Goal: Task Accomplishment & Management: Use online tool/utility

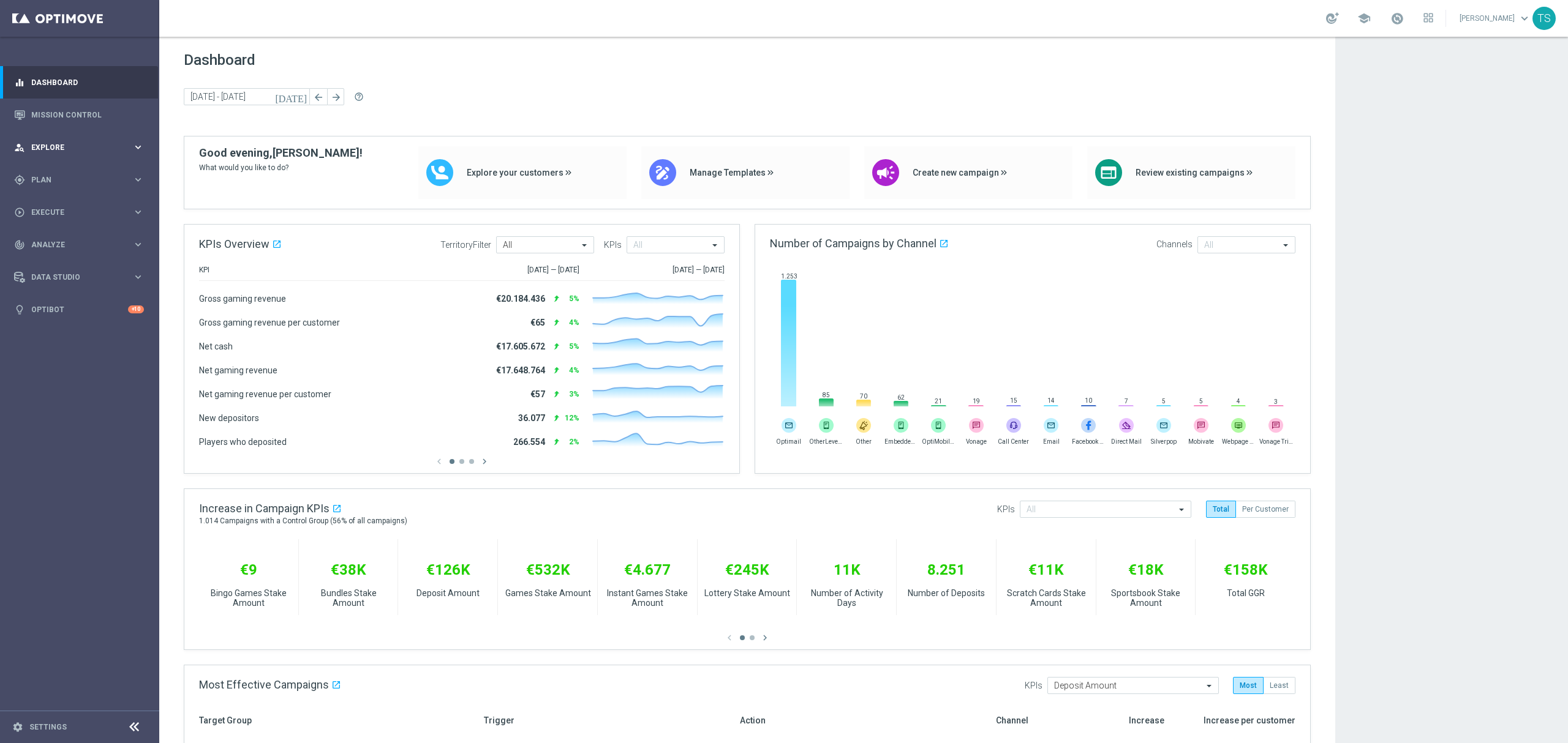
click at [69, 146] on span "Explore" at bounding box center [82, 147] width 101 height 8
click at [68, 140] on div "person_search Explore keyboard_arrow_right" at bounding box center [79, 147] width 158 height 32
click at [33, 184] on div "gps_fixed Plan" at bounding box center [73, 180] width 118 height 11
click at [74, 324] on span "Execute" at bounding box center [82, 323] width 101 height 8
click at [68, 238] on link "Campaign Builder" at bounding box center [79, 238] width 95 height 10
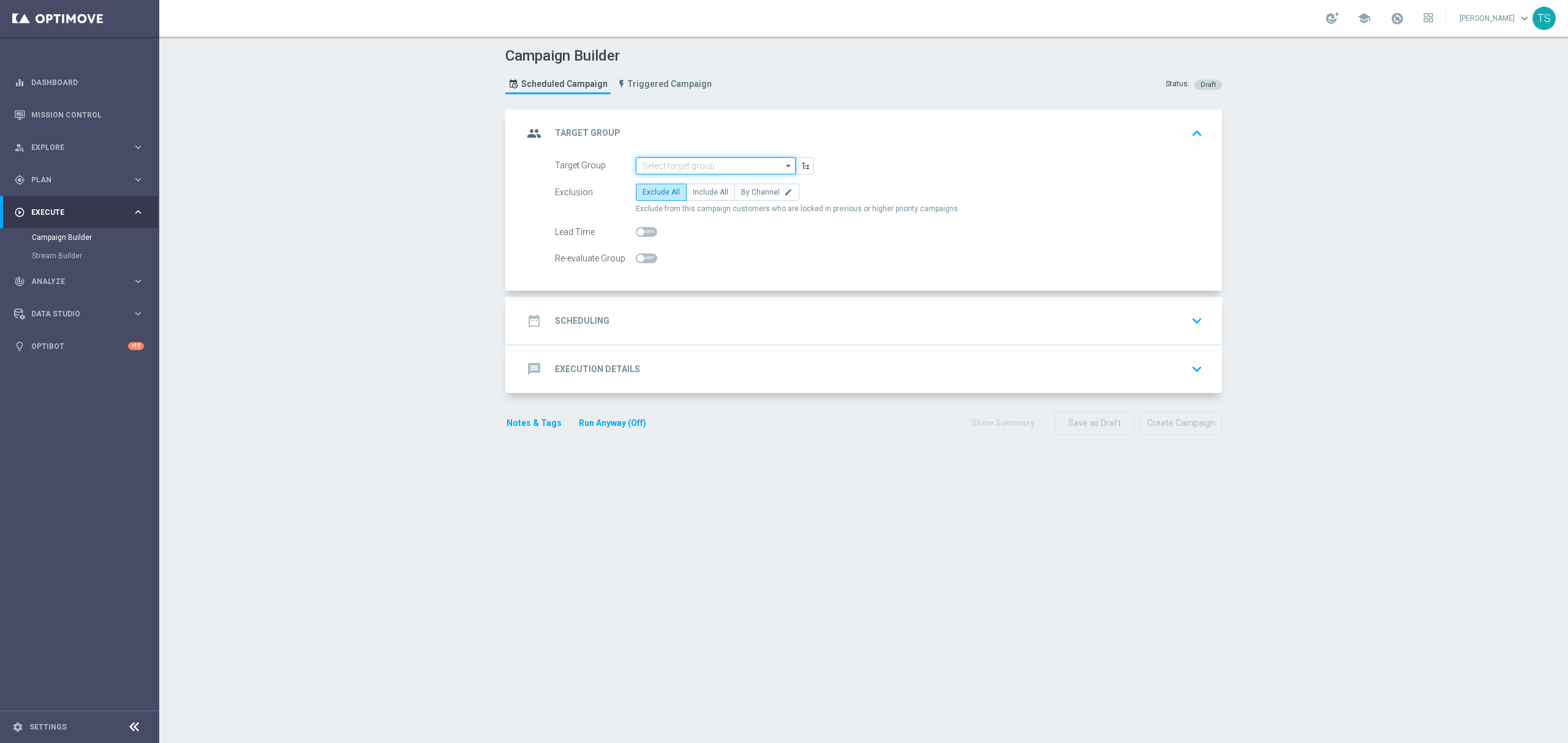
click at [681, 171] on input at bounding box center [715, 166] width 160 height 17
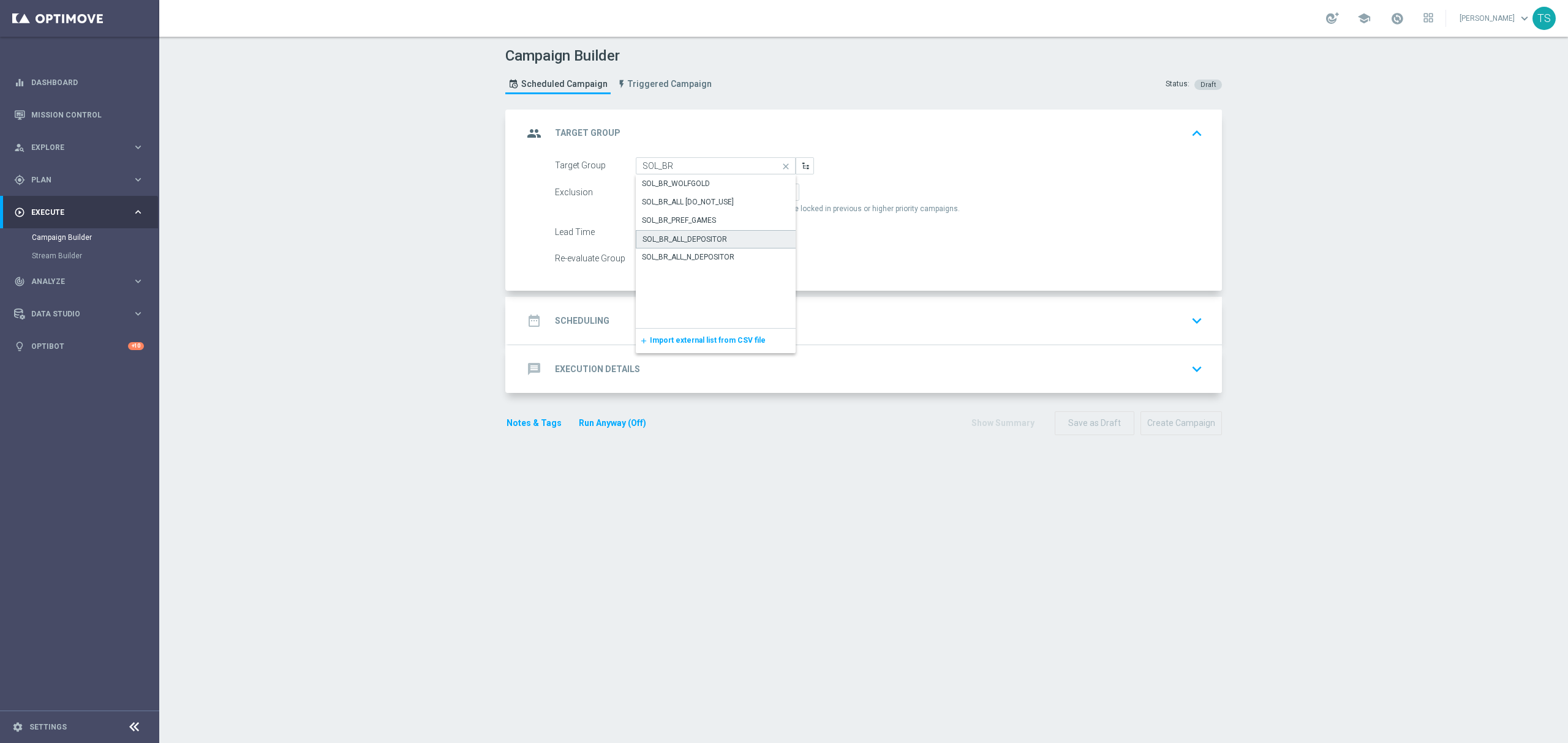
click at [740, 236] on div "SOL_BR_ALL_DEPOSITOR" at bounding box center [715, 239] width 161 height 18
type input "SOL_BR_ALL_DEPOSITOR"
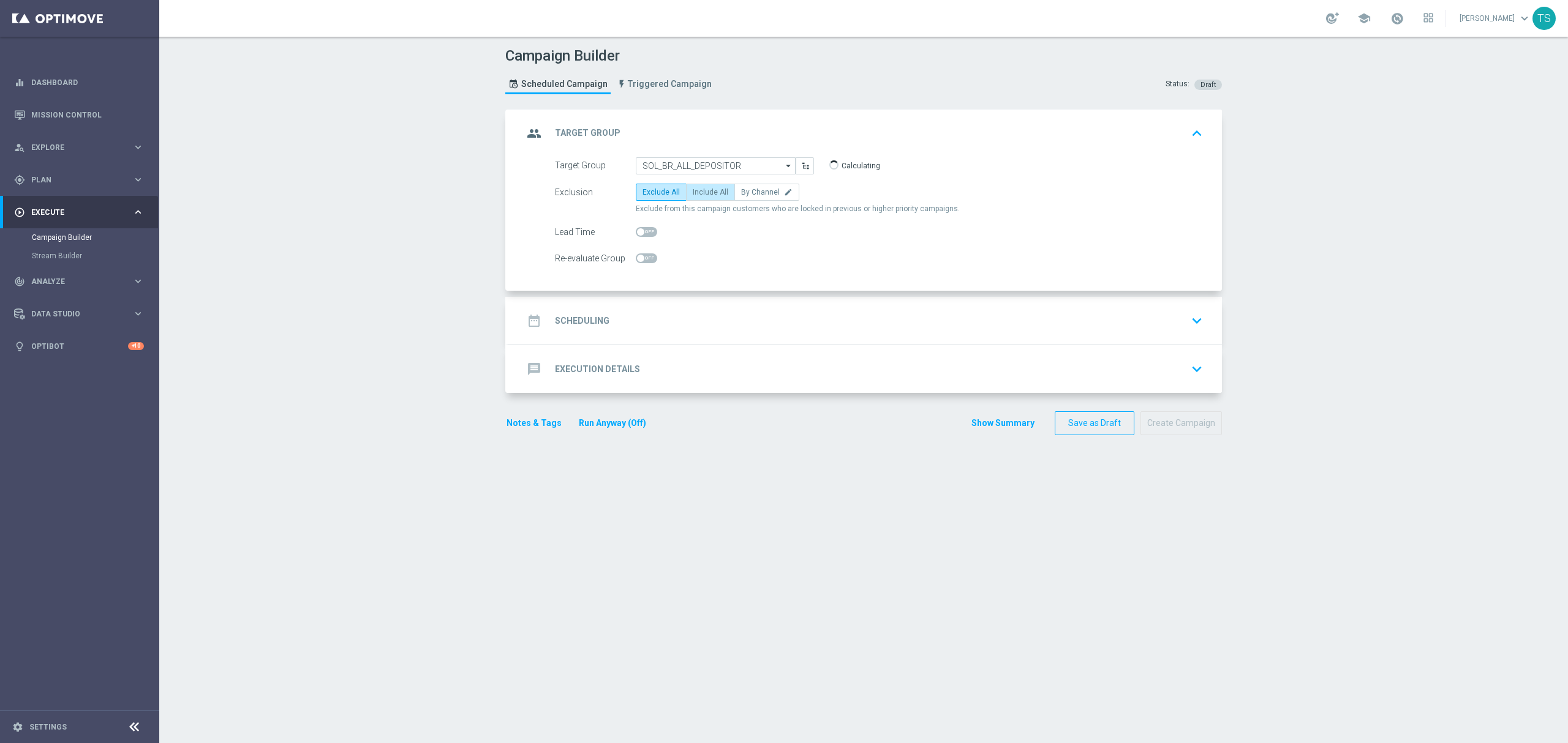
click at [716, 185] on label "Include All" at bounding box center [710, 192] width 49 height 17
click at [700, 190] on input "Include All" at bounding box center [696, 194] width 8 height 8
radio input "true"
click at [721, 162] on input "SOL_BR_ALL_DEPOSITOR" at bounding box center [715, 166] width 160 height 17
click at [721, 161] on input at bounding box center [715, 166] width 160 height 17
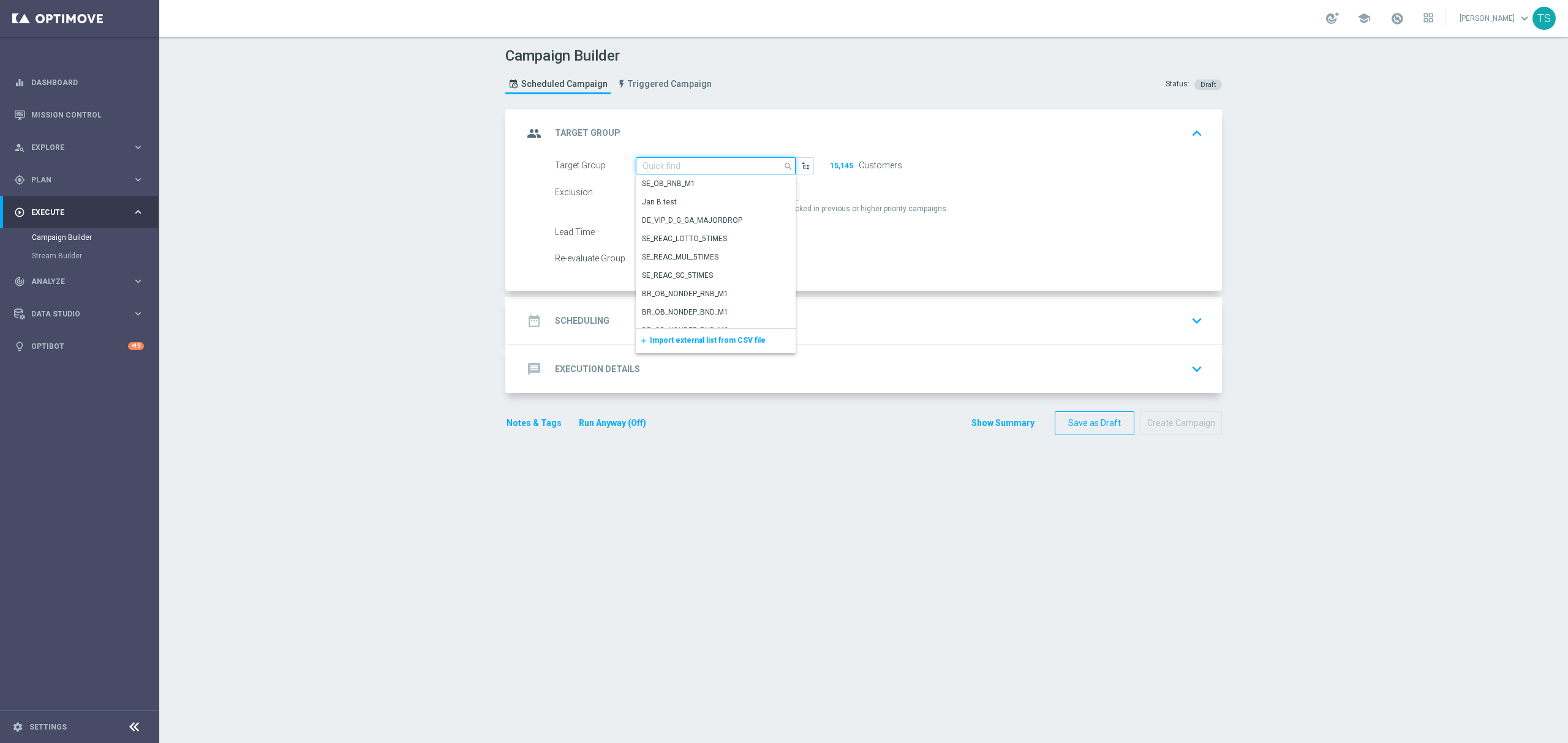
type input "SOL_BR_ALL_DEPOSITOR"
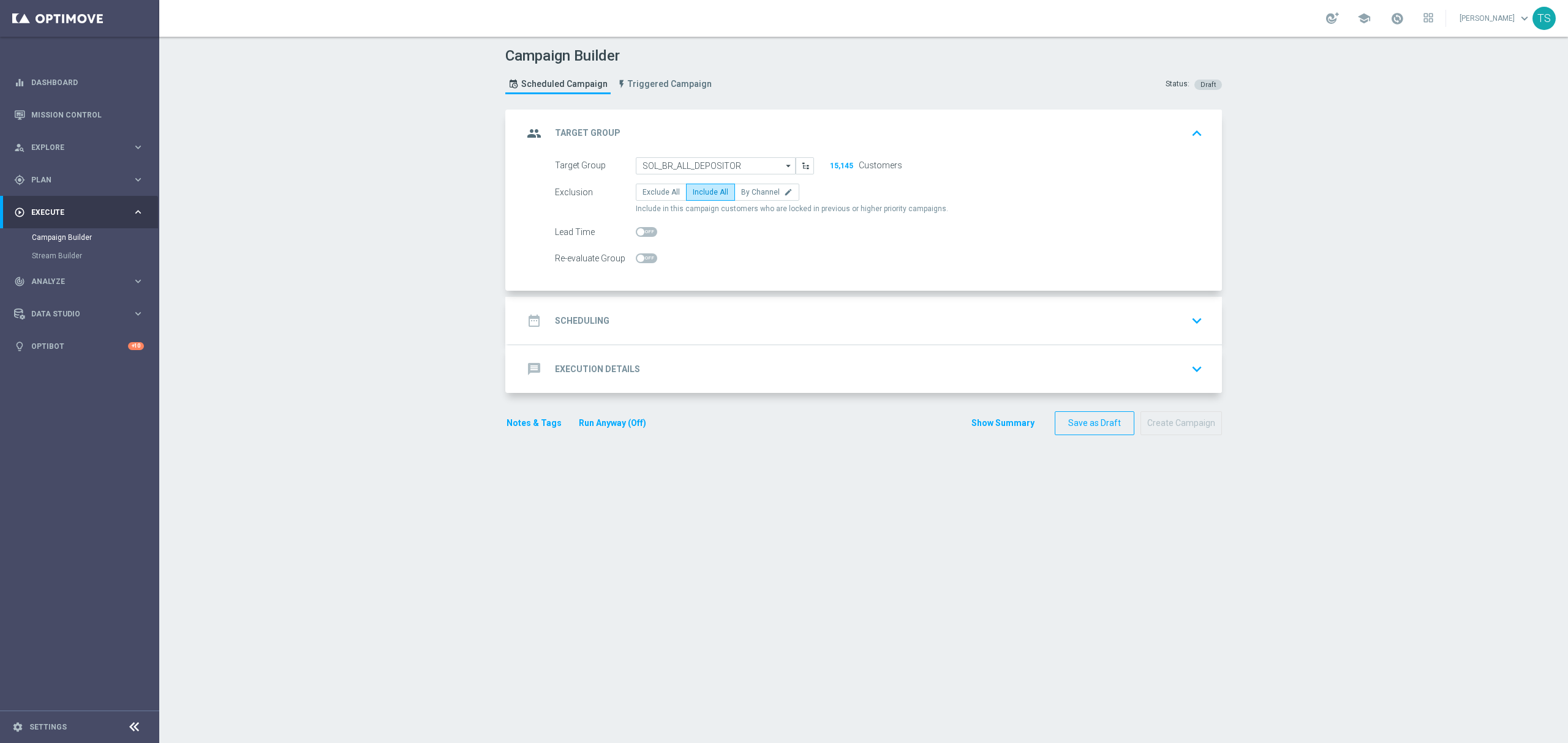
click at [1082, 174] on form "Target Group SOL_BR_ALL_DEPOSITOR SOL_BR_ALL_DEPOSITOR arrow_drop_down Show Sel…" at bounding box center [878, 212] width 648 height 110
click at [1175, 327] on icon "keyboard_arrow_down" at bounding box center [1196, 321] width 18 height 18
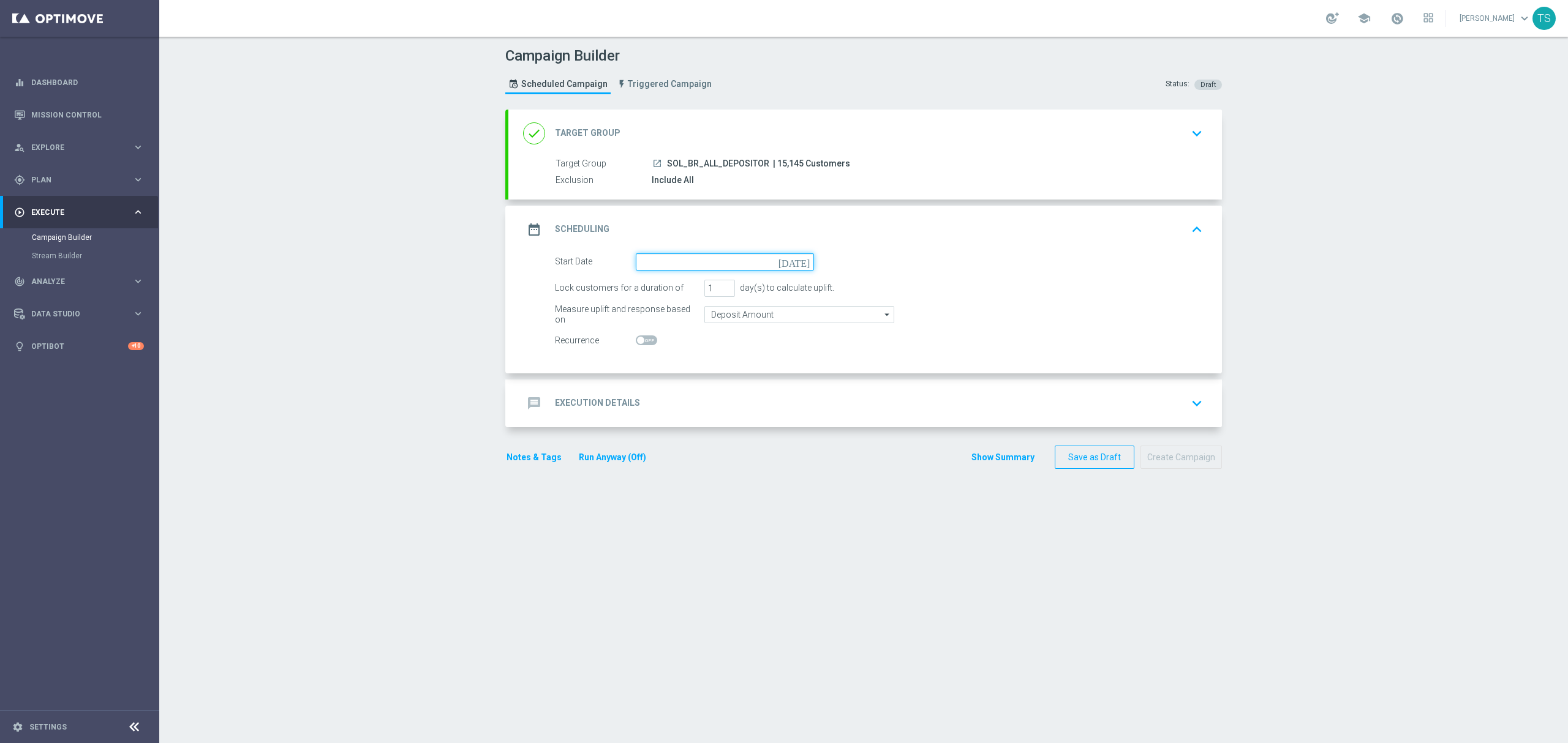
click at [733, 264] on input at bounding box center [724, 263] width 178 height 17
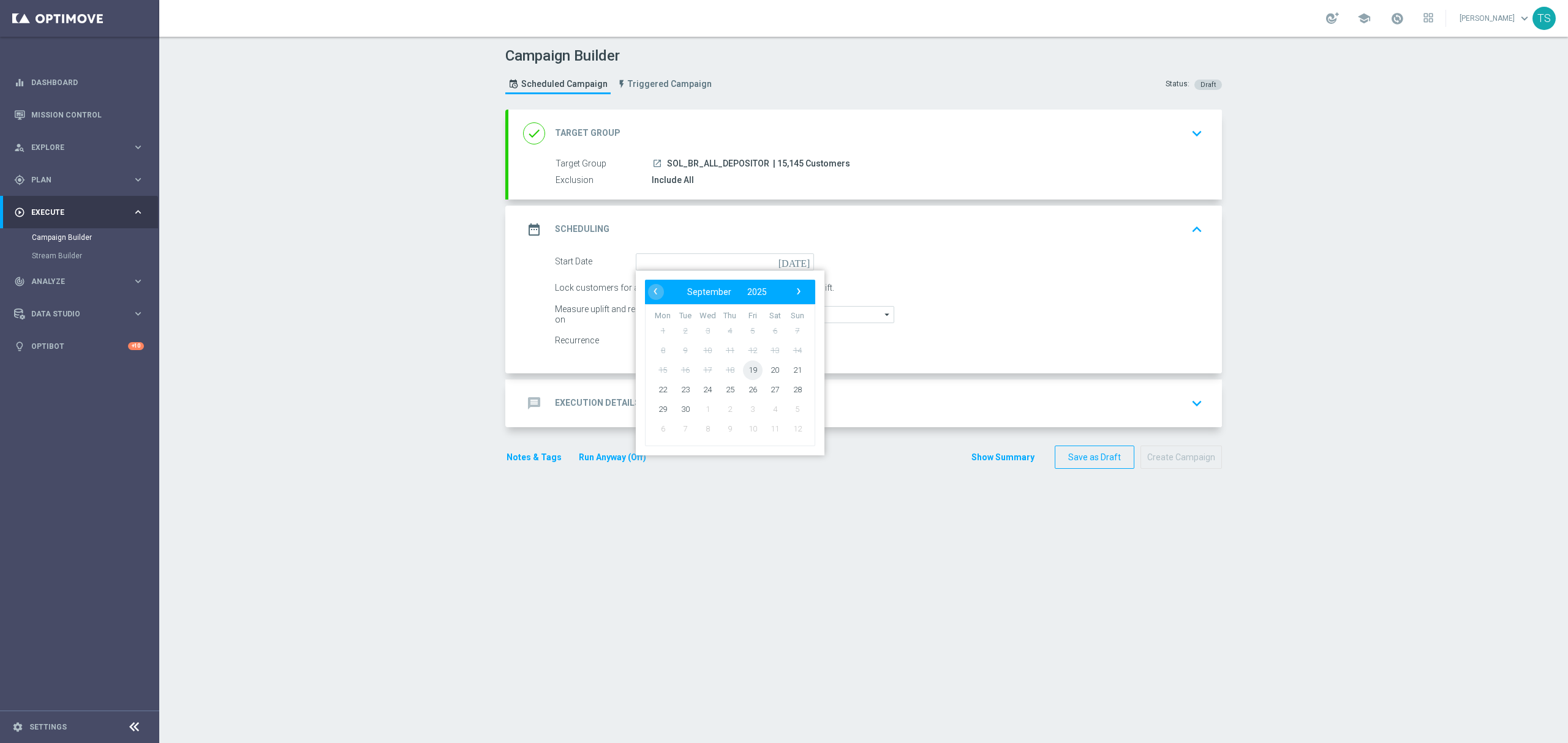
click at [753, 370] on span "19" at bounding box center [753, 370] width 20 height 20
type input "[DATE]"
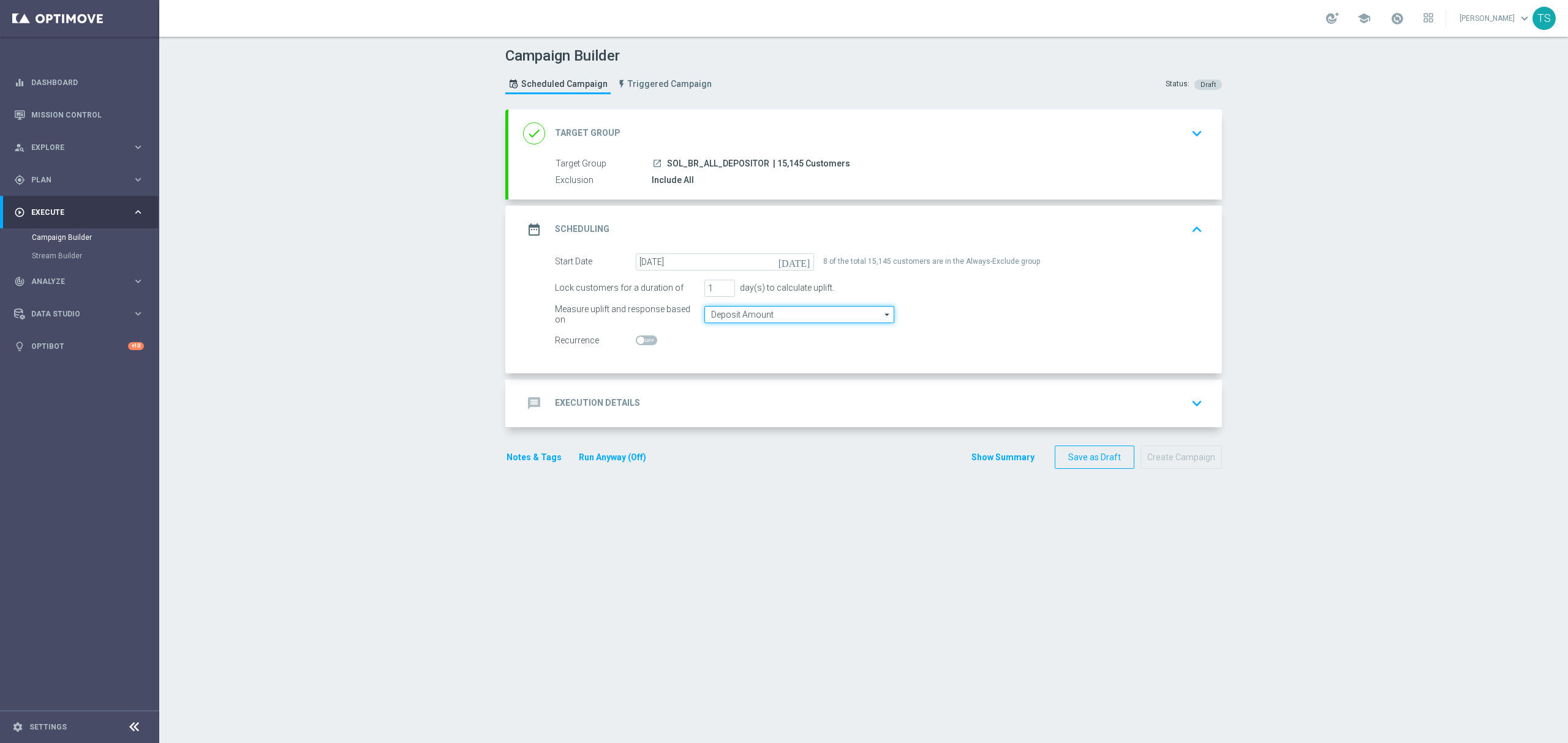
click at [771, 314] on input "Deposit Amount" at bounding box center [799, 315] width 190 height 17
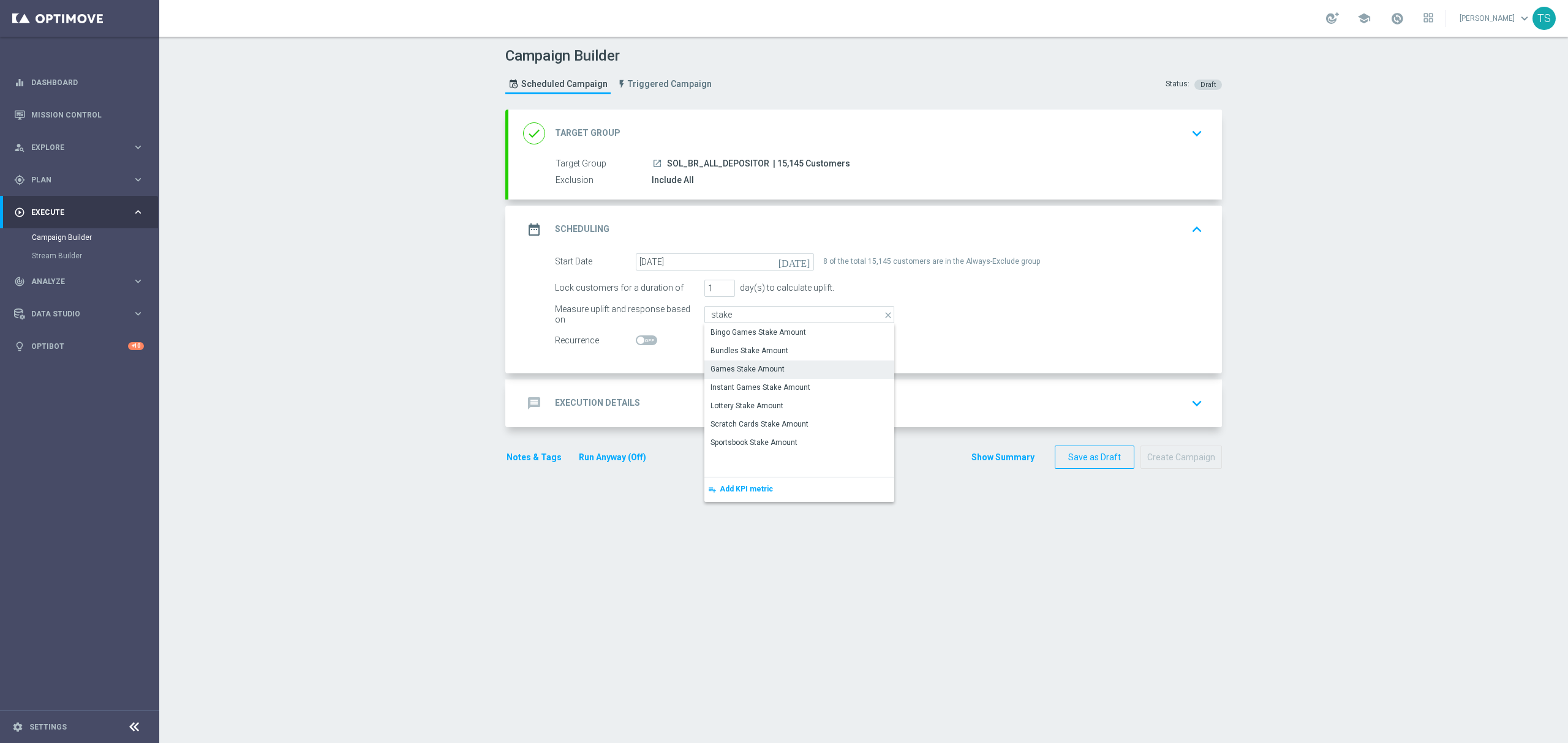
click at [814, 370] on div "Games Stake Amount" at bounding box center [799, 369] width 190 height 17
type input "Games Stake Amount"
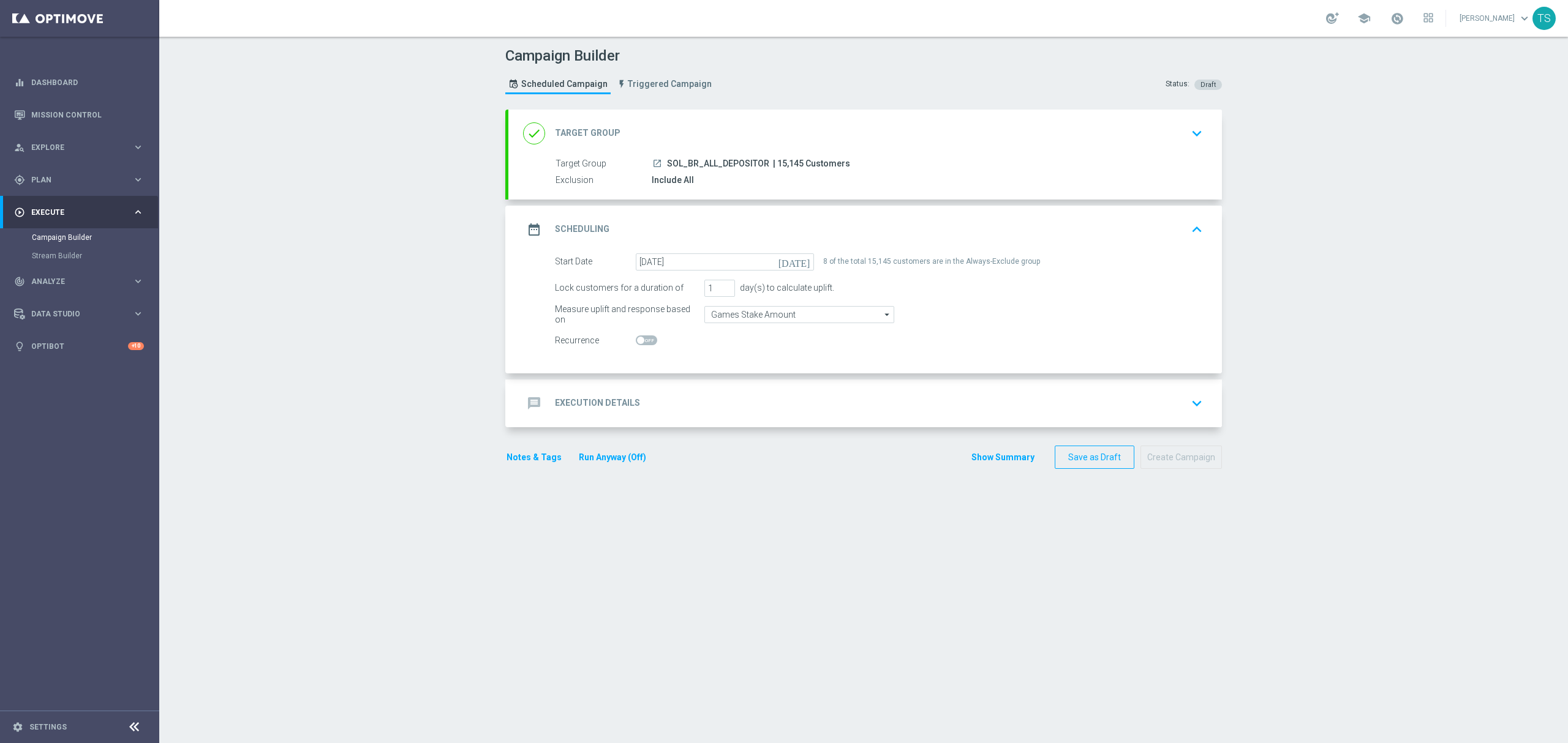
click at [1175, 408] on icon "keyboard_arrow_down" at bounding box center [1196, 403] width 18 height 18
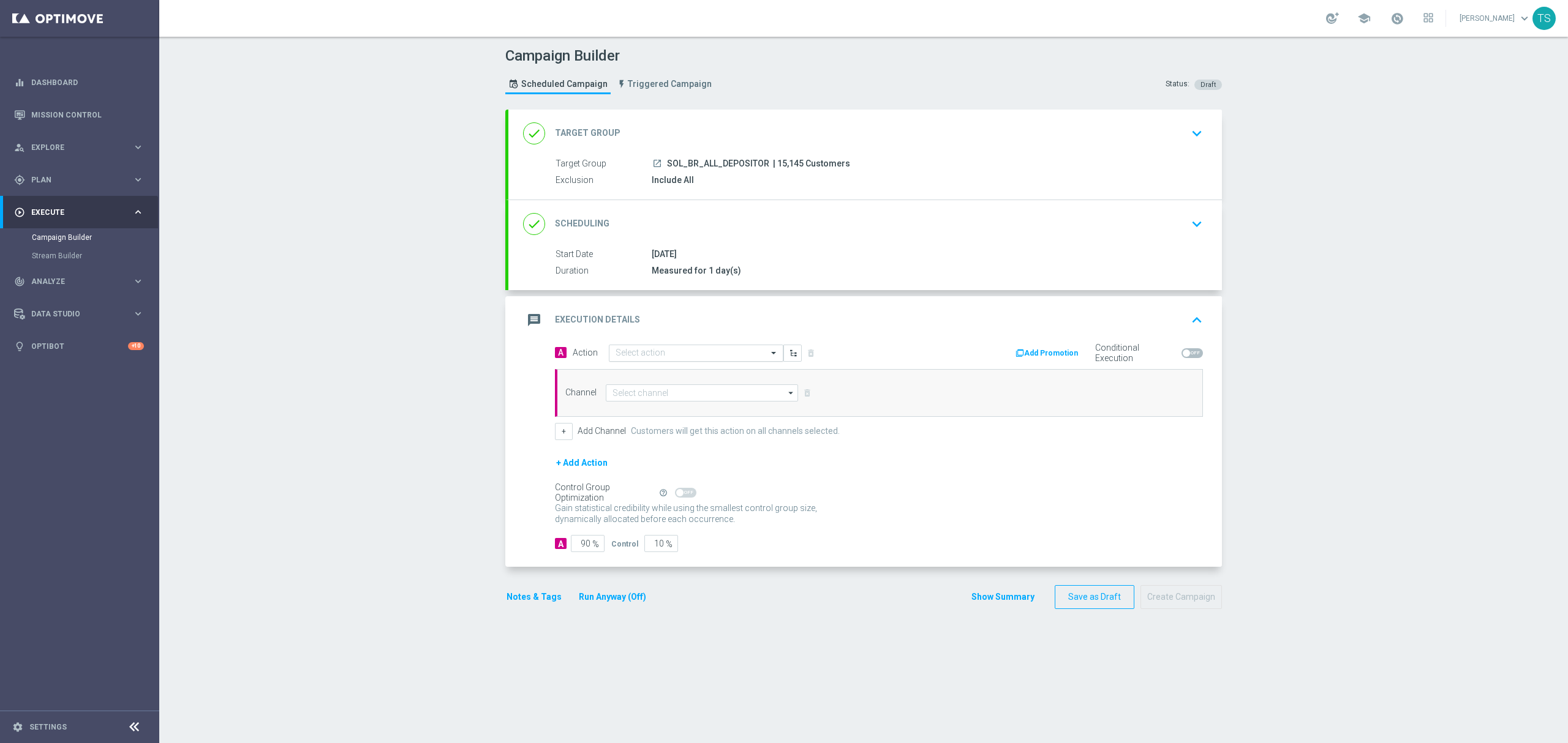
click at [709, 353] on input "text" at bounding box center [684, 353] width 137 height 10
paste input "BR_SOL__20%_CASHBACK_FRUITPARTY__ALL_EMA_TAC_GM"
type input "BR_SOL__20%_CASHBACK_FRUITPARTY__ALL_EMA_TAC_GM"
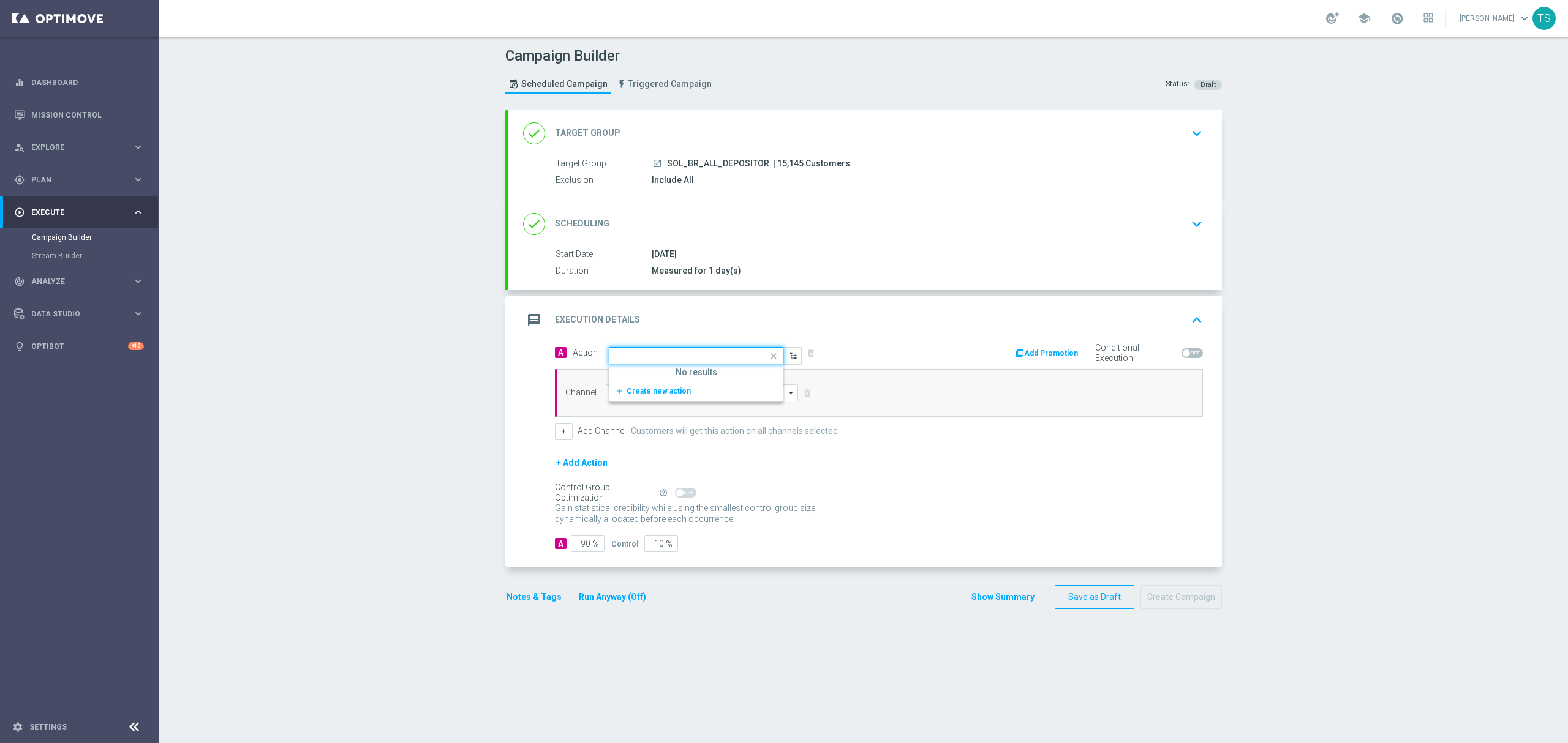
click at [879, 351] on div "Add Promotion Conditional Execution" at bounding box center [1046, 354] width 333 height 19
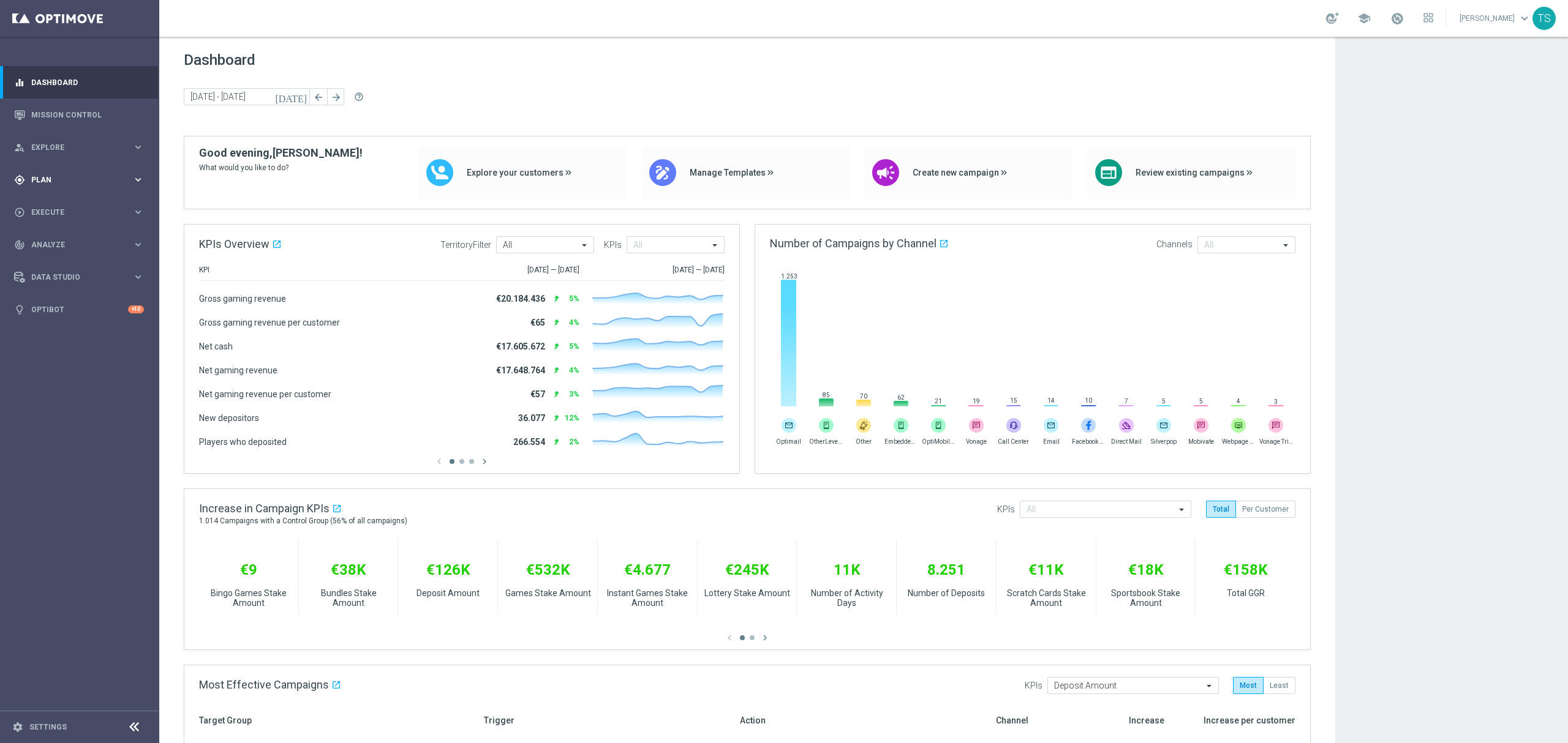
click at [59, 171] on div "gps_fixed Plan keyboard_arrow_right" at bounding box center [79, 180] width 158 height 32
click at [67, 243] on span "Templates" at bounding box center [76, 242] width 88 height 8
click at [69, 264] on link "Optimail" at bounding box center [83, 260] width 89 height 10
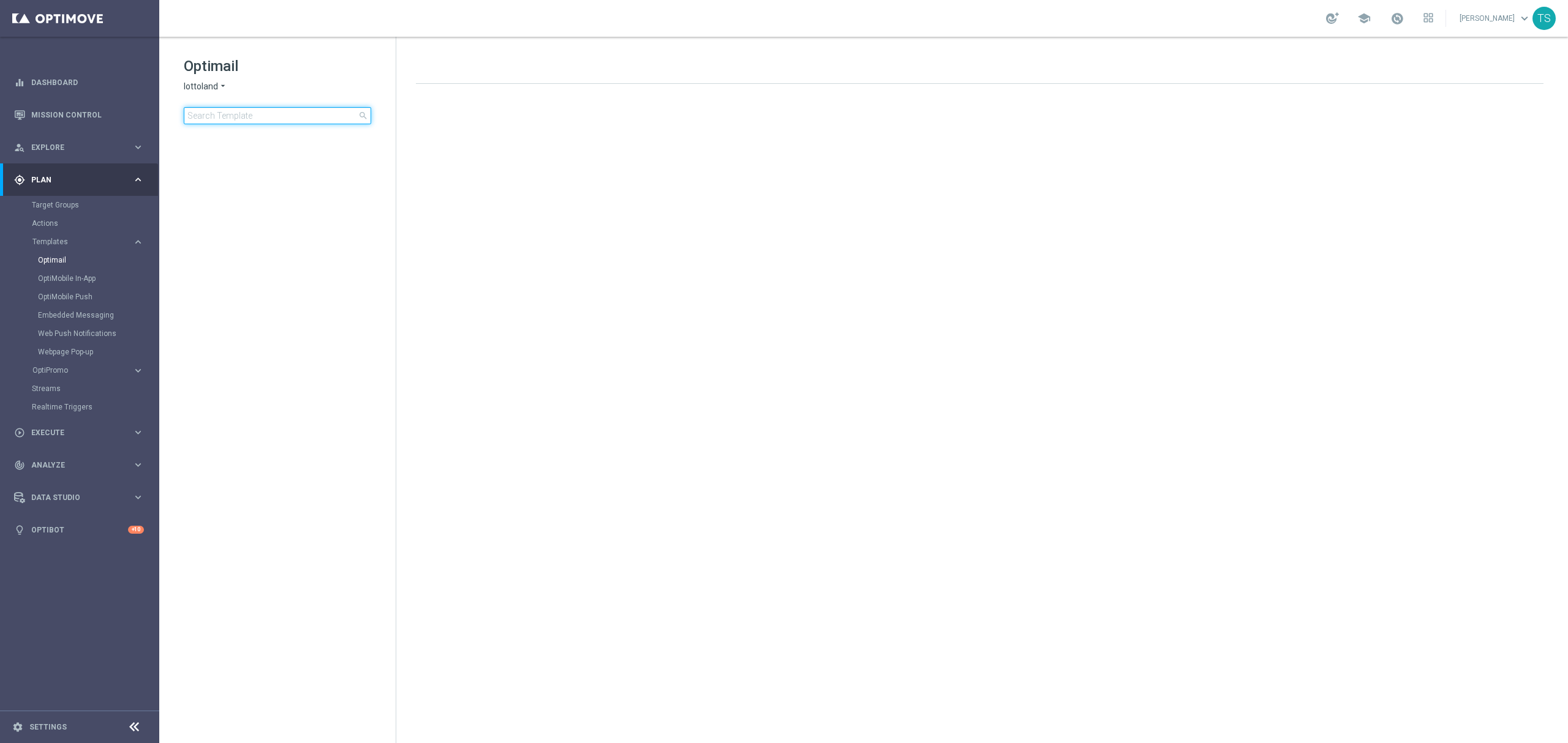
click at [311, 120] on input at bounding box center [277, 116] width 187 height 17
type input "fruit"
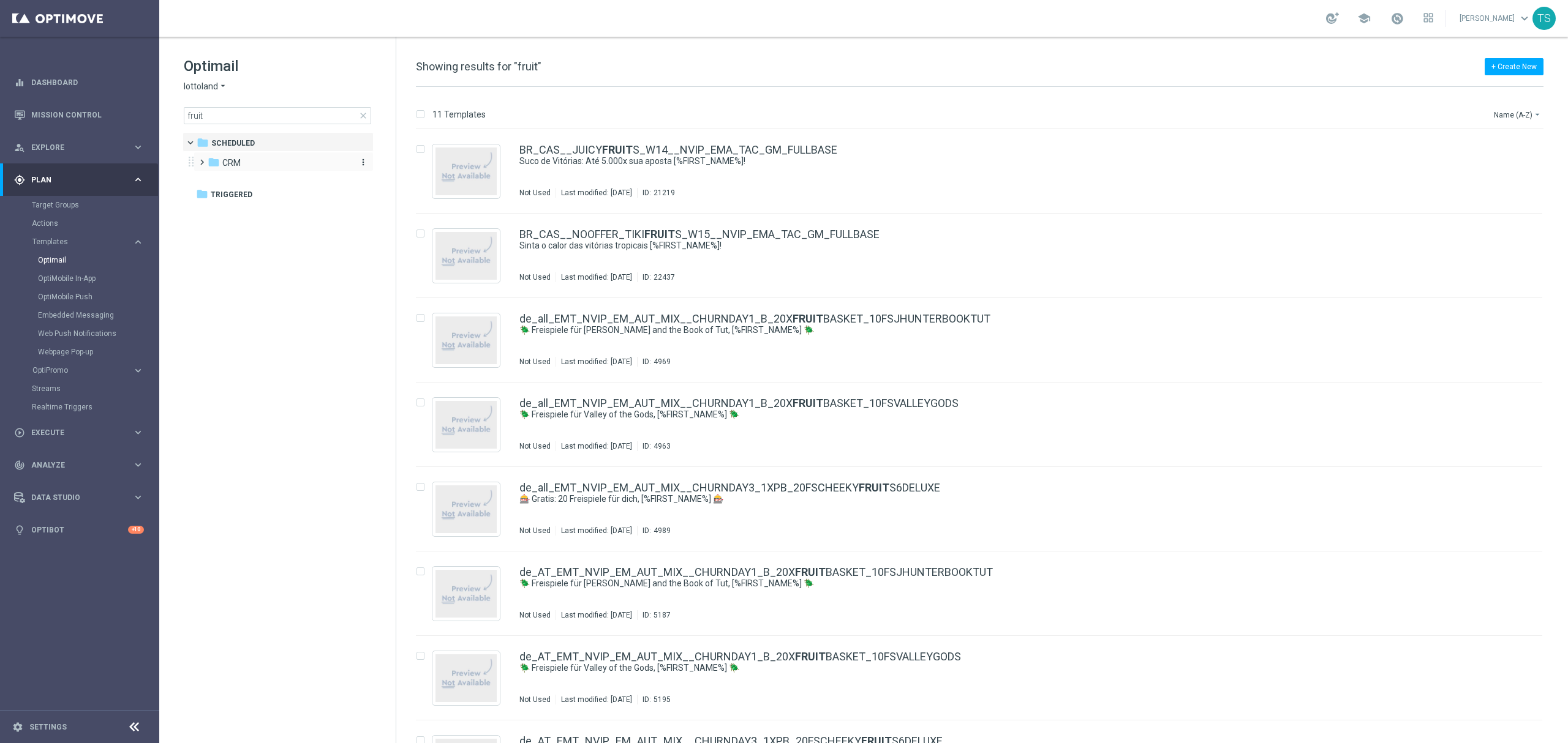
click at [231, 161] on span "CRM" at bounding box center [231, 163] width 18 height 11
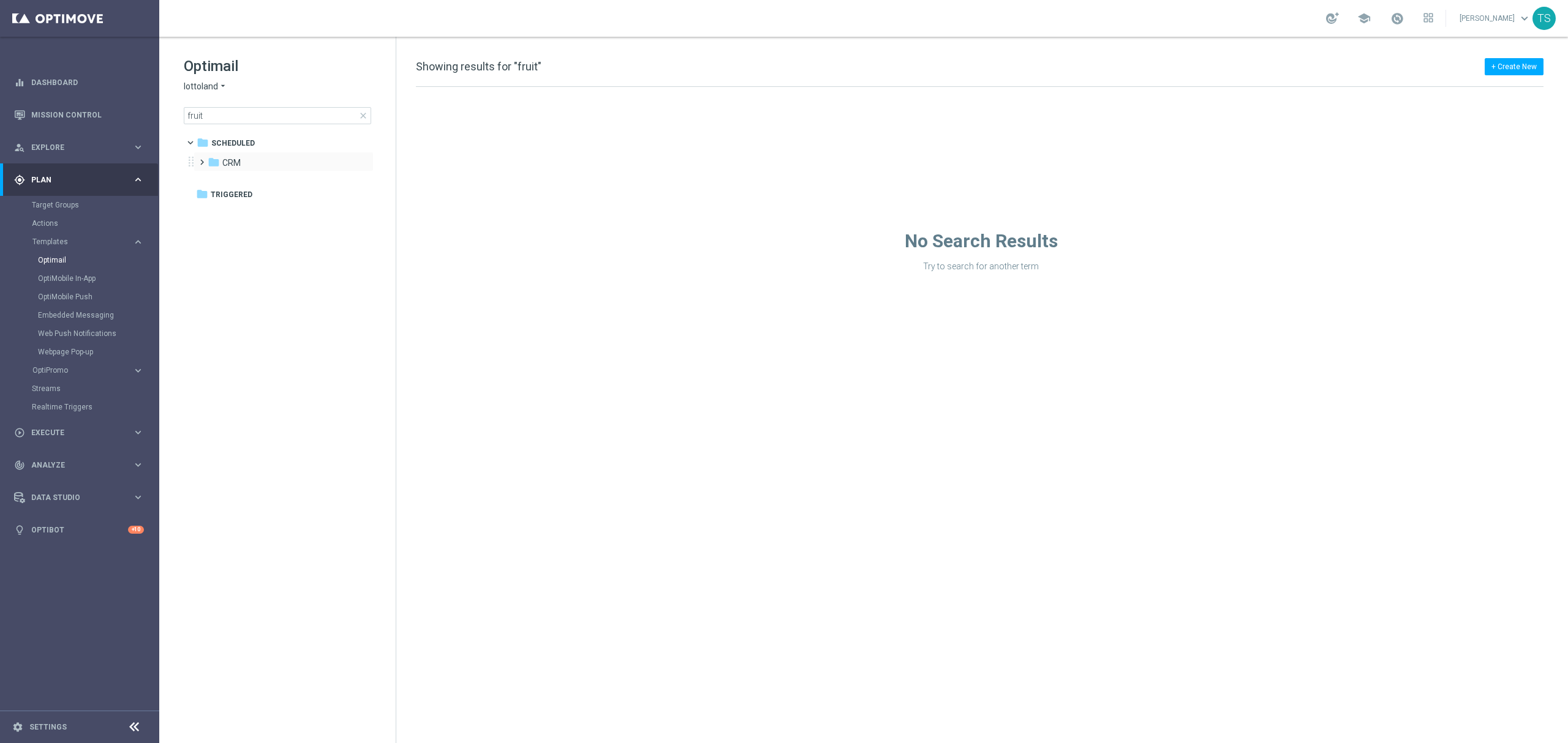
click at [201, 159] on span at bounding box center [200, 156] width 6 height 5
click at [231, 182] on icon "folder" at bounding box center [225, 182] width 12 height 12
click at [225, 199] on span at bounding box center [224, 195] width 6 height 5
click at [226, 199] on span at bounding box center [224, 195] width 6 height 5
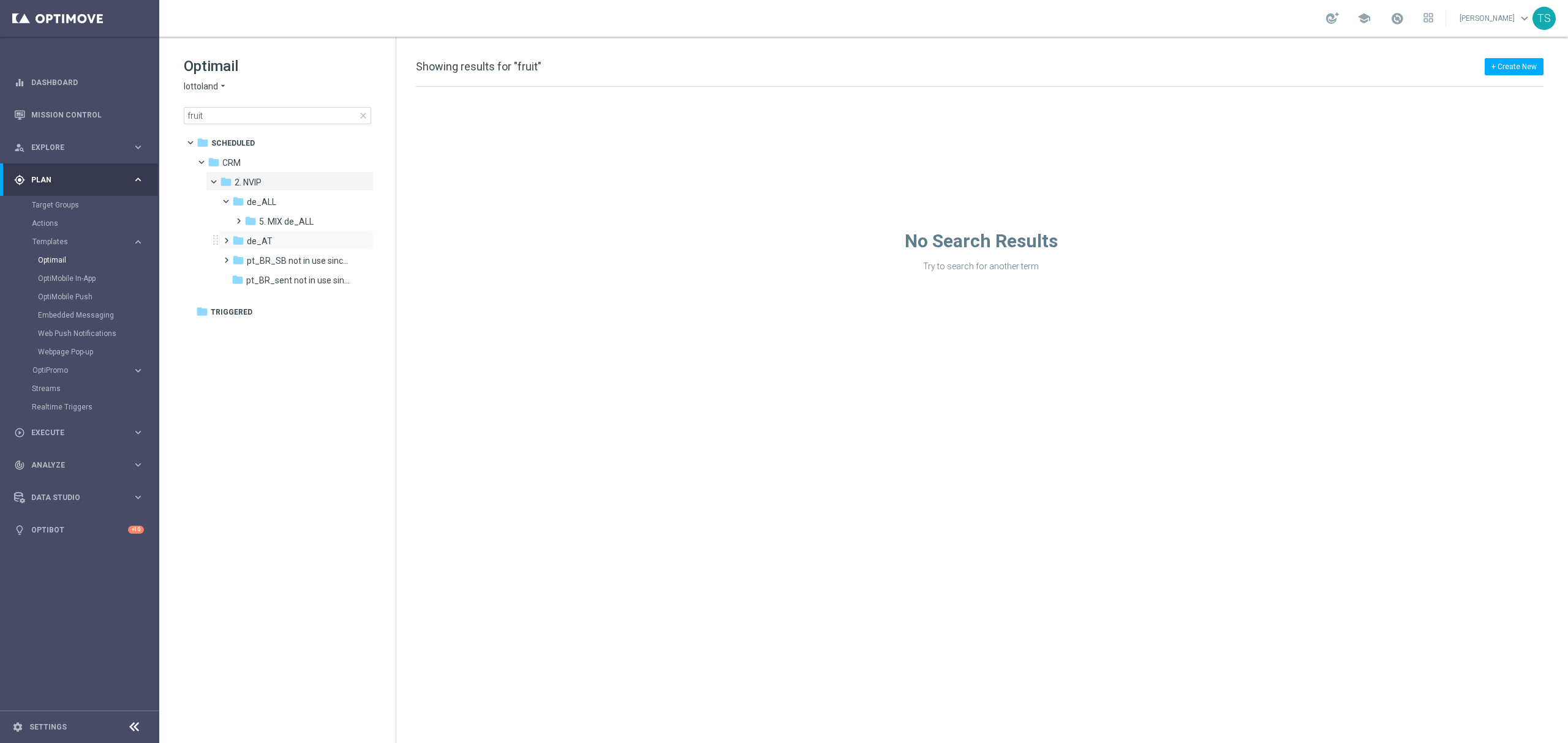
click at [226, 236] on span at bounding box center [224, 235] width 6 height 5
click at [239, 218] on span at bounding box center [236, 215] width 6 height 5
click at [250, 238] on span at bounding box center [248, 235] width 6 height 5
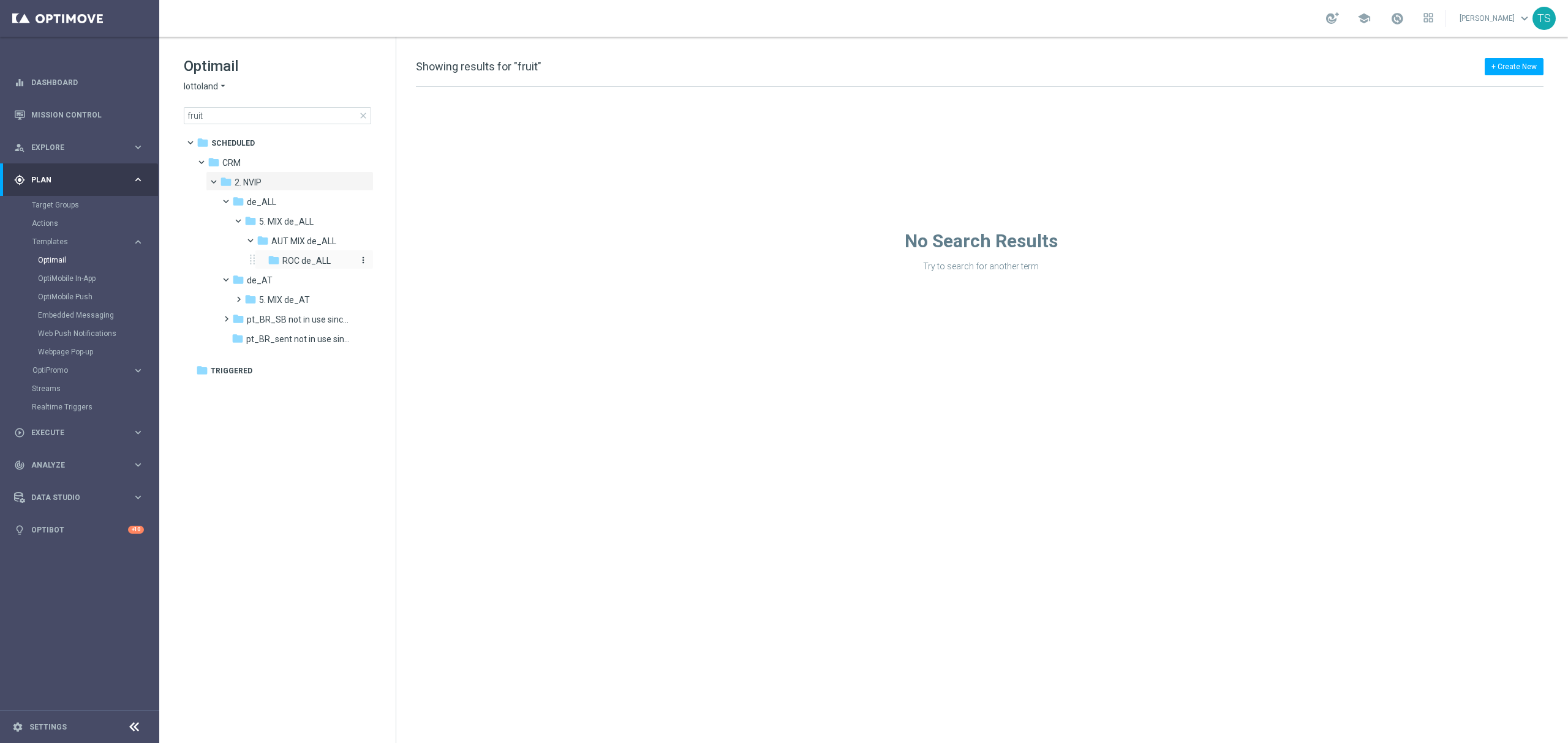
click at [269, 259] on icon "folder" at bounding box center [273, 260] width 12 height 12
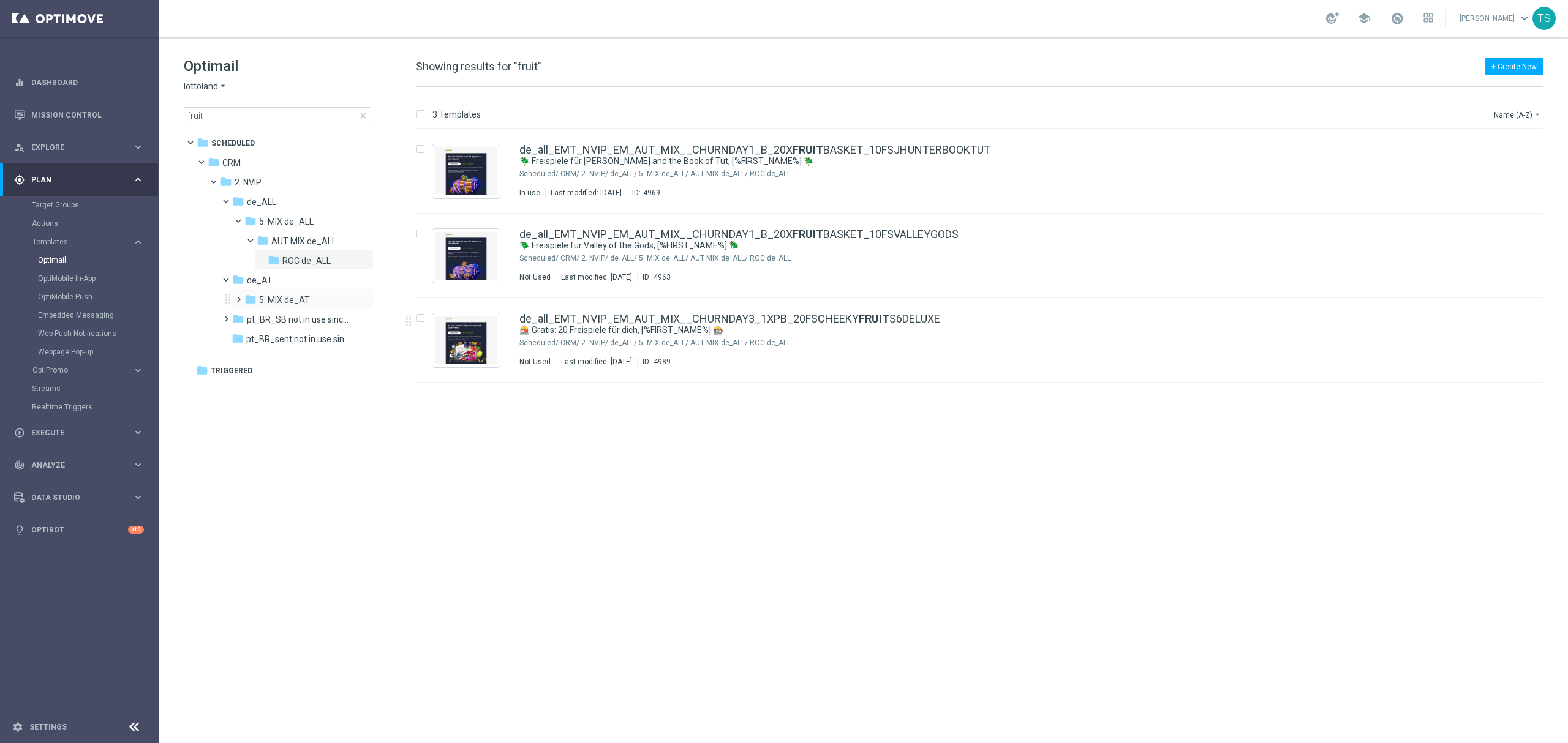
click at [236, 297] on span at bounding box center [236, 293] width 6 height 5
click at [284, 302] on span "5. MIX de_AT" at bounding box center [284, 301] width 50 height 11
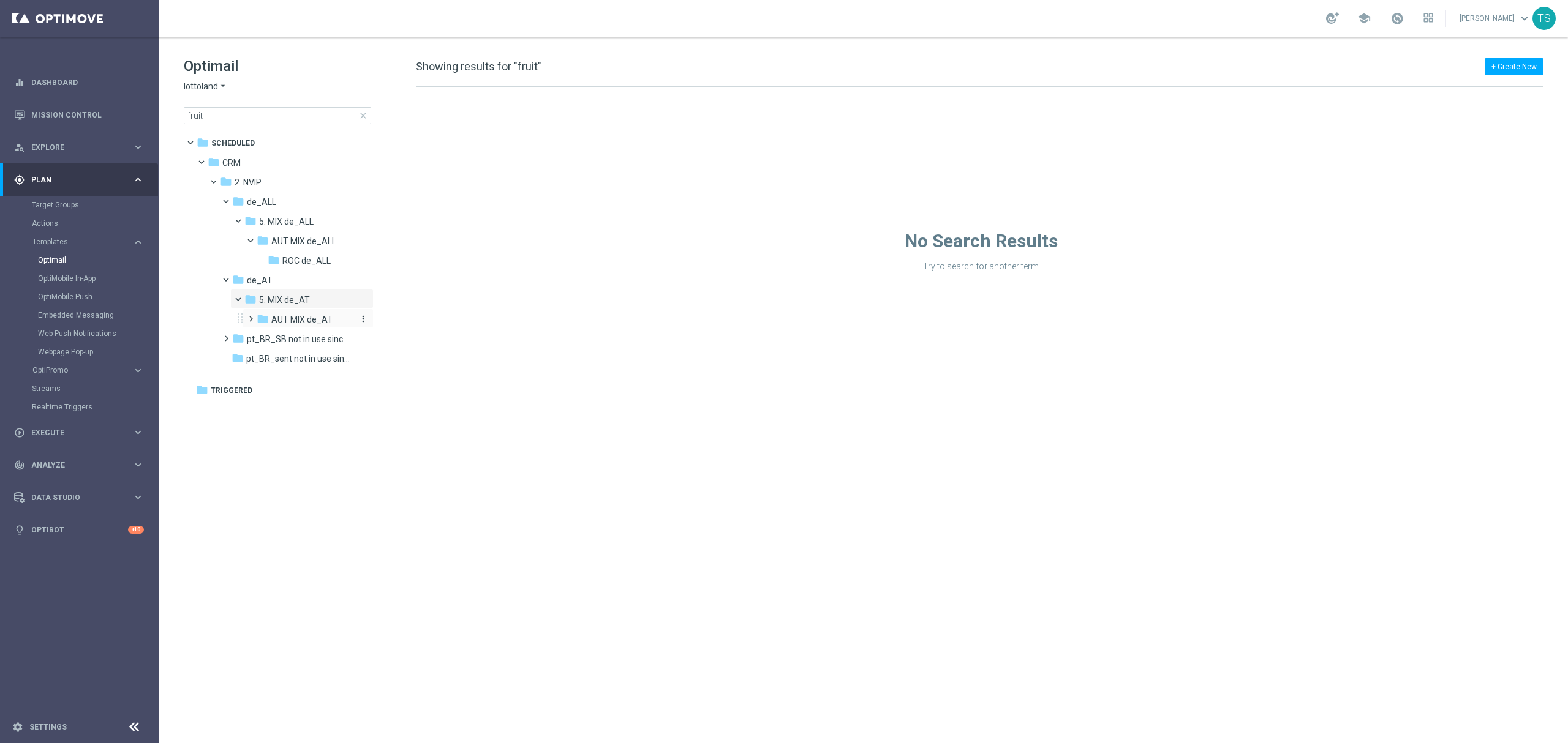
click at [297, 320] on span "AUT MIX de_AT" at bounding box center [302, 320] width 61 height 11
click at [295, 336] on span "ROC de_AT" at bounding box center [304, 340] width 45 height 11
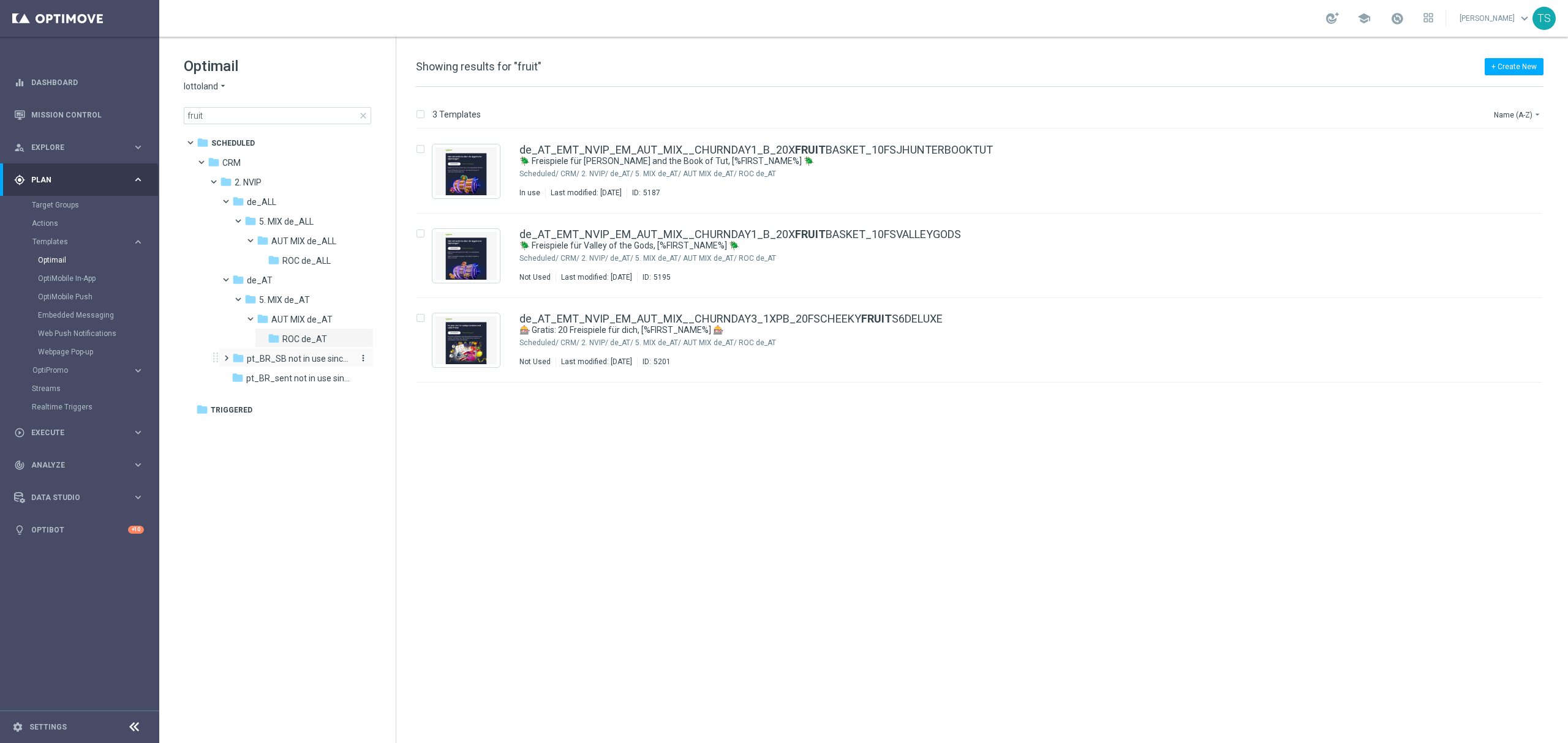
click at [305, 359] on span "pt_BR_SB not in use since 06/2025" at bounding box center [299, 359] width 106 height 11
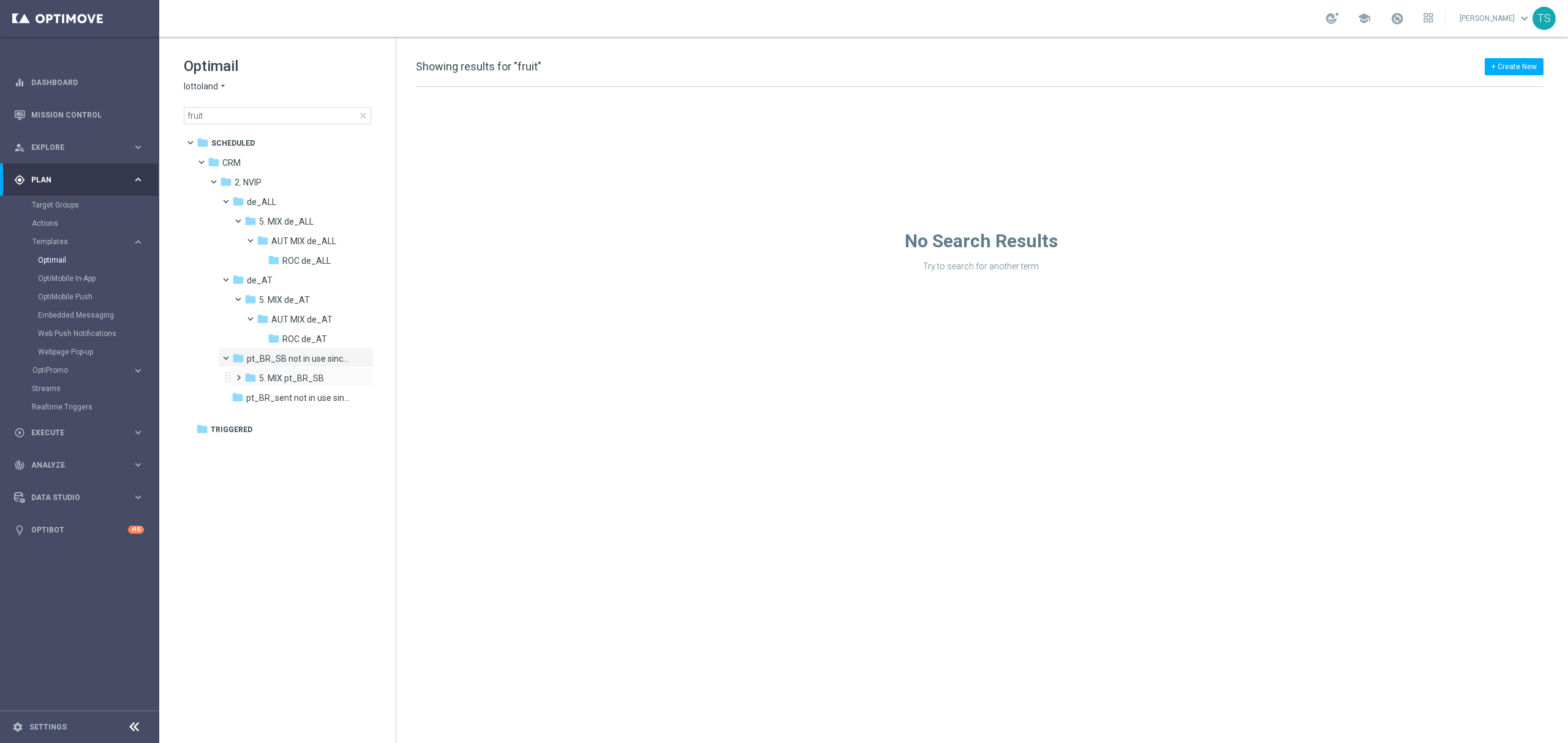
click at [317, 386] on div "folder 5. MIX pt_BR_SB more_vert" at bounding box center [302, 377] width 144 height 20
click at [319, 381] on span "5. MIX pt_BR_SB" at bounding box center [291, 379] width 65 height 11
click at [310, 373] on span "5. MIX pt_BR_SB" at bounding box center [291, 379] width 65 height 11
click at [323, 390] on div "folder TAC MIX pt_BR_SB more_vert" at bounding box center [308, 397] width 131 height 20
click at [307, 403] on span "TAC MIX pt_BR_SB" at bounding box center [308, 399] width 75 height 11
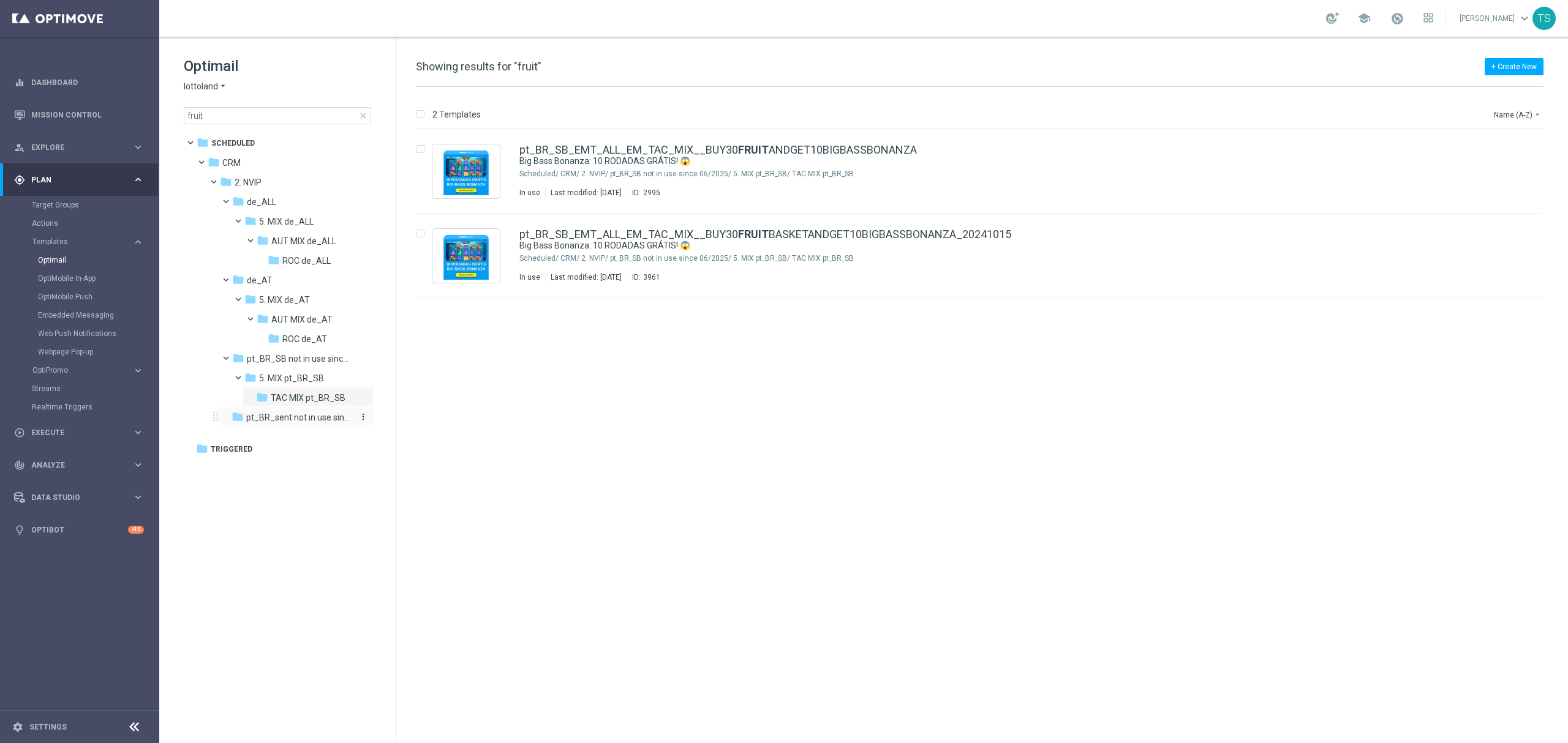
click at [306, 420] on span "pt_BR_sent not in use since 06/2025" at bounding box center [299, 418] width 106 height 11
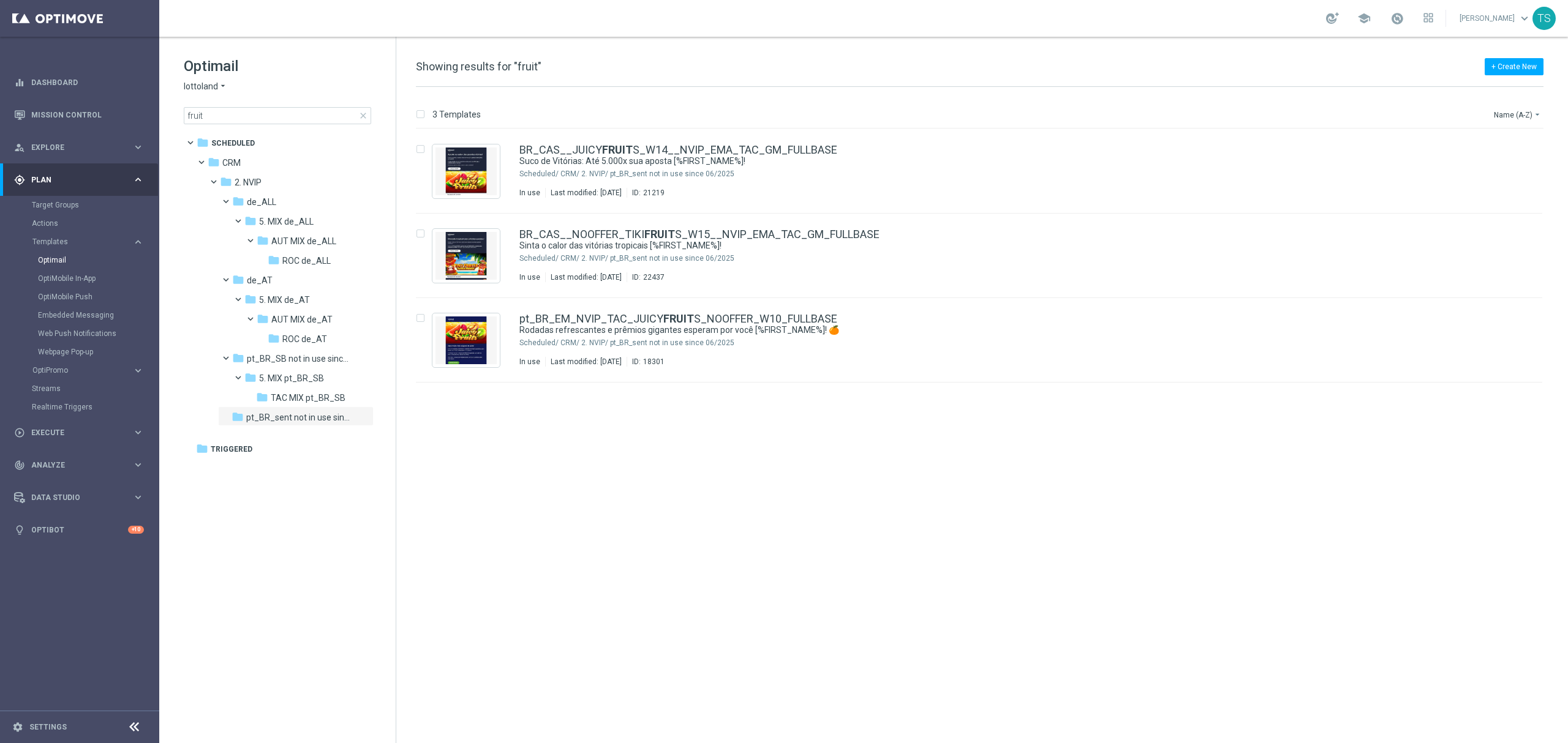
click at [219, 76] on div "Optimail lottoland arrow_drop_down × lottoland fruit close" at bounding box center [289, 89] width 212 height 68
click at [216, 86] on span "lottoland" at bounding box center [201, 87] width 34 height 11
click at [0, 0] on span "Sorte Online" at bounding box center [0, 0] width 0 height 0
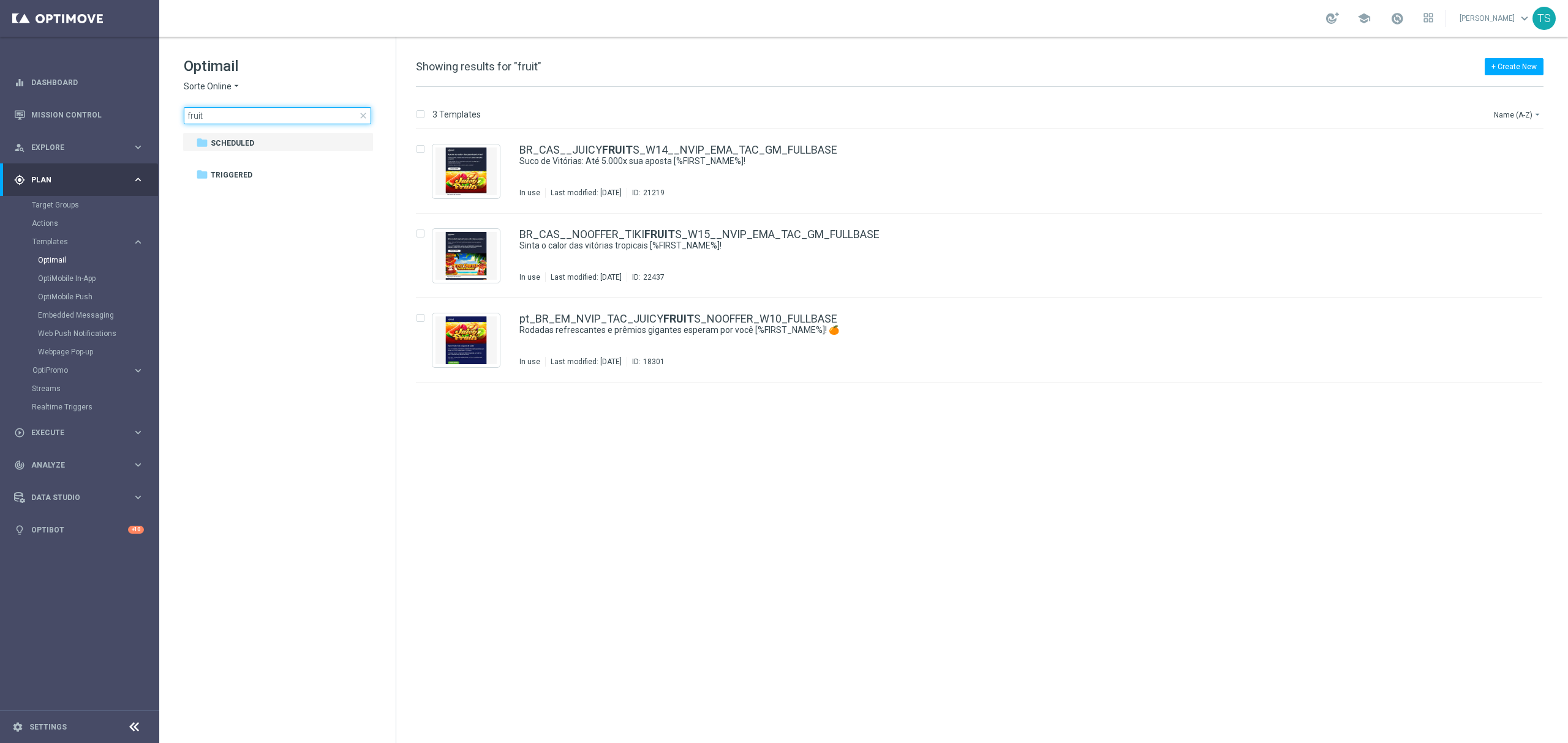
click at [315, 118] on input "fruit" at bounding box center [277, 116] width 187 height 17
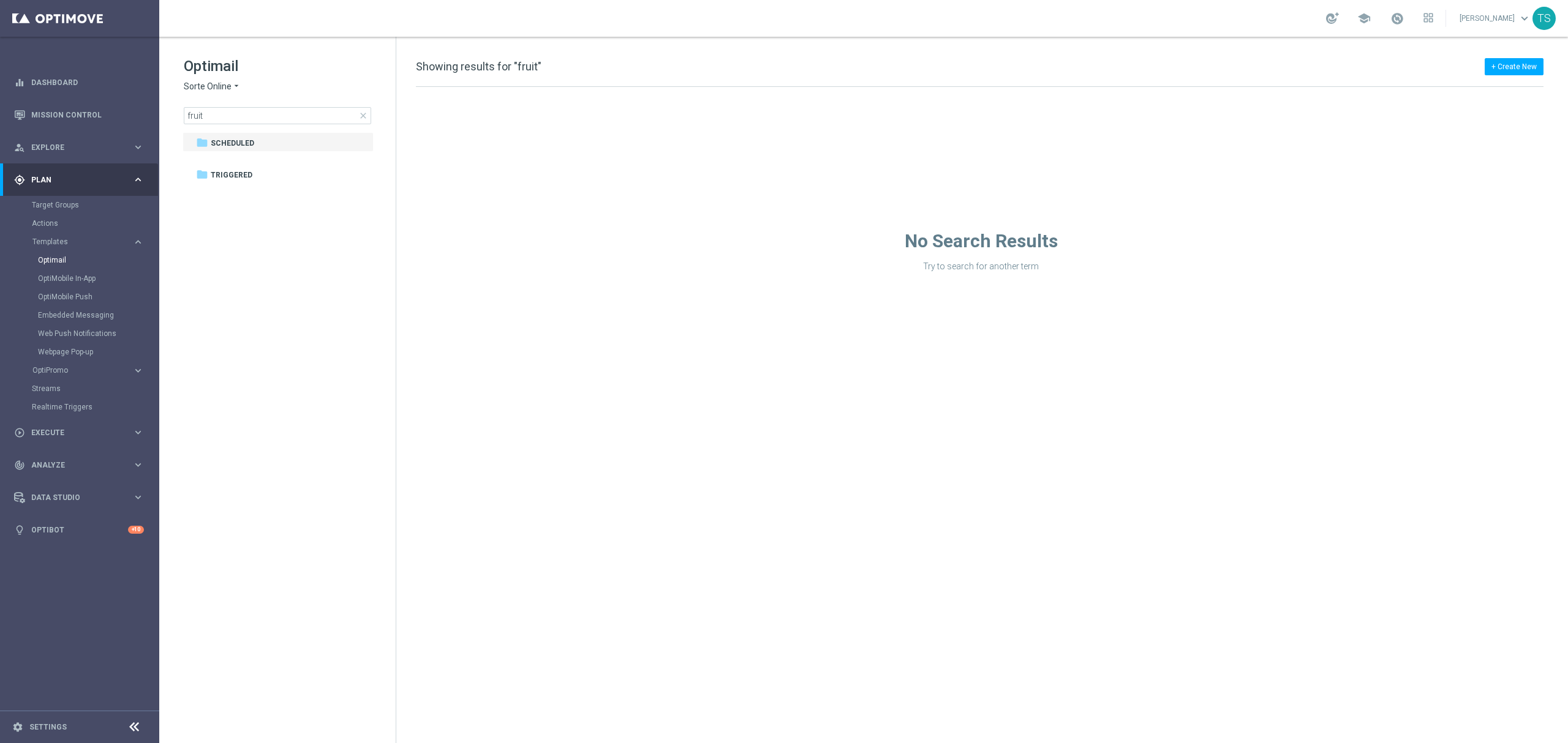
click at [225, 88] on span "Sorte Online" at bounding box center [207, 87] width 48 height 11
click at [0, 0] on span "[DOMAIN_NAME]" at bounding box center [0, 0] width 0 height 0
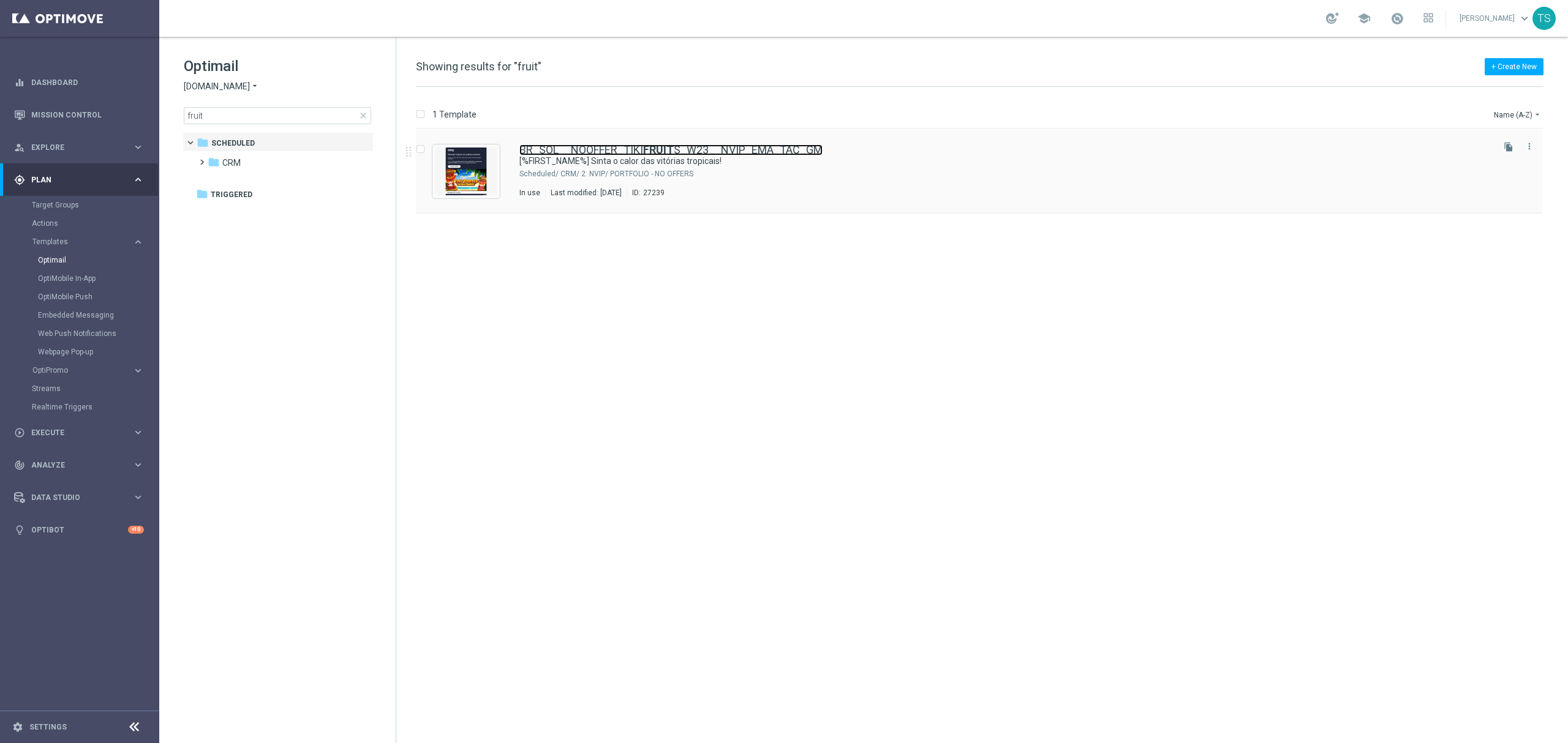
click at [664, 154] on b "FRUIT" at bounding box center [658, 150] width 30 height 13
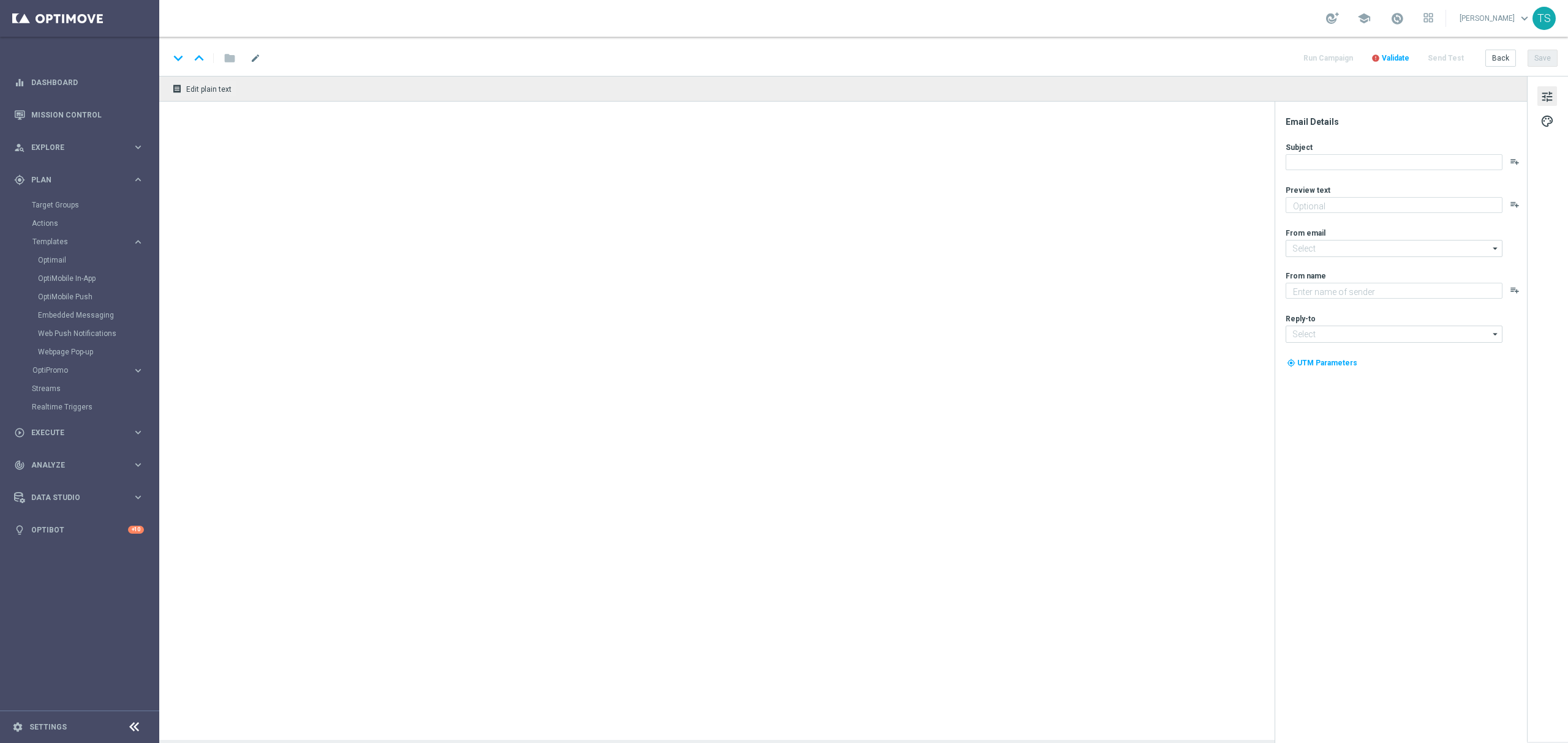
type textarea "Multiplicador máximo de 2.000x e ganhos de até R$ 500.000!"
type input "[EMAIL_ADDRESS][DOMAIN_NAME]"
type textarea "Sorte Online [PERSON_NAME]"
type input "[EMAIL_ADDRESS][DOMAIN_NAME]"
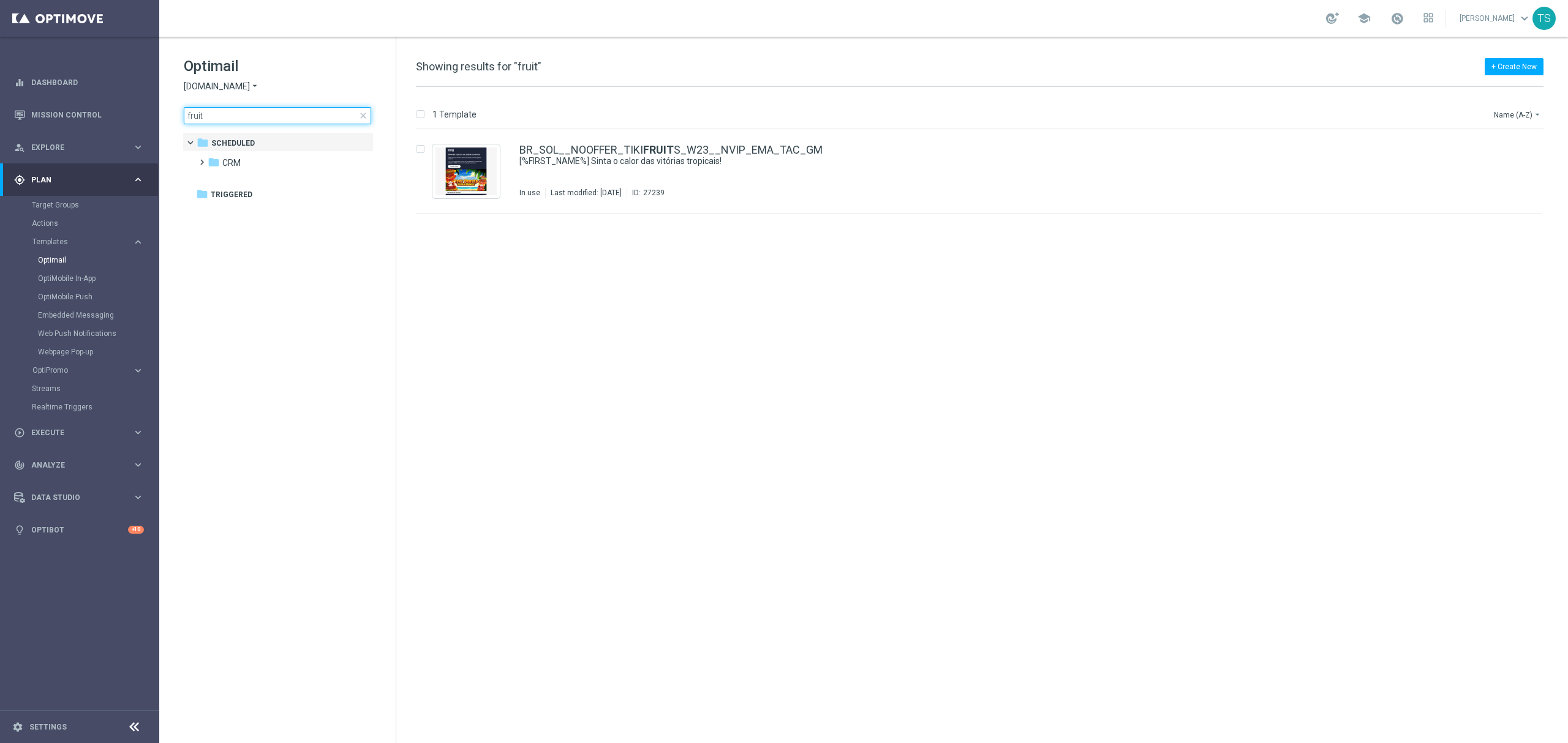
click at [245, 121] on input "fruit" at bounding box center [277, 116] width 187 height 17
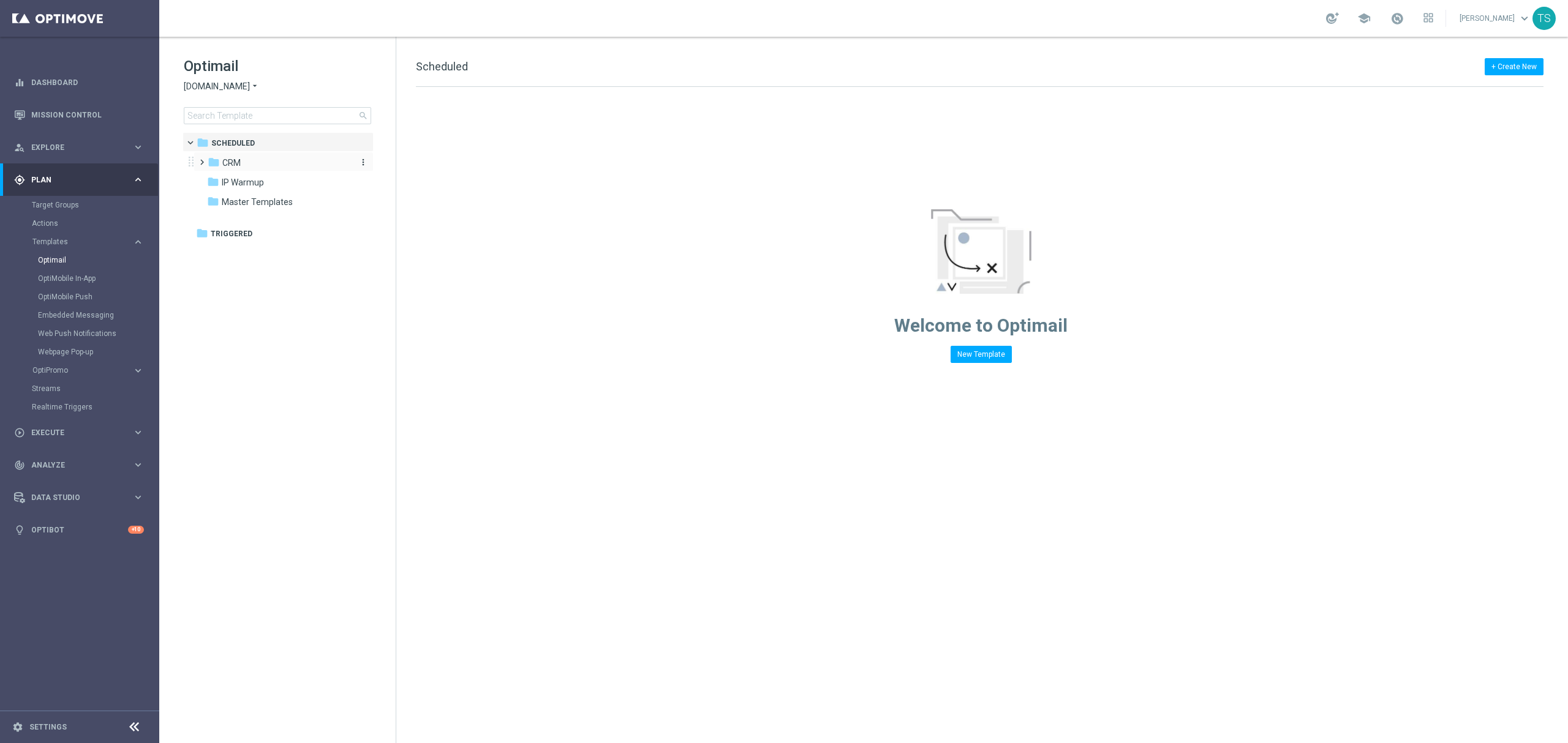
click at [207, 163] on icon "folder" at bounding box center [213, 162] width 12 height 12
click at [214, 218] on span at bounding box center [212, 215] width 6 height 5
click at [223, 295] on span at bounding box center [224, 293] width 6 height 5
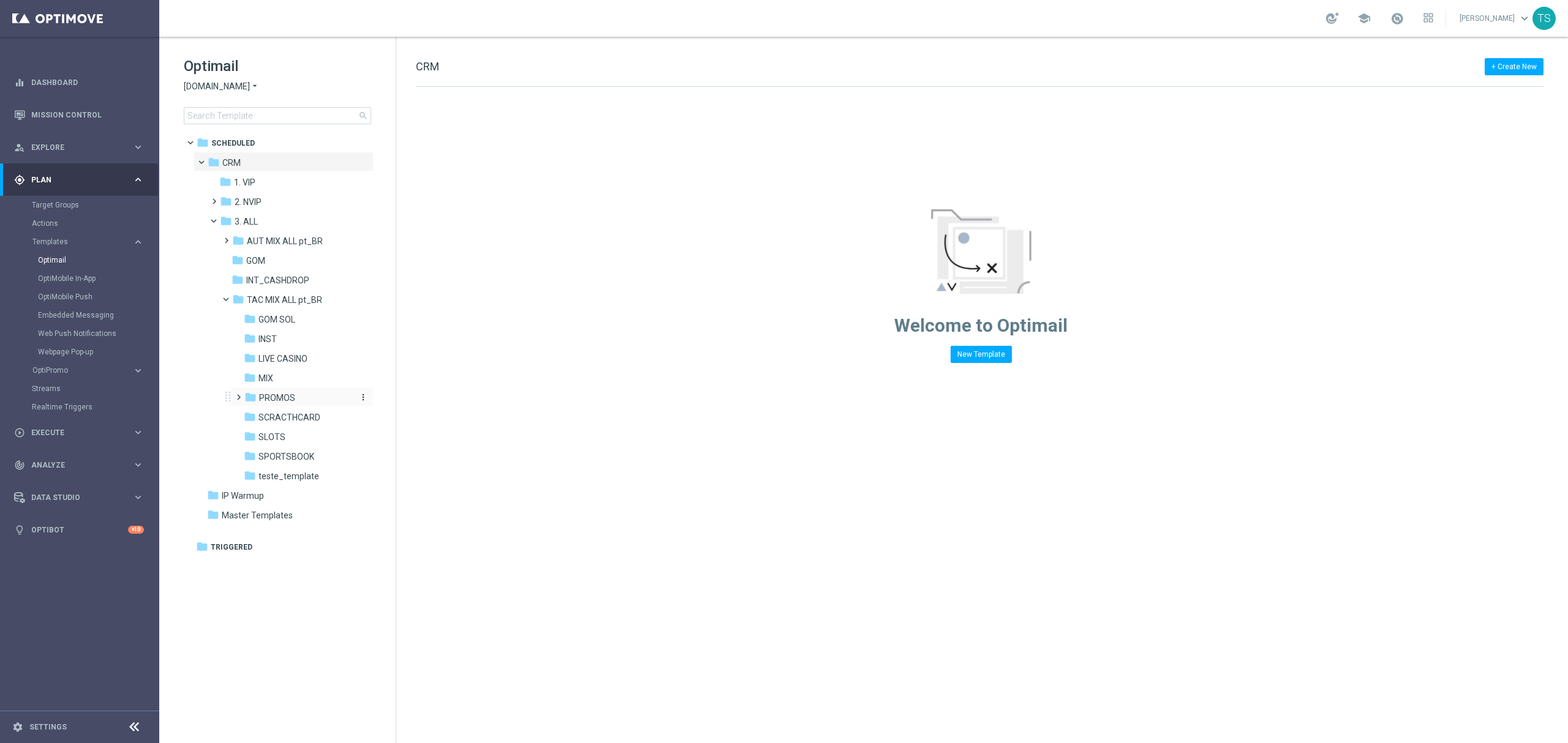
click at [245, 400] on icon "folder" at bounding box center [250, 397] width 12 height 12
click at [363, 400] on icon "more_vert" at bounding box center [363, 398] width 10 height 10
click at [410, 403] on span "New Folder" at bounding box center [413, 400] width 37 height 10
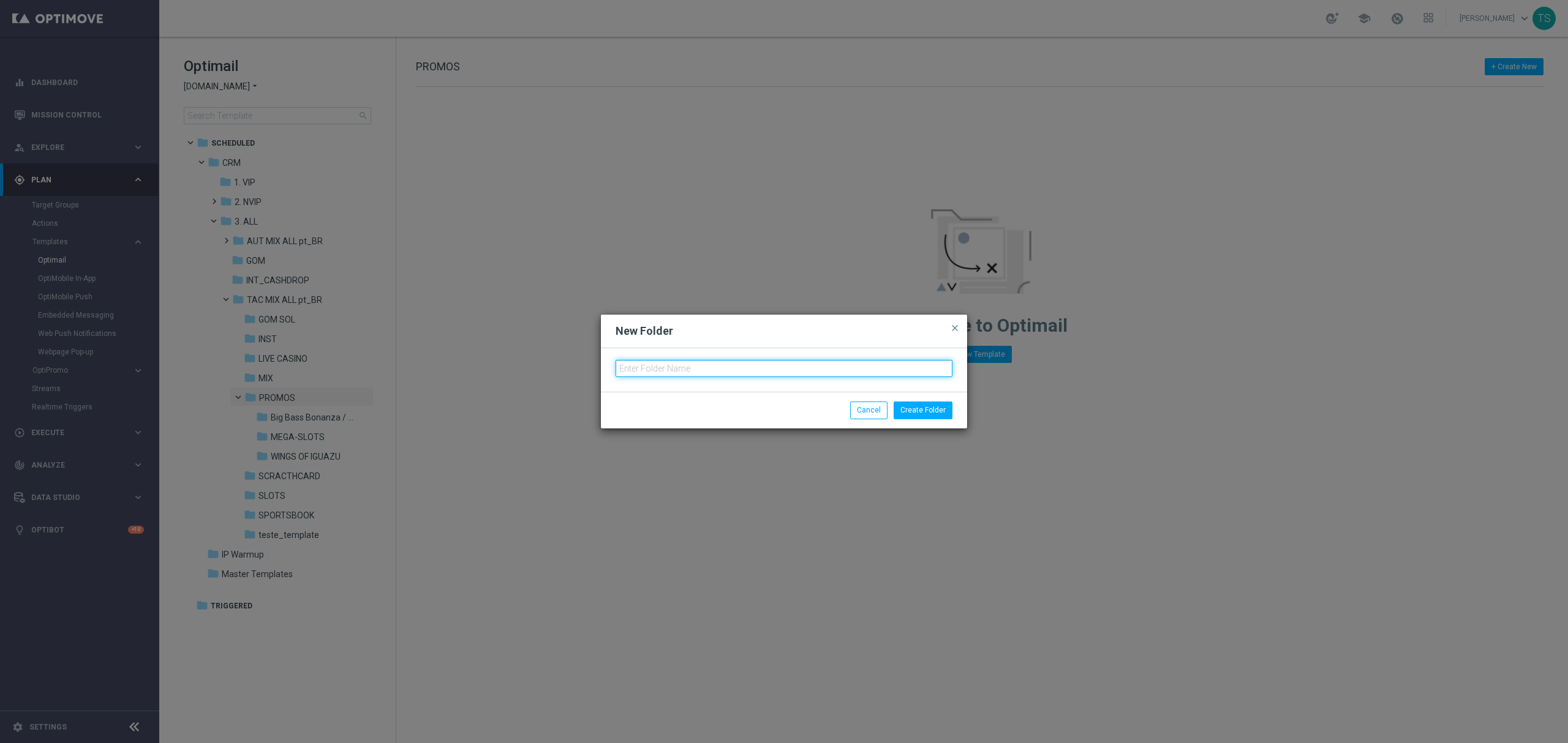
click at [645, 376] on input "text" at bounding box center [784, 369] width 337 height 17
type input "20%_CASHBACK_FRUITPARTY"
click at [936, 417] on button "Create Folder" at bounding box center [923, 410] width 59 height 17
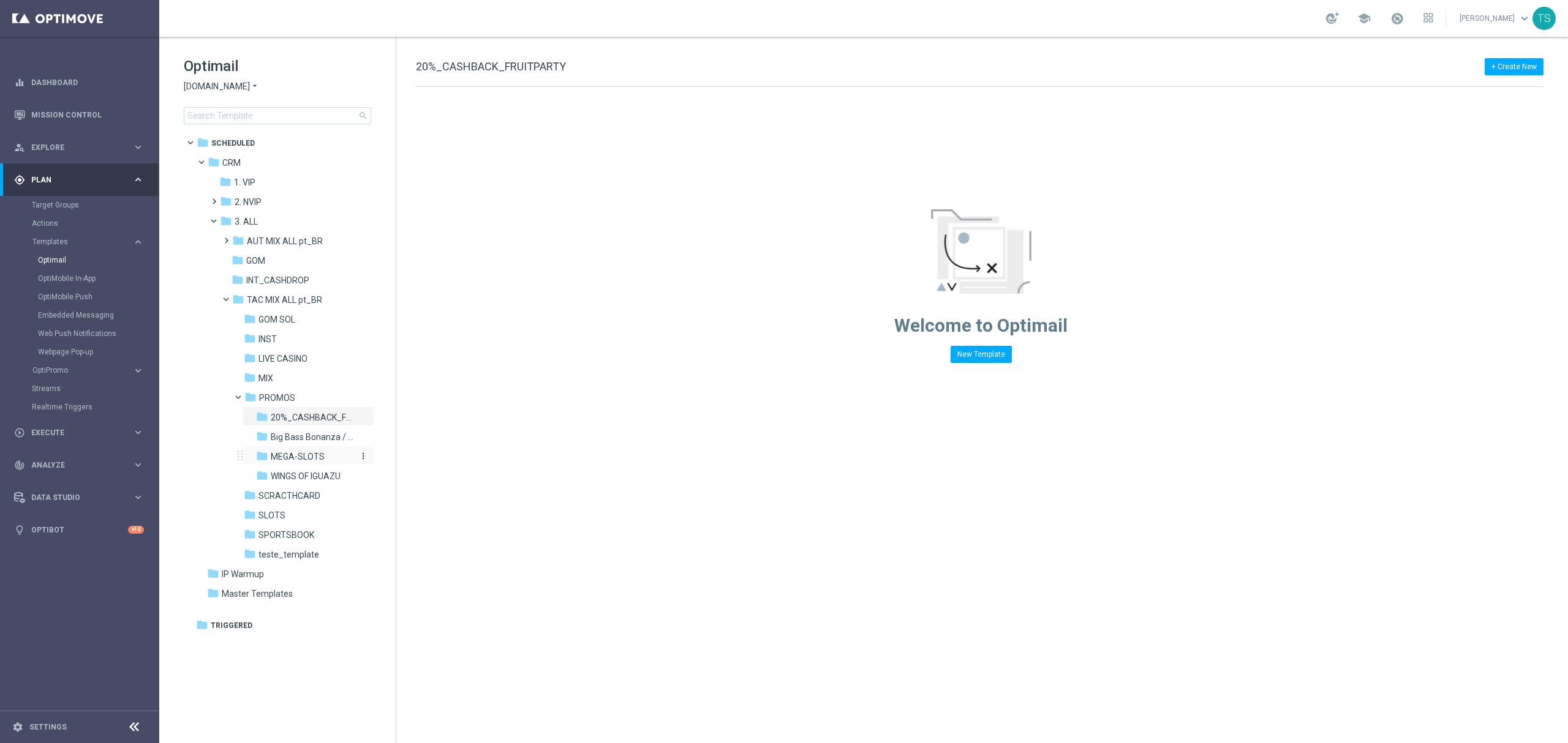
click at [305, 457] on span "MEGA-SLOTS" at bounding box center [298, 457] width 54 height 11
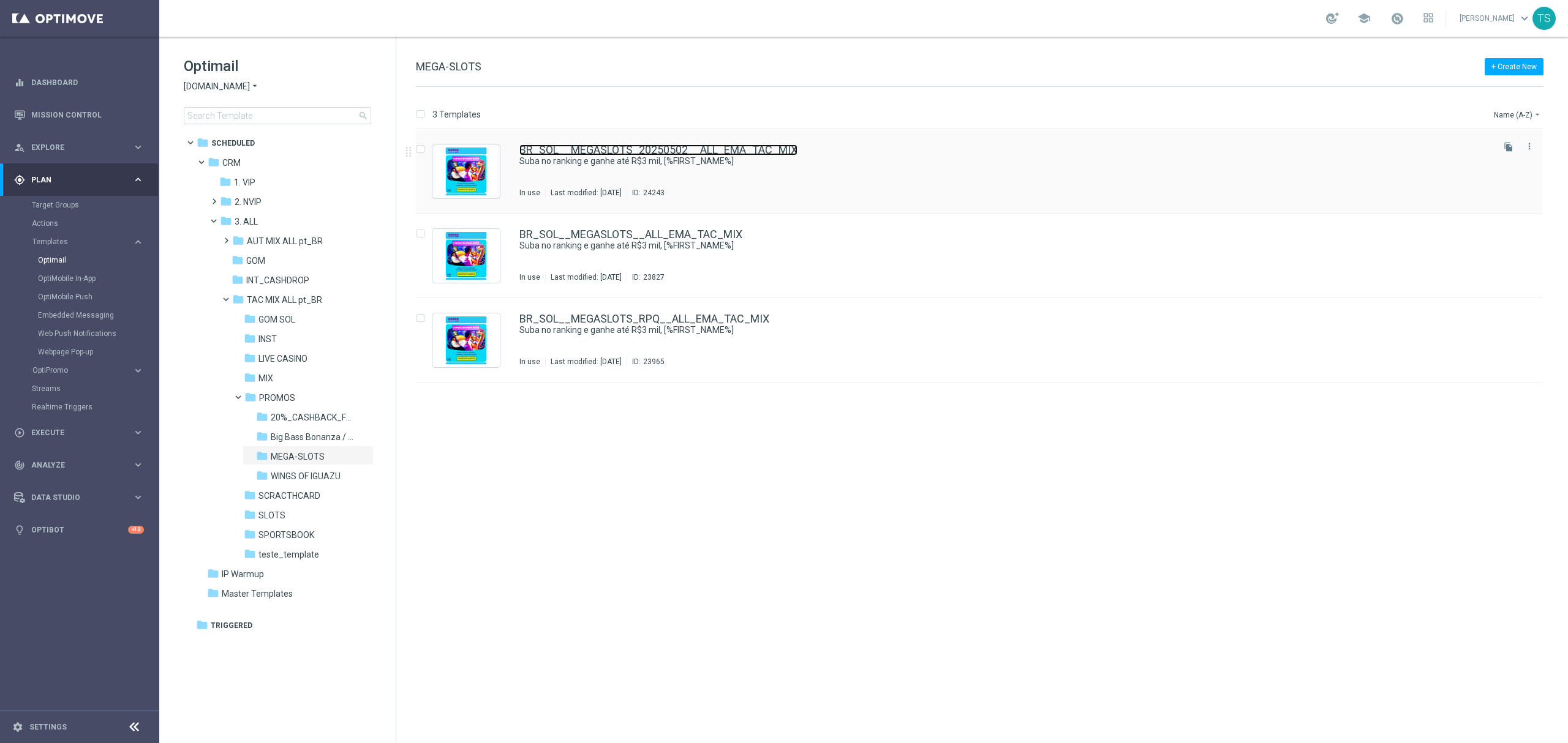
click at [748, 146] on link "BR_SOL__MEGASLOTS_20250502__ALL_EMA_TAC_MIX" at bounding box center [658, 150] width 278 height 11
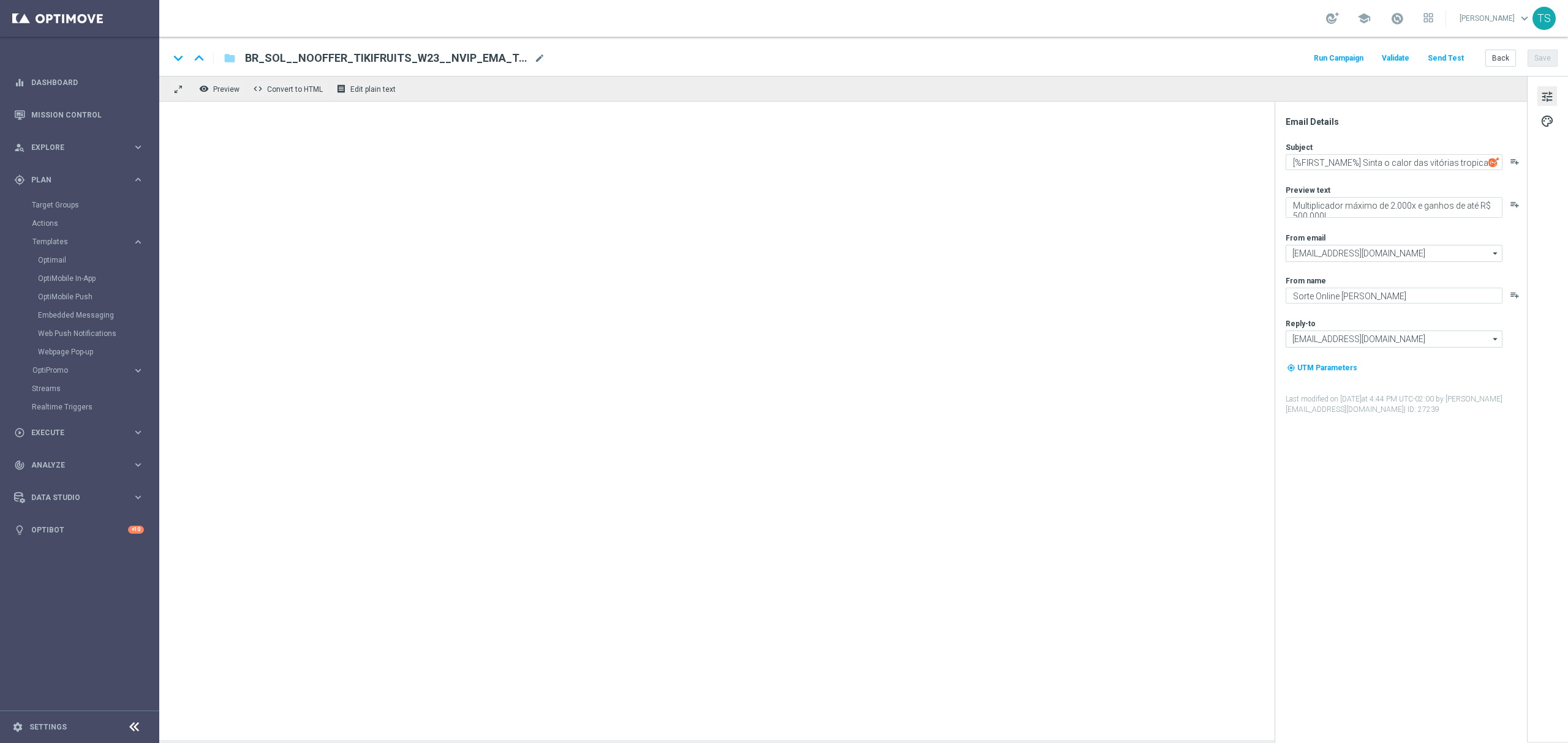
type textarea "Suba no ranking e ganhe até R$3 mil, [%FIRST_NAME%]"
type textarea "Participe do torneio de Mega Slots e ganhe prêmios incríveis!"
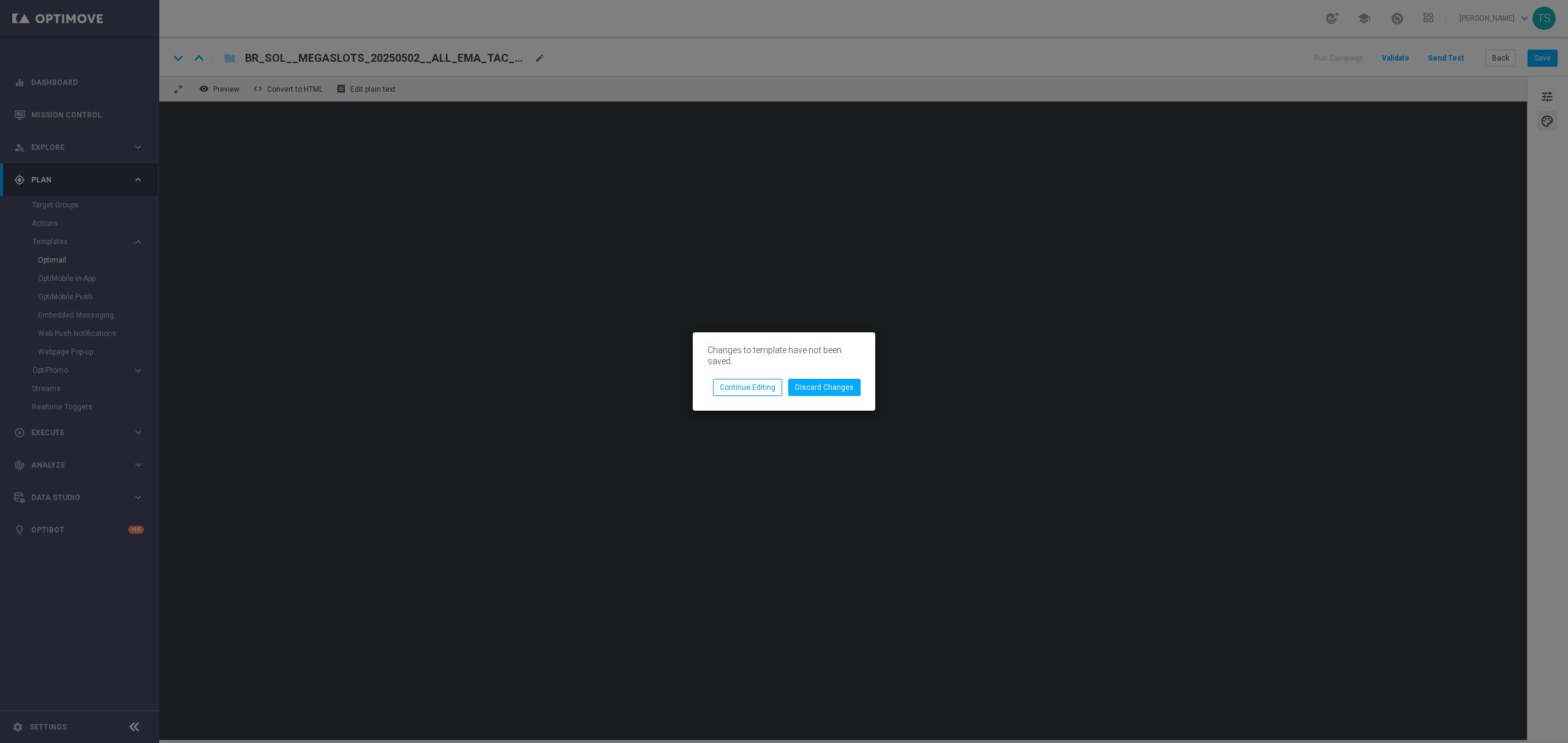
click at [431, 363] on modal-container "Changes to template have not been saved. Discard Changes Continue Editing" at bounding box center [784, 371] width 1568 height 743
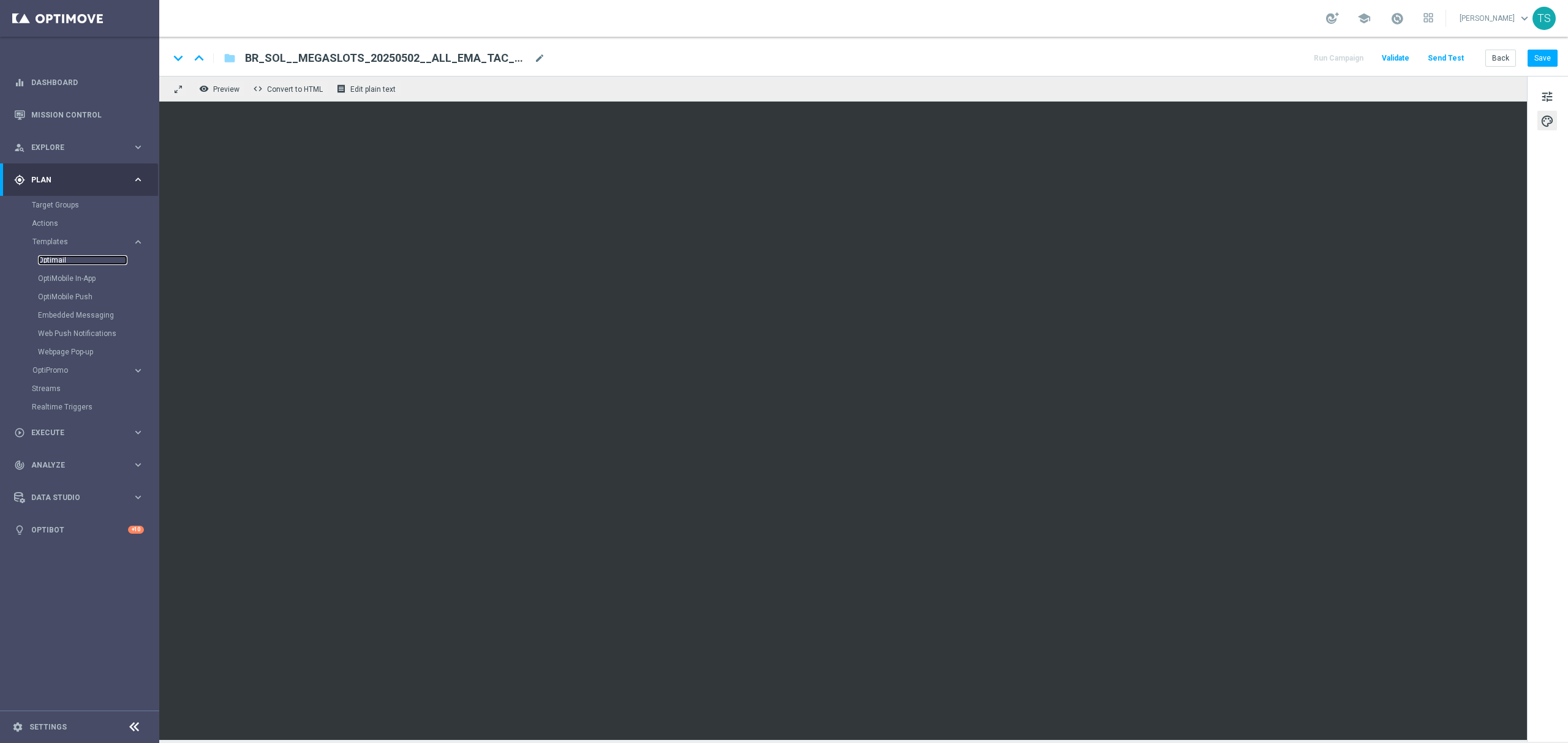
click at [69, 256] on link "Optimail" at bounding box center [83, 260] width 89 height 10
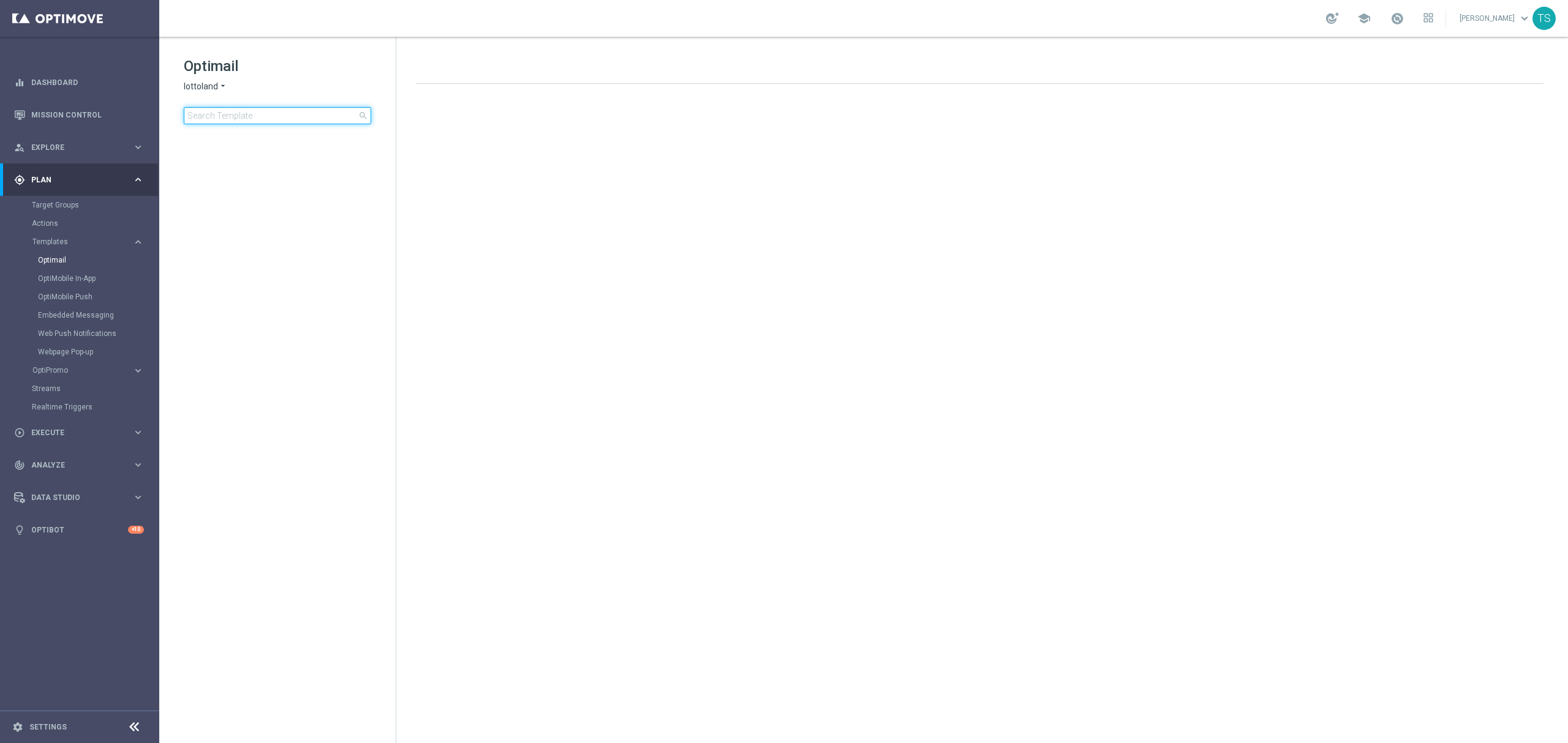
click at [300, 118] on input at bounding box center [277, 116] width 187 height 17
click at [226, 90] on icon "arrow_drop_down" at bounding box center [223, 87] width 10 height 11
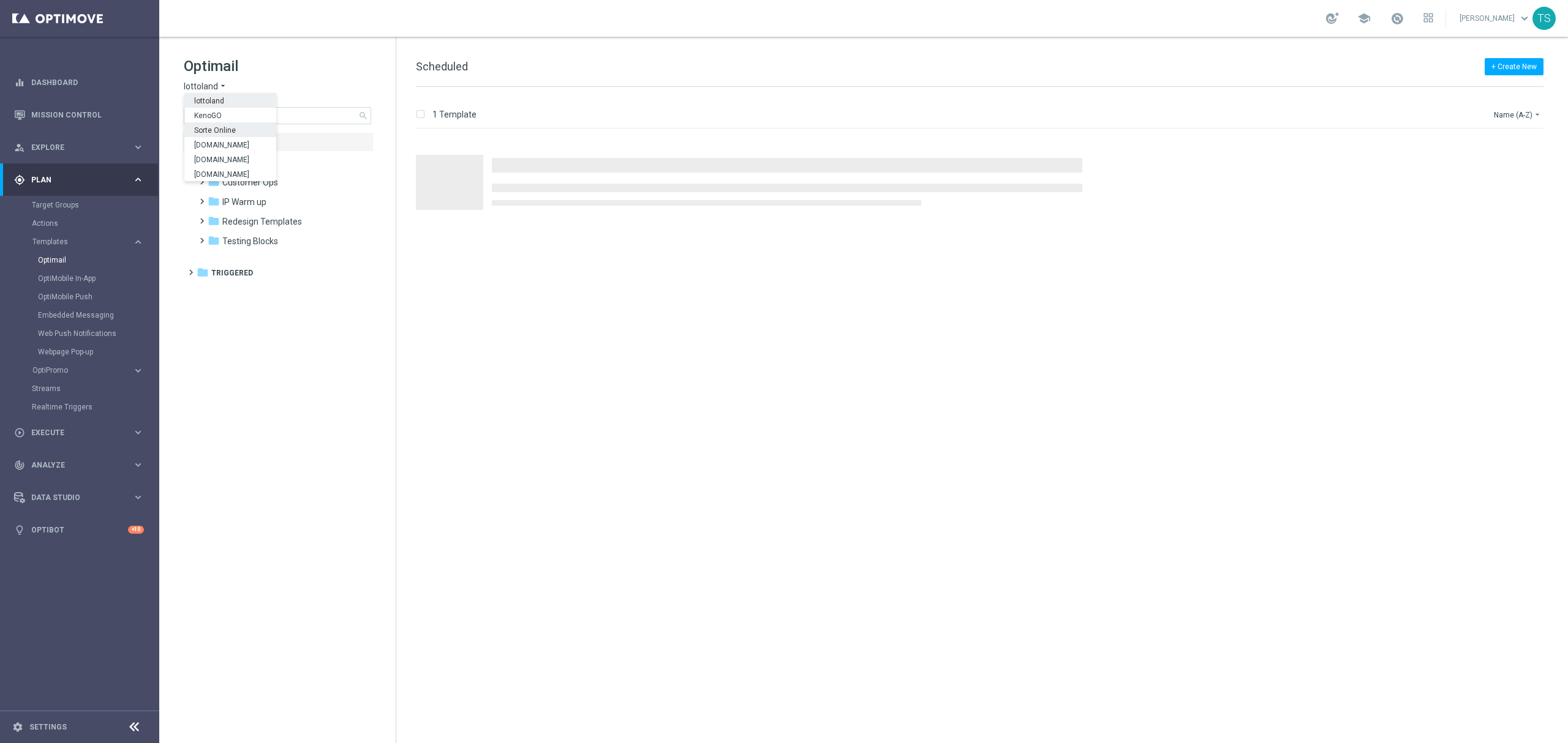
click at [0, 0] on span "Sorte Online" at bounding box center [0, 0] width 0 height 0
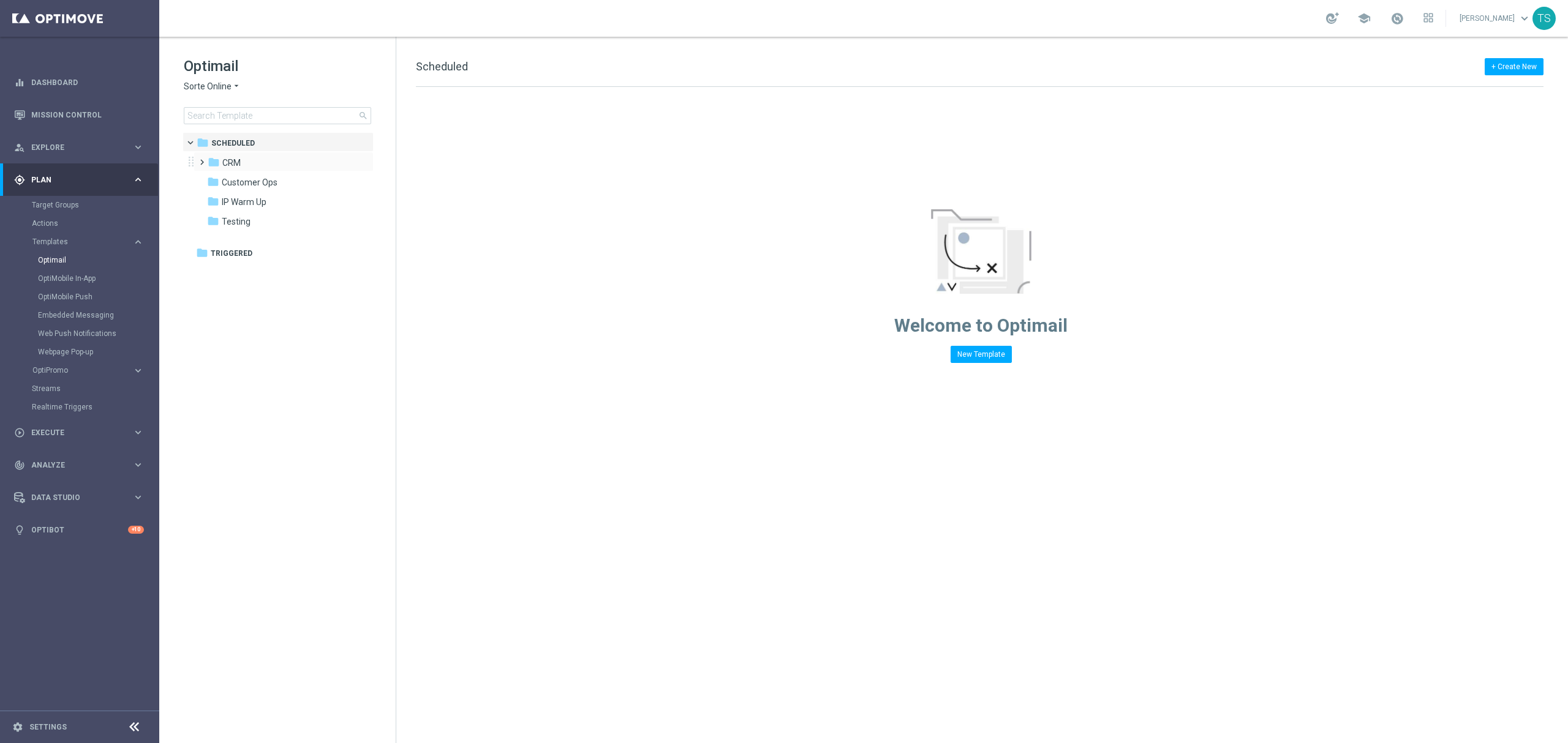
click at [199, 159] on span at bounding box center [200, 156] width 6 height 5
click at [209, 218] on span at bounding box center [212, 215] width 6 height 5
click at [226, 257] on span at bounding box center [224, 254] width 6 height 5
click at [241, 267] on div "folder TAC MIX pt_BR_SB" at bounding box center [292, 261] width 120 height 14
drag, startPoint x: 226, startPoint y: 273, endPoint x: 242, endPoint y: 287, distance: 21.3
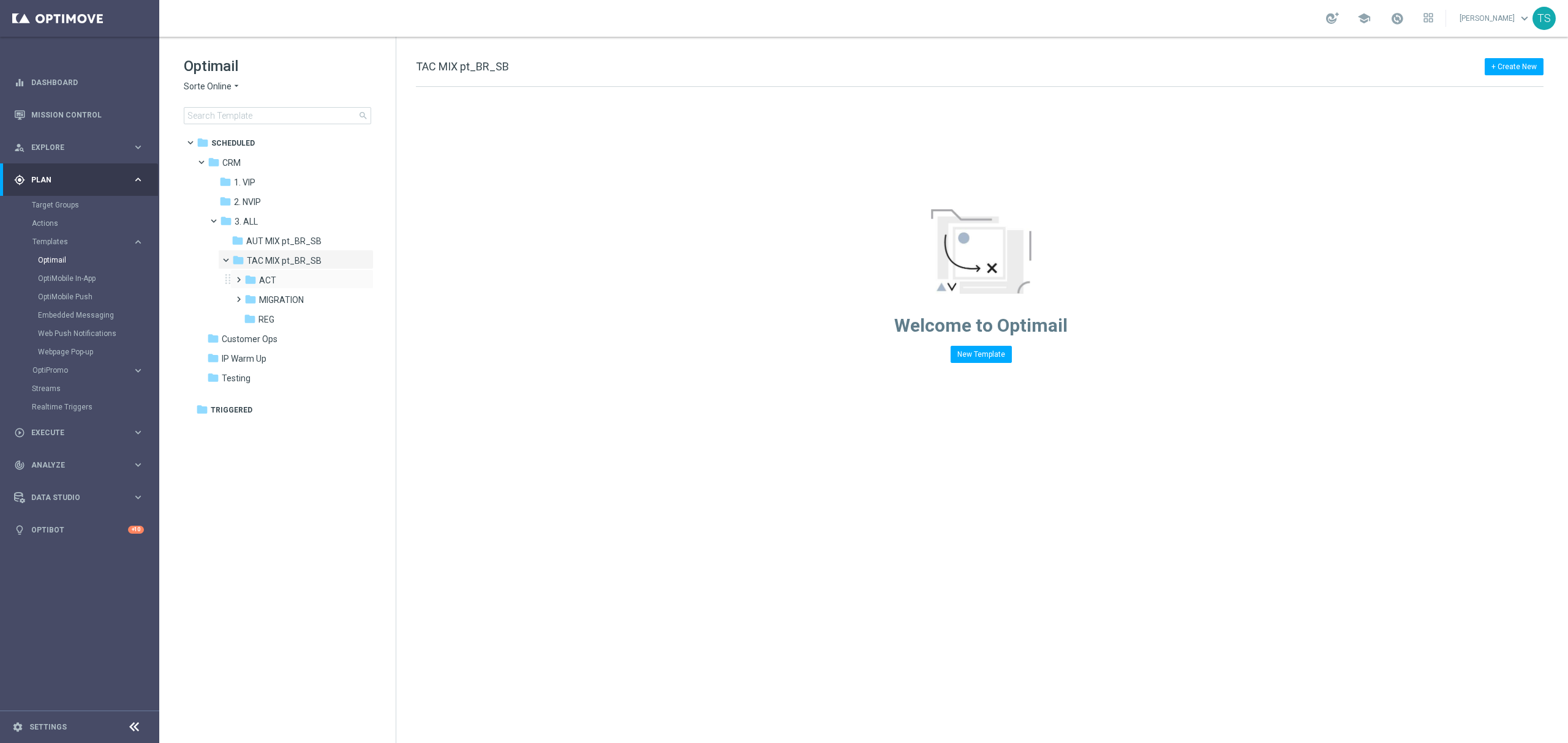
click at [227, 273] on div "folder ACT more_vert" at bounding box center [298, 279] width 150 height 20
click at [236, 277] on span at bounding box center [236, 274] width 6 height 5
click at [239, 312] on span at bounding box center [236, 313] width 6 height 5
click at [221, 82] on span "Sorte Online" at bounding box center [207, 87] width 48 height 11
click at [0, 0] on span "Sorteonline.bet.br" at bounding box center [0, 0] width 0 height 0
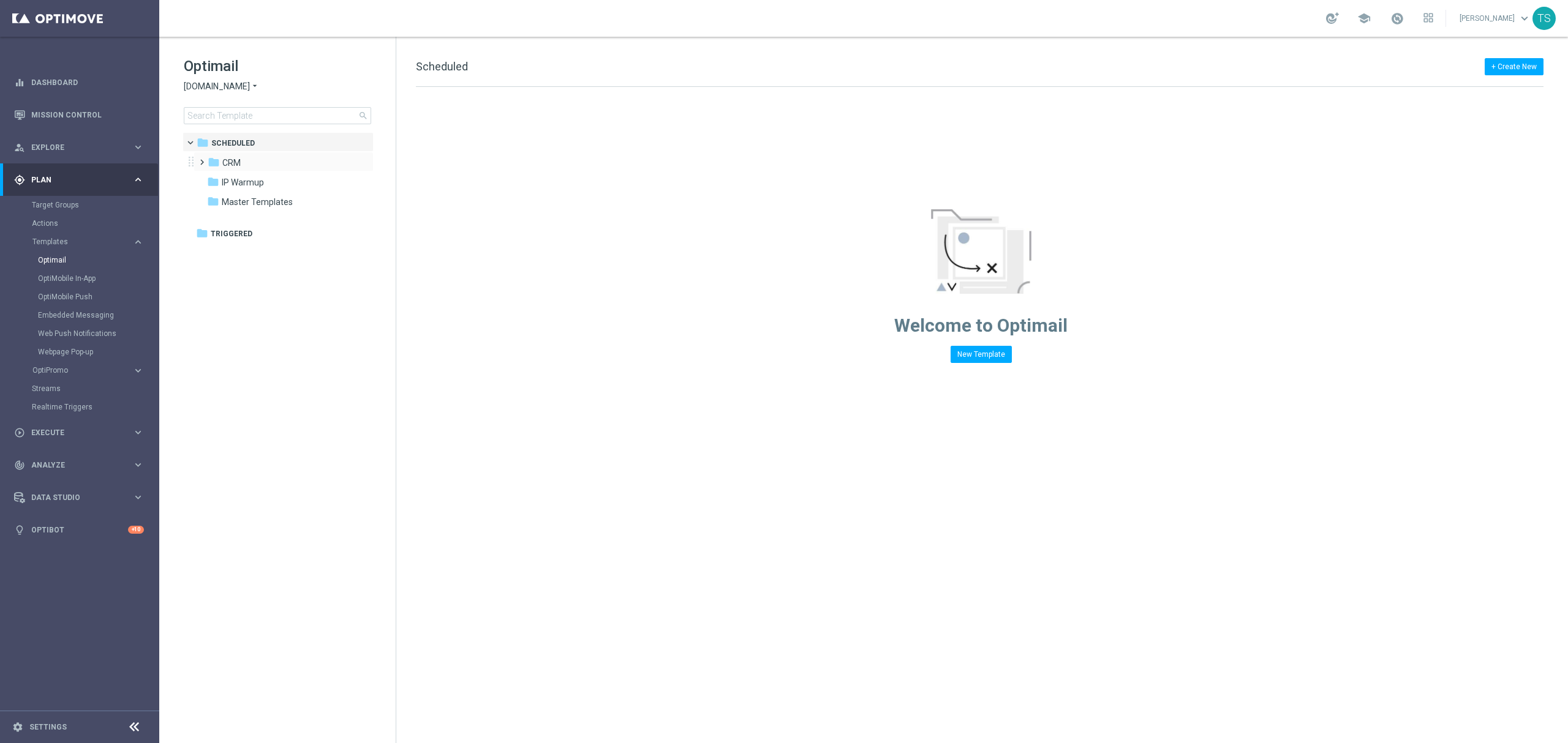
click at [202, 159] on span at bounding box center [200, 156] width 6 height 5
drag, startPoint x: 205, startPoint y: 225, endPoint x: 216, endPoint y: 226, distance: 11.0
click at [206, 226] on div "folder 3. ALL more_vert" at bounding box center [286, 220] width 175 height 20
click at [214, 218] on span at bounding box center [212, 215] width 6 height 5
click at [226, 238] on span at bounding box center [224, 235] width 6 height 5
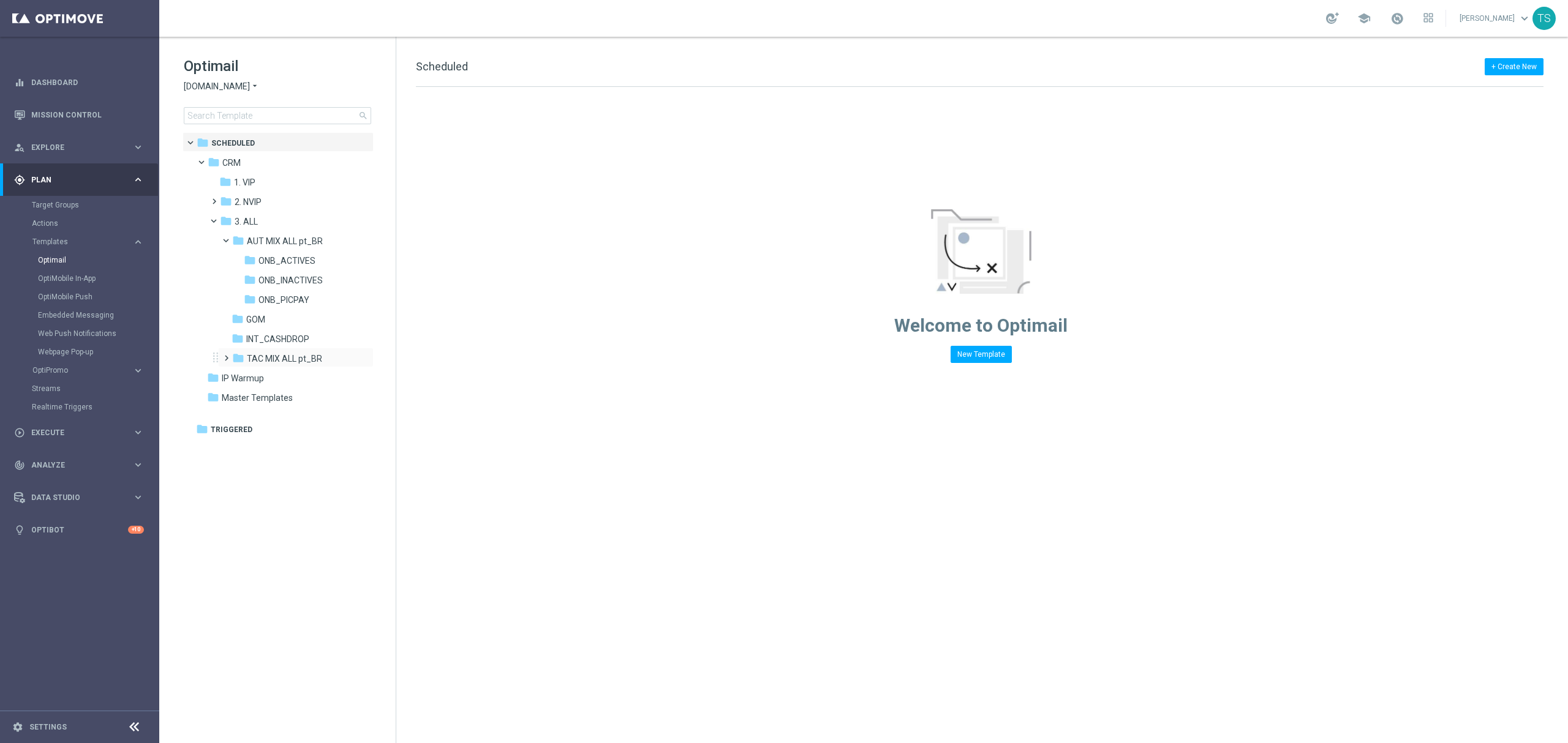
click at [226, 355] on span at bounding box center [224, 352] width 6 height 5
click at [239, 453] on span at bounding box center [236, 450] width 6 height 5
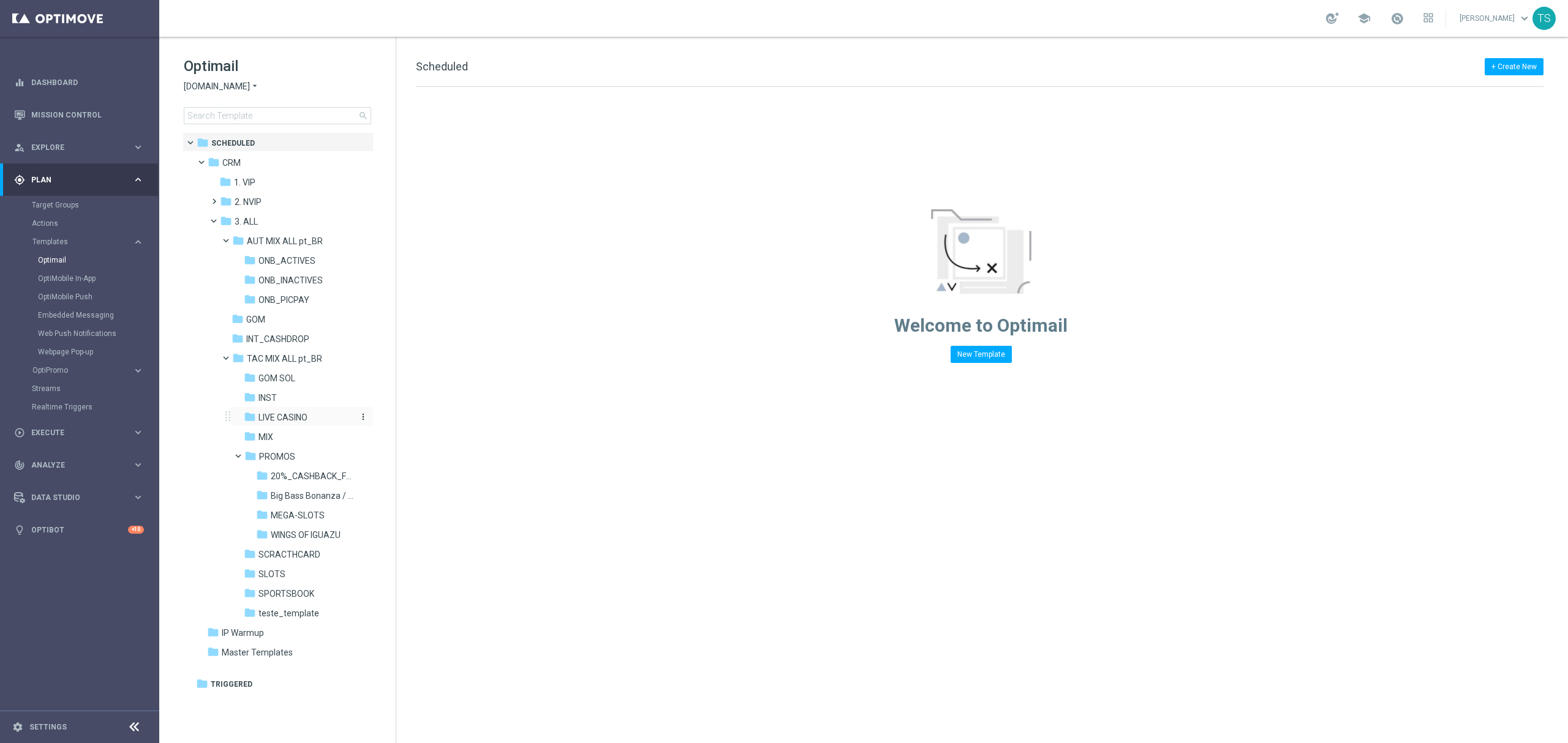
click at [289, 422] on span "LIVE CASINO" at bounding box center [283, 418] width 49 height 11
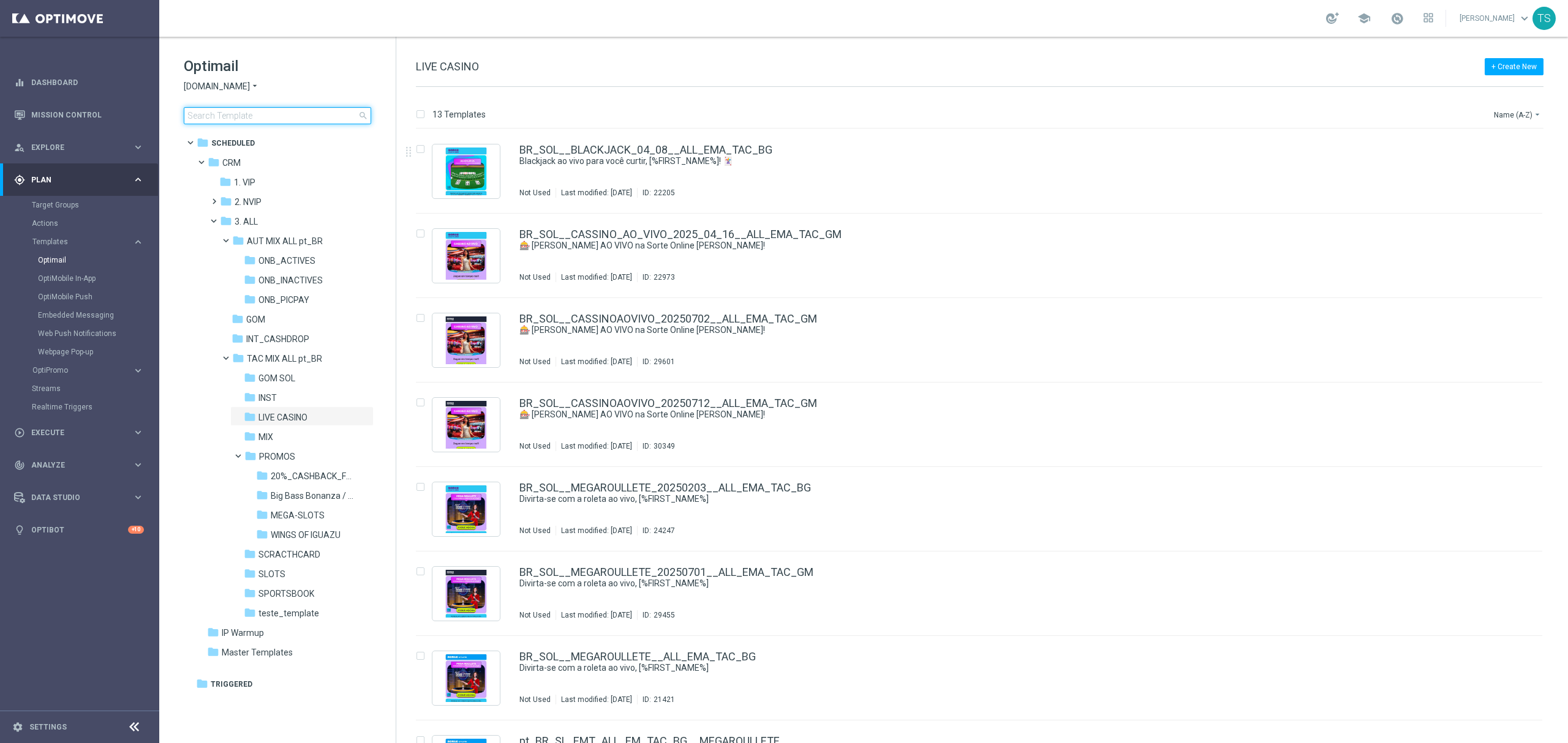
click at [295, 120] on input at bounding box center [277, 116] width 187 height 17
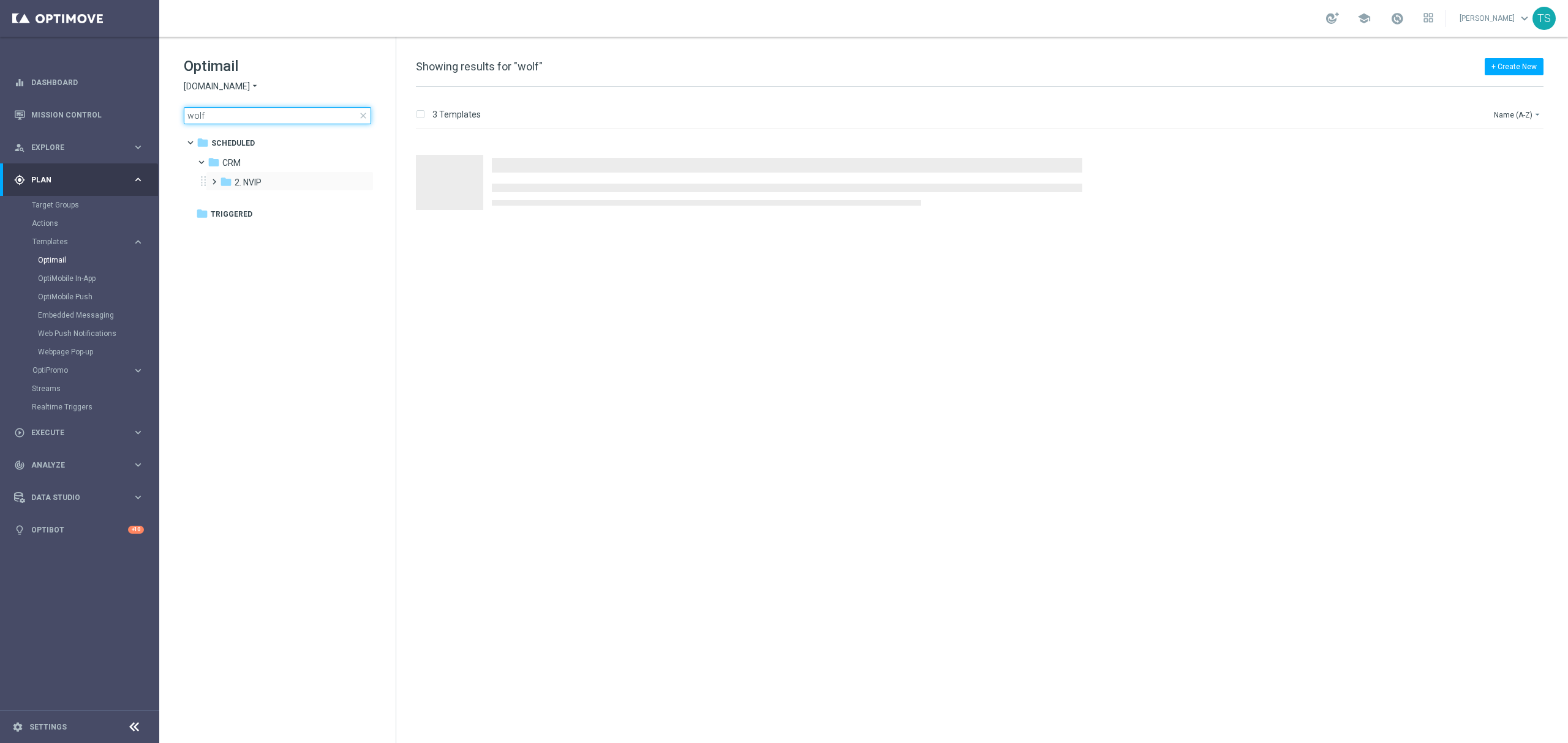
type input "wolf"
click at [251, 174] on div "folder 2. NVIP more_vert" at bounding box center [289, 181] width 167 height 20
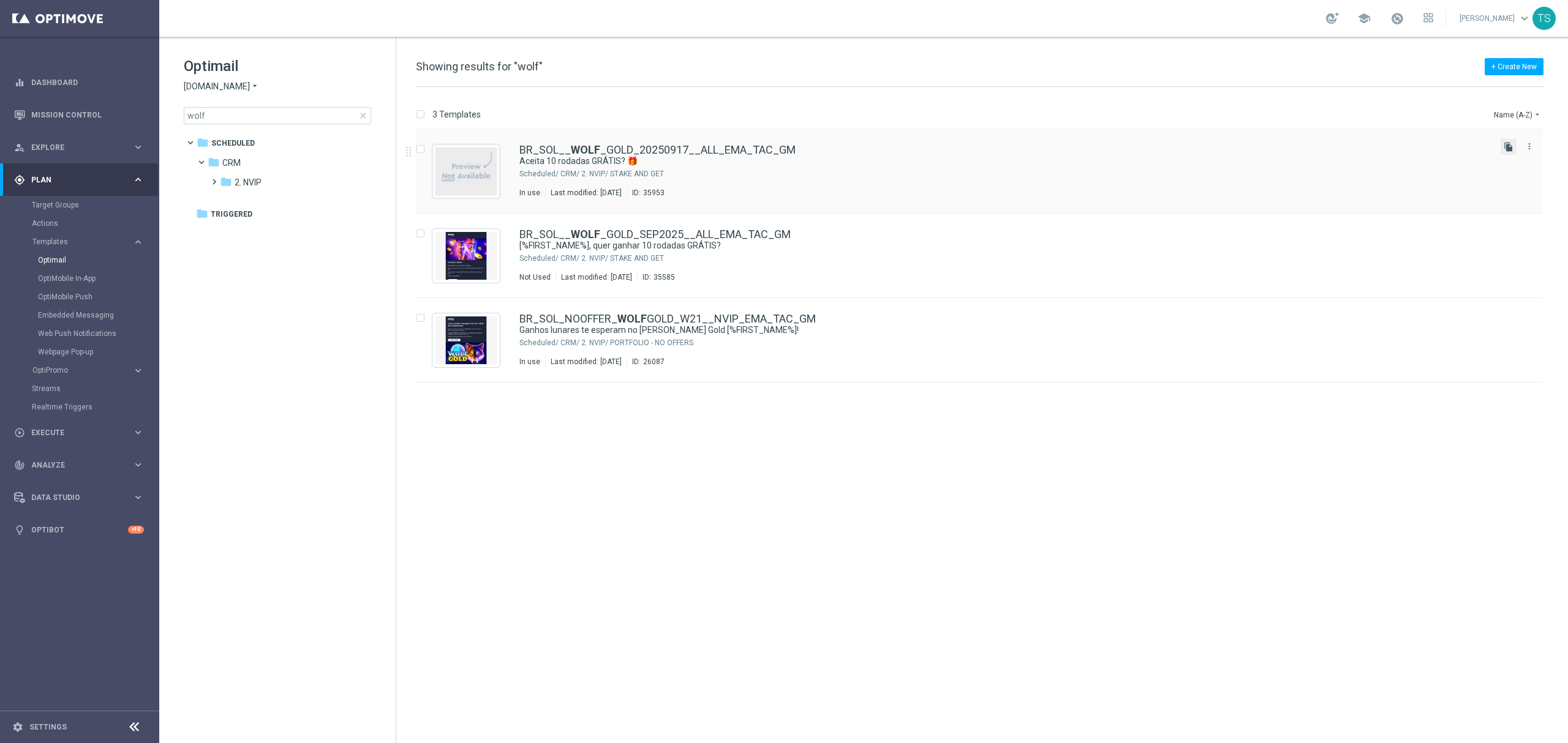
click at [1512, 144] on icon "file_copy" at bounding box center [1508, 147] width 10 height 10
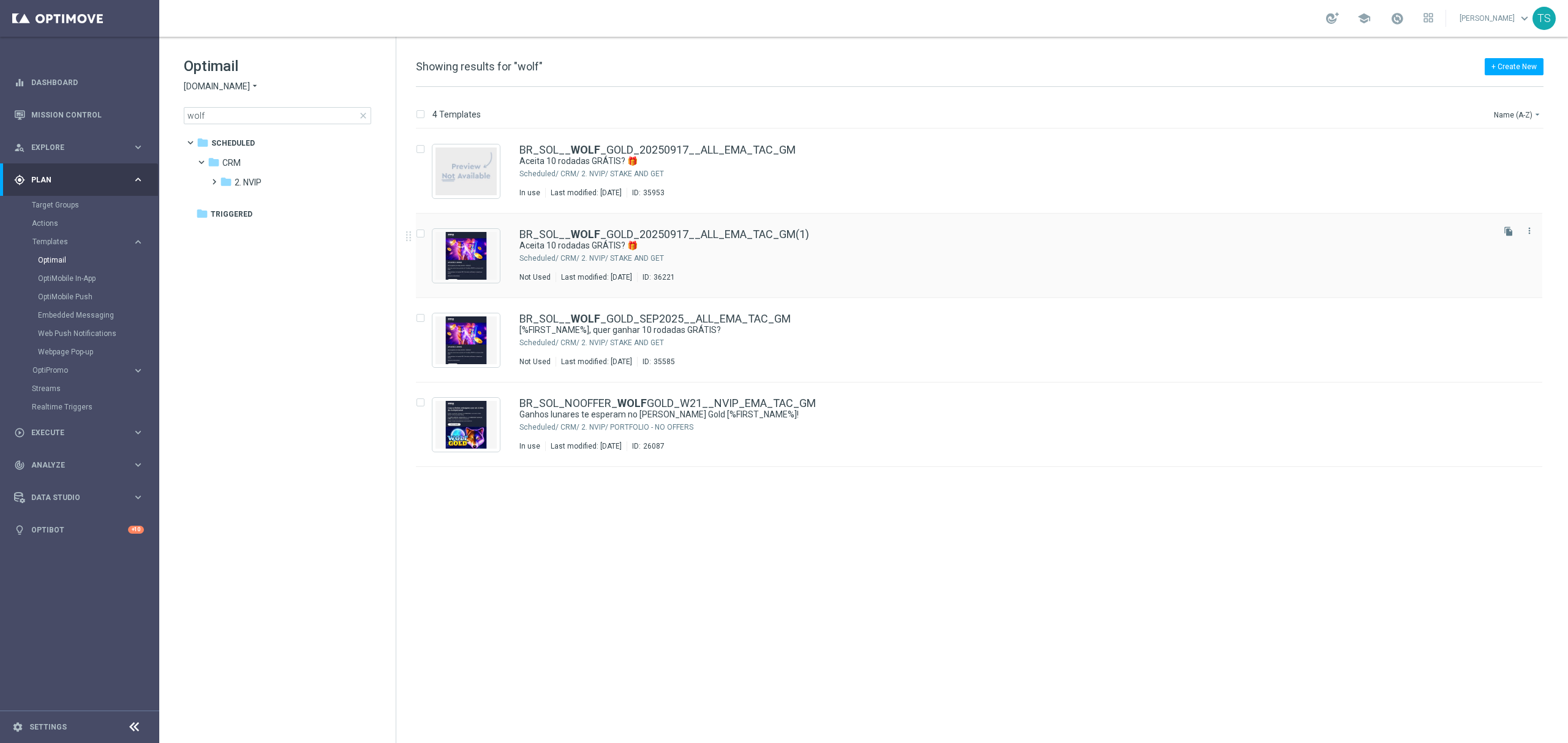
click at [1456, 255] on div "CRM/ 2. NVIP/ STAKE AND GET" at bounding box center [1026, 259] width 931 height 10
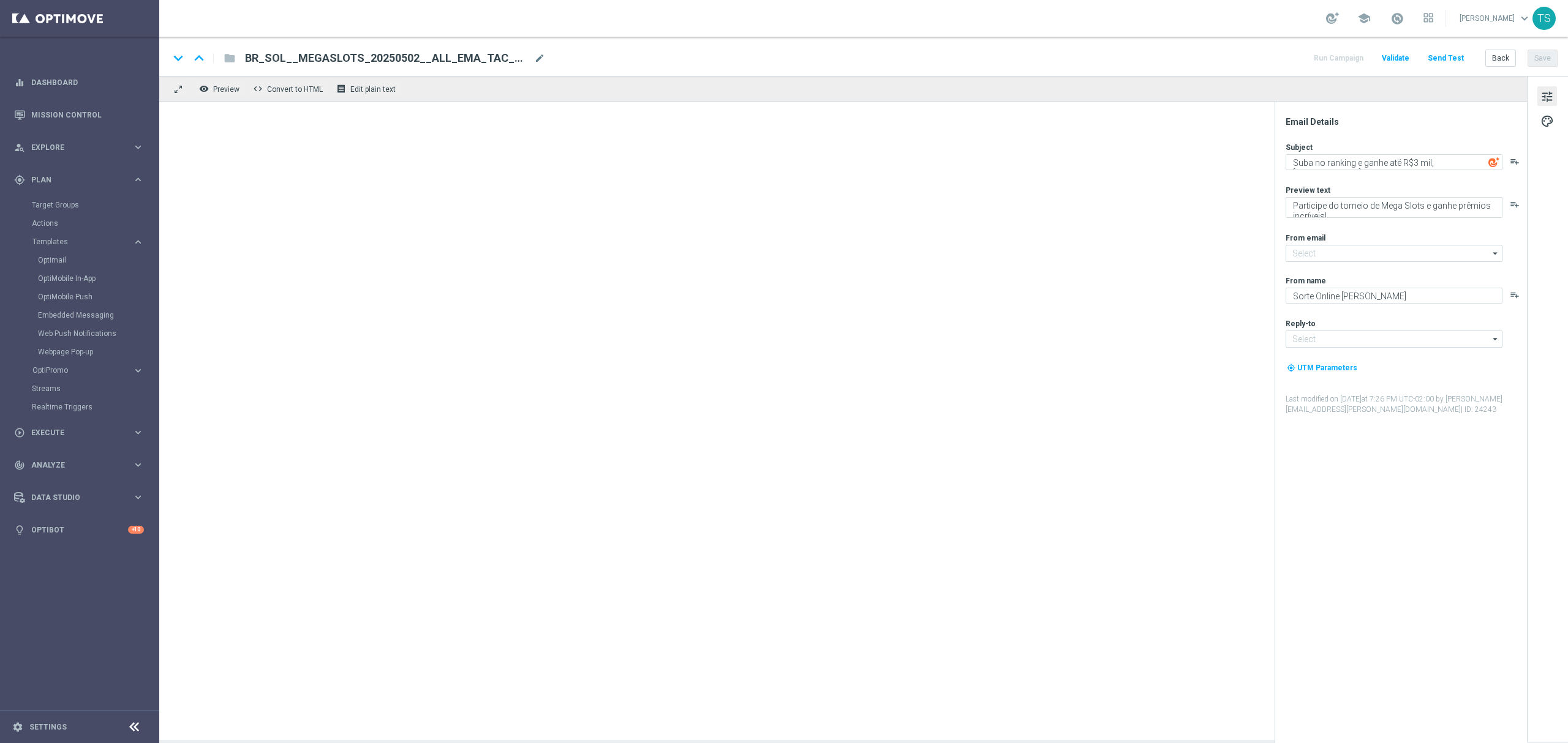
type input "[EMAIL_ADDRESS][DOMAIN_NAME]"
type input "BR_SOL__WOLF_GOLD_20250917__ALL_EMA_TAC_GM(1)"
type textarea "Aceita 10 rodadas GRÁTIS? 🎁"
type textarea "Jogue Wolf Gold! Aposte apenas R$ 10 nos slots selecionados para garantir o bôn…"
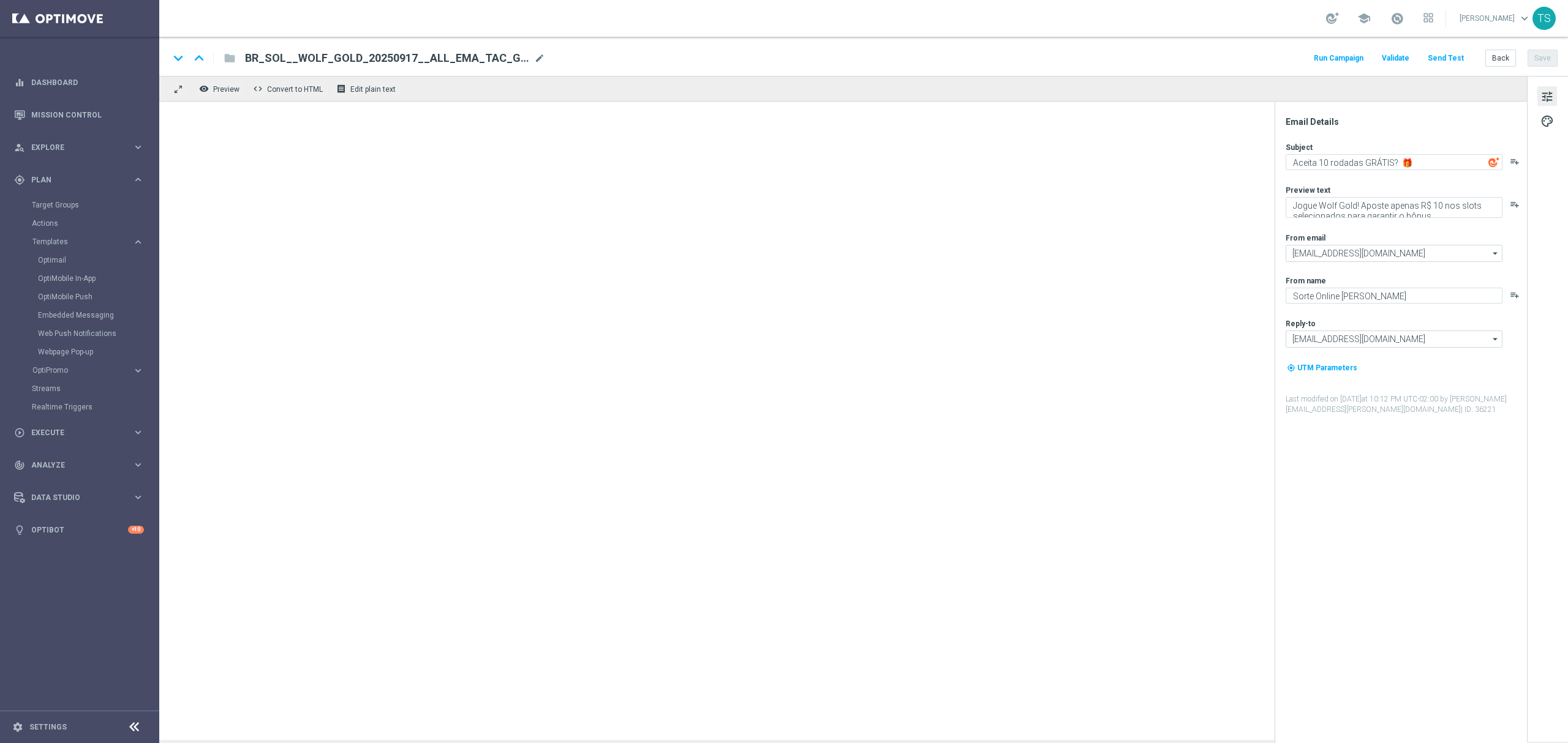
click at [459, 62] on span "BR_SOL__WOLF_GOLD_20250917__ALL_EMA_TAC_GM(1)" at bounding box center [386, 57] width 284 height 14
click at [0, 0] on input "BR_SOL__WOLF_GOLD_20250917__ALL_EMA_TAC_GM(1)" at bounding box center [0, 0] width 0 height 0
click at [459, 62] on input "BR_SOL__WOLF_GOLD_20250917__ALL_EMA_TAC_GM(1)" at bounding box center [396, 58] width 304 height 16
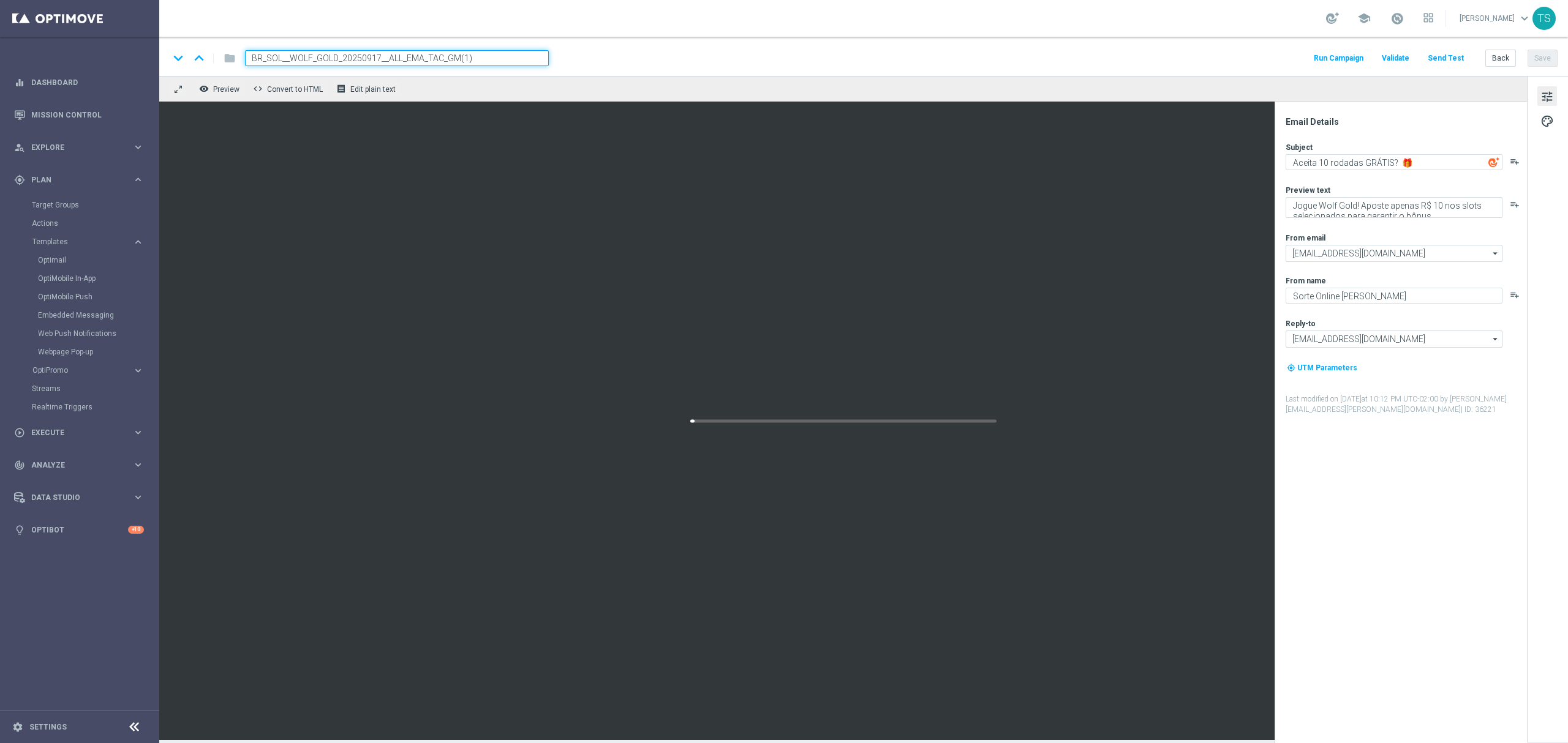
paste input "20%_CASHBACK_FRUITPARTY__ALL_EMA_TAC_GM"
type input "BR_SOL__20%_CASHBACK_FRUITPARTY__ALL_EMA_TAC_GM"
click at [608, 58] on div "keyboard_arrow_down keyboard_arrow_up folder BR_SOL__20%_CASHBACK_FRUITPARTY__A…" at bounding box center [863, 58] width 1388 height 16
click at [609, 58] on div "keyboard_arrow_down keyboard_arrow_up folder BR_SOL__20%_CASHBACK_FRUITPARTY__A…" at bounding box center [863, 58] width 1388 height 16
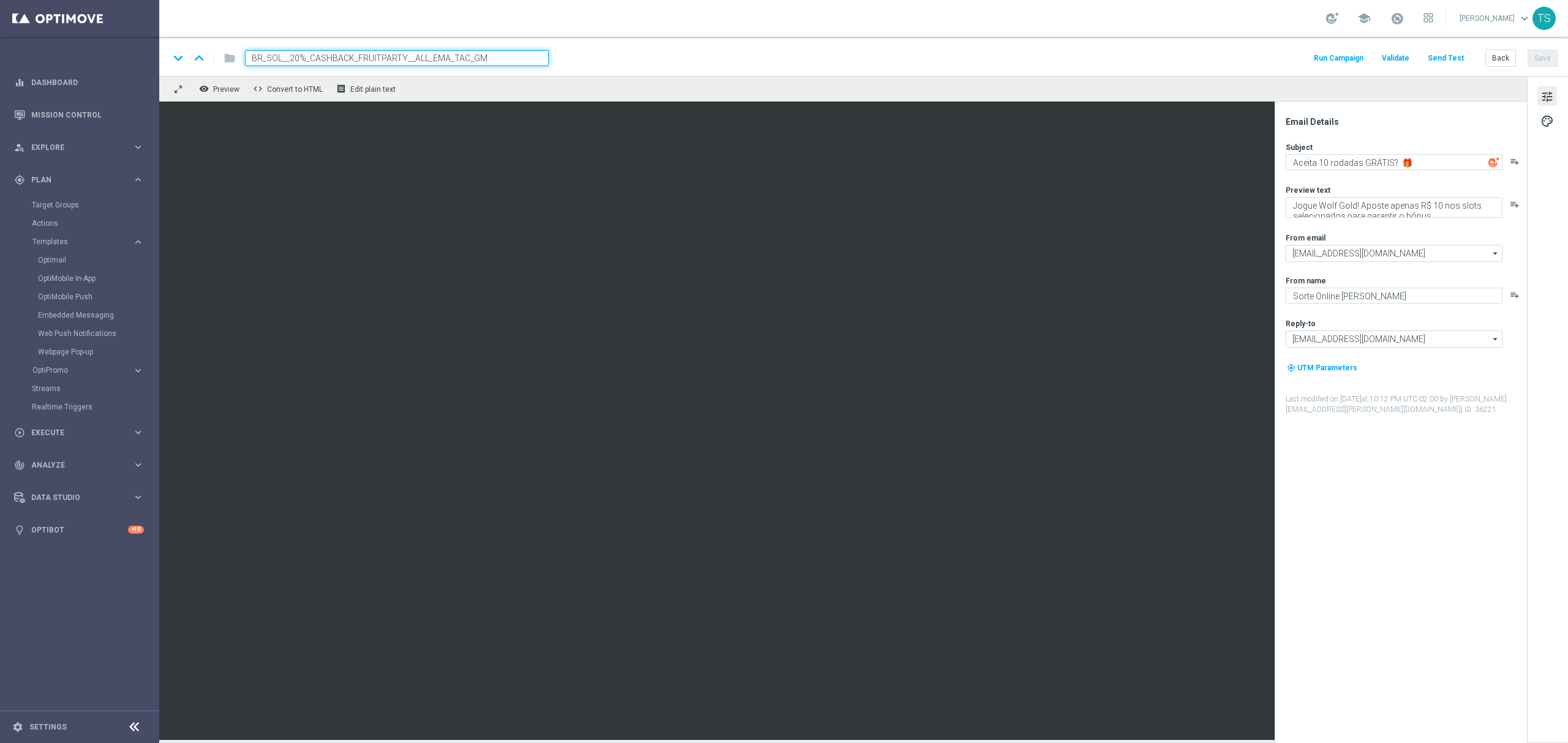
click at [645, 82] on div "remove_red_eye Preview code Convert to HTML receipt Edit plain text" at bounding box center [842, 88] width 1367 height 26
click at [655, 55] on div "keyboard_arrow_down keyboard_arrow_up folder BR_SOL__20%_CASHBACK_FRUITPARTY__A…" at bounding box center [863, 58] width 1388 height 16
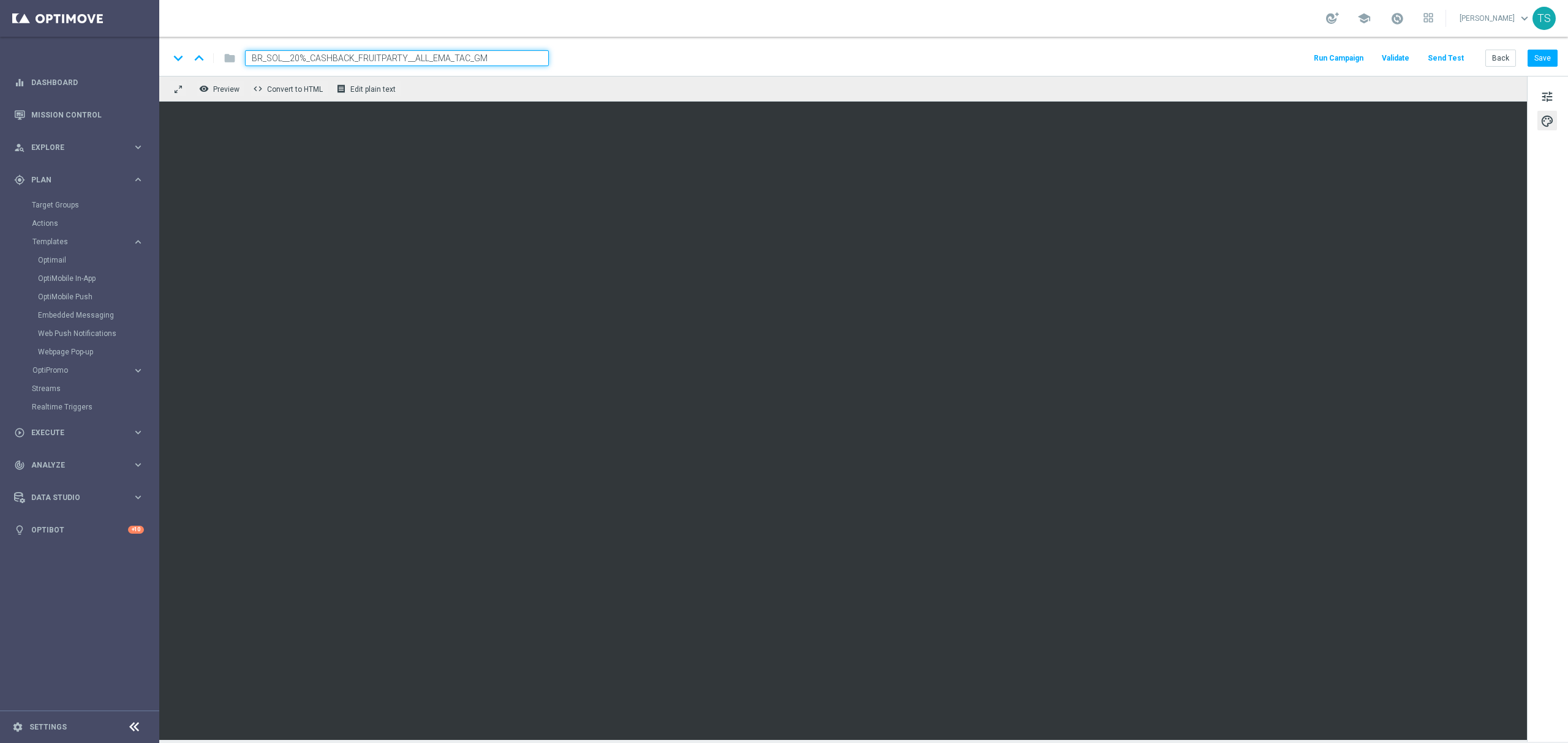
click at [606, 86] on div "remove_red_eye Preview code Convert to HTML receipt Edit plain text" at bounding box center [842, 88] width 1367 height 26
click at [451, 68] on div "keyboard_arrow_down keyboard_arrow_up folder BR_SOL__20%_CASHBACK_FRUITPARTY__A…" at bounding box center [863, 56] width 1409 height 39
click at [443, 51] on input "BR_SOL__20%_CASHBACK_FRUITPARTY__ALL_EMA_TAC_GM" at bounding box center [396, 58] width 304 height 16
click at [444, 59] on input "BR_SOL__20%_CASHBACK_FRUITPARTY__ALL_EMA_TAC_GM" at bounding box center [396, 58] width 304 height 16
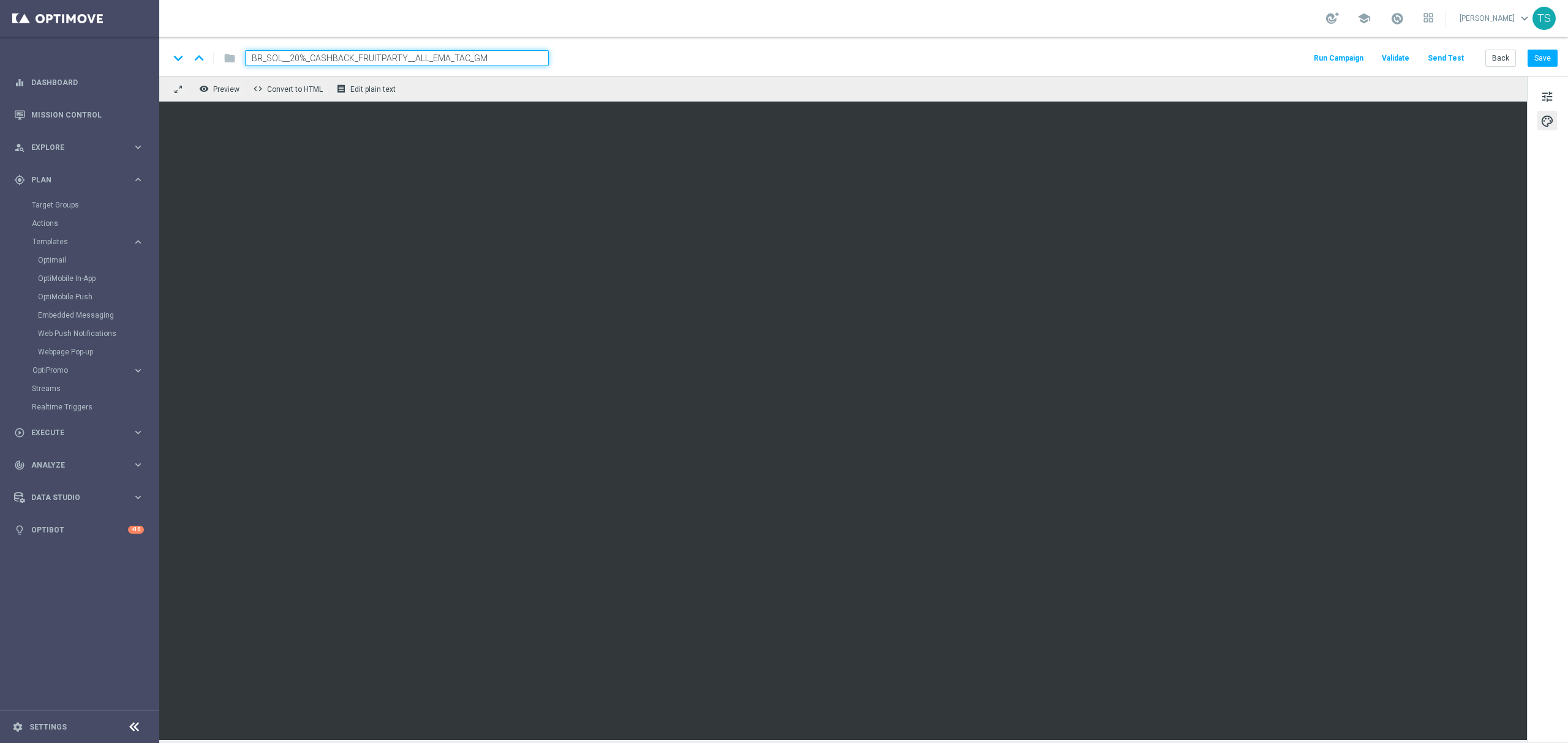
click at [444, 59] on input "BR_SOL__20%_CASHBACK_FRUITPARTY__ALL_EMA_TAC_GM" at bounding box center [396, 58] width 304 height 16
click at [1544, 90] on span "tune" at bounding box center [1547, 96] width 13 height 16
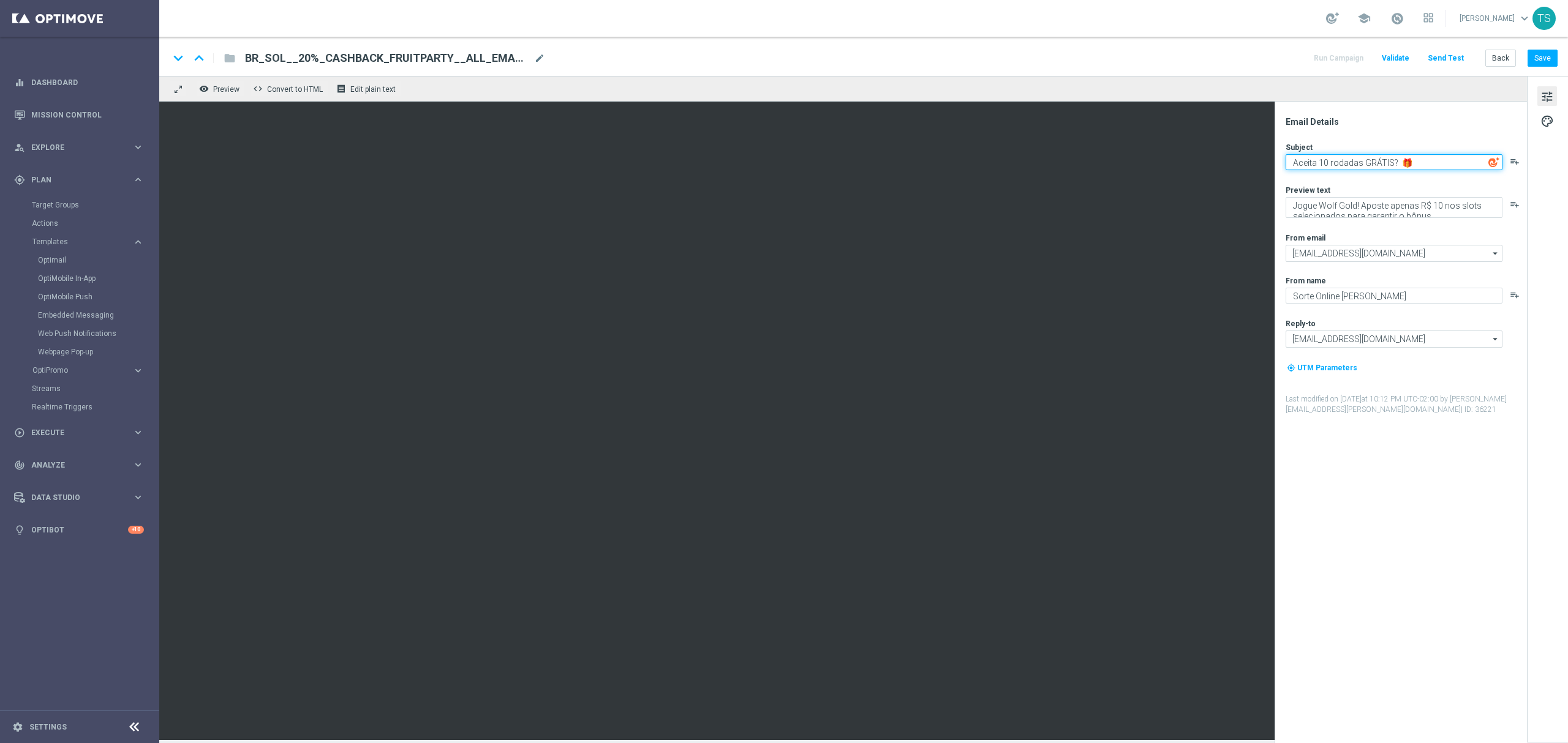
click at [1358, 165] on textarea "Aceita 10 rodadas GRÁTIS? 🎁" at bounding box center [1394, 162] width 217 height 16
paste textarea "Bônus de 25% no FRUIT PARTY!"
type textarea "Bônus de 25% no FRUIT PARTY!"
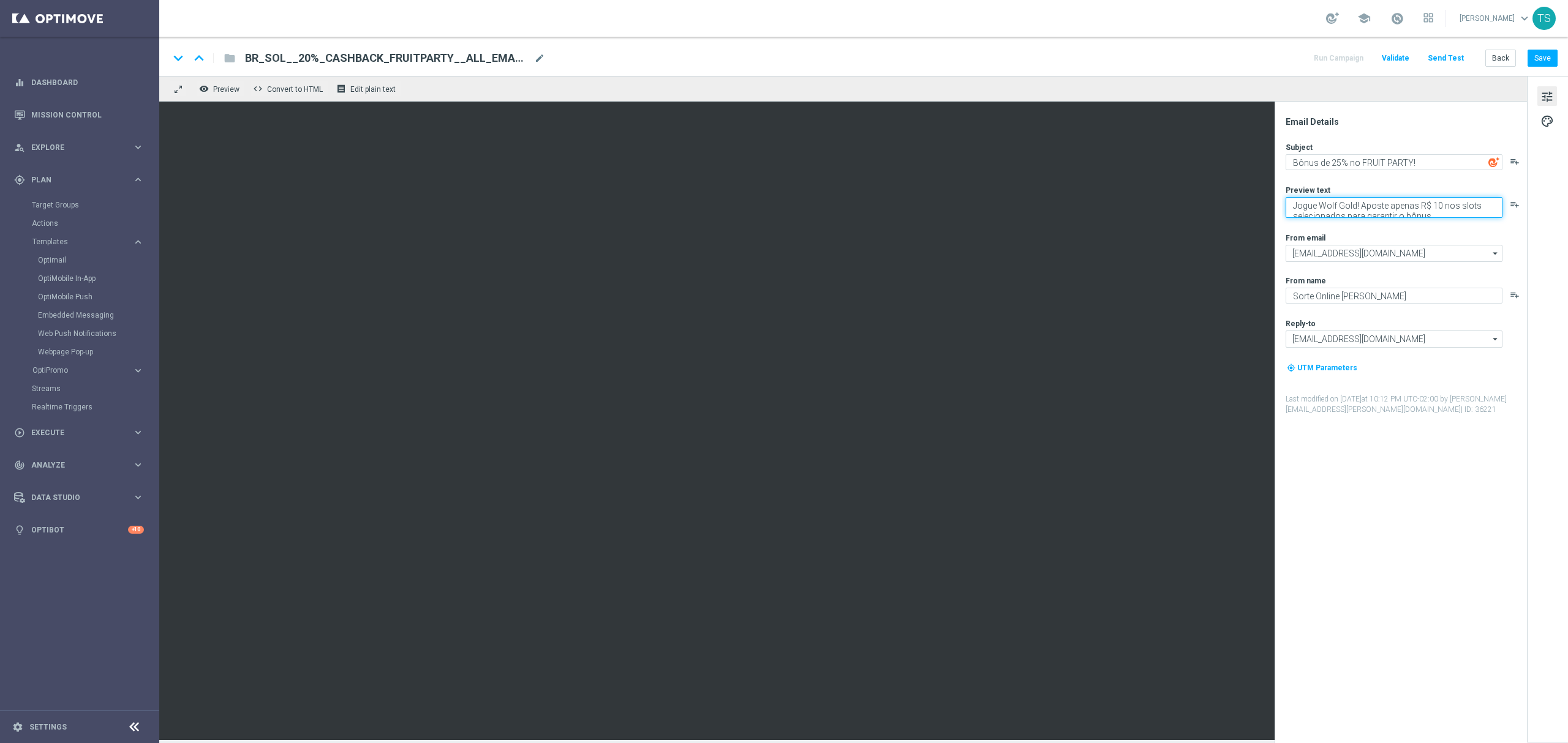
click at [1429, 205] on textarea "Jogue Wolf Gold! Aposte apenas R$ 10 nos slots selecionados para garantir o bôn…" at bounding box center [1394, 207] width 217 height 21
drag, startPoint x: 1382, startPoint y: 202, endPoint x: 1283, endPoint y: 200, distance: 99.0
click at [1283, 200] on div "Email Details Subject Bônus de 25% no FRUIT PARTY! playlist_add Preview text Jo…" at bounding box center [1403, 429] width 244 height 627
type textarea "10 nos slots selecionados para garantir o bônus."
click at [1431, 201] on textarea "10 nos slots selecionados para garantir o bônus." at bounding box center [1394, 205] width 217 height 16
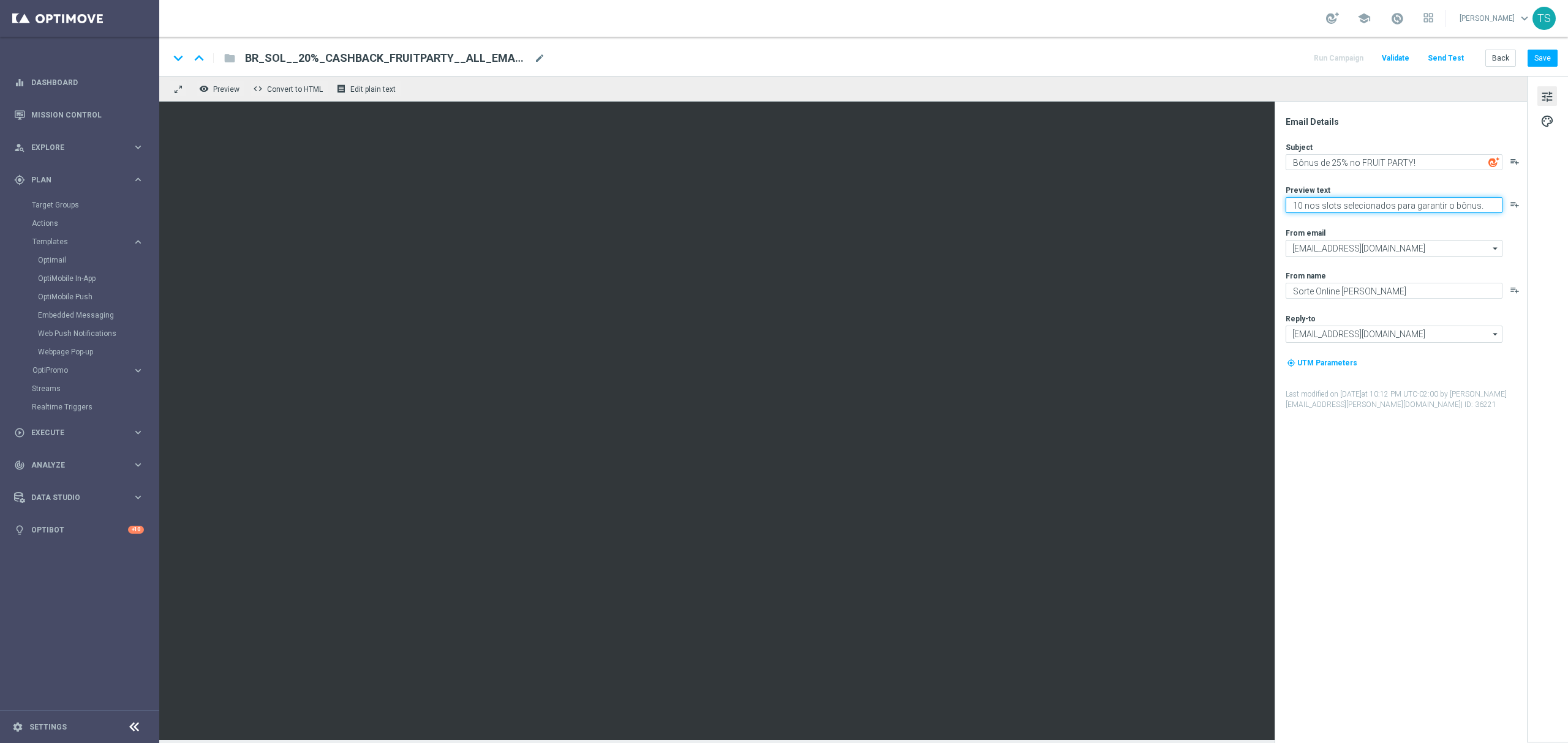
click at [1431, 201] on textarea "10 nos slots selecionados para garantir o bônus." at bounding box center [1394, 205] width 217 height 16
click at [1432, 201] on textarea "10 nos slots selecionados para garantir o bônus." at bounding box center [1394, 205] width 217 height 16
paste textarea "Aposte nos jogos selecionados e garanta até 25% em bônus!"
type textarea "Aposte nos jogos selecionados e garanta até 25% em bônus!"
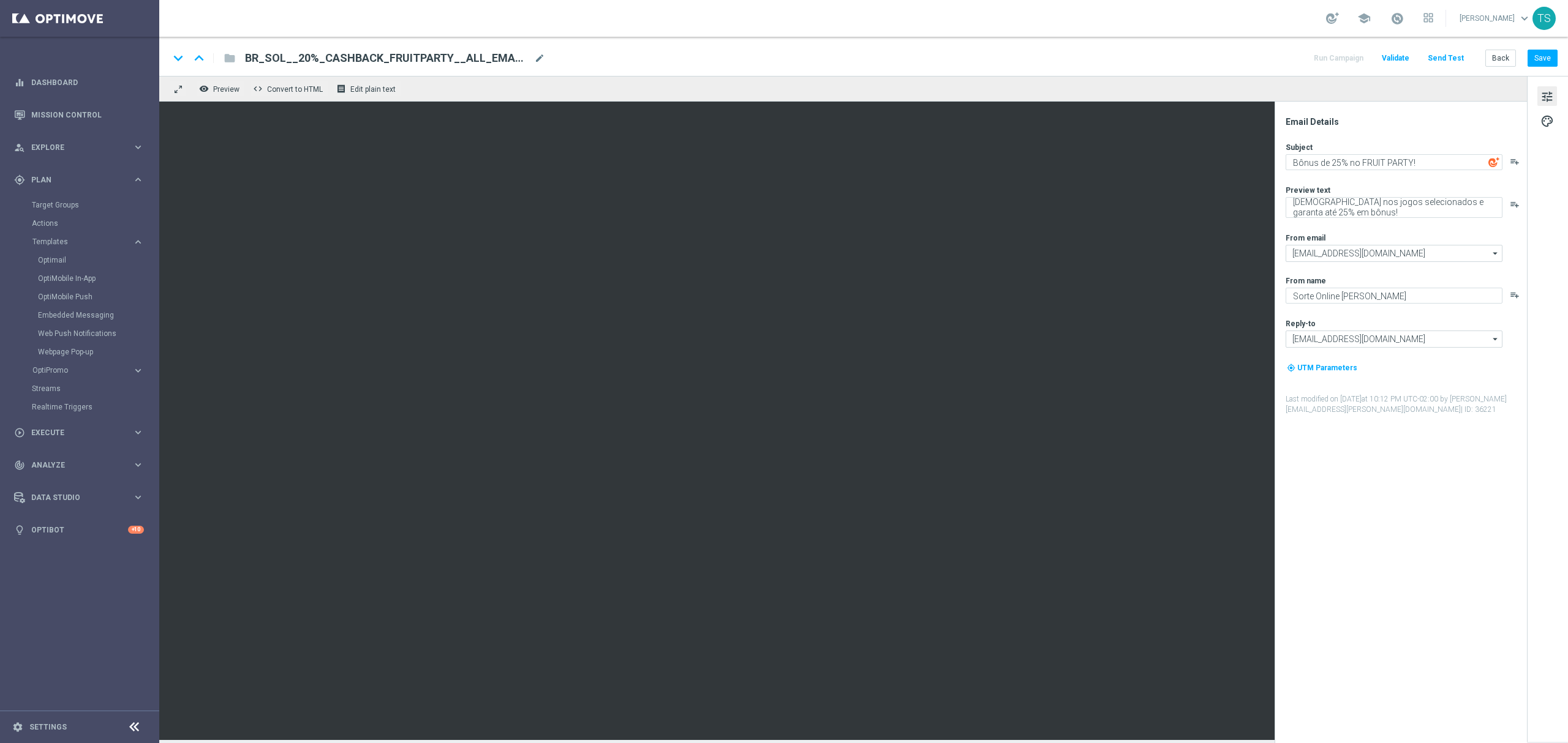
click at [1464, 182] on div "Subject Bônus de 25% no FRUIT PARTY! playlist_add Preview text Aposte nos jogos…" at bounding box center [1405, 278] width 240 height 273
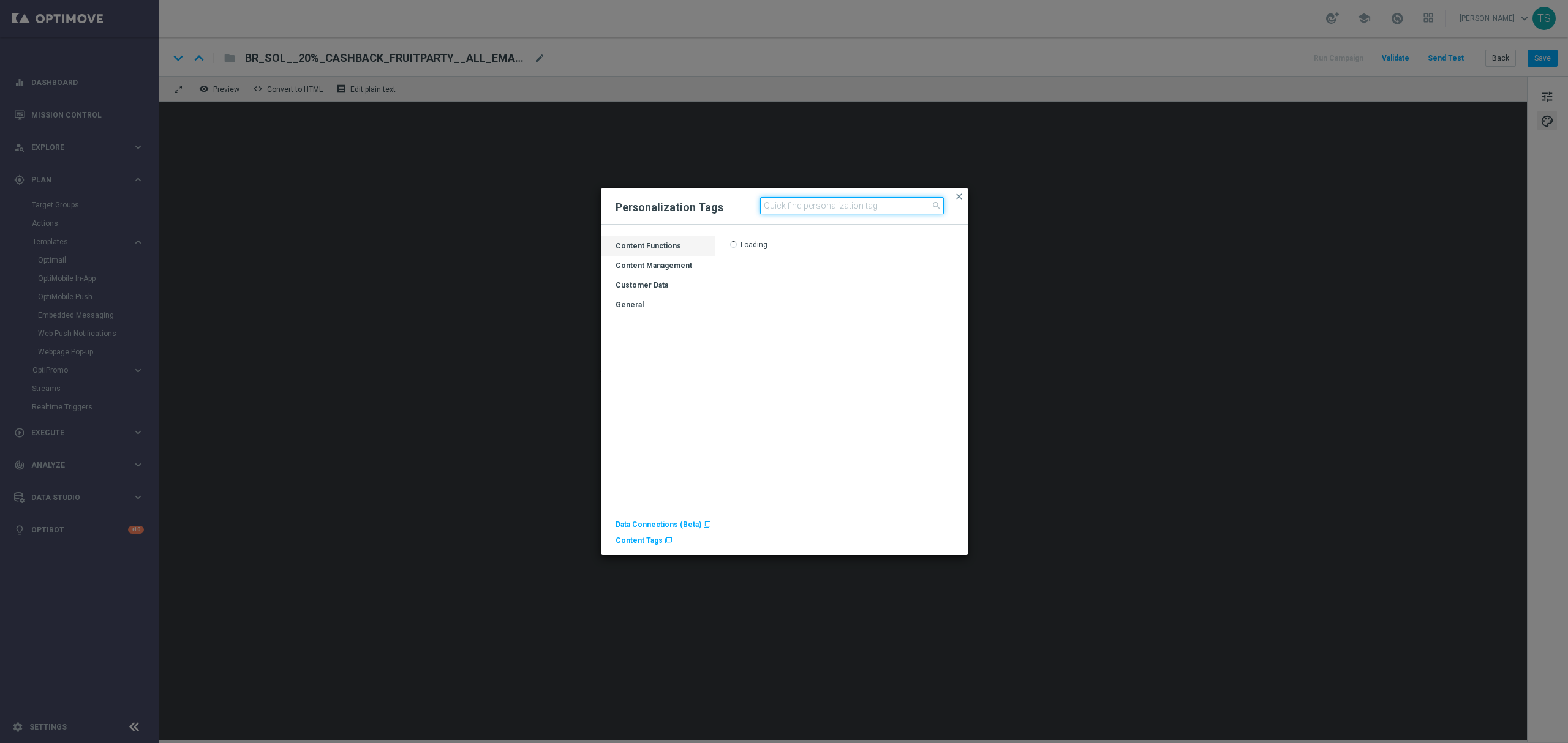
click at [819, 204] on input at bounding box center [852, 205] width 184 height 17
type input "first"
click at [774, 248] on div "FIRST_NAME" at bounding box center [842, 248] width 254 height 14
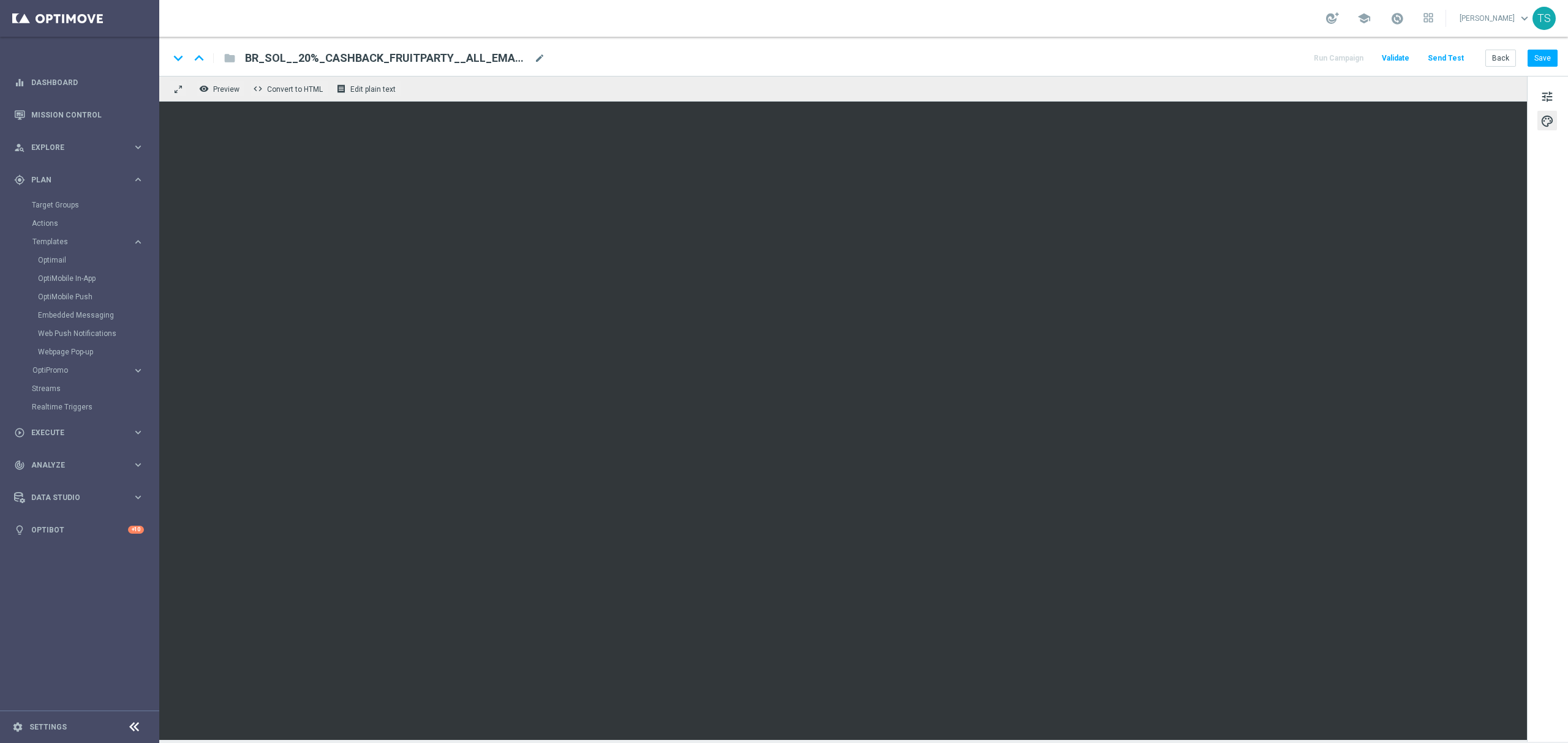
click at [938, 65] on div "keyboard_arrow_down keyboard_arrow_up folder BR_SOL__20%_CASHBACK_FRUITPARTY__A…" at bounding box center [863, 58] width 1388 height 16
click at [1541, 61] on button "Save" at bounding box center [1542, 58] width 30 height 17
click at [420, 59] on span "BR_SOL__20%_CASHBACK_FRUITPARTY__ALL_EMA_TAC_GM" at bounding box center [386, 57] width 284 height 14
click at [421, 58] on input "BR_SOL__20%_CASHBACK_FRUITPARTY__ALL_EMA_TAC_GM" at bounding box center [396, 58] width 304 height 16
click at [422, 57] on input "BR_SOL__20%_CASHBACK_FRUITPARTY__ALL_EMA_TAC_GM" at bounding box center [396, 58] width 304 height 16
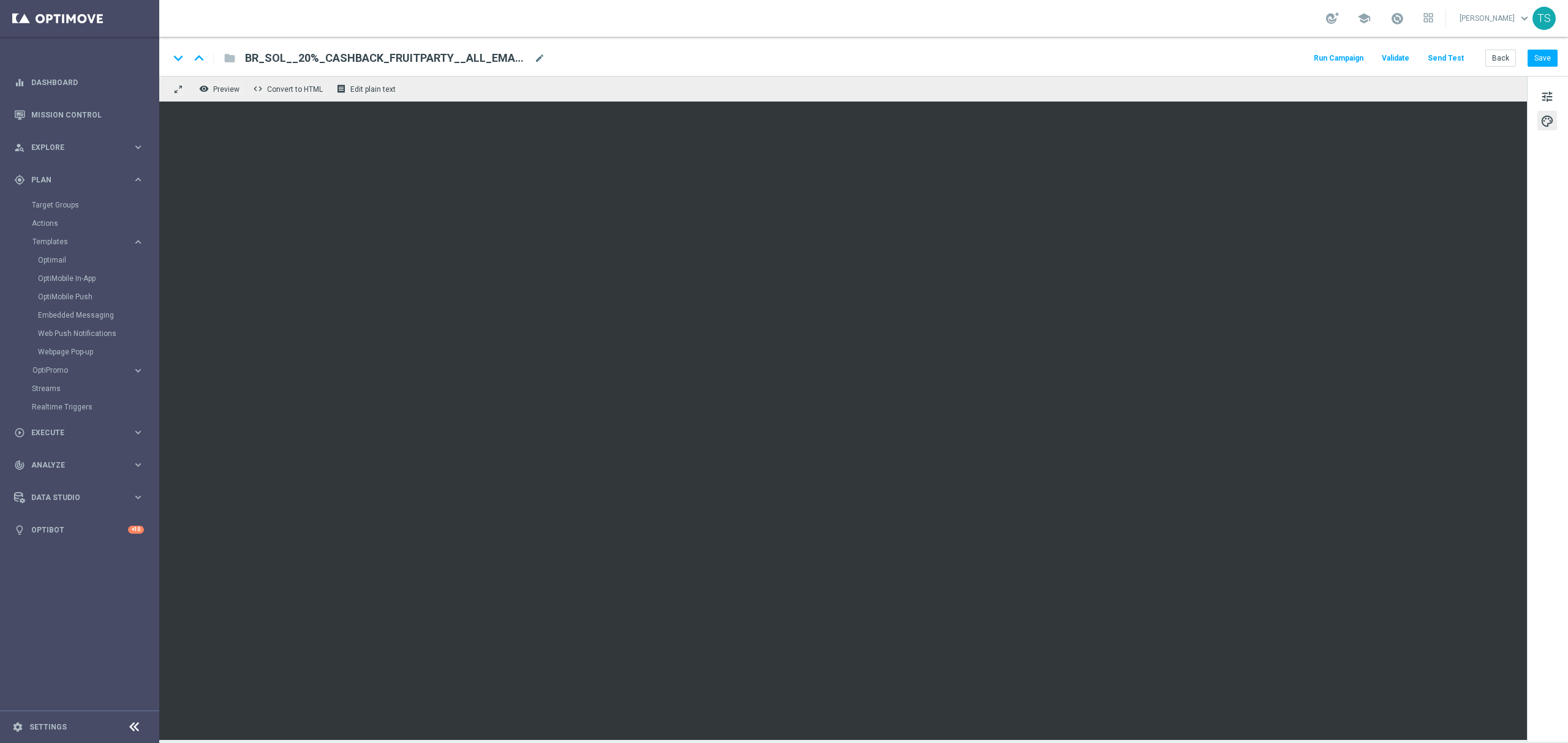
click at [429, 48] on div "keyboard_arrow_down keyboard_arrow_up folder BR_SOL__20%_CASHBACK_FRUITPARTY__A…" at bounding box center [863, 56] width 1409 height 39
click at [409, 56] on span "BR_SOL__20%_CASHBACK_FRUITPARTY__ALL_EMA_TAC_GM" at bounding box center [386, 57] width 284 height 14
click at [409, 56] on input "BR_SOL__20%_CASHBACK_FRUITPARTY__ALL_EMA_TAC_GM" at bounding box center [396, 58] width 304 height 16
click at [410, 55] on input "BR_SOL__20%_CASHBACK_FRUITPARTY__ALL_EMA_TAC_GM" at bounding box center [396, 58] width 304 height 16
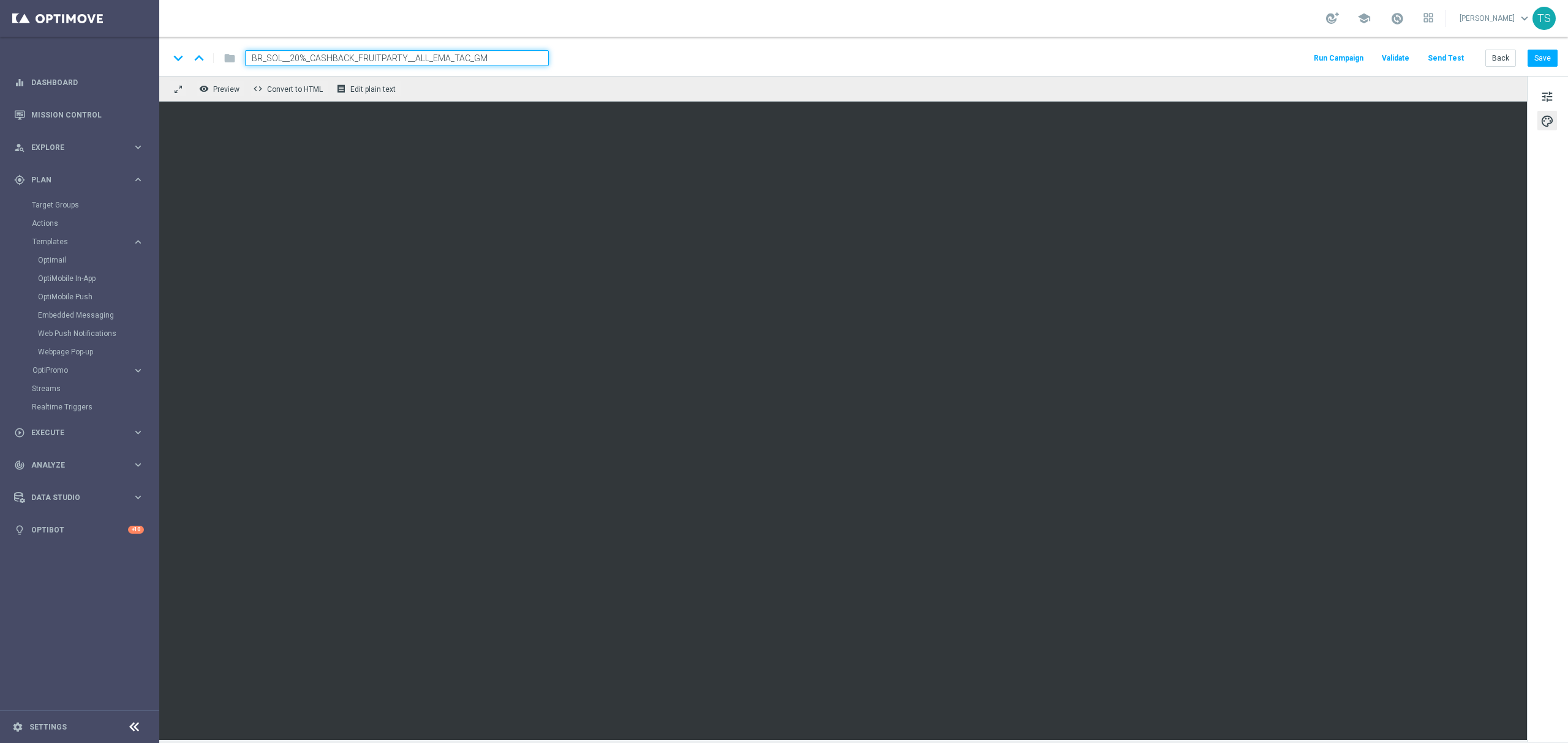
click at [451, 54] on input "BR_SOL__20%_CASHBACK_FRUITPARTY__ALL_EMA_TAC_GM" at bounding box center [396, 58] width 304 height 16
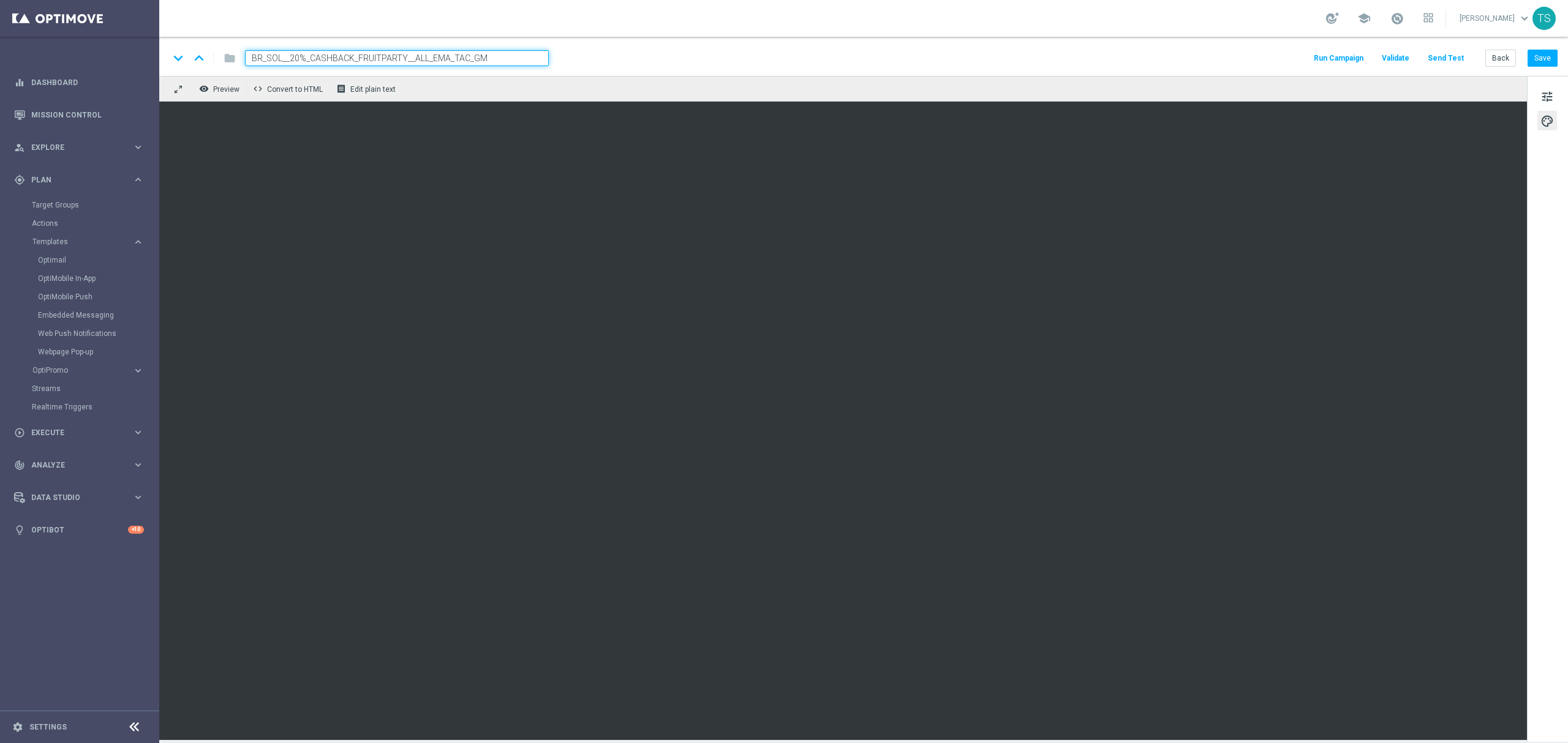
click at [451, 54] on input "BR_SOL__20%_CASHBACK_FRUITPARTY__ALL_EMA_TAC_GM" at bounding box center [396, 58] width 304 height 16
paste input
paste input "BR_SOL__20%_CASHBACK_FRUITPARTY__ALL_EMA_TAC_GM"
type input "BR_SOL__20%_CASHBACK_FRUITPARTY__ALL_EMA_TAC_GM"
click at [1551, 63] on button "Save" at bounding box center [1542, 58] width 30 height 17
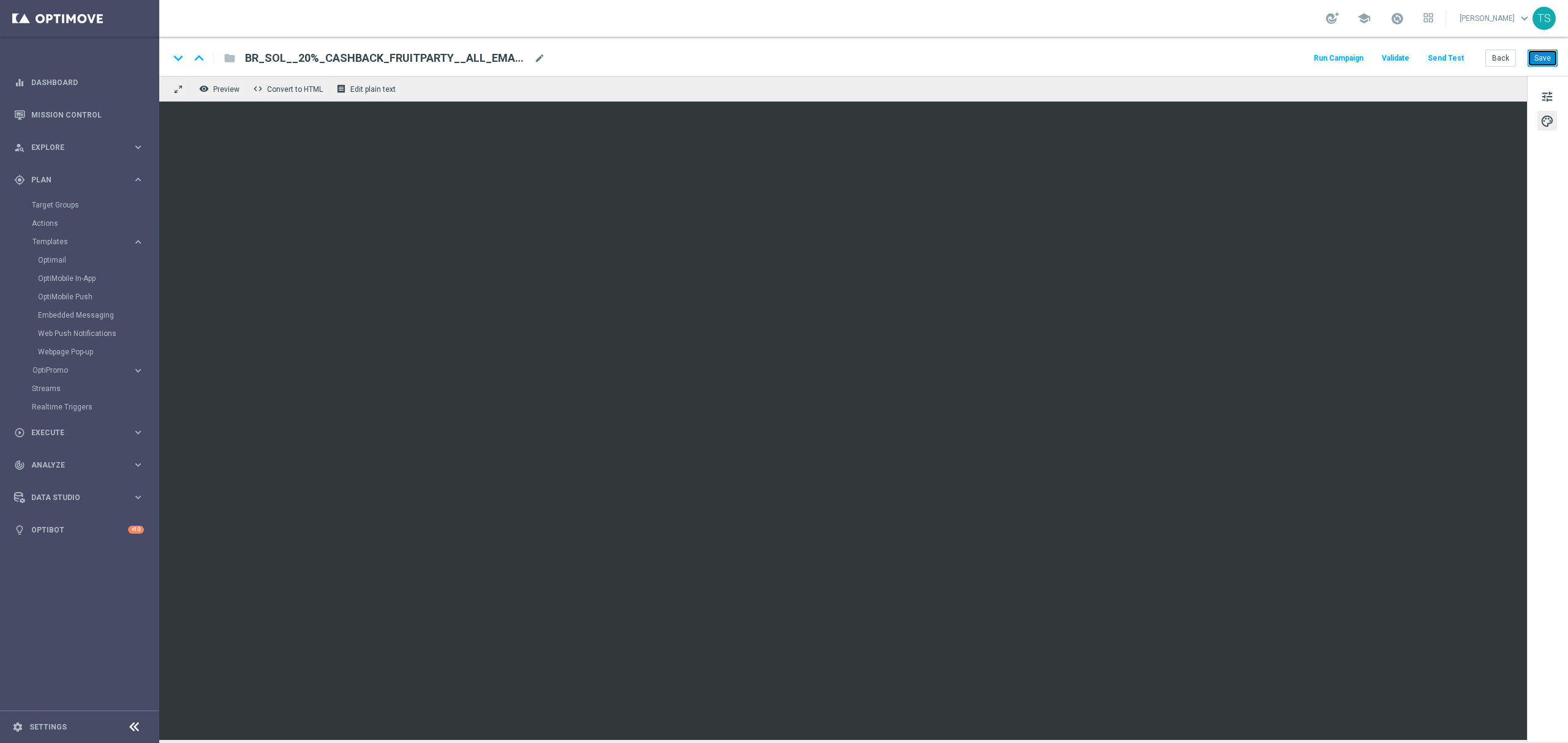
click at [1552, 55] on button "Save" at bounding box center [1542, 58] width 30 height 17
click at [47, 435] on span "Execute" at bounding box center [82, 433] width 101 height 8
click at [52, 239] on link "Campaign Builder" at bounding box center [79, 238] width 95 height 10
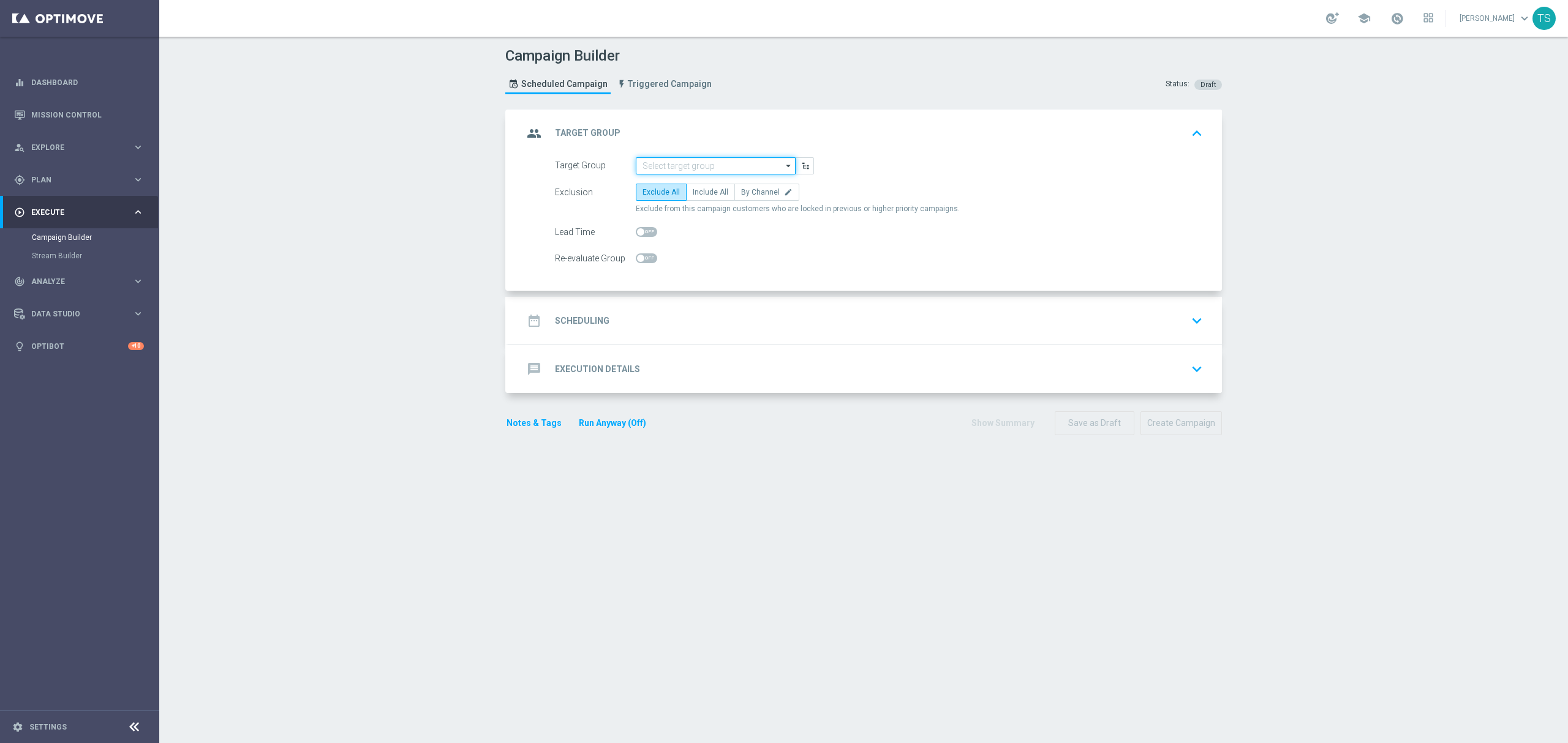
click at [715, 169] on input at bounding box center [715, 166] width 160 height 17
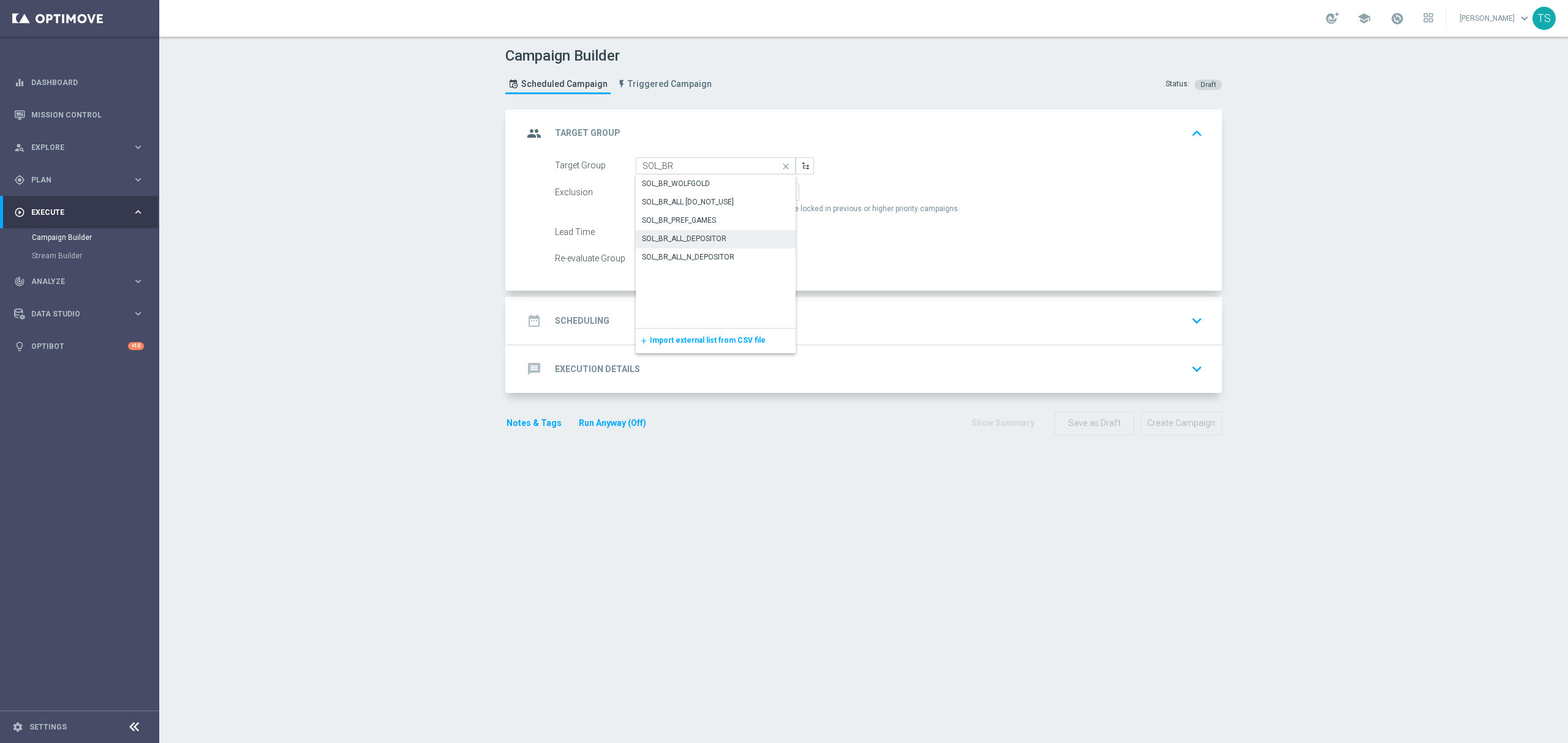
click at [740, 243] on div "SOL_BR_ALL_DEPOSITOR" at bounding box center [715, 239] width 161 height 17
type input "SOL_BR_ALL_DEPOSITOR"
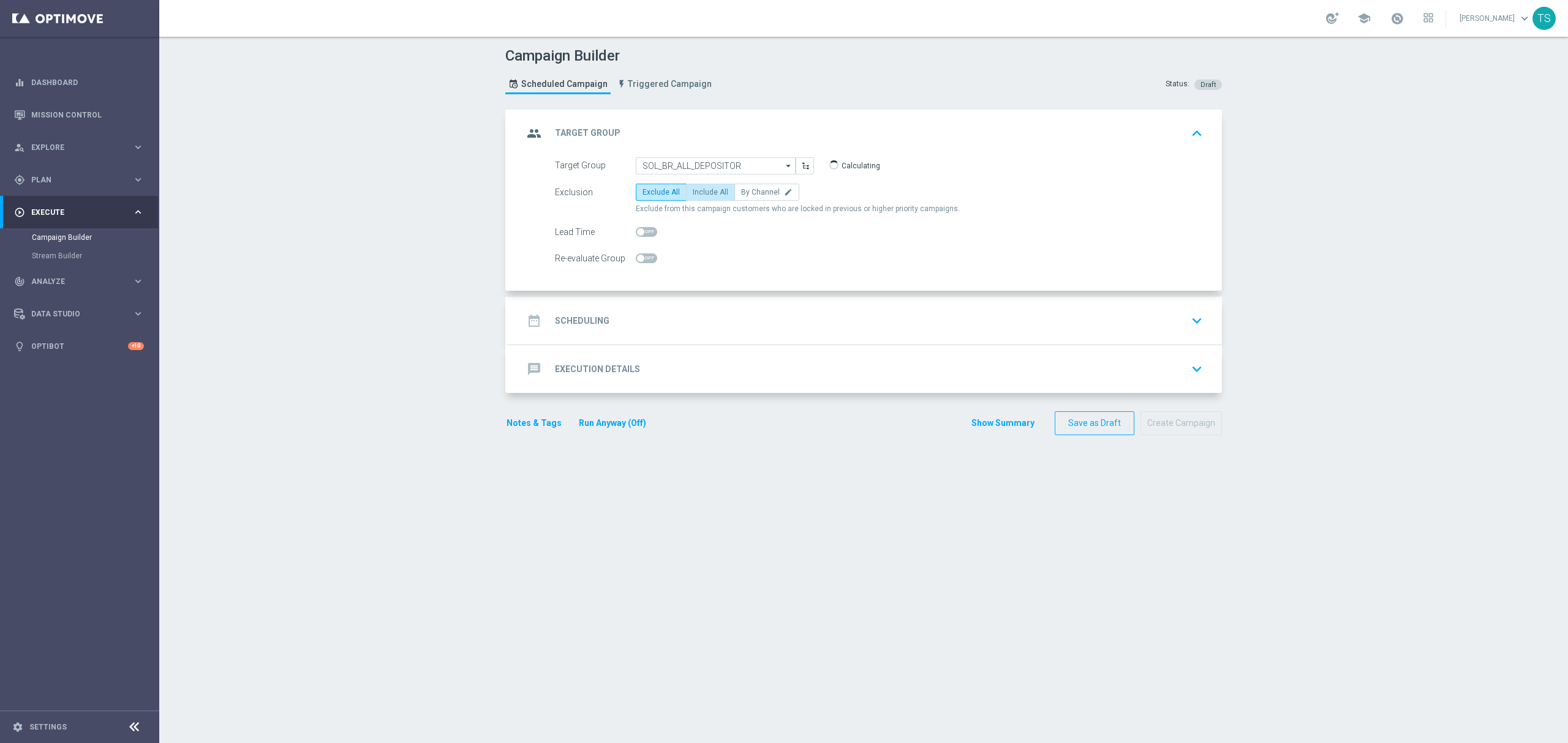
click at [704, 190] on span "Include All" at bounding box center [710, 192] width 35 height 9
click at [700, 190] on input "Include All" at bounding box center [696, 194] width 8 height 8
radio input "true"
click at [1199, 317] on icon "keyboard_arrow_down" at bounding box center [1196, 321] width 18 height 18
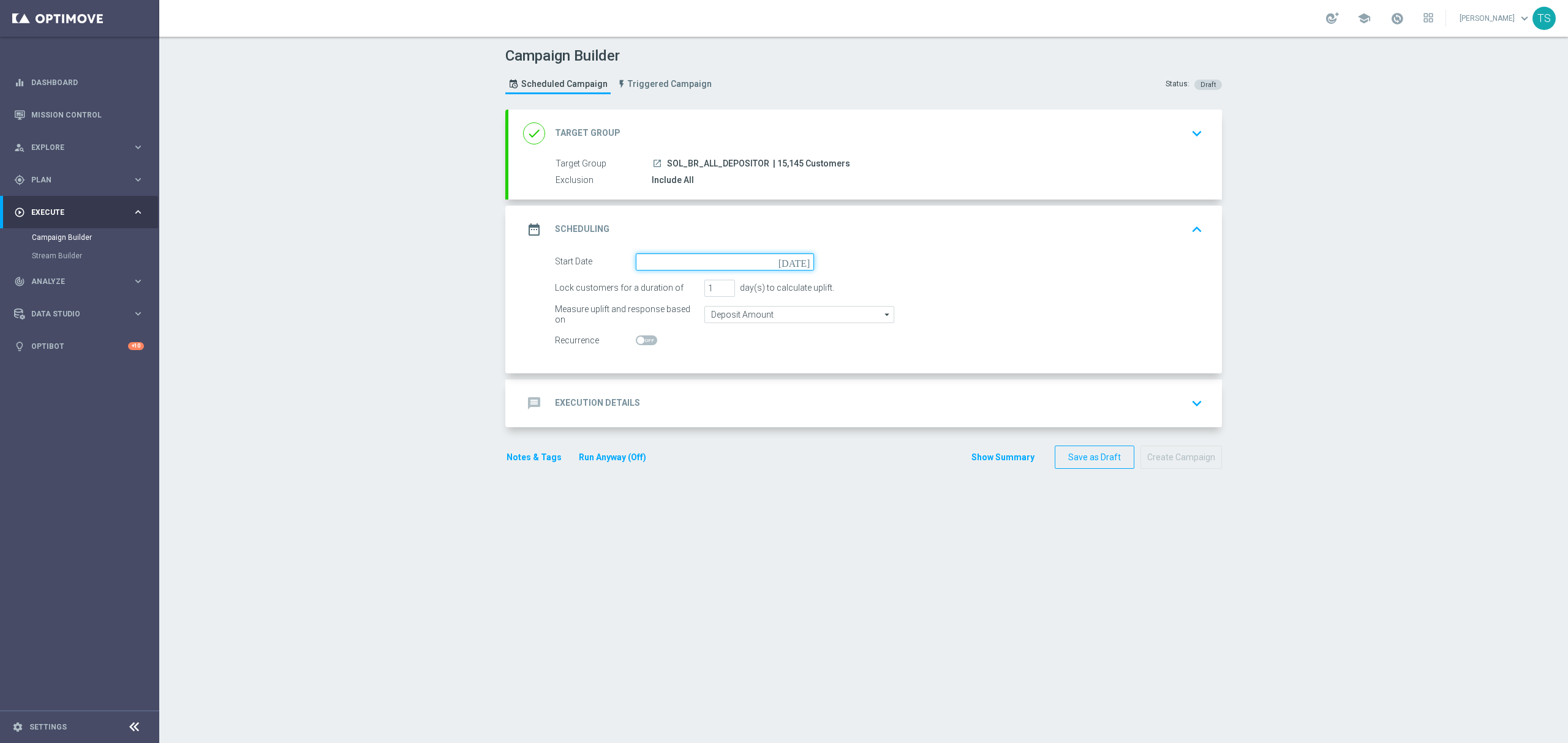
click at [728, 267] on input at bounding box center [724, 263] width 178 height 17
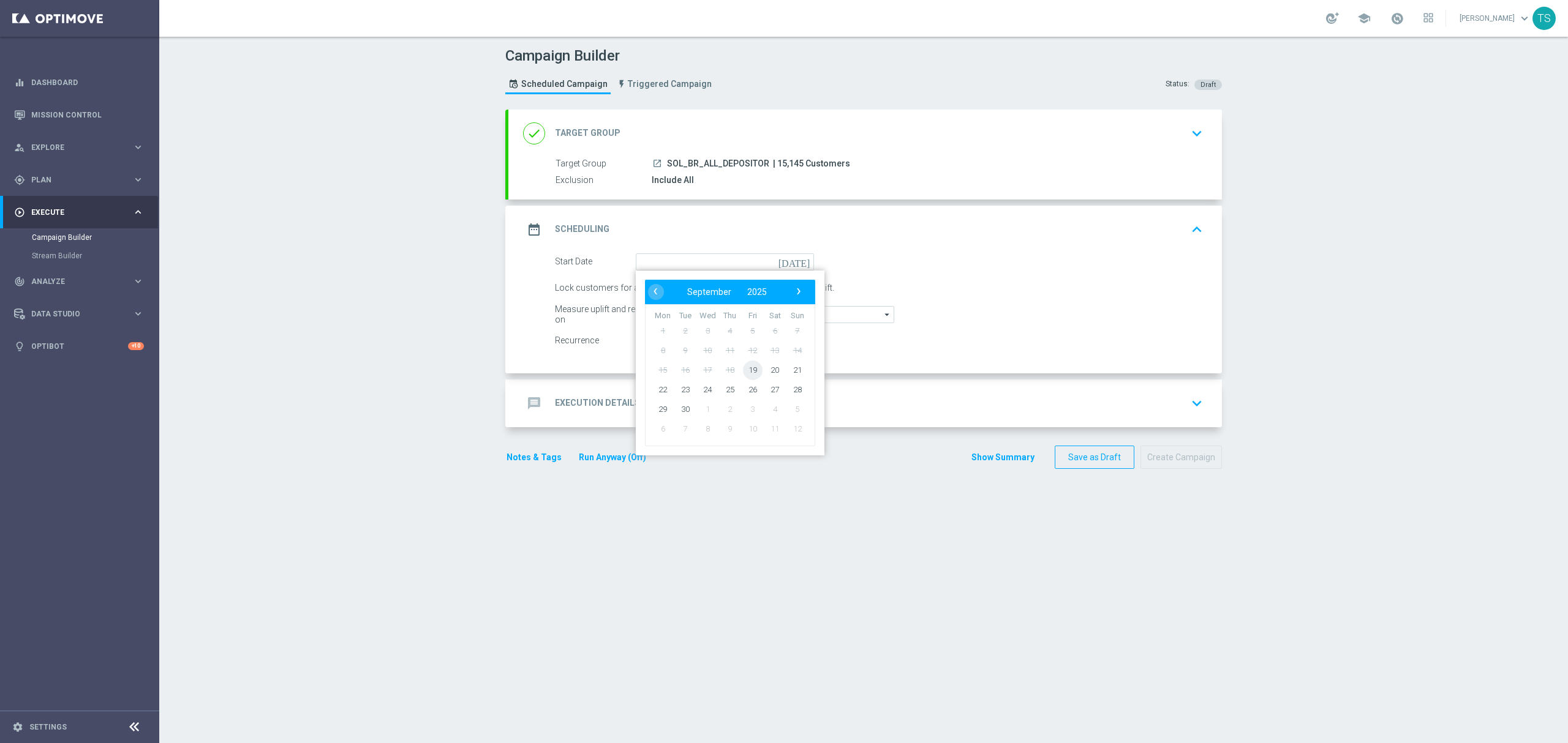
click at [751, 365] on span "19" at bounding box center [753, 370] width 20 height 20
type input "19 Sep 2025"
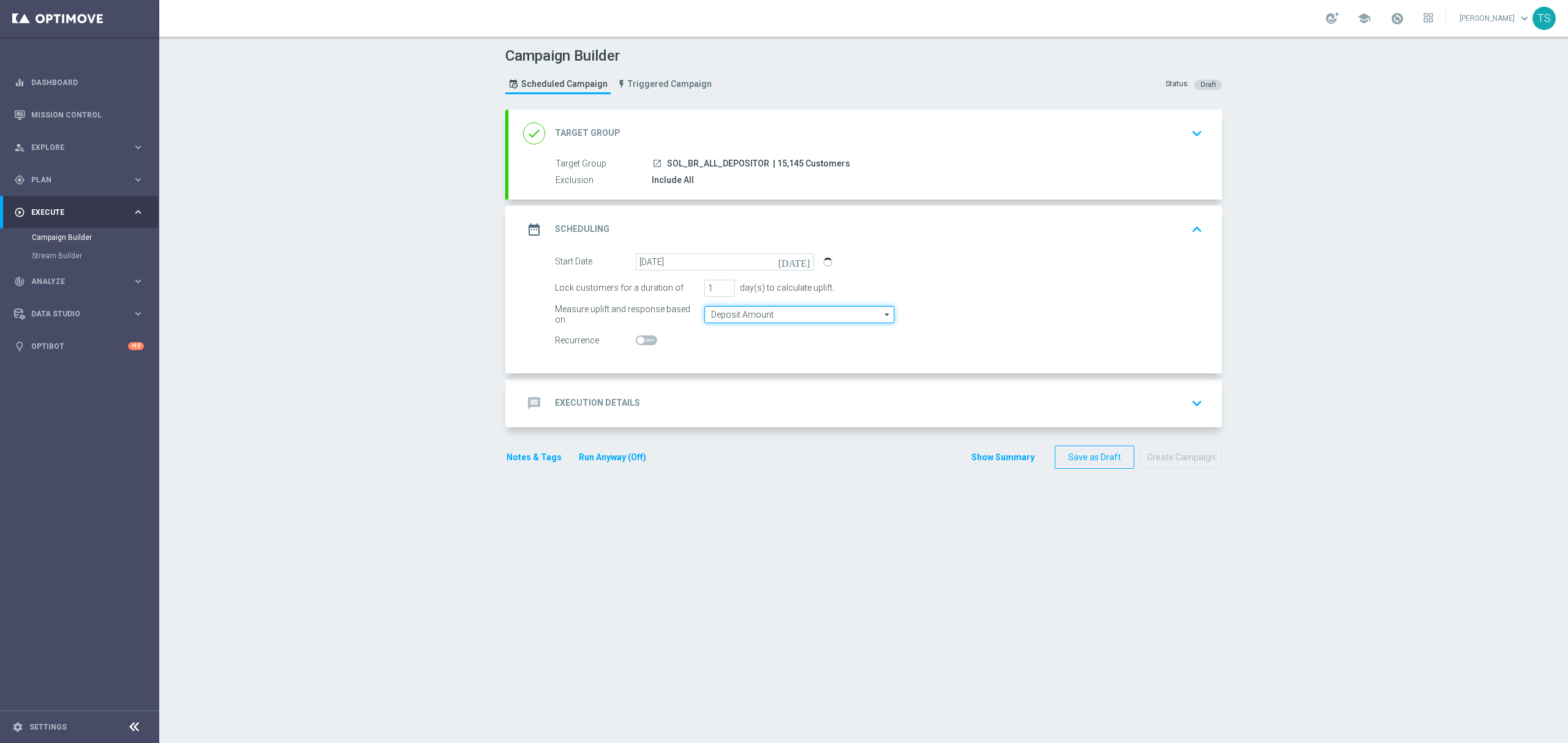
click at [776, 317] on input "Deposit Amount" at bounding box center [799, 315] width 190 height 17
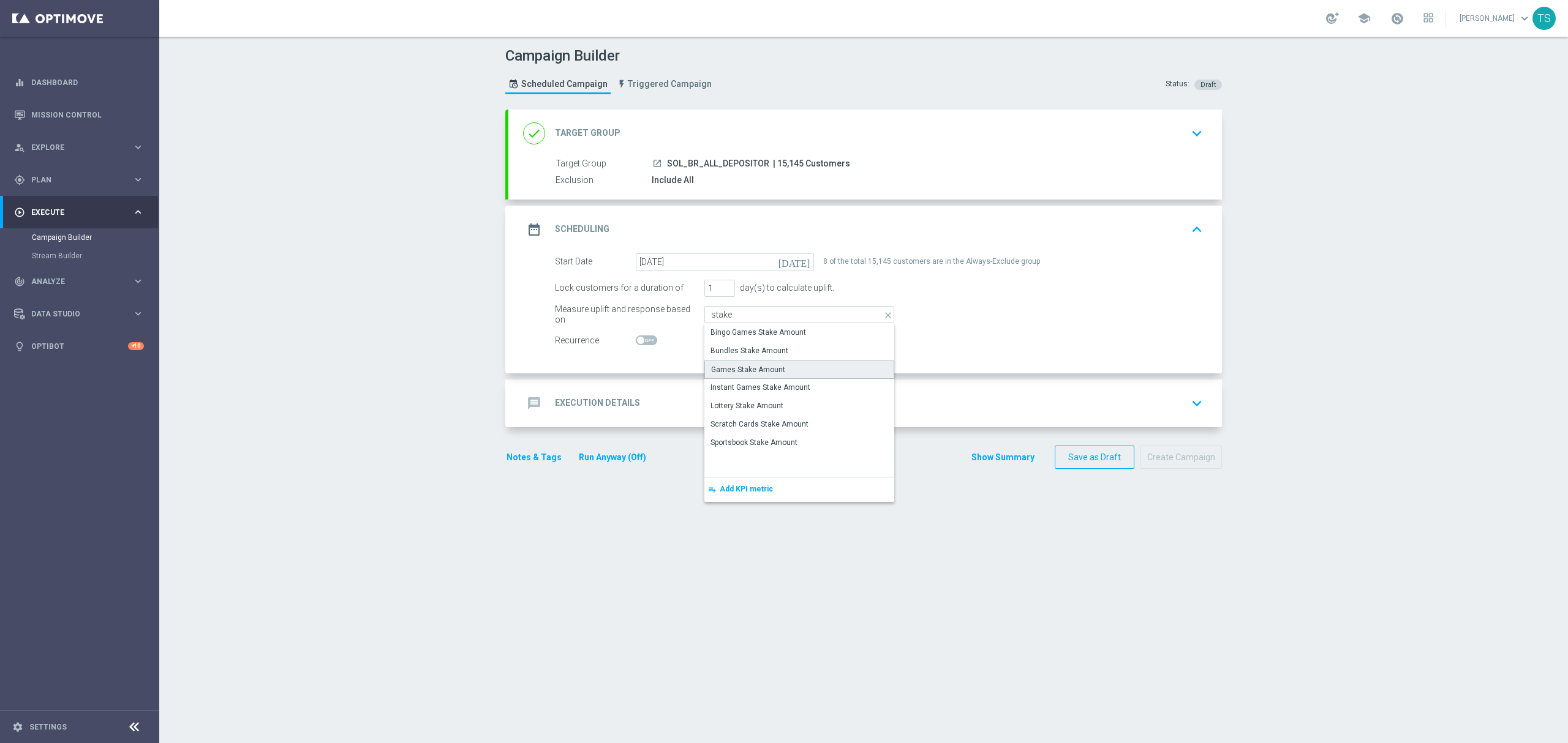
click at [800, 370] on div "Games Stake Amount" at bounding box center [799, 369] width 190 height 18
type input "Games Stake Amount"
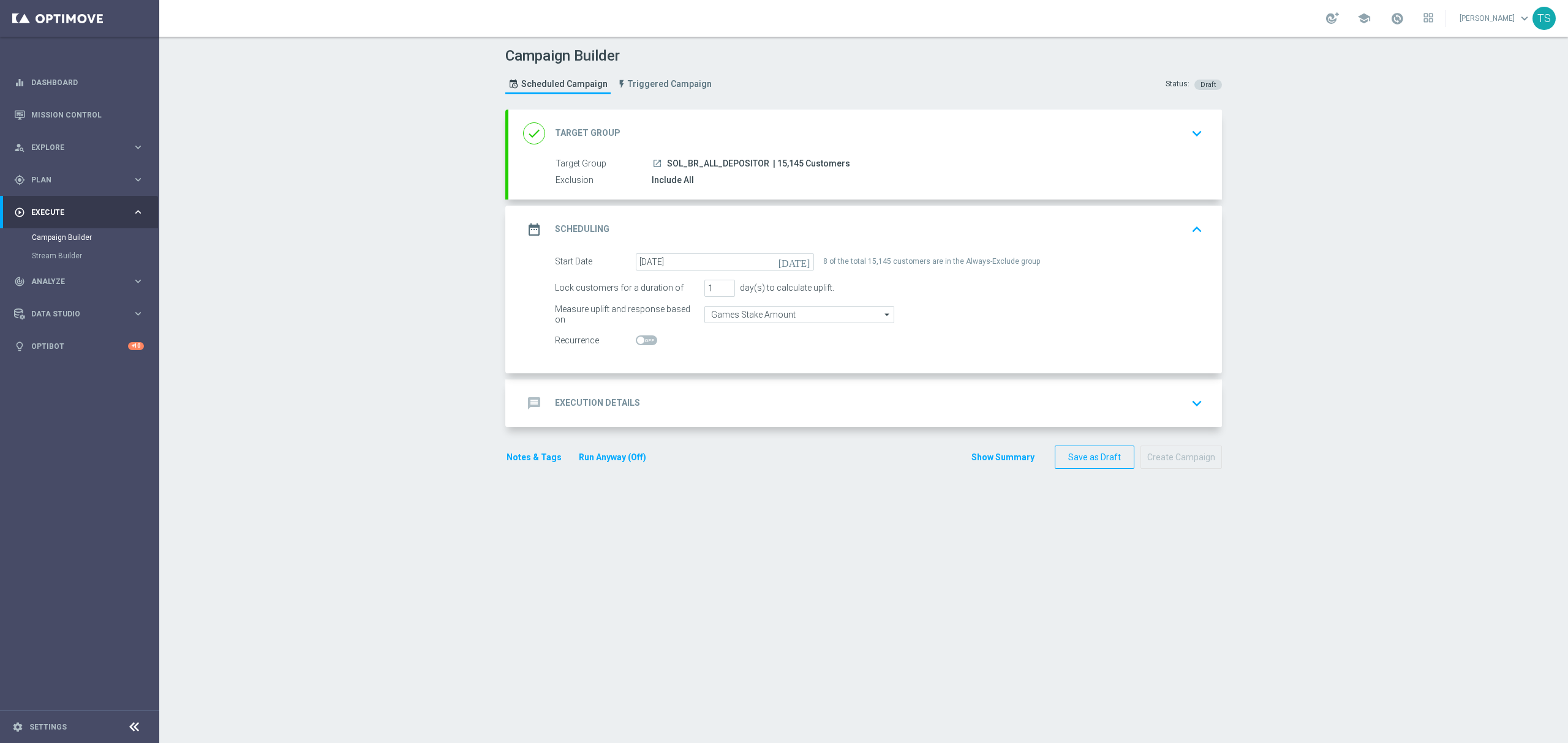
click at [1187, 405] on icon "keyboard_arrow_down" at bounding box center [1196, 403] width 18 height 18
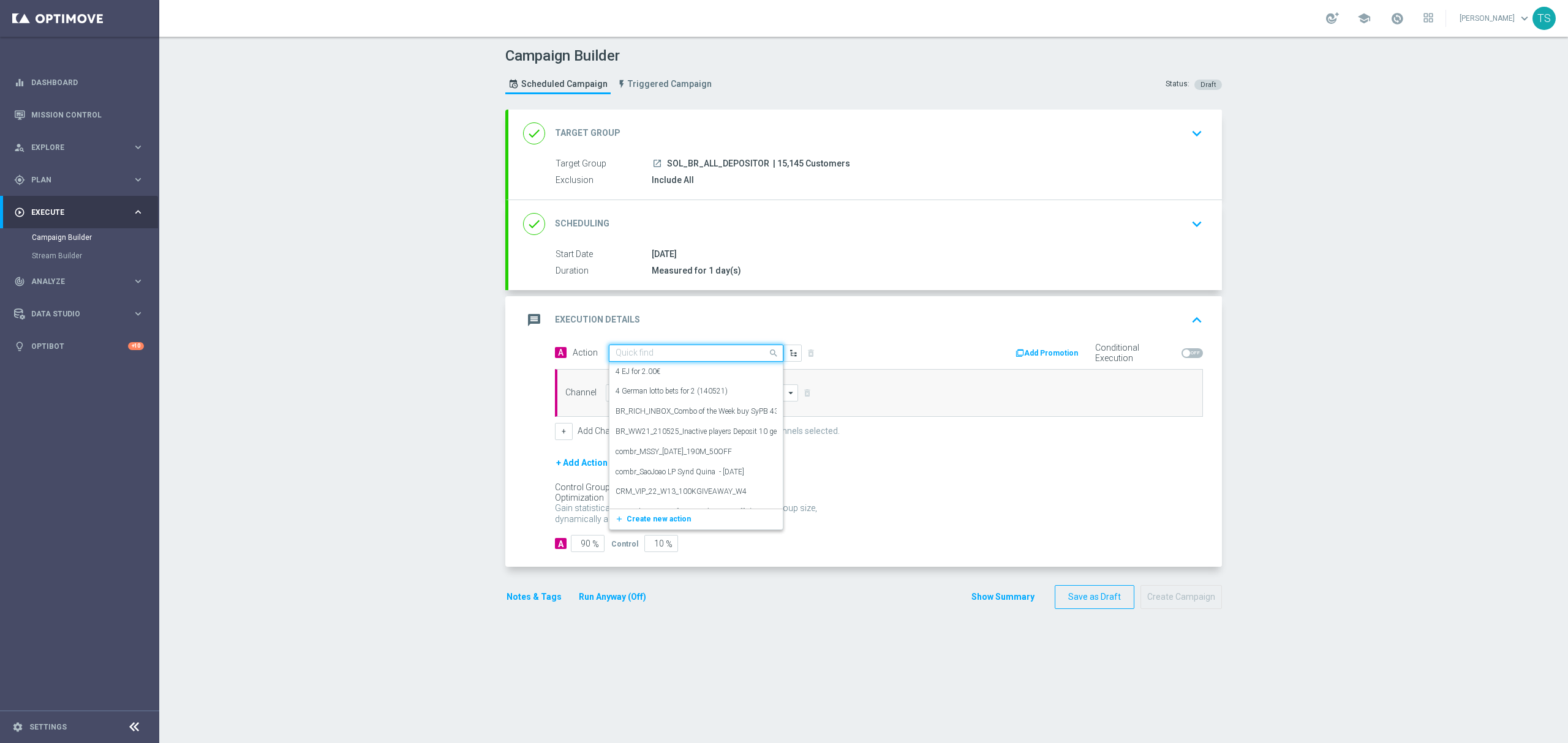
click at [735, 355] on input "text" at bounding box center [684, 353] width 137 height 10
paste input "BR_SOL__20%_CASHBACK_FRUITPARTY__ALL_EMA_TAC_GM"
drag, startPoint x: 667, startPoint y: 356, endPoint x: 788, endPoint y: 358, distance: 121.0
click at [788, 358] on div "Quick find BR_SOL__20%_CASHBACK_FRUITPARTY__ALL_EMA_TAC_GM No results add_new C…" at bounding box center [705, 356] width 193 height 17
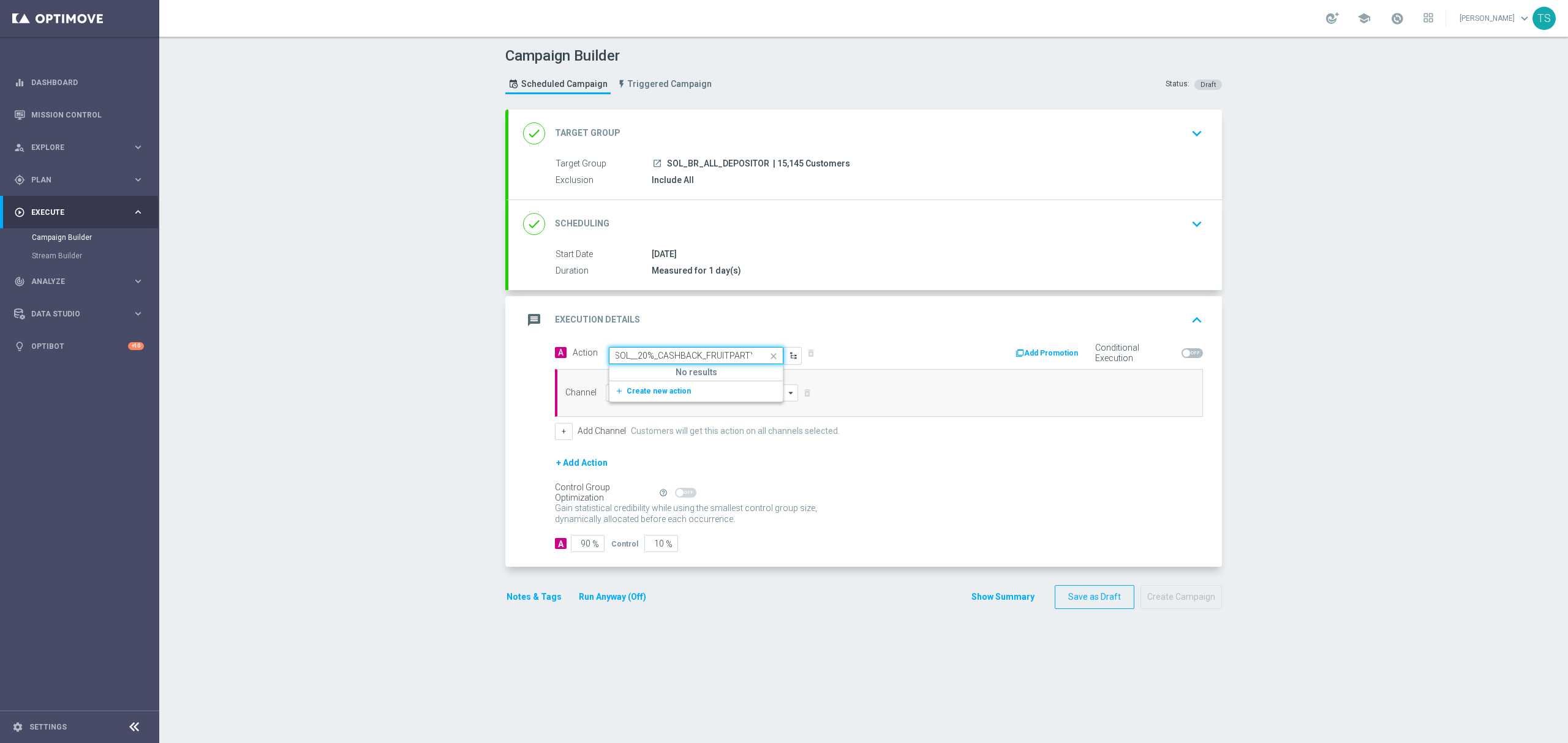
scroll to position [0, 0]
drag, startPoint x: 698, startPoint y: 361, endPoint x: 542, endPoint y: 361, distance: 156.0
click at [546, 361] on div "A Action Quick find BR_SOL__20%_CASHBACK_FRUITPARTY No results add_new Create n…" at bounding box center [713, 355] width 333 height 21
type input "FRUITPARTY"
click at [711, 359] on input "FRUITPARTY" at bounding box center [684, 356] width 137 height 10
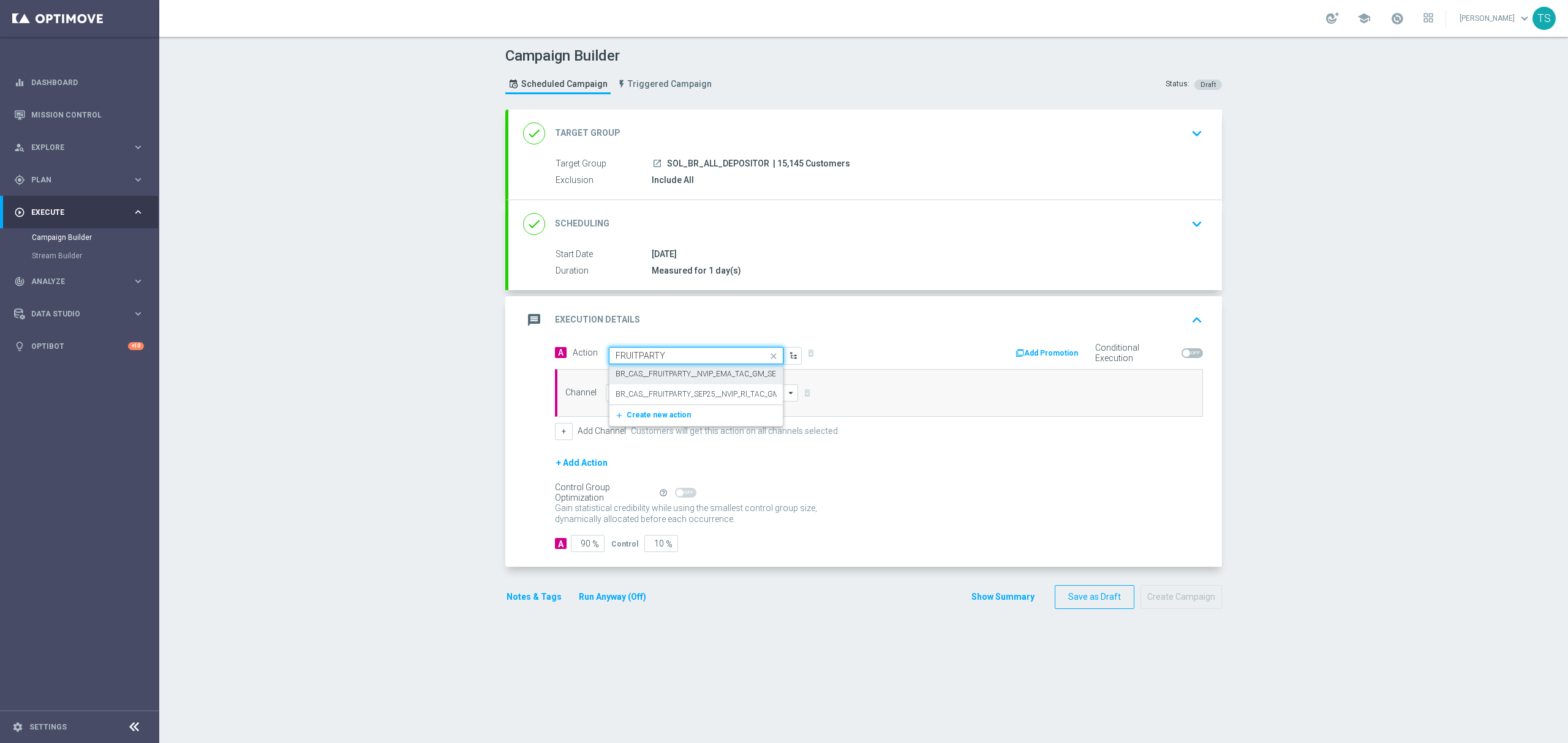
click at [711, 359] on input "FRUITPARTY" at bounding box center [684, 356] width 137 height 10
type input "2"
drag, startPoint x: 657, startPoint y: 354, endPoint x: 536, endPoint y: 365, distance: 121.5
click at [538, 365] on div "A Action Quick find cashback 10% cashback on GGR next 7 days edit 10% cashback …" at bounding box center [865, 456] width 714 height 224
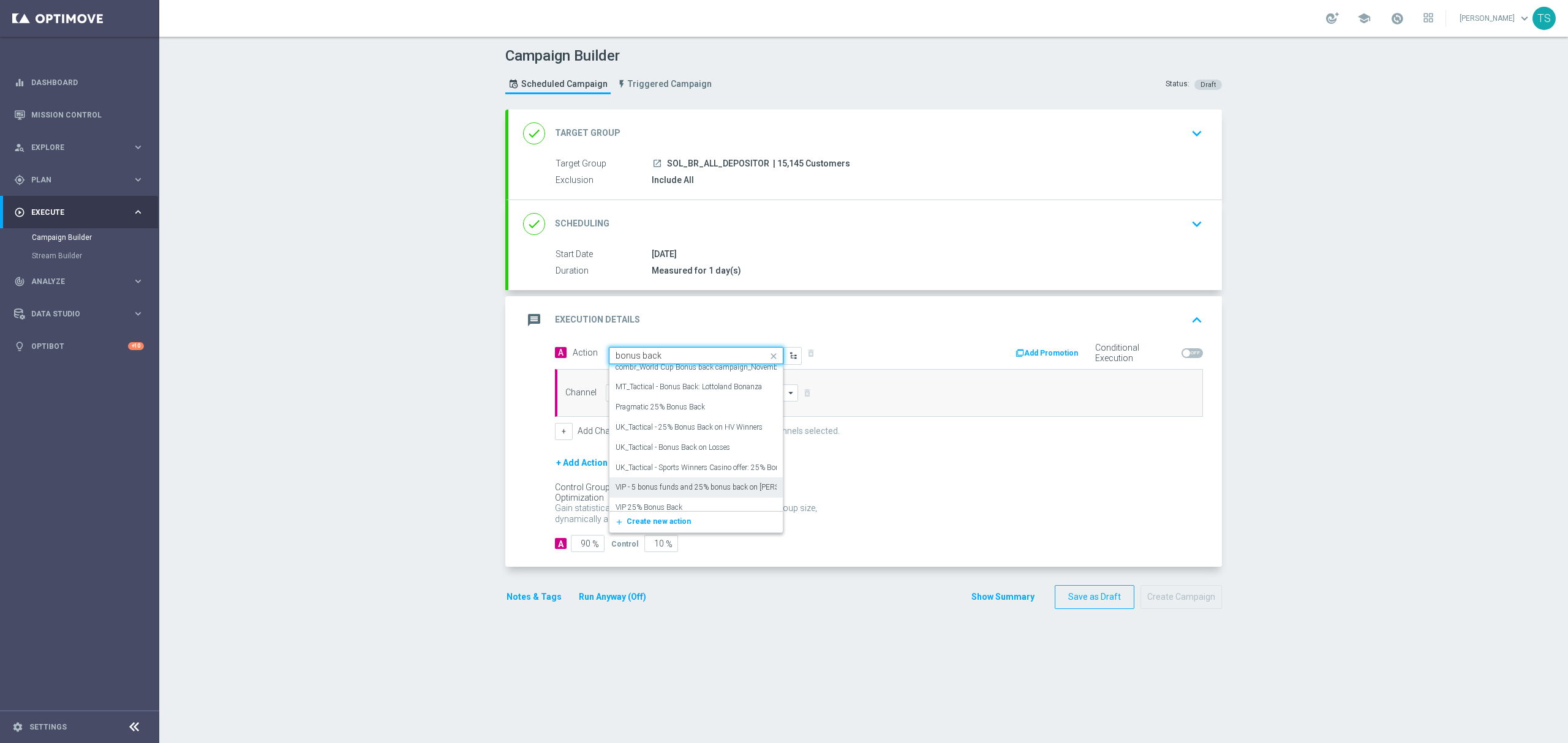
scroll to position [0, 0]
drag, startPoint x: 678, startPoint y: 356, endPoint x: 572, endPoint y: 355, distance: 106.0
click at [573, 355] on span "Action Quick find bonus back 25% bonus back edit asia_High Value Player Bonus B…" at bounding box center [687, 356] width 229 height 17
type input "fruitpa"
click at [733, 382] on div "BR_CAS__FRUITPARTY__NVIP_EMA_TAC_GM_SEP_25 edit" at bounding box center [696, 374] width 161 height 20
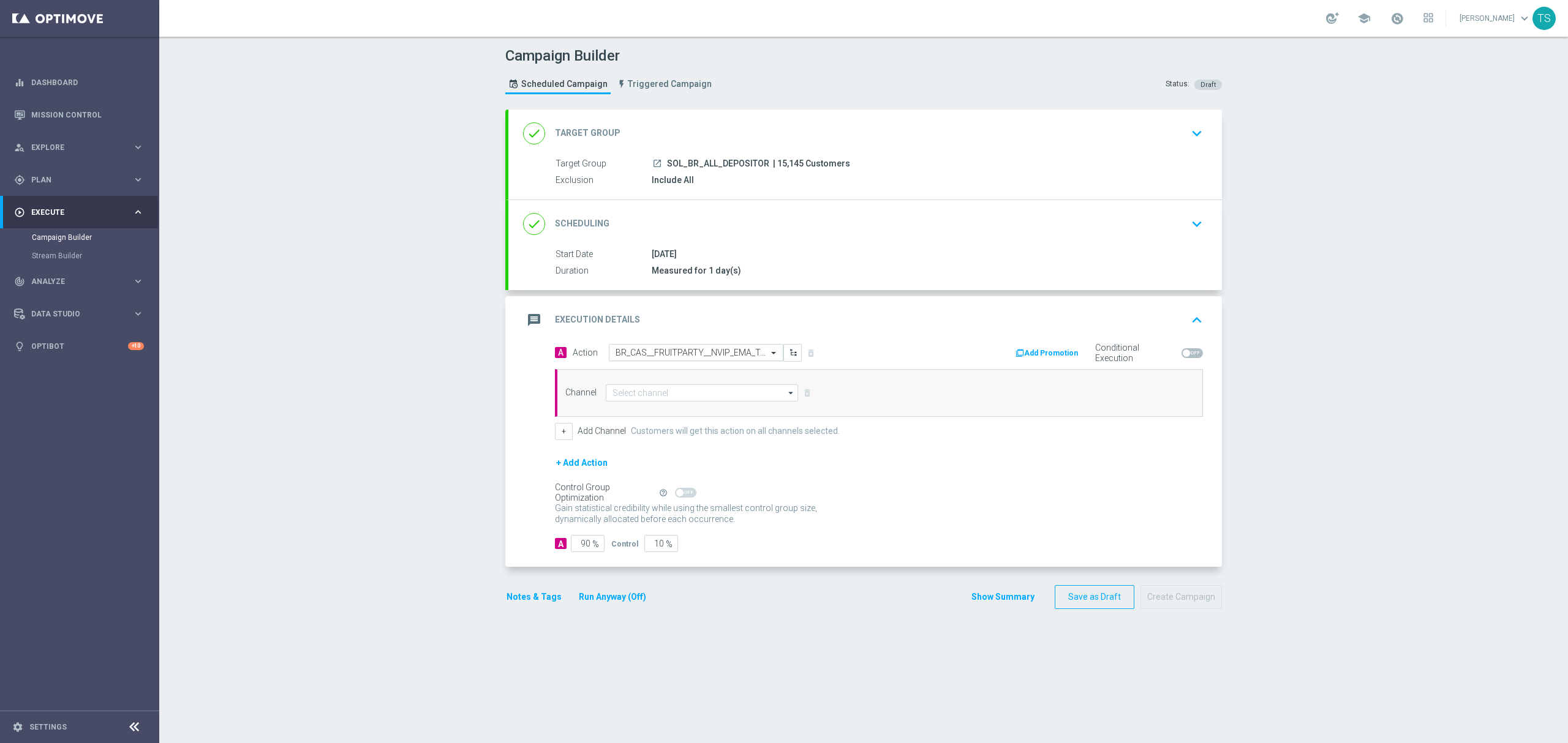
click at [716, 358] on input "text" at bounding box center [684, 353] width 137 height 10
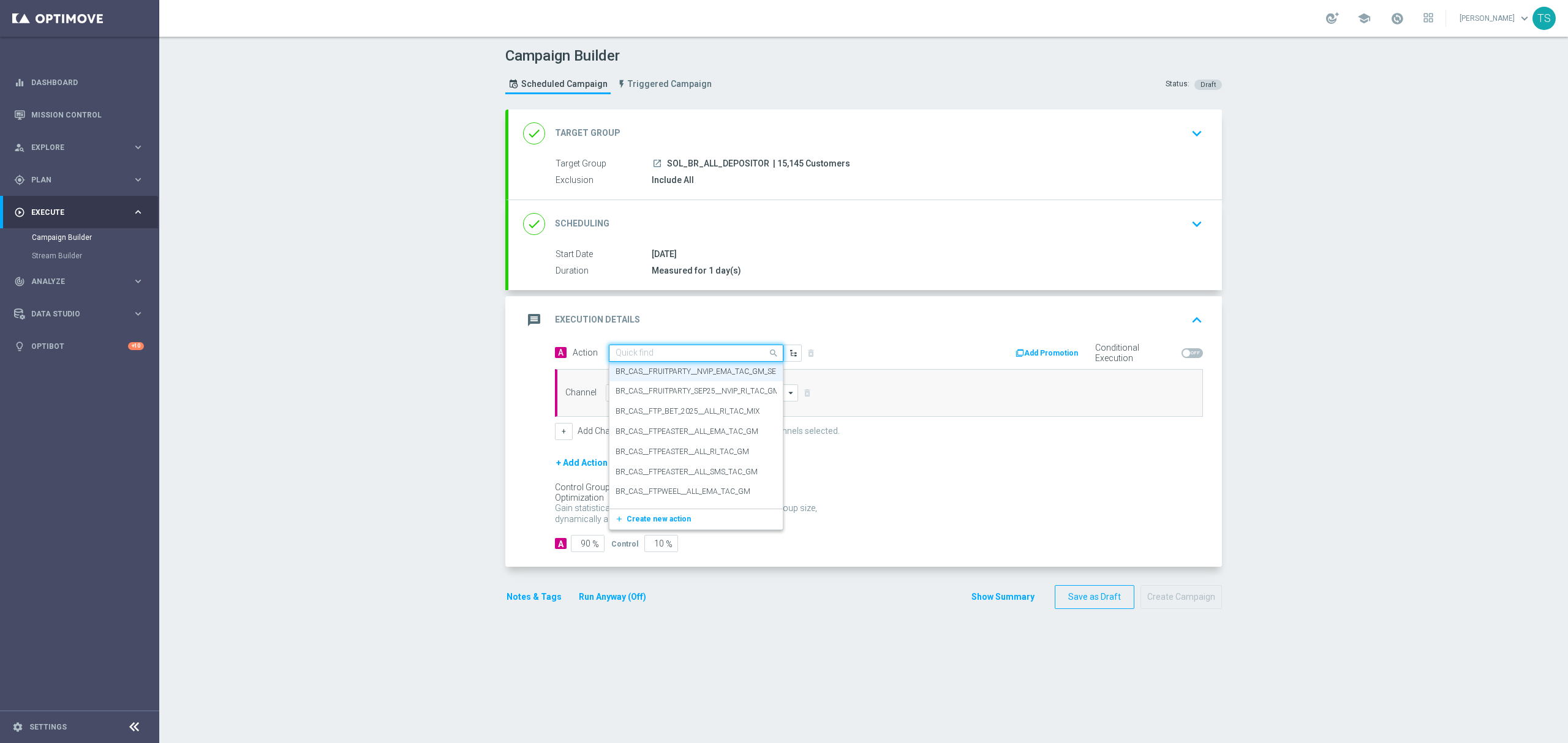
click at [853, 320] on div "message Execution Details keyboard_arrow_up" at bounding box center [865, 320] width 684 height 23
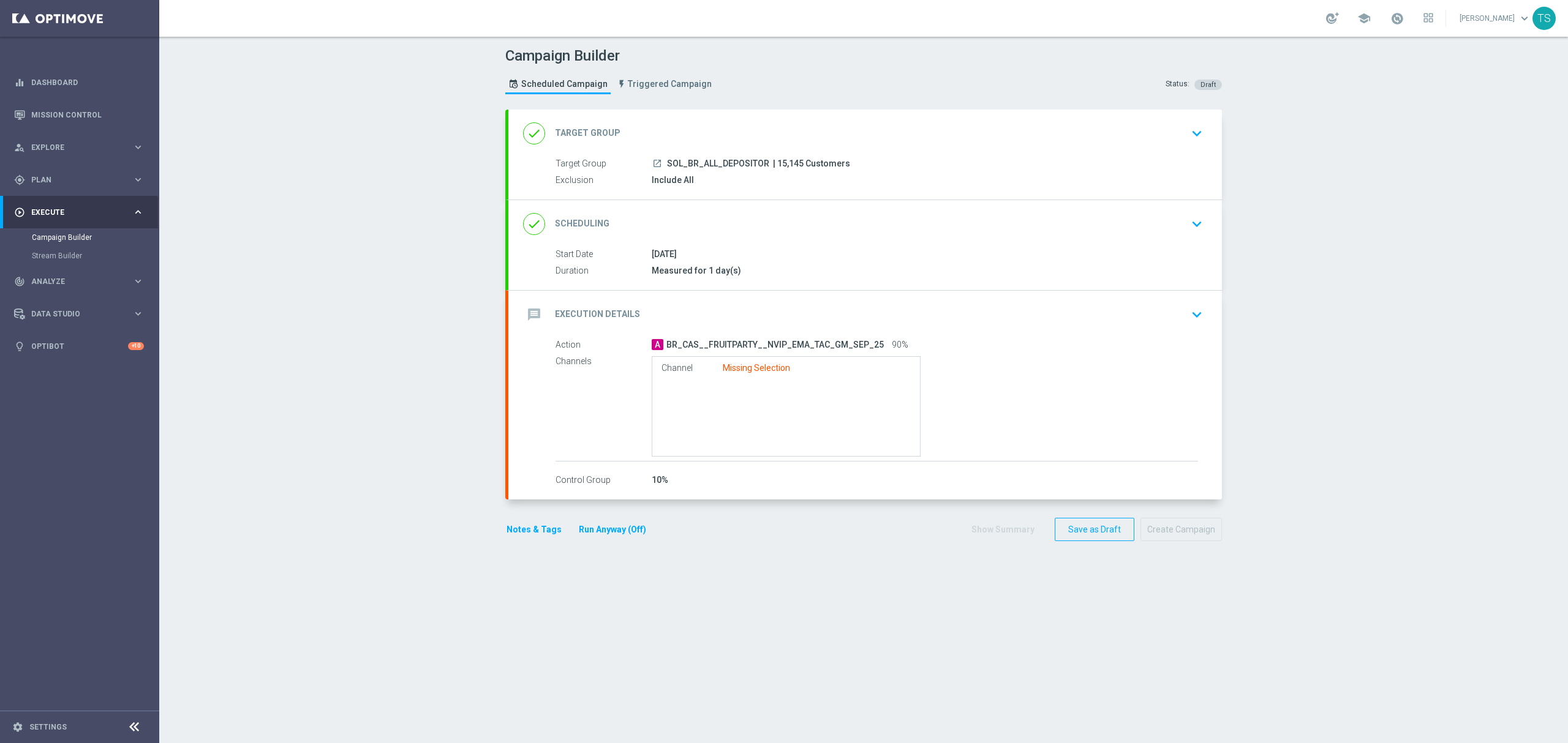
click at [855, 295] on div "message Execution Details keyboard_arrow_down" at bounding box center [865, 315] width 714 height 48
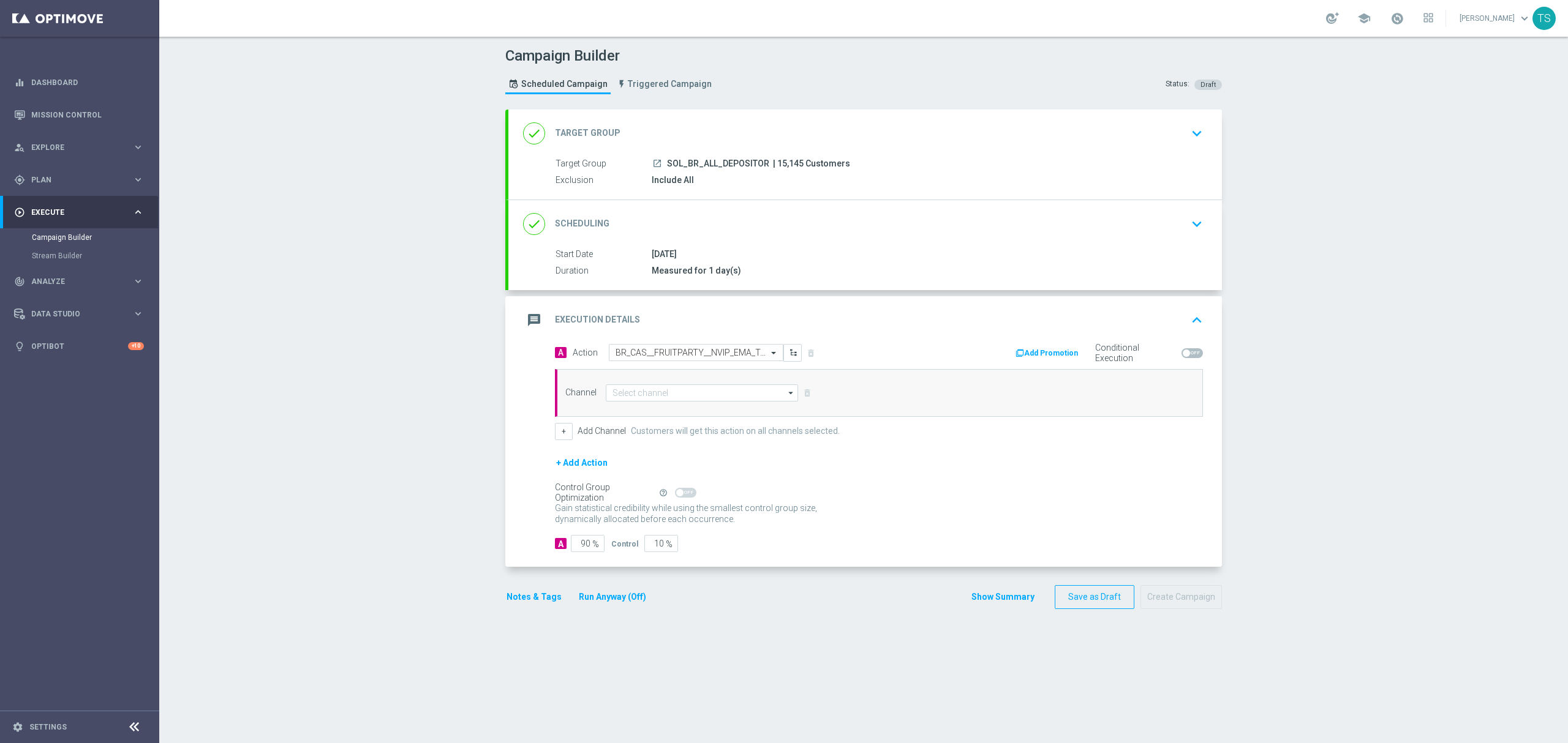
click at [657, 403] on div "Channel arrow_drop_down Drag here to set row groups Drag here to set column lab…" at bounding box center [878, 393] width 648 height 48
click at [659, 403] on div "Channel arrow_drop_down Drag here to set row groups Drag here to set column lab…" at bounding box center [878, 393] width 648 height 48
click at [666, 390] on input at bounding box center [702, 393] width 192 height 17
type input "i"
click at [660, 412] on div "Optimail" at bounding box center [702, 411] width 192 height 17
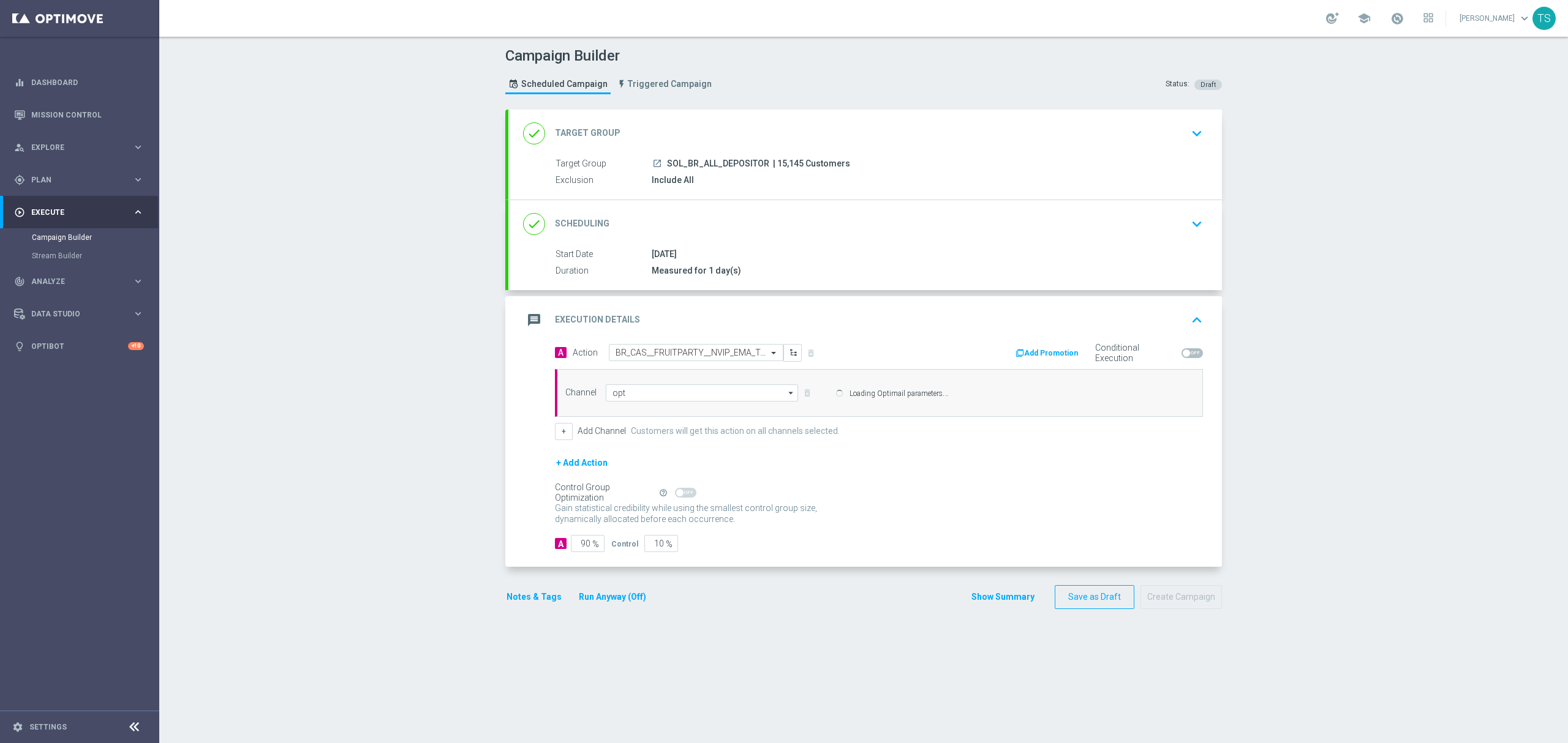
type input "Optimail"
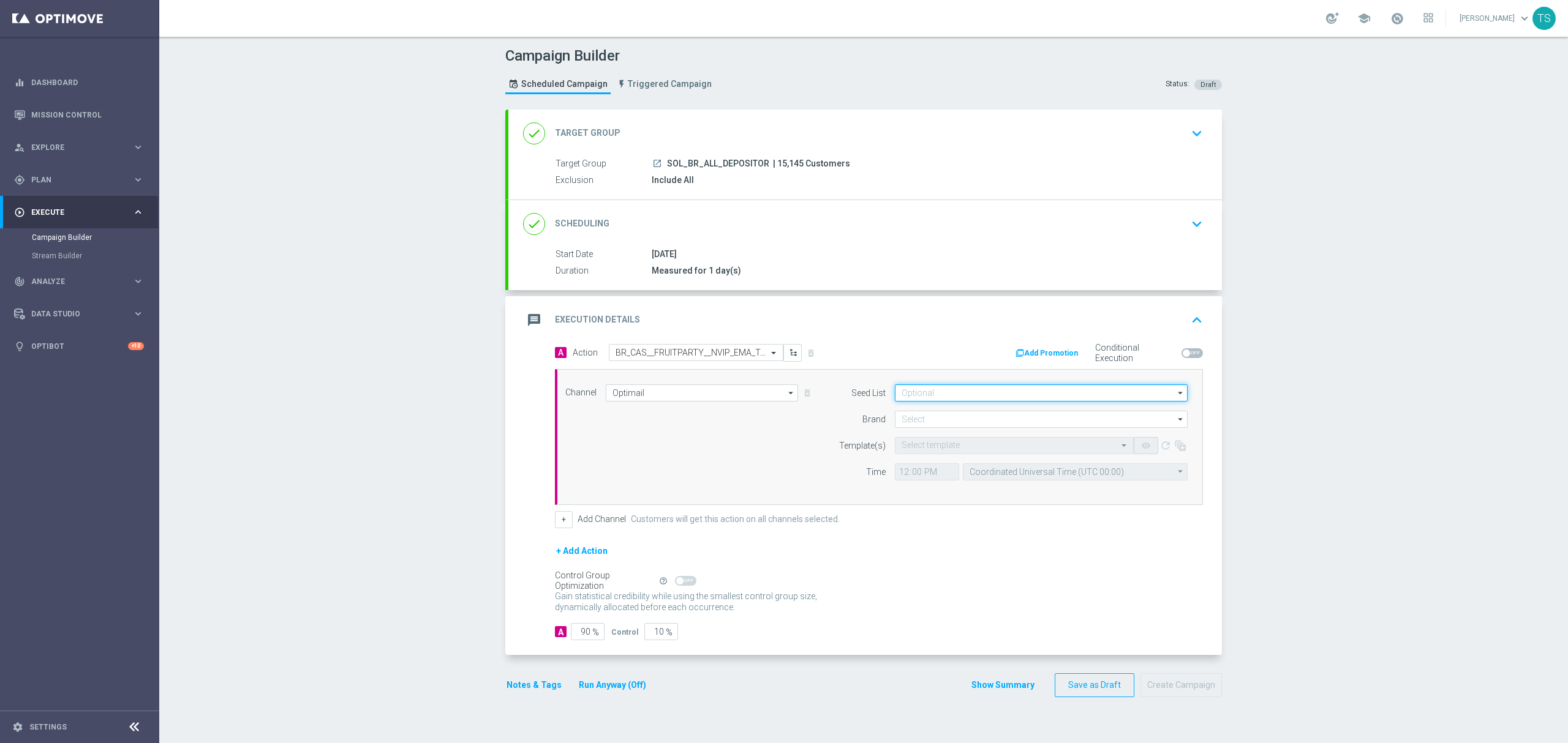
click at [936, 389] on input at bounding box center [1041, 393] width 293 height 17
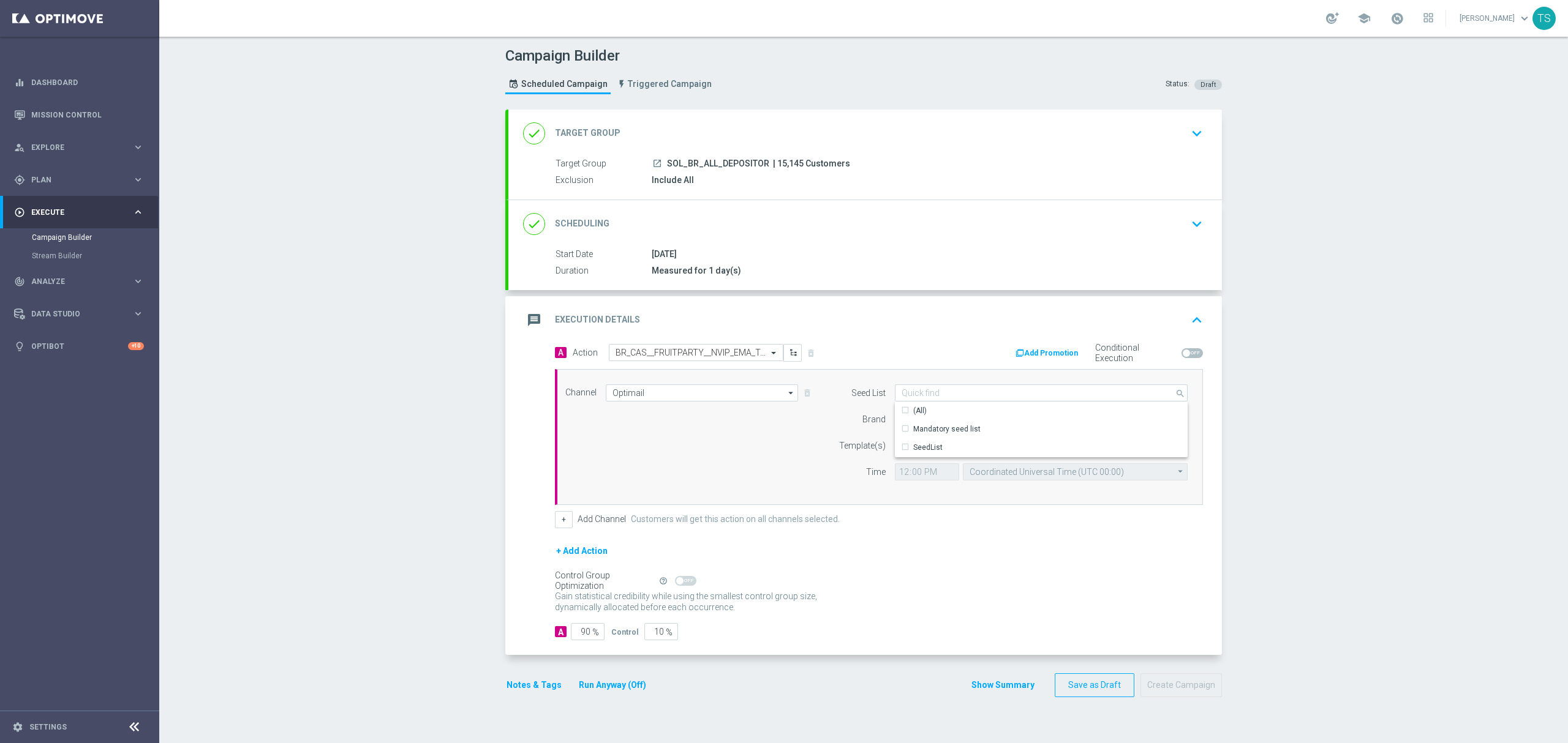
click at [879, 359] on div "Add Promotion Conditional Execution" at bounding box center [1046, 354] width 333 height 19
click at [924, 412] on input at bounding box center [1041, 420] width 293 height 17
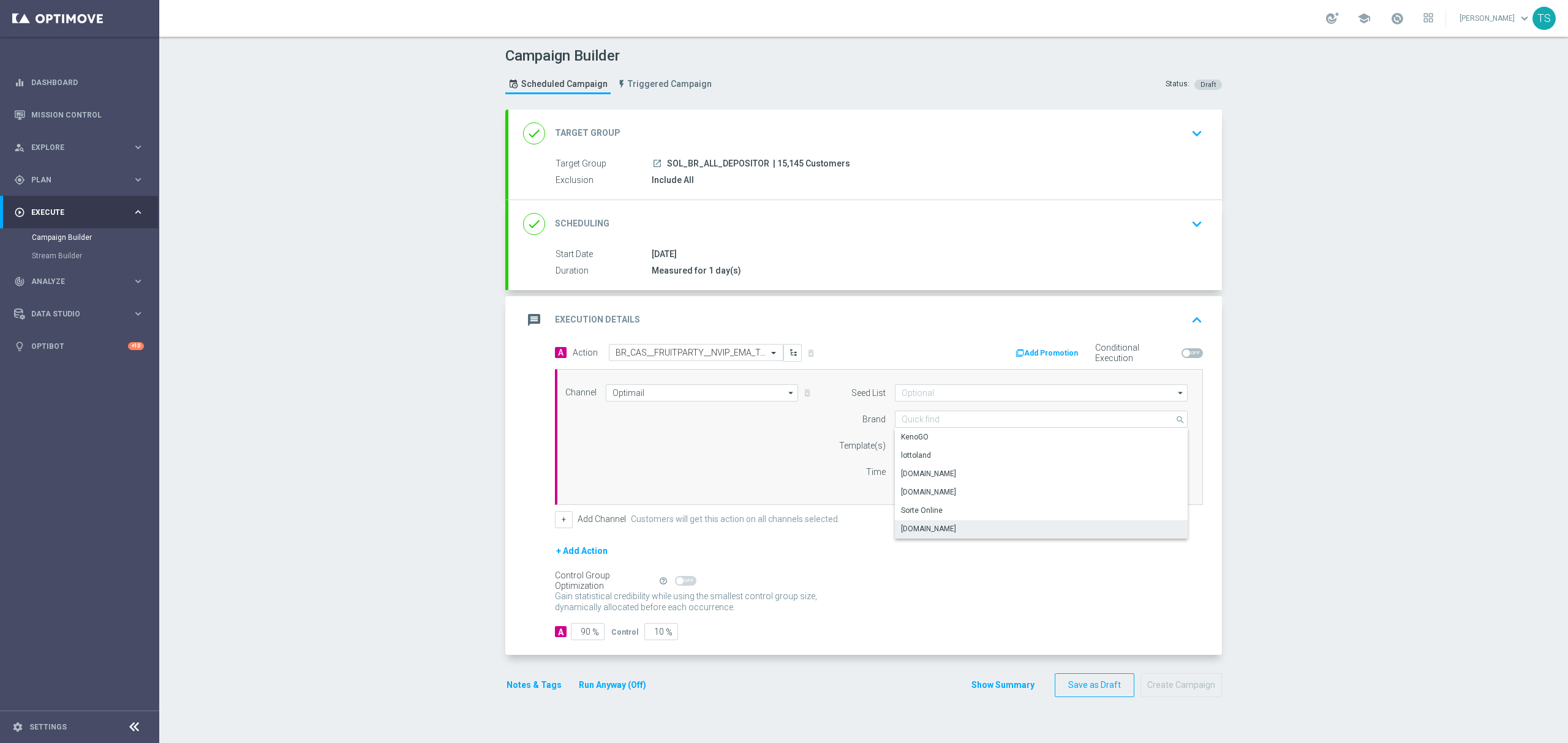
drag, startPoint x: 962, startPoint y: 528, endPoint x: 958, endPoint y: 517, distance: 11.7
click at [964, 528] on div "Sorteonline.bet.br" at bounding box center [1041, 529] width 293 height 17
type input "Sorteonline.bet.br"
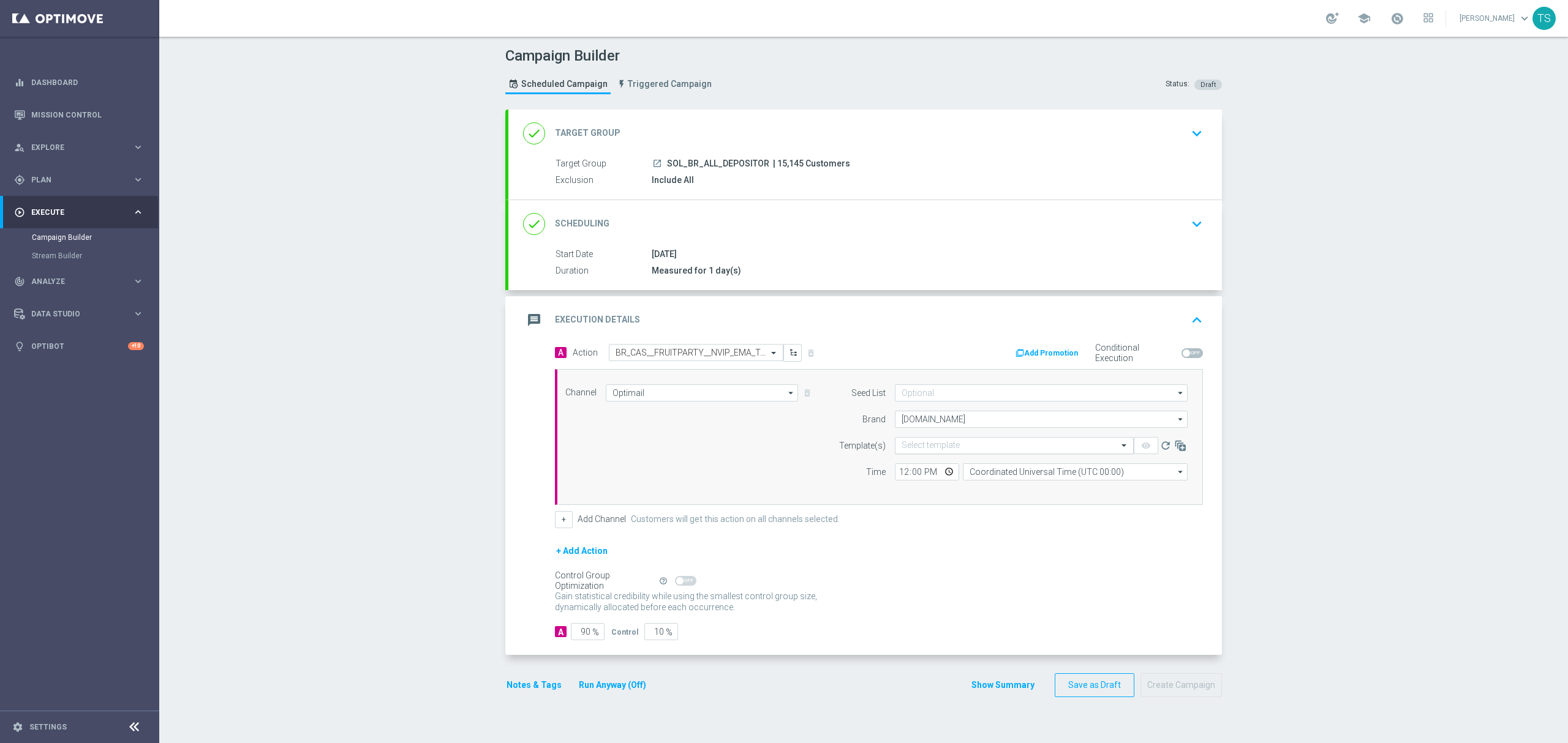
click at [915, 448] on input "text" at bounding box center [1002, 445] width 201 height 10
click at [1086, 468] on label "BR_SOL__20%_CASHBACK_FRUITPARTY__ALL_EMA_TAC_GM" at bounding box center [1004, 464] width 204 height 10
type input "fruit"
click at [942, 476] on input "12:00" at bounding box center [927, 472] width 65 height 17
type input "17:35"
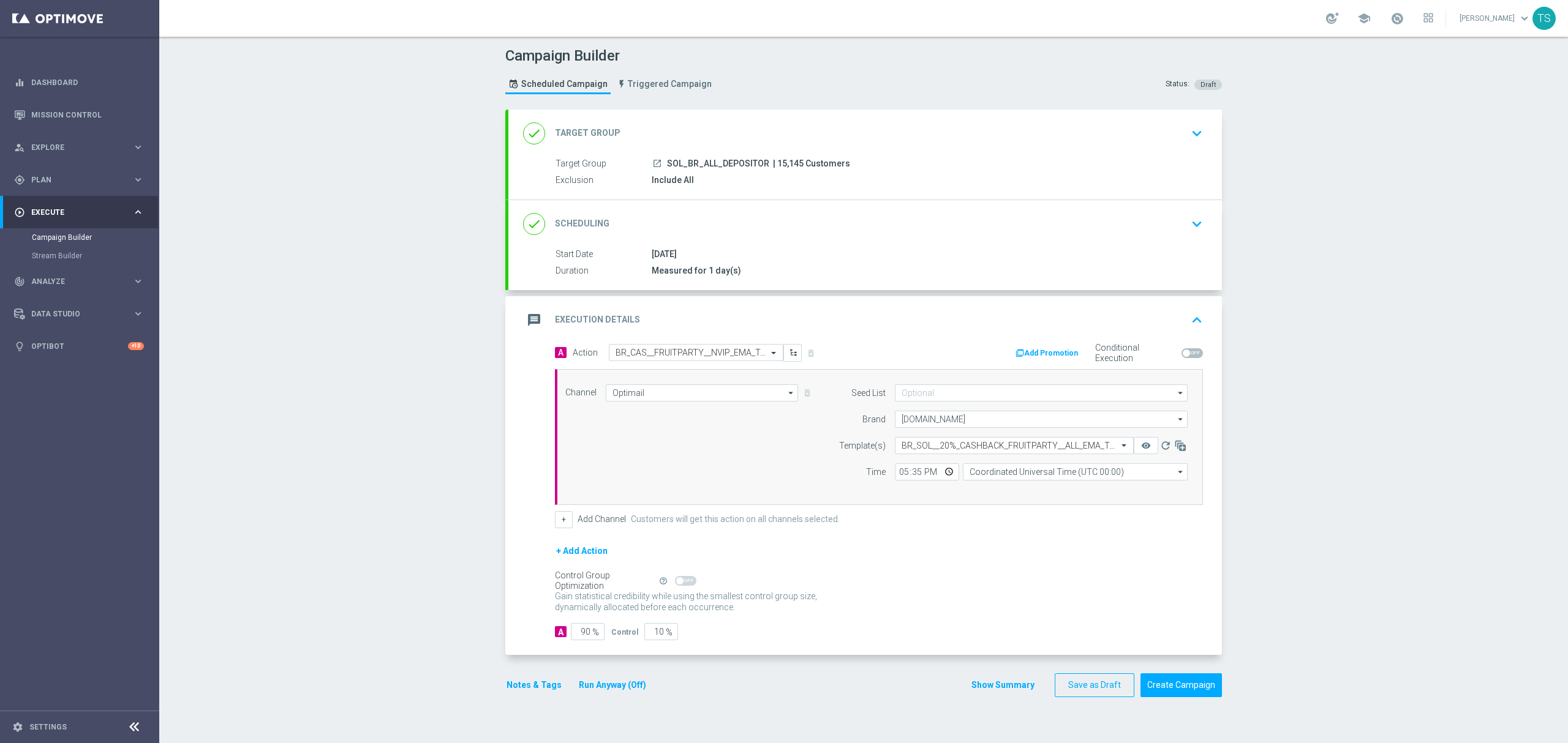
click at [1082, 585] on div "Control Group Optimization Self Optimizing Campaign help_outline" at bounding box center [878, 581] width 648 height 13
click at [555, 521] on button "+" at bounding box center [563, 520] width 18 height 17
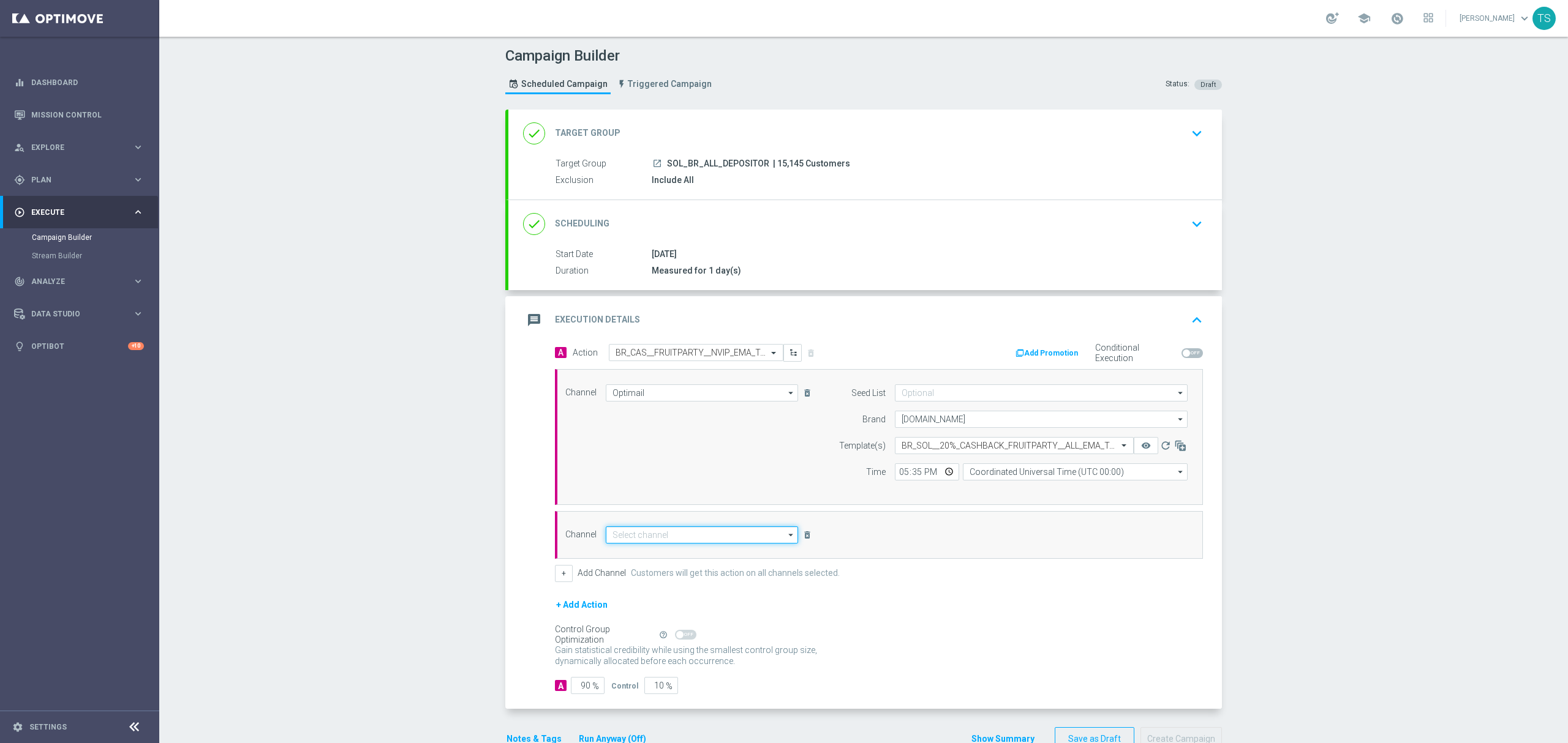
click at [685, 539] on input at bounding box center [702, 536] width 192 height 17
click at [930, 606] on div "+ Add Action" at bounding box center [878, 613] width 648 height 30
click at [804, 538] on icon "delete_forever" at bounding box center [807, 535] width 10 height 10
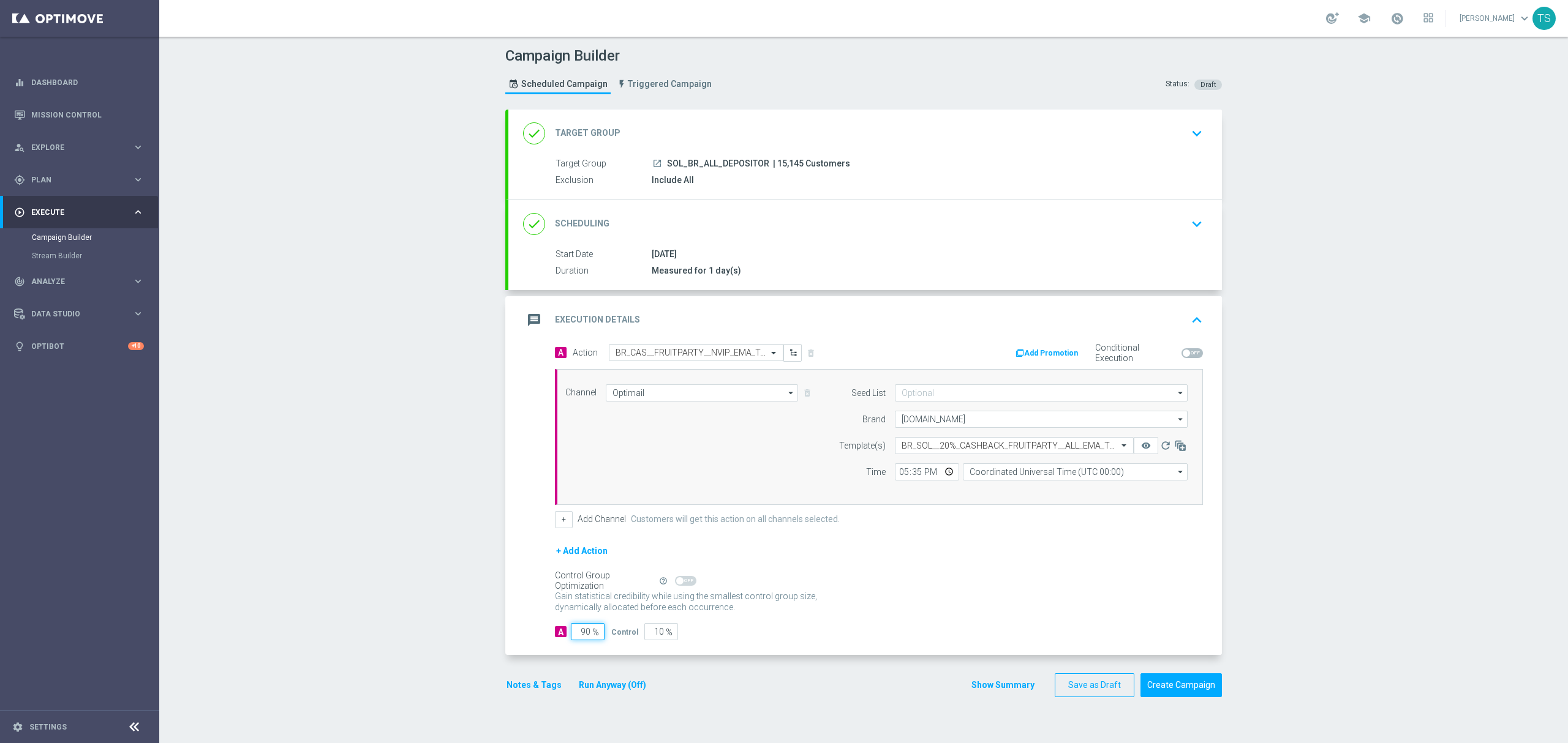
drag, startPoint x: 574, startPoint y: 626, endPoint x: 611, endPoint y: 631, distance: 37.3
click at [608, 631] on div "A 90 % Control 10 %" at bounding box center [878, 632] width 648 height 17
type input "1"
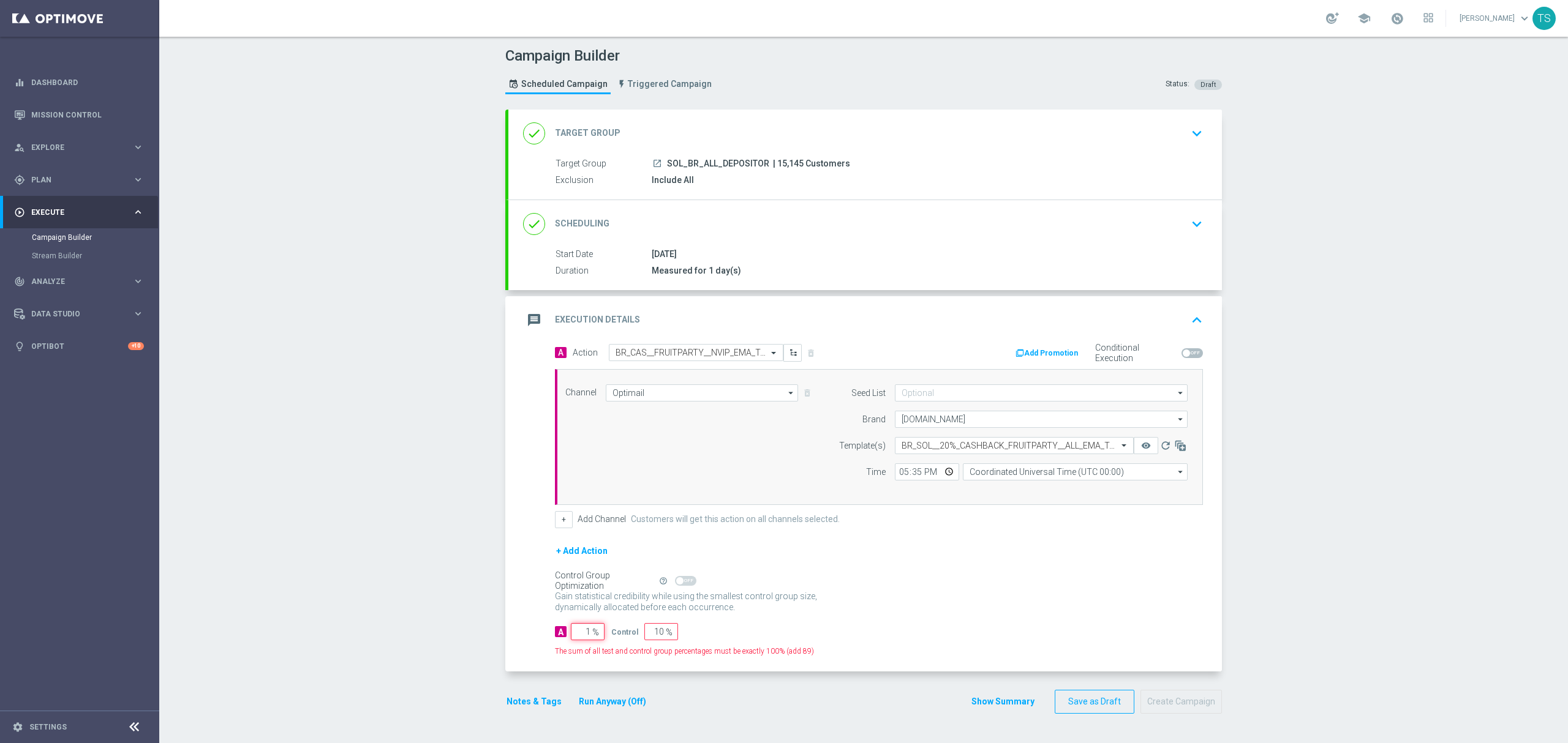
type input "99"
type input "10"
type input "90"
type input "100"
type input "0"
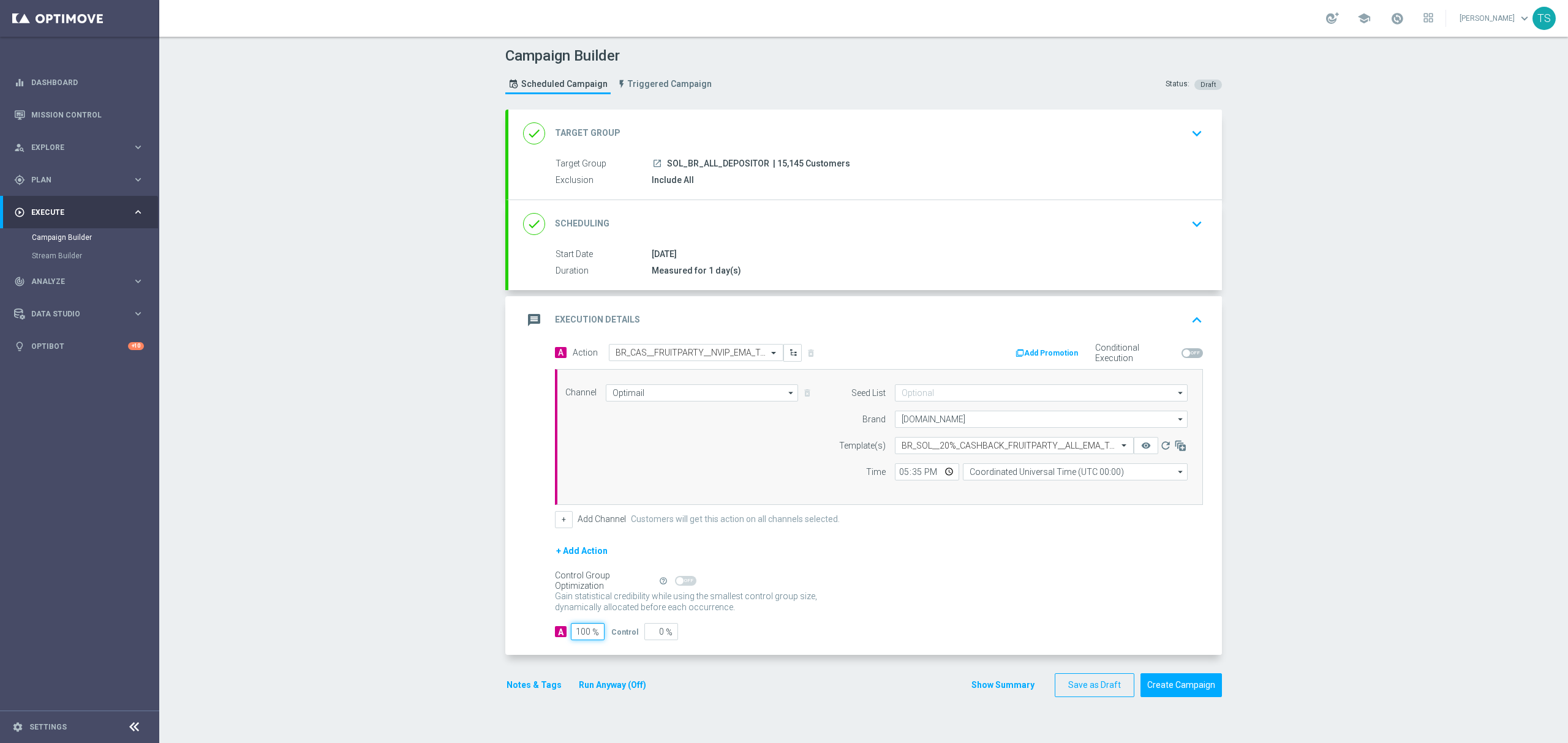
type input "100"
click at [849, 601] on div "Gain statistical credibility while using the smallest control group size, dynam…" at bounding box center [878, 602] width 648 height 29
click at [1166, 687] on button "Create Campaign" at bounding box center [1182, 685] width 82 height 24
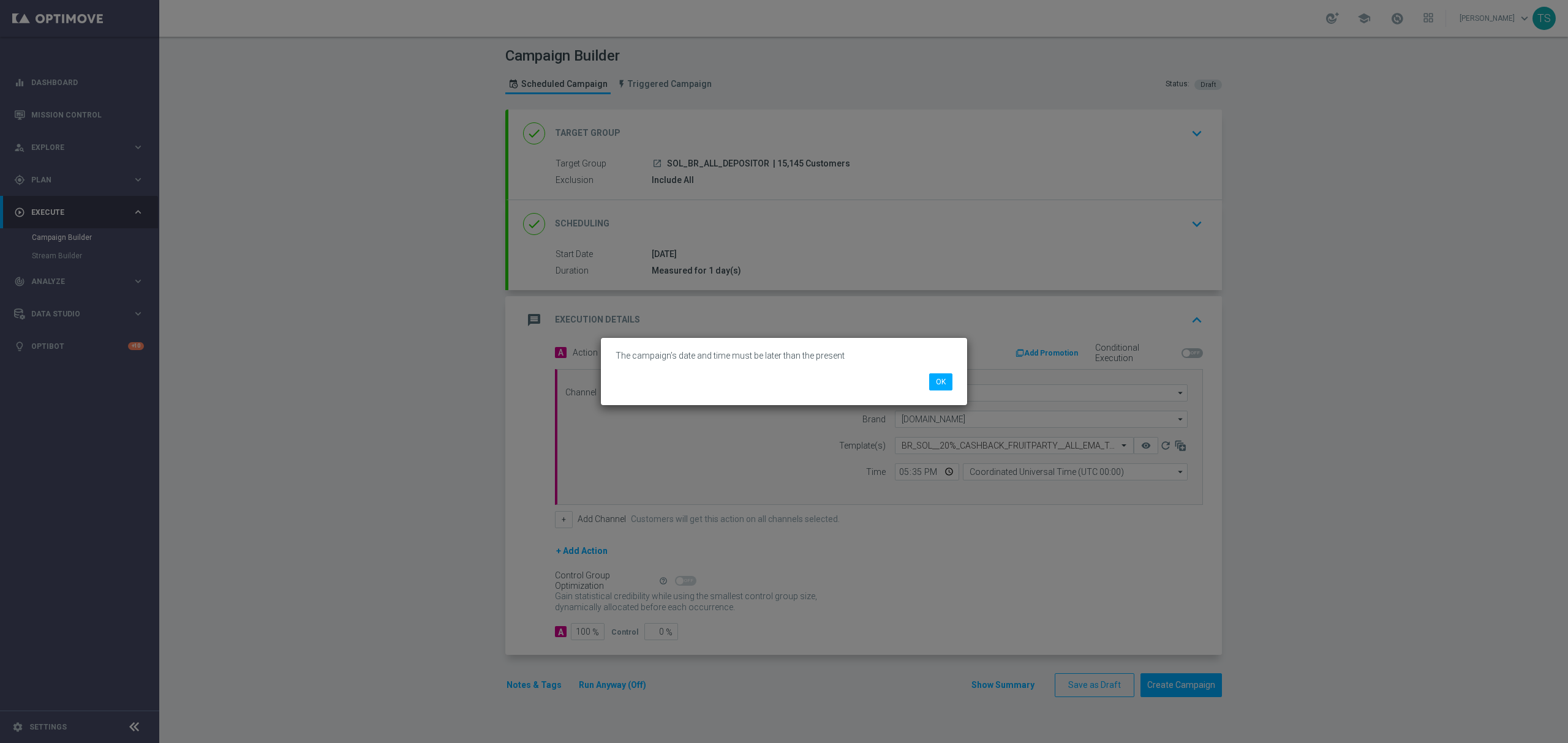
click at [947, 393] on div "The campaign’s date and time must be later than the present OK" at bounding box center [784, 371] width 366 height 68
click at [942, 378] on button "OK" at bounding box center [941, 382] width 23 height 17
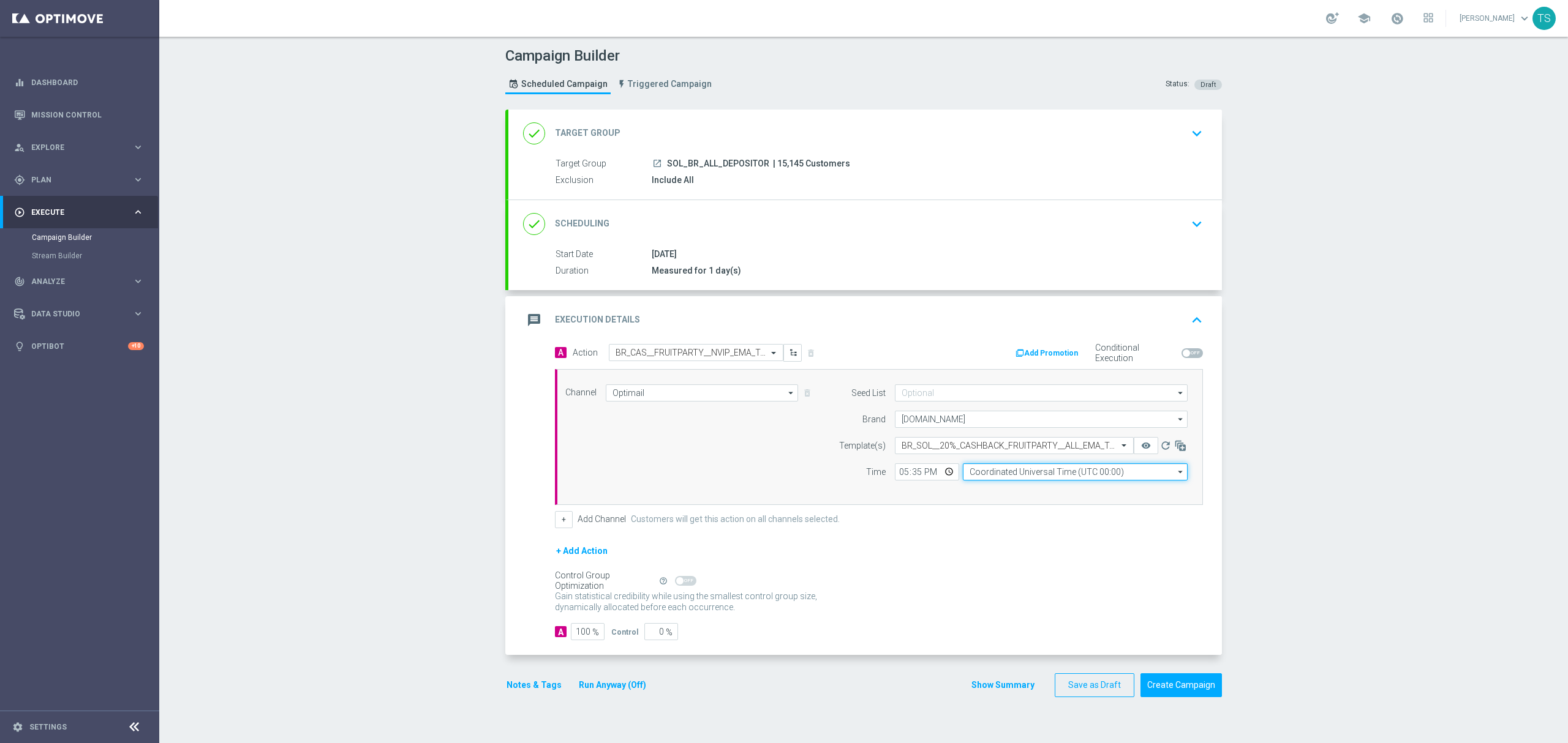
click at [1007, 473] on input "Coordinated Universal Time (UTC 00:00)" at bounding box center [1075, 472] width 225 height 17
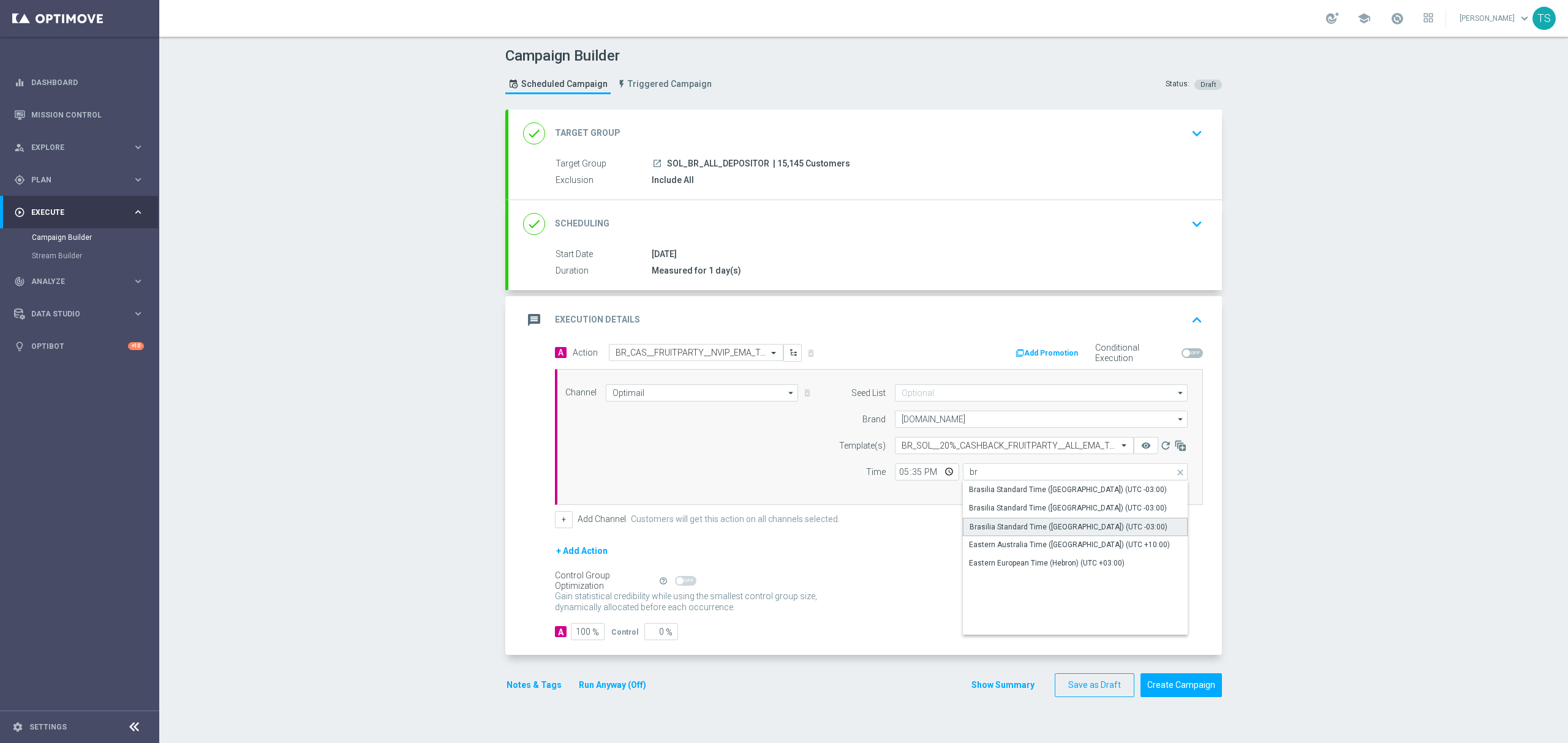
click at [1108, 535] on div "Brasilia Standard Time (Sao Paulo) (UTC -03:00)" at bounding box center [1075, 527] width 225 height 18
type input "Brasilia Standard Time (Sao Paulo) (UTC -03:00)"
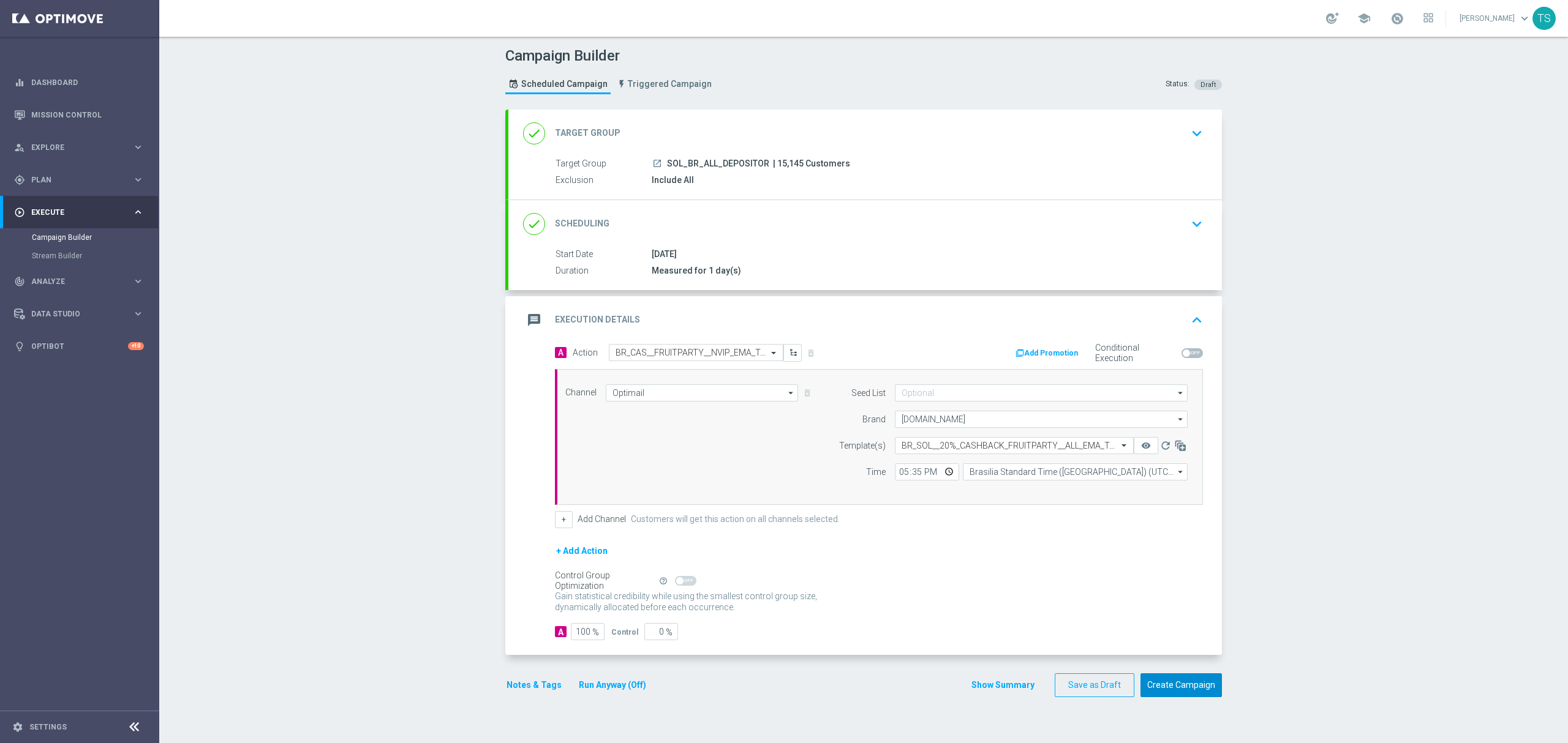
click at [1185, 694] on button "Create Campaign" at bounding box center [1182, 685] width 82 height 24
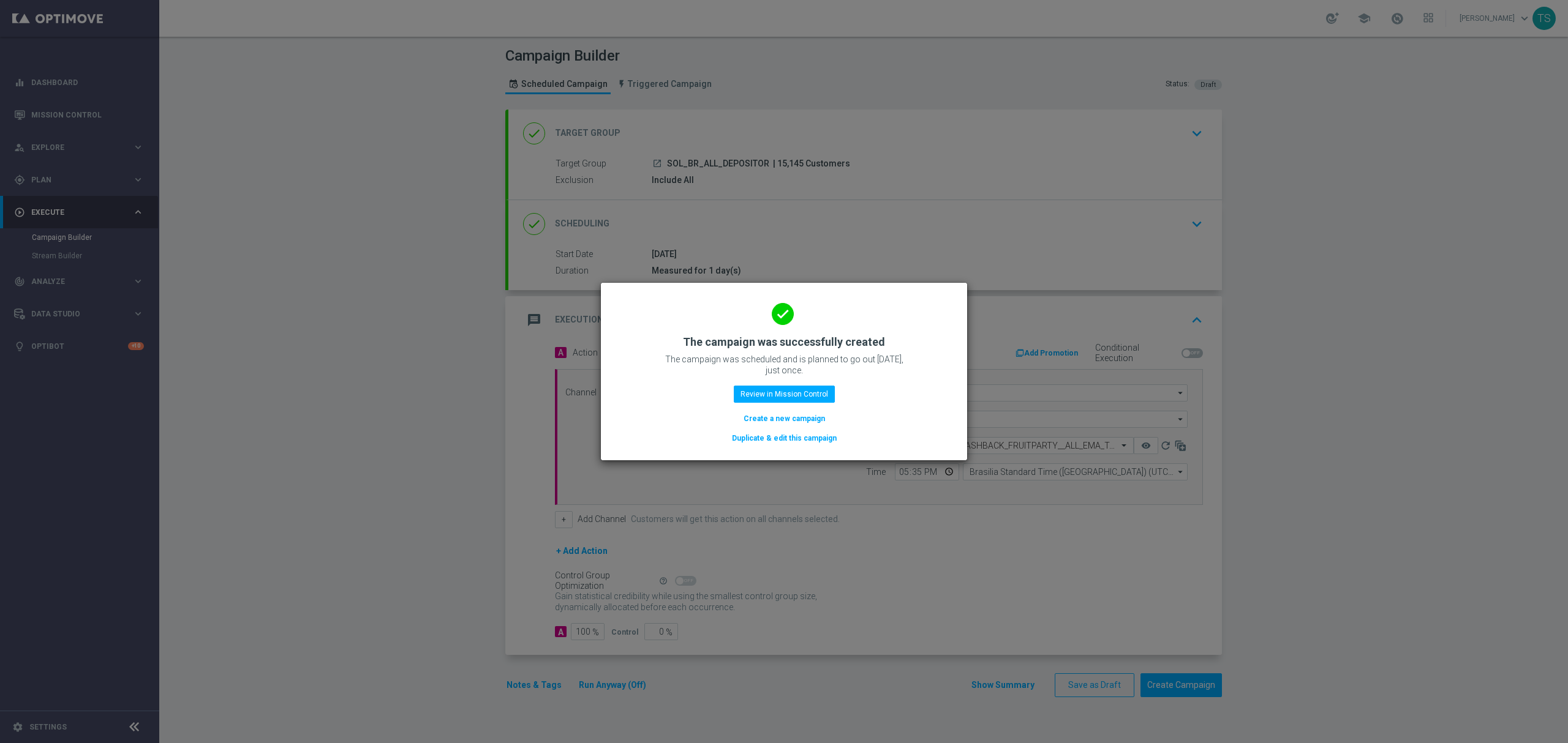
click at [804, 420] on button "Create a new campaign" at bounding box center [784, 419] width 84 height 13
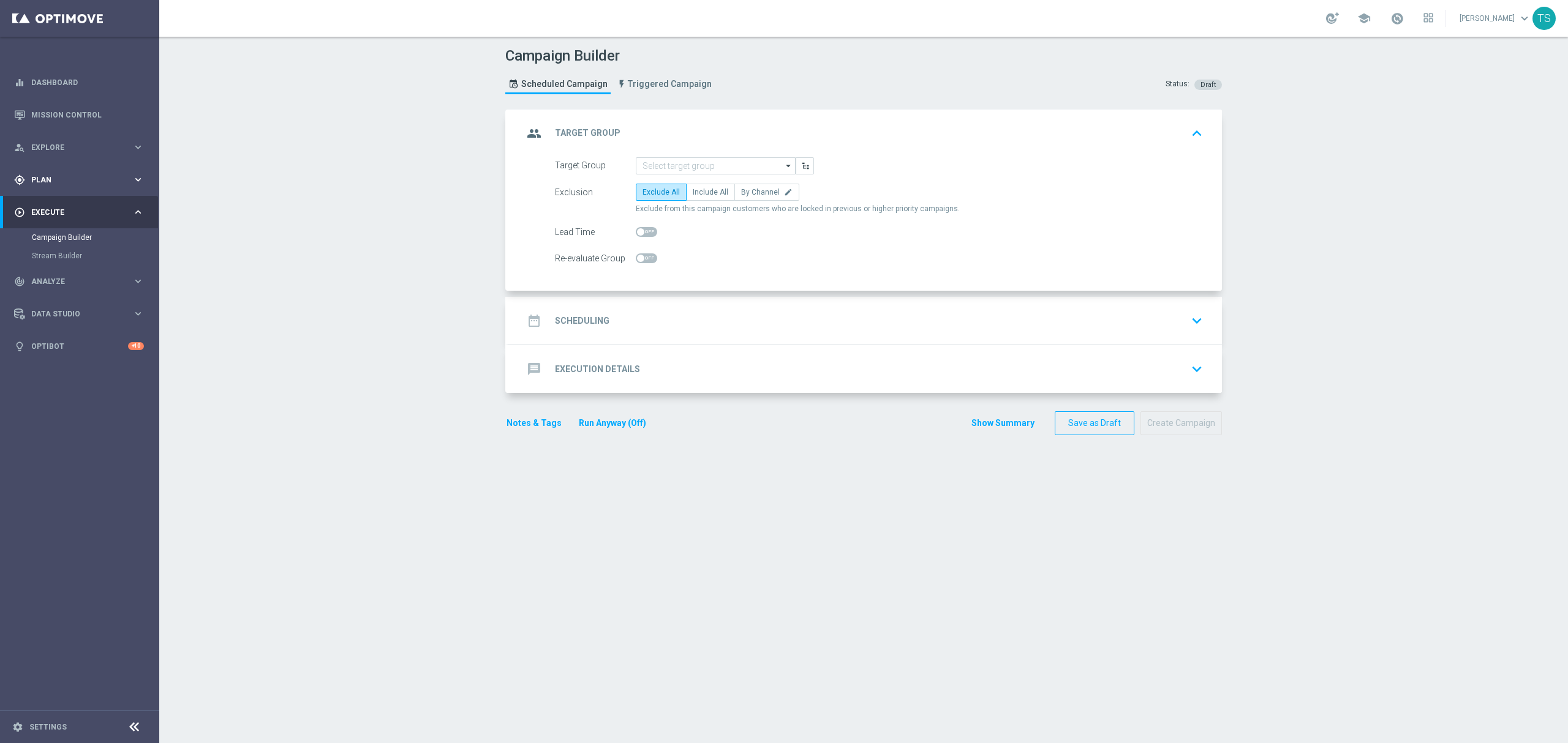
click at [73, 172] on div "gps_fixed Plan keyboard_arrow_right" at bounding box center [79, 180] width 158 height 32
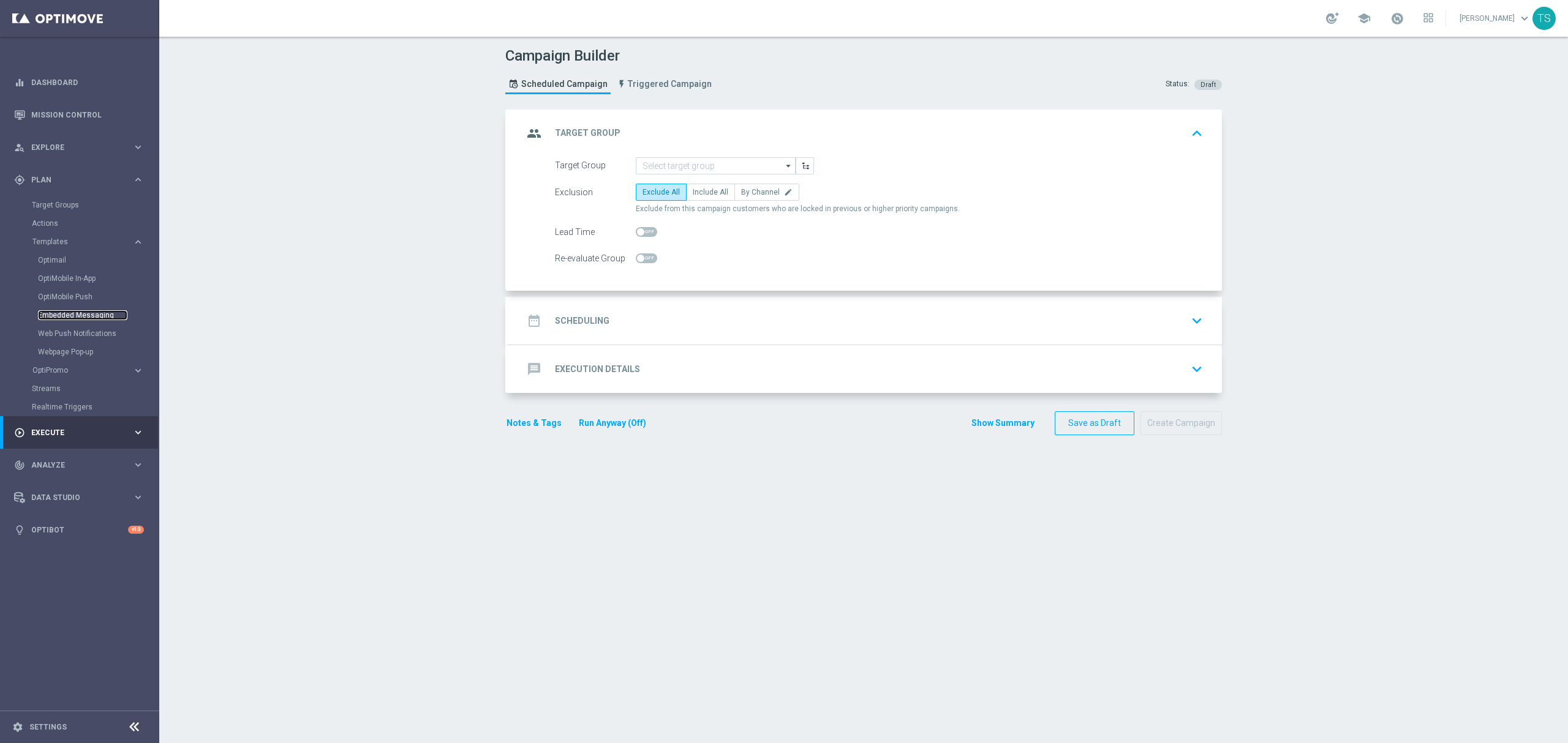
click at [84, 312] on link "Embedded Messaging" at bounding box center [83, 315] width 89 height 10
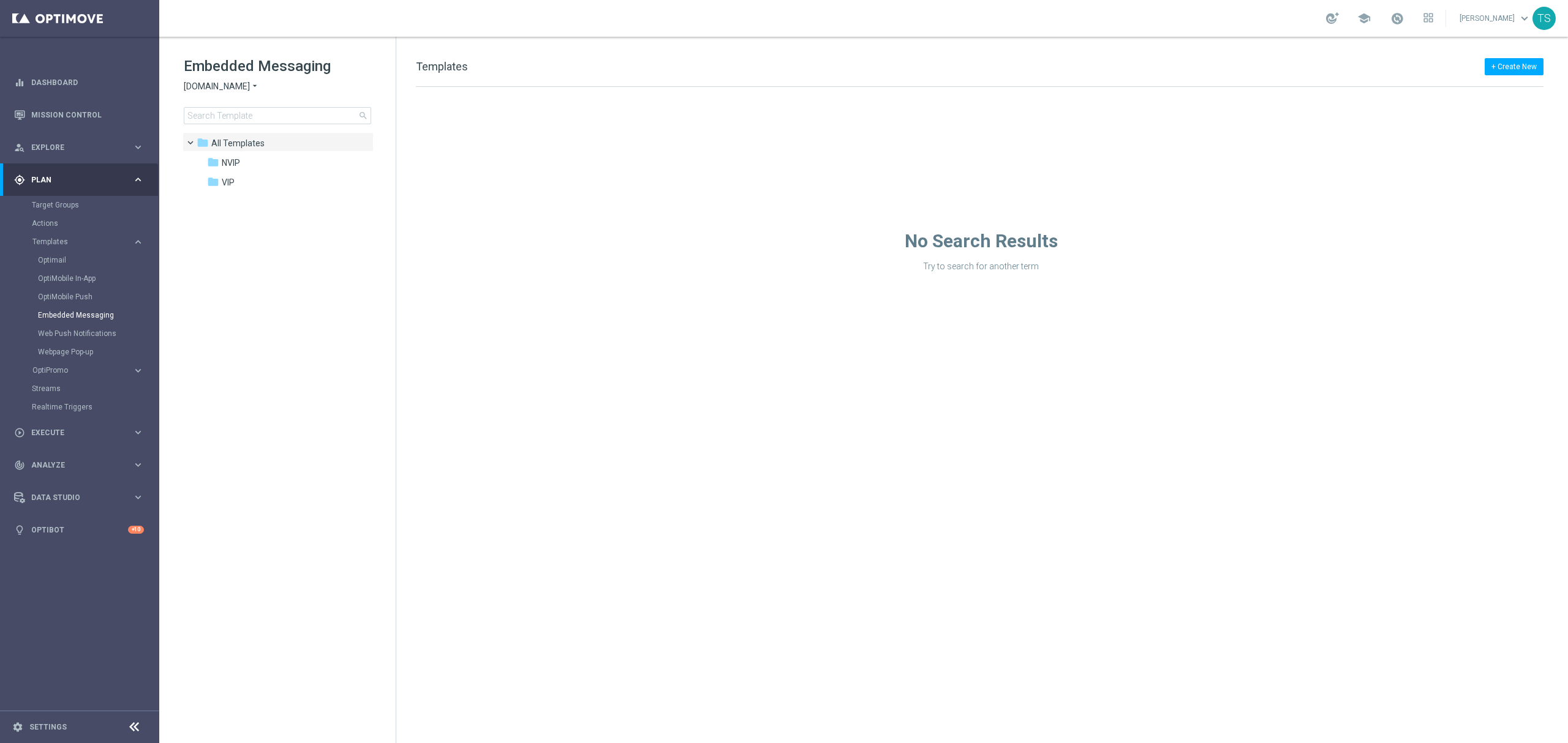
click at [260, 106] on div "Embedded Messaging Sorteonline.bet.br arrow_drop_down × Sorteonline.bet.br sear…" at bounding box center [289, 89] width 212 height 68
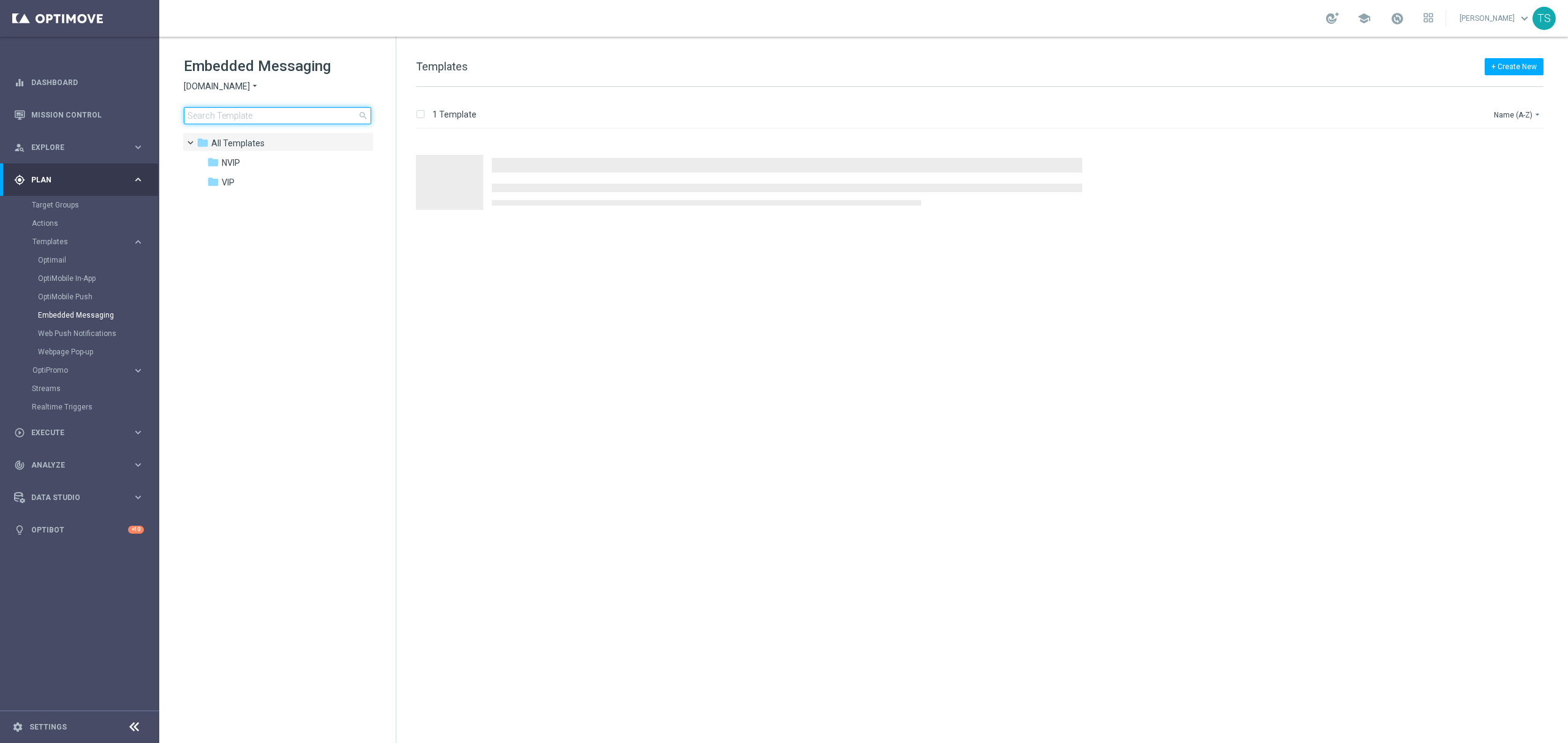
click at [264, 114] on input at bounding box center [277, 116] width 187 height 17
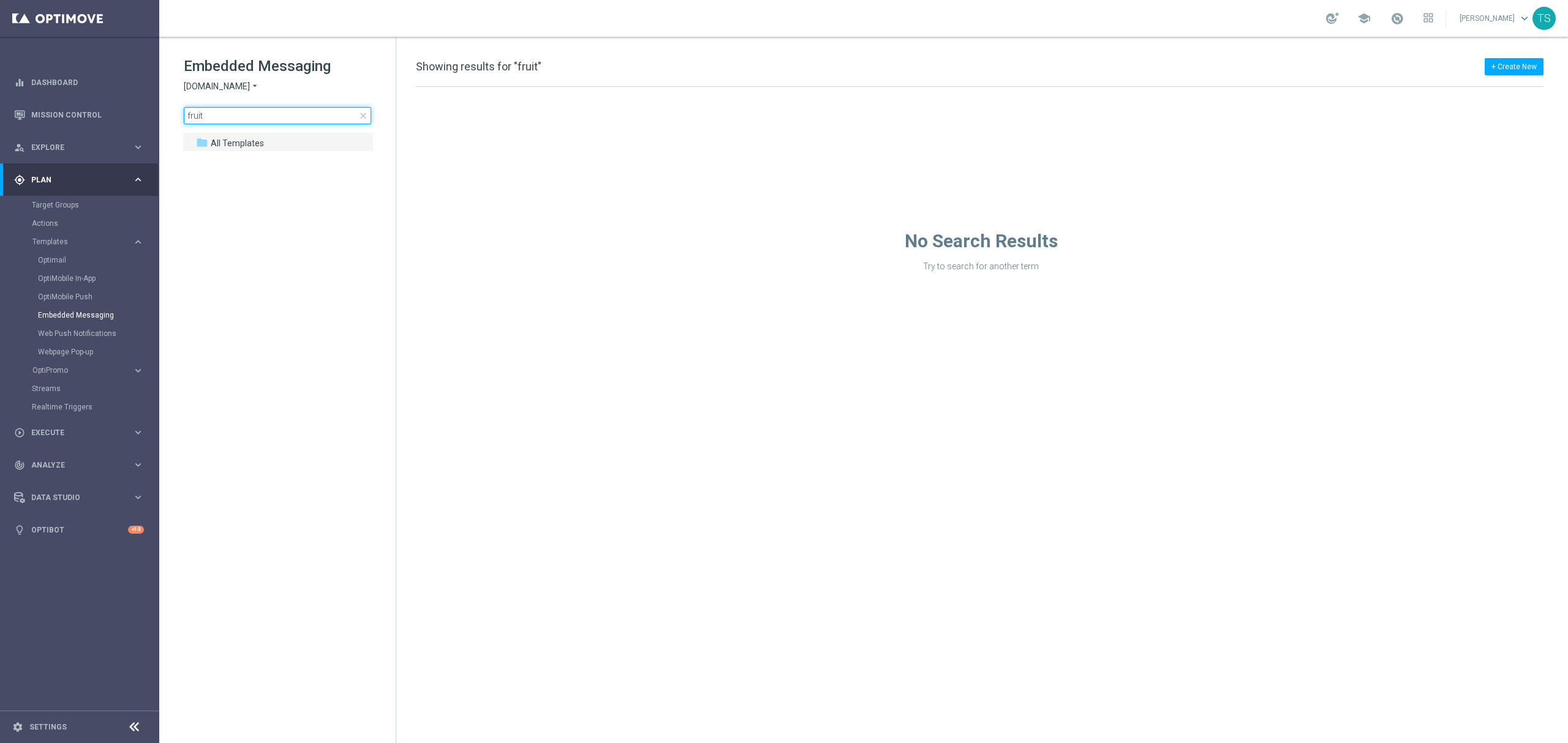
type input "fruit"
click at [1522, 68] on button "+ Create New" at bounding box center [1514, 67] width 59 height 17
click at [1507, 87] on div "New Template" at bounding box center [1497, 88] width 83 height 9
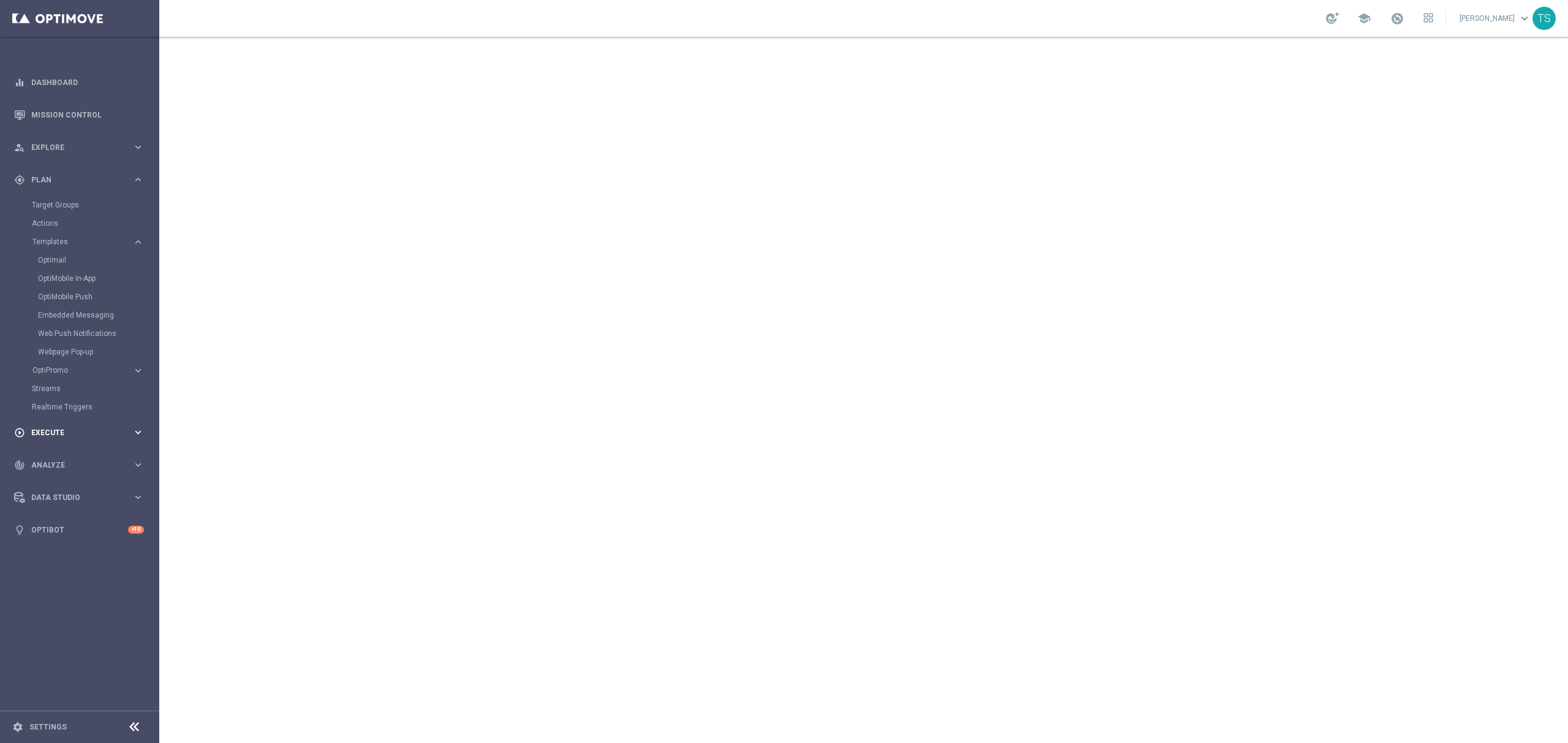
click at [68, 432] on span "Execute" at bounding box center [82, 433] width 101 height 8
click at [65, 231] on div "Campaign Builder" at bounding box center [94, 237] width 127 height 18
click at [64, 238] on link "Campaign Builder" at bounding box center [79, 238] width 95 height 10
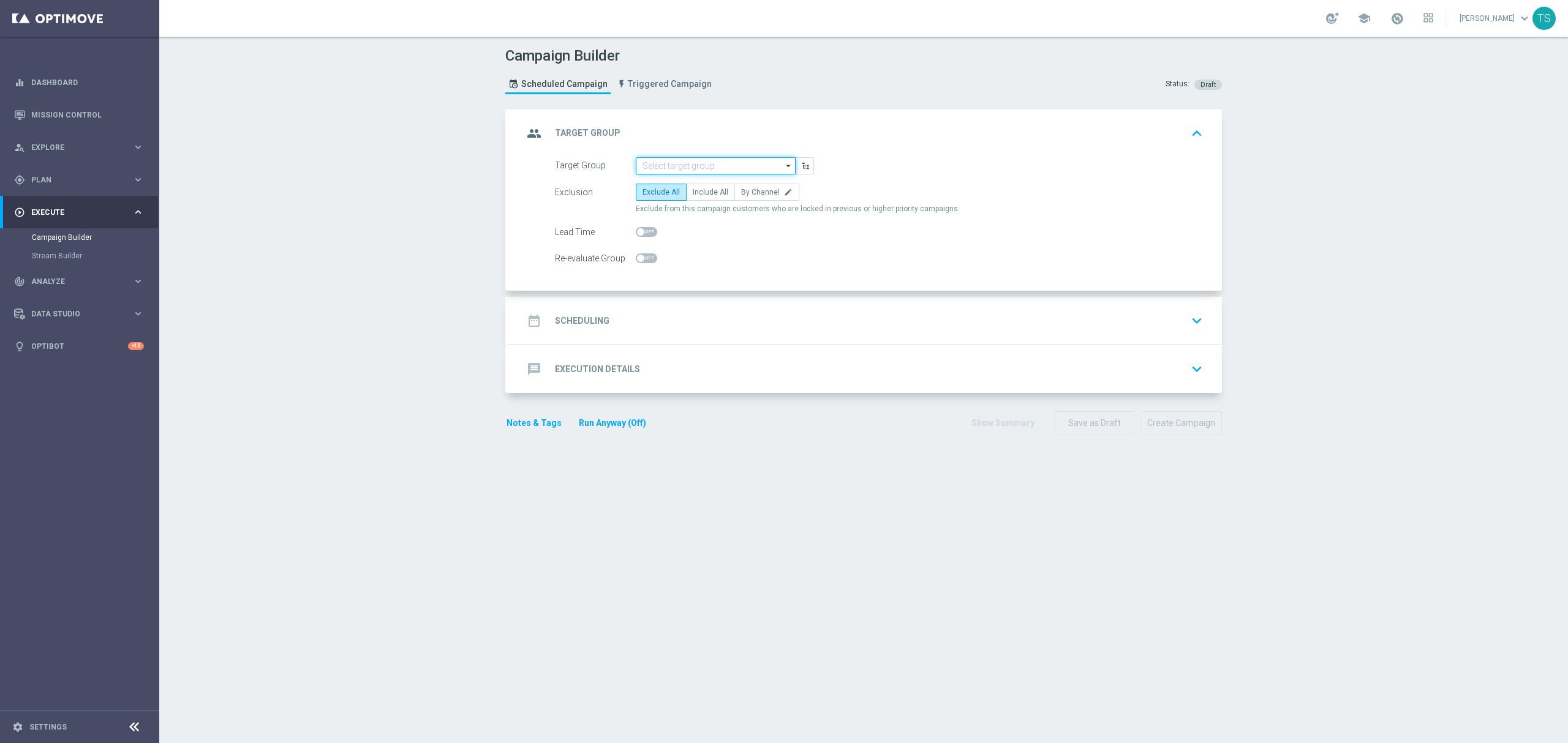
click at [743, 162] on input at bounding box center [715, 166] width 160 height 17
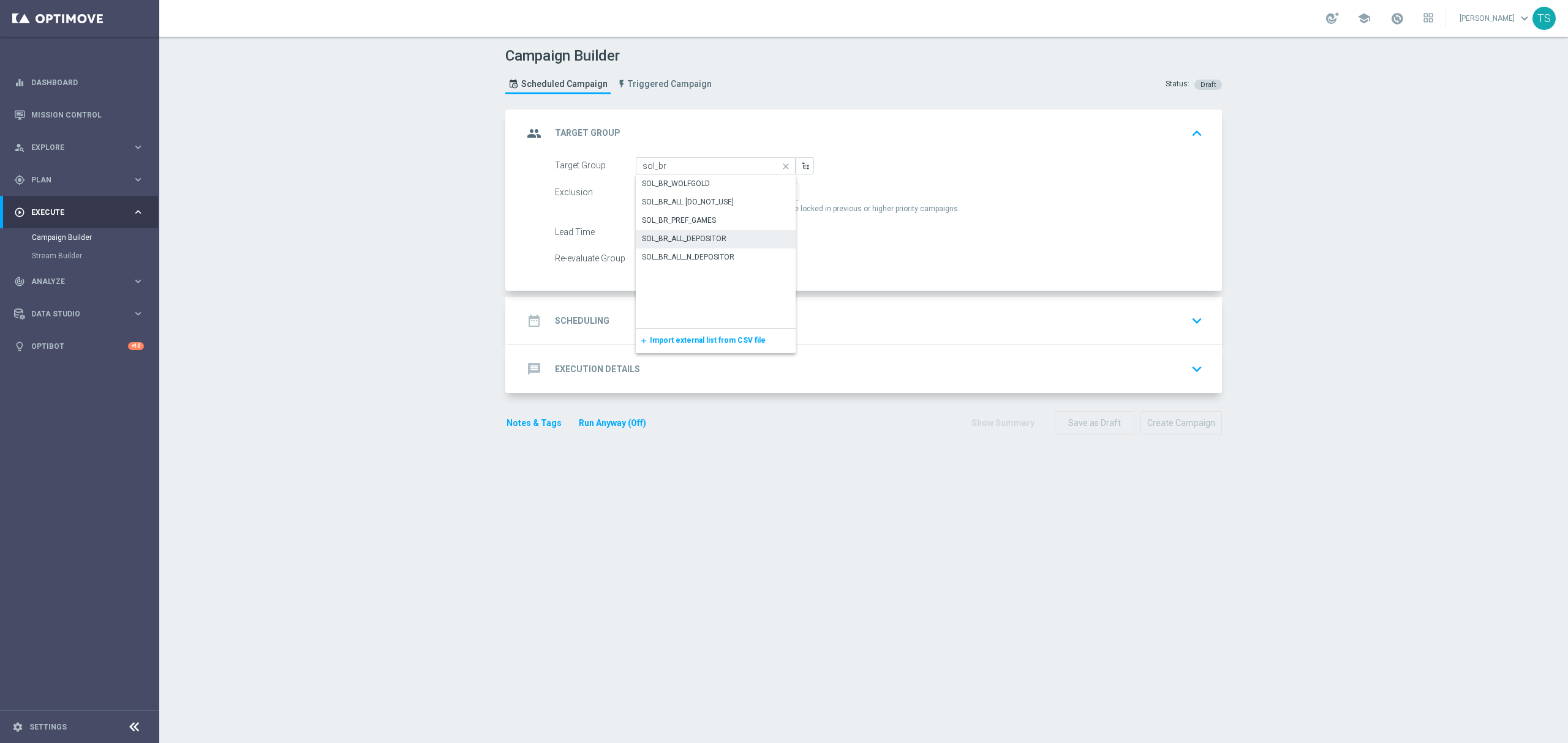
click at [726, 236] on div "SOL_BR_ALL_DEPOSITOR" at bounding box center [715, 239] width 161 height 17
type input "SOL_BR_ALL_DEPOSITOR"
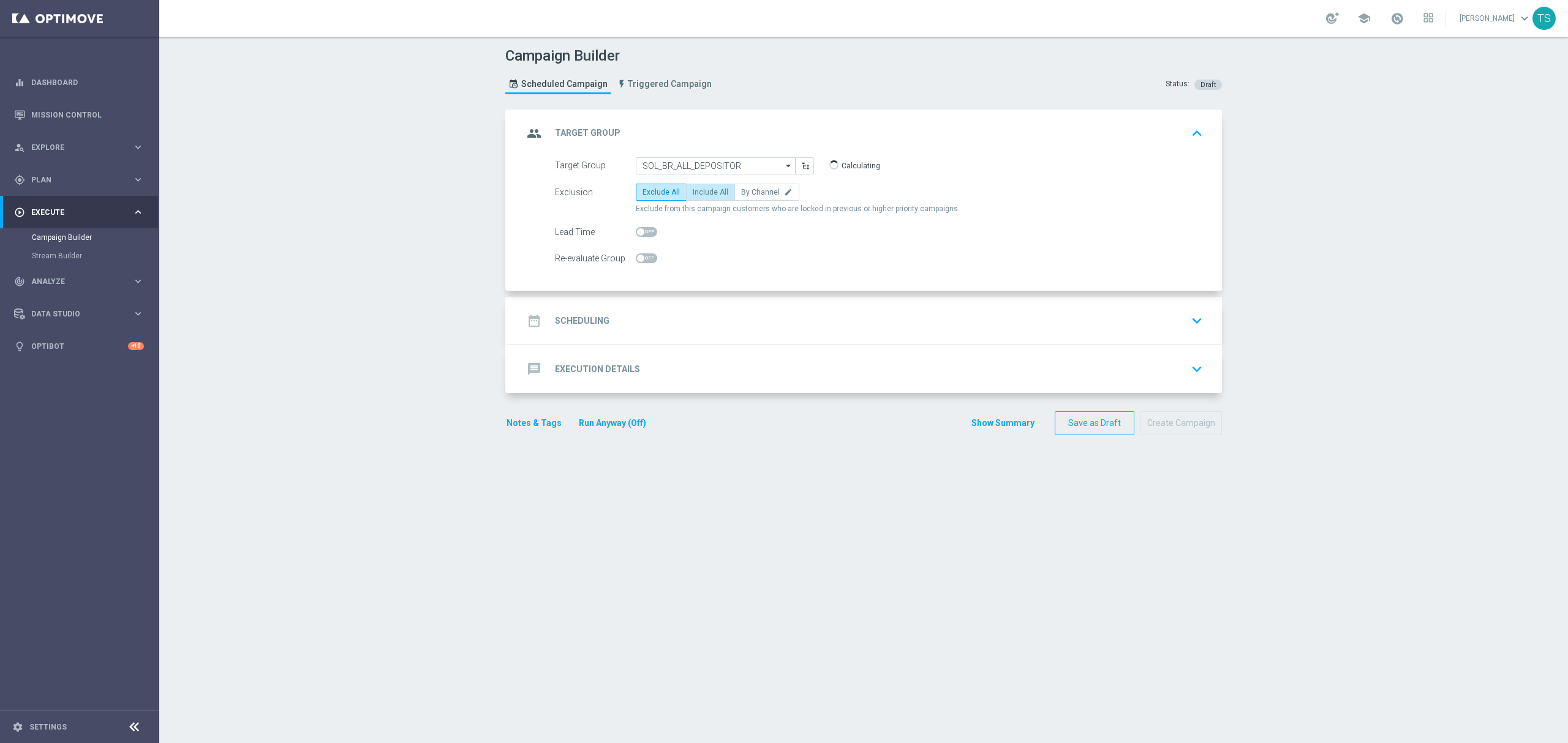
click at [708, 197] on label "Include All" at bounding box center [710, 192] width 49 height 17
click at [700, 197] on input "Include All" at bounding box center [696, 194] width 8 height 8
radio input "true"
click at [1198, 330] on icon "keyboard_arrow_down" at bounding box center [1196, 321] width 18 height 18
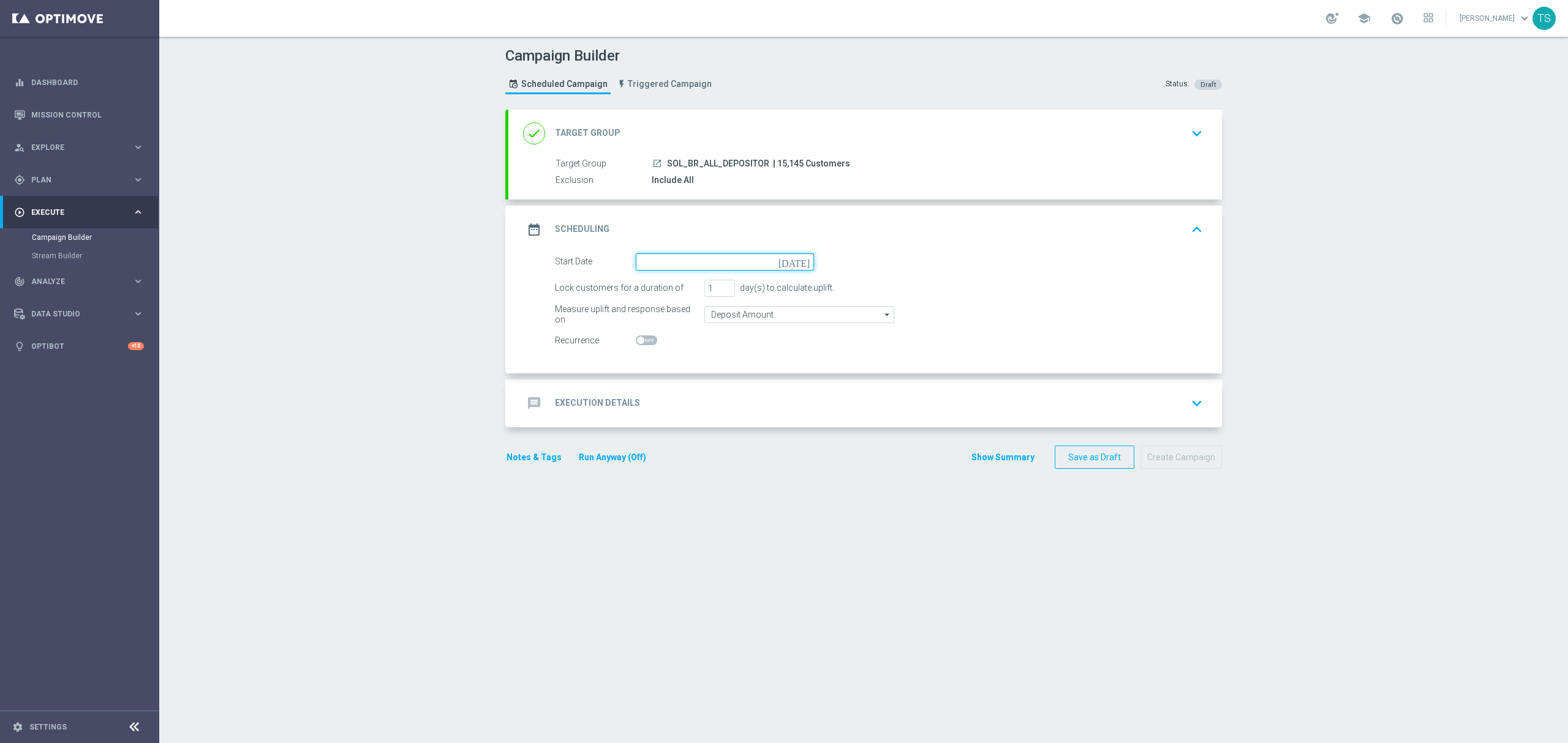
click at [735, 267] on input at bounding box center [724, 263] width 178 height 17
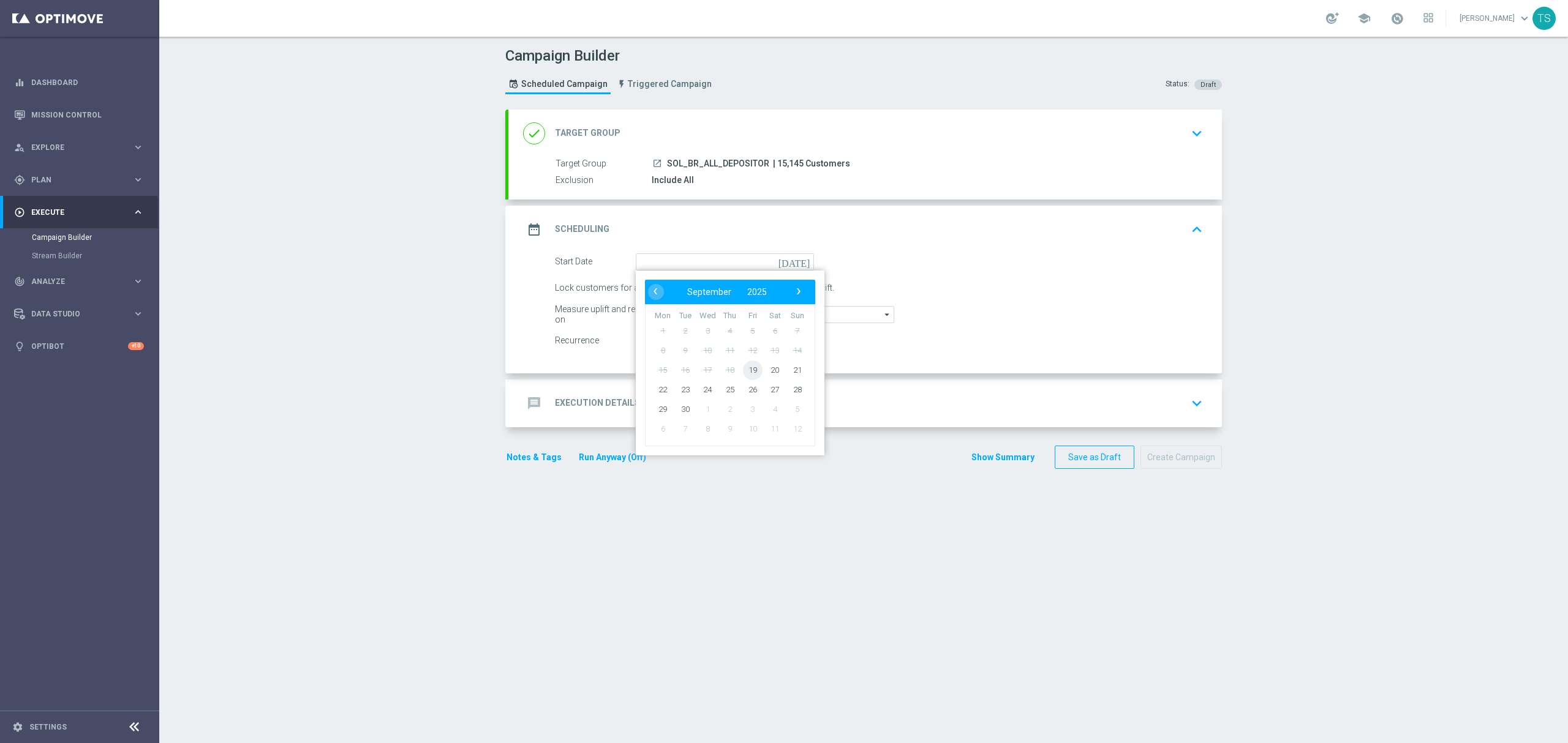
click at [748, 371] on span "19" at bounding box center [753, 370] width 20 height 20
type input "19 Sep 2025"
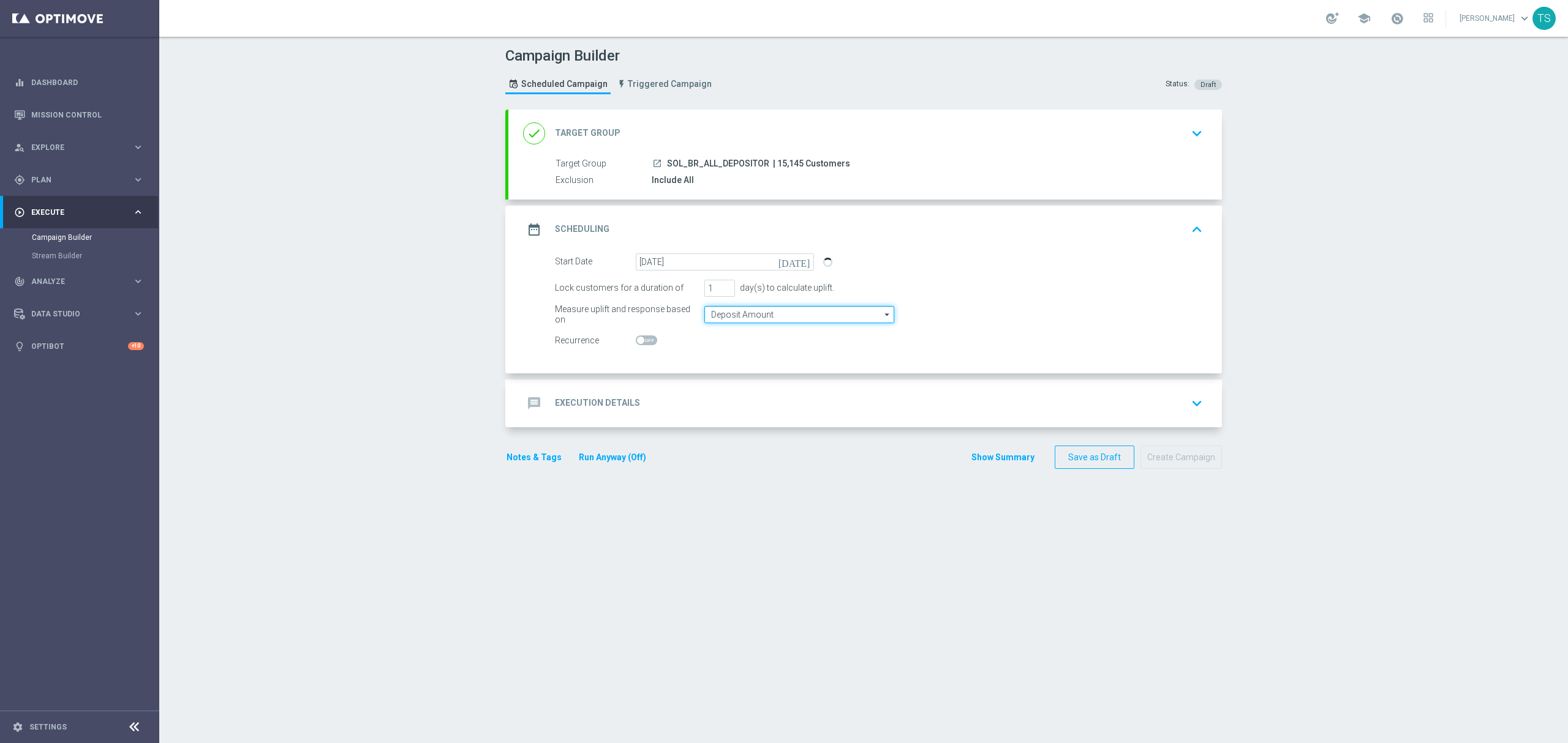
click at [755, 317] on input "Deposit Amount" at bounding box center [799, 315] width 190 height 17
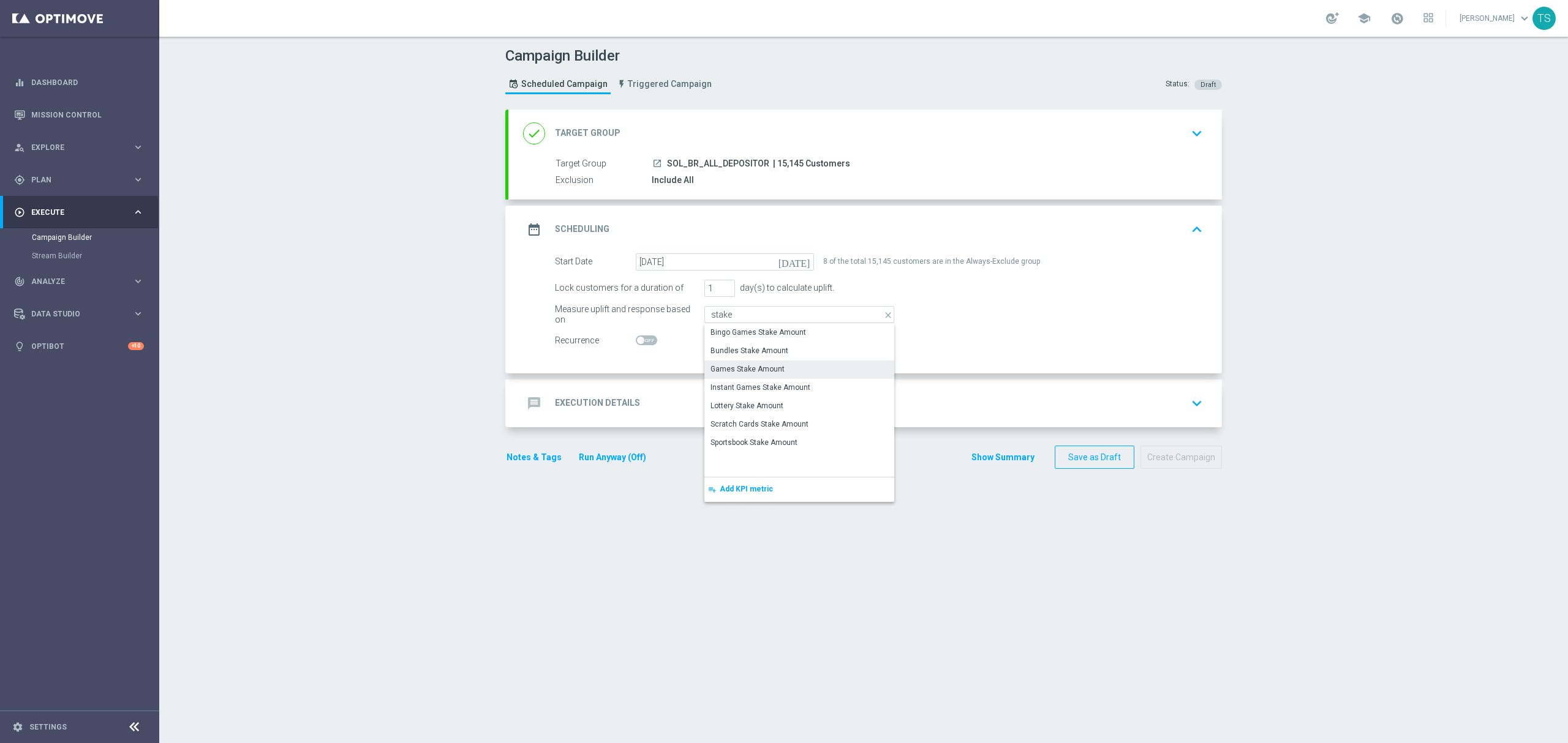
click at [771, 373] on div "Games Stake Amount" at bounding box center [748, 369] width 74 height 11
type input "Games Stake Amount"
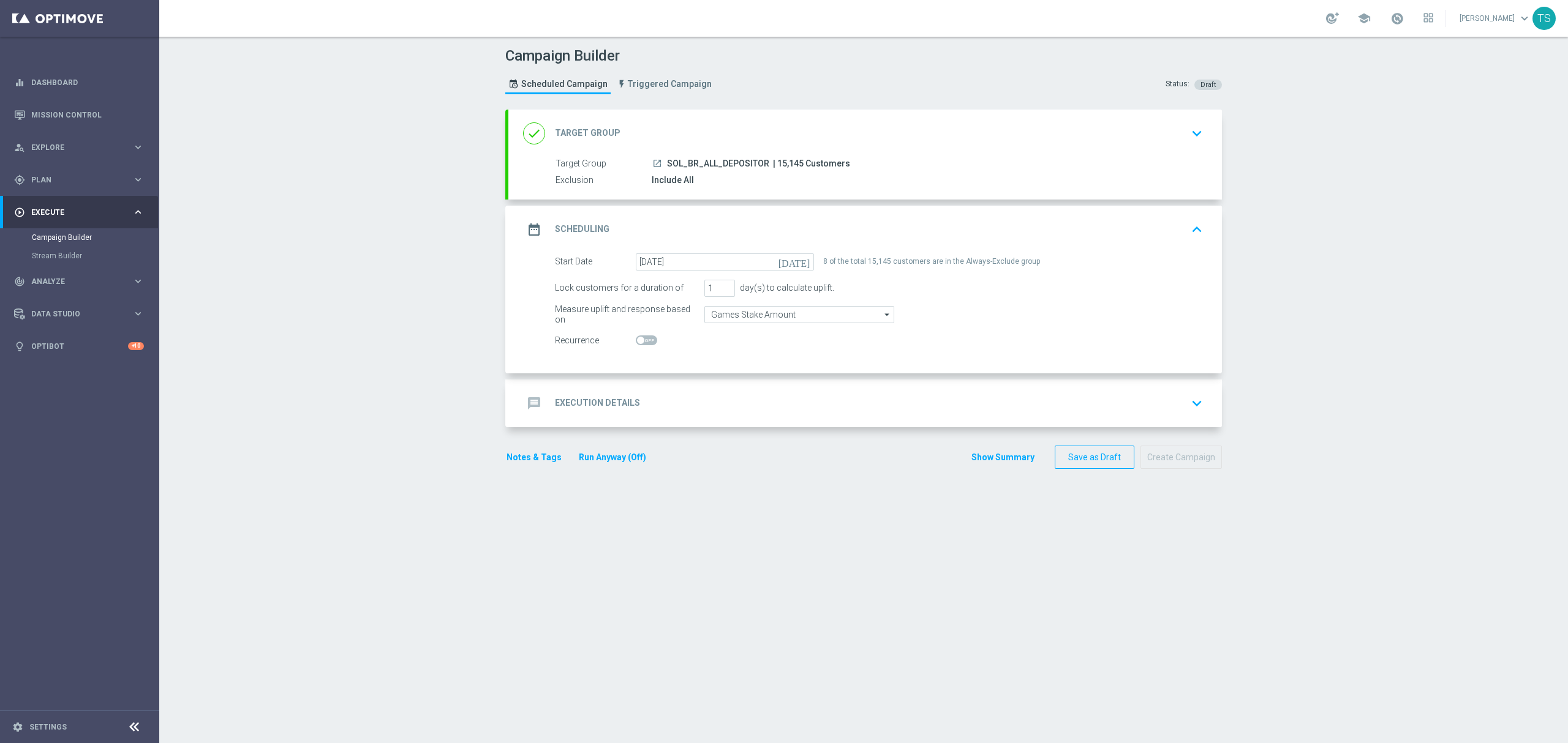
click at [1197, 408] on icon "keyboard_arrow_down" at bounding box center [1196, 403] width 18 height 18
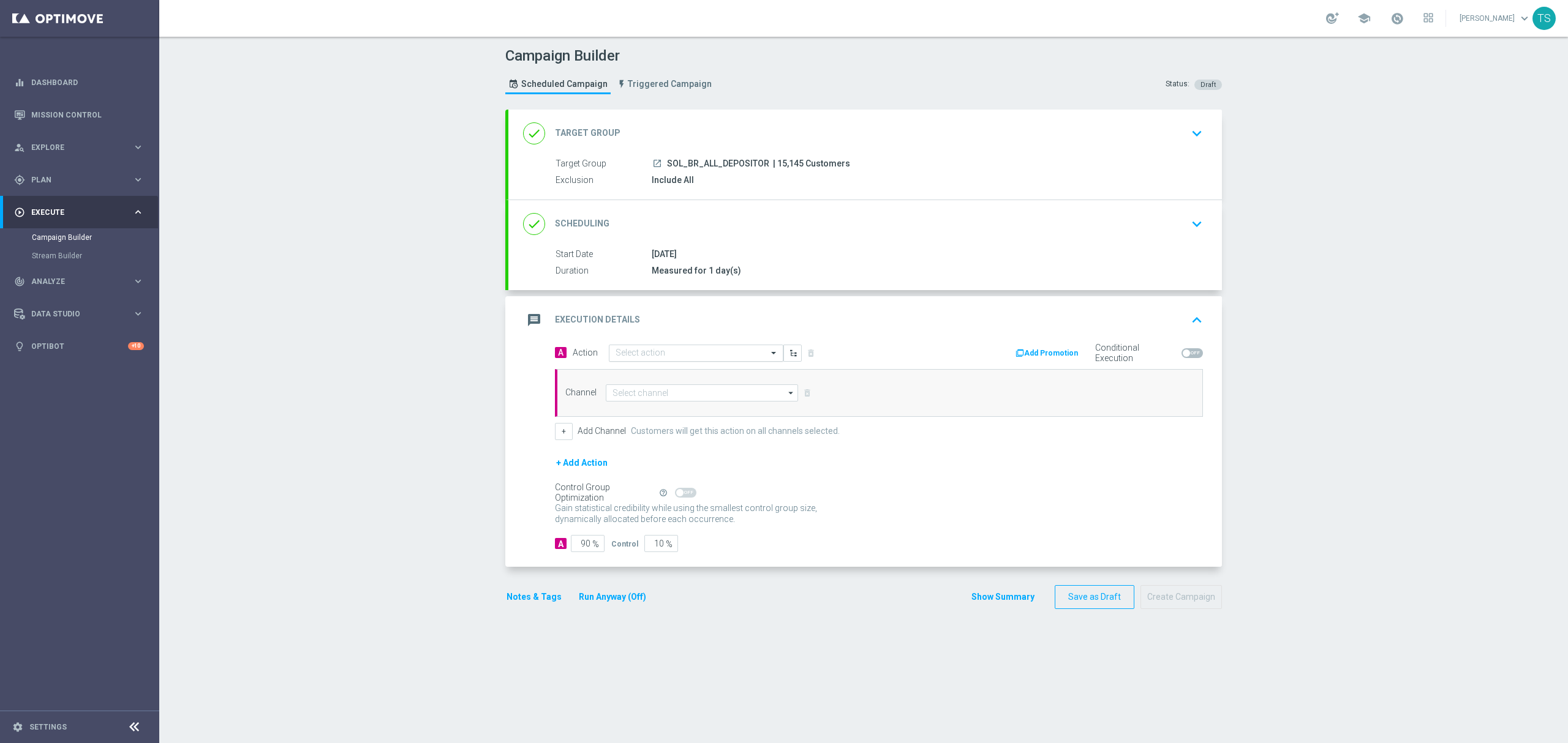
click at [697, 357] on input "text" at bounding box center [684, 353] width 137 height 10
type input "c"
type input "fruitpar"
click at [719, 400] on label "BR_CAS__FRUITPARTY_SEP25__NVIP_RI_TAC_GM" at bounding box center [697, 394] width 165 height 10
click at [700, 401] on input at bounding box center [702, 393] width 192 height 17
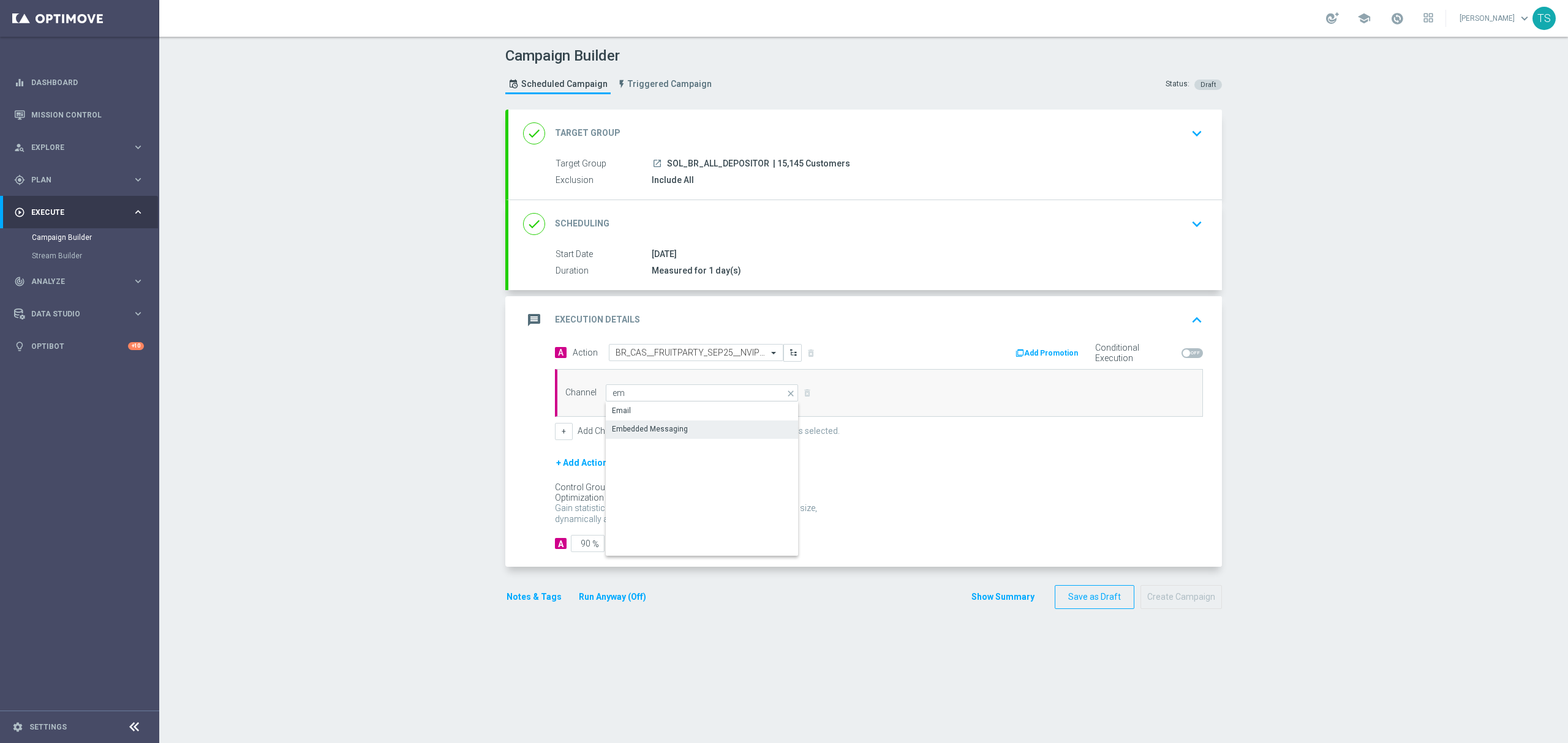
click at [673, 427] on div "Embedded Messaging" at bounding box center [650, 429] width 76 height 11
type input "Embedded Messaging"
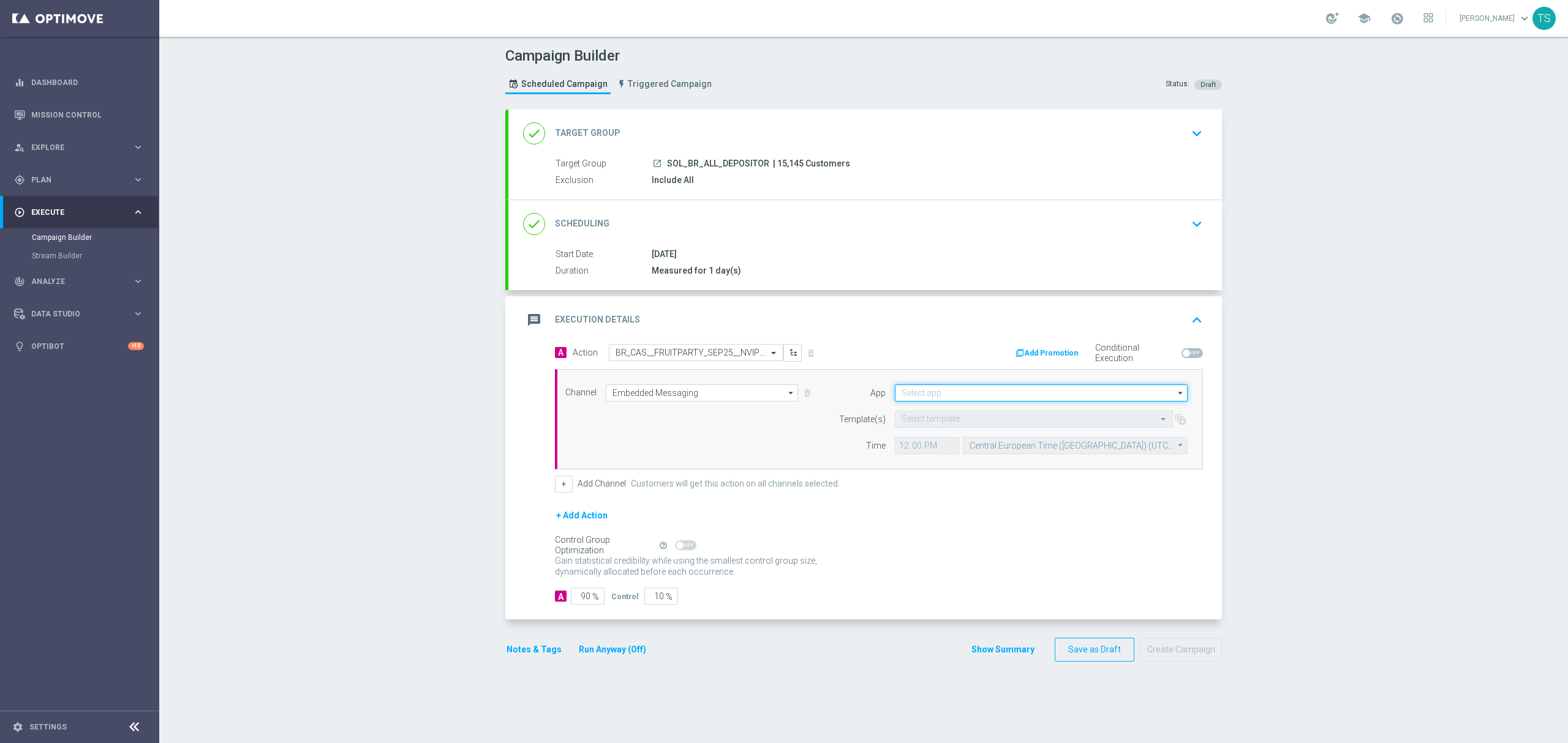
click at [980, 400] on input at bounding box center [1041, 393] width 293 height 17
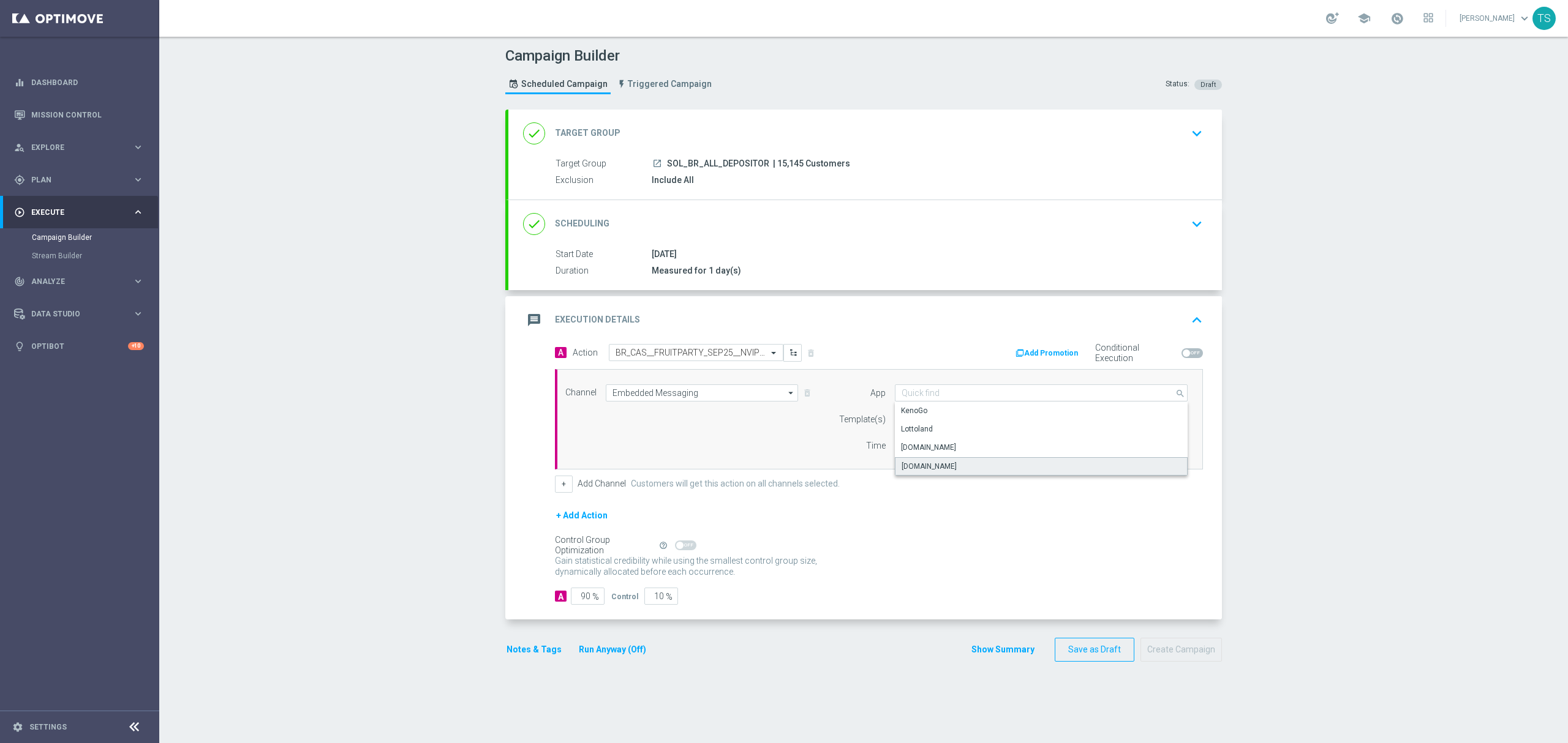
click at [922, 463] on div "Sorteonline.bet.br" at bounding box center [930, 467] width 55 height 11
type input "Sorteonline.bet.br"
click at [939, 425] on input "text" at bounding box center [1022, 420] width 240 height 10
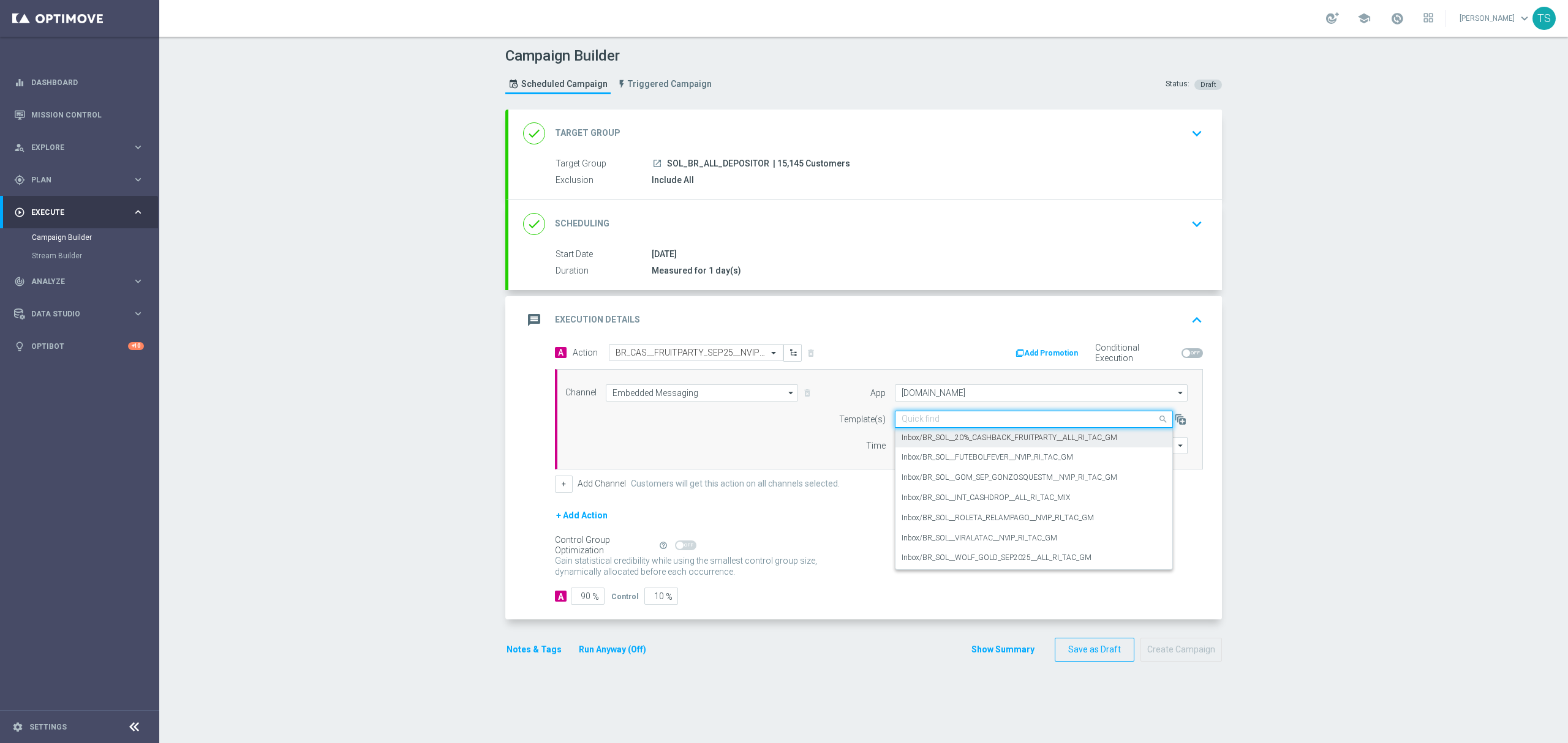
click at [996, 440] on label "Inbox/BR_SOL__20%_CASHBACK_FRUITPARTY__ALL_RI_TAC_GM" at bounding box center [1009, 438] width 216 height 10
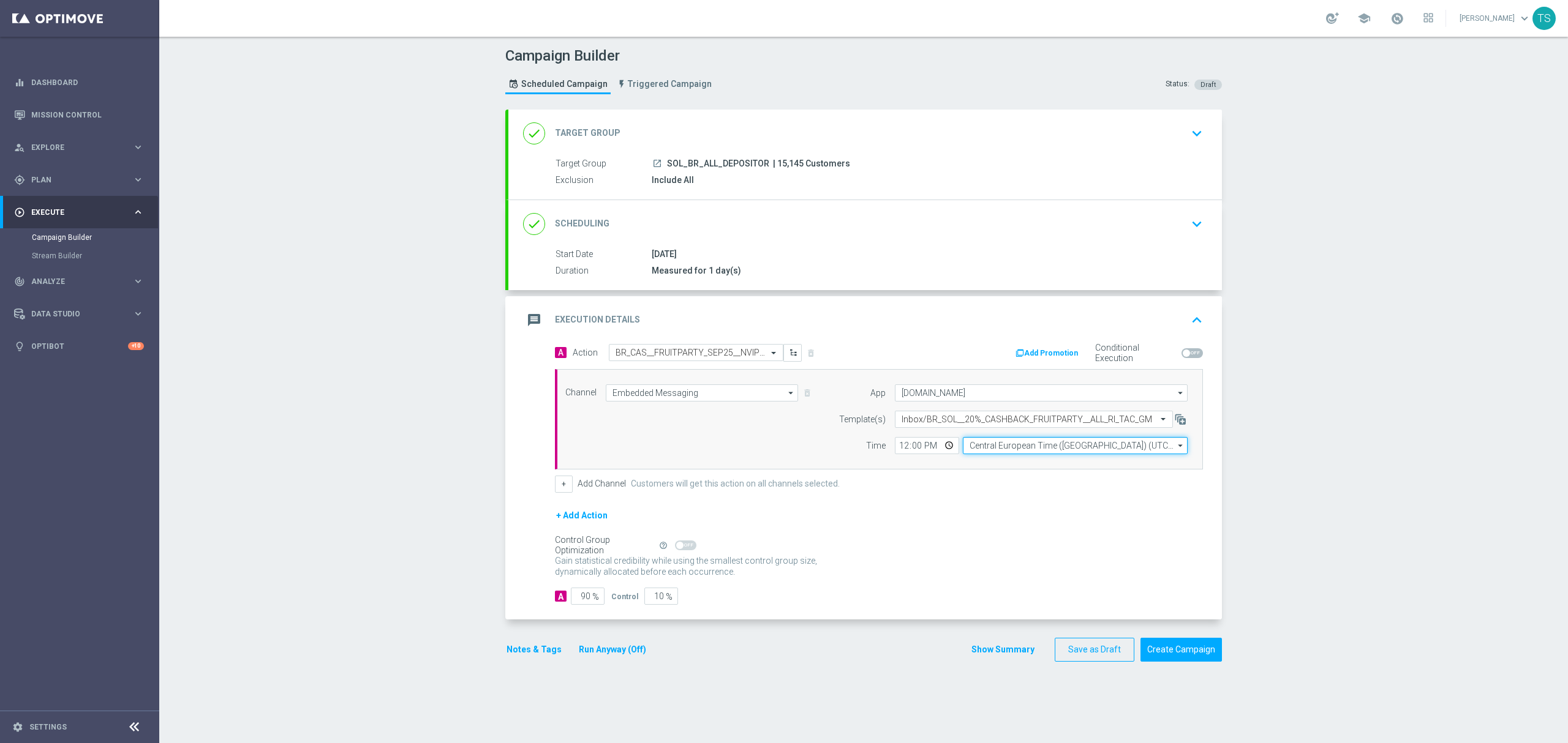
click at [992, 451] on input "Central European Time (Budapest) (UTC +02:00)" at bounding box center [1075, 446] width 225 height 17
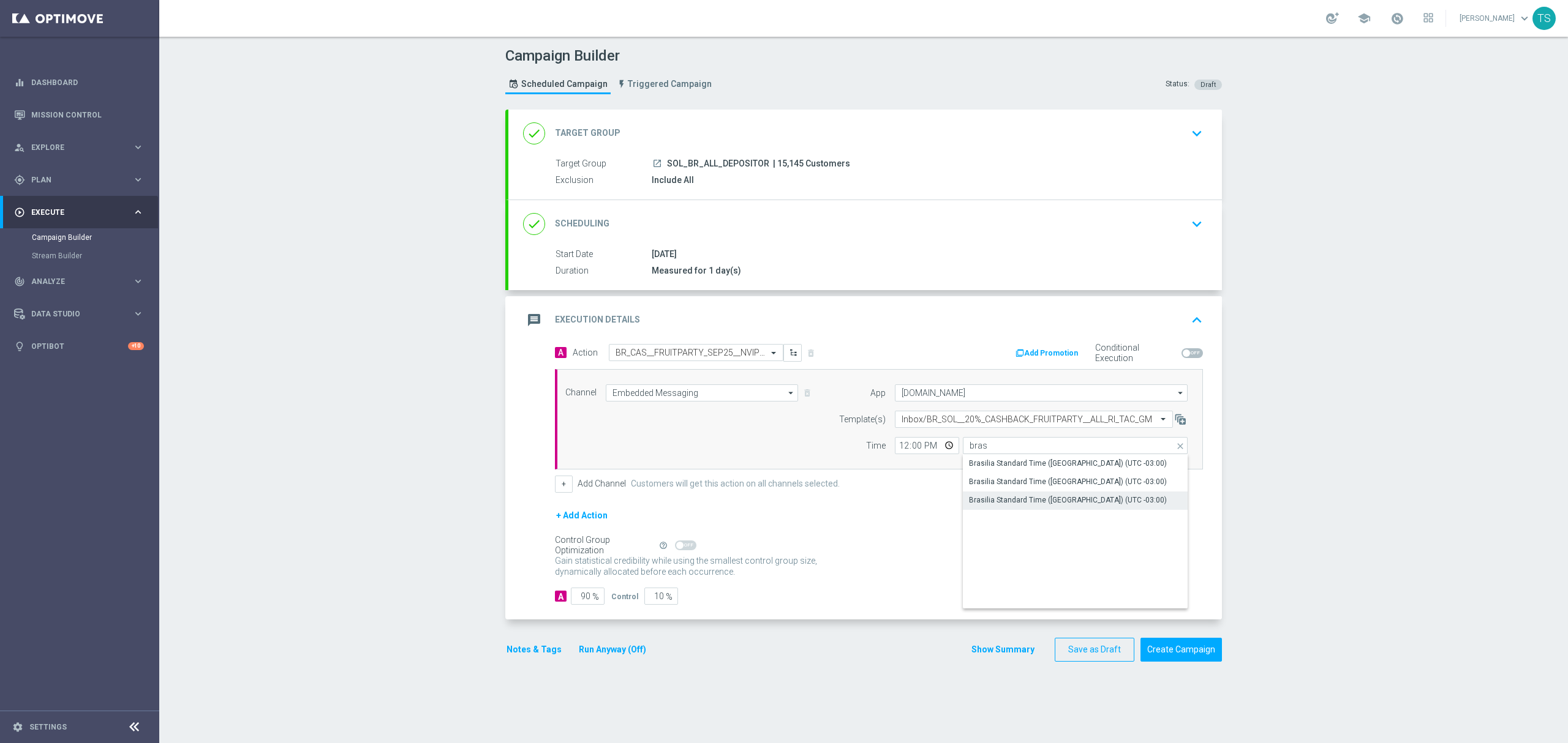
click at [1026, 500] on div "Brasilia Standard Time (Sao Paulo) (UTC -03:00)" at bounding box center [1068, 500] width 198 height 11
type input "Brasilia Standard Time (Sao Paulo) (UTC -03:00)"
click at [941, 444] on input "12:00" at bounding box center [927, 446] width 65 height 17
type input "18:00"
click at [1027, 512] on div "+ Add Action" at bounding box center [878, 523] width 648 height 30
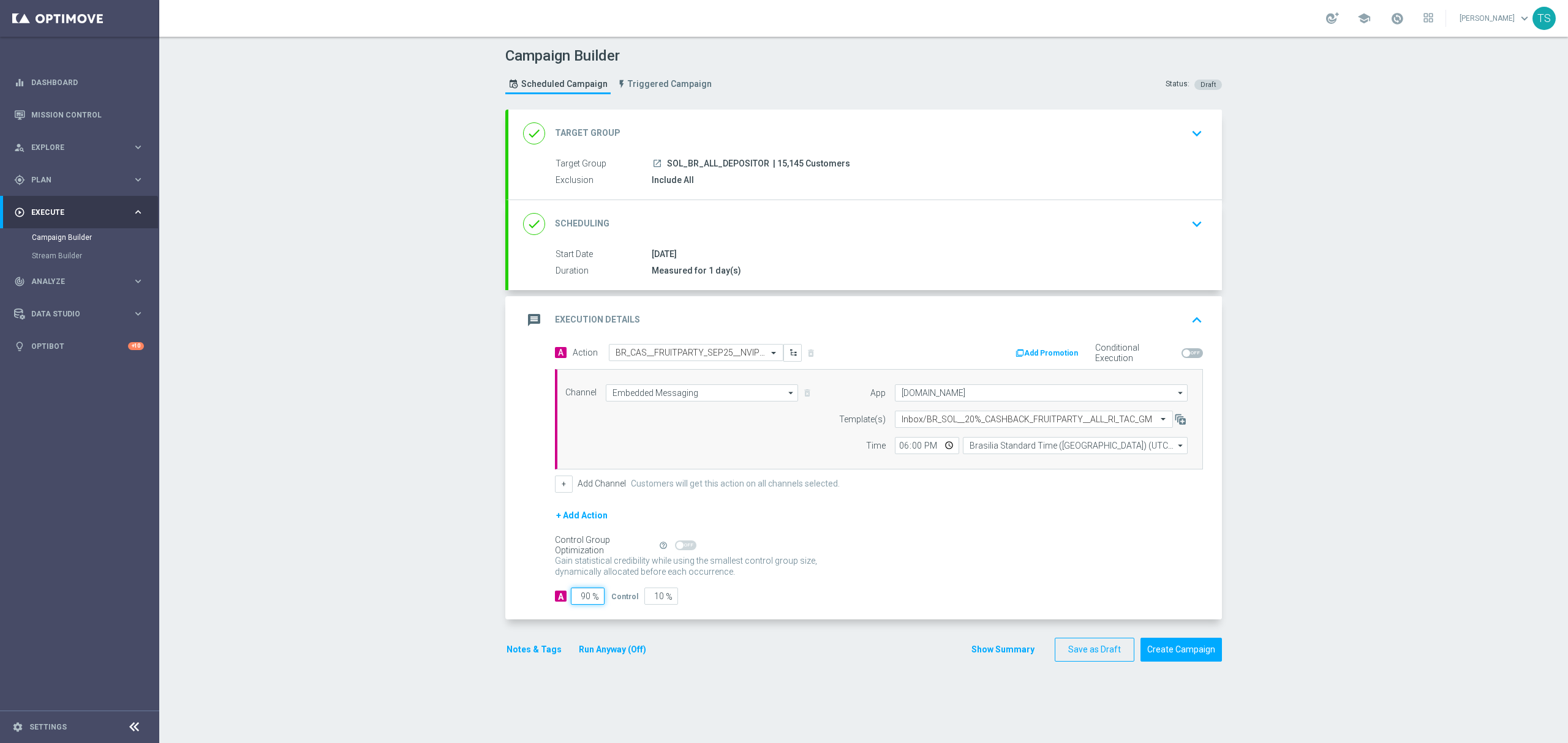
drag, startPoint x: 577, startPoint y: 601, endPoint x: 615, endPoint y: 606, distance: 38.3
click at [613, 605] on div "A 90 % Control 10 %" at bounding box center [878, 596] width 648 height 17
type input "9"
type input "91"
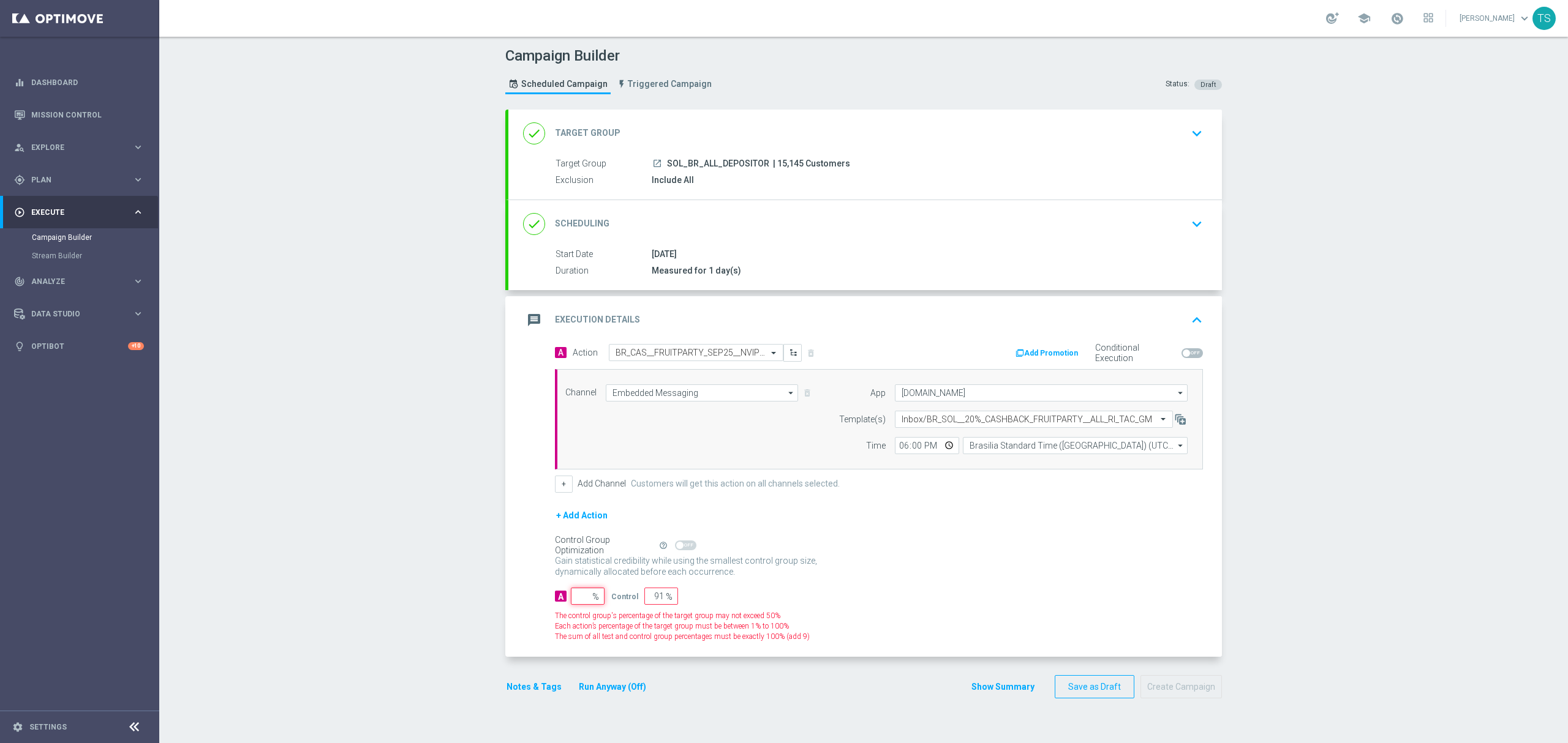
type input "100"
type input "10"
type input "90"
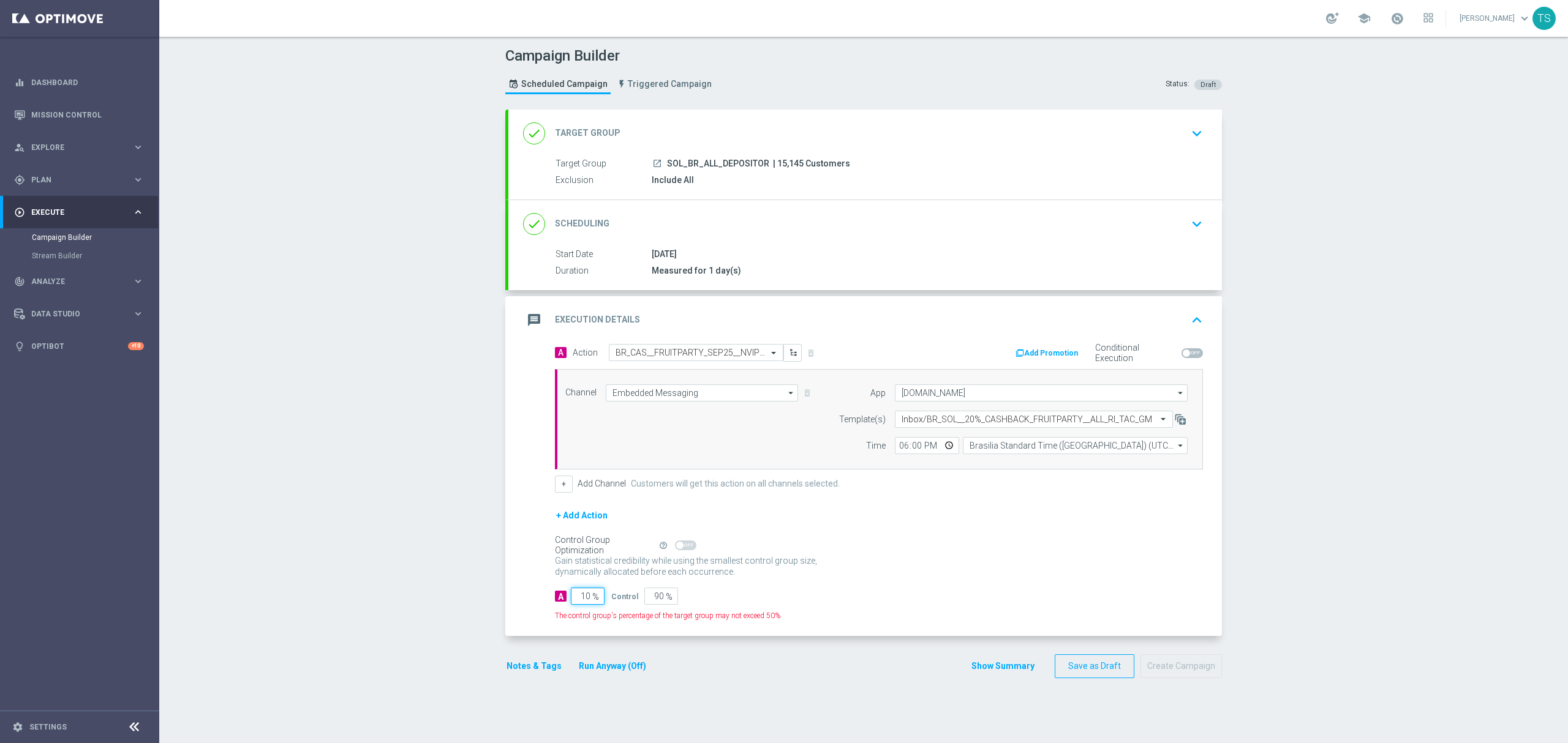
type input "100"
type input "0"
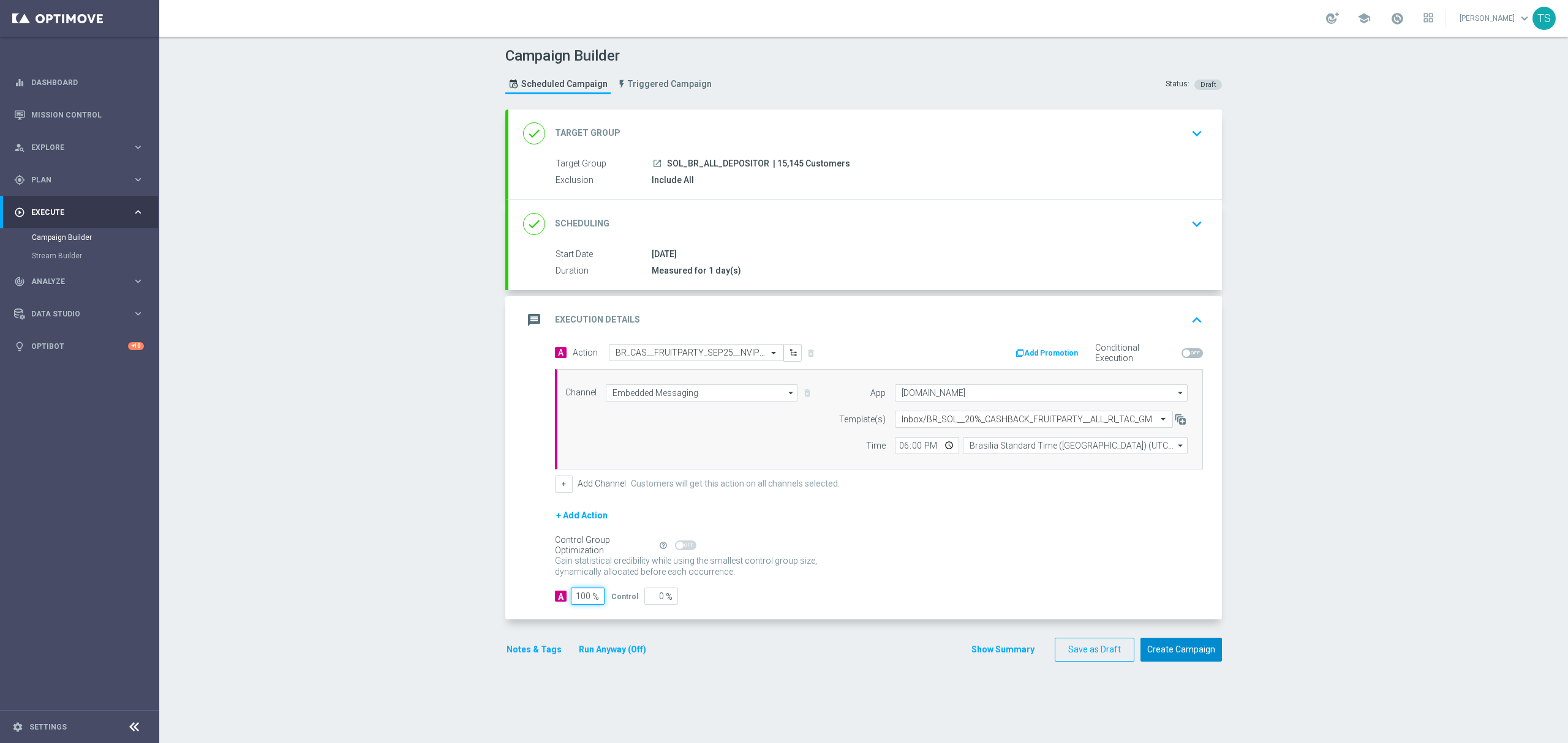
type input "100"
click at [1189, 662] on button "Create Campaign" at bounding box center [1182, 650] width 82 height 24
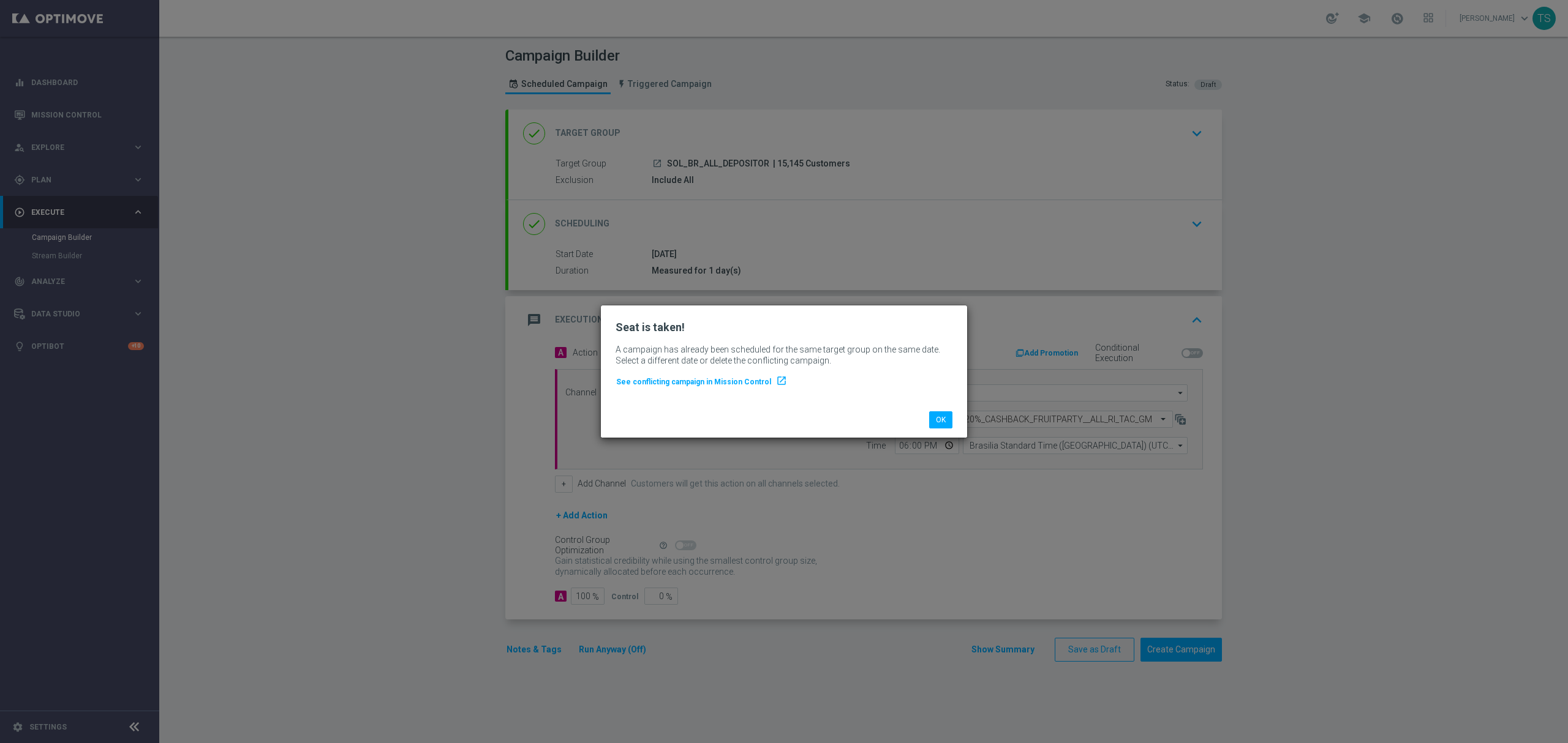
click at [881, 538] on modal-container "Seat is taken! A campaign has already been scheduled for the same target group …" at bounding box center [784, 371] width 1568 height 743
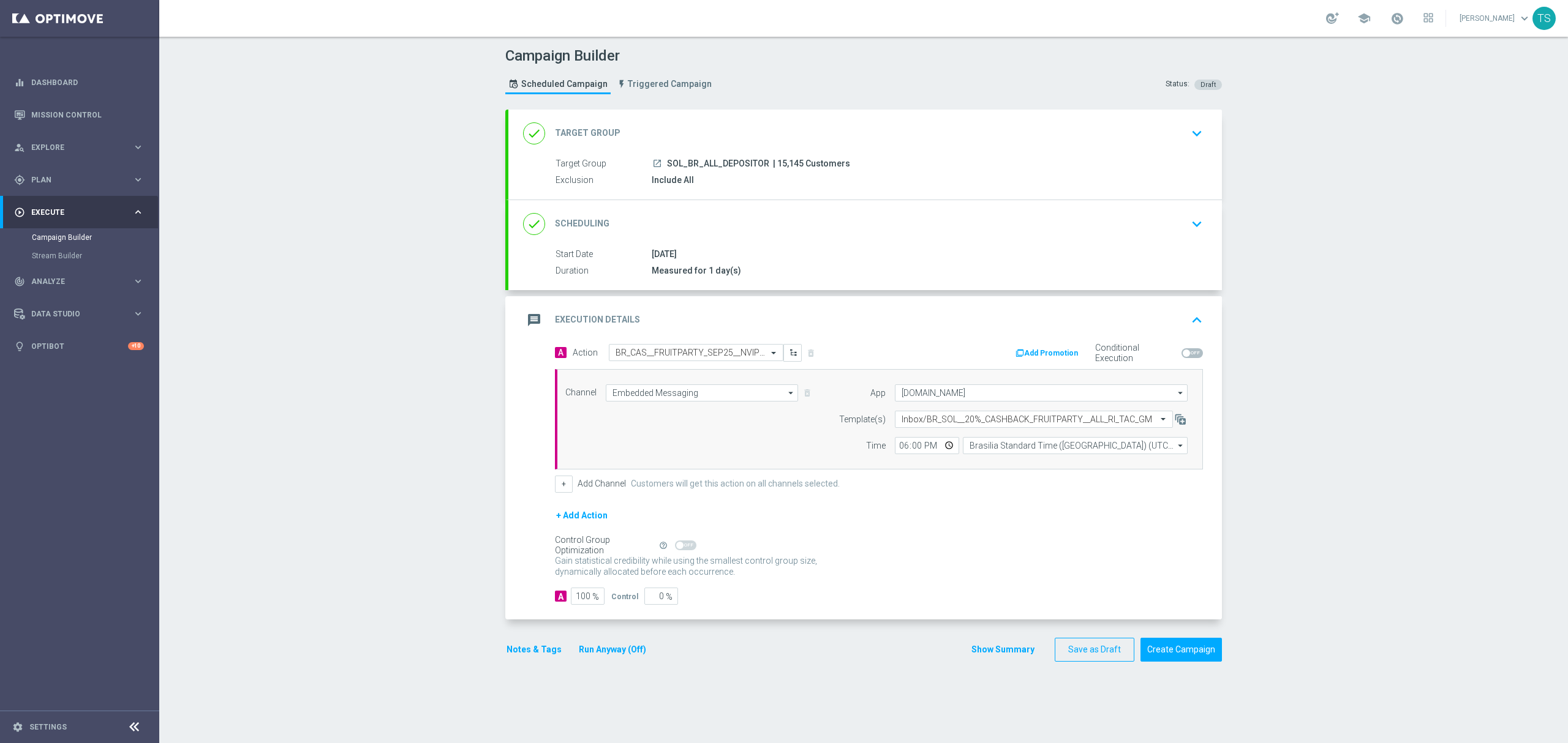
click at [792, 140] on div "done Target Group keyboard_arrow_down" at bounding box center [865, 133] width 684 height 23
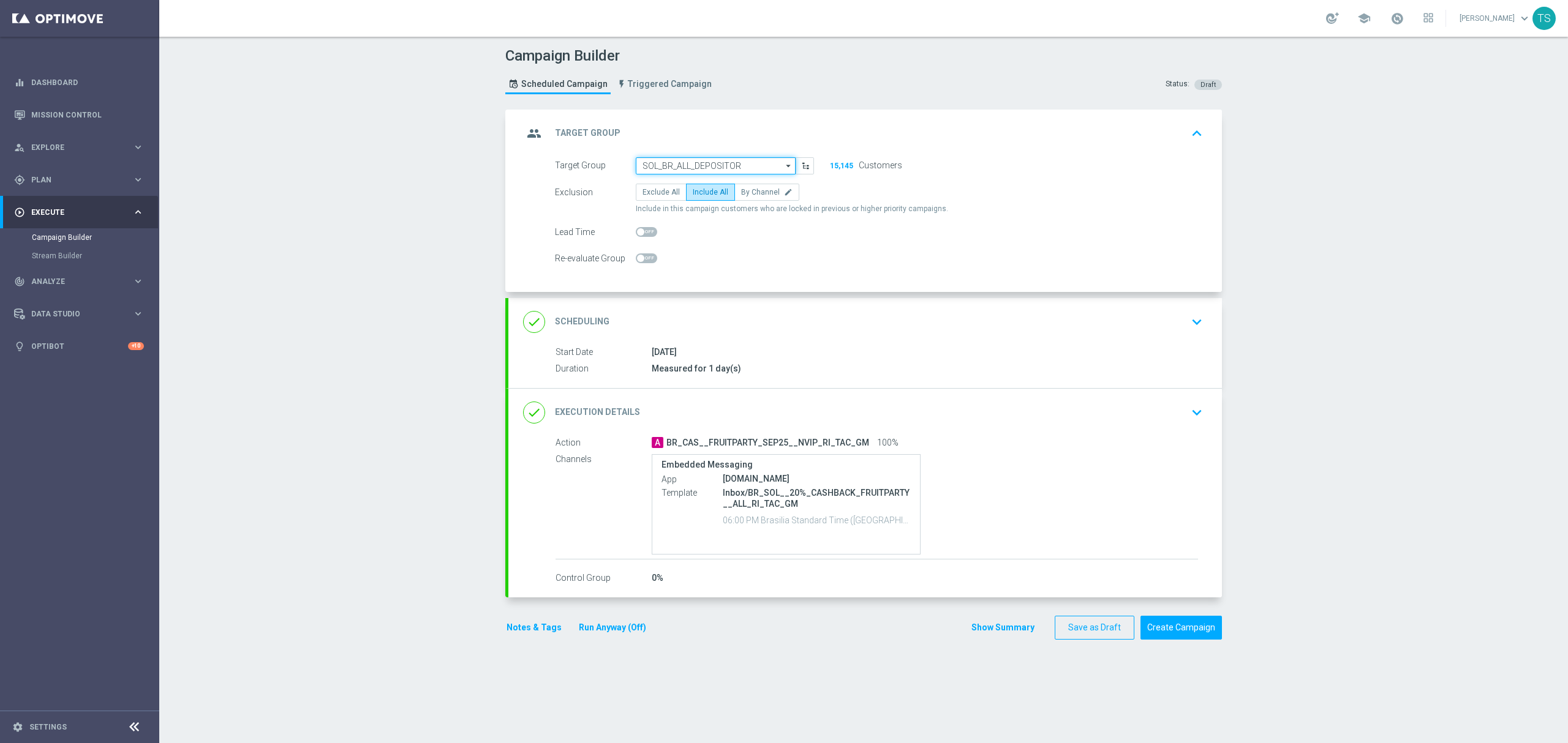
click at [748, 162] on input "SOL_BR_ALL_DEPOSITOR" at bounding box center [715, 166] width 160 height 17
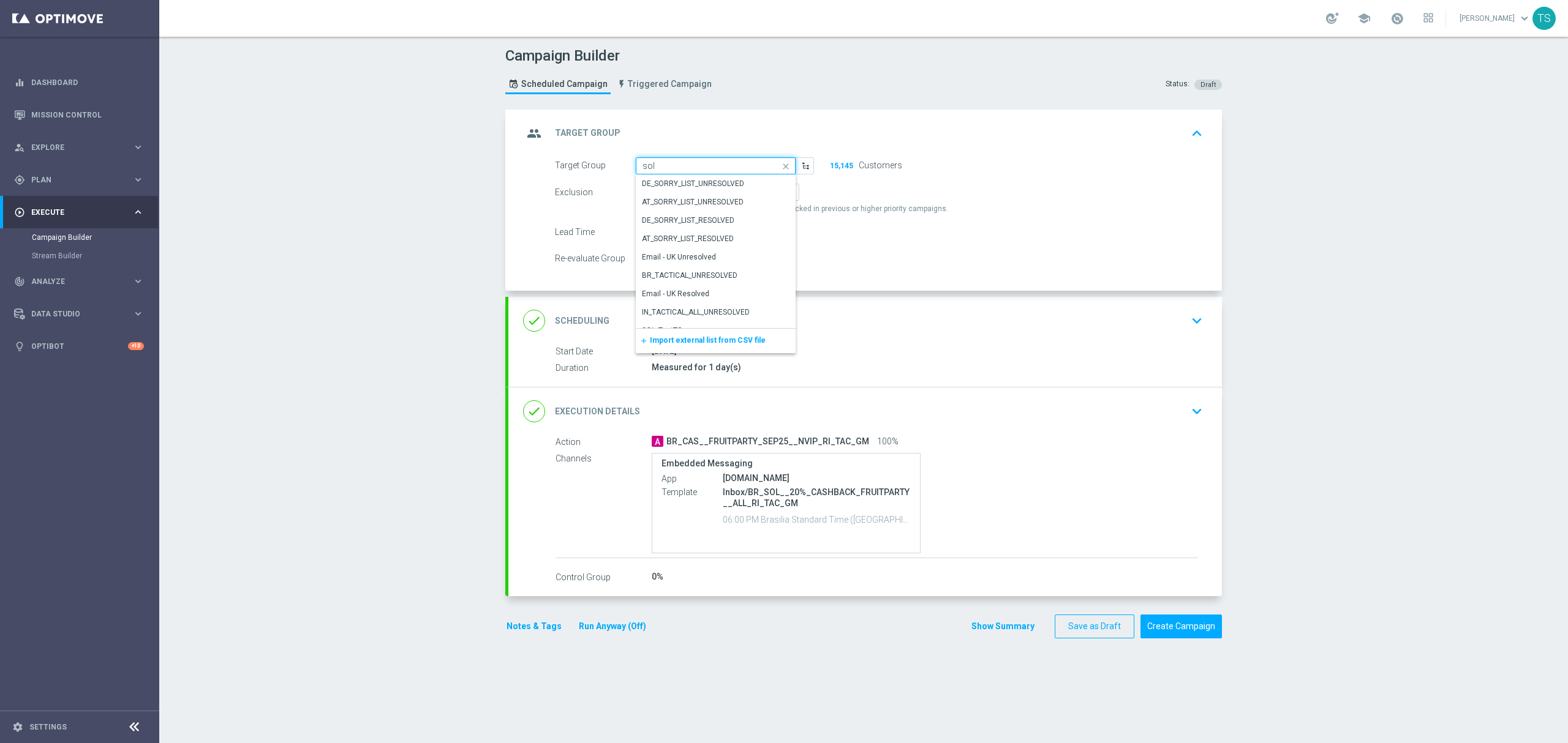
click at [717, 167] on input "sol" at bounding box center [715, 166] width 160 height 17
click at [707, 226] on div "SOL_BR_PREF_GAMES" at bounding box center [715, 221] width 161 height 17
type input "SOL_BR_PREF_GAMES"
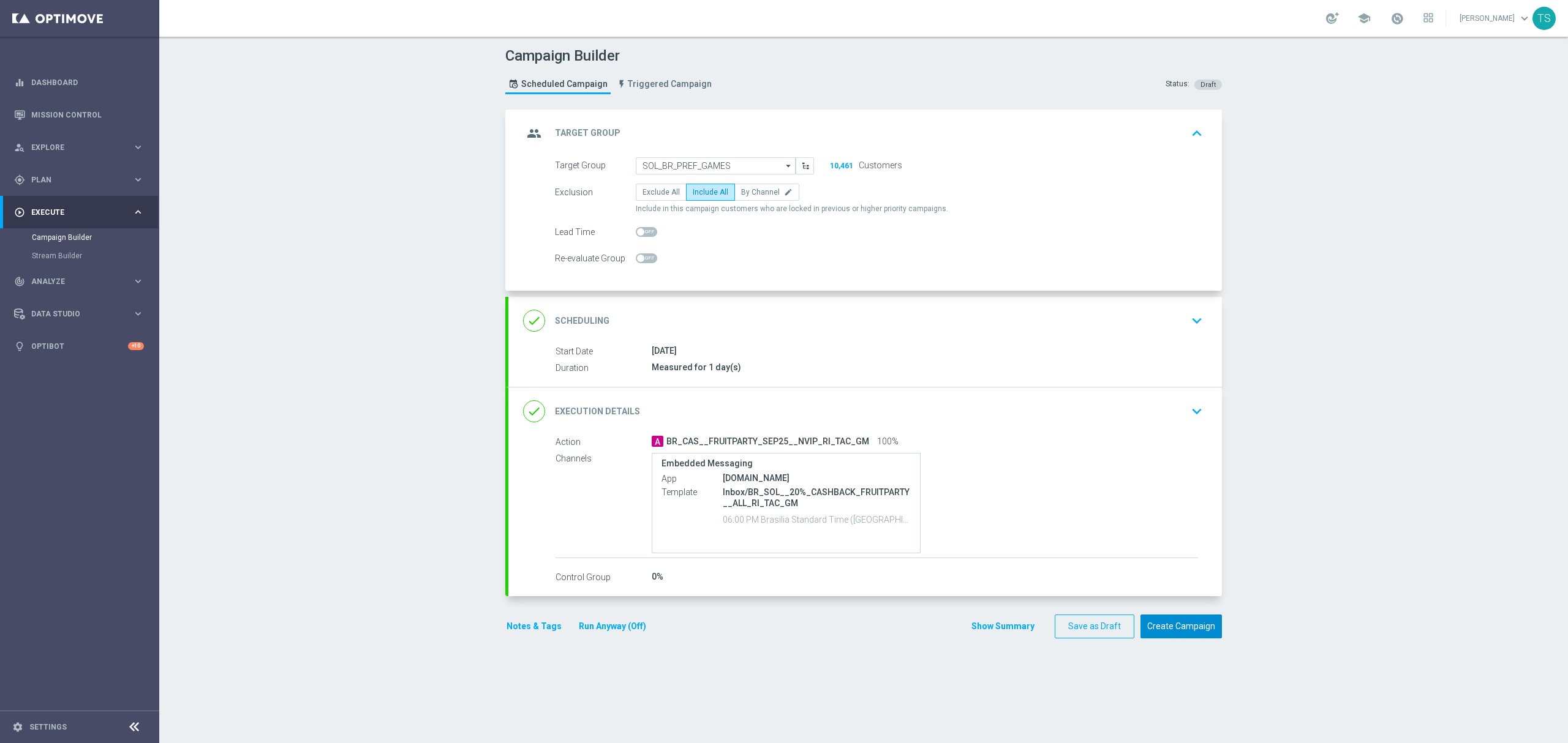
click at [1186, 630] on button "Create Campaign" at bounding box center [1182, 626] width 82 height 24
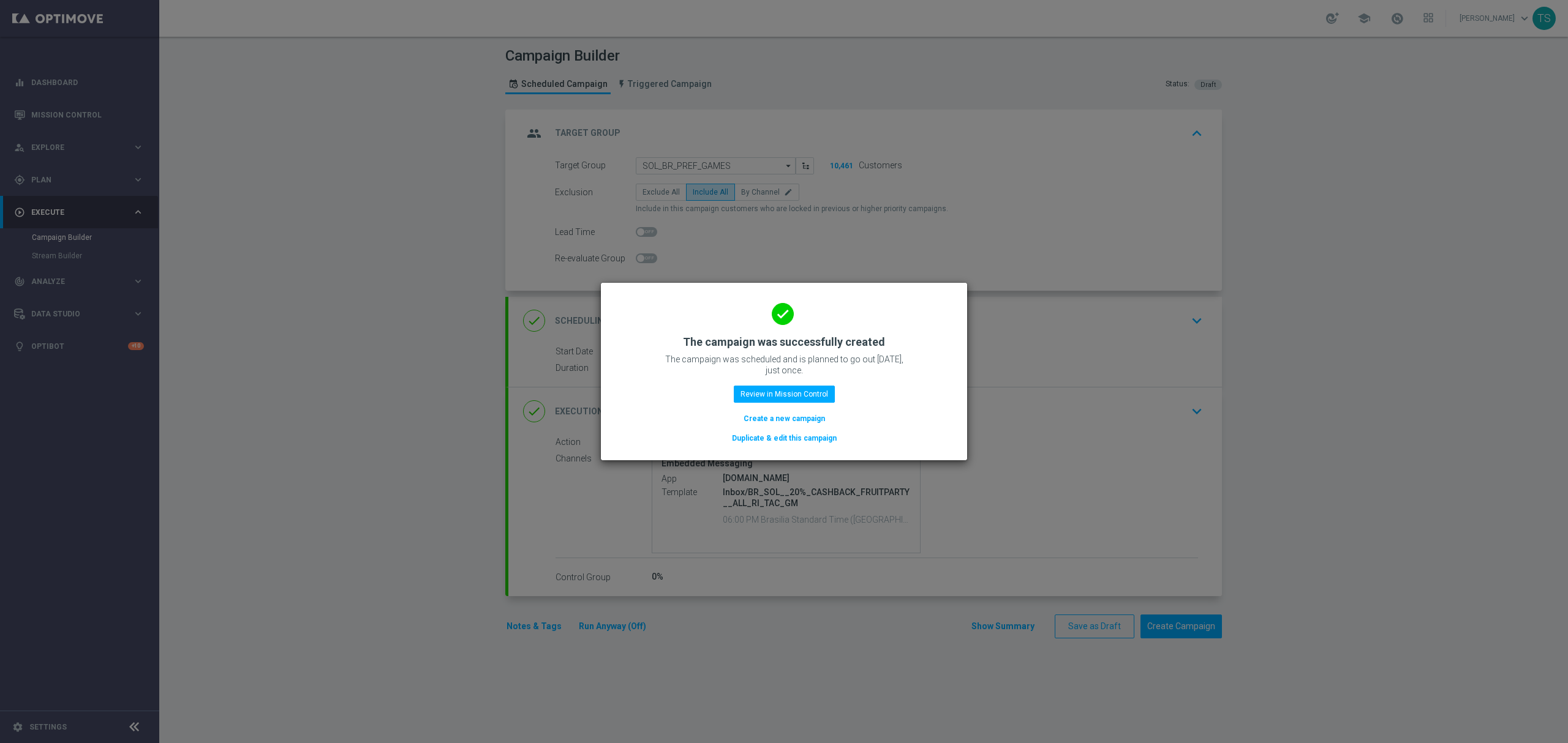
click at [788, 528] on modal-container "done The campaign was successfully created The campaign was scheduled and is pl…" at bounding box center [784, 371] width 1568 height 743
click at [992, 427] on modal-container "done The campaign was successfully created The campaign was scheduled and is pl…" at bounding box center [784, 371] width 1568 height 743
drag, startPoint x: 1001, startPoint y: 425, endPoint x: 983, endPoint y: 384, distance: 44.8
click at [1002, 425] on modal-container "done The campaign was successfully created The campaign was scheduled and is pl…" at bounding box center [784, 371] width 1568 height 743
click at [766, 392] on button "Review in Mission Control" at bounding box center [784, 395] width 101 height 17
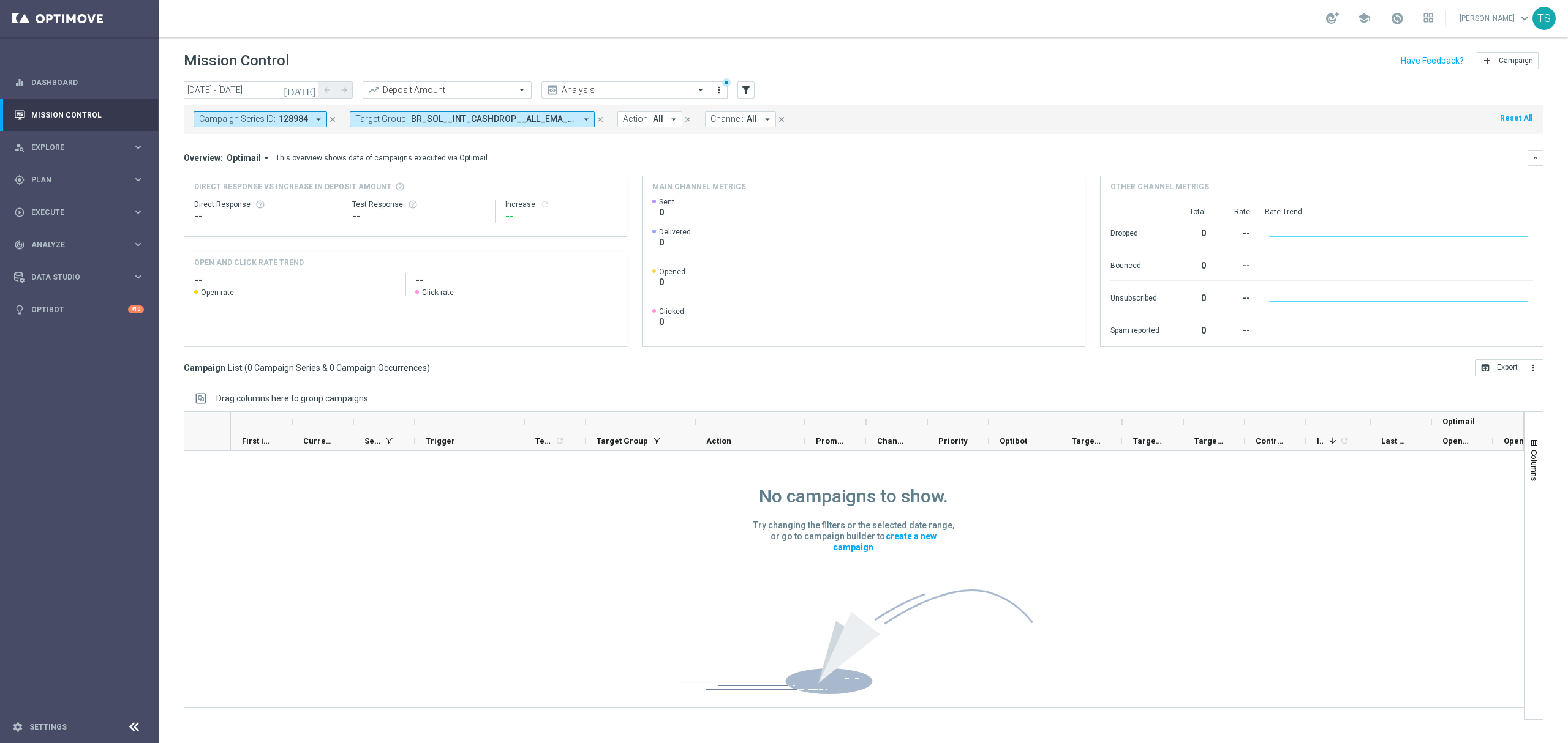
scroll to position [29, 0]
click at [599, 120] on icon "close" at bounding box center [599, 119] width 9 height 9
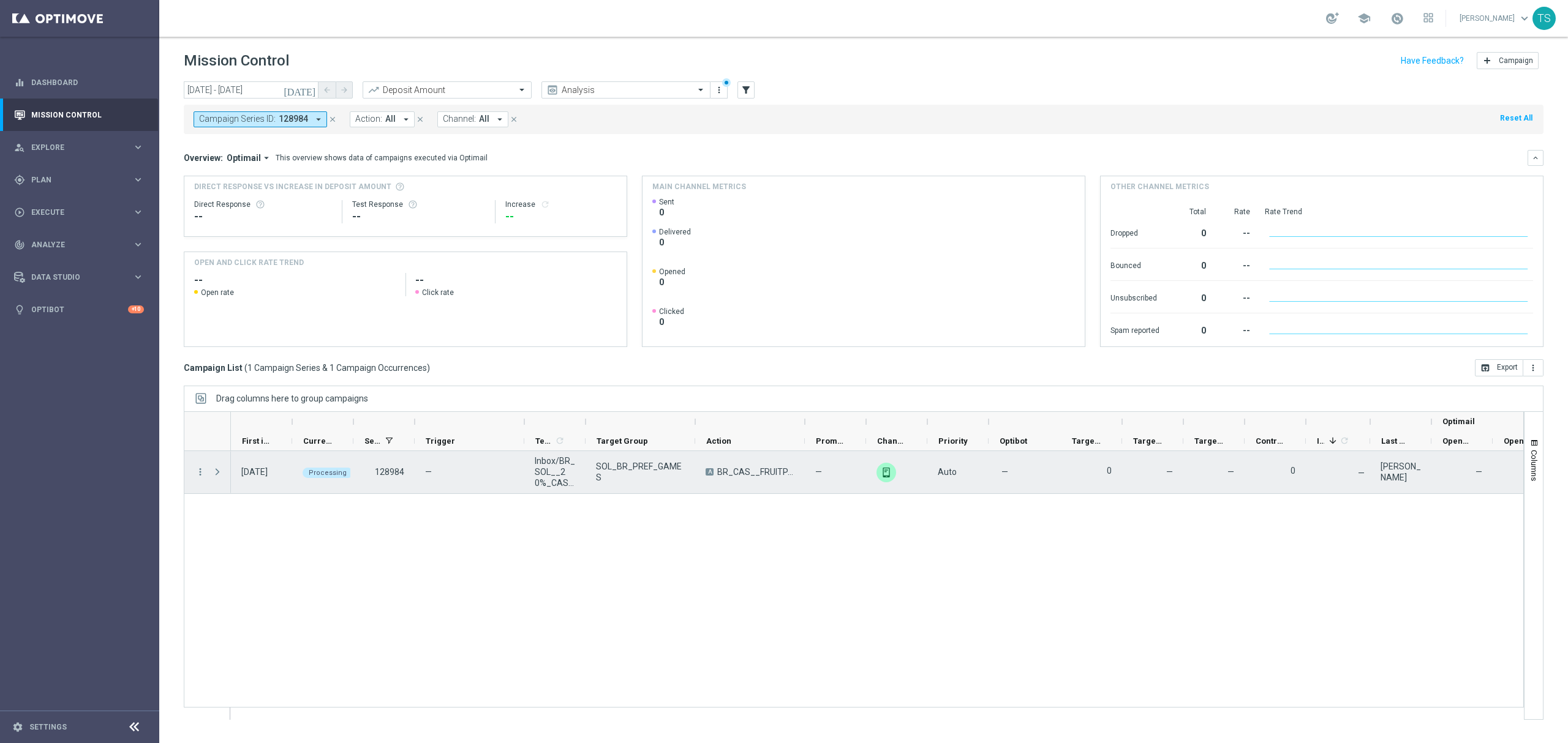
click at [200, 479] on div "more_vert" at bounding box center [195, 472] width 22 height 42
click at [200, 474] on icon "more_vert" at bounding box center [201, 473] width 11 height 11
click at [269, 498] on span "Campaign Metrics" at bounding box center [256, 498] width 64 height 9
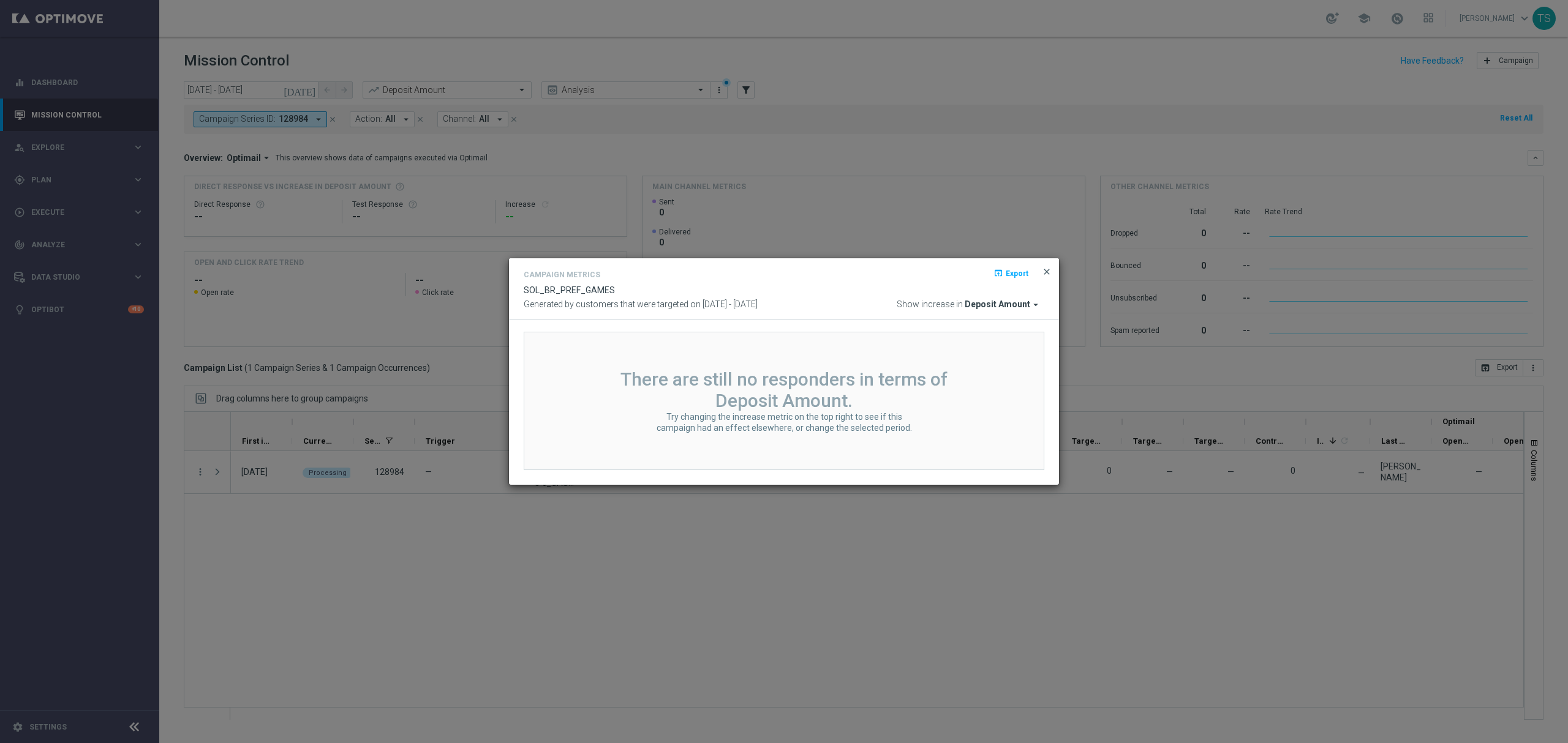
click at [1042, 275] on span "close" at bounding box center [1047, 272] width 10 height 10
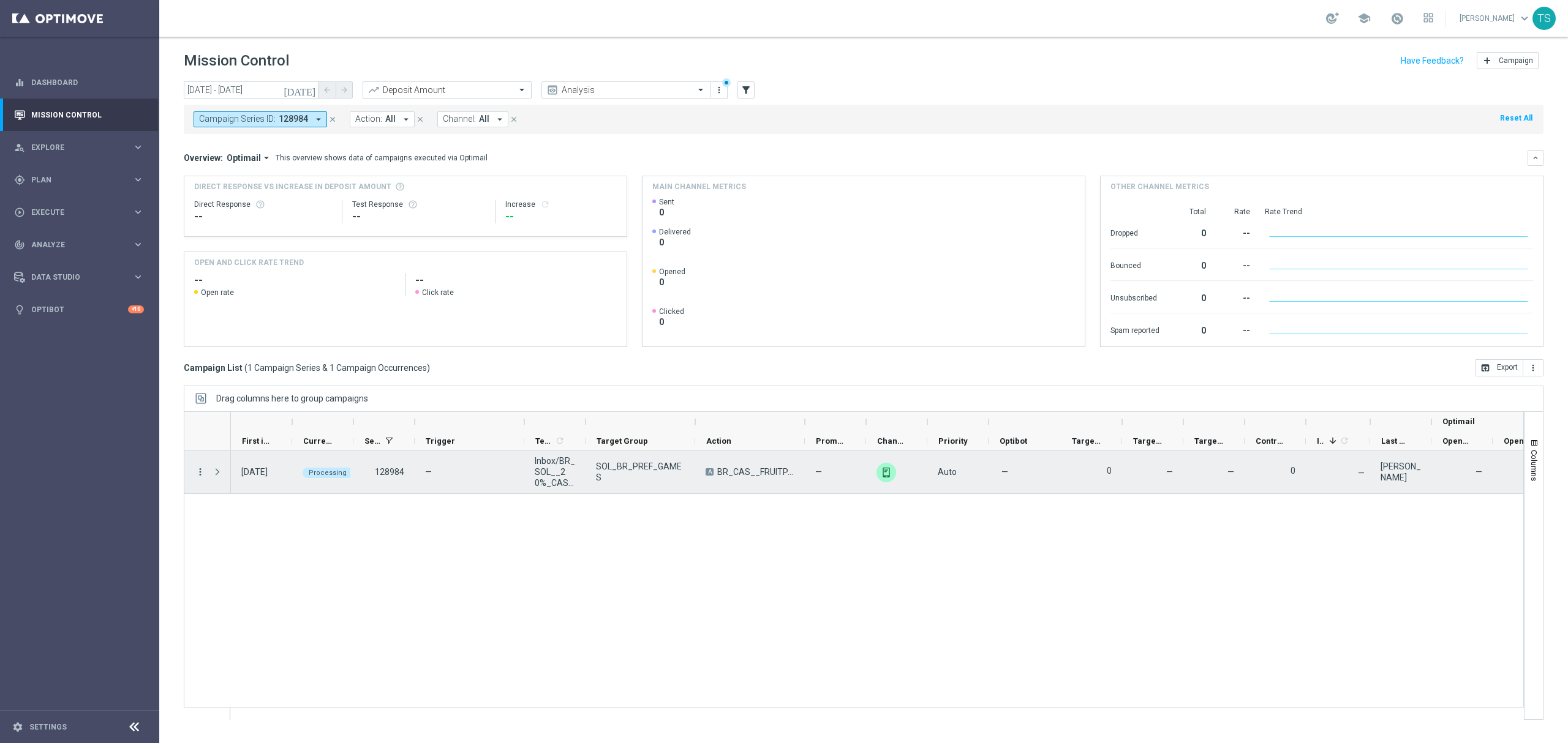
click at [199, 478] on icon "more_vert" at bounding box center [201, 473] width 11 height 11
click at [272, 478] on span "Campaign Details" at bounding box center [255, 480] width 62 height 9
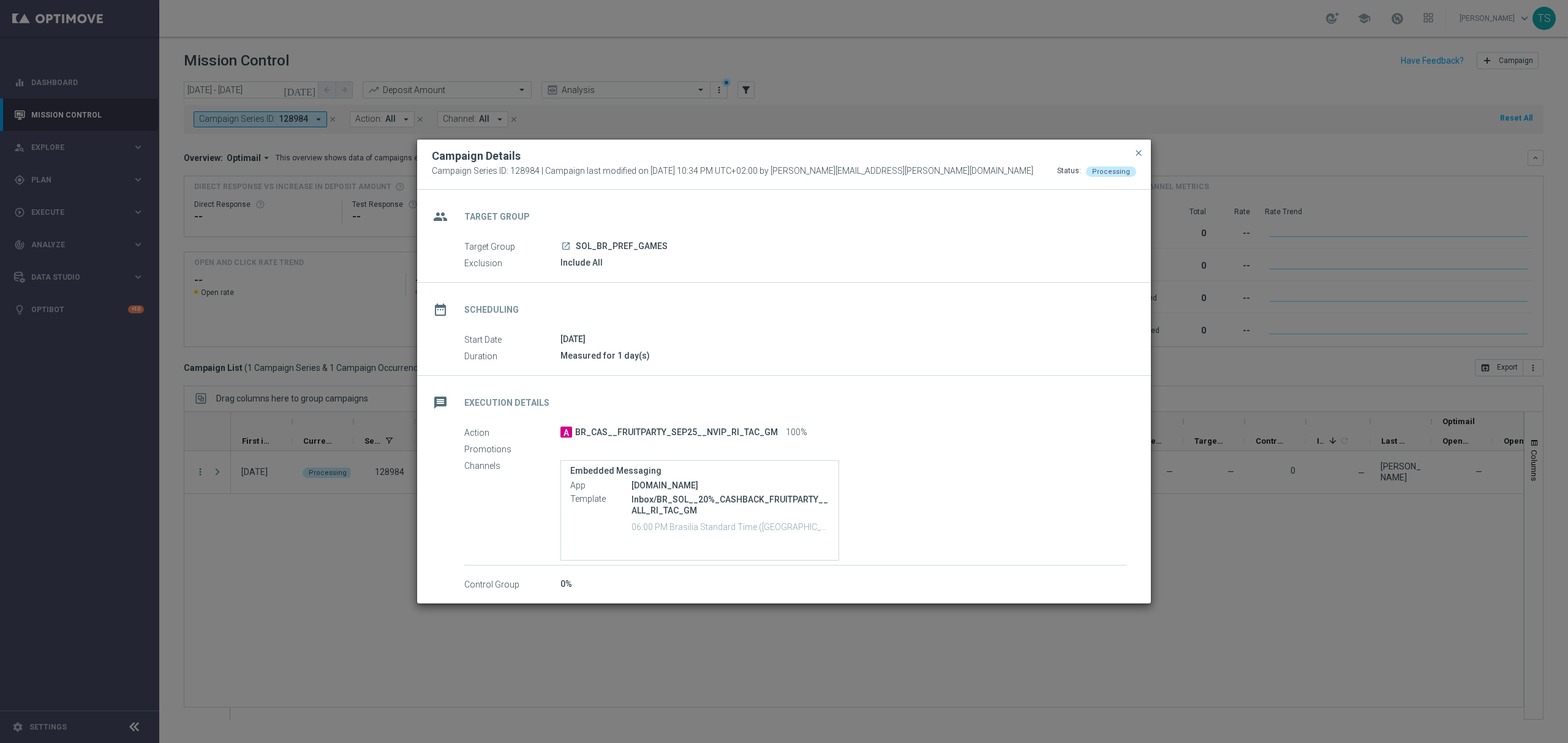
click at [618, 244] on span "SOL_BR_PREF_GAMES" at bounding box center [621, 247] width 92 height 11
copy div "SOL_BR_PREF_GAMES"
click at [632, 434] on span "BR_CAS__FRUITPARTY_SEP25__NVIP_RI_TAC_GM" at bounding box center [676, 433] width 203 height 11
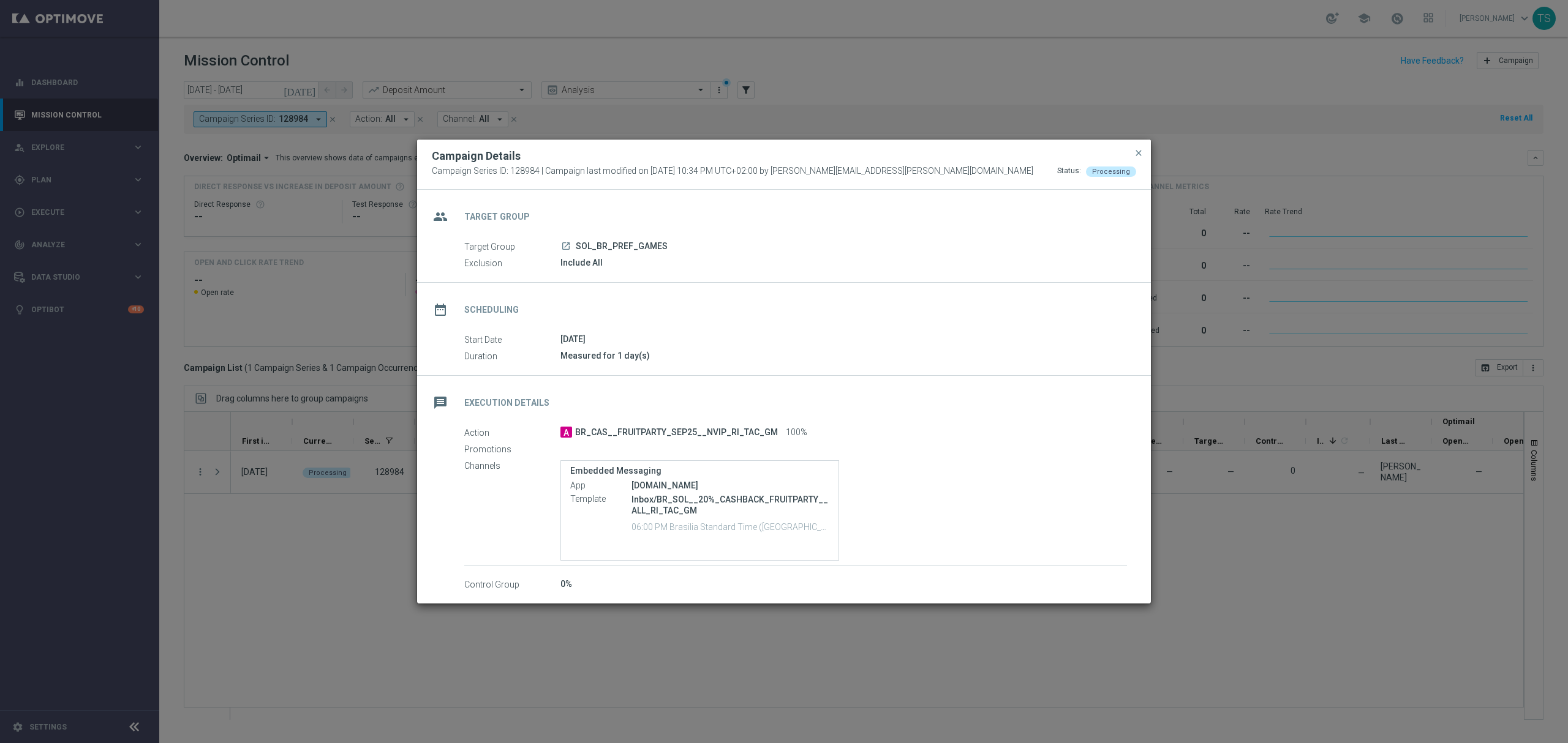
click at [632, 434] on span "BR_CAS__FRUITPARTY_SEP25__NVIP_RI_TAC_GM" at bounding box center [676, 433] width 203 height 11
copy div "BR_CAS__FRUITPARTY_SEP25__NVIP_RI_TAC_GM"
click at [640, 242] on span "SOL_BR_PREF_GAMES" at bounding box center [621, 247] width 92 height 11
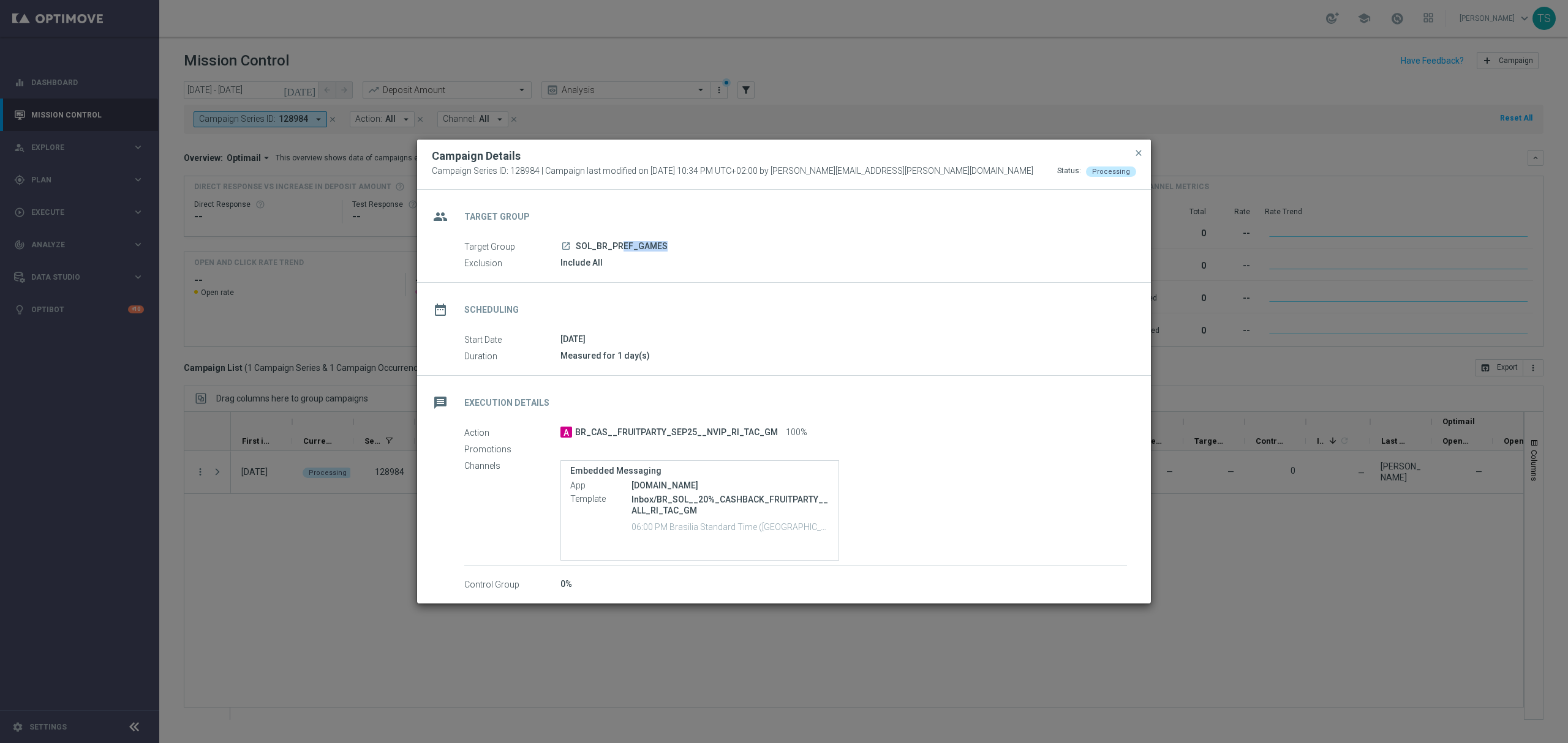
click at [640, 242] on span "SOL_BR_PREF_GAMES" at bounding box center [621, 247] width 92 height 11
copy div "SOL_BR_PREF_GAMES"
click at [1139, 149] on span "close" at bounding box center [1139, 153] width 10 height 10
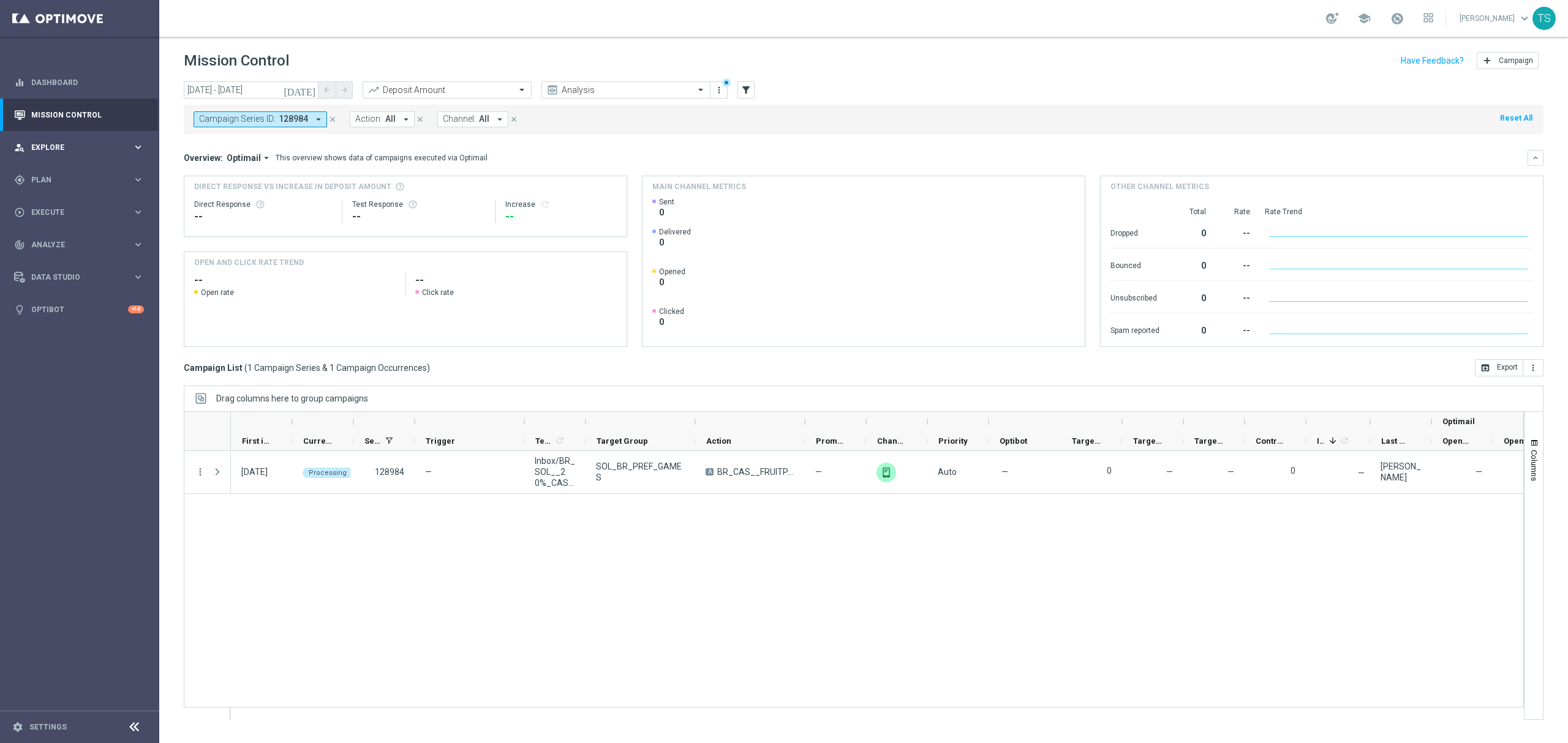
click at [79, 142] on div "person_search Explore" at bounding box center [73, 147] width 118 height 11
click at [78, 336] on div "gps_fixed Plan keyboard_arrow_right" at bounding box center [79, 326] width 158 height 32
click at [61, 208] on link "Target Groups" at bounding box center [79, 205] width 95 height 10
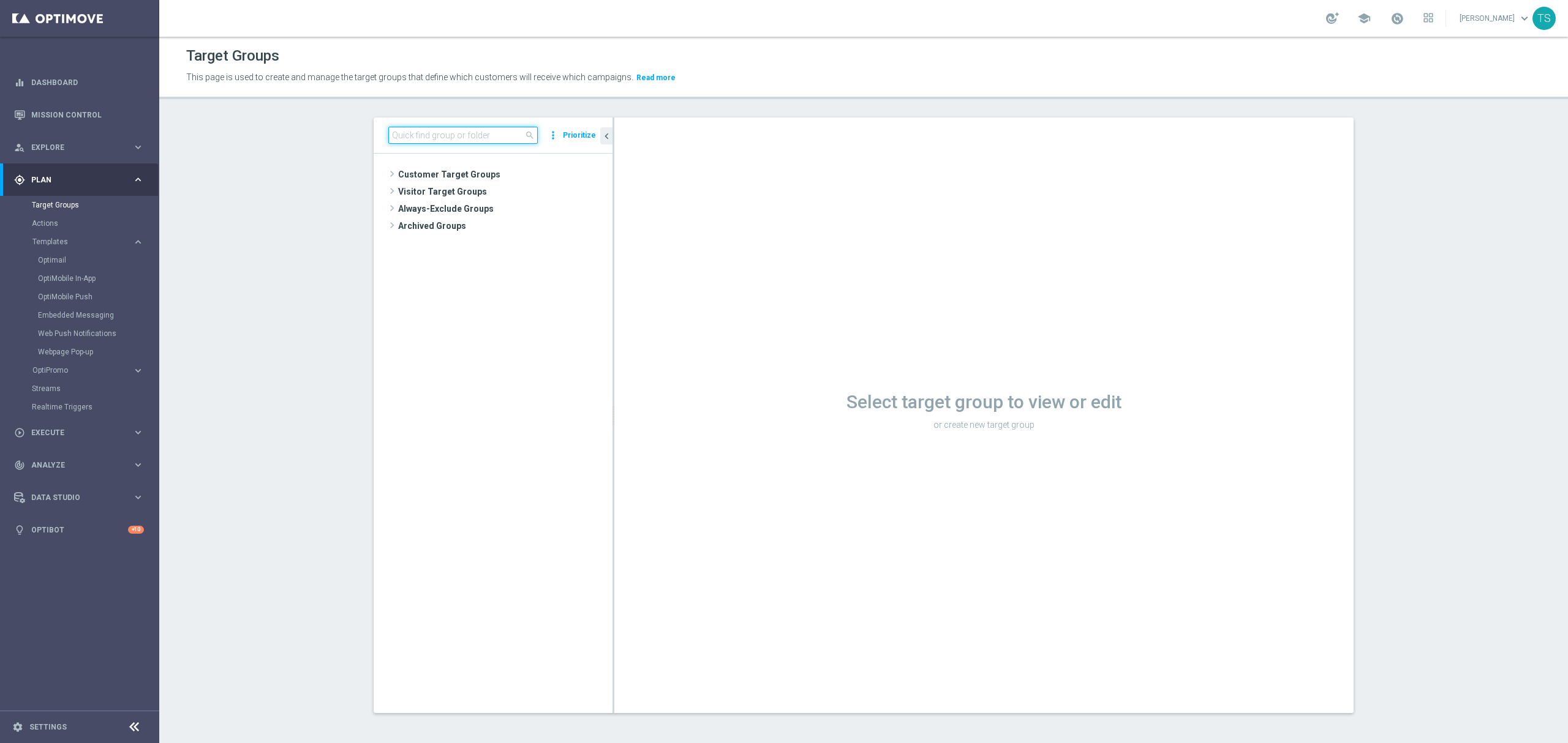
click at [464, 140] on input at bounding box center [462, 135] width 149 height 17
paste input "SOL_BR_PREF_GAMES"
type input "SOL_BR_PREF_GAMES"
click at [513, 189] on span "SOL_BR_PREF_GAMES" at bounding box center [503, 192] width 160 height 10
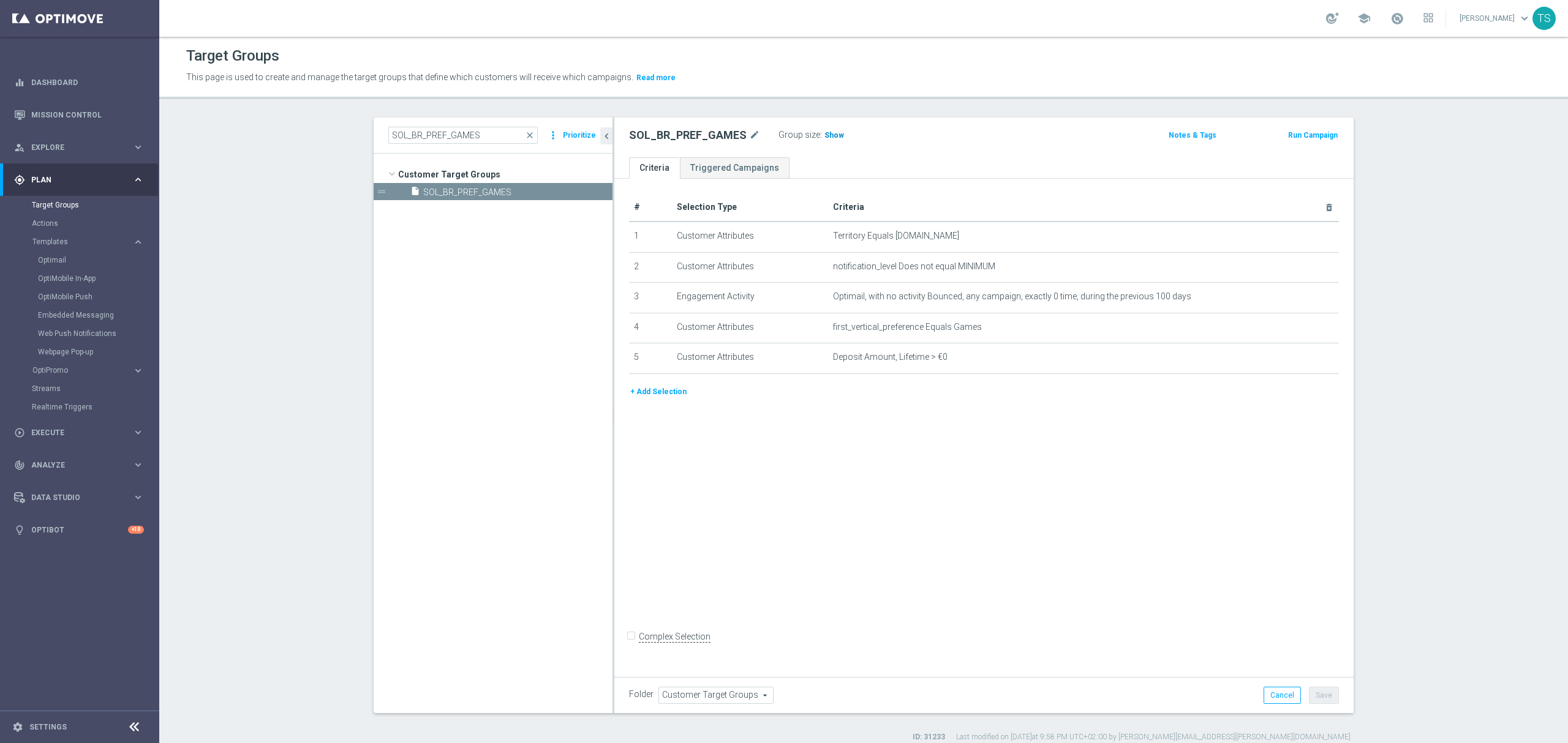
click at [824, 131] on span "Show" at bounding box center [833, 135] width 20 height 9
click at [62, 264] on link "Optimail" at bounding box center [83, 260] width 89 height 10
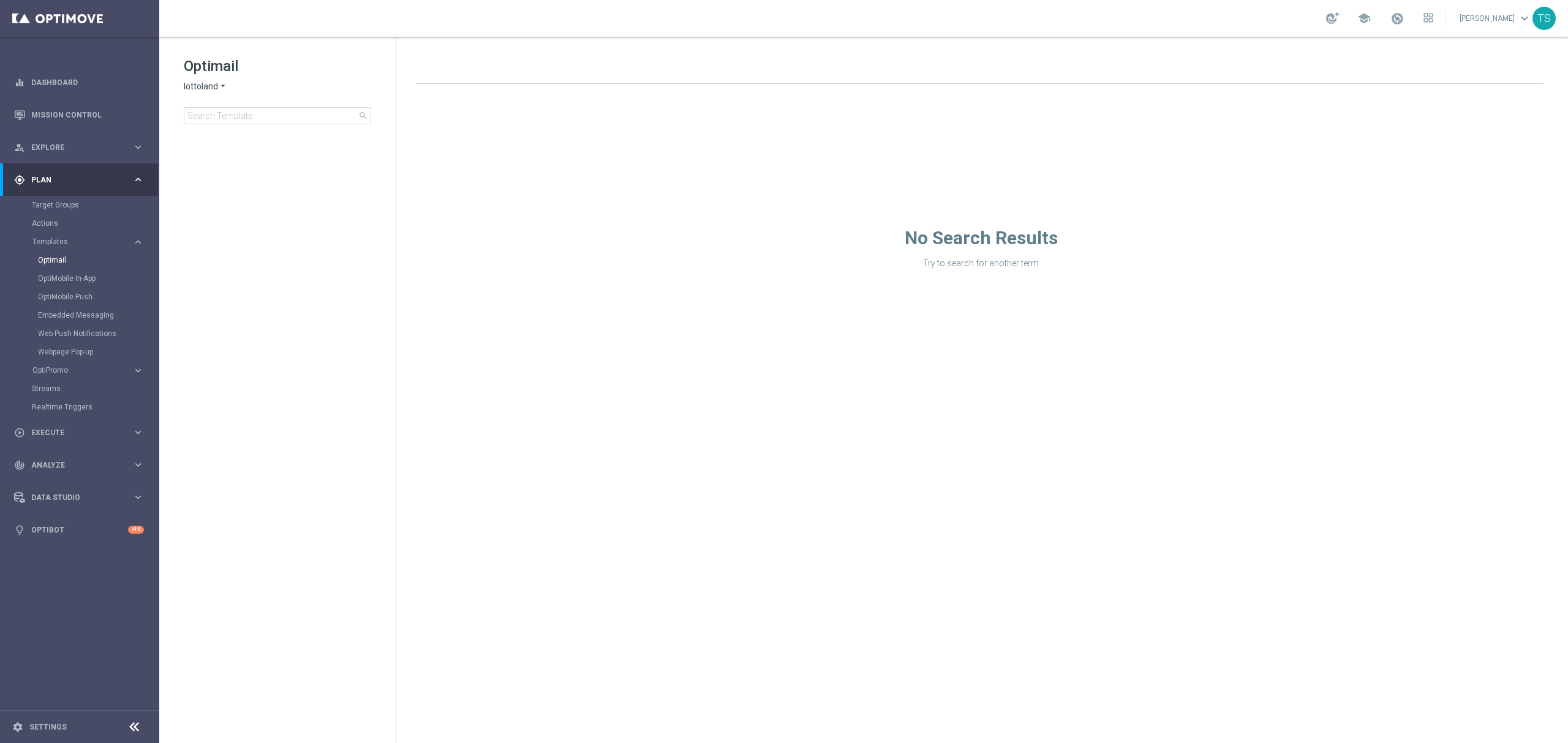
click at [191, 81] on span "lottoland" at bounding box center [201, 87] width 34 height 11
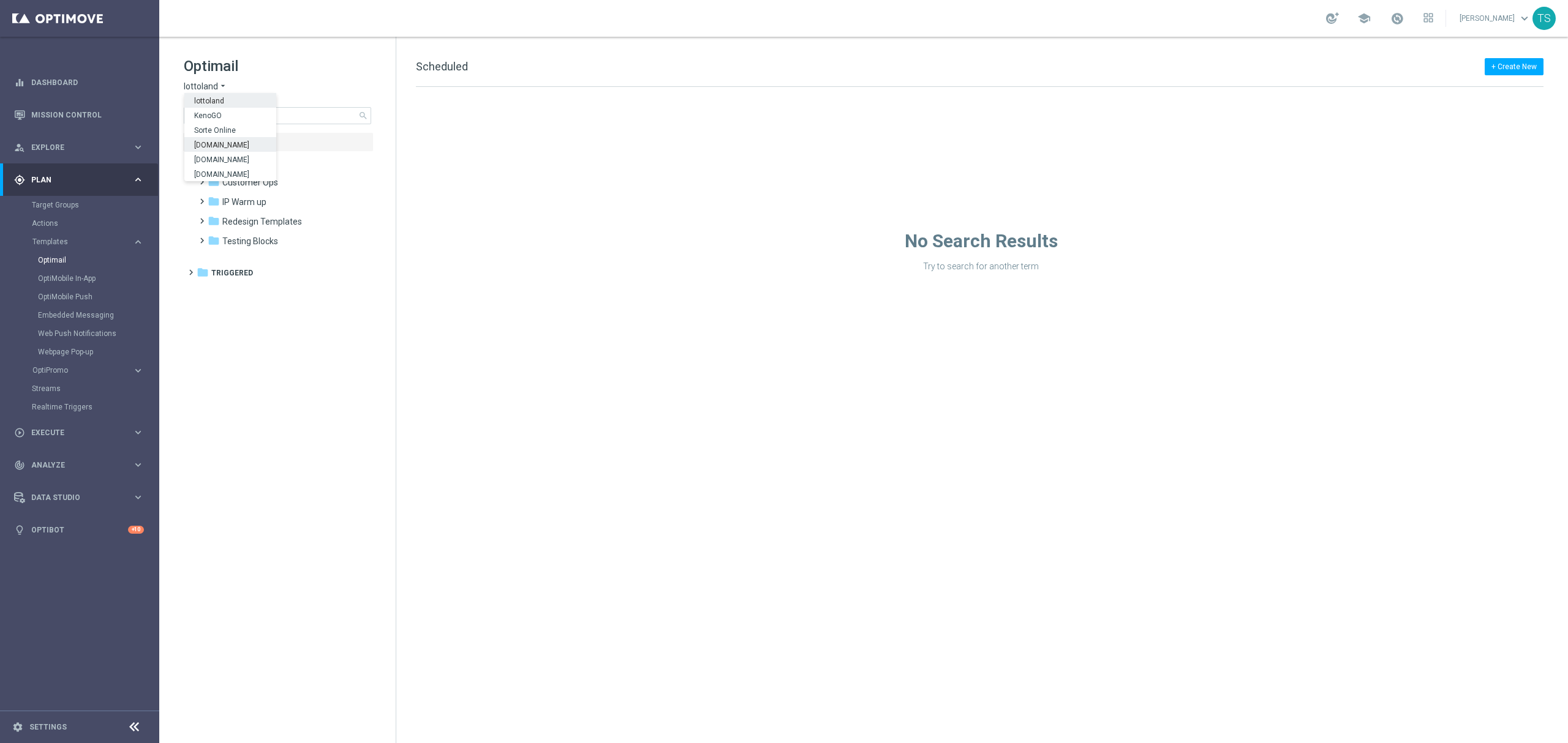
click at [0, 0] on span "Sorteonline.bet.br" at bounding box center [0, 0] width 0 height 0
click at [255, 112] on input at bounding box center [277, 116] width 187 height 17
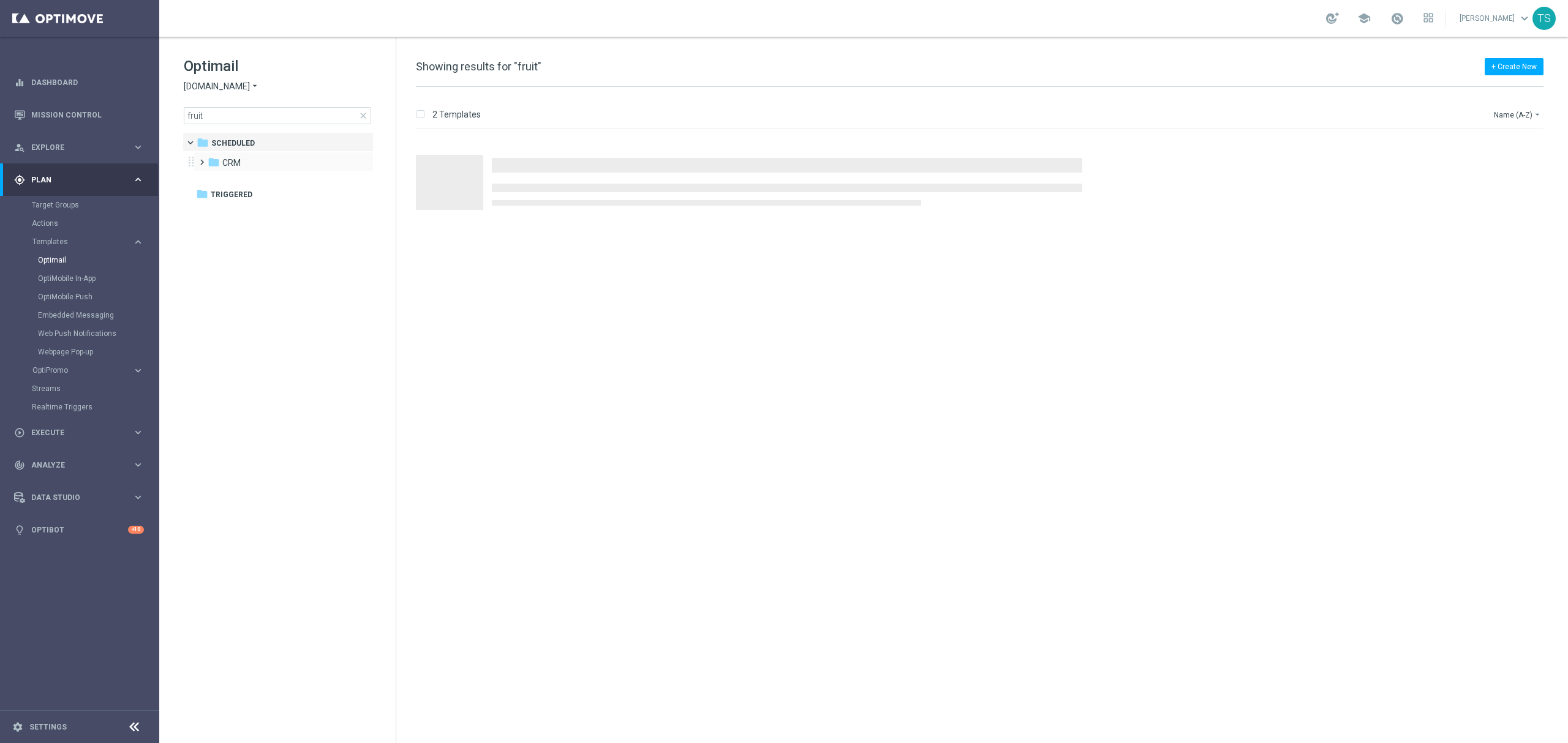
click at [202, 159] on span at bounding box center [200, 156] width 6 height 5
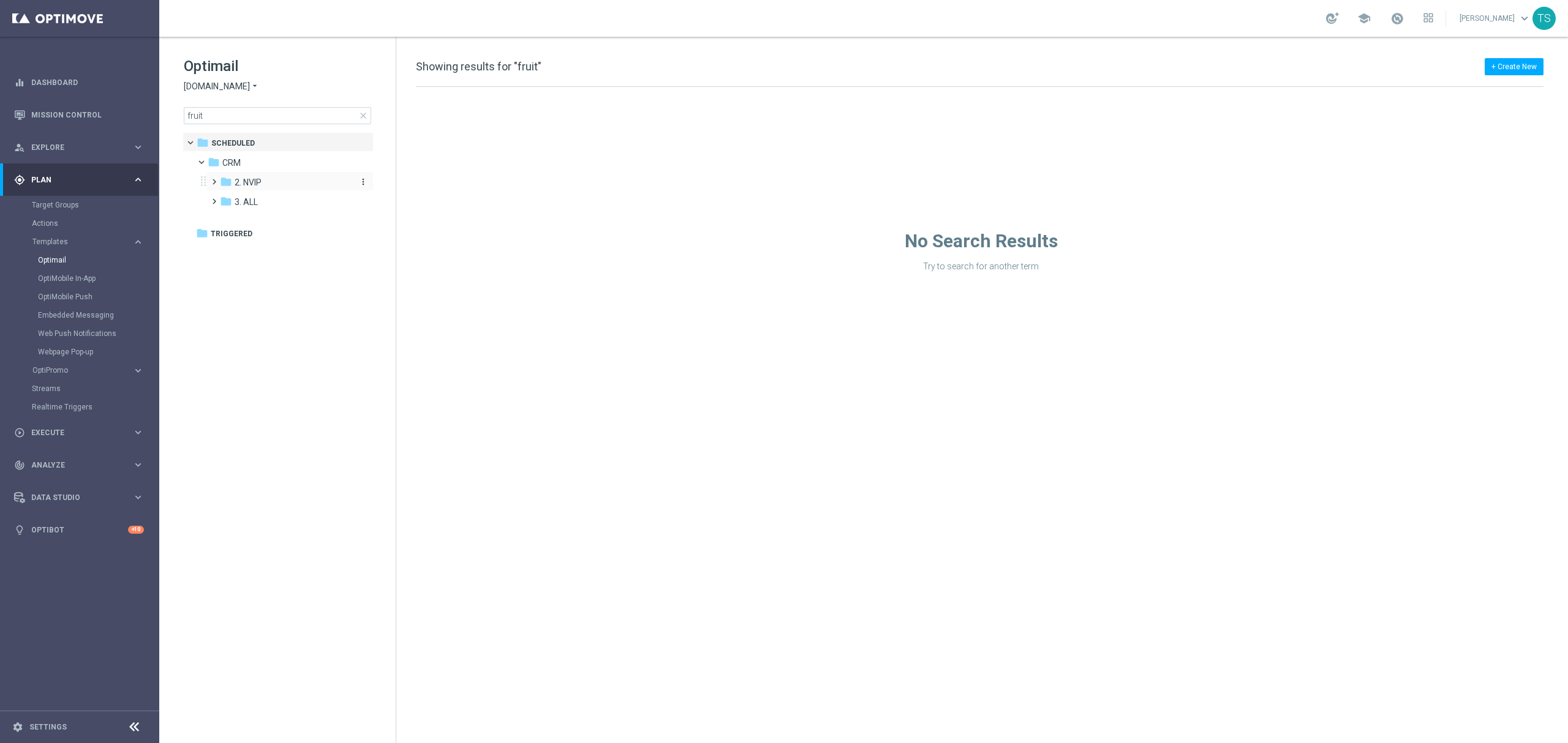
click at [214, 179] on span at bounding box center [212, 176] width 6 height 5
click at [239, 113] on input "fruit" at bounding box center [277, 116] width 187 height 17
type input "fruitpar"
click at [241, 202] on icon "folder" at bounding box center [237, 201] width 12 height 12
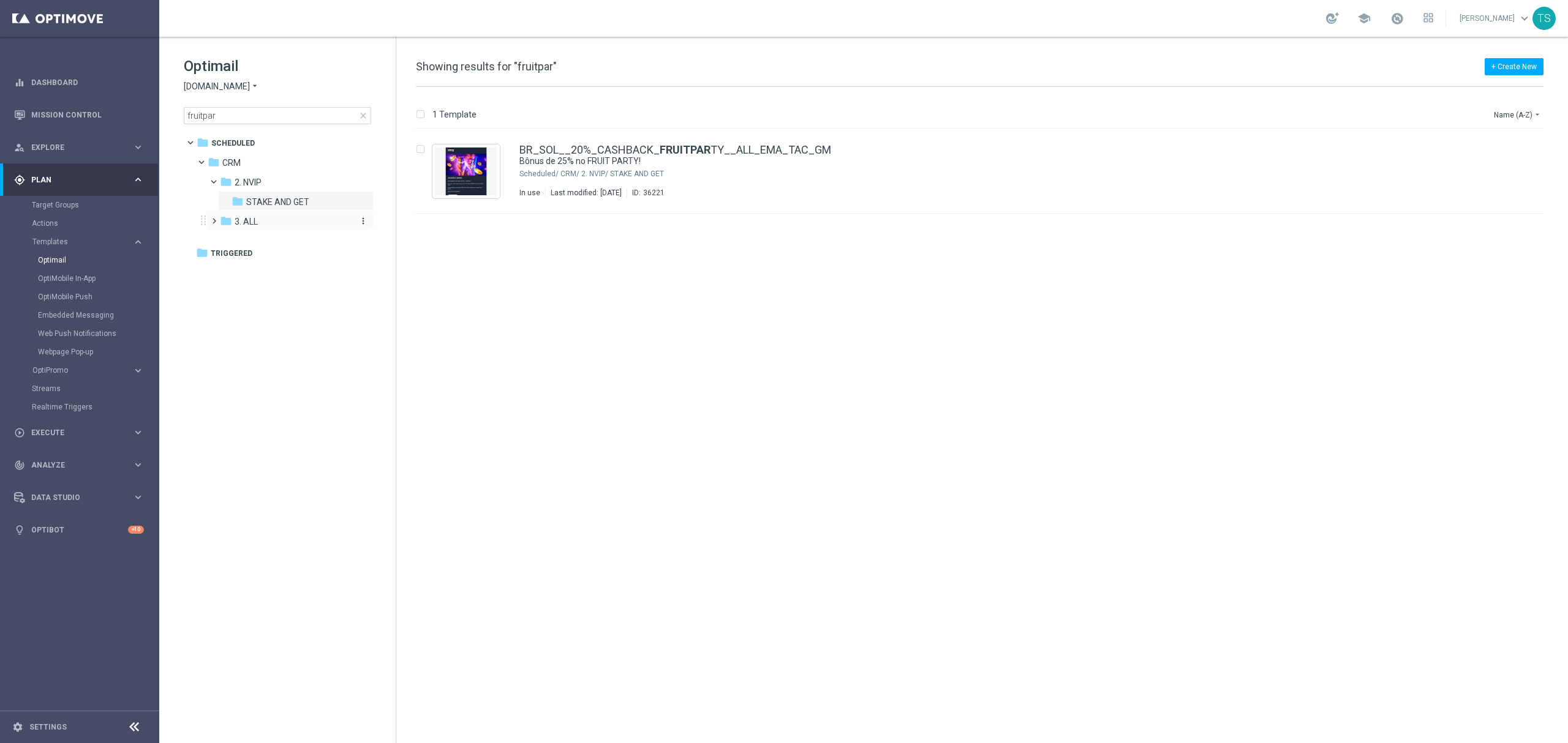
click at [278, 219] on div "folder 3. ALL" at bounding box center [284, 222] width 130 height 14
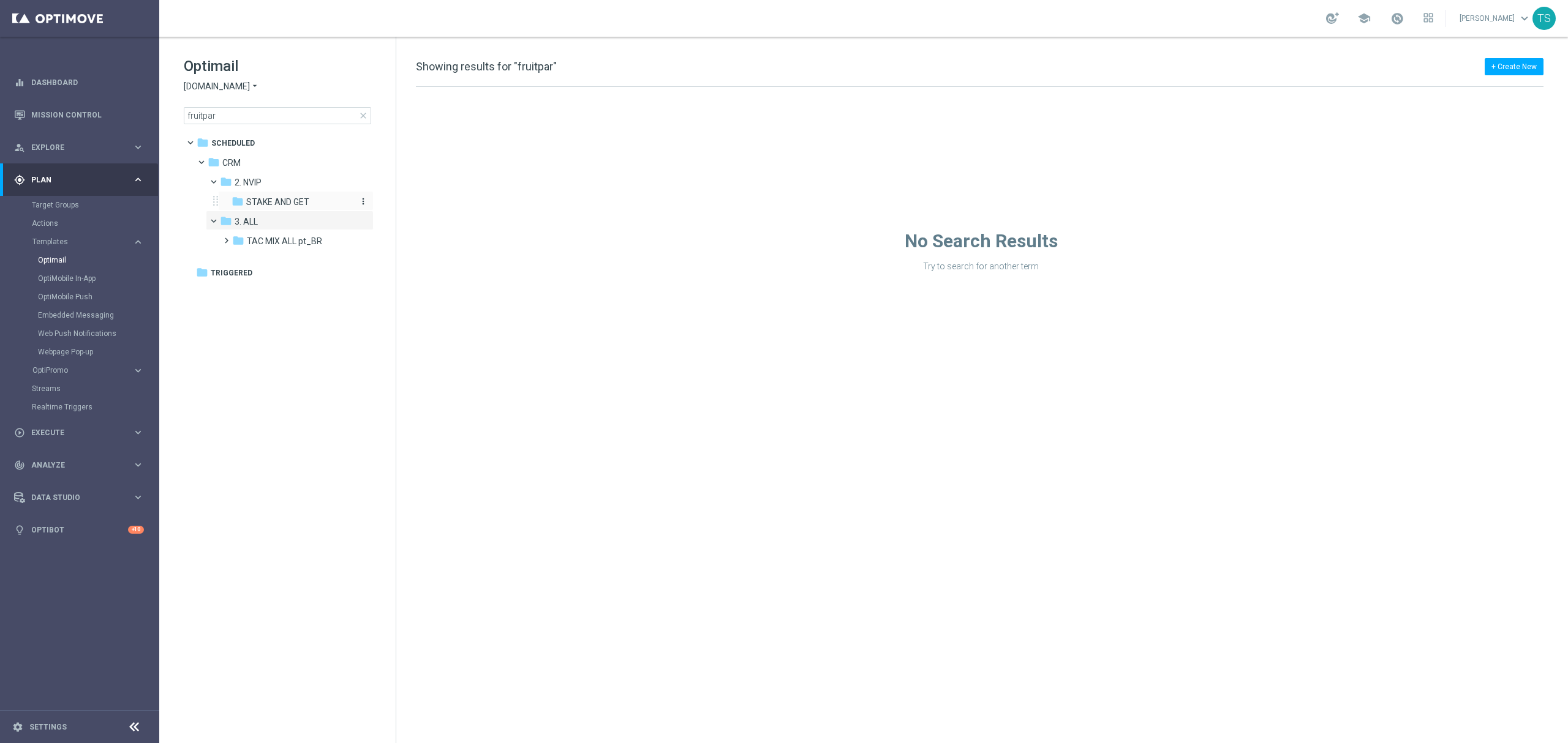
click at [305, 201] on span "STAKE AND GET" at bounding box center [278, 203] width 63 height 11
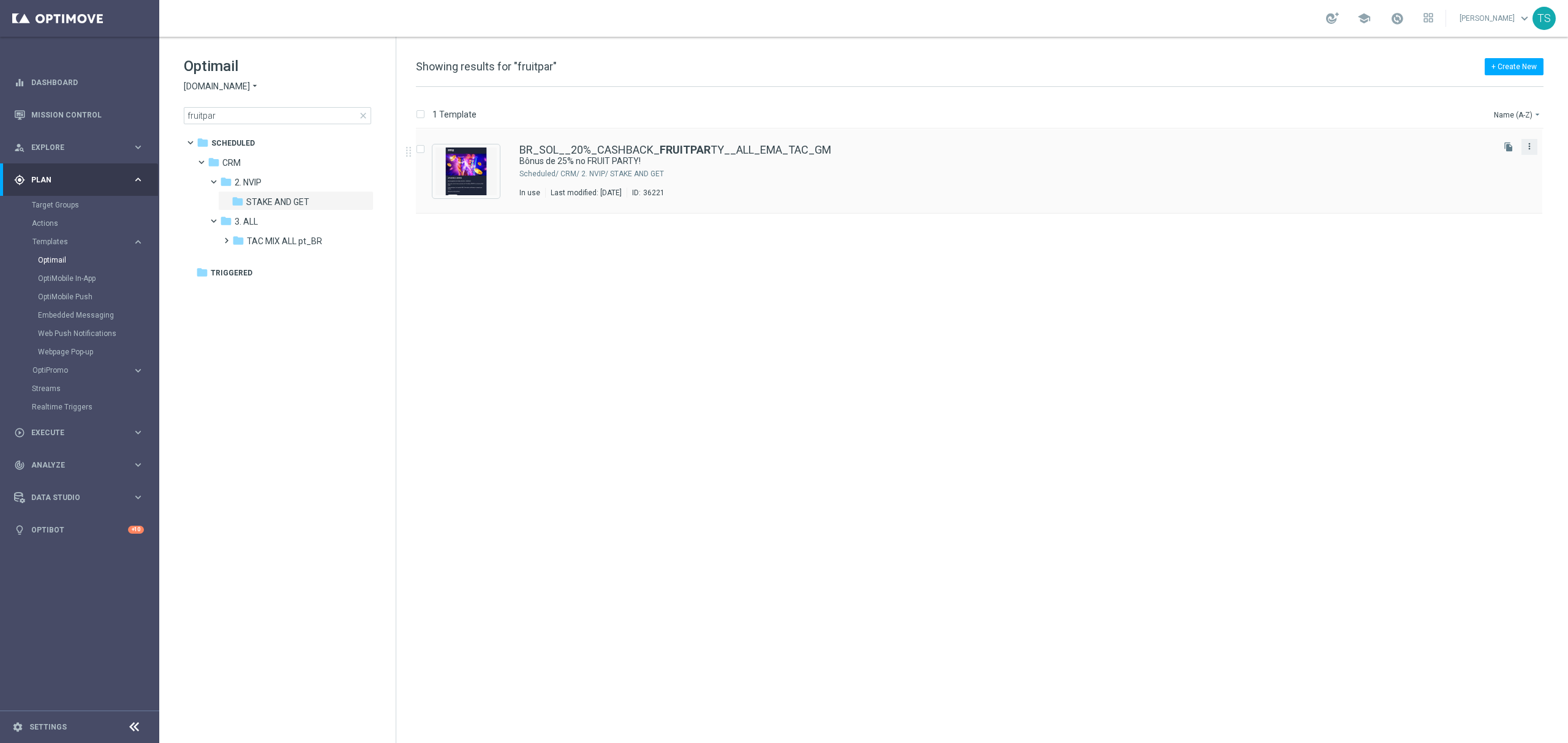
click at [1531, 142] on icon "more_vert" at bounding box center [1529, 147] width 10 height 10
click at [711, 150] on link "BR_SOL__20%_CASHBACK_ FRUITPAR TY__ALL_EMA_TAC_GM" at bounding box center [676, 150] width 312 height 11
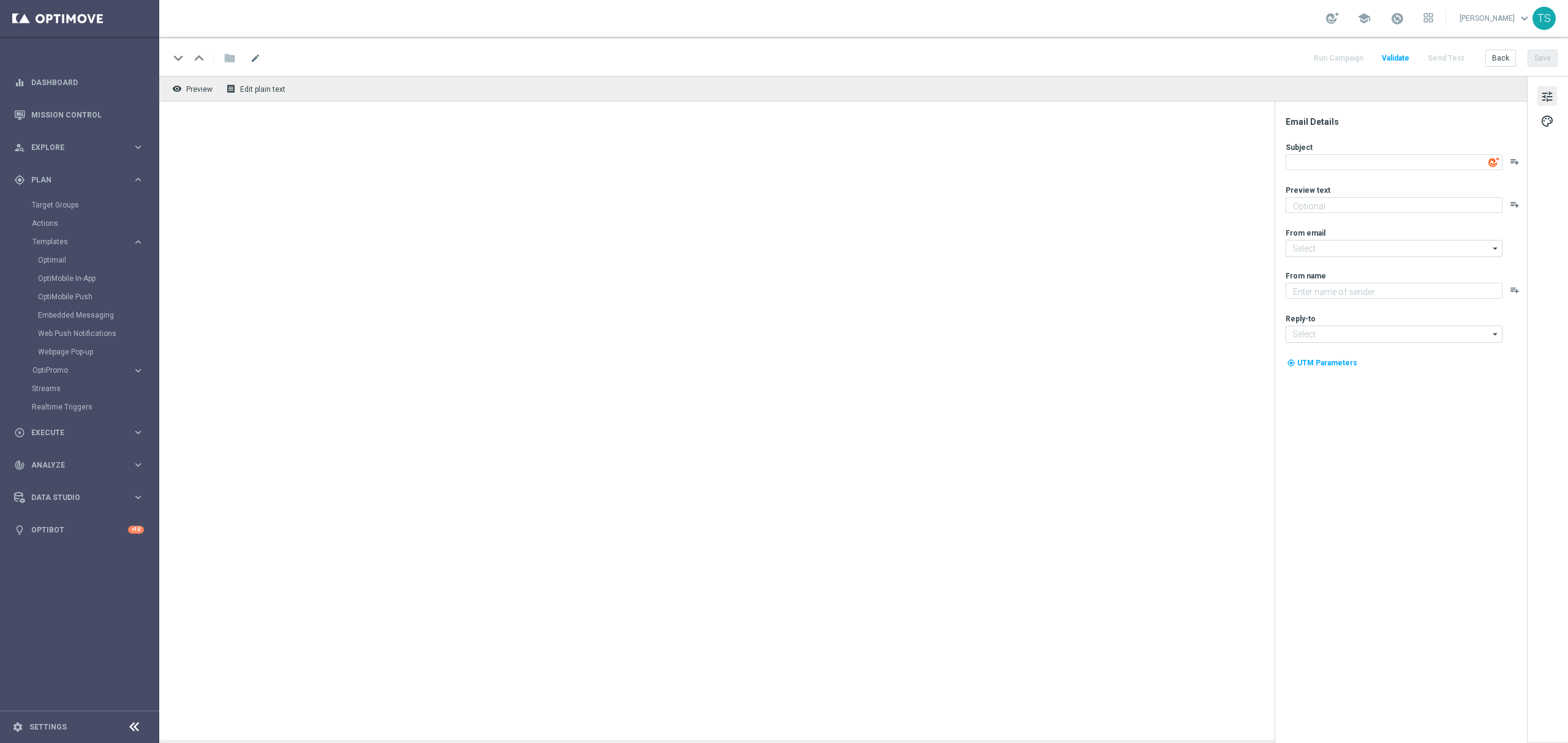
type textarea "Bônus de 25% no FRUIT PARTY!"
type textarea "Aposte nos jogos selecionados e garanta até 25% em bônus!"
type input "[EMAIL_ADDRESS][DOMAIN_NAME]"
type textarea "Sorte Online [PERSON_NAME]"
type input "[EMAIL_ADDRESS][DOMAIN_NAME]"
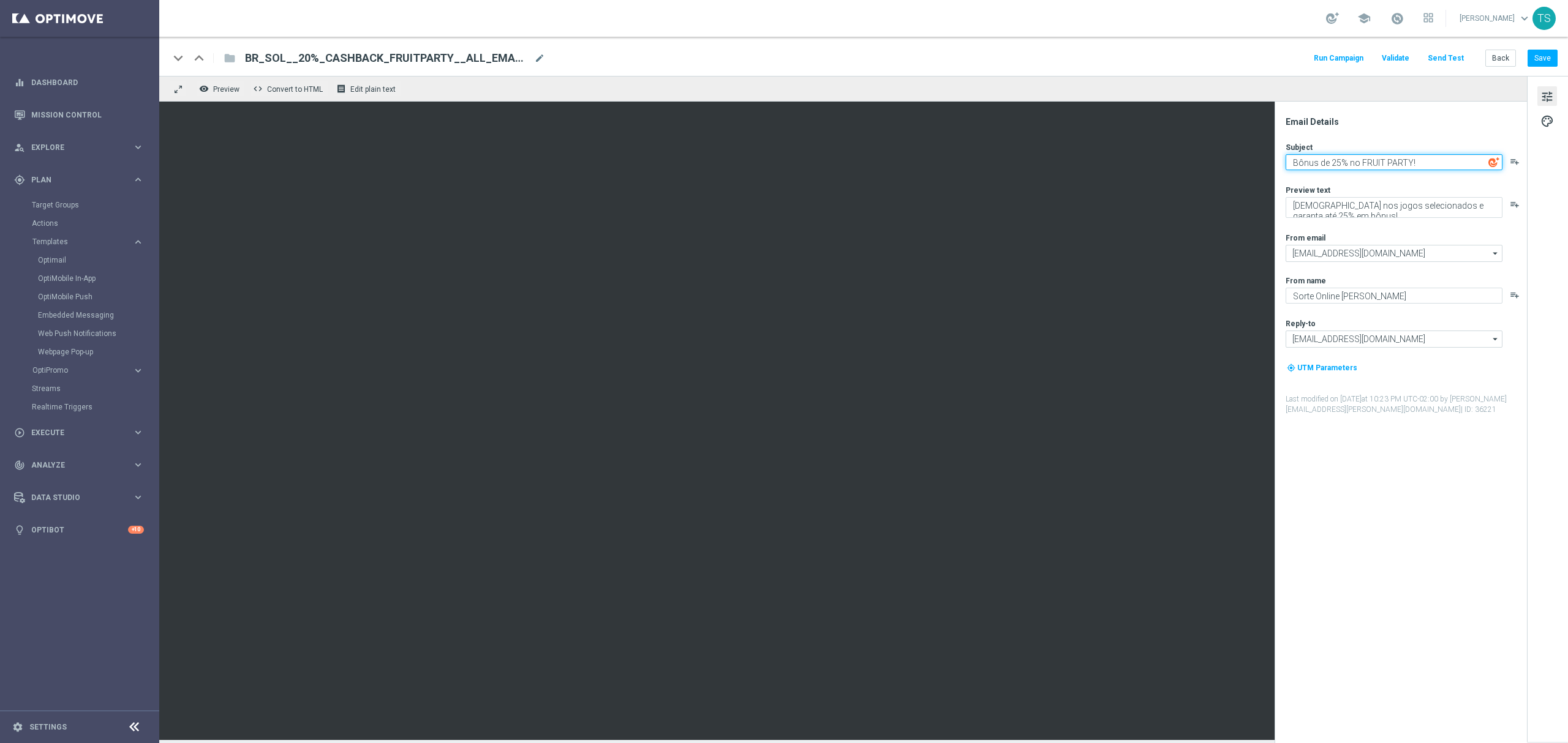
click at [1306, 165] on textarea "Bônus de 25% no FRUIT PARTY!" at bounding box center [1394, 162] width 217 height 16
type textarea "Cashback de 25% no FRUIT PARTY!"
click at [1548, 50] on button "Save" at bounding box center [1542, 58] width 30 height 17
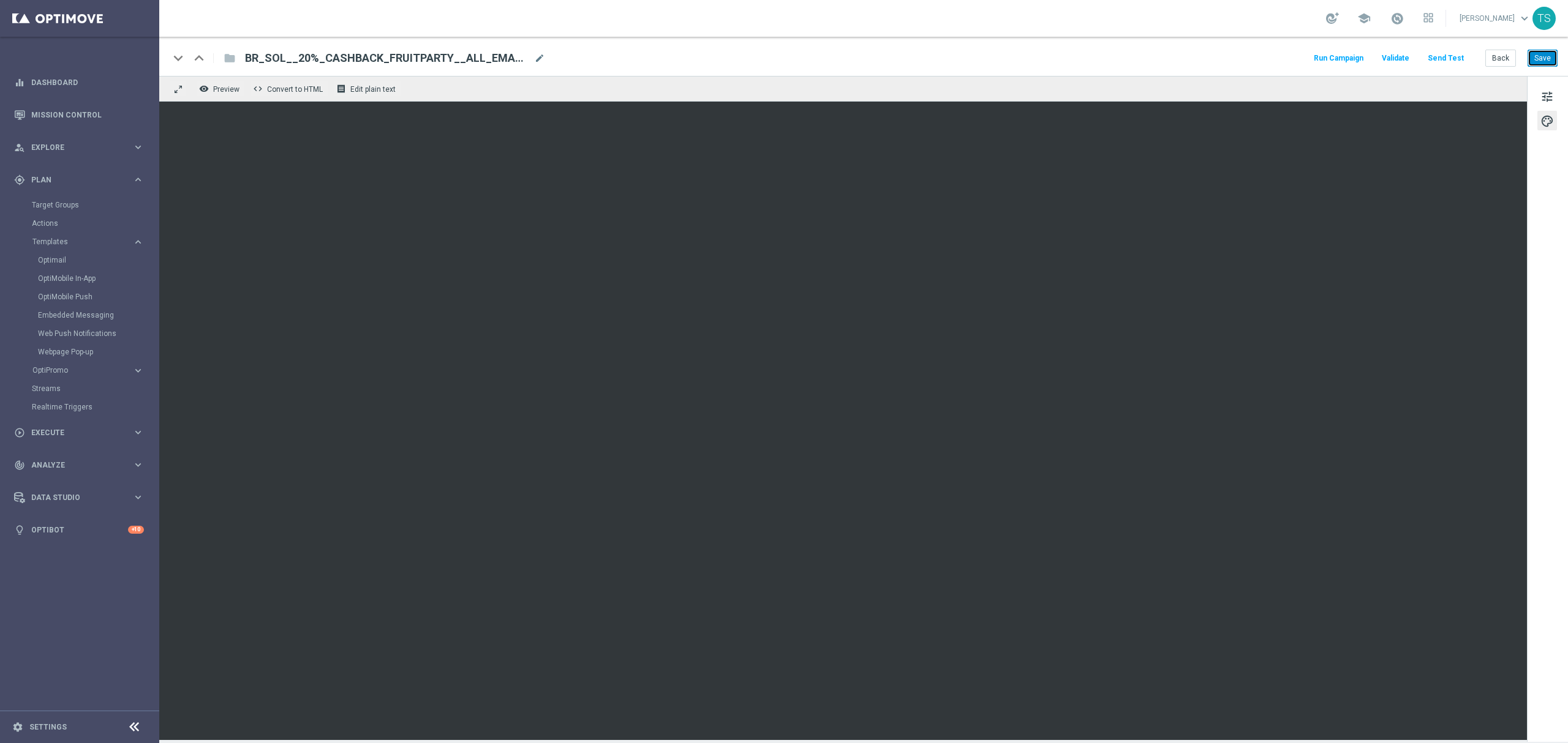
click at [1549, 57] on button "Save" at bounding box center [1542, 58] width 30 height 17
click at [1541, 52] on button "Save" at bounding box center [1542, 58] width 30 height 17
click at [1541, 91] on span "tune" at bounding box center [1547, 96] width 13 height 16
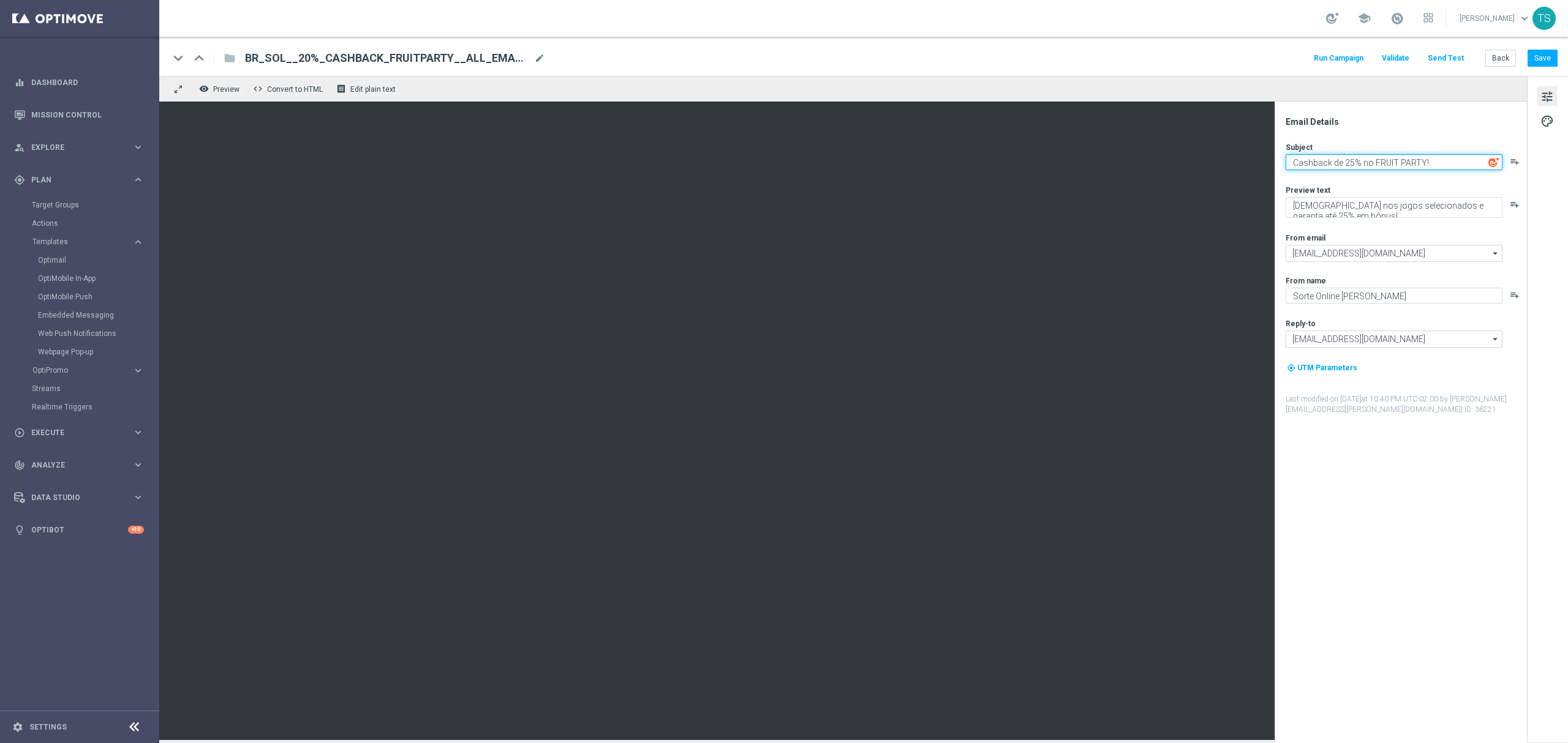
click at [1377, 165] on textarea "Cashback de 25% no FRUIT PARTY!" at bounding box center [1394, 162] width 217 height 16
click at [1378, 165] on textarea "Cashback de 25% no FRUIT PARTY!" at bounding box center [1394, 162] width 217 height 16
drag, startPoint x: 1448, startPoint y: 162, endPoint x: 1283, endPoint y: 162, distance: 165.0
click at [1283, 162] on div "Email Details Subject Cashback de 25% no FRUIT PARTY! playlist_add Preview text…" at bounding box center [1403, 429] width 244 height 627
click at [1338, 216] on textarea "Aposte nos jogos selecionados e garanta até 25% em bônus!" at bounding box center [1394, 207] width 217 height 21
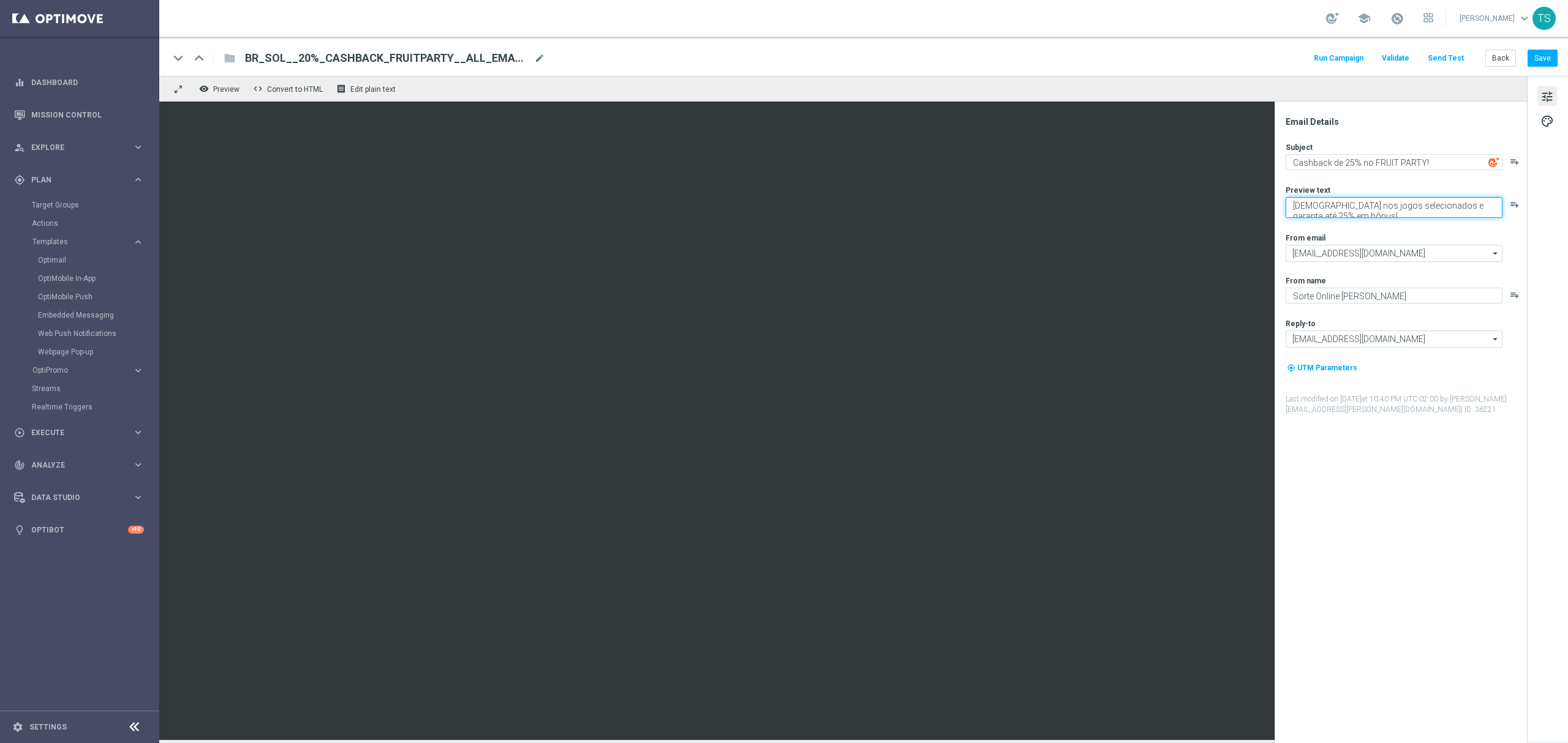
click at [1339, 213] on textarea "Aposte nos jogos selecionados e garanta até 25% em bônus!" at bounding box center [1394, 207] width 217 height 21
click at [1340, 211] on textarea "Aposte nos jogos selecionados e garanta até 25% em bônus!" at bounding box center [1394, 207] width 217 height 21
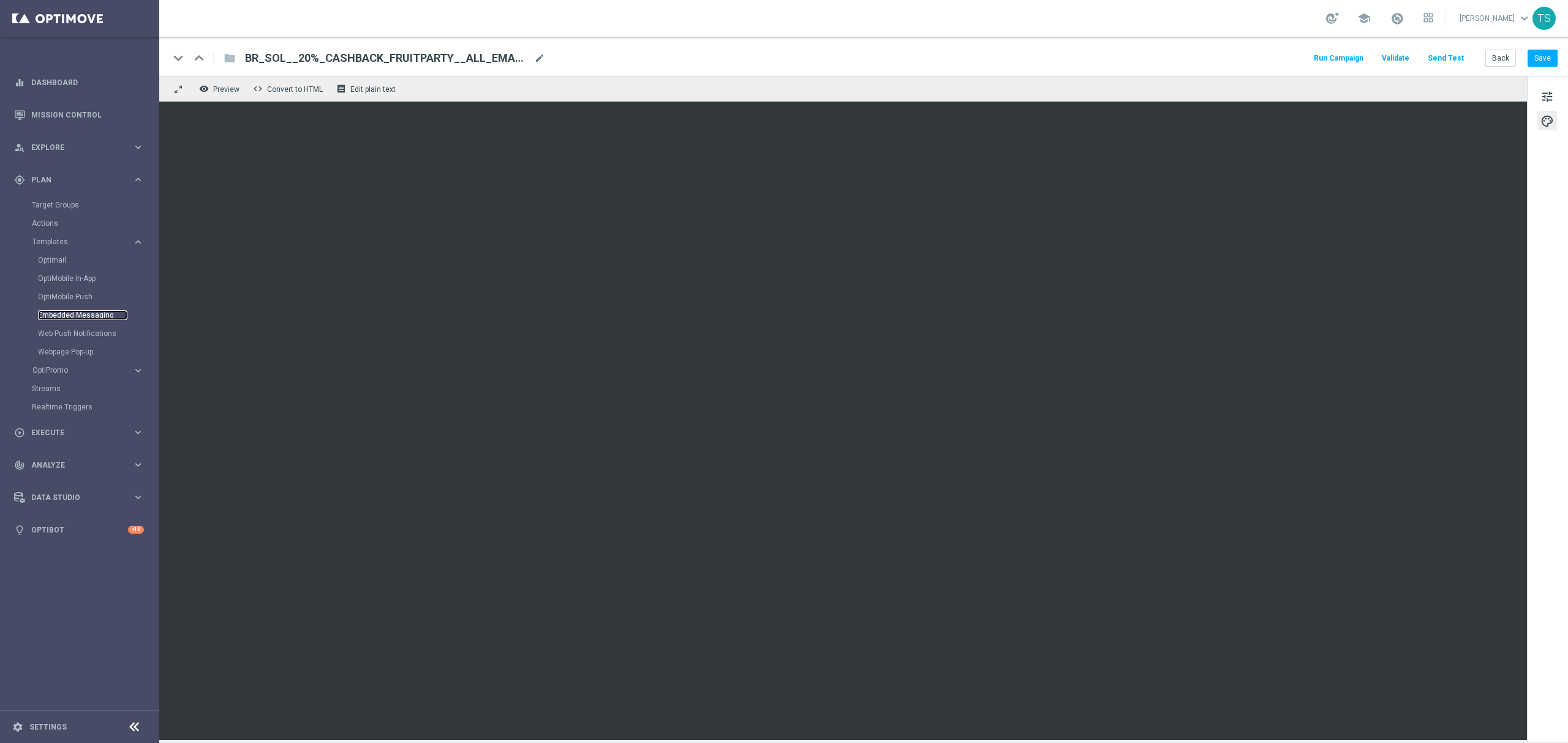
click at [73, 314] on link "Embedded Messaging" at bounding box center [83, 315] width 89 height 10
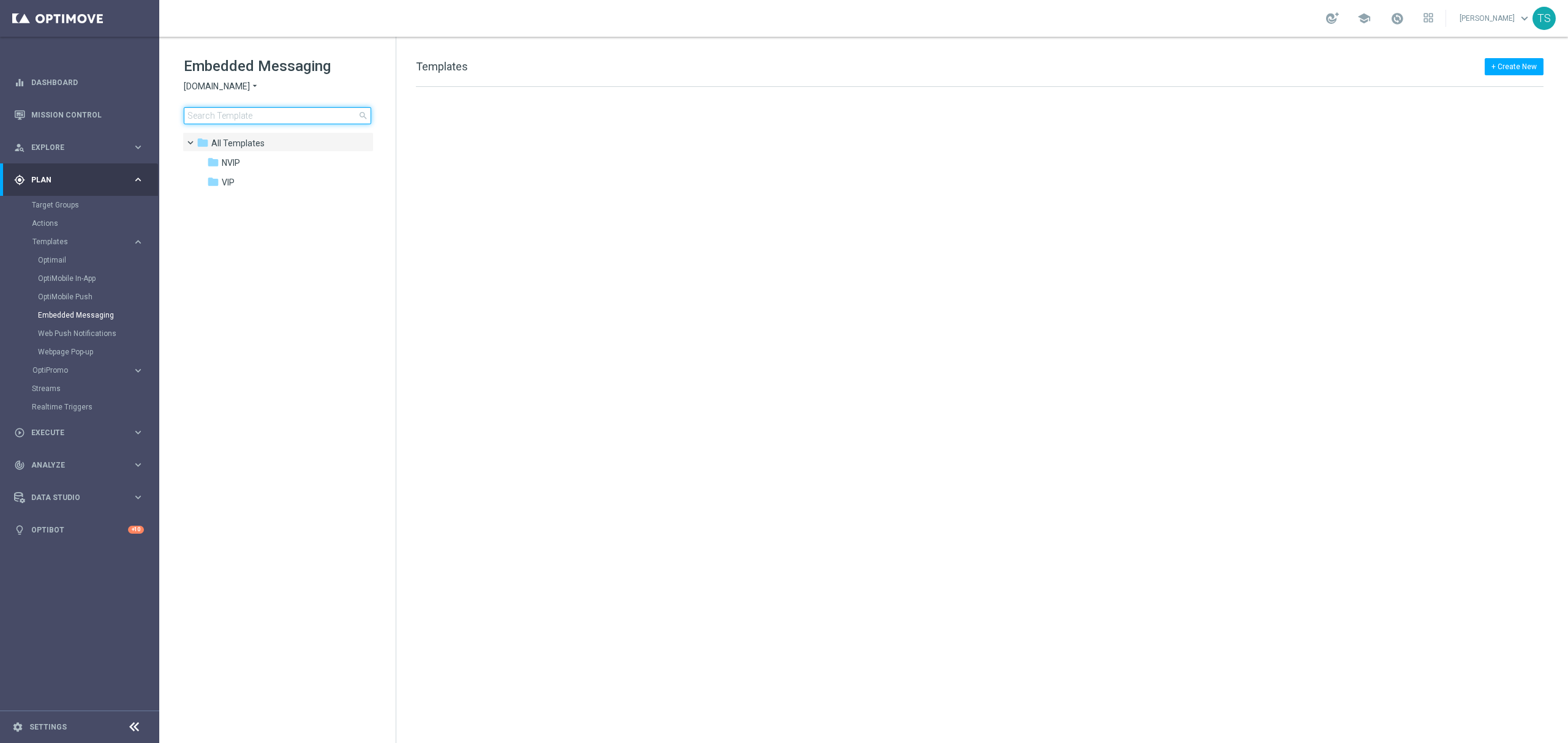
click at [263, 109] on input at bounding box center [277, 116] width 187 height 17
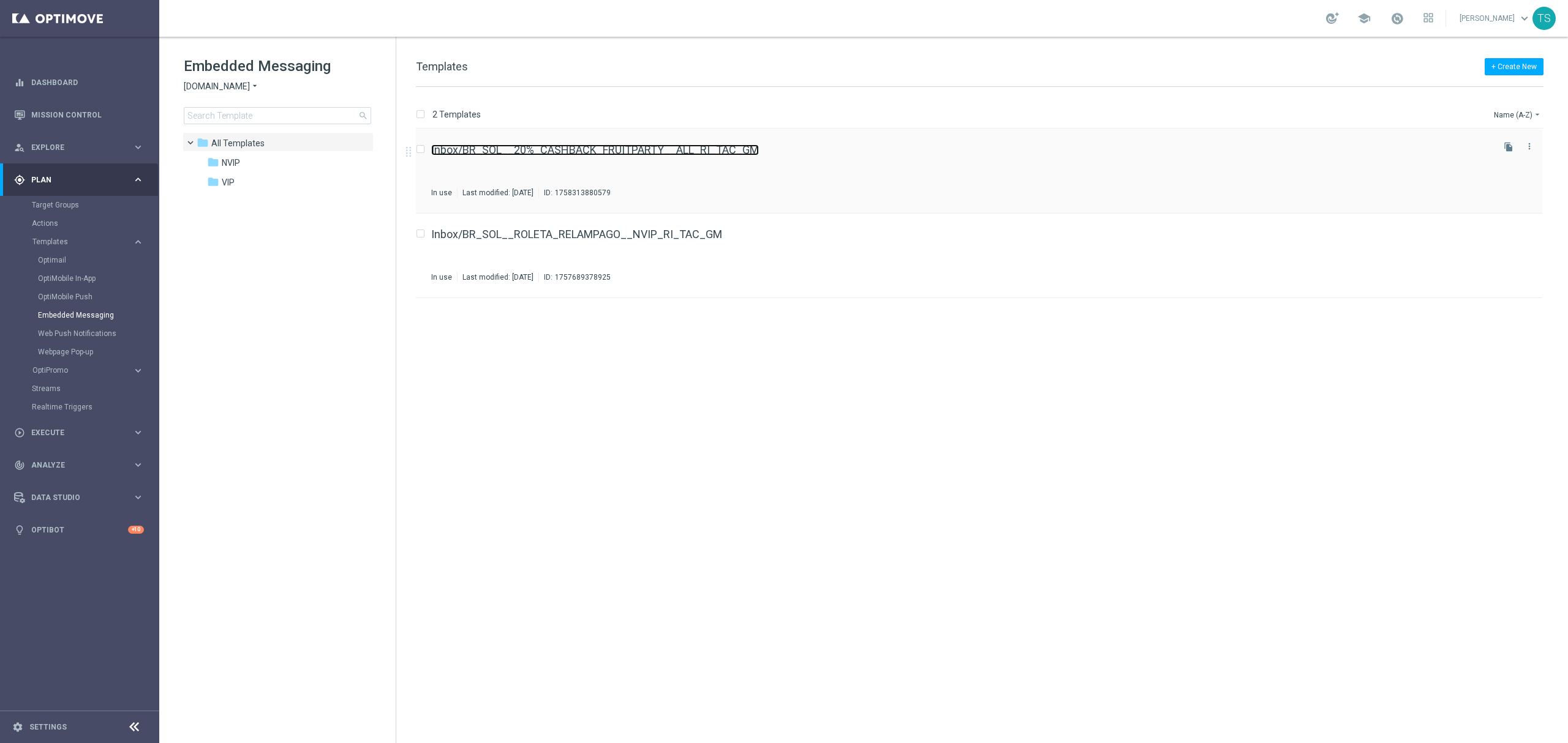
click at [613, 152] on link "Inbox/BR_SOL__20%_CASHBACK_FRUITPARTY__ALL_RI_TAC_GM" at bounding box center [595, 150] width 327 height 11
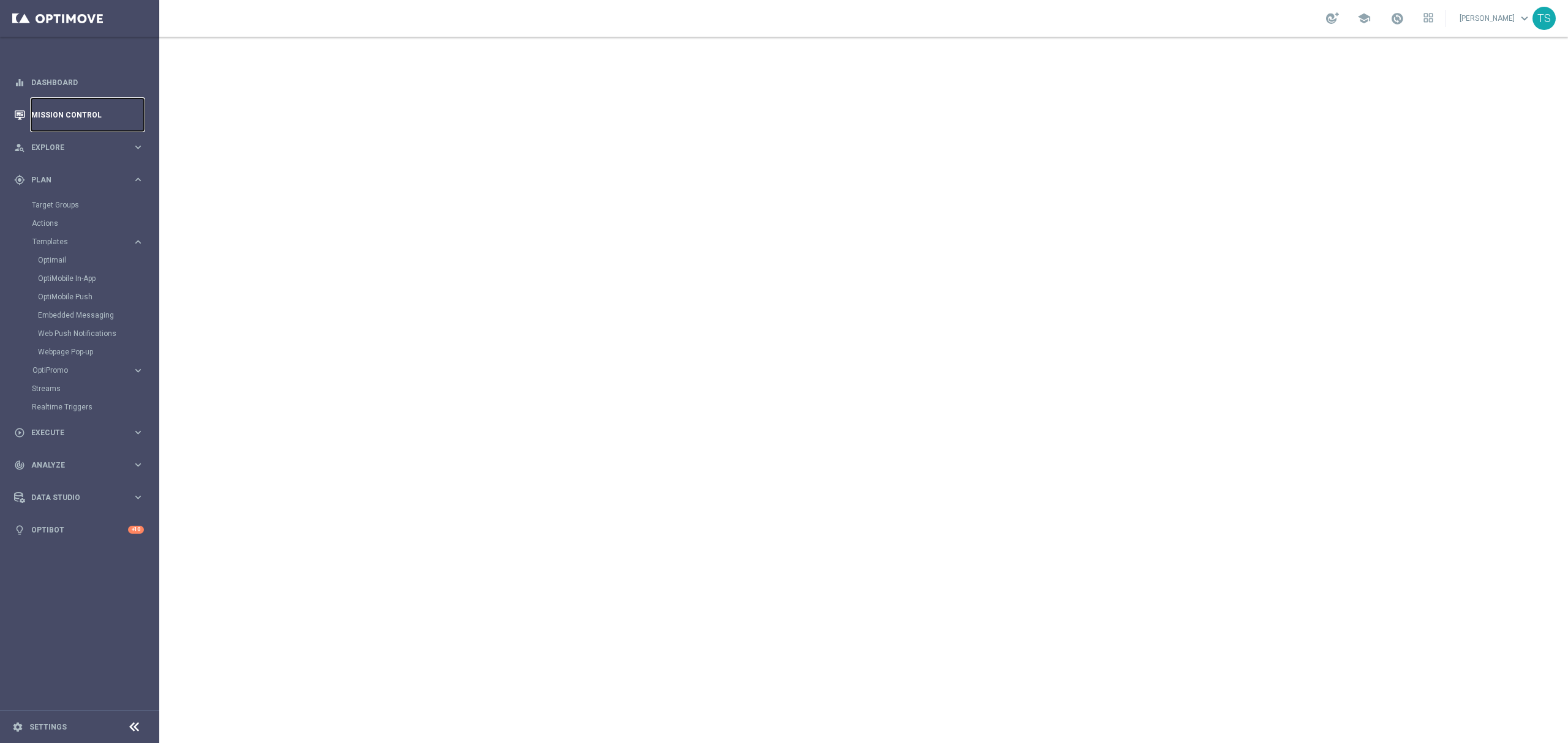
click at [76, 108] on link "Mission Control" at bounding box center [88, 115] width 112 height 32
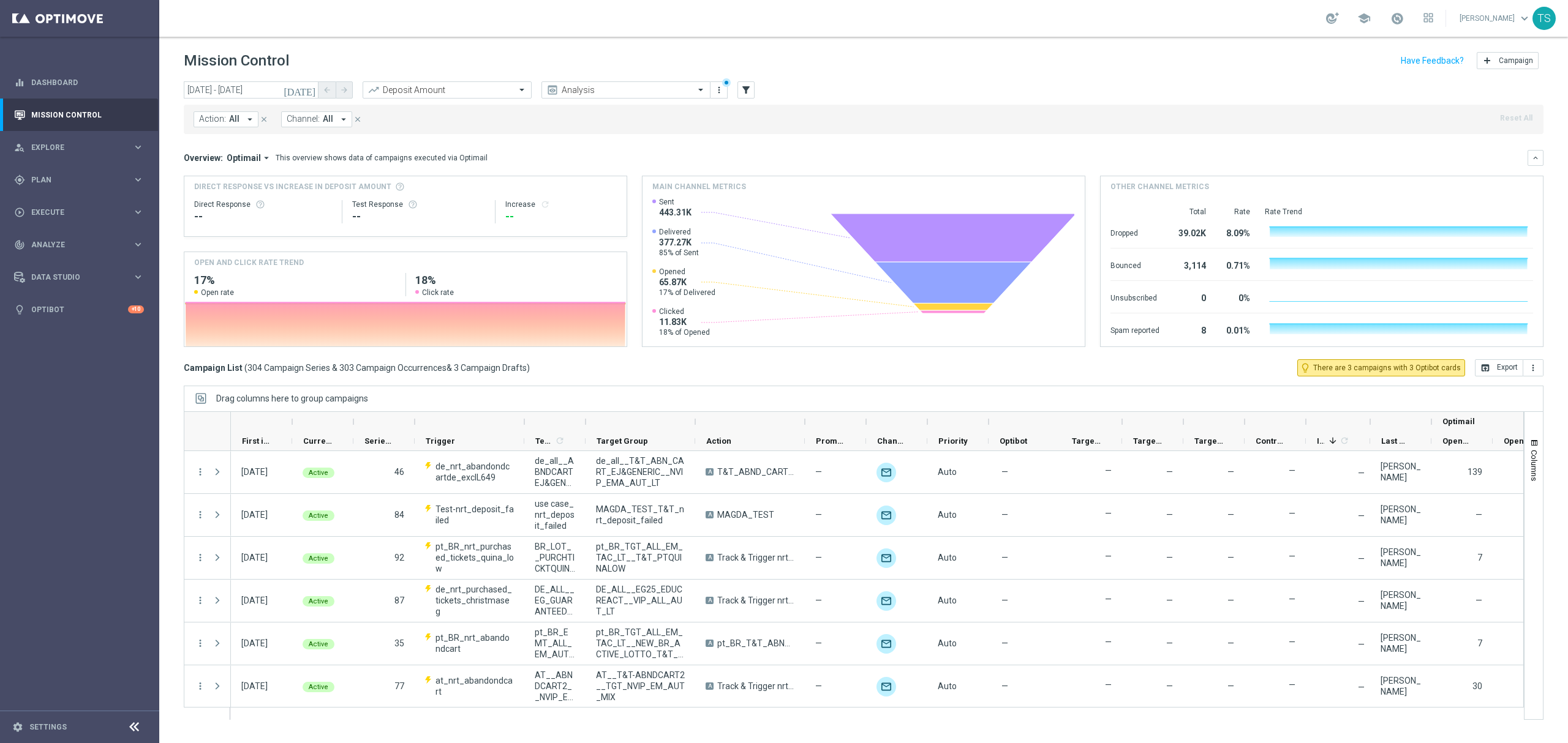
click at [307, 87] on icon "today" at bounding box center [300, 90] width 33 height 11
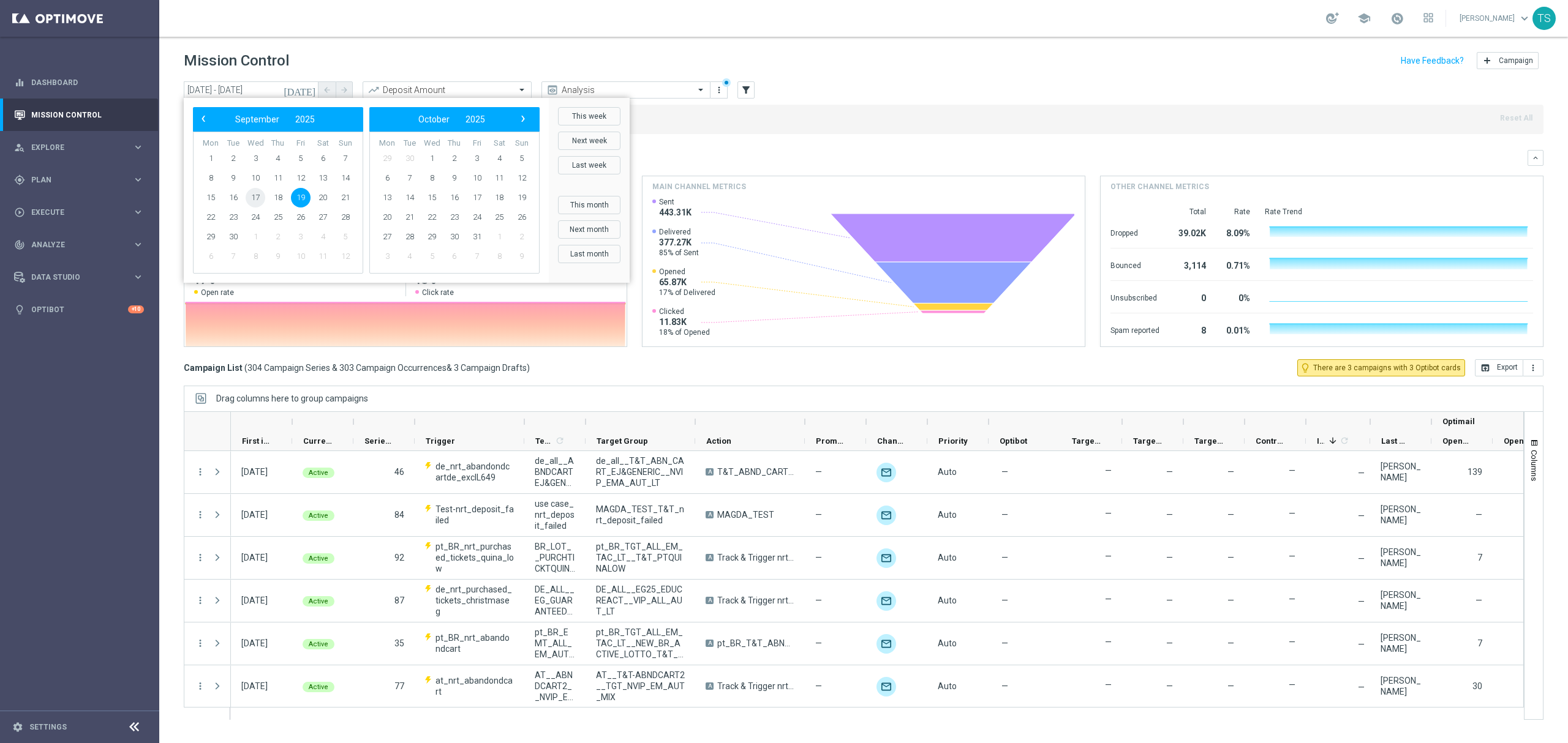
click at [257, 192] on span "17" at bounding box center [255, 198] width 20 height 20
type input "17 Sep 2025 - 17 Sep 2025"
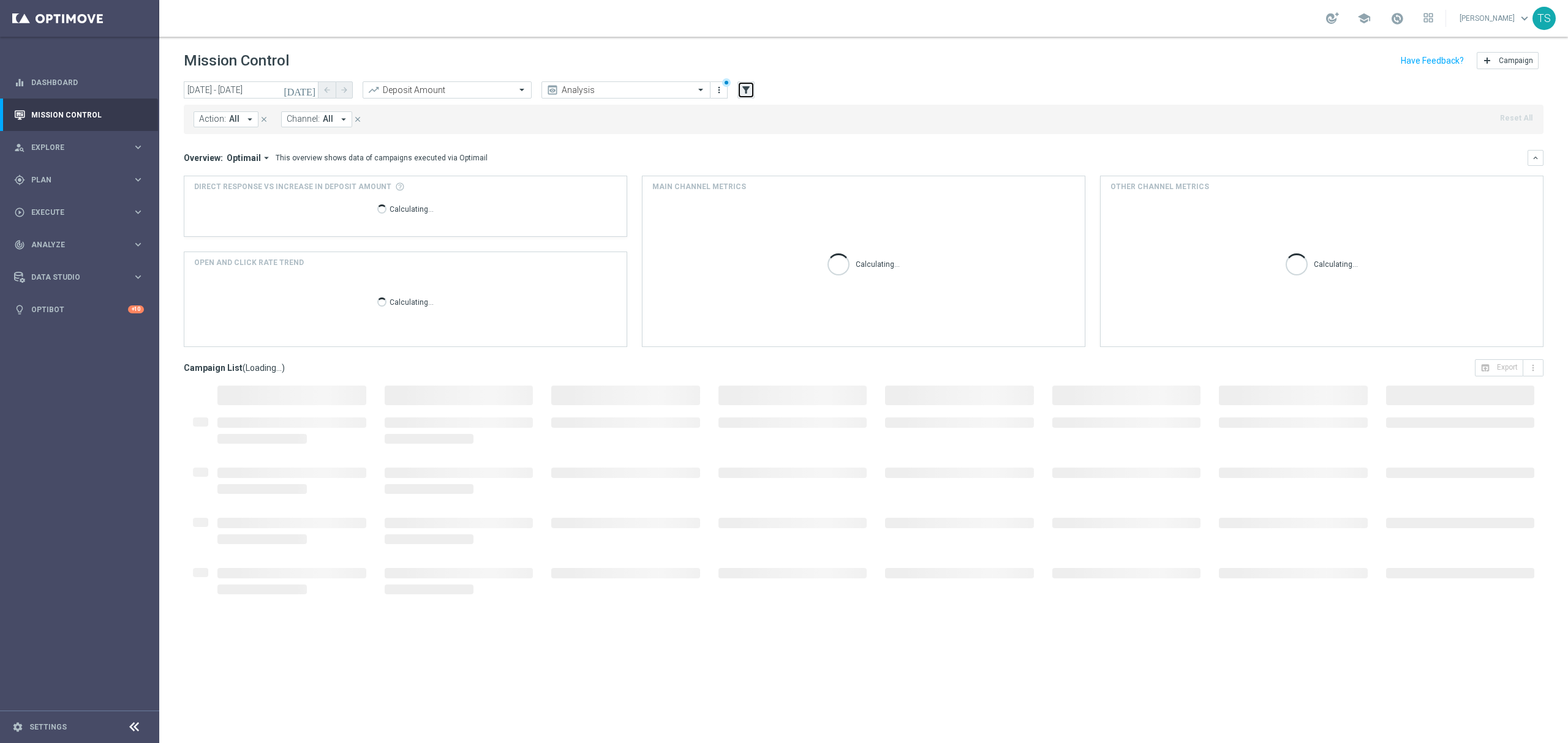
click at [741, 87] on icon "filter_alt" at bounding box center [746, 90] width 11 height 11
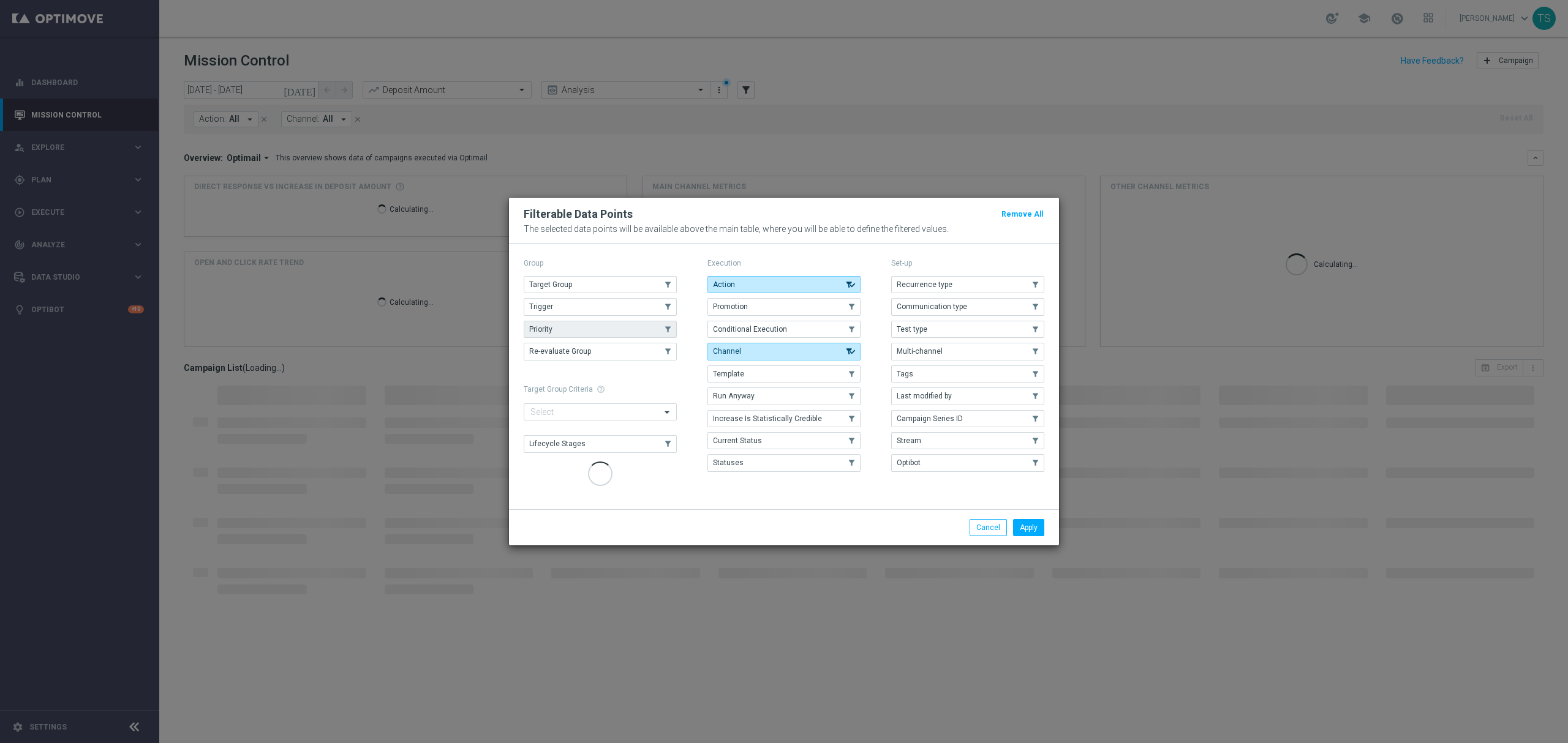
click at [608, 280] on button "Target Group" at bounding box center [599, 284] width 153 height 17
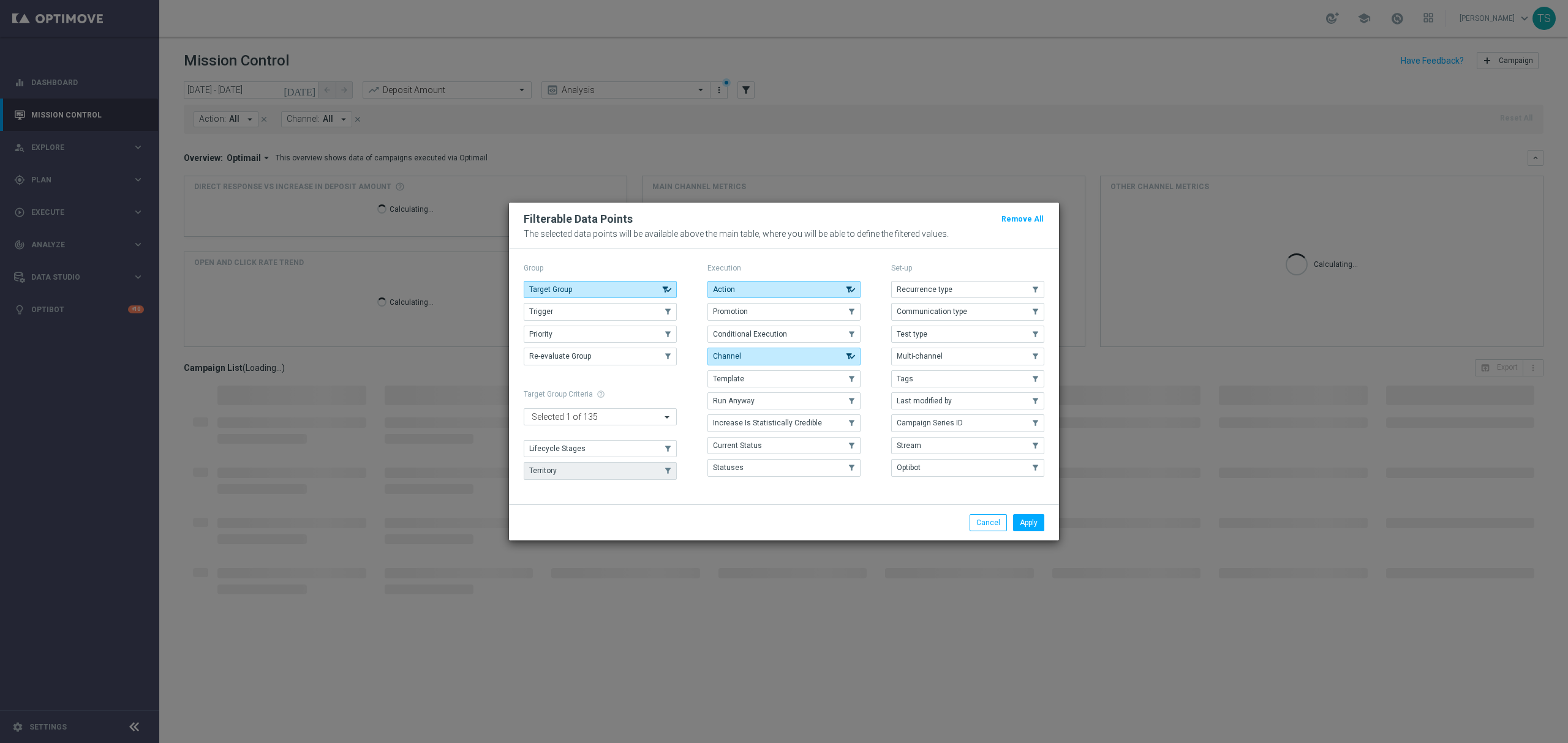
click at [601, 473] on button "Territory" at bounding box center [599, 471] width 153 height 17
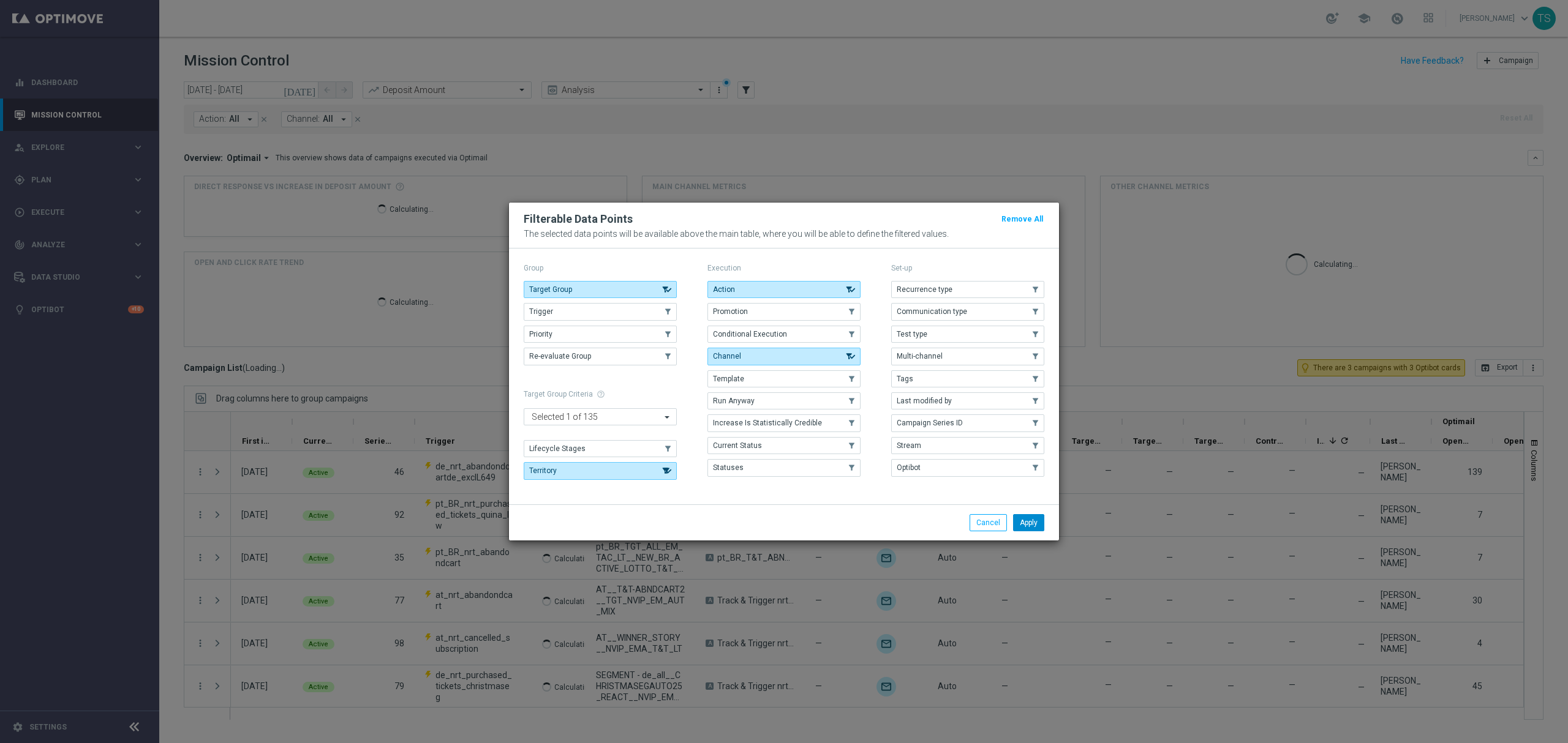
click at [1026, 523] on button "Apply" at bounding box center [1029, 523] width 31 height 17
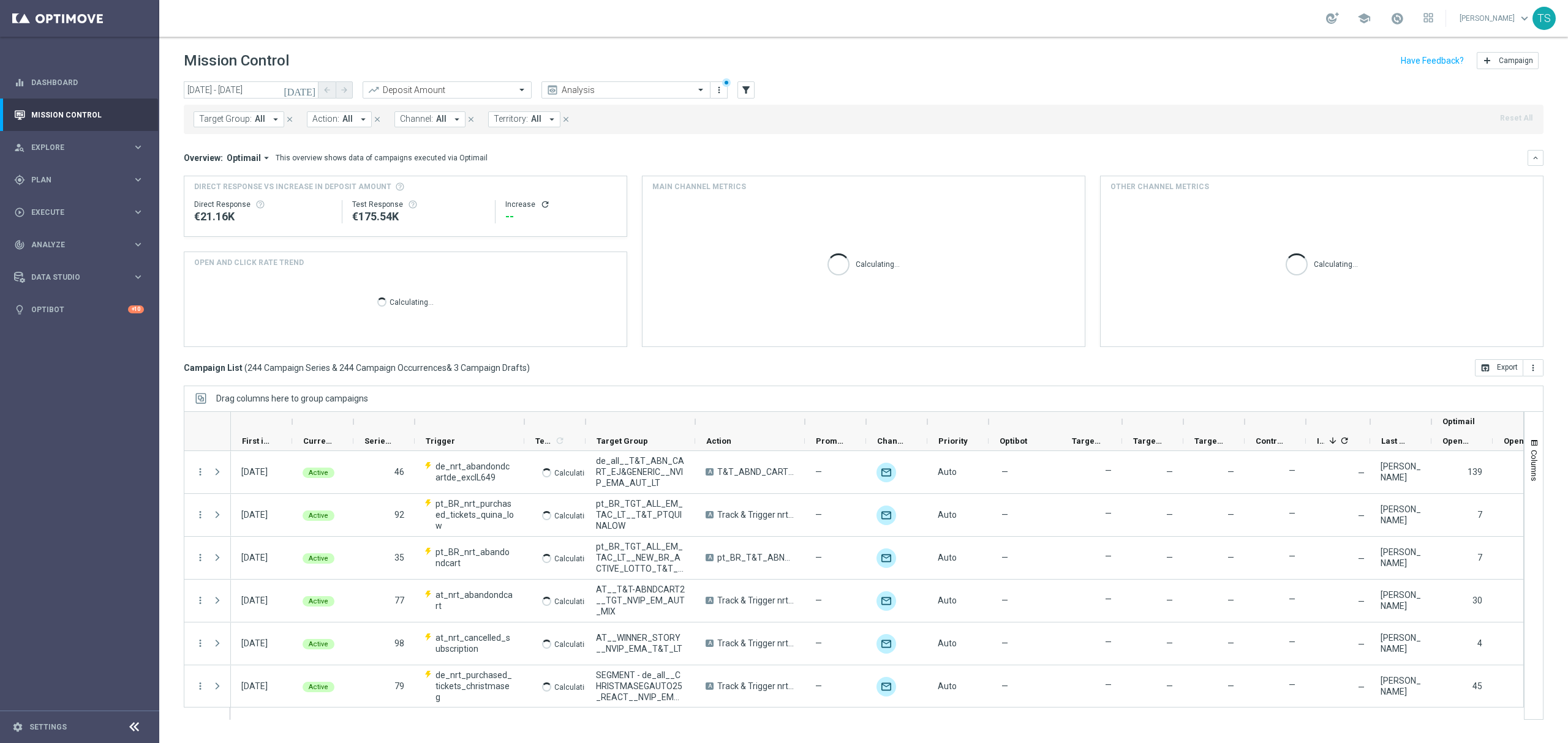
click at [523, 123] on span "Territory:" at bounding box center [511, 119] width 34 height 10
click at [516, 116] on span "Territory:" at bounding box center [511, 119] width 34 height 10
click at [530, 137] on mini-dashboard "Overview: Optimail arrow_drop_down This overview shows data of campaigns execut…" at bounding box center [863, 246] width 1360 height 225
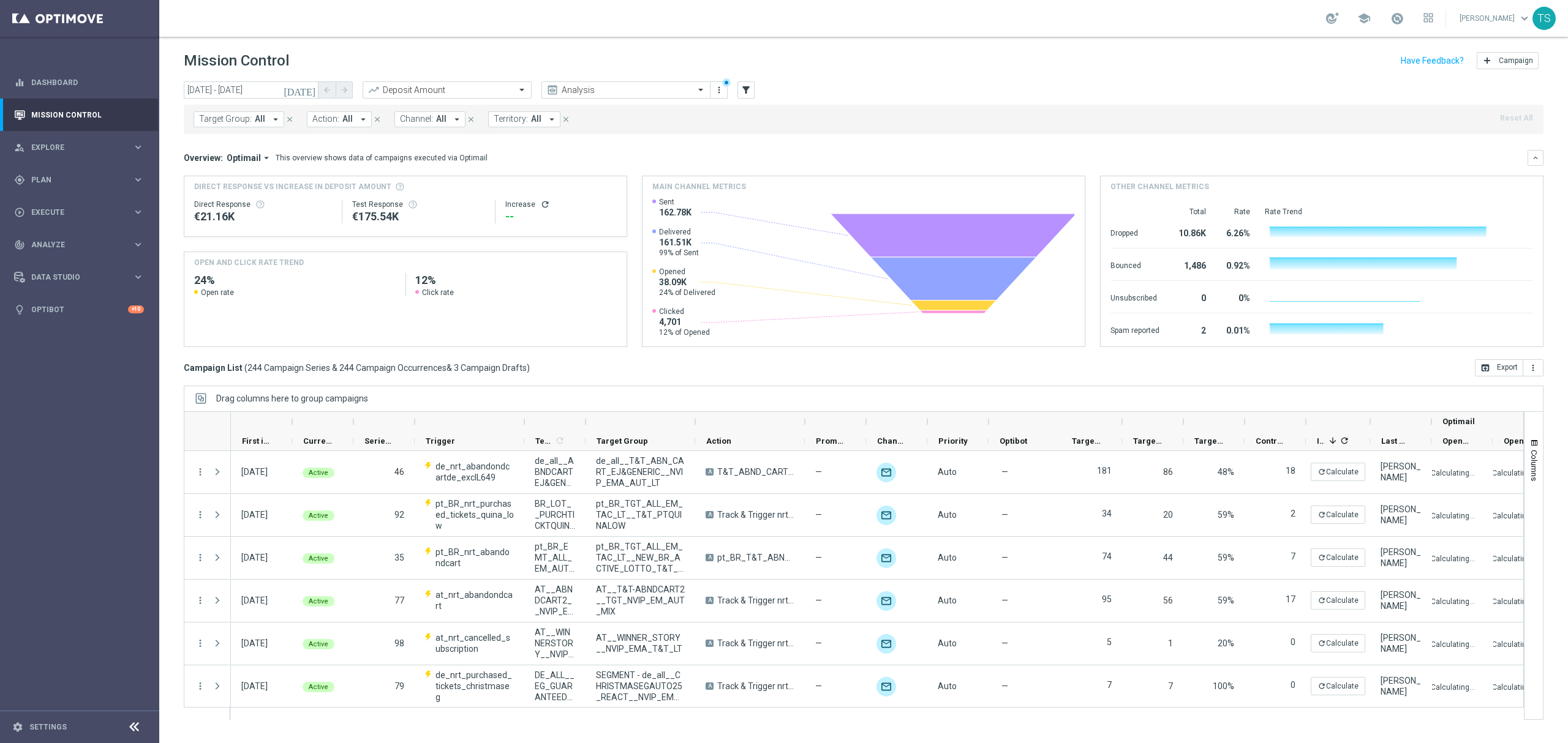
click at [536, 120] on span "All" at bounding box center [536, 119] width 10 height 10
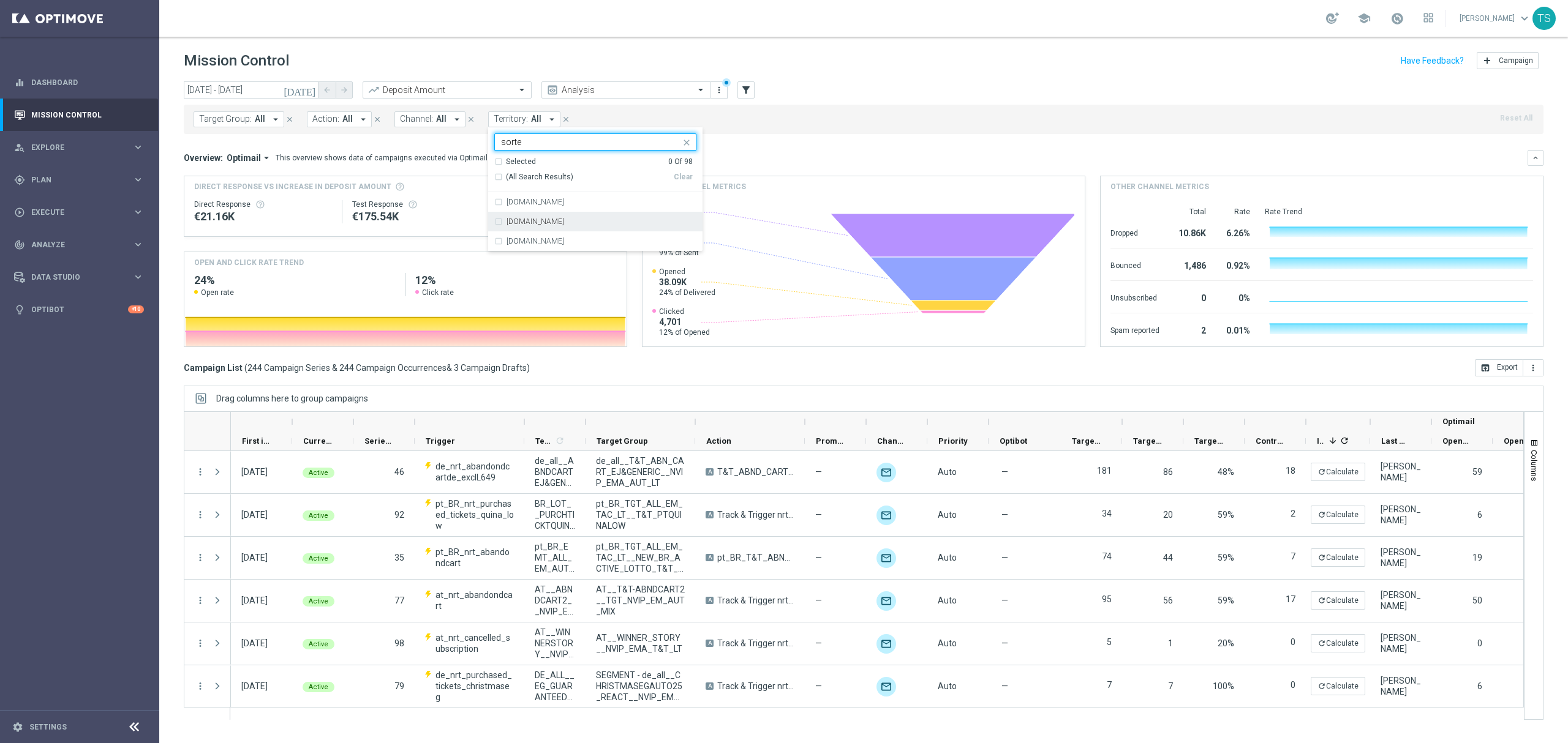
click at [564, 219] on label "www.sorteonline.bet.br" at bounding box center [535, 222] width 58 height 8
type input "sorte"
click at [807, 143] on mini-dashboard "Overview: Optimail arrow_drop_down This overview shows data of campaigns execut…" at bounding box center [863, 246] width 1360 height 225
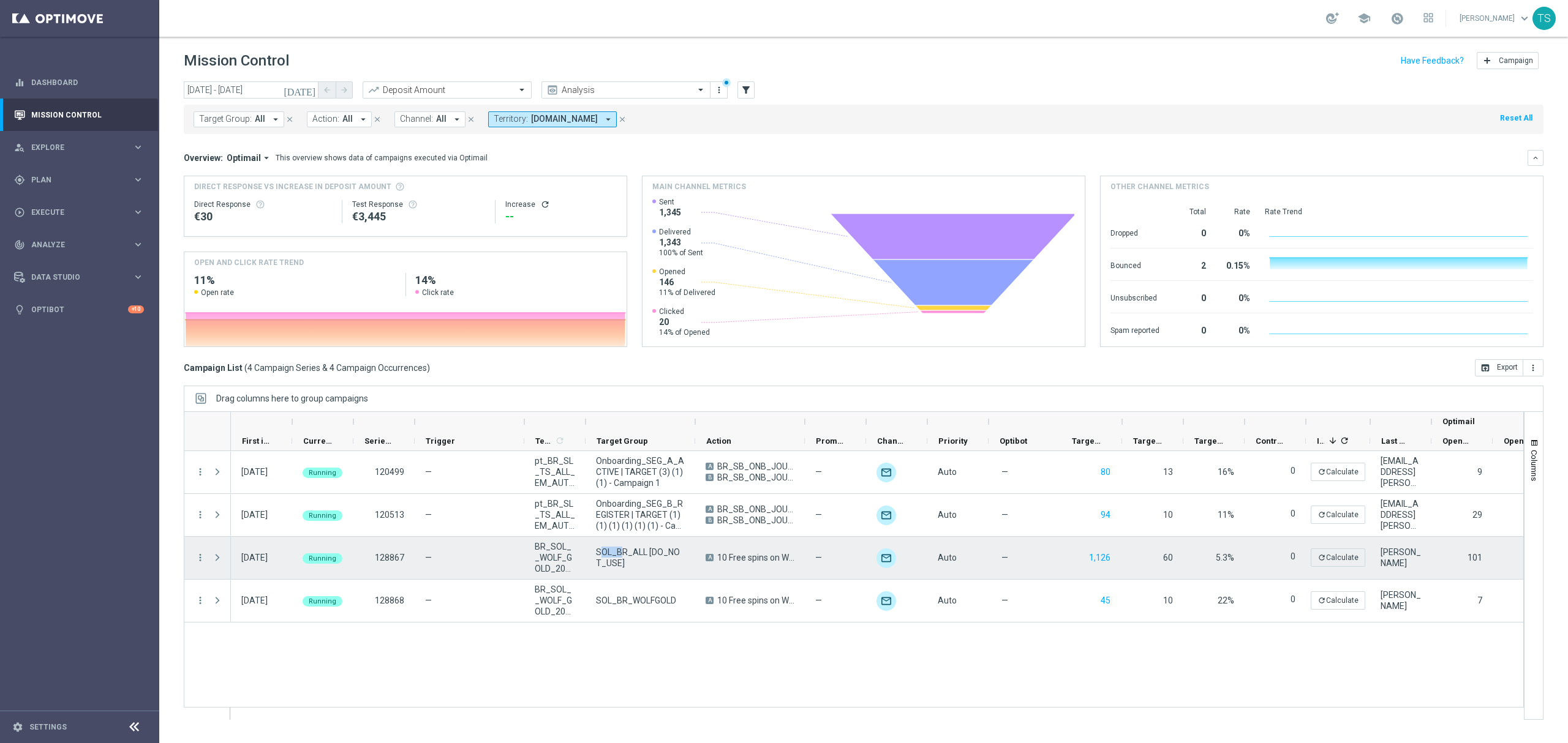
drag, startPoint x: 620, startPoint y: 558, endPoint x: 610, endPoint y: 566, distance: 12.8
click at [599, 552] on span "SOL_BR_ALL [DO_NOT_USE]" at bounding box center [639, 557] width 88 height 22
click at [613, 567] on span "SOL_BR_ALL [DO_NOT_USE]" at bounding box center [639, 557] width 88 height 22
drag, startPoint x: 598, startPoint y: 553, endPoint x: 644, endPoint y: 555, distance: 46.0
click at [644, 555] on span "SOL_BR_ALL [DO_NOT_USE]" at bounding box center [639, 557] width 88 height 22
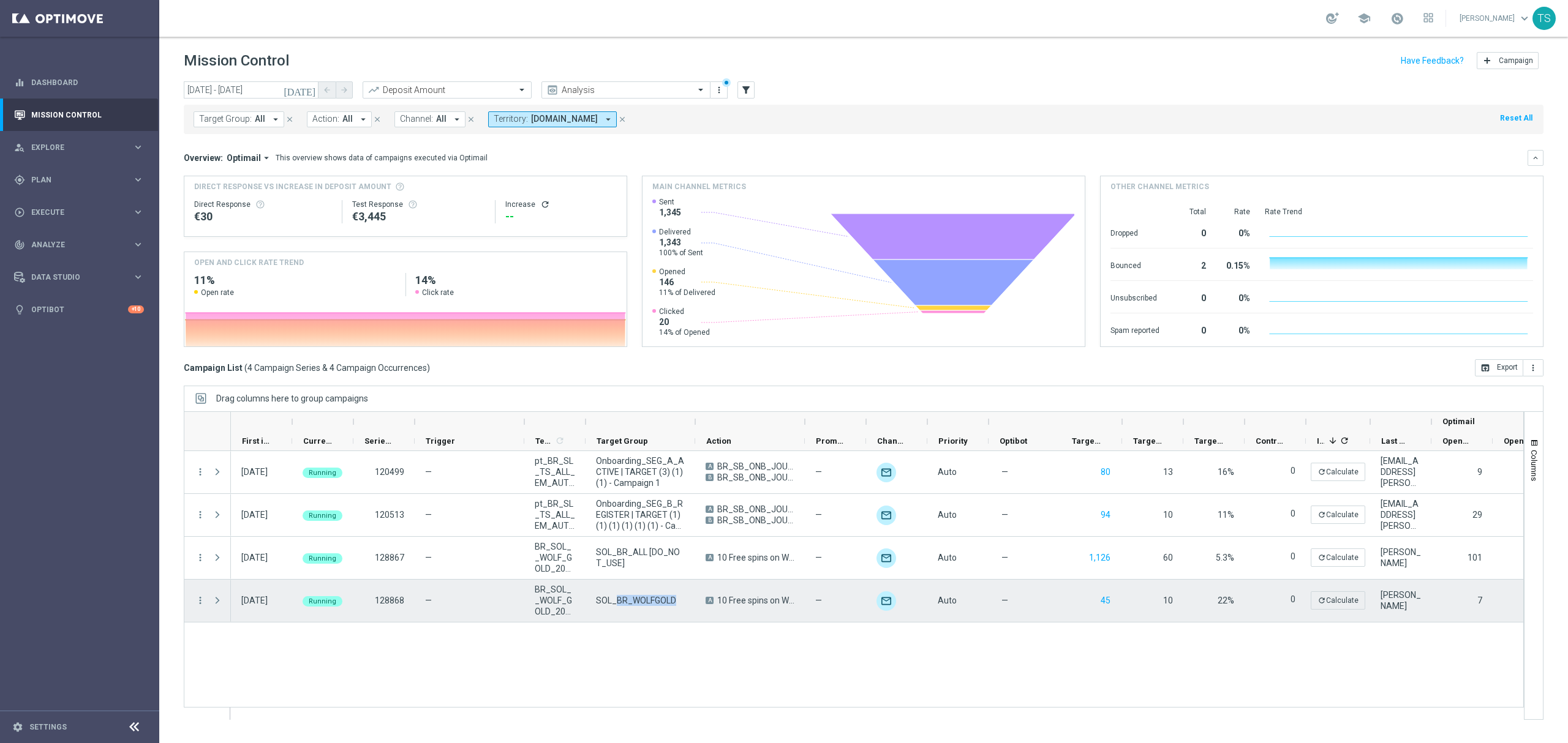
drag, startPoint x: 675, startPoint y: 601, endPoint x: 604, endPoint y: 604, distance: 71.1
click at [613, 602] on span "SOL_BR_WOLFGOLD" at bounding box center [636, 601] width 80 height 11
click at [600, 602] on span "SOL_BR_WOLFGOLD" at bounding box center [636, 601] width 80 height 11
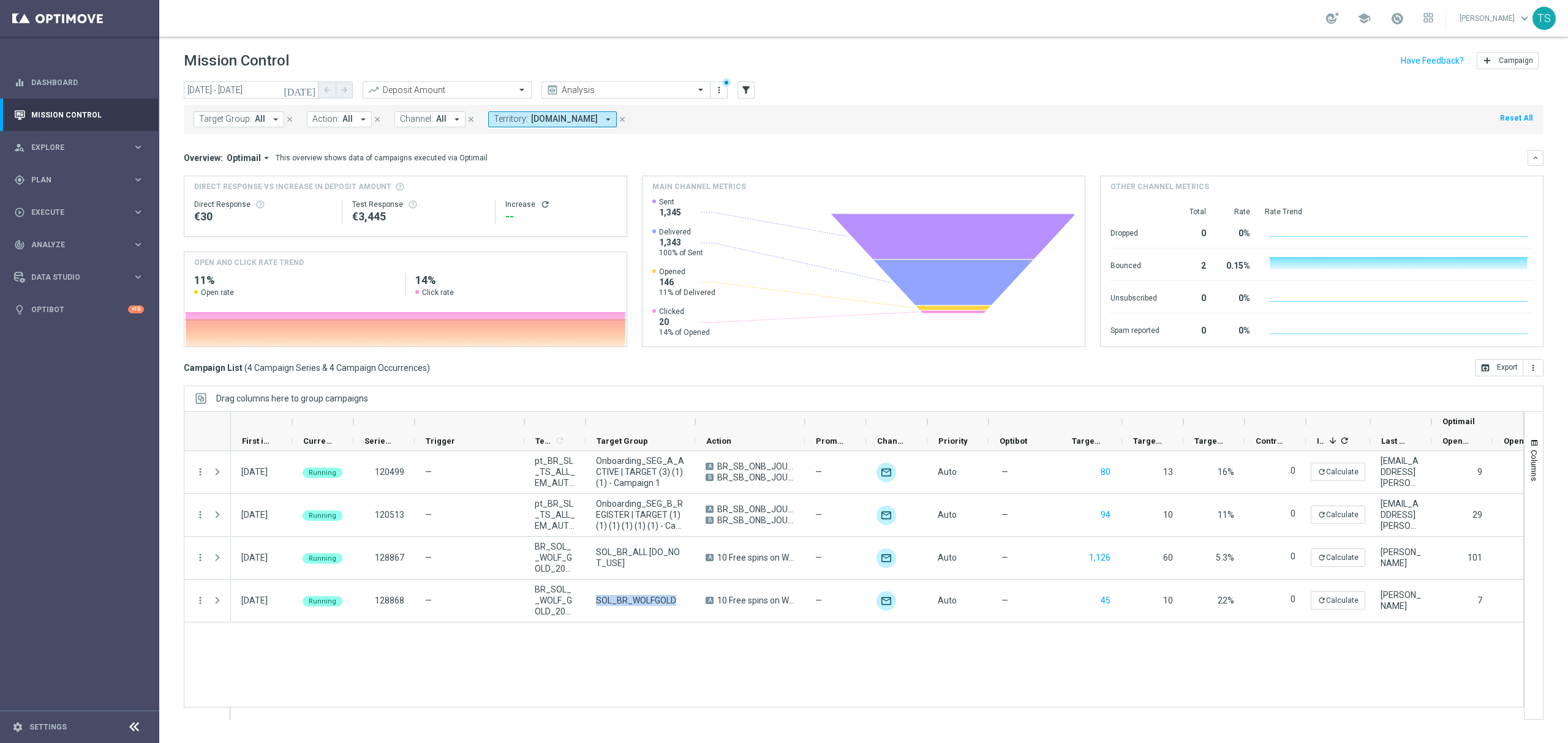
click at [683, 668] on div "17 Sep 2025, Wednesday Running 120499 — pt_BR_SL_TS_ALL_EM_AUT_MIX__ONB_ACT_ATA…" at bounding box center [877, 585] width 1292 height 268
click at [638, 642] on div "17 Sep 2025, Wednesday Running 120499 — pt_BR_SL_TS_ALL_EM_AUT_MIX__ONB_ACT_ATA…" at bounding box center [877, 585] width 1292 height 268
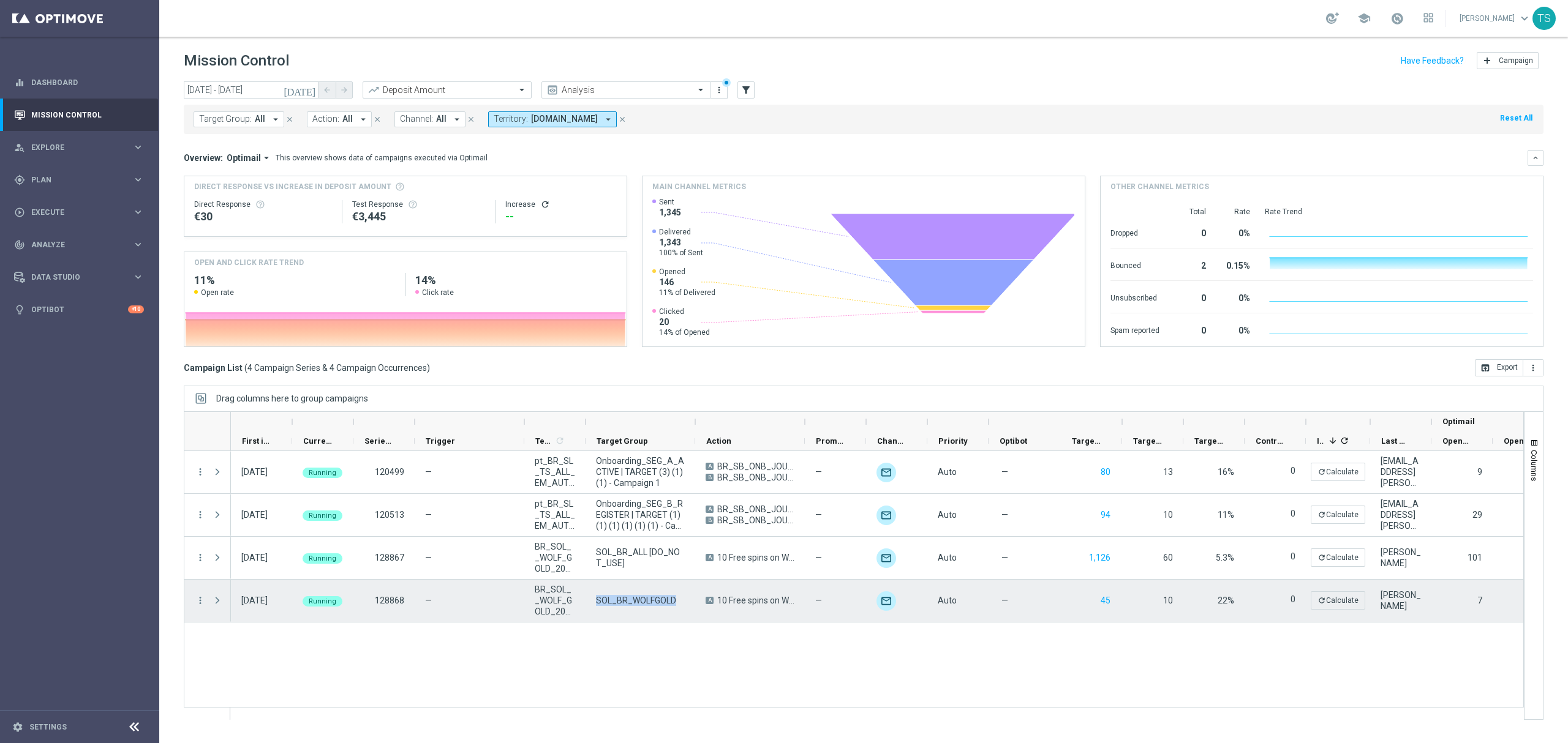
click at [637, 601] on span "SOL_BR_WOLFGOLD" at bounding box center [636, 601] width 80 height 11
click at [597, 604] on span "SOL_BR_WOLFGOLD" at bounding box center [636, 601] width 80 height 11
drag, startPoint x: 597, startPoint y: 604, endPoint x: 636, endPoint y: 603, distance: 39.0
click at [636, 603] on span "SOL_BR_WOLFGOLD" at bounding box center [636, 601] width 80 height 11
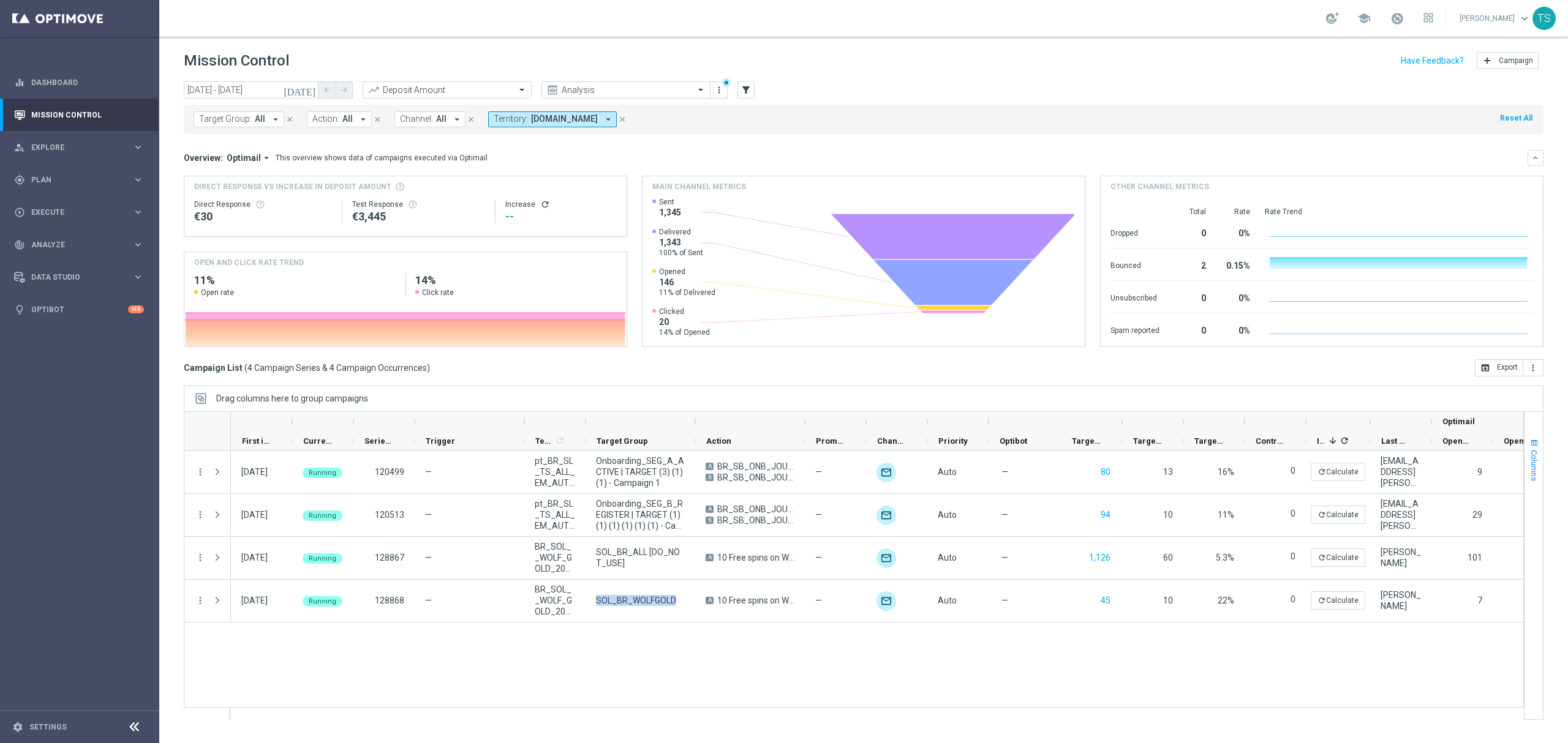
click at [1535, 440] on span "button" at bounding box center [1534, 443] width 10 height 10
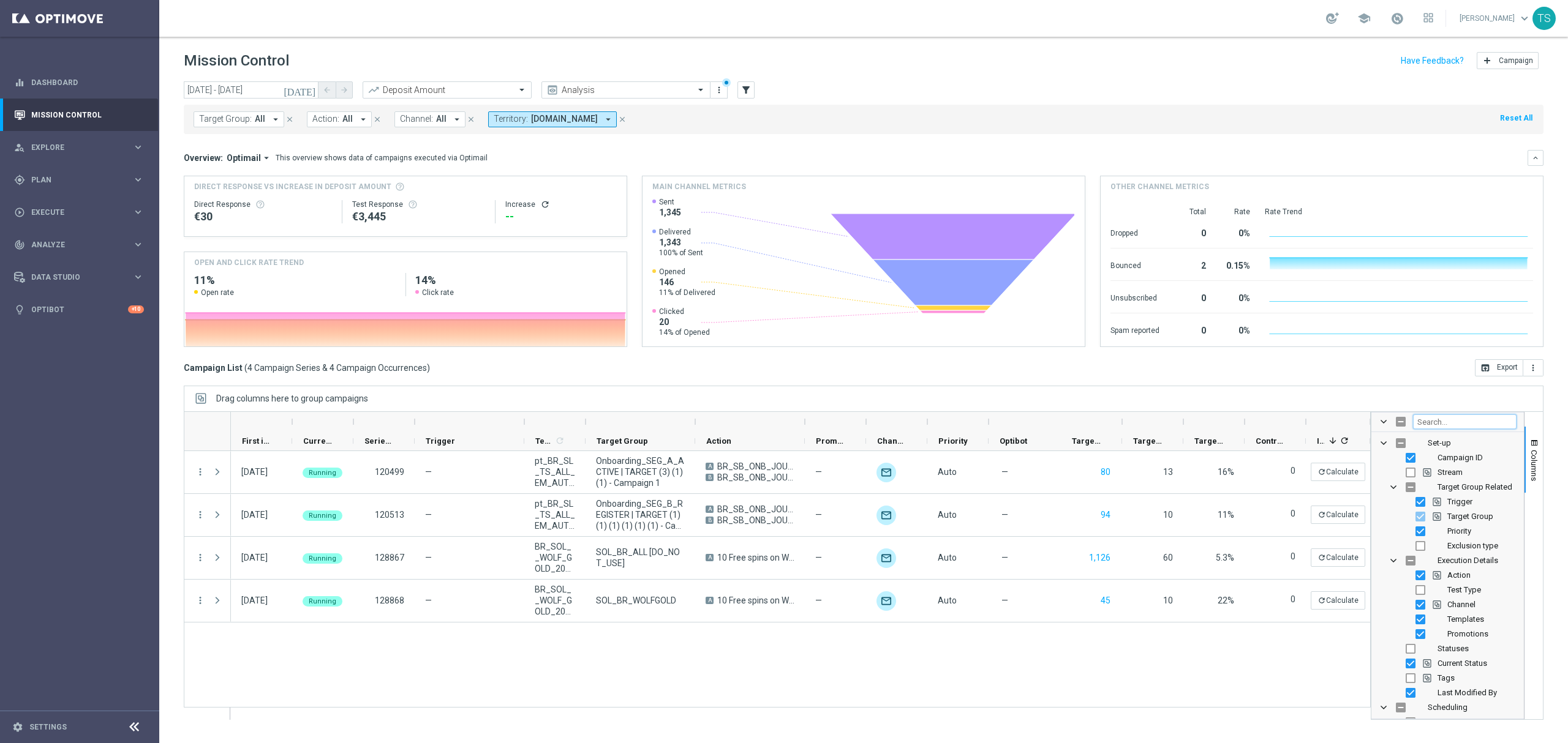
click at [1502, 427] on input "Filter Columns Input" at bounding box center [1464, 421] width 104 height 14
type input "templ"
checkbox input "true"
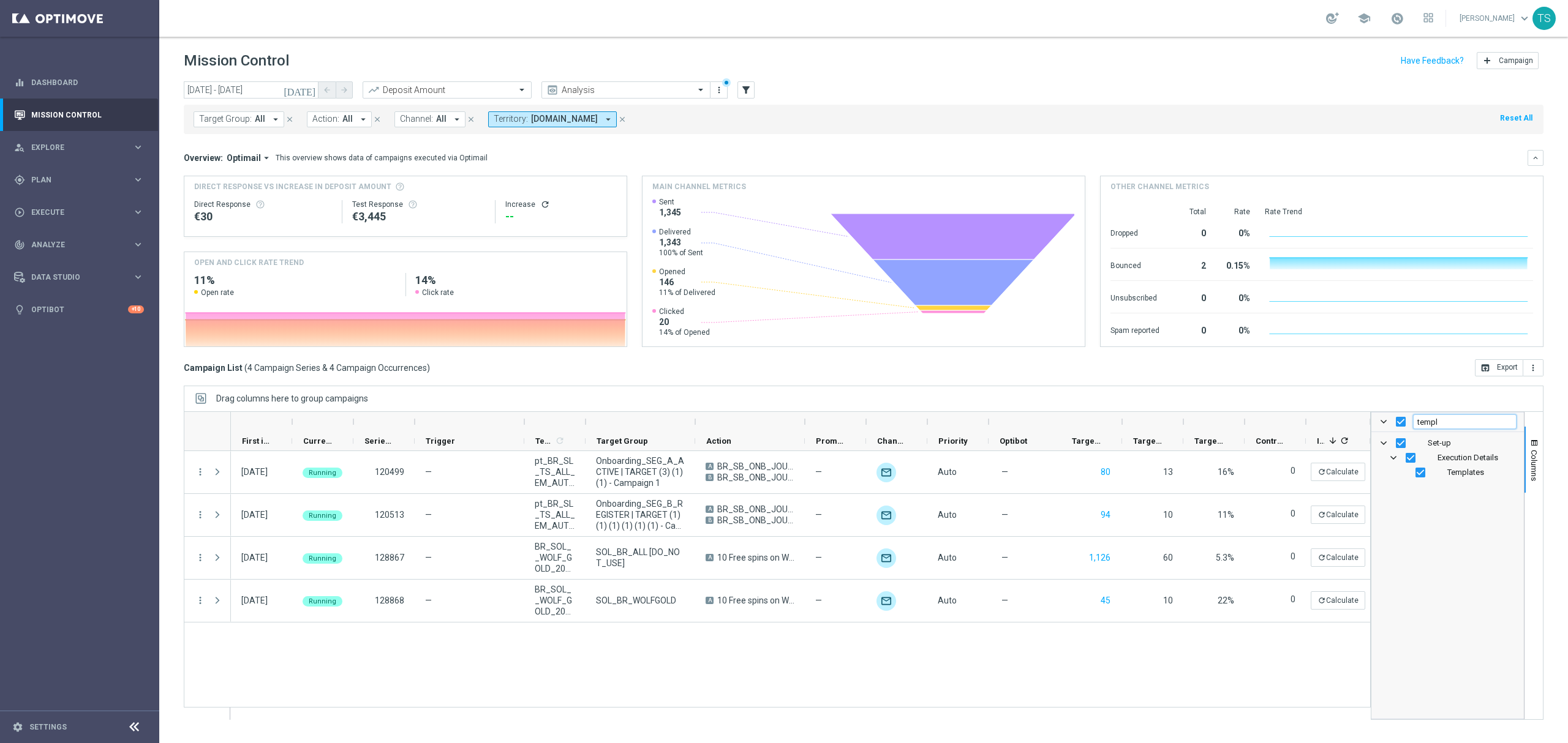
type input "templ"
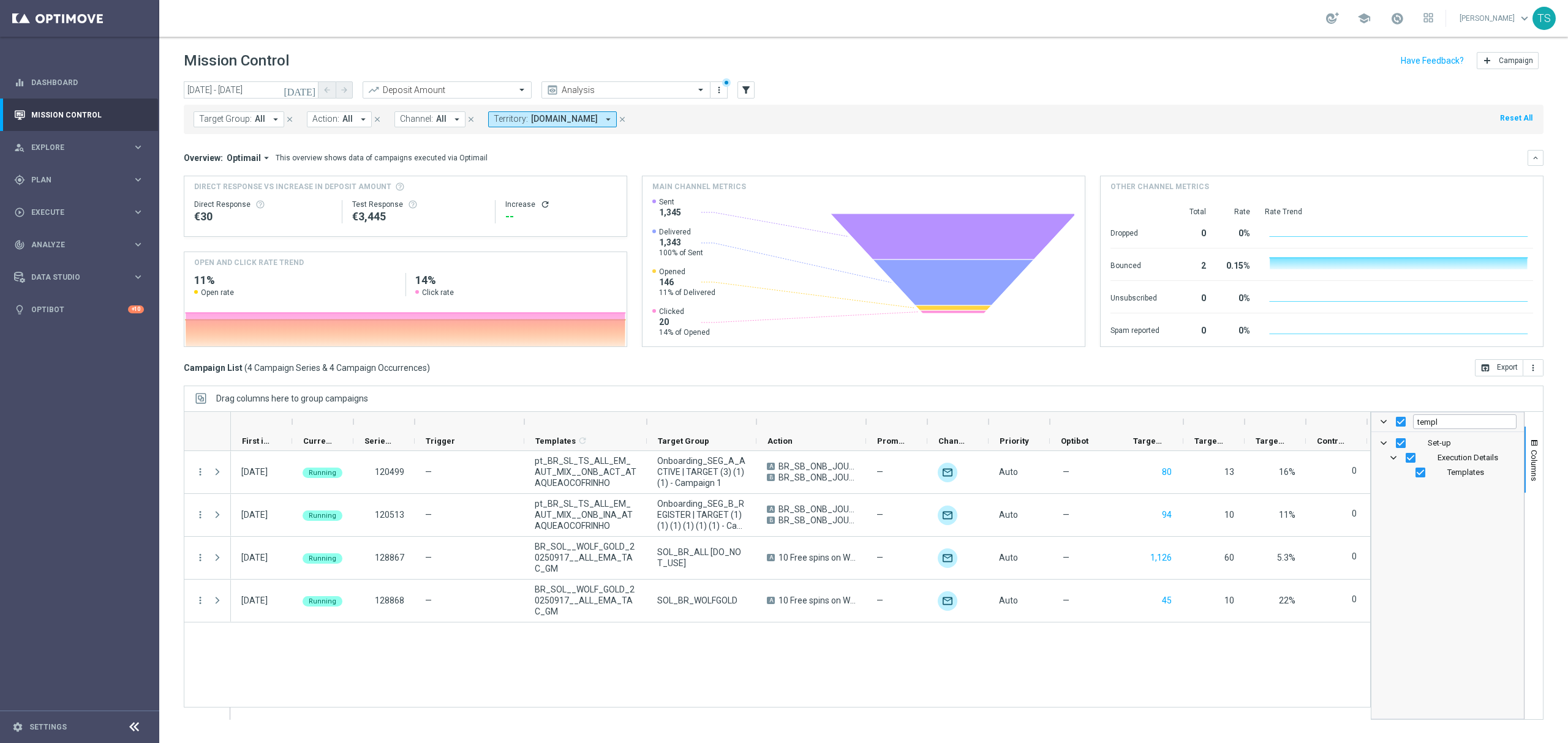
drag, startPoint x: 588, startPoint y: 422, endPoint x: 674, endPoint y: 422, distance: 86.0
click at [672, 422] on div at bounding box center [985, 421] width 1507 height 20
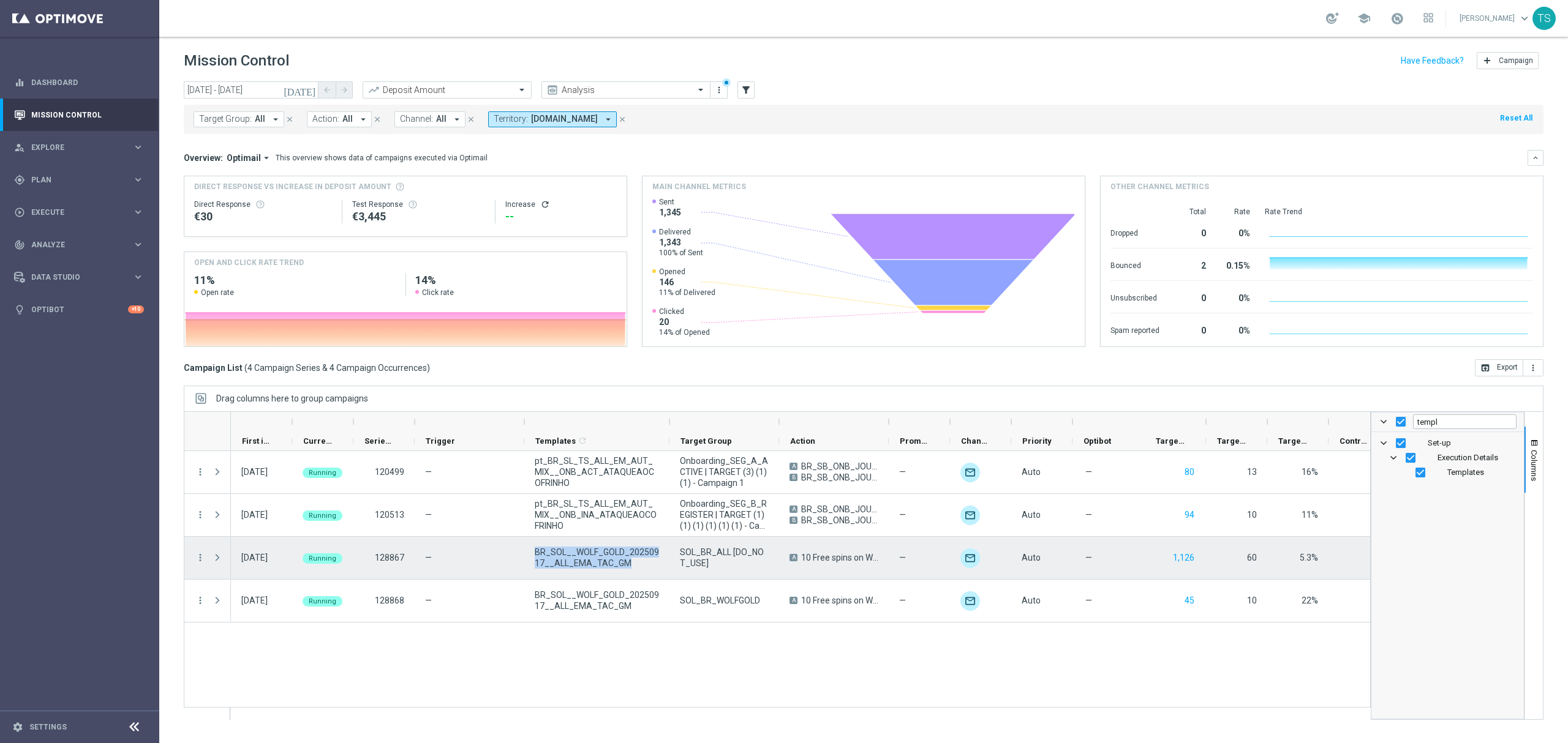
drag, startPoint x: 637, startPoint y: 559, endPoint x: 538, endPoint y: 549, distance: 99.5
click at [538, 549] on span "BR_SOL__WOLF_GOLD_20250917__ALL_EMA_TAC_GM" at bounding box center [597, 557] width 125 height 22
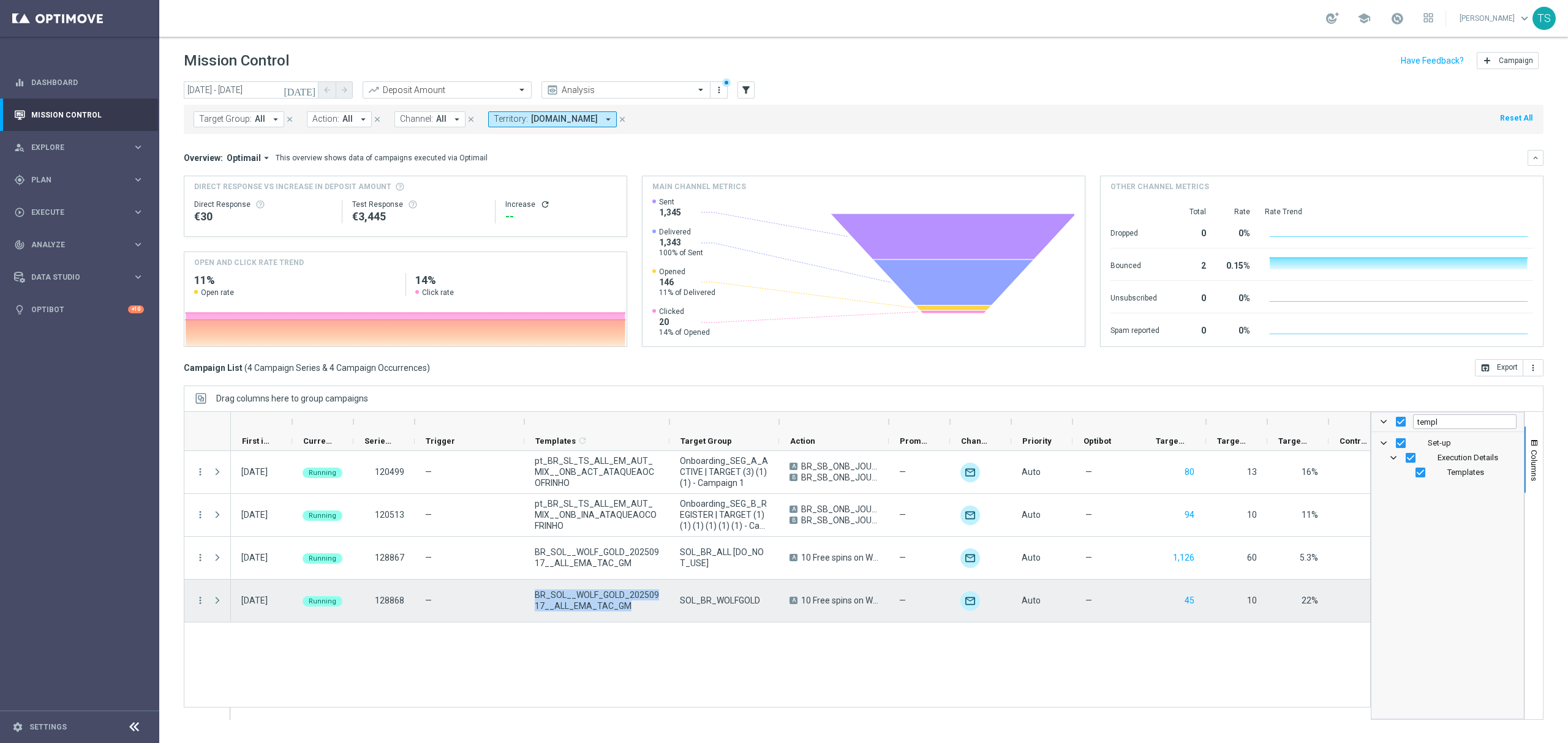
drag, startPoint x: 639, startPoint y: 603, endPoint x: 525, endPoint y: 598, distance: 114.1
click at [525, 598] on div "BR_SOL__WOLF_GOLD_20250917__ALL_EMA_TAC_GM" at bounding box center [597, 601] width 146 height 42
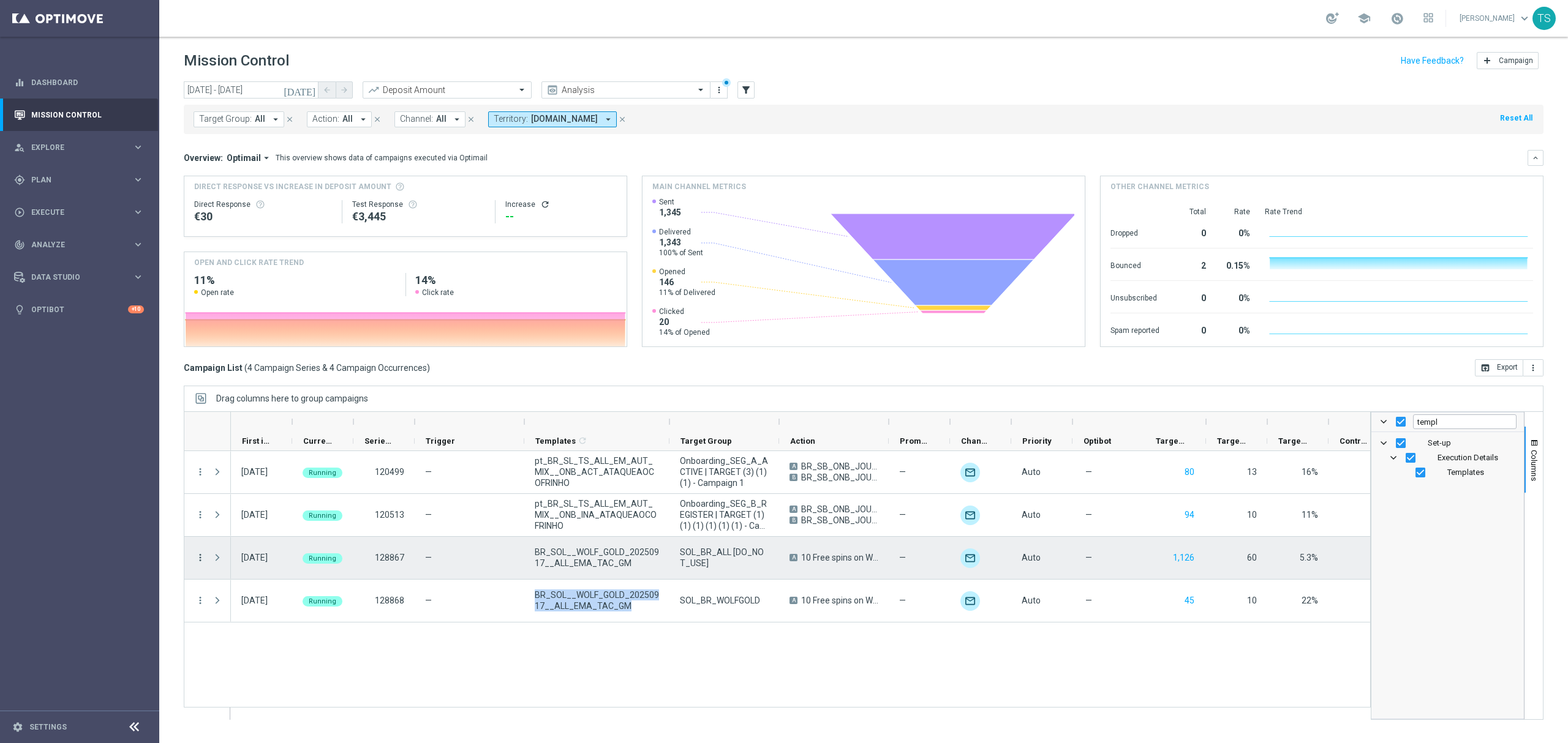
click at [205, 558] on icon "more_vert" at bounding box center [201, 558] width 11 height 11
click at [226, 563] on span "Campaign Details" at bounding box center [255, 566] width 62 height 9
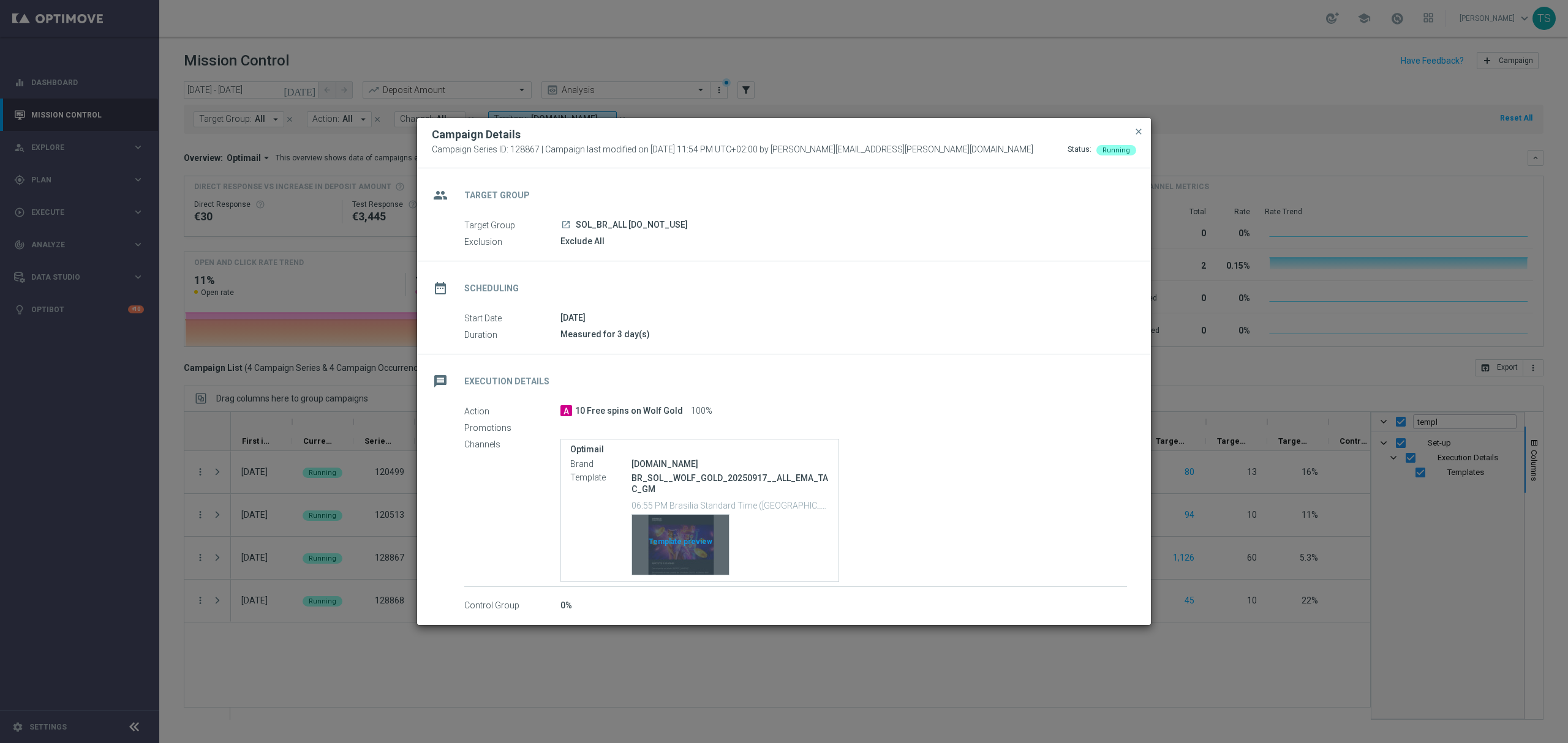
click at [650, 530] on div "Template preview" at bounding box center [680, 544] width 97 height 60
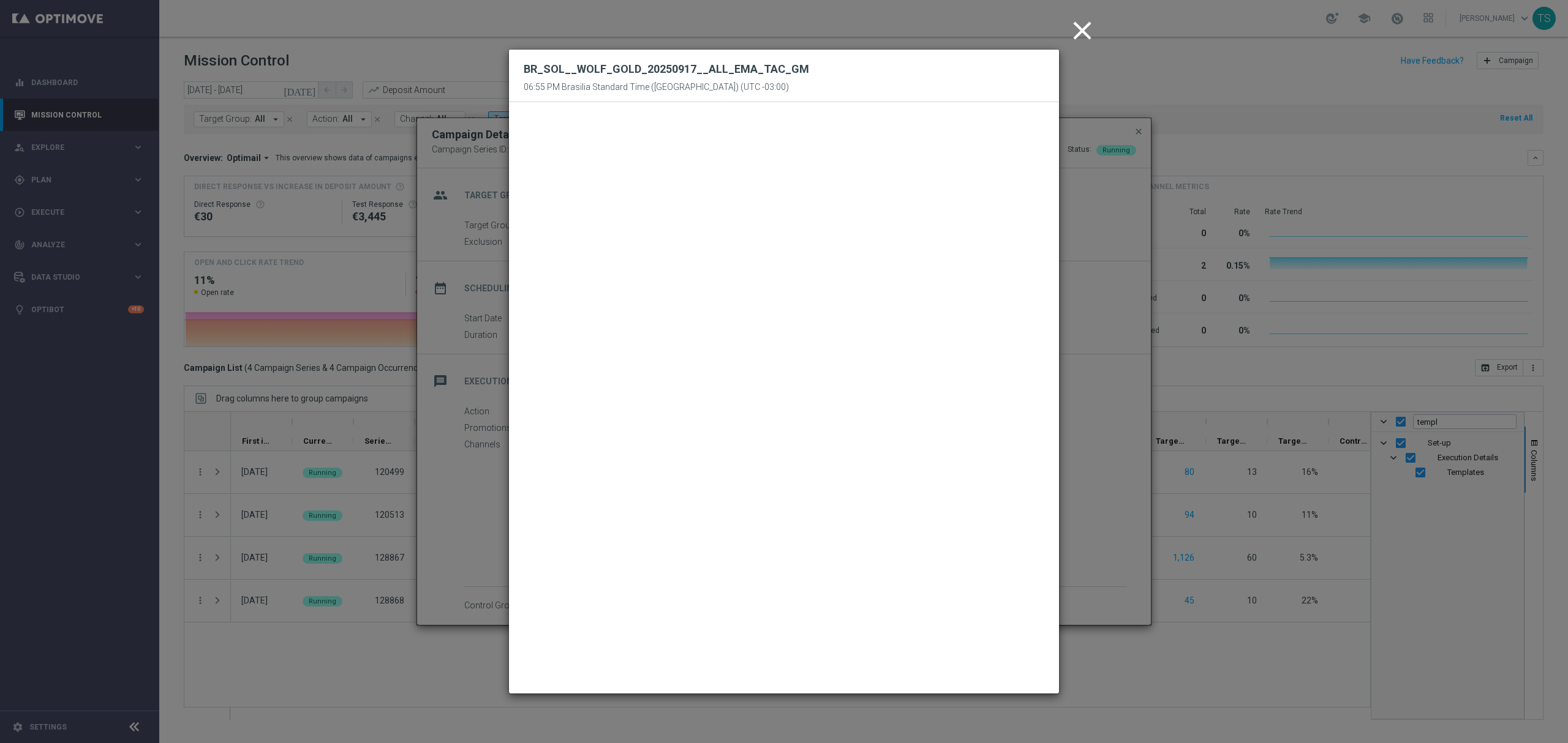
click at [1077, 38] on icon "close" at bounding box center [1082, 30] width 30 height 30
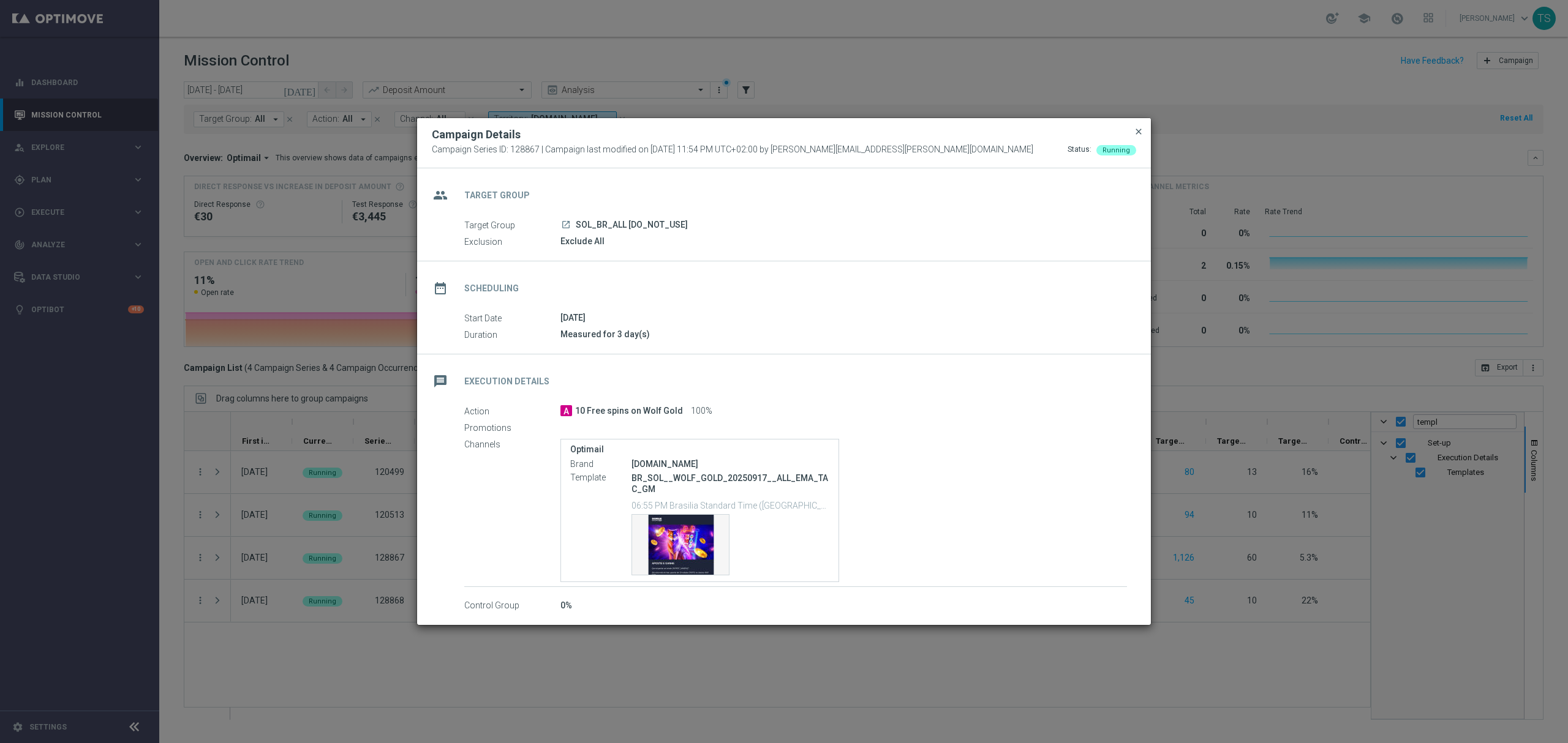
click at [1135, 131] on span "close" at bounding box center [1139, 131] width 10 height 10
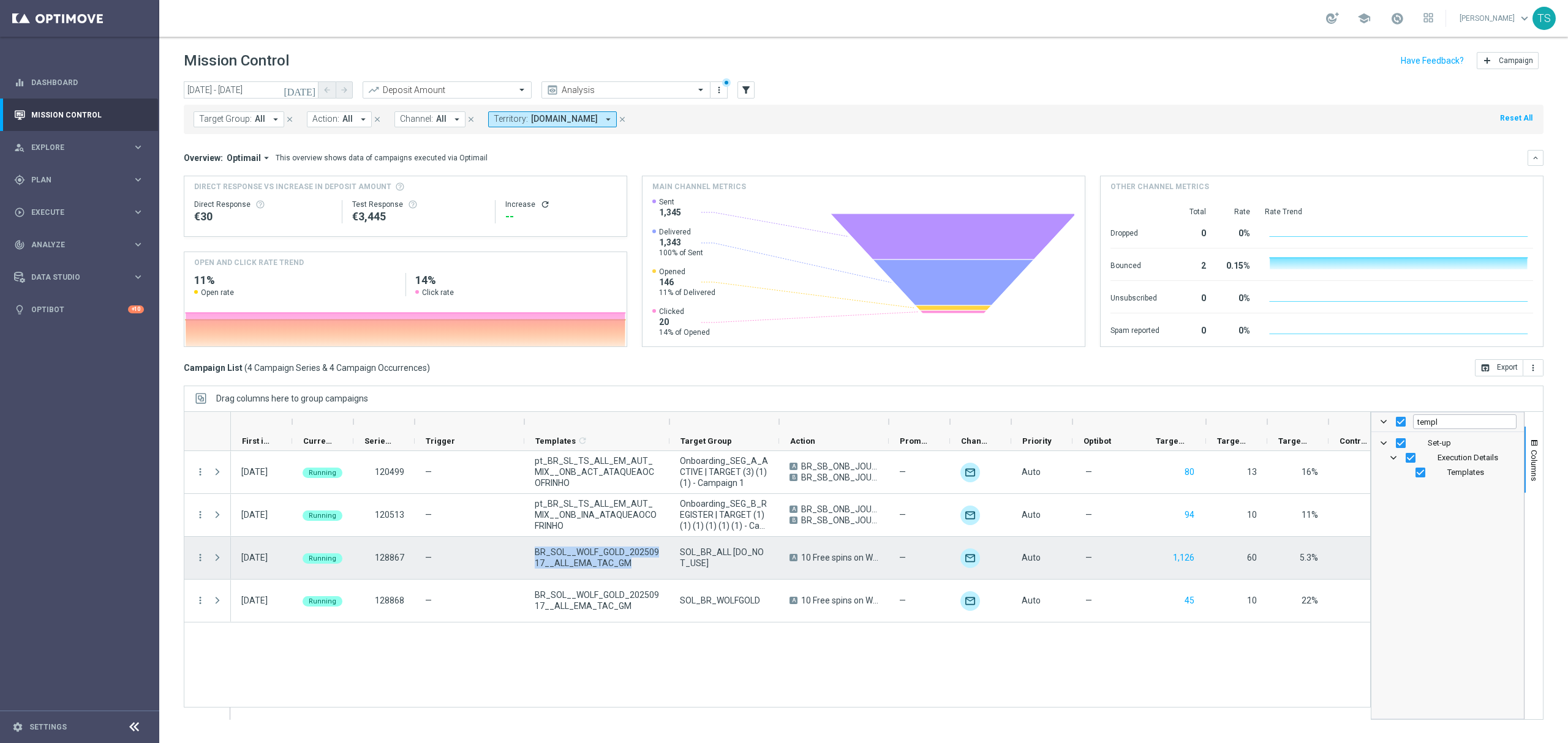
drag, startPoint x: 633, startPoint y: 563, endPoint x: 535, endPoint y: 557, distance: 98.2
click at [535, 557] on span "BR_SOL__WOLF_GOLD_20250917__ALL_EMA_TAC_GM" at bounding box center [597, 557] width 125 height 22
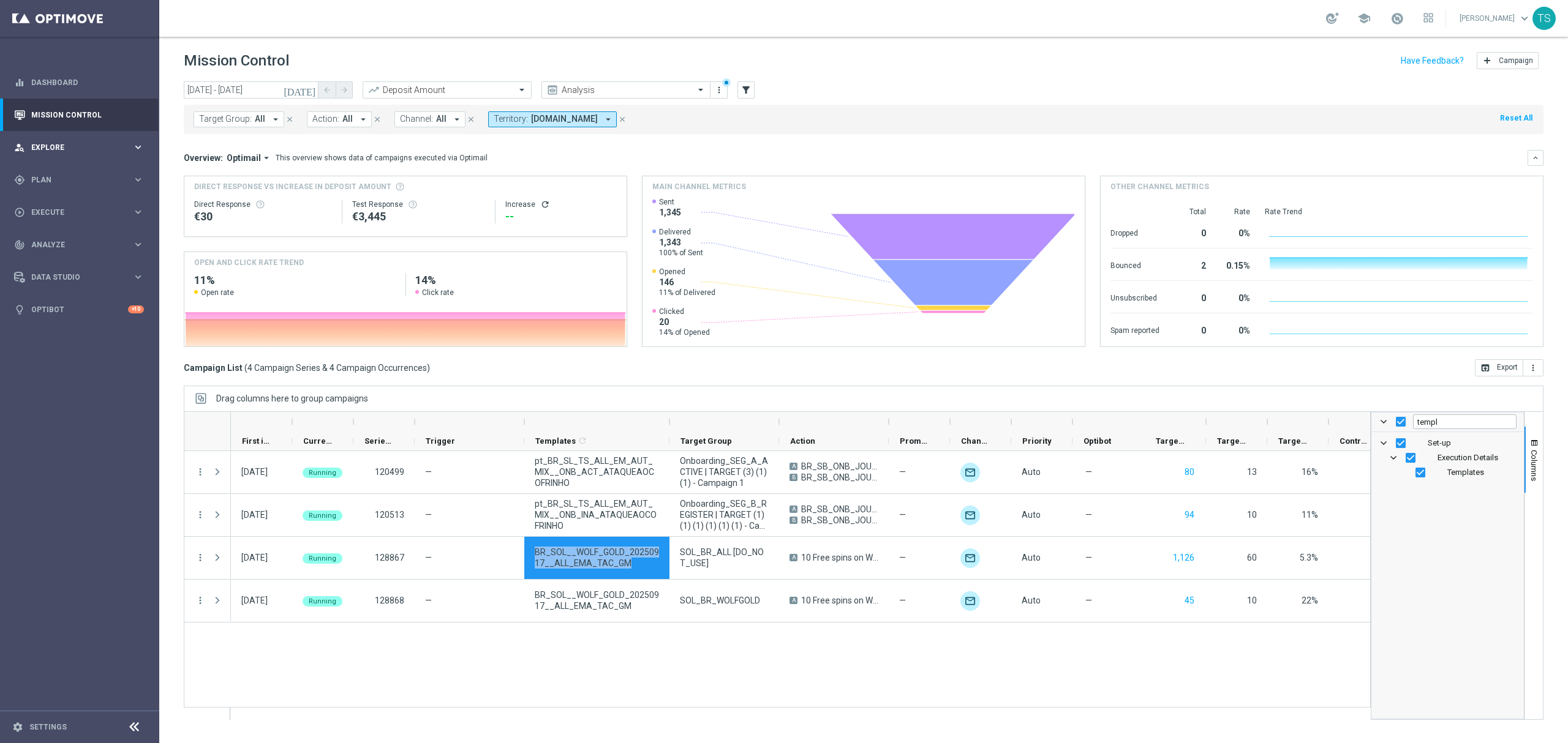
click at [97, 154] on div "person_search Explore keyboard_arrow_right" at bounding box center [79, 147] width 158 height 32
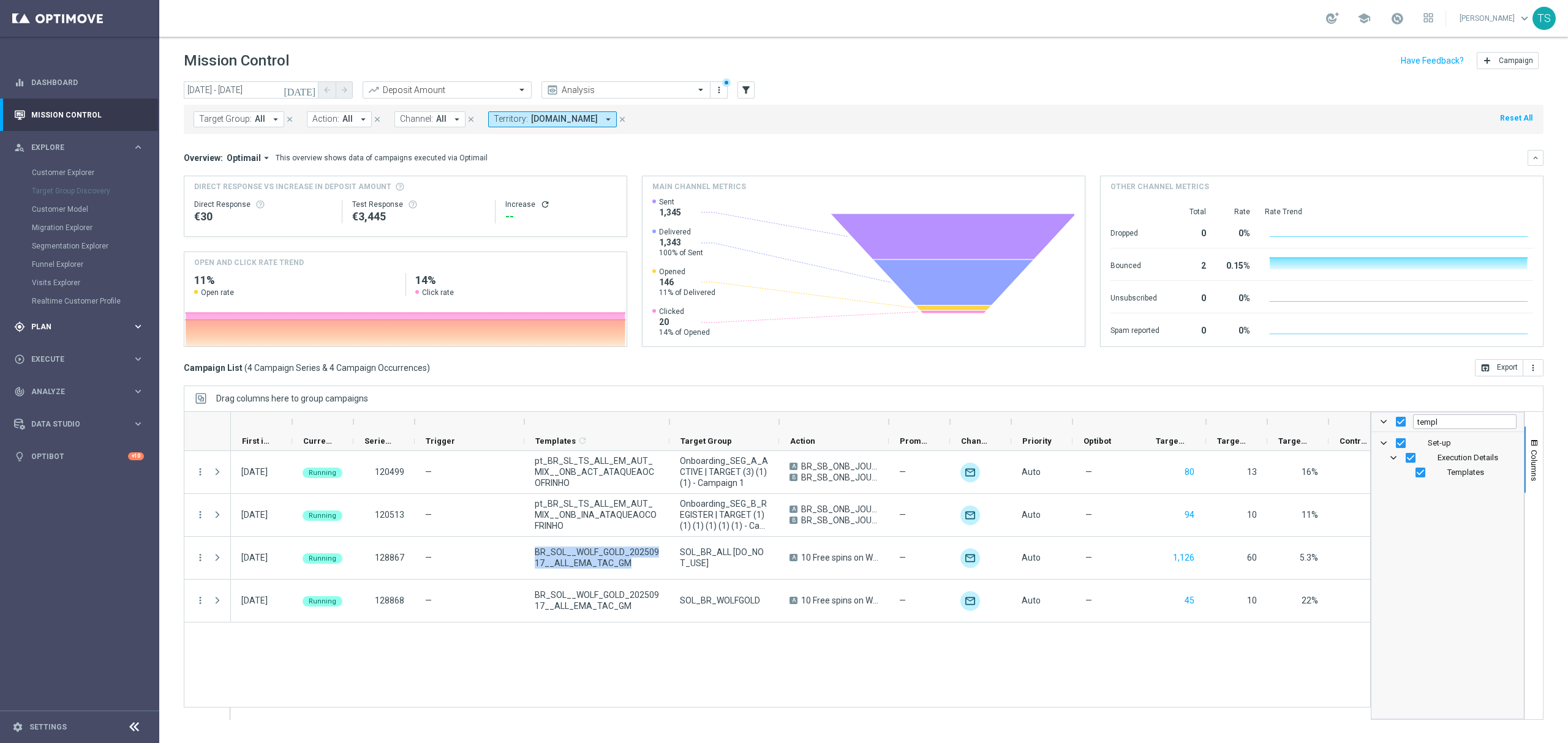
click at [57, 329] on span "Plan" at bounding box center [82, 327] width 101 height 8
click at [65, 265] on div "Optimail" at bounding box center [98, 260] width 120 height 18
click at [57, 258] on link "Optimail" at bounding box center [83, 260] width 89 height 10
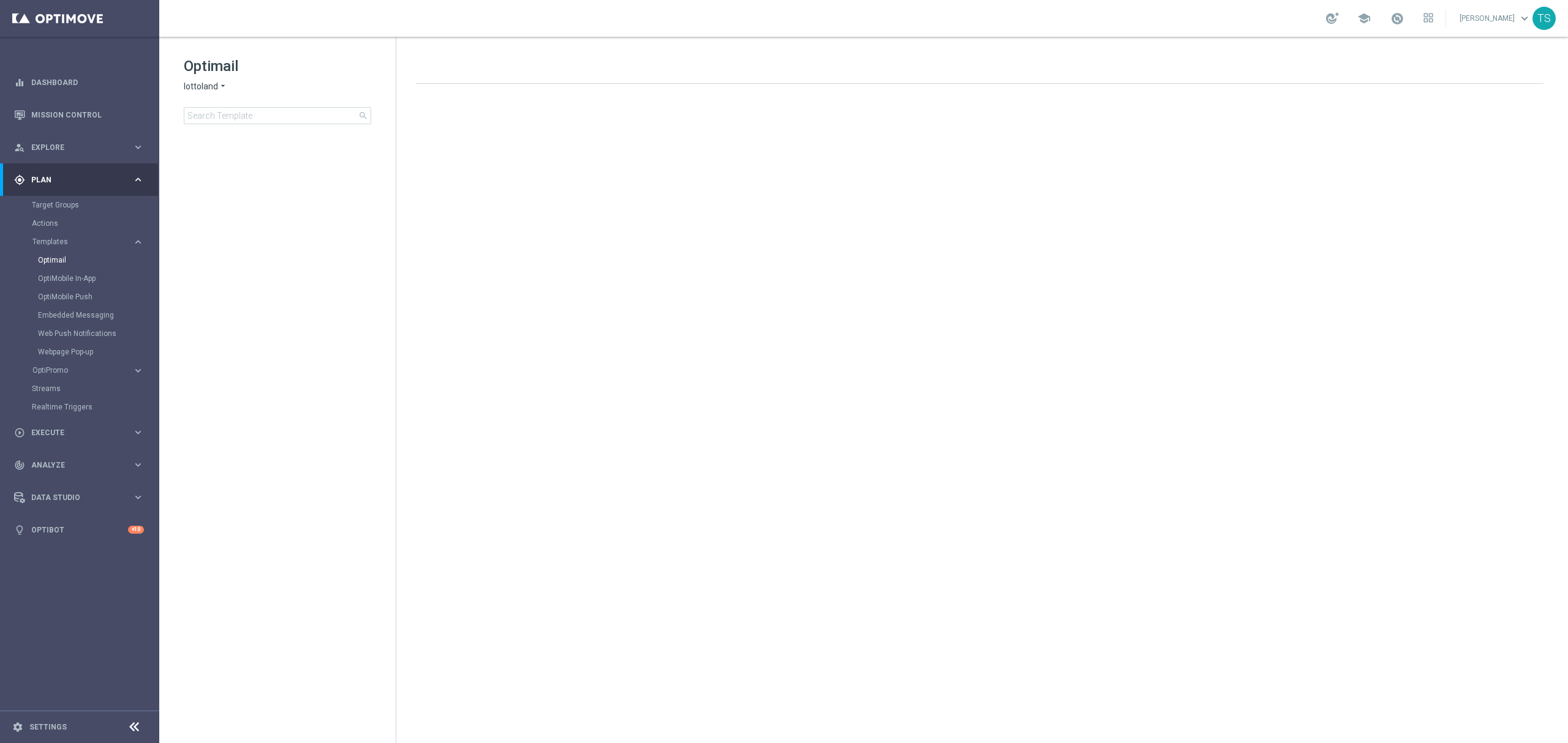
click at [319, 99] on div "Optimail lottoland arrow_drop_down × lottoland search" at bounding box center [289, 89] width 212 height 68
click at [302, 112] on input at bounding box center [277, 116] width 187 height 17
click at [210, 77] on div "Optimail lottoland arrow_drop_down × lottoland search" at bounding box center [289, 89] width 212 height 68
click at [204, 80] on div "Optimail lottoland arrow_drop_down × lottoland search" at bounding box center [289, 89] width 212 height 68
click at [206, 87] on span "lottoland" at bounding box center [201, 87] width 34 height 11
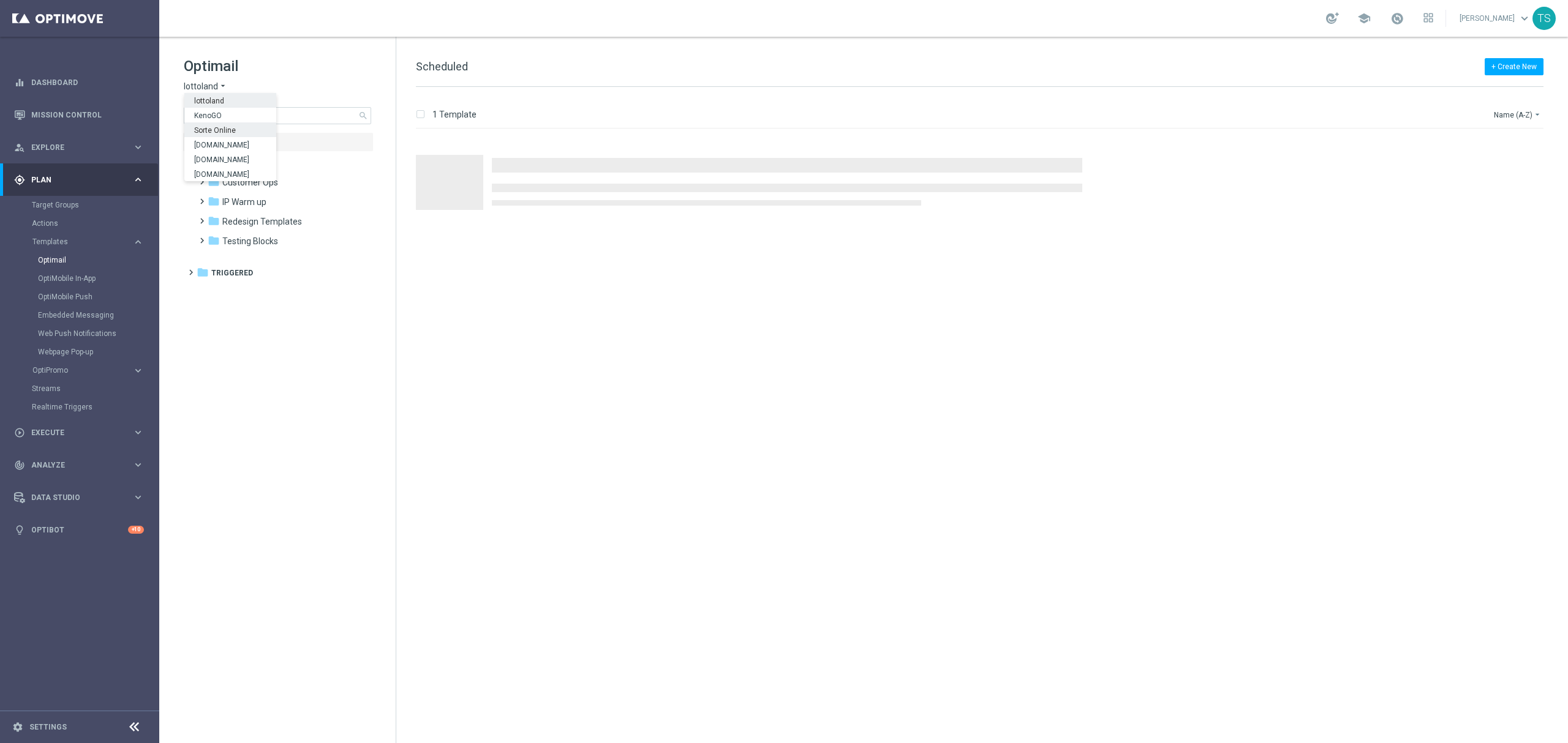
click at [0, 0] on span "Sorte Online" at bounding box center [0, 0] width 0 height 0
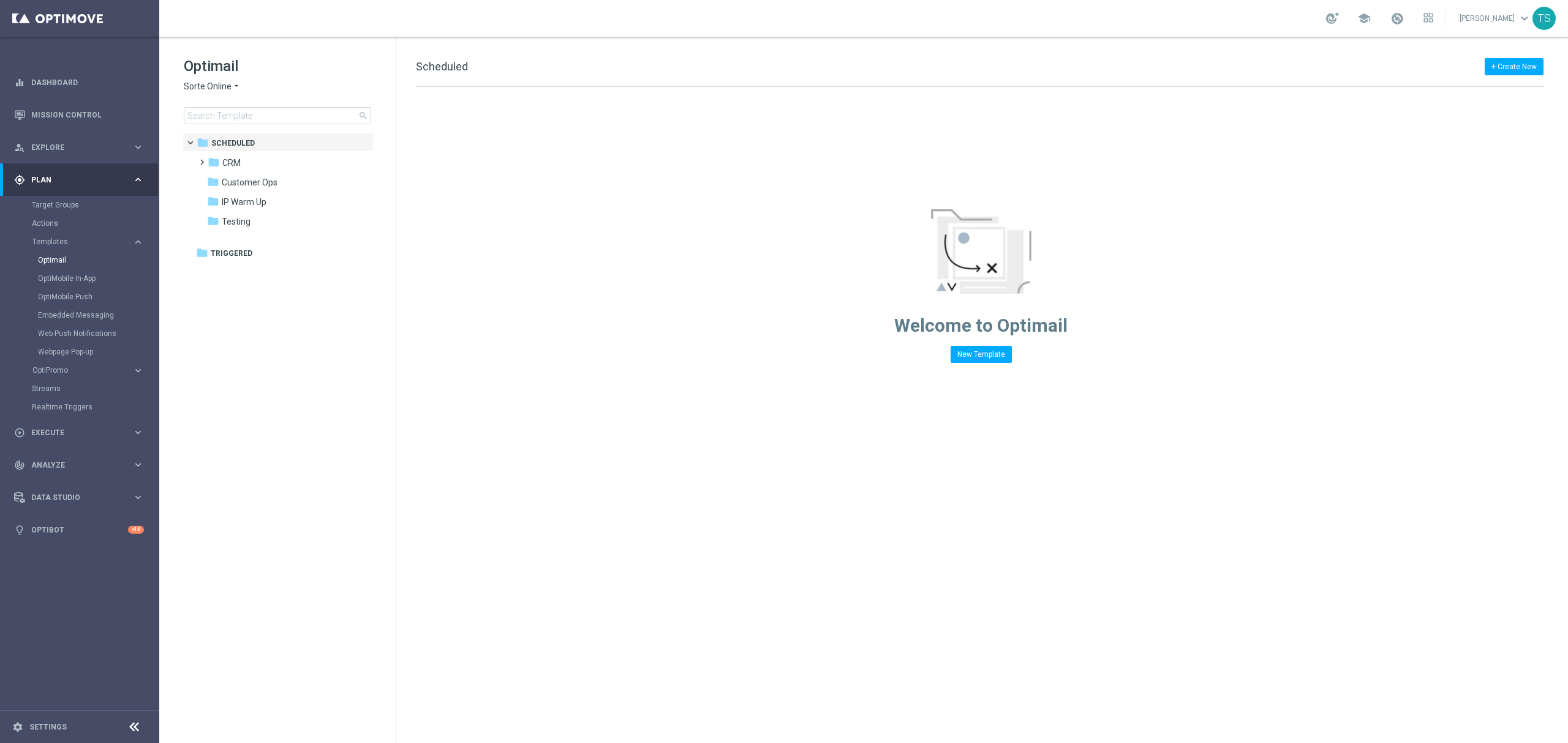
click at [221, 86] on span "Sorte Online" at bounding box center [207, 87] width 48 height 11
click at [0, 0] on span "Sorteonline.bet.br" at bounding box center [0, 0] width 0 height 0
click at [260, 118] on input at bounding box center [277, 116] width 187 height 17
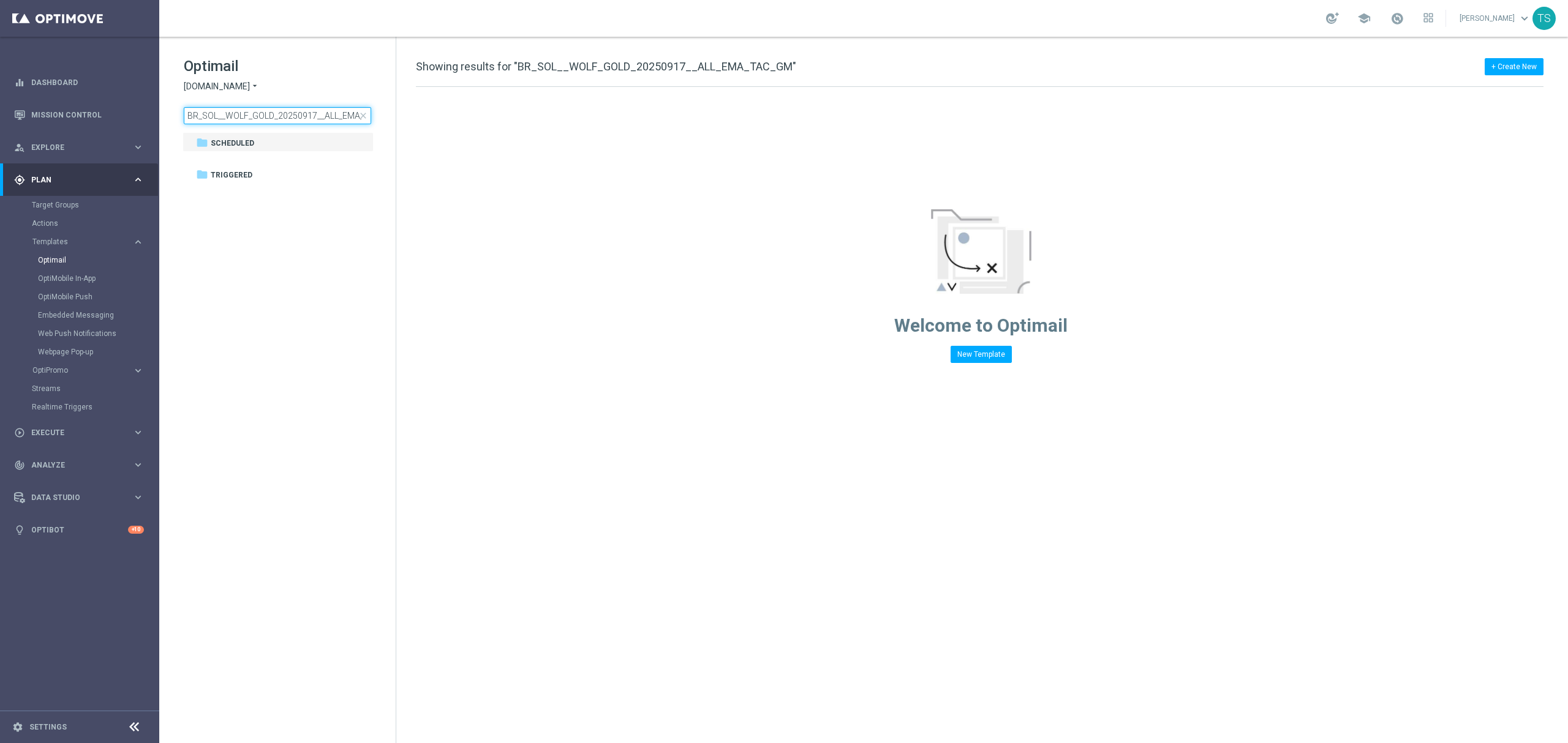
scroll to position [0, 32]
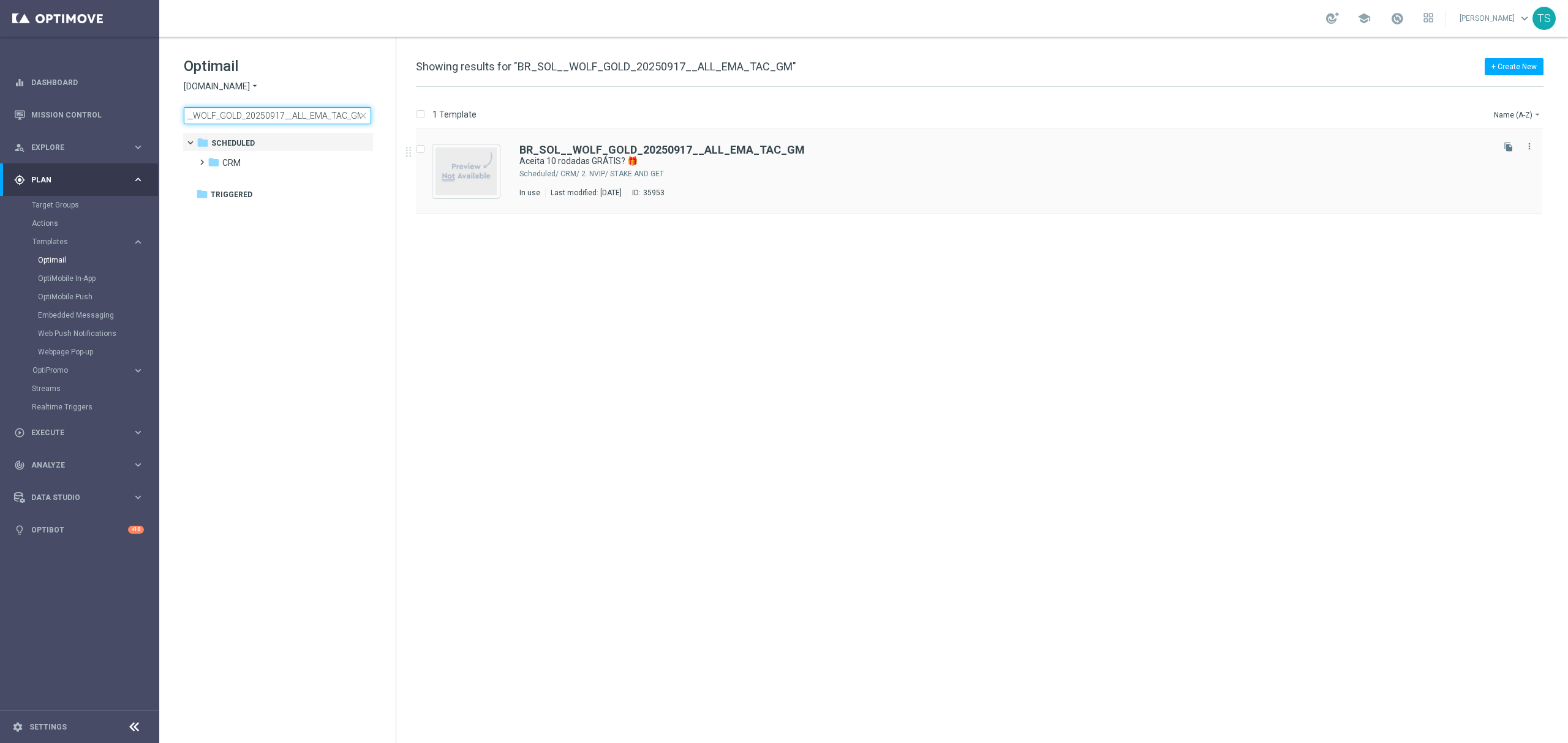
type input "BR_SOL__WOLF_GOLD_20250917__ALL_EMA_TAC_GM"
click at [657, 68] on span "Showing results for "BR_SOL__WOLF_GOLD_20250917__ALL_EMA_TAC_GM"" at bounding box center [606, 67] width 381 height 13
click at [652, 68] on span "Showing results for "BR_SOL__WOLF_GOLD_20250917__ALL_EMA_TAC_GM"" at bounding box center [606, 67] width 381 height 13
click at [642, 146] on b "BR_SOL__WOLF_GOLD_20250917__ALL_EMA_TAC_GM" at bounding box center [662, 150] width 285 height 13
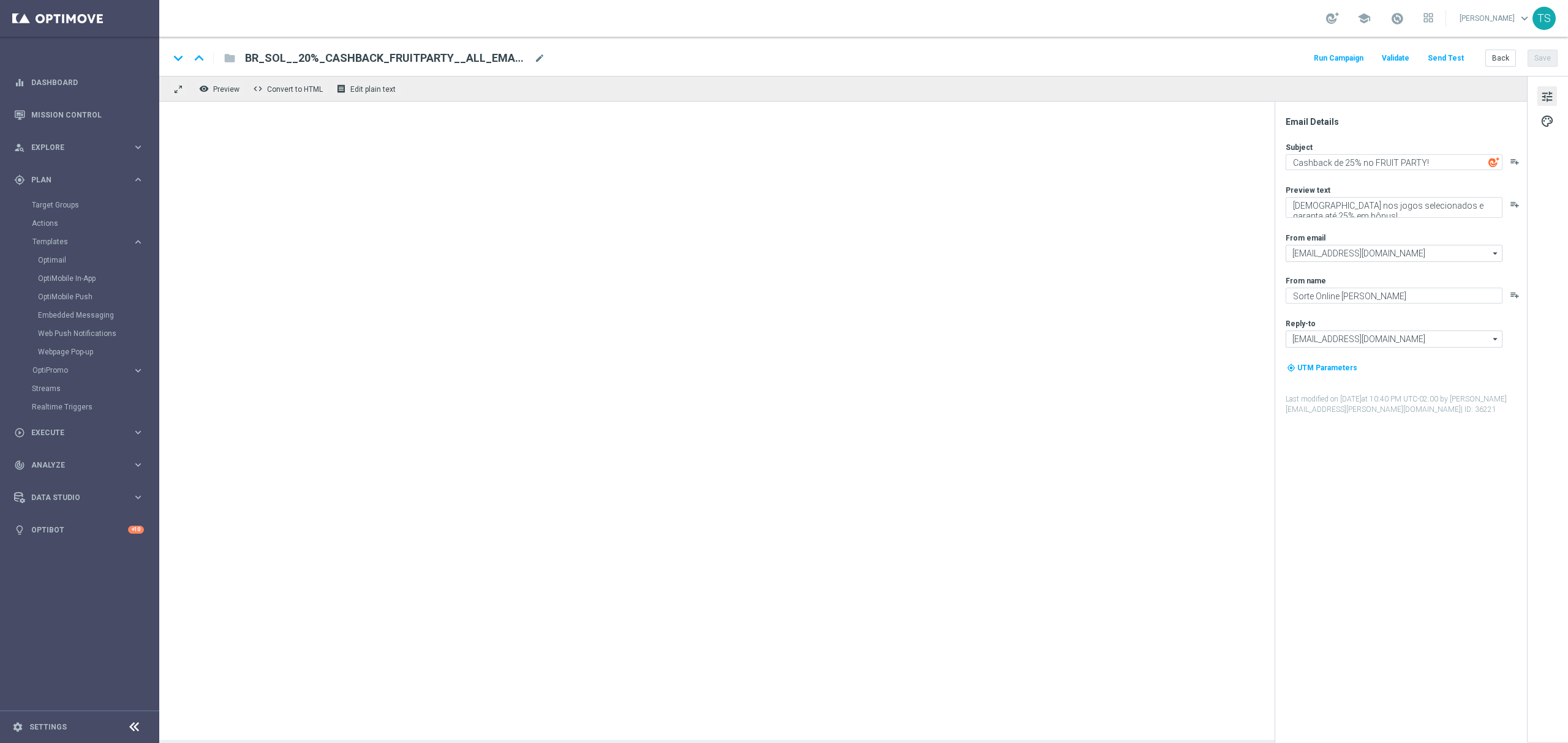
type textarea "Aceita 10 rodadas GRÁTIS? 🎁"
type textarea "Jogue Wolf Gold! Aposte apenas R$ 10 nos slots selecionados para garantir o bôn…"
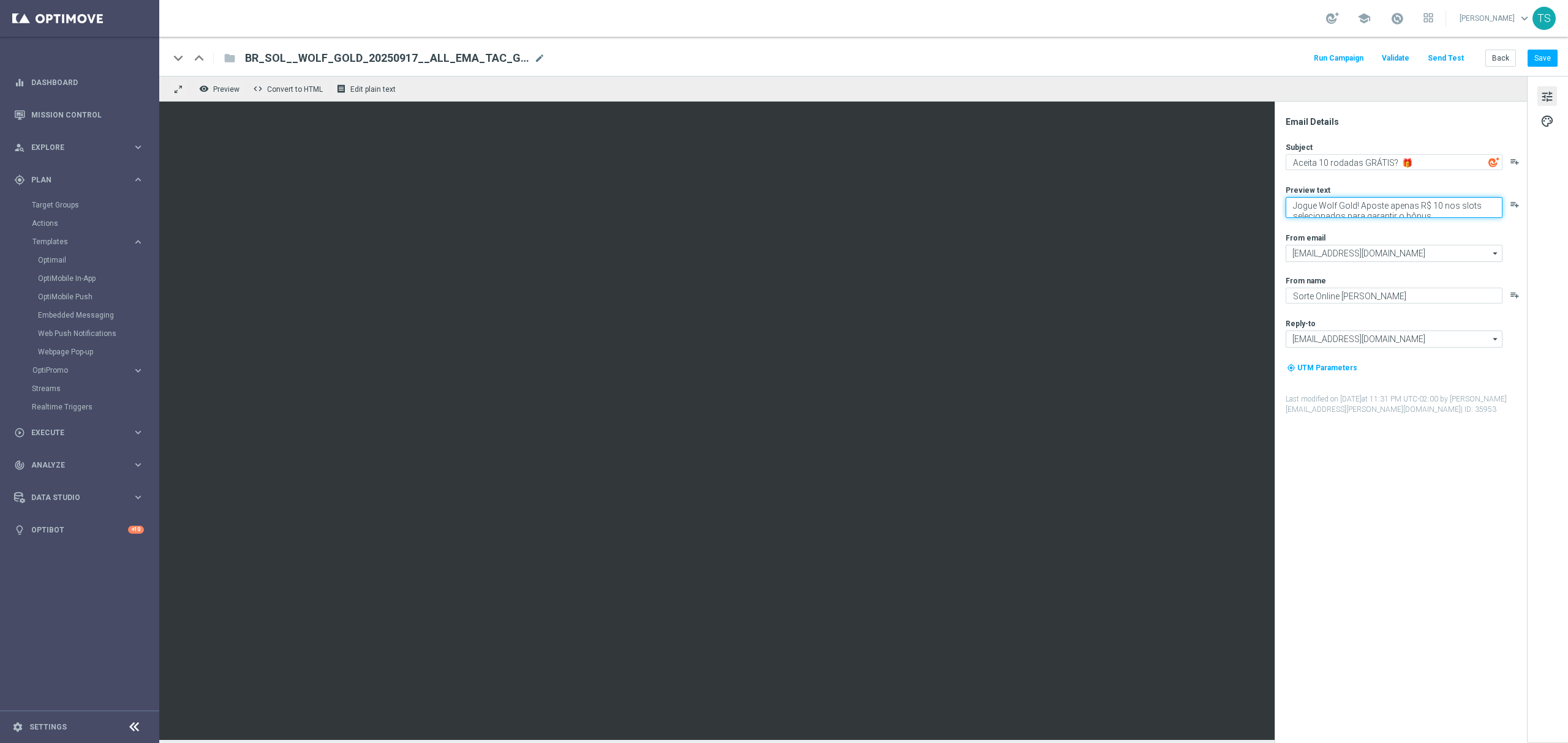
click at [1347, 202] on textarea "Jogue Wolf Gold! Aposte apenas R$ 10 nos slots selecionados para garantir o bôn…" at bounding box center [1394, 207] width 217 height 21
click at [1350, 201] on textarea "Jogue Wolf Gold! Aposte apenas R$ 10 nos slots selecionados para garantir o bôn…" at bounding box center [1394, 207] width 217 height 21
click at [77, 109] on link "Mission Control" at bounding box center [88, 115] width 112 height 32
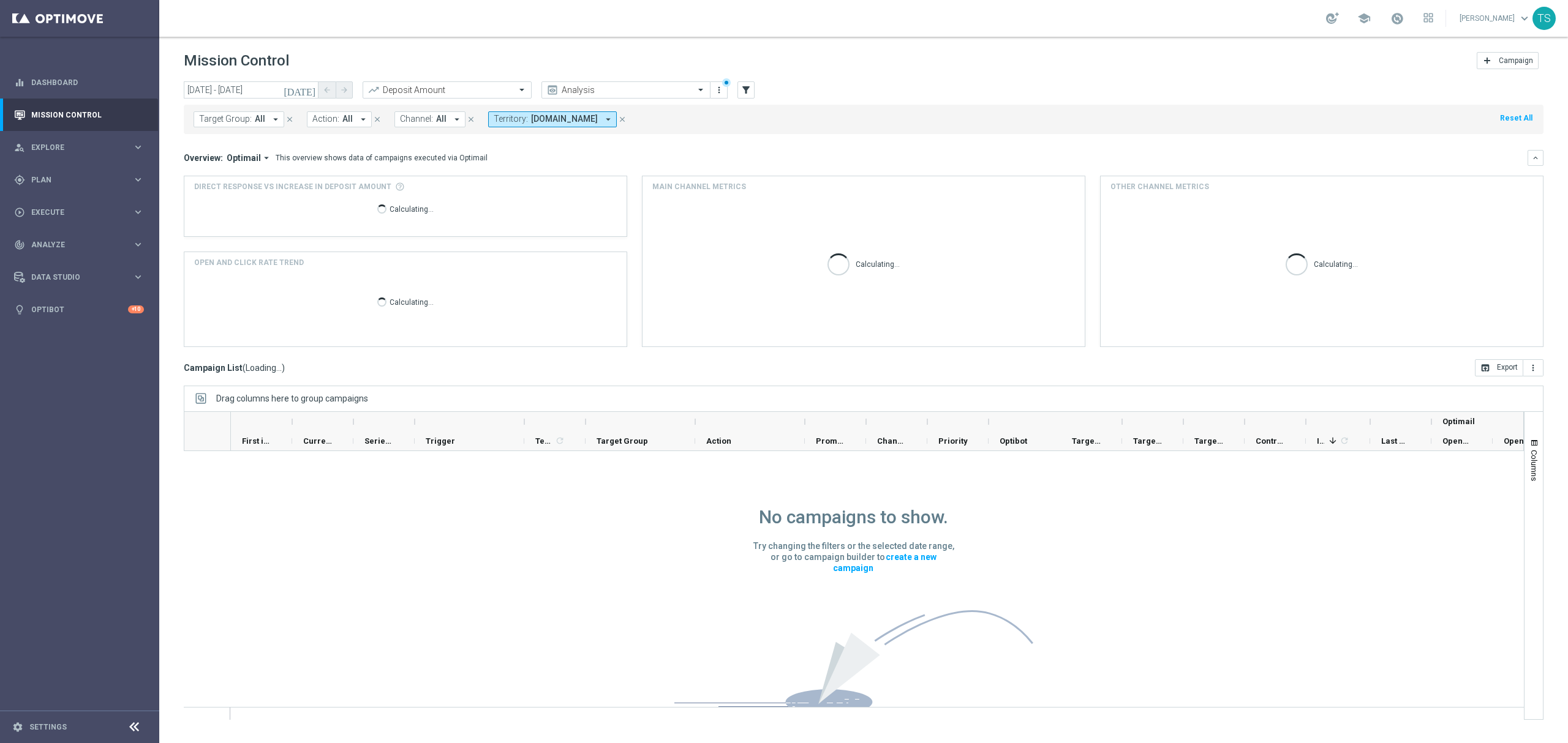
click at [305, 90] on icon "today" at bounding box center [300, 90] width 33 height 11
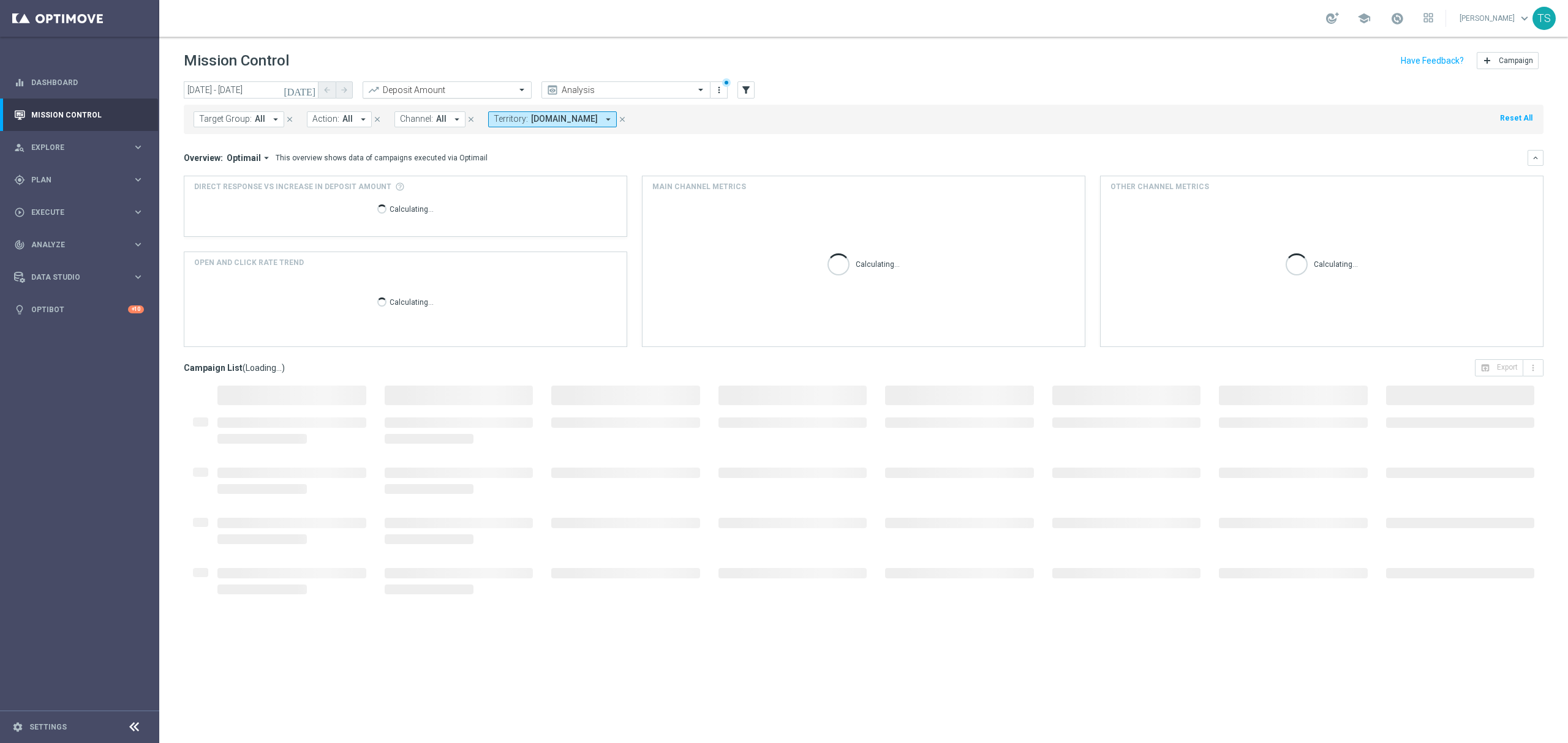
type input "18 Sep 2025 - 18 Sep 2025"
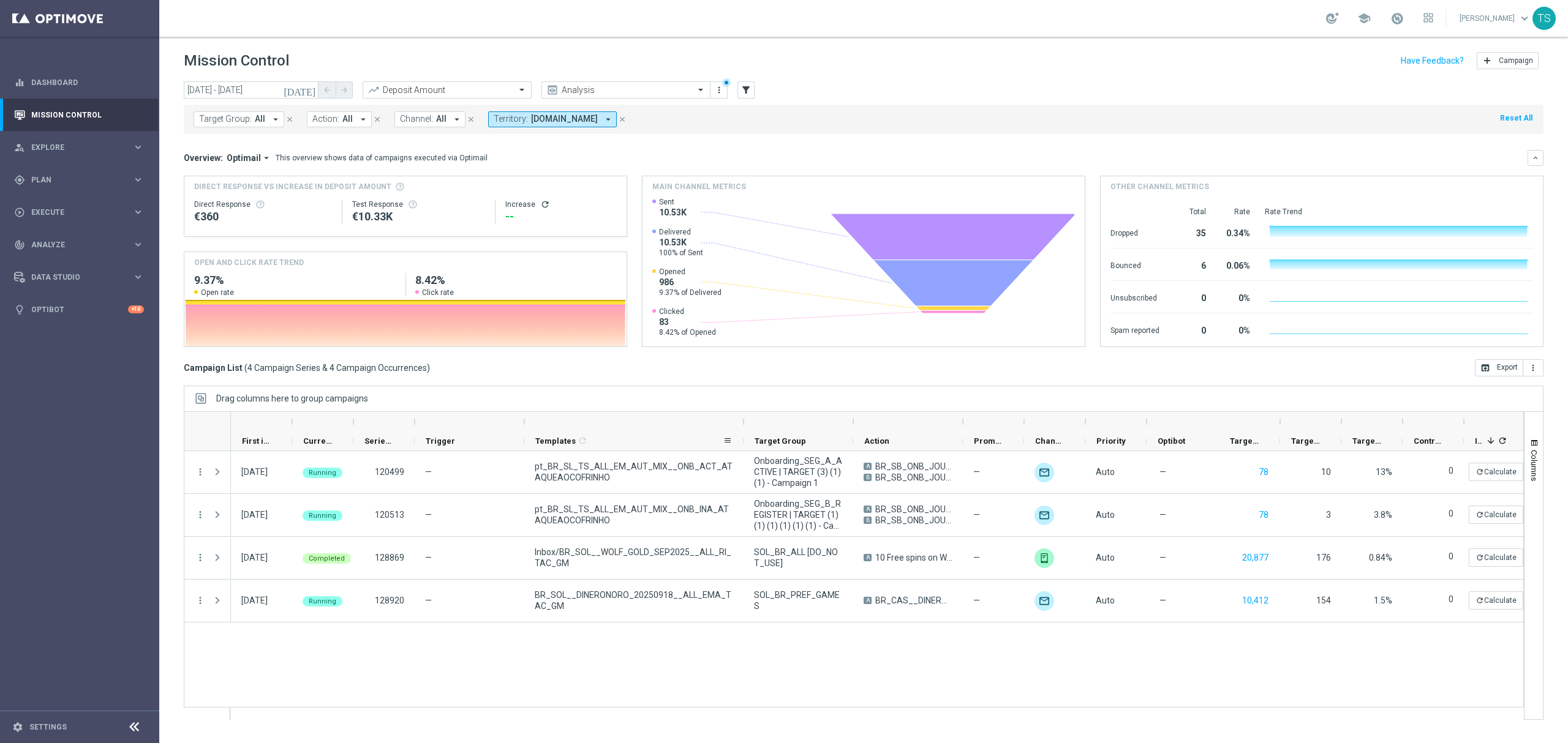
drag, startPoint x: 584, startPoint y: 423, endPoint x: 634, endPoint y: 596, distance: 180.1
click at [743, 437] on div at bounding box center [1032, 431] width 1603 height 39
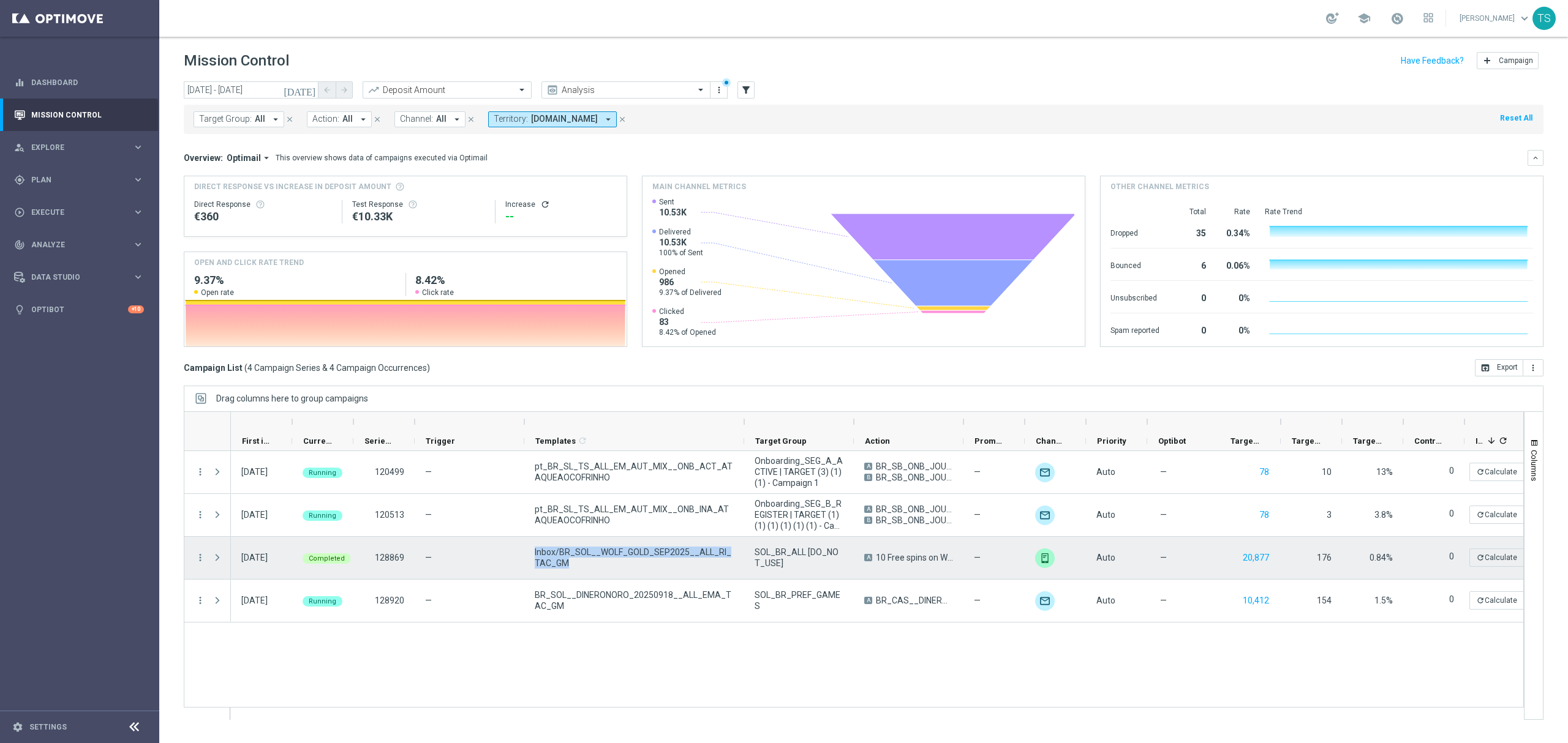
drag, startPoint x: 572, startPoint y: 559, endPoint x: 530, endPoint y: 552, distance: 42.6
click at [530, 552] on div "Inbox/BR_SOL__WOLF_GOLD_SEP2025__ALL_RI_TAC_GM" at bounding box center [634, 558] width 220 height 42
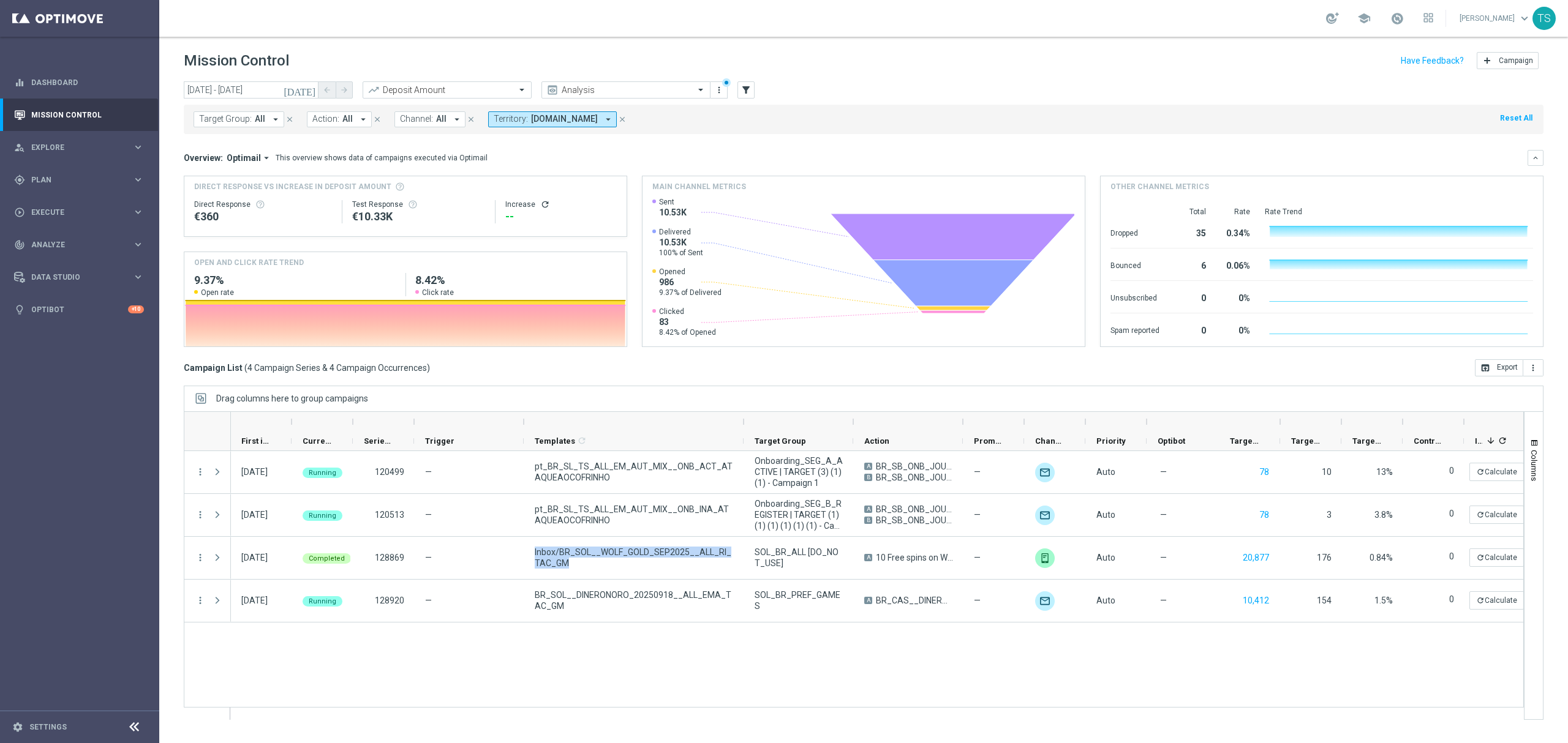
scroll to position [0, 137]
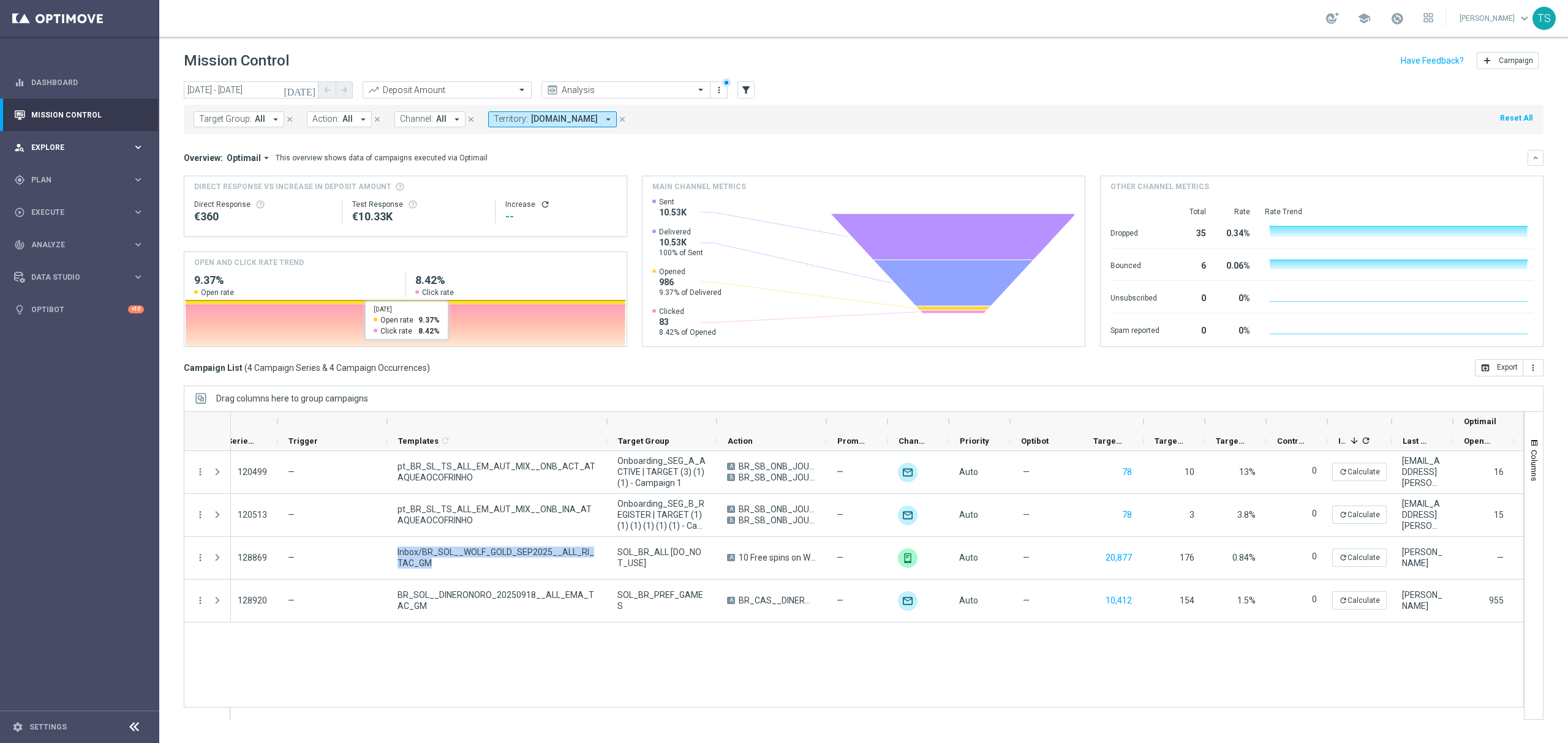
click at [61, 144] on span "Explore" at bounding box center [82, 147] width 101 height 8
click at [56, 146] on span "Explore" at bounding box center [82, 147] width 101 height 8
click at [62, 186] on div "gps_fixed Plan keyboard_arrow_right" at bounding box center [79, 180] width 158 height 32
click at [82, 314] on link "Embedded Messaging" at bounding box center [83, 315] width 89 height 10
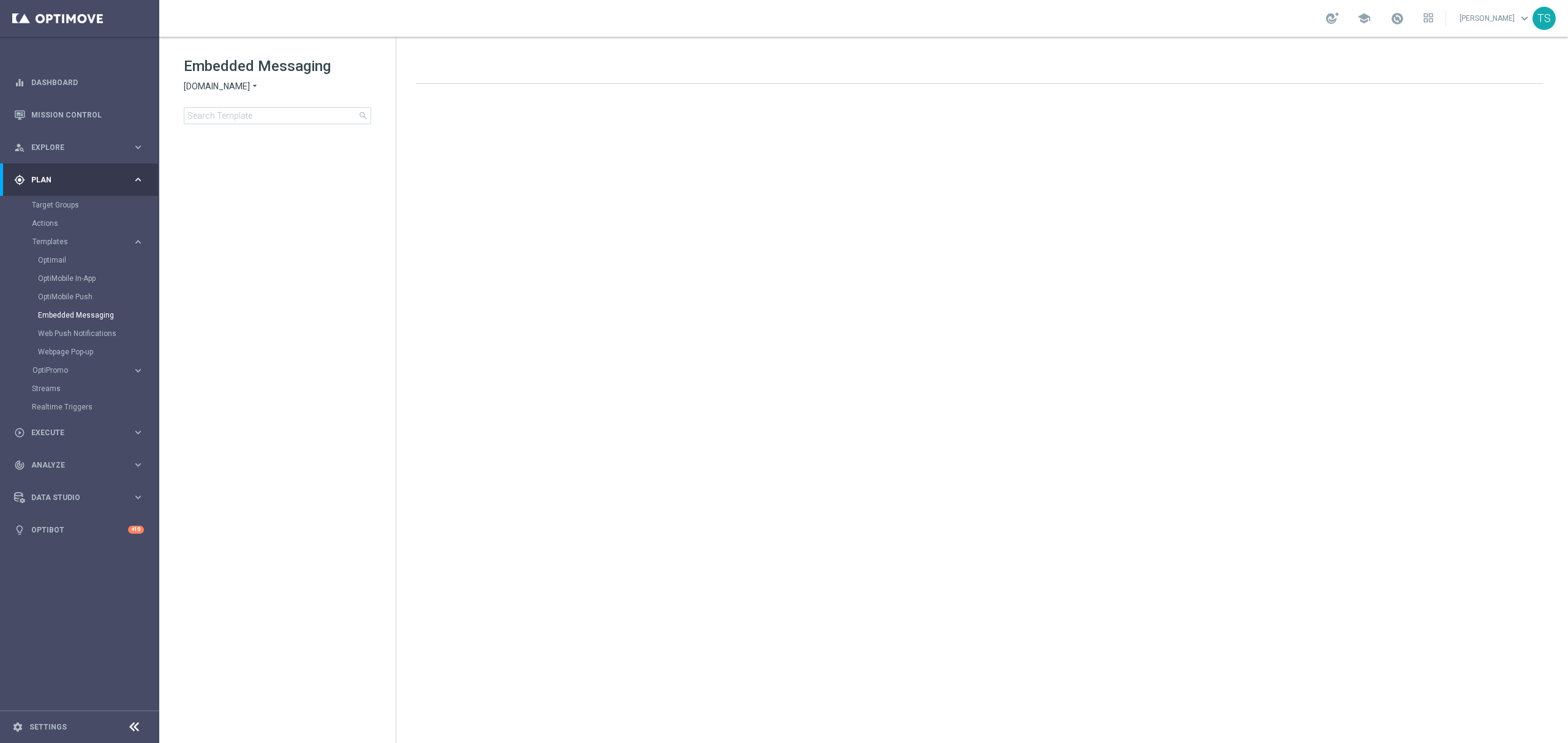
click at [278, 101] on div "Embedded Messaging Sorteonline.bet.br arrow_drop_down × Sorteonline.bet.br sear…" at bounding box center [289, 89] width 212 height 68
click at [265, 109] on input at bounding box center [277, 116] width 187 height 17
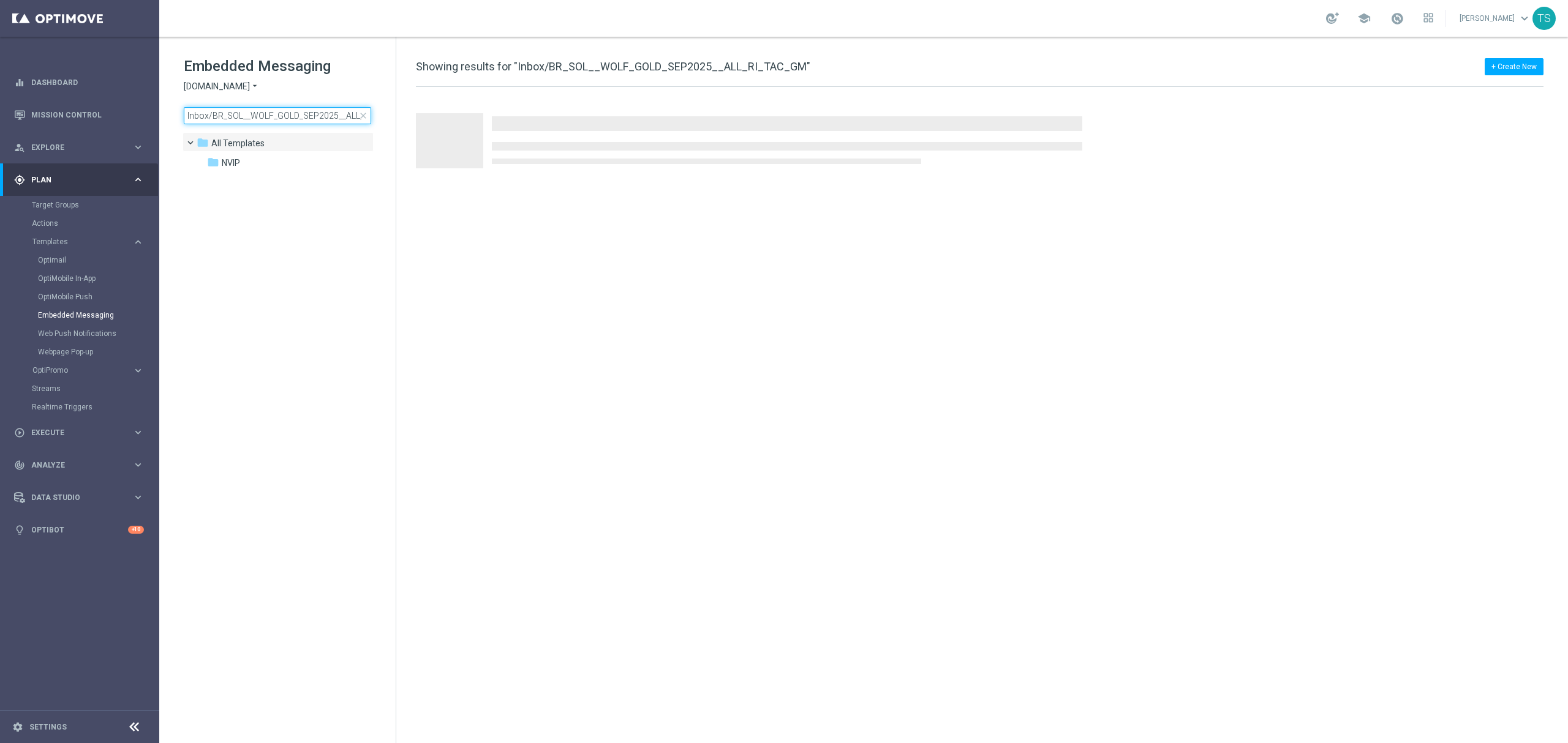
scroll to position [0, 43]
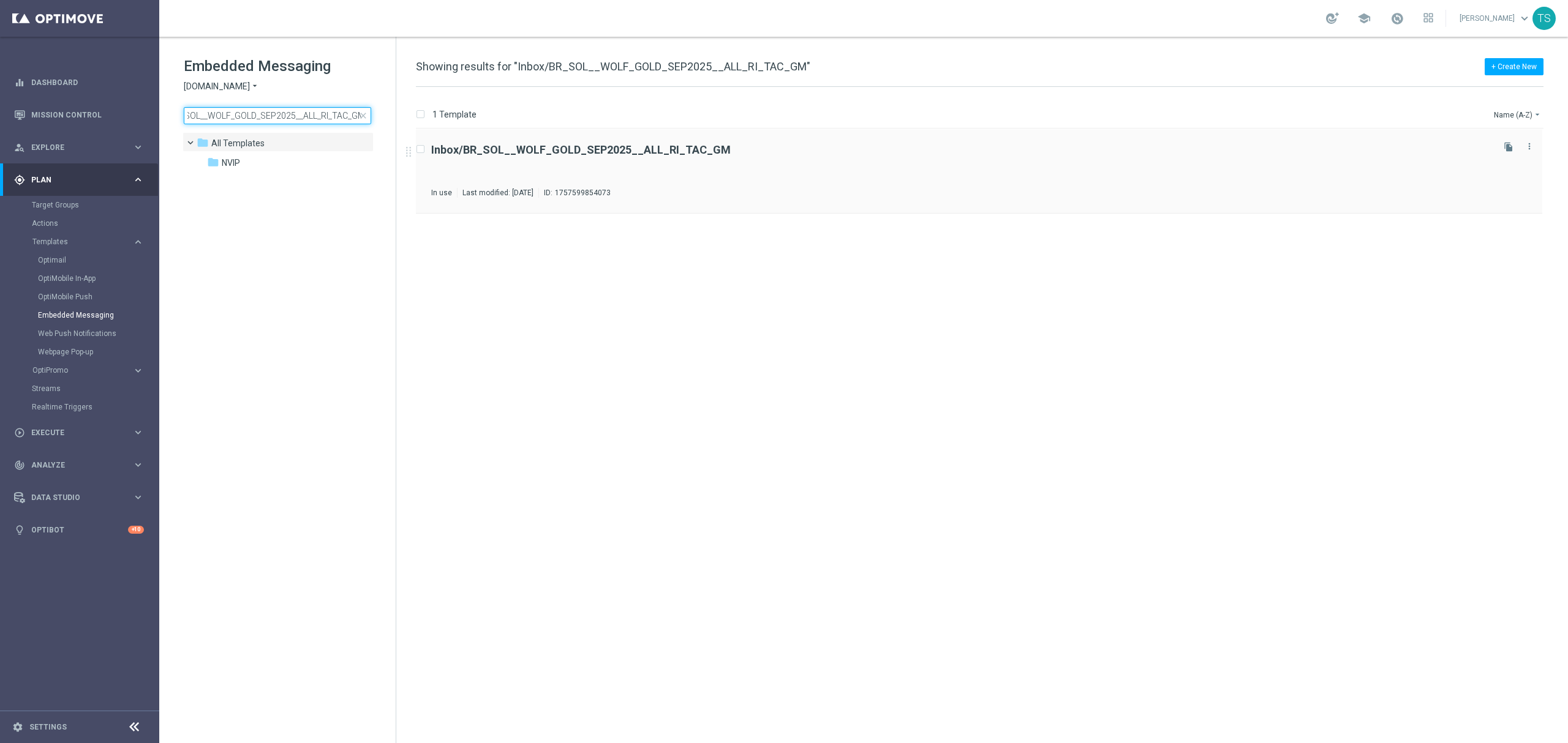
type input "Inbox/BR_SOL__WOLF_GOLD_SEP2025__ALL_RI_TAC_GM"
click at [542, 155] on b "Inbox/BR_SOL__WOLF_GOLD_SEP2025__ALL_RI_TAC_GM" at bounding box center [580, 150] width 300 height 13
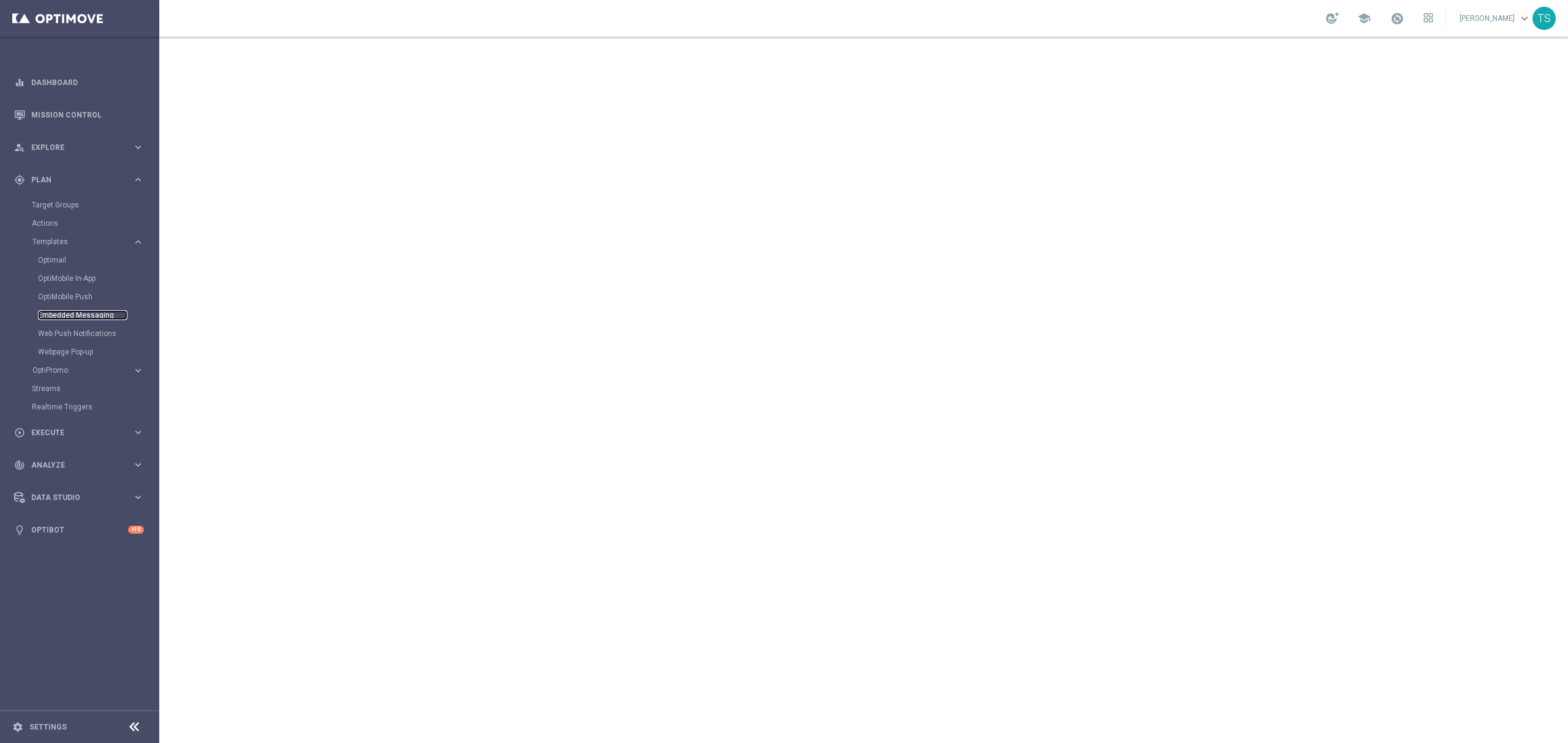
click at [76, 315] on link "Embedded Messaging" at bounding box center [83, 315] width 89 height 10
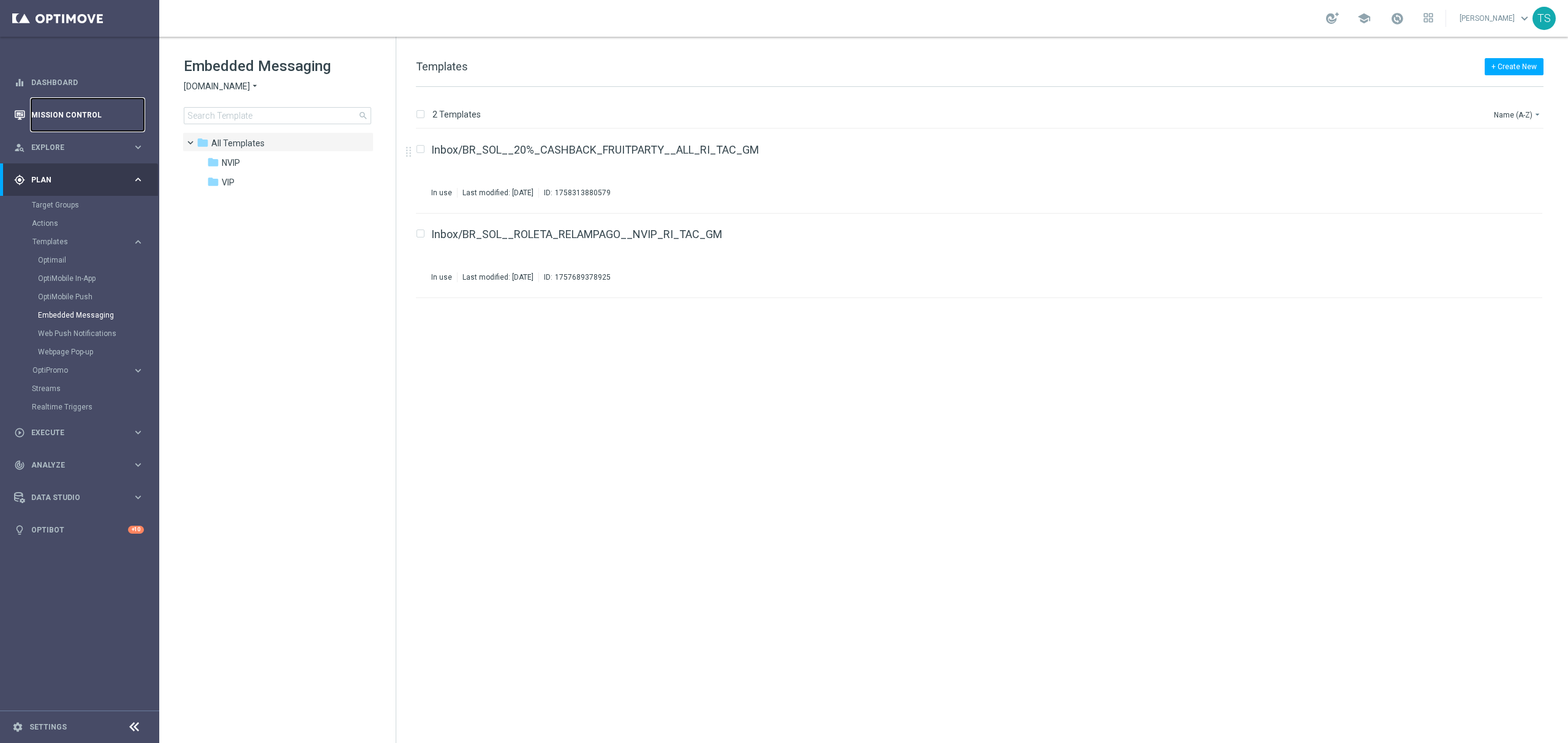
click at [65, 112] on link "Mission Control" at bounding box center [88, 115] width 112 height 32
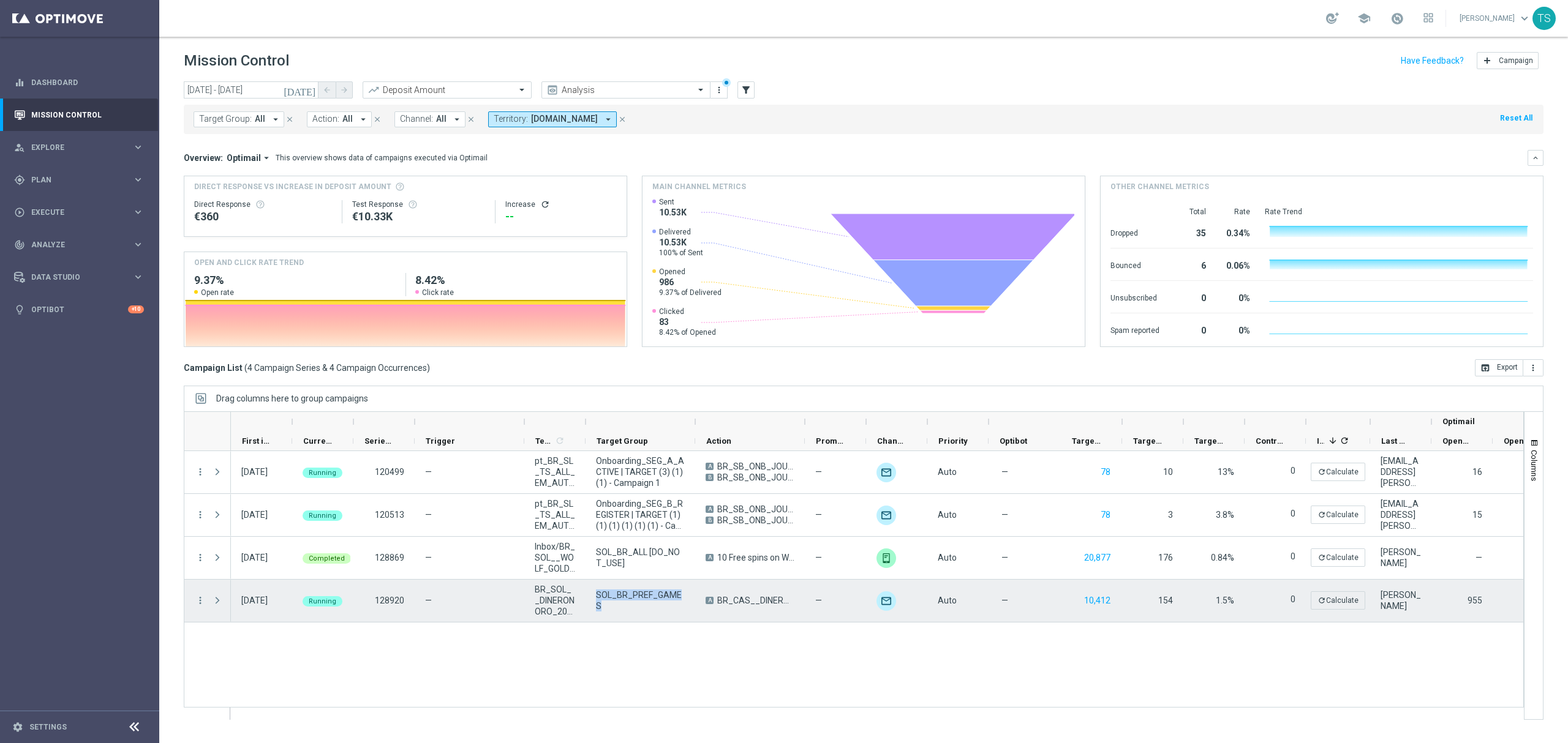
drag, startPoint x: 598, startPoint y: 598, endPoint x: 682, endPoint y: 600, distance: 84.0
click at [682, 600] on span "SOL_BR_PREF_GAMES" at bounding box center [639, 600] width 88 height 22
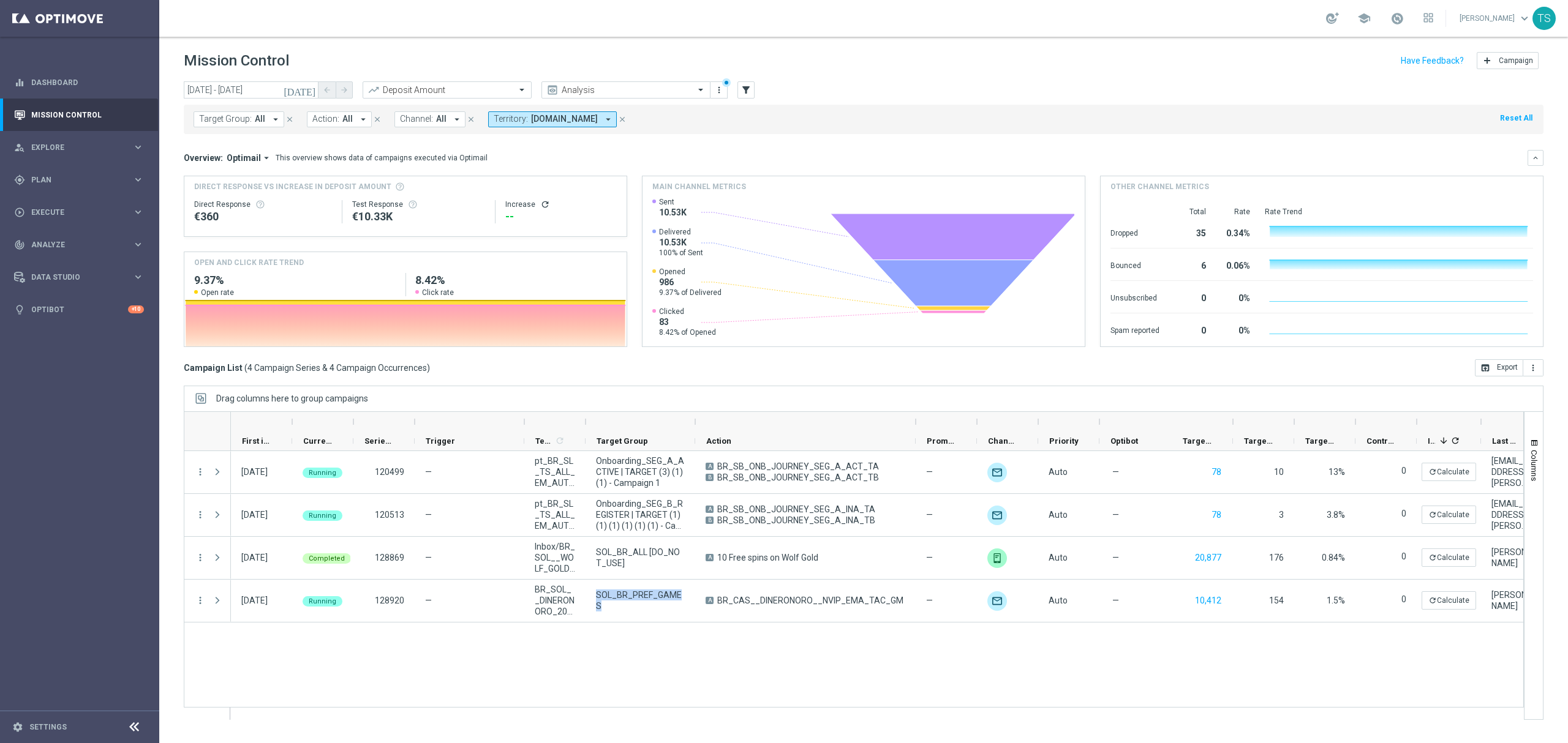
drag, startPoint x: 807, startPoint y: 422, endPoint x: 920, endPoint y: 422, distance: 113.0
click at [918, 422] on div at bounding box center [915, 421] width 5 height 20
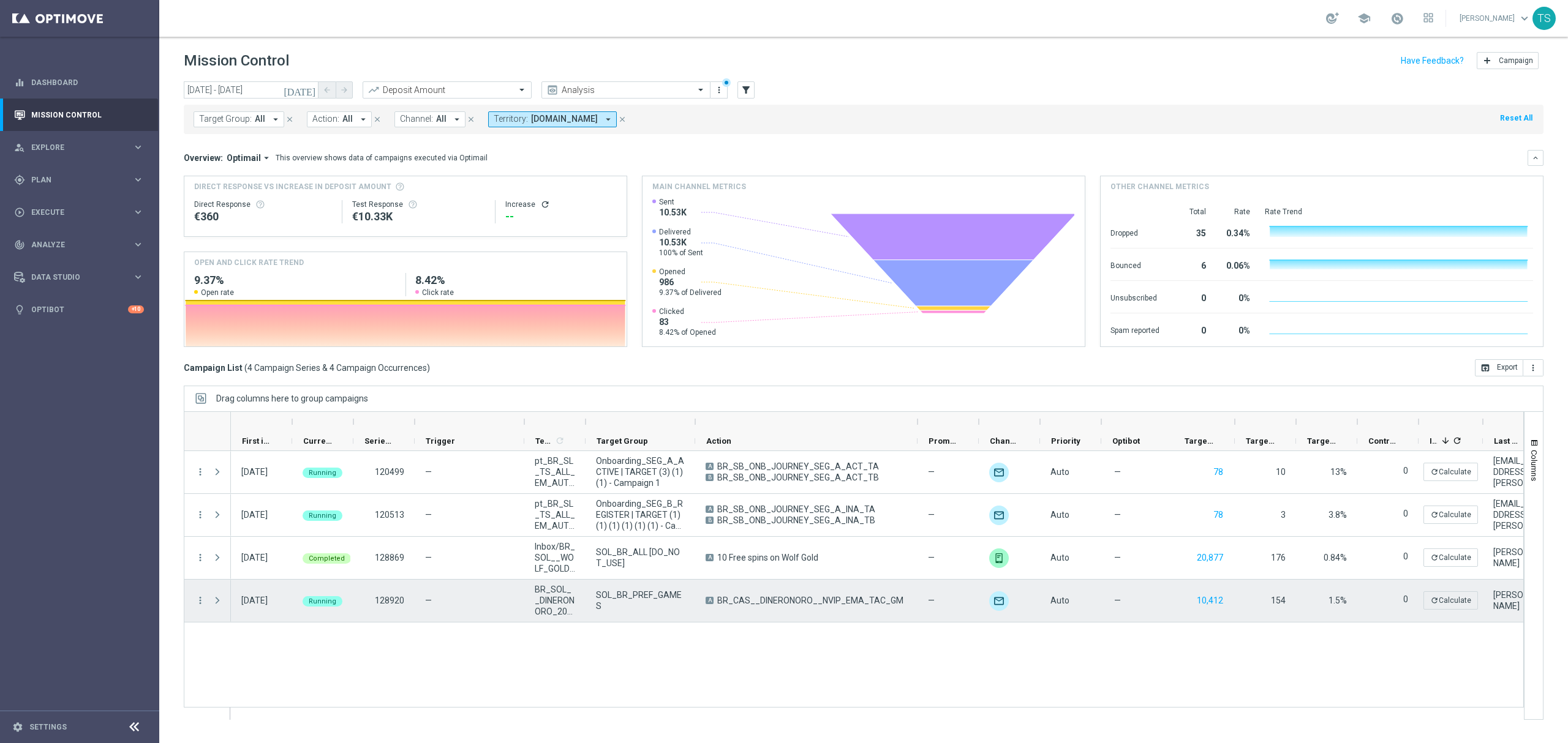
drag, startPoint x: 829, startPoint y: 602, endPoint x: 781, endPoint y: 610, distance: 48.7
click at [781, 610] on div "A BR_CAS__DINERONORO__NVIP_EMA_TAC_GM" at bounding box center [807, 601] width 223 height 42
drag, startPoint x: 900, startPoint y: 599, endPoint x: 720, endPoint y: 599, distance: 180.0
click at [720, 599] on div "A BR_CAS__DINERONORO__NVIP_EMA_TAC_GM" at bounding box center [807, 601] width 223 height 42
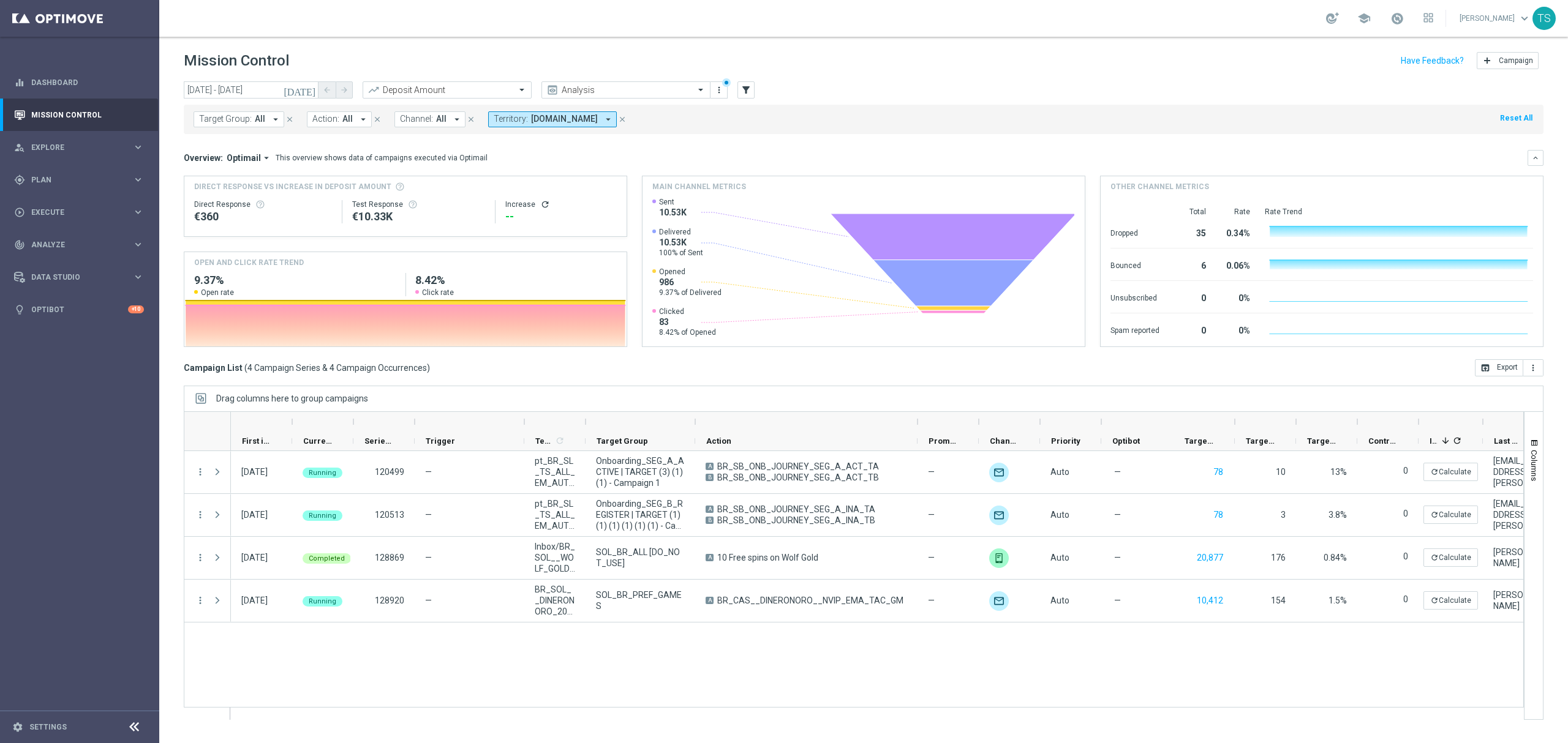
drag, startPoint x: 584, startPoint y: 422, endPoint x: 787, endPoint y: 422, distance: 203.0
click at [588, 422] on div at bounding box center [585, 421] width 5 height 20
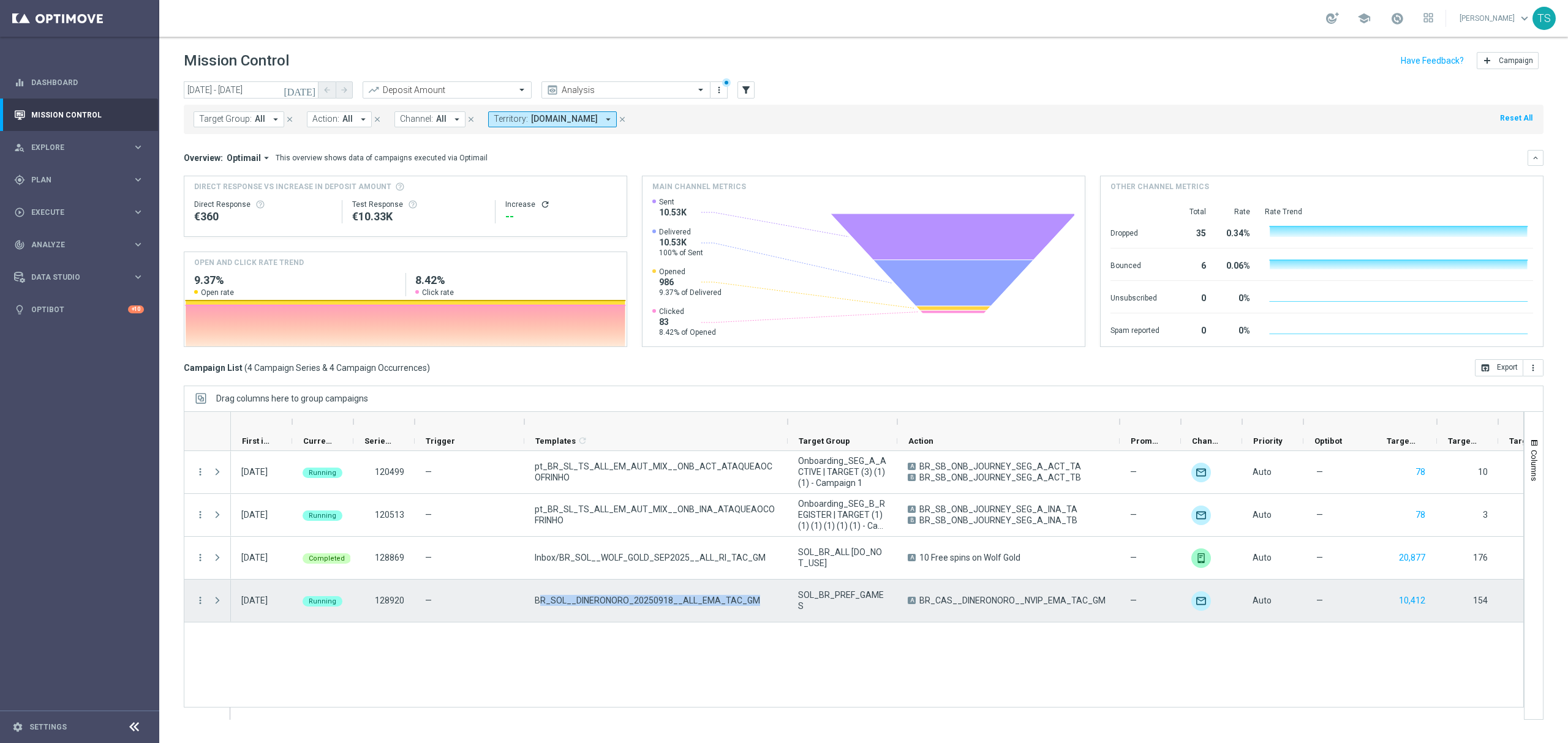
drag, startPoint x: 760, startPoint y: 603, endPoint x: 538, endPoint y: 596, distance: 222.1
click at [538, 596] on div "BR_SOL__DINERONORO_20250918__ALL_EMA_TAC_GM" at bounding box center [656, 601] width 264 height 42
drag, startPoint x: 532, startPoint y: 599, endPoint x: 751, endPoint y: 601, distance: 219.0
click at [751, 601] on div "BR_SOL__DINERONORO_20250918__ALL_EMA_TAC_GM" at bounding box center [656, 601] width 264 height 42
click at [547, 600] on span "BR_SOL__DINERONORO_20250918__ALL_EMA_TAC_GM" at bounding box center [647, 601] width 225 height 11
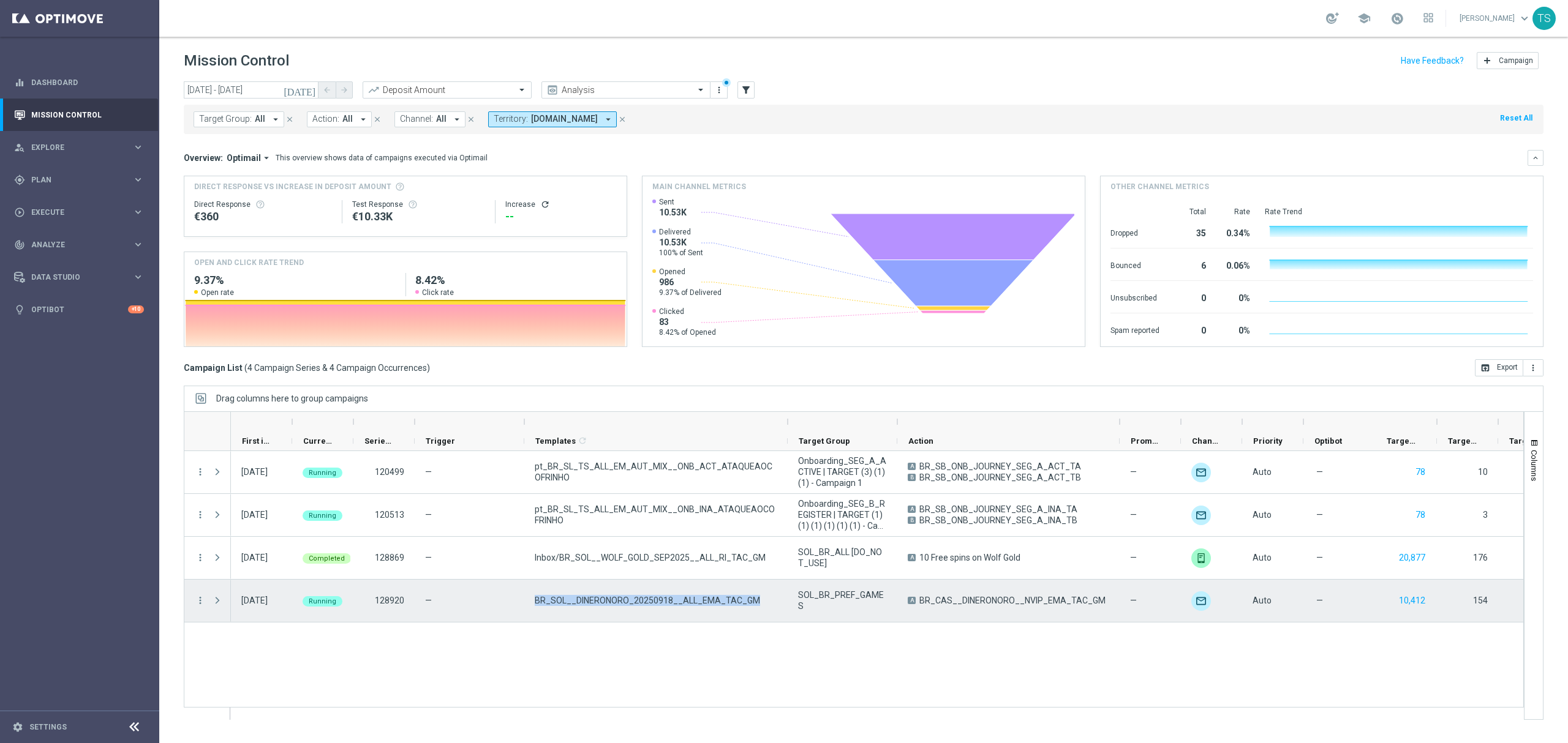
click at [547, 600] on span "BR_SOL__DINERONORO_20250918__ALL_EMA_TAC_GM" at bounding box center [647, 601] width 225 height 11
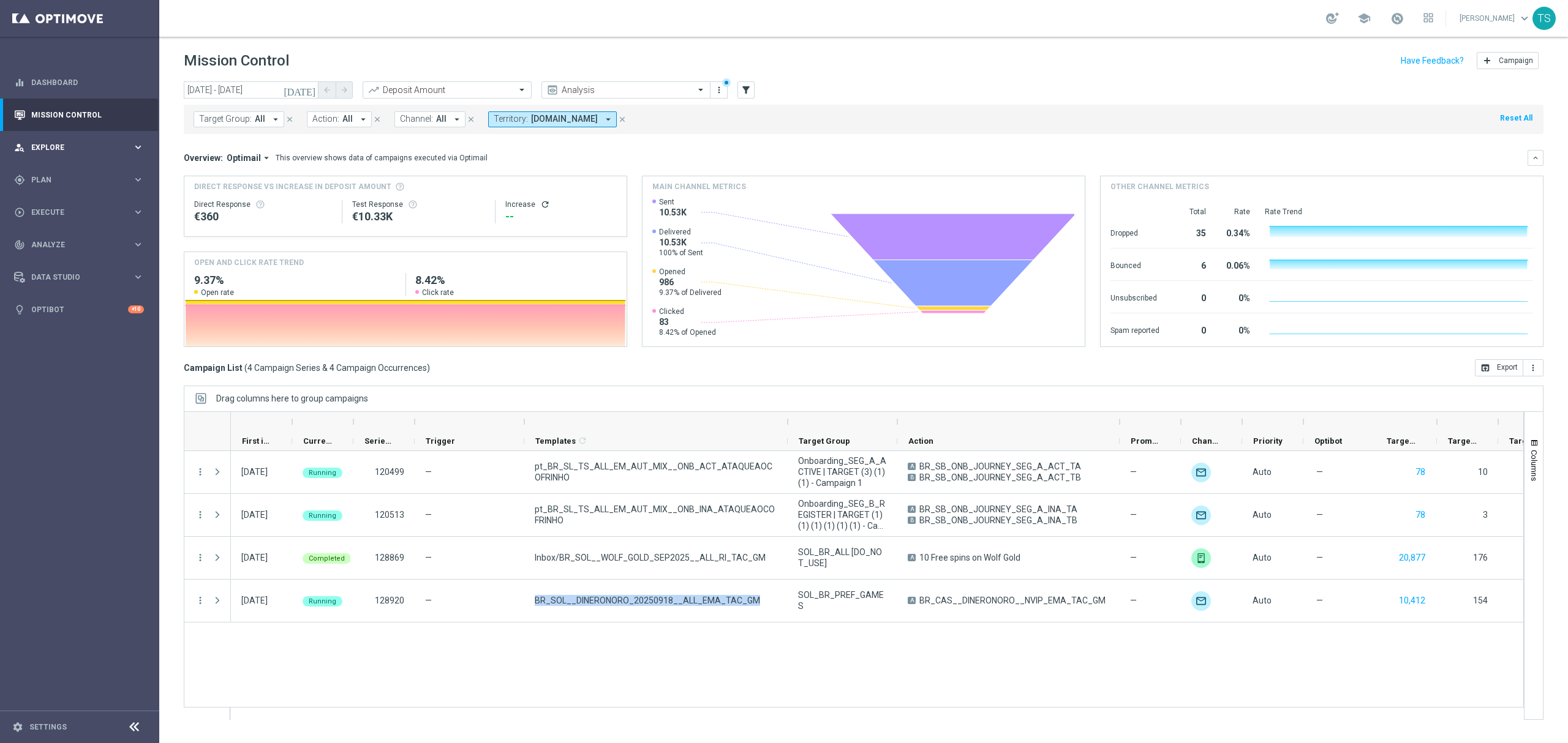
click at [54, 150] on span "Explore" at bounding box center [82, 147] width 101 height 8
click at [59, 323] on span "Plan" at bounding box center [82, 327] width 101 height 8
click at [55, 261] on link "Optimail" at bounding box center [83, 260] width 89 height 10
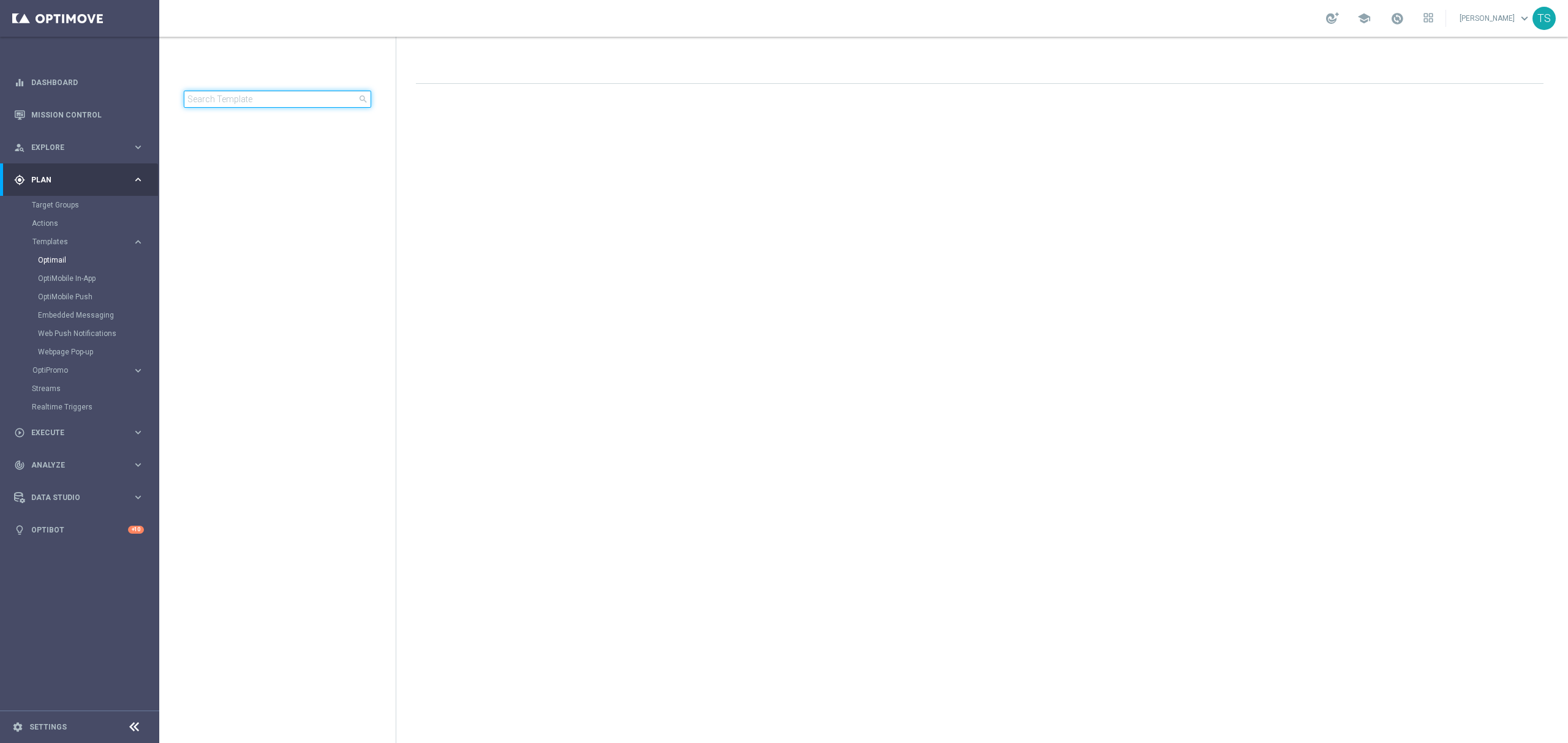
click at [270, 101] on input at bounding box center [277, 99] width 187 height 17
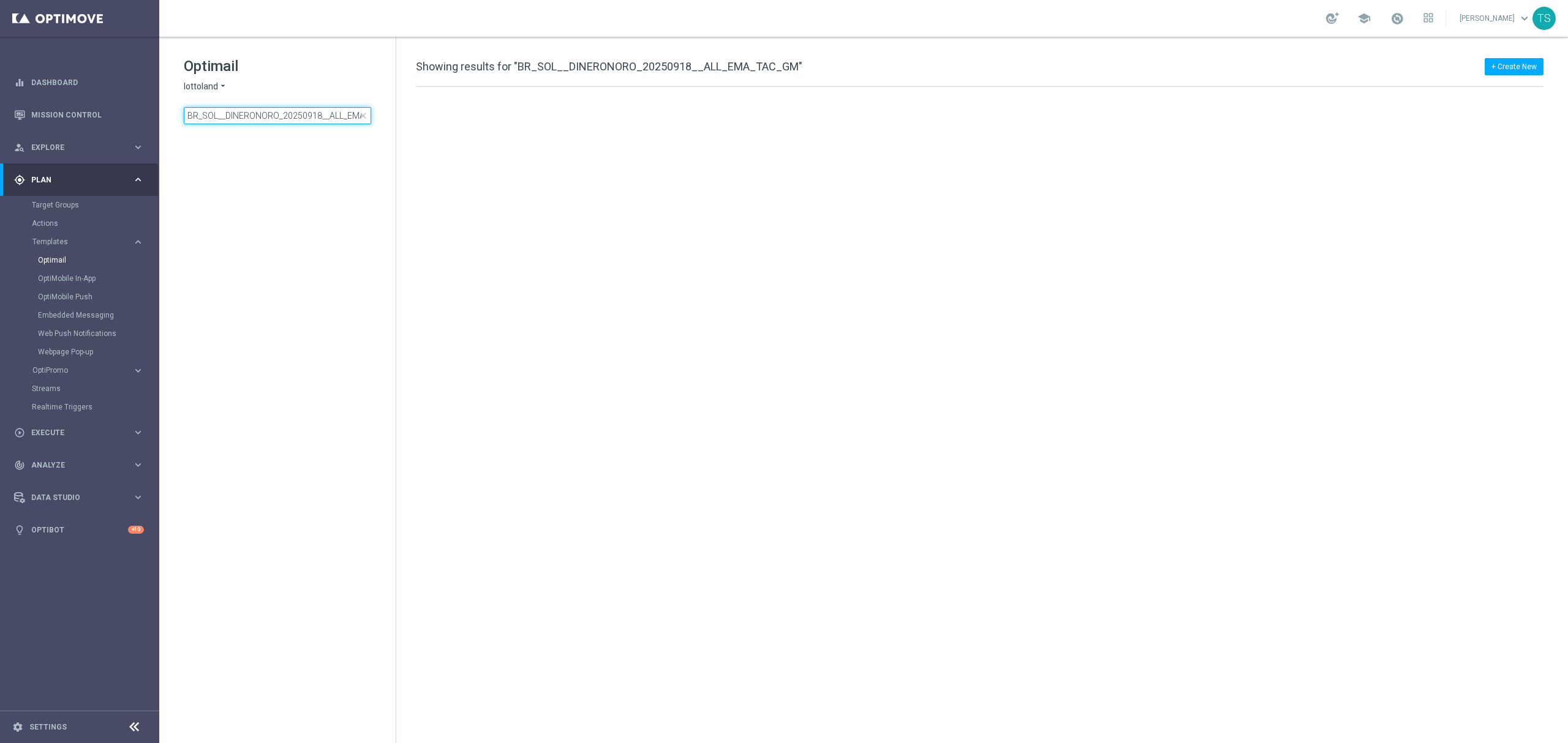
scroll to position [0, 37]
type input "BR_SOL__DINERONORO_20250918__ALL_EMA_TAC_GM"
click at [314, 111] on input "BR_SOL__DINERONORO_20250918__ALL_EMA_TAC_GM" at bounding box center [277, 116] width 187 height 17
click at [216, 87] on span "lottoland" at bounding box center [201, 87] width 34 height 11
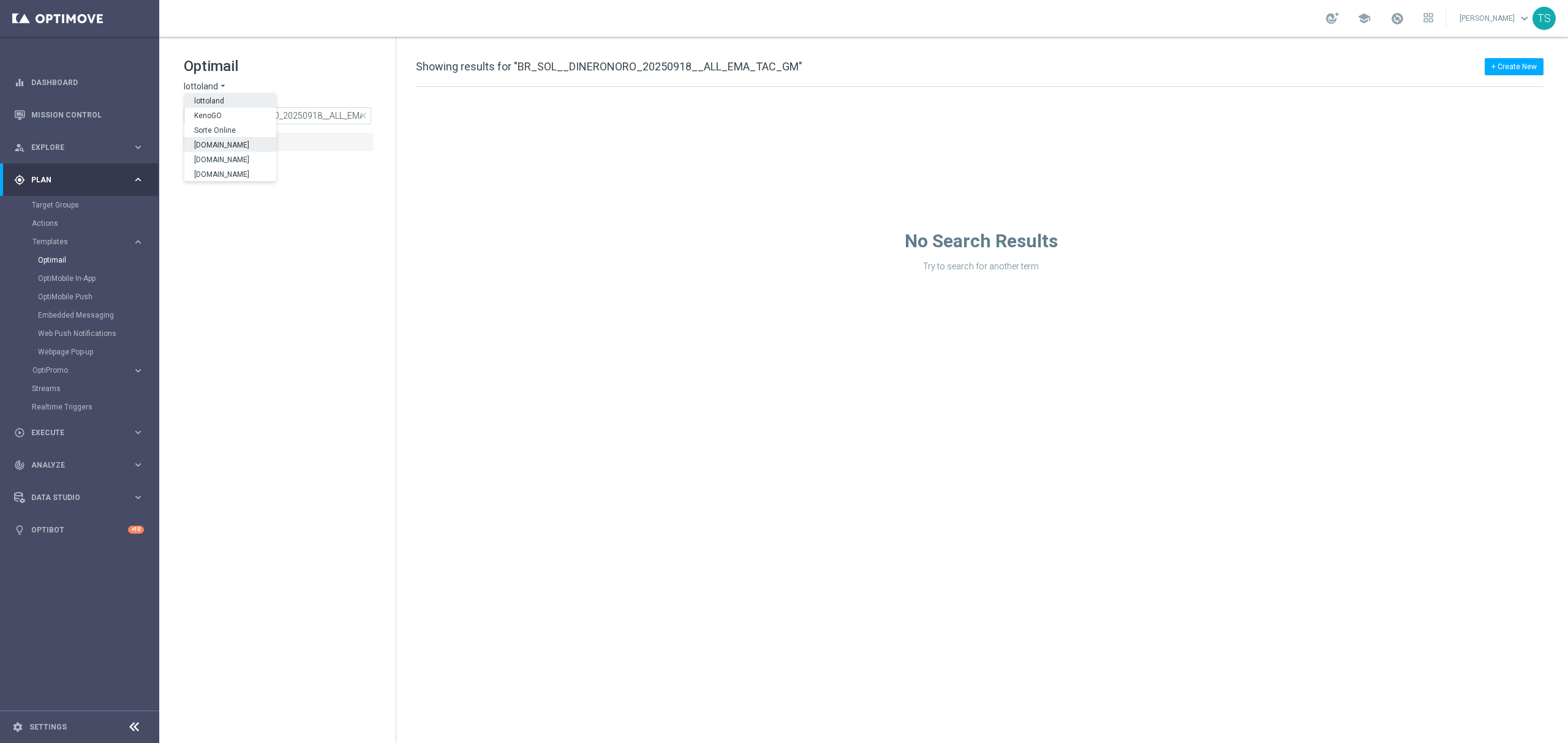
click at [0, 0] on span "[DOMAIN_NAME]" at bounding box center [0, 0] width 0 height 0
click at [268, 118] on input "BR_SOL__DINERONORO_20250918__ALL_EMA_TAC_GM" at bounding box center [277, 116] width 187 height 17
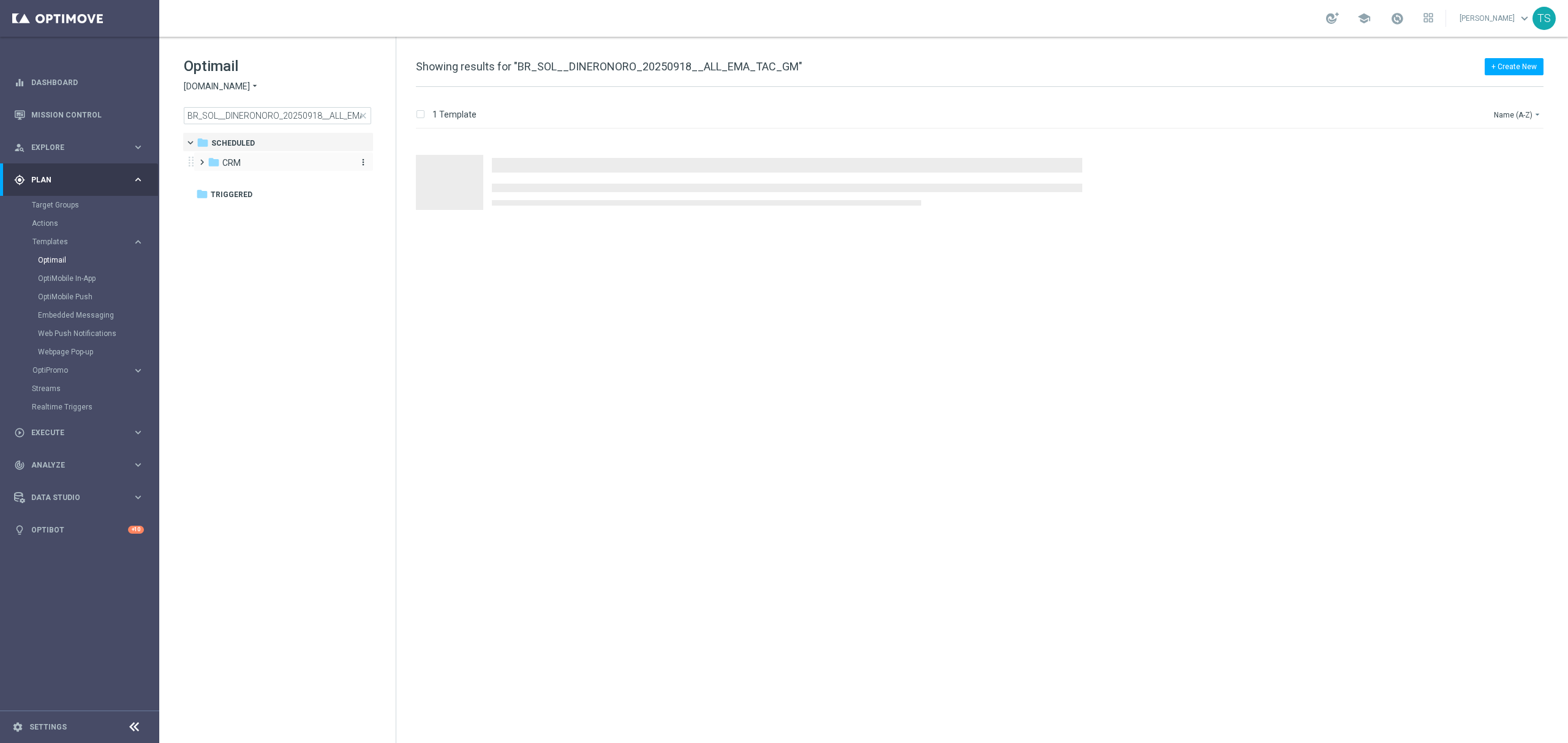
click at [231, 161] on span "CRM" at bounding box center [231, 163] width 18 height 11
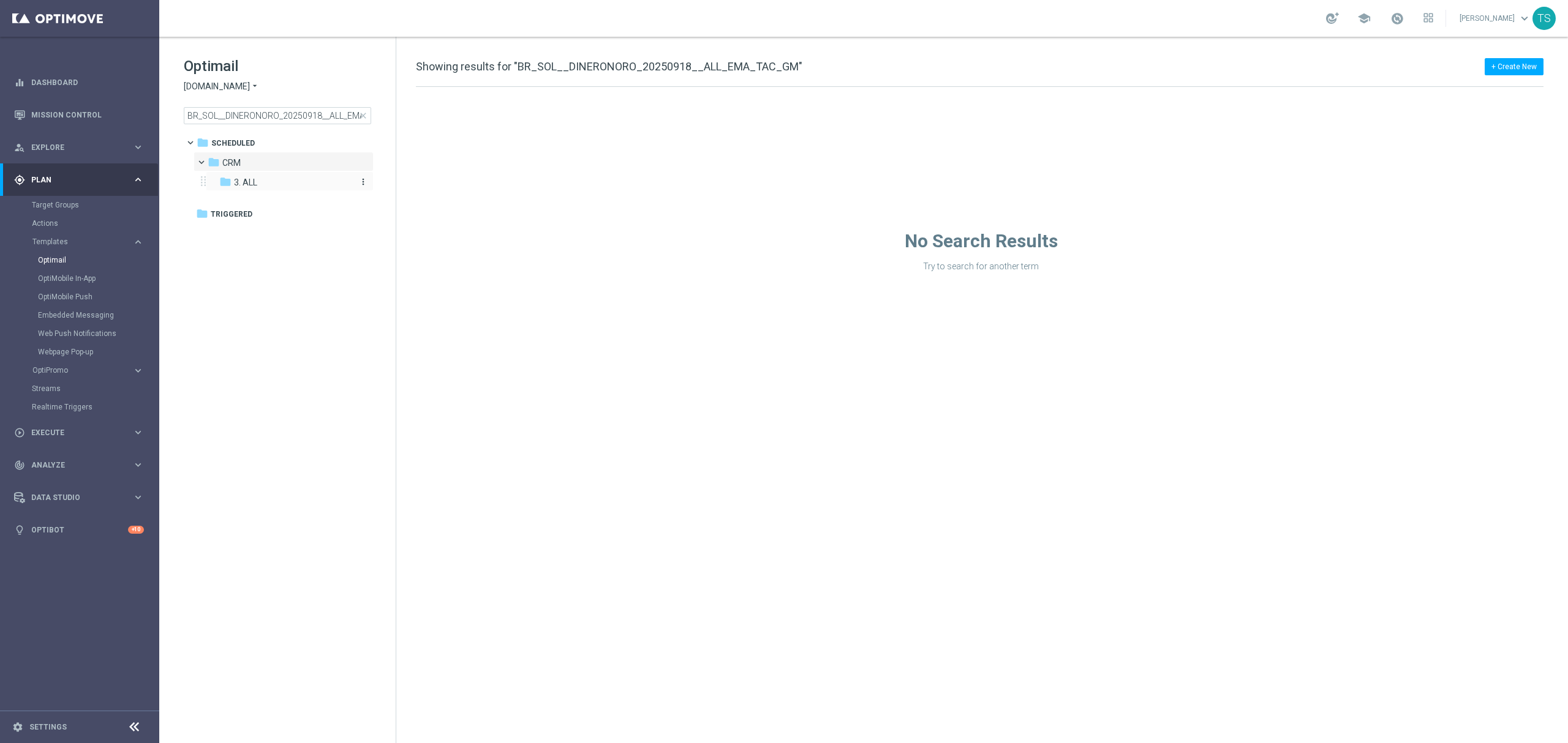
click at [275, 185] on div "folder 3. ALL" at bounding box center [284, 183] width 130 height 14
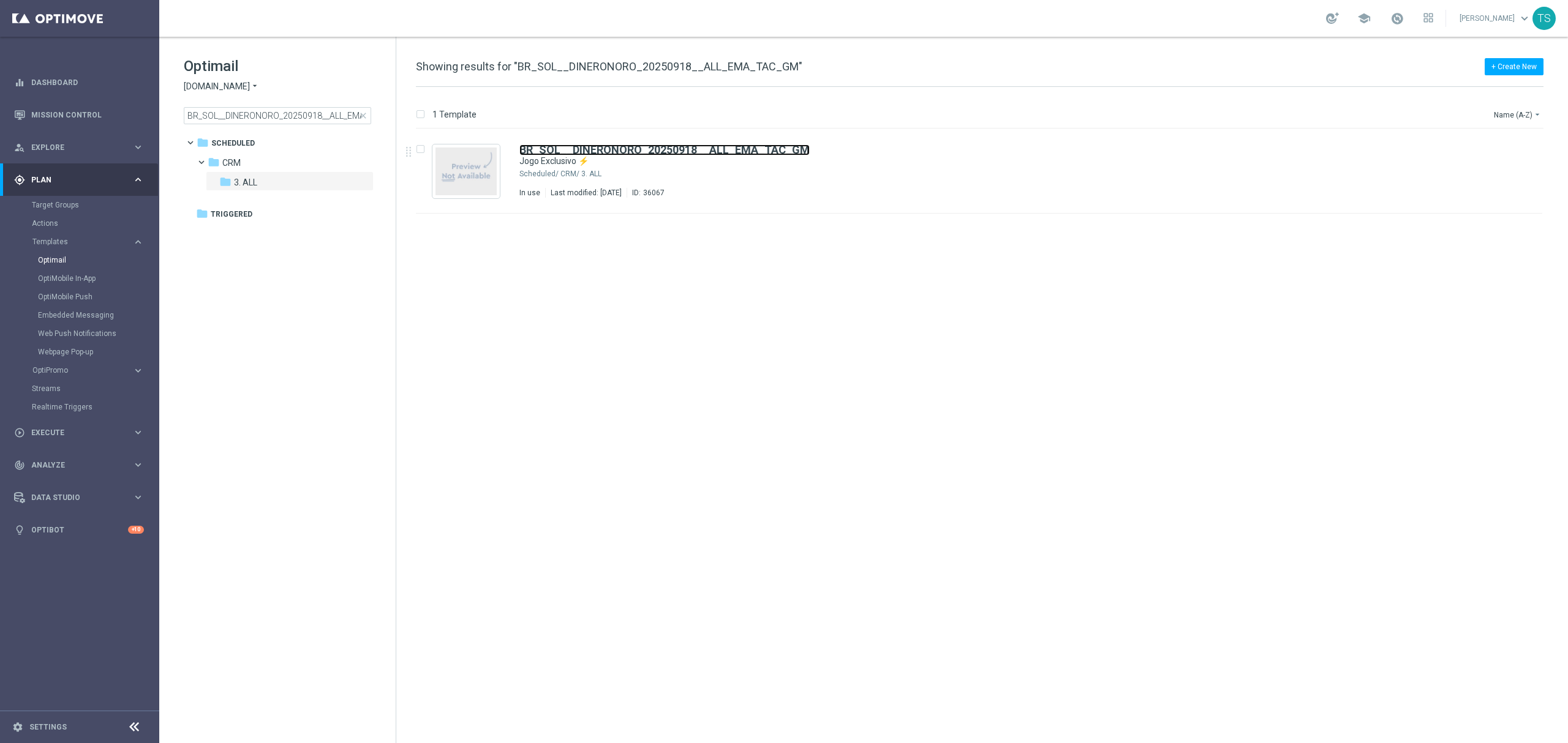
drag, startPoint x: 594, startPoint y: 148, endPoint x: 456, endPoint y: 3, distance: 200.2
click at [594, 148] on b "BR_SOL__DINERONORO_20250918__ALL_EMA_TAC_GM" at bounding box center [664, 150] width 290 height 13
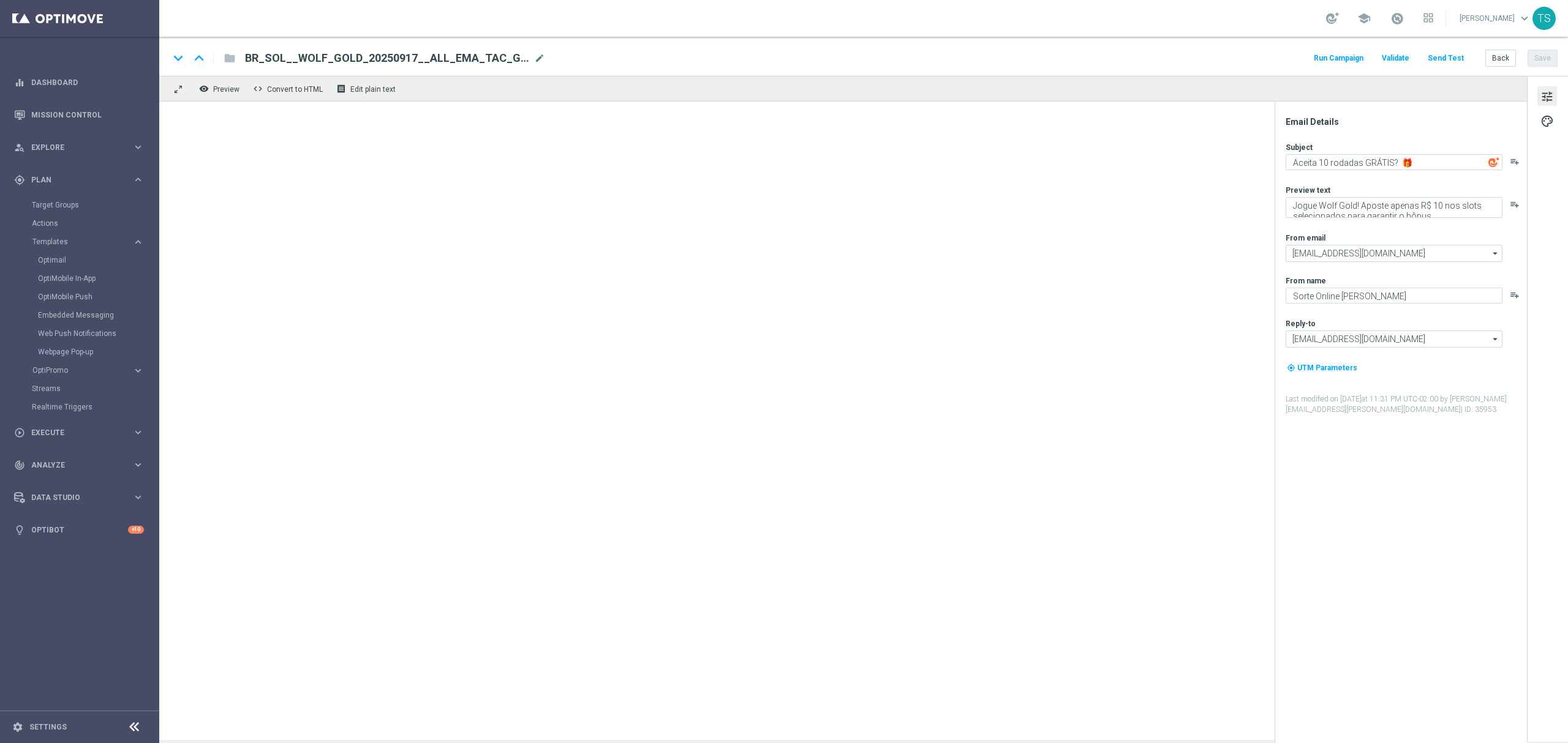
type textarea "Jogo Exclusivo ⚡"
type textarea "Embarque nessa aventura dourada com Dinero N Oro Superbonus!"
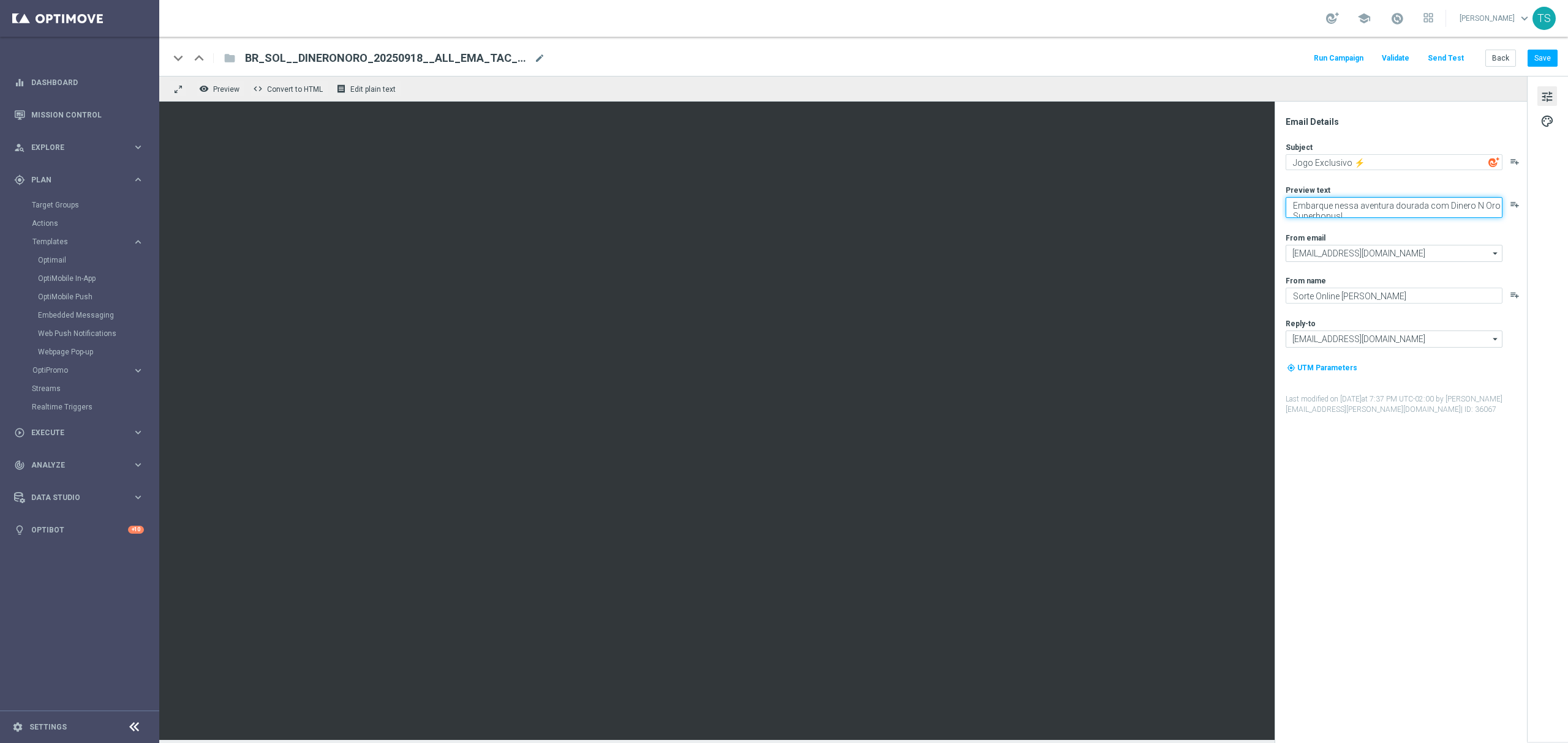
click at [1367, 205] on textarea "Embarque nessa aventura dourada com Dinero N Oro Superbonus!" at bounding box center [1394, 207] width 217 height 21
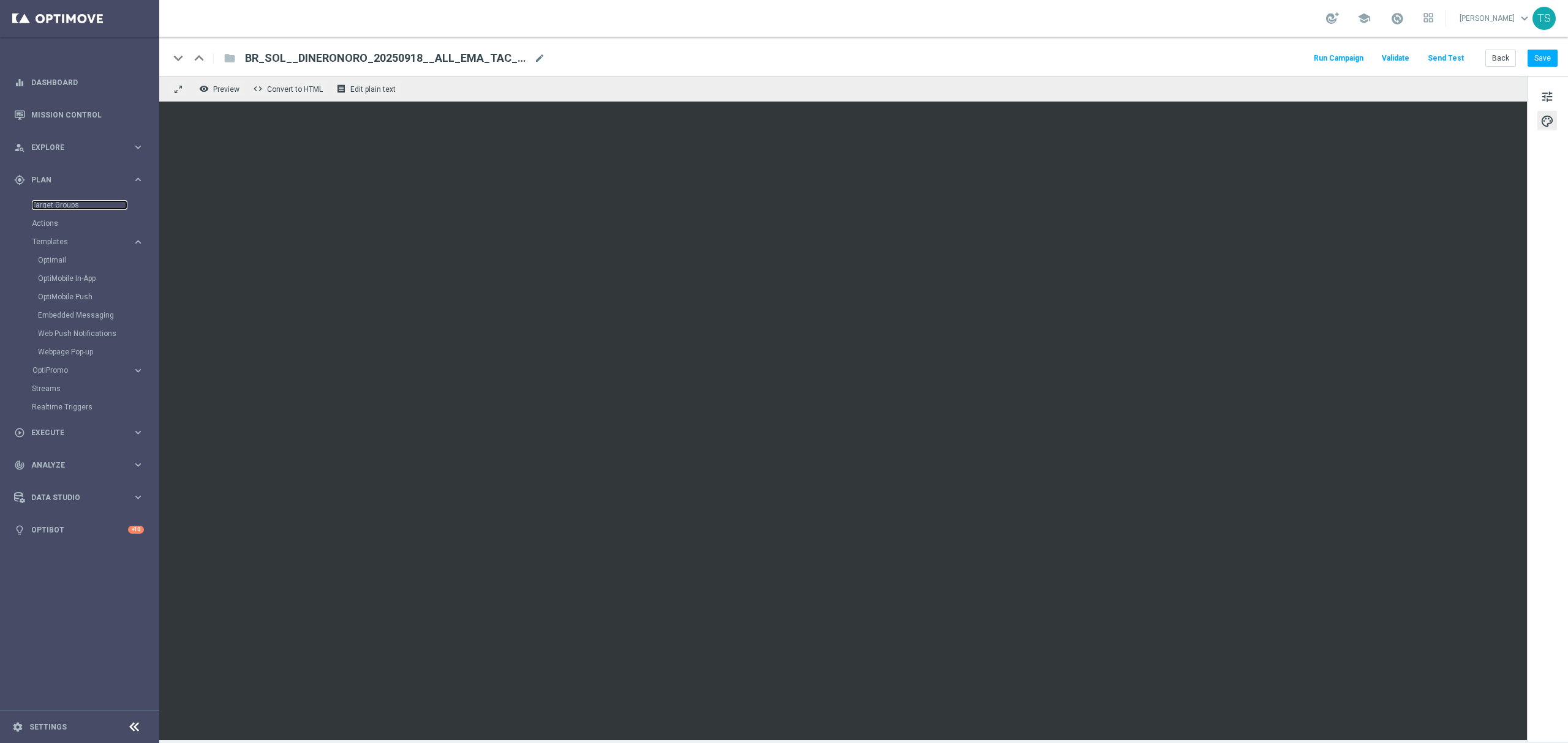
drag, startPoint x: 82, startPoint y: 205, endPoint x: 154, endPoint y: 205, distance: 72.0
click at [82, 205] on link "Target Groups" at bounding box center [79, 205] width 95 height 10
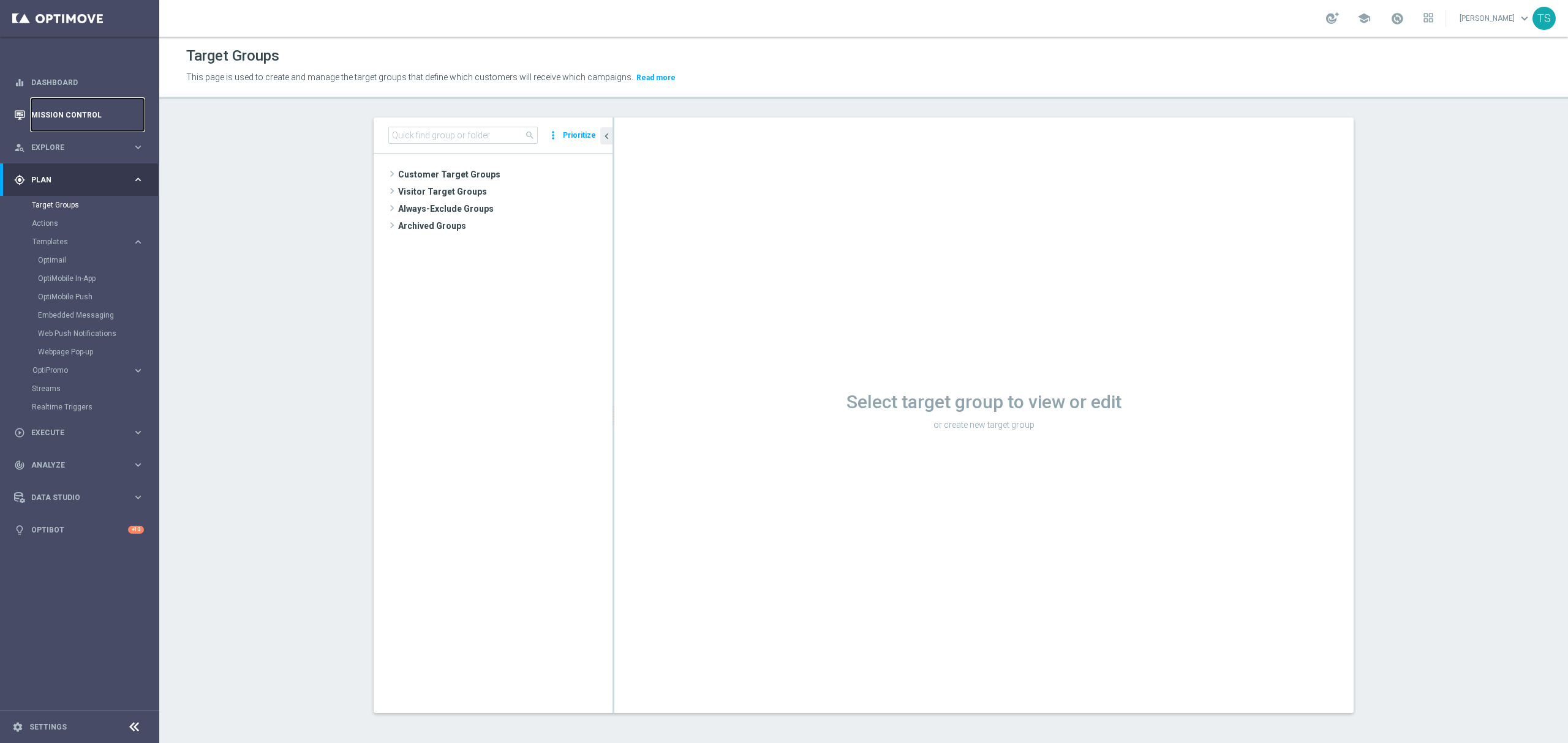
click at [98, 114] on link "Mission Control" at bounding box center [88, 115] width 112 height 32
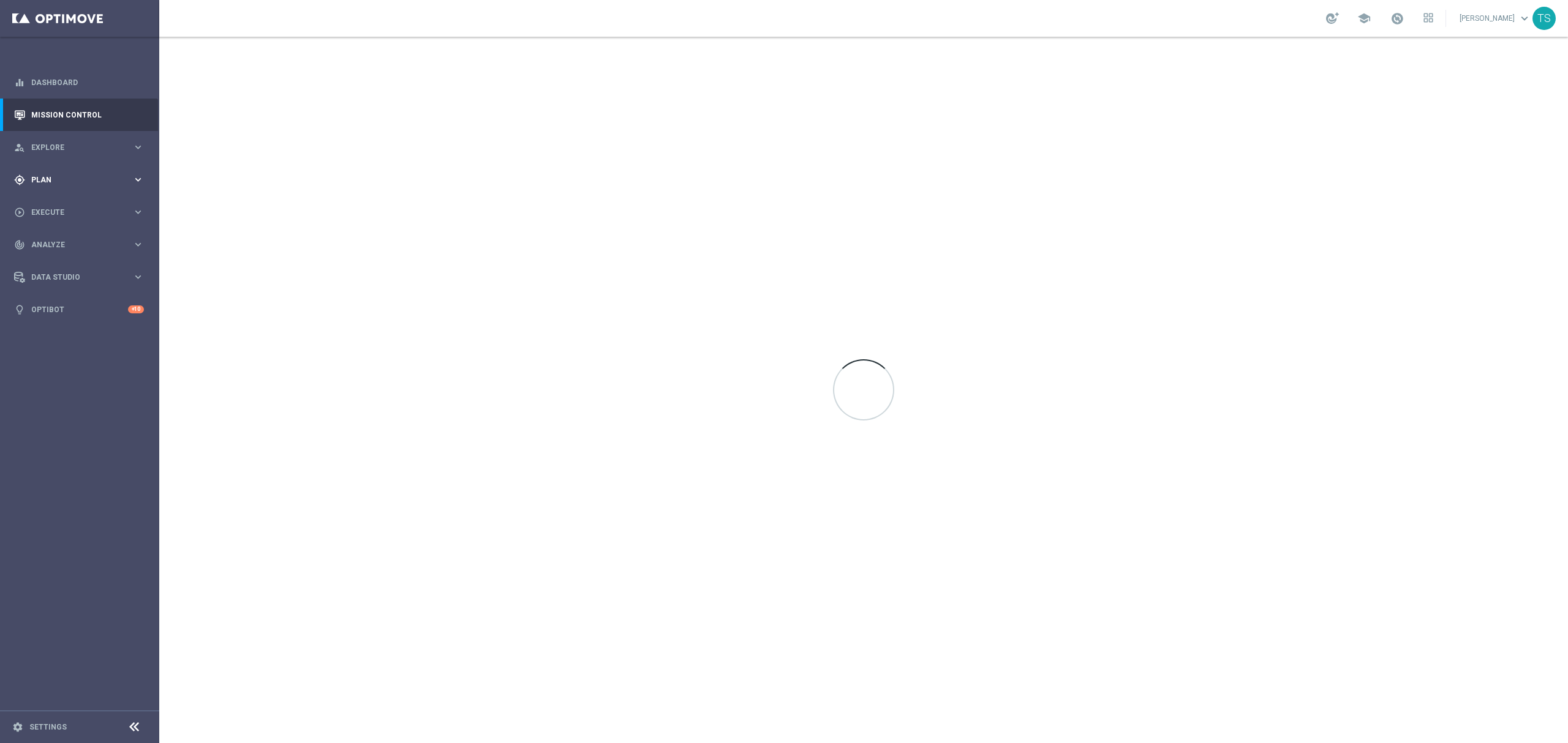
click at [69, 186] on div "gps_fixed Plan keyboard_arrow_right" at bounding box center [79, 180] width 158 height 32
click at [72, 395] on div "Streams" at bounding box center [94, 388] width 127 height 18
click at [52, 393] on link "Streams" at bounding box center [79, 389] width 95 height 10
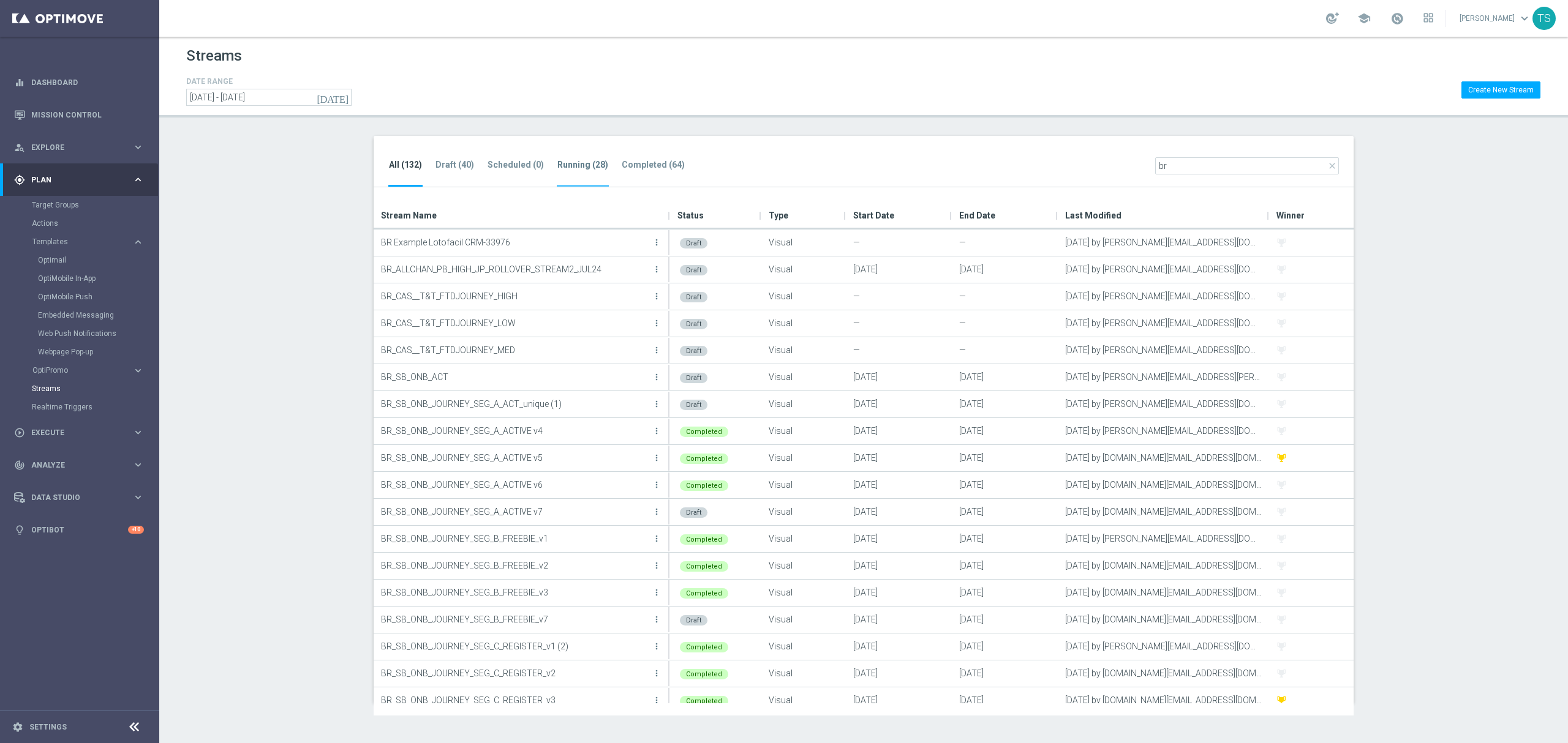
type input "br"
click at [580, 167] on tab-header "Running (28)" at bounding box center [582, 165] width 50 height 10
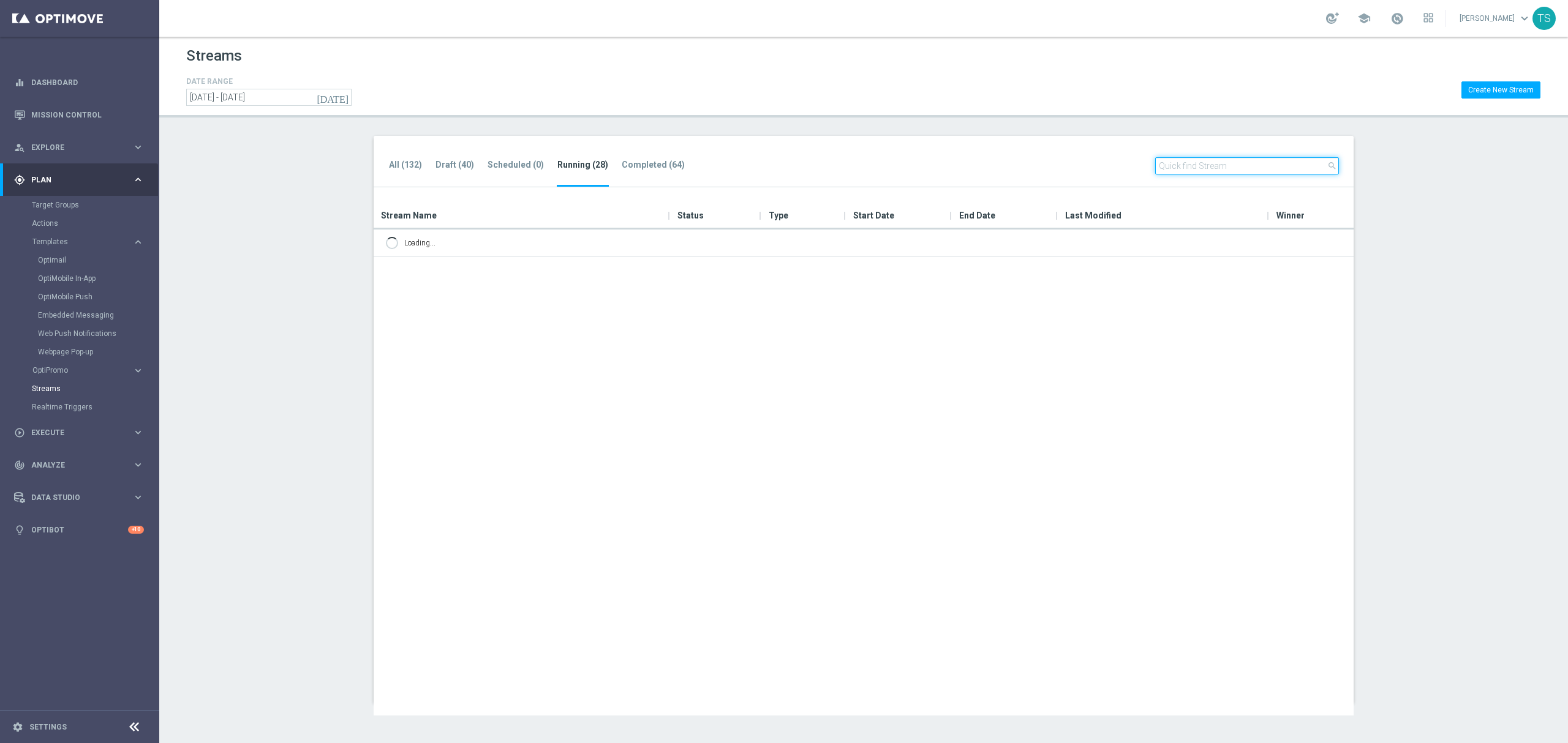
click at [1241, 169] on input "text" at bounding box center [1246, 166] width 184 height 17
drag, startPoint x: 1025, startPoint y: 170, endPoint x: 415, endPoint y: 172, distance: 610.0
click at [594, 170] on div "All (132) Draft (40) Scheduled (0) Running (28) Completed (64) close br" at bounding box center [864, 162] width 980 height 52
type input "L"
type input "SOL"
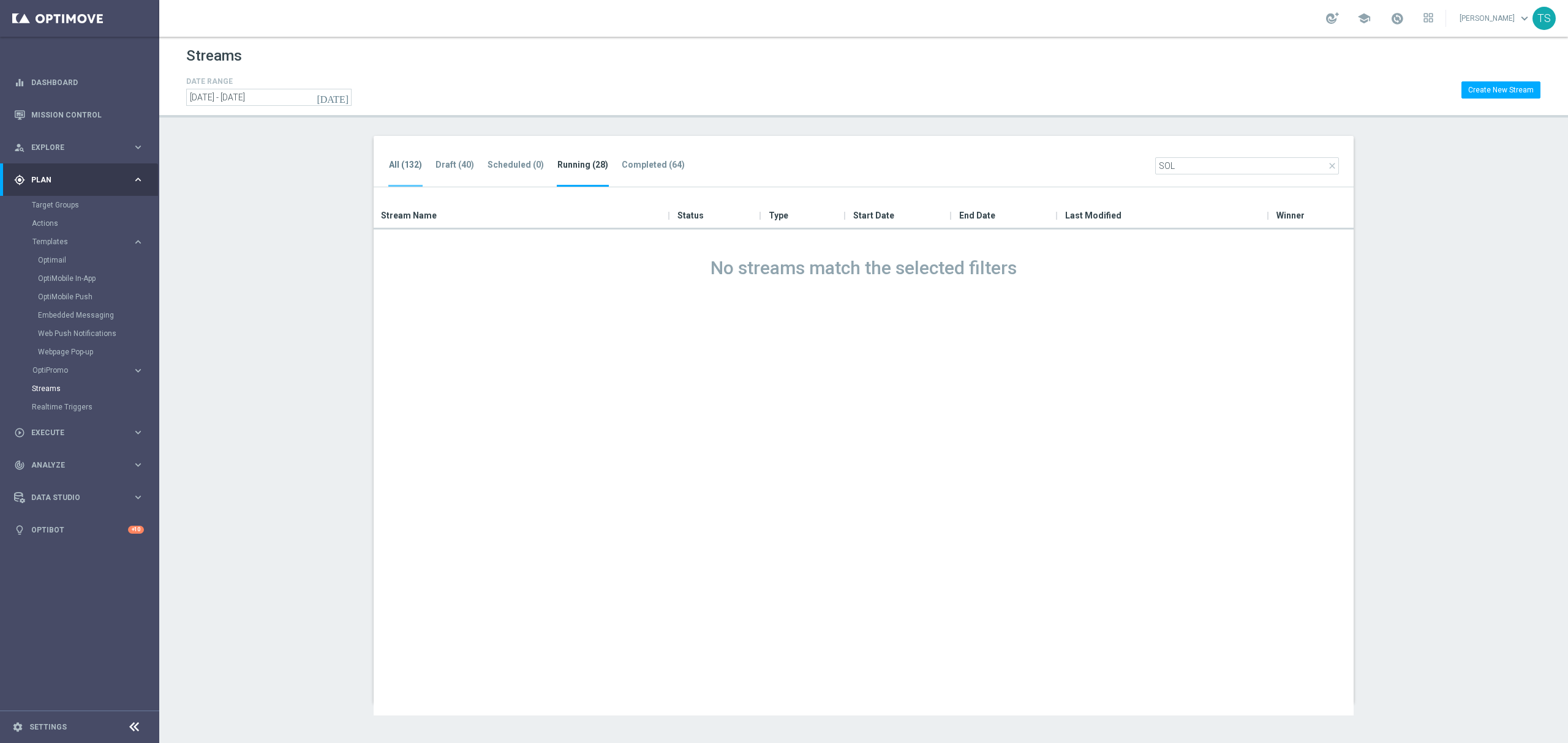
click at [402, 158] on li "All (132)" at bounding box center [405, 172] width 34 height 29
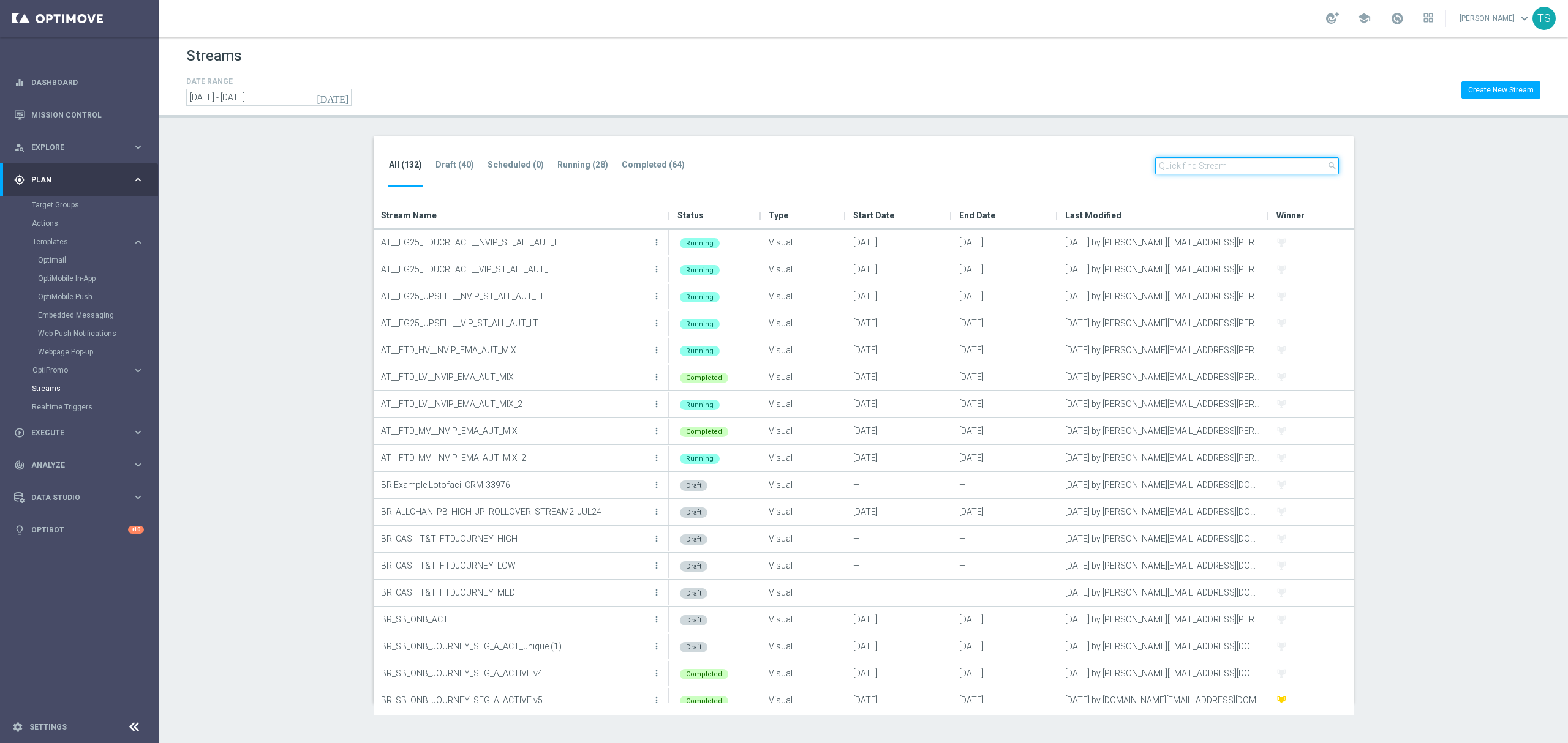
click at [1221, 166] on input "text" at bounding box center [1246, 166] width 184 height 17
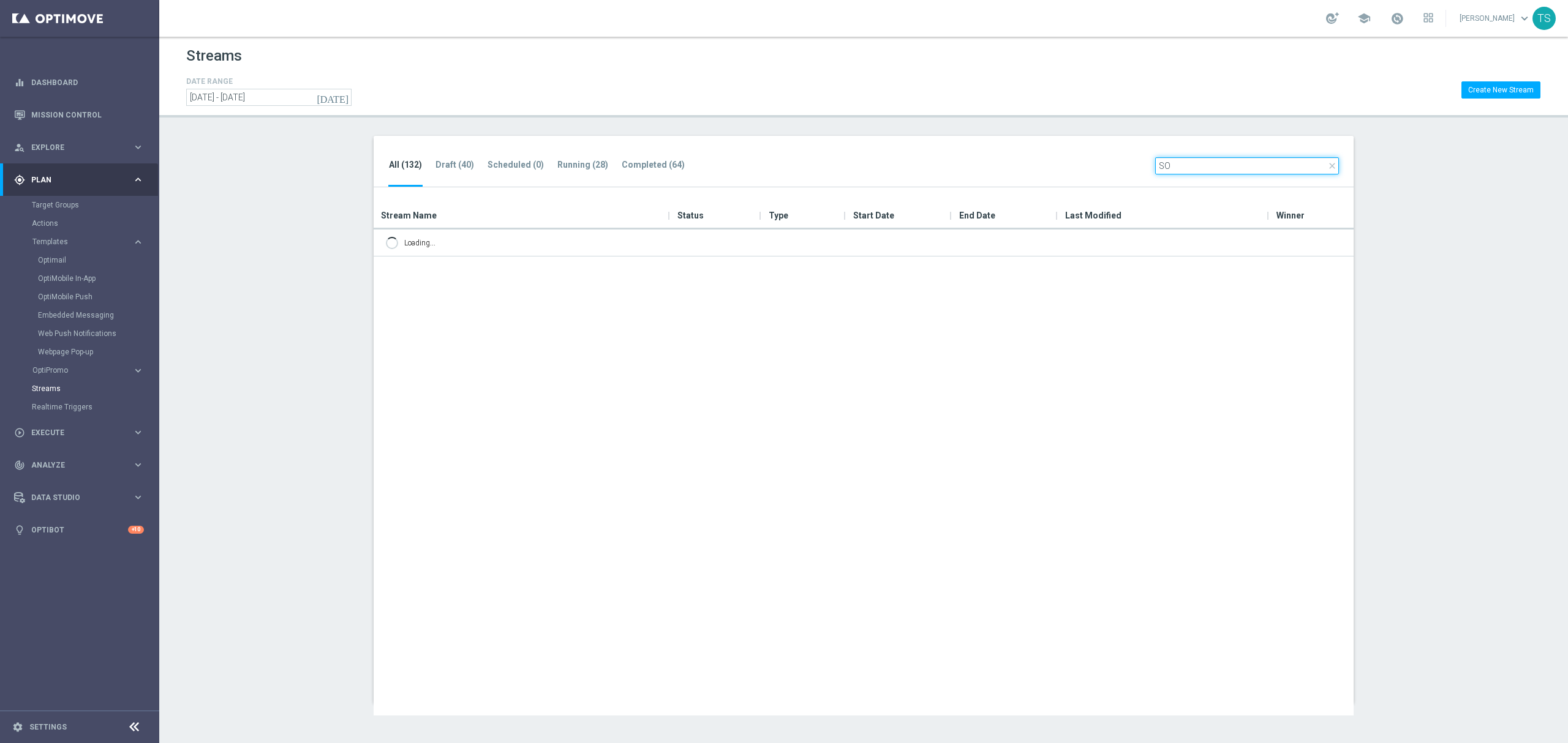
type input "SOL"
drag, startPoint x: 1196, startPoint y: 166, endPoint x: 493, endPoint y: 184, distance: 703.2
click at [694, 179] on div "All (132) Draft (40) Scheduled (0) Running (28) Completed (64) close SOL" at bounding box center [864, 162] width 980 height 52
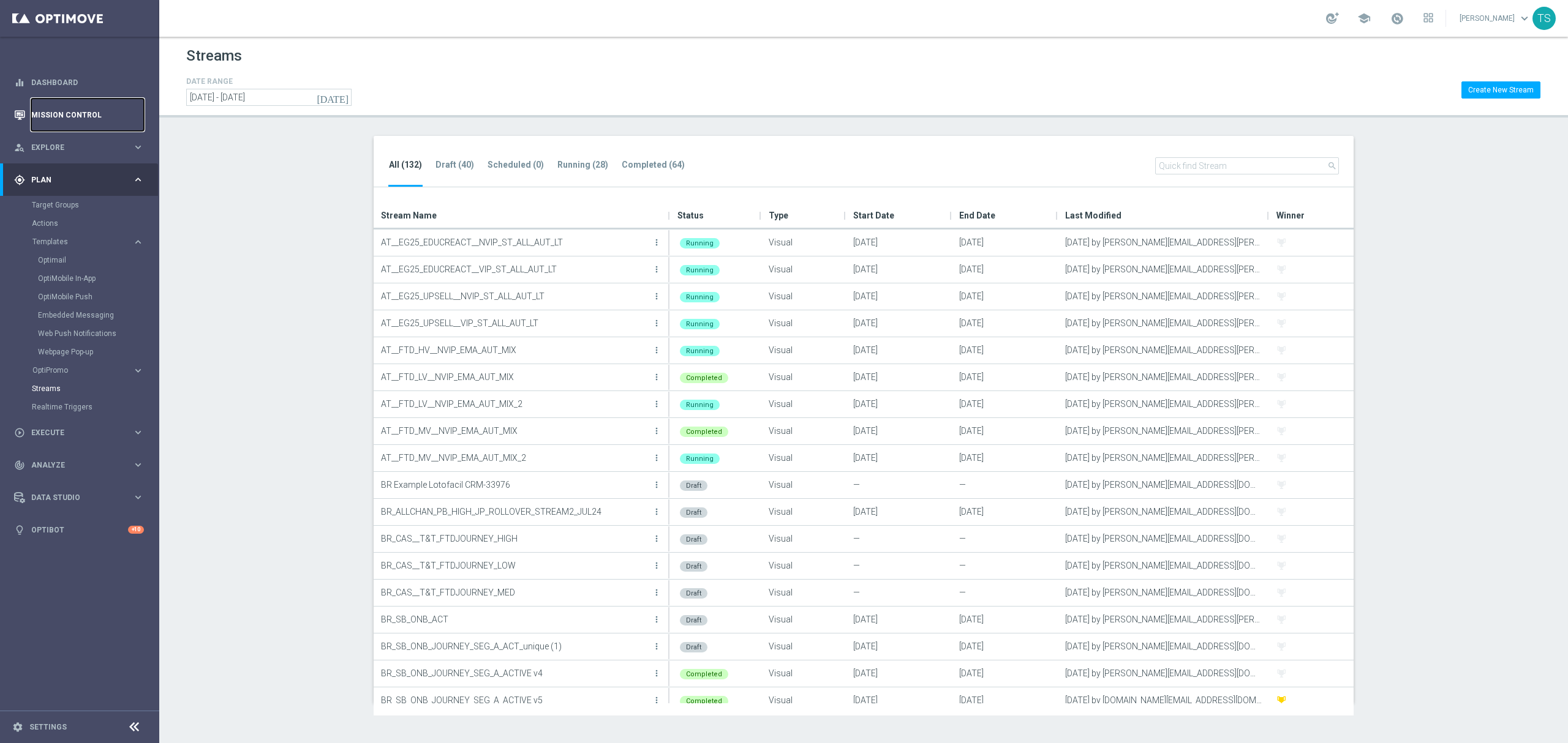
click at [55, 118] on link "Mission Control" at bounding box center [88, 115] width 112 height 32
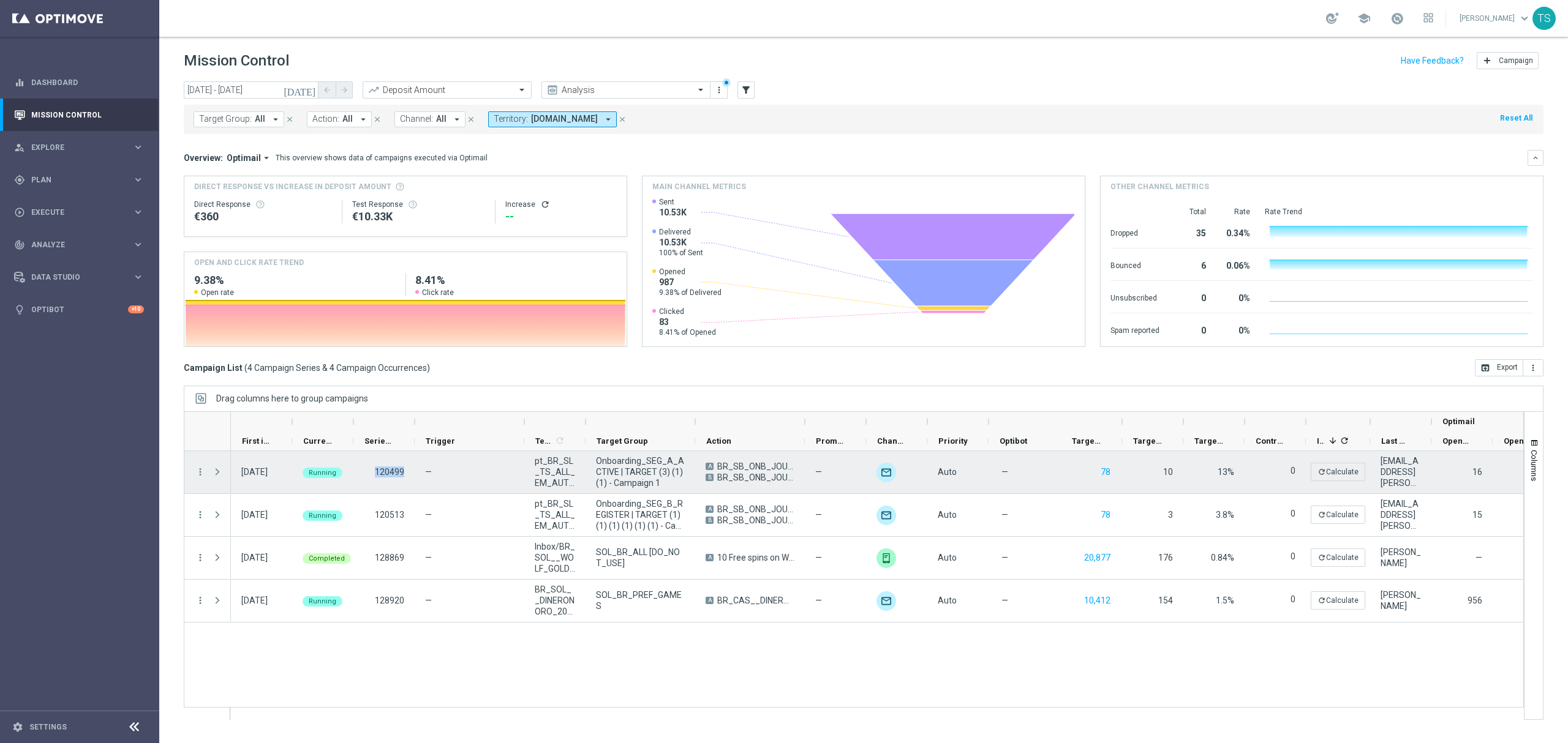
drag, startPoint x: 371, startPoint y: 468, endPoint x: 412, endPoint y: 471, distance: 41.1
click at [412, 471] on div "120499" at bounding box center [383, 472] width 61 height 42
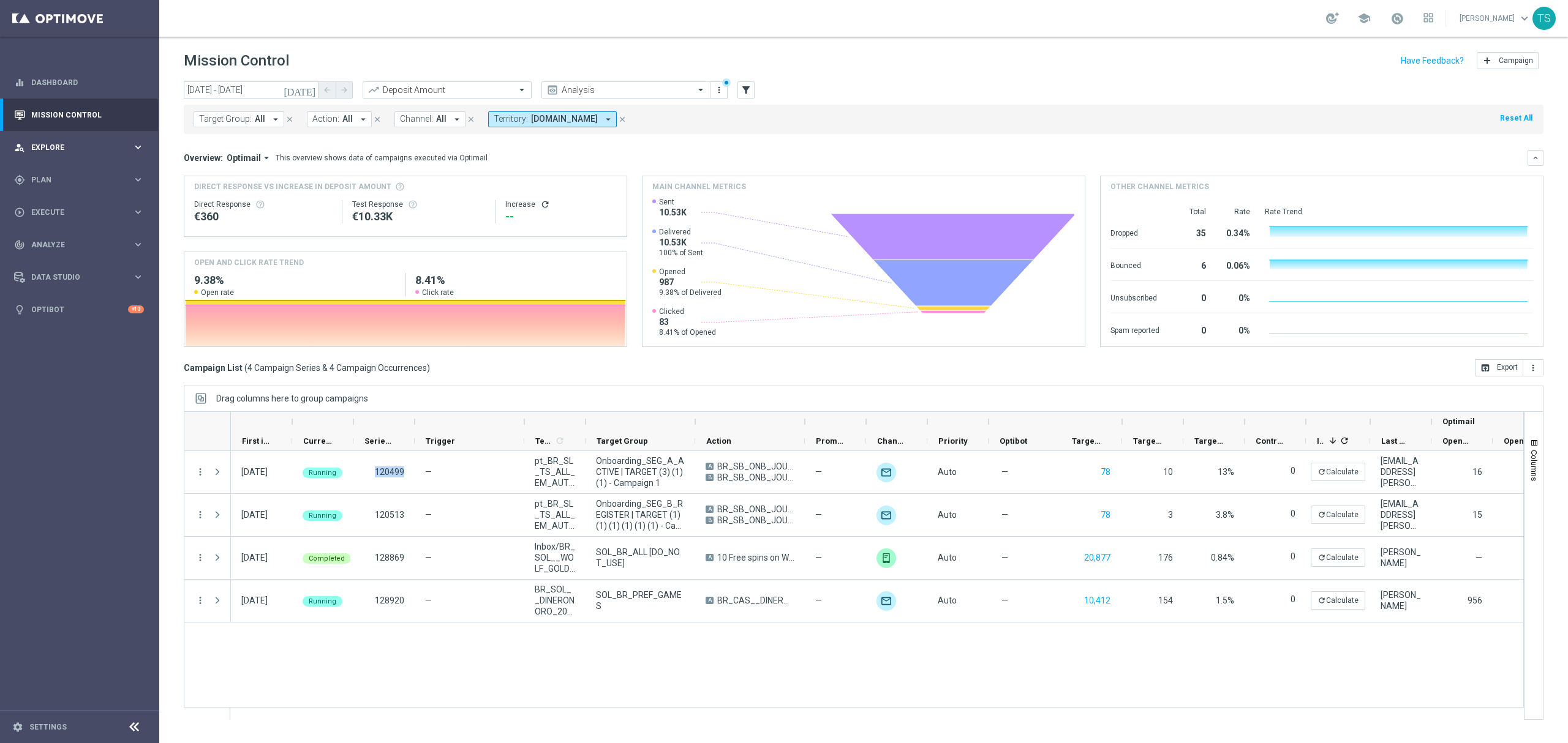
click at [39, 140] on div "person_search Explore keyboard_arrow_right" at bounding box center [79, 147] width 158 height 32
click at [58, 331] on div "gps_fixed Plan" at bounding box center [73, 327] width 118 height 11
click at [89, 429] on span "Execute" at bounding box center [82, 433] width 101 height 8
click at [64, 254] on link "Stream Builder" at bounding box center [79, 256] width 95 height 10
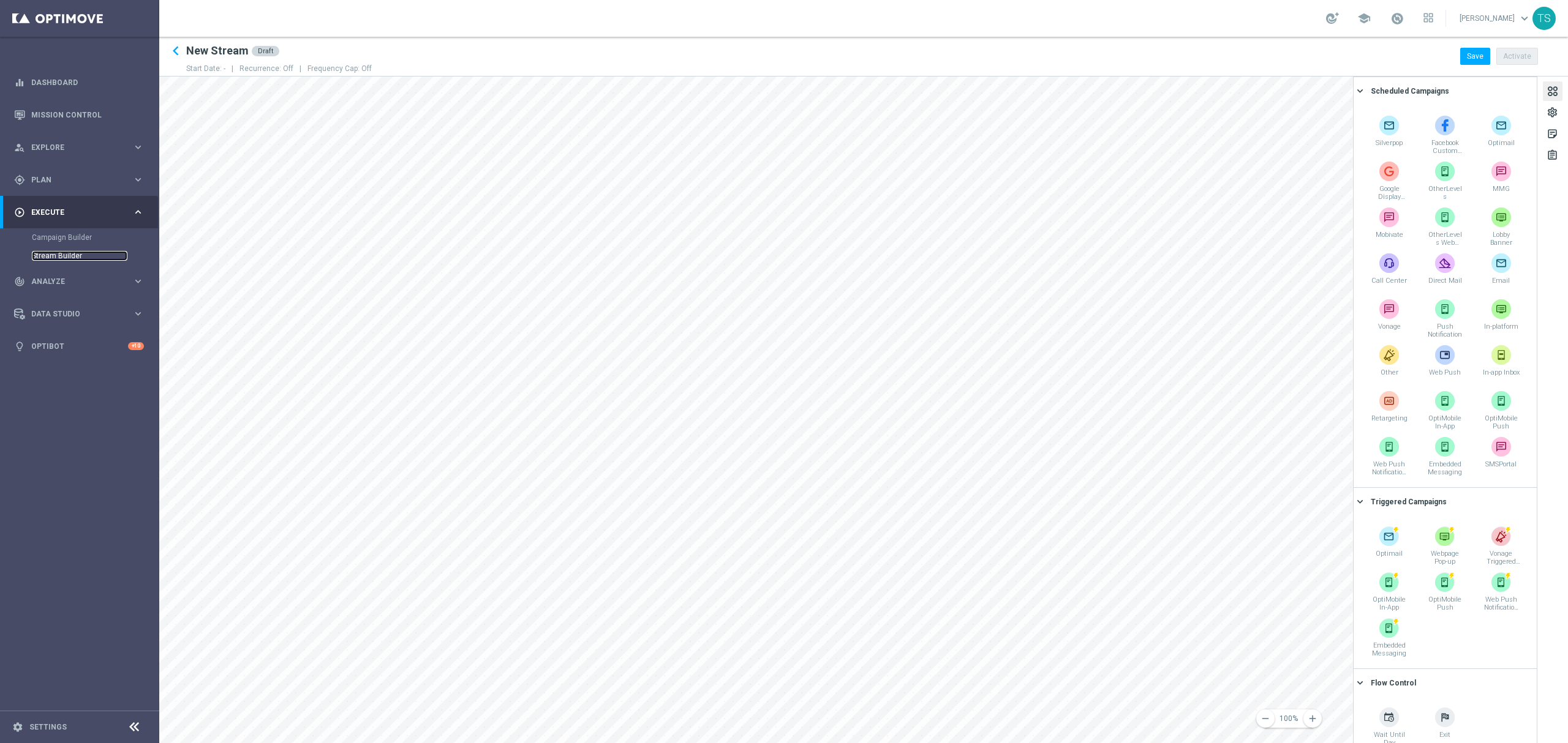
click at [67, 251] on link "Stream Builder" at bounding box center [79, 256] width 95 height 10
click at [176, 45] on icon "keyboard_arrow_left" at bounding box center [175, 50] width 18 height 18
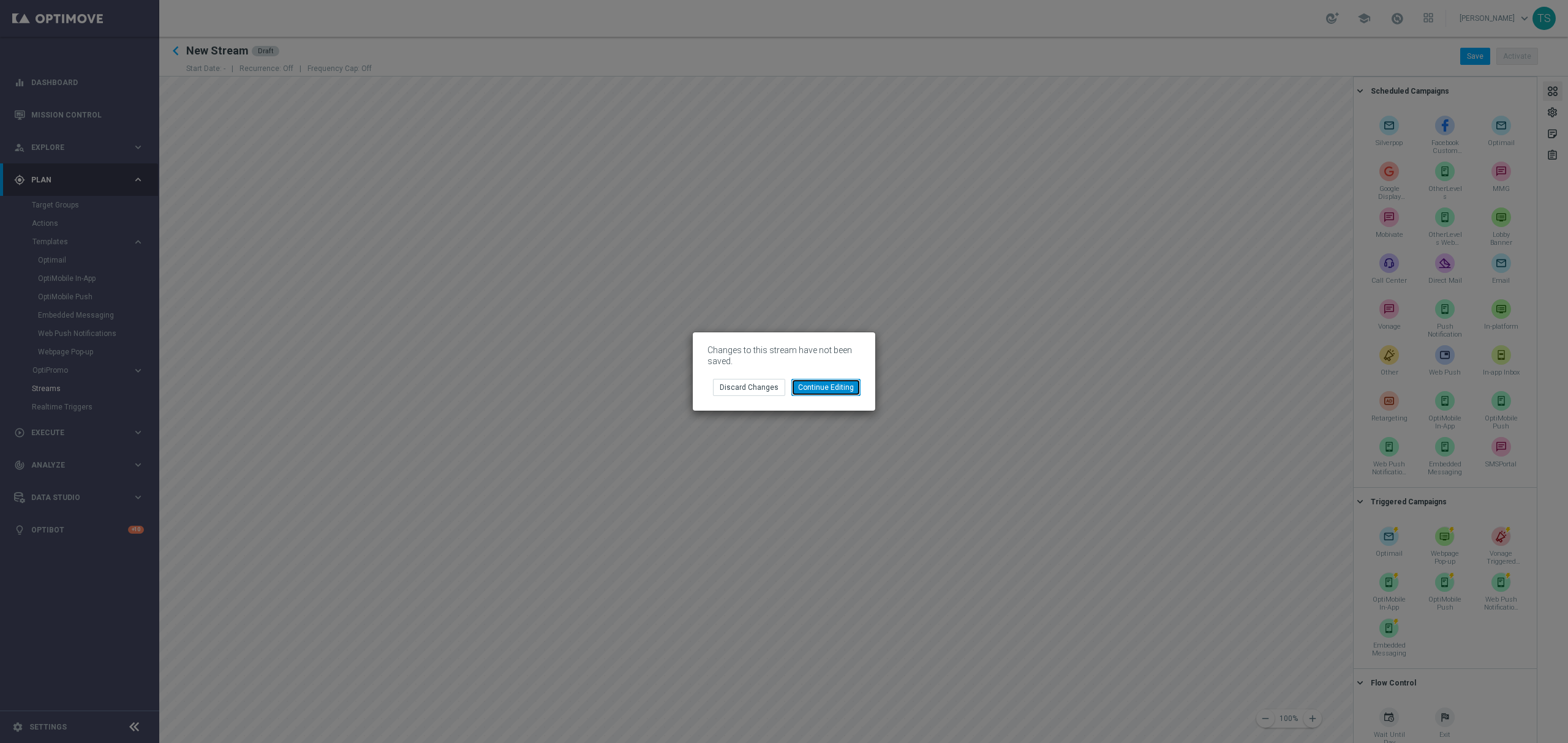
click at [828, 396] on button "Continue Editing" at bounding box center [826, 387] width 69 height 17
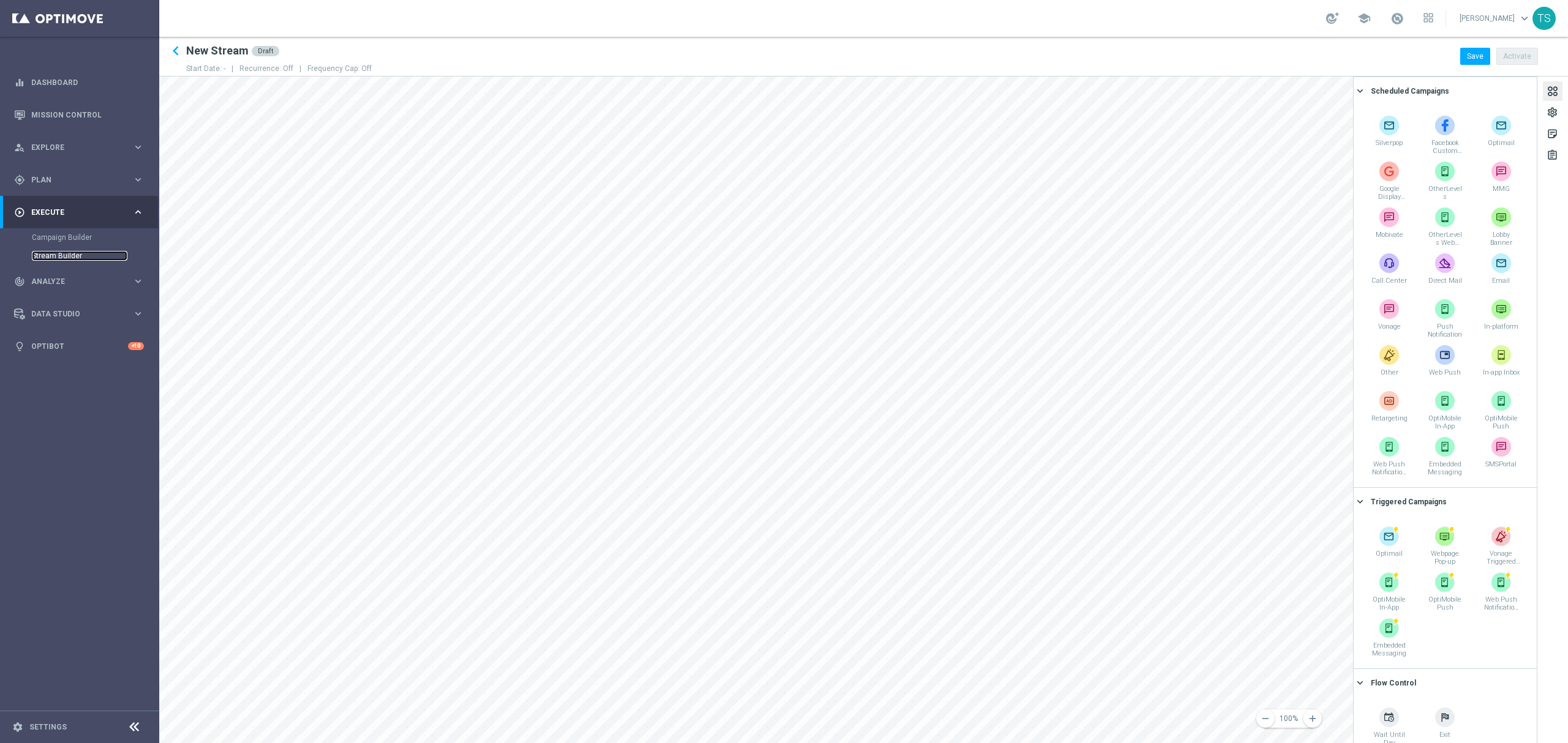
click at [64, 259] on link "Stream Builder" at bounding box center [79, 256] width 95 height 10
click at [58, 239] on link "Campaign Builder" at bounding box center [79, 238] width 95 height 10
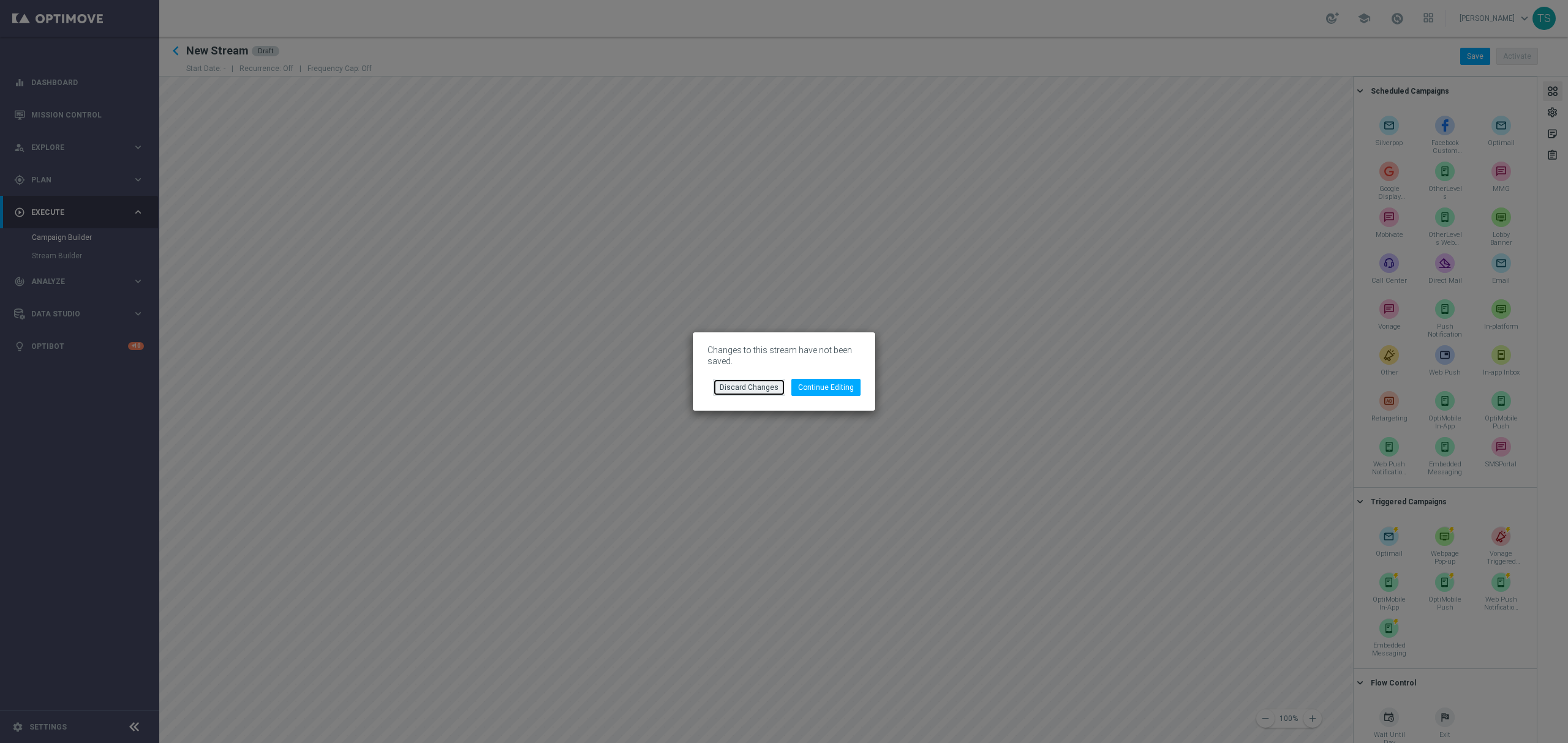
click at [759, 383] on button "Discard Changes" at bounding box center [749, 387] width 72 height 17
click at [733, 382] on button "Discard Changes" at bounding box center [749, 387] width 72 height 17
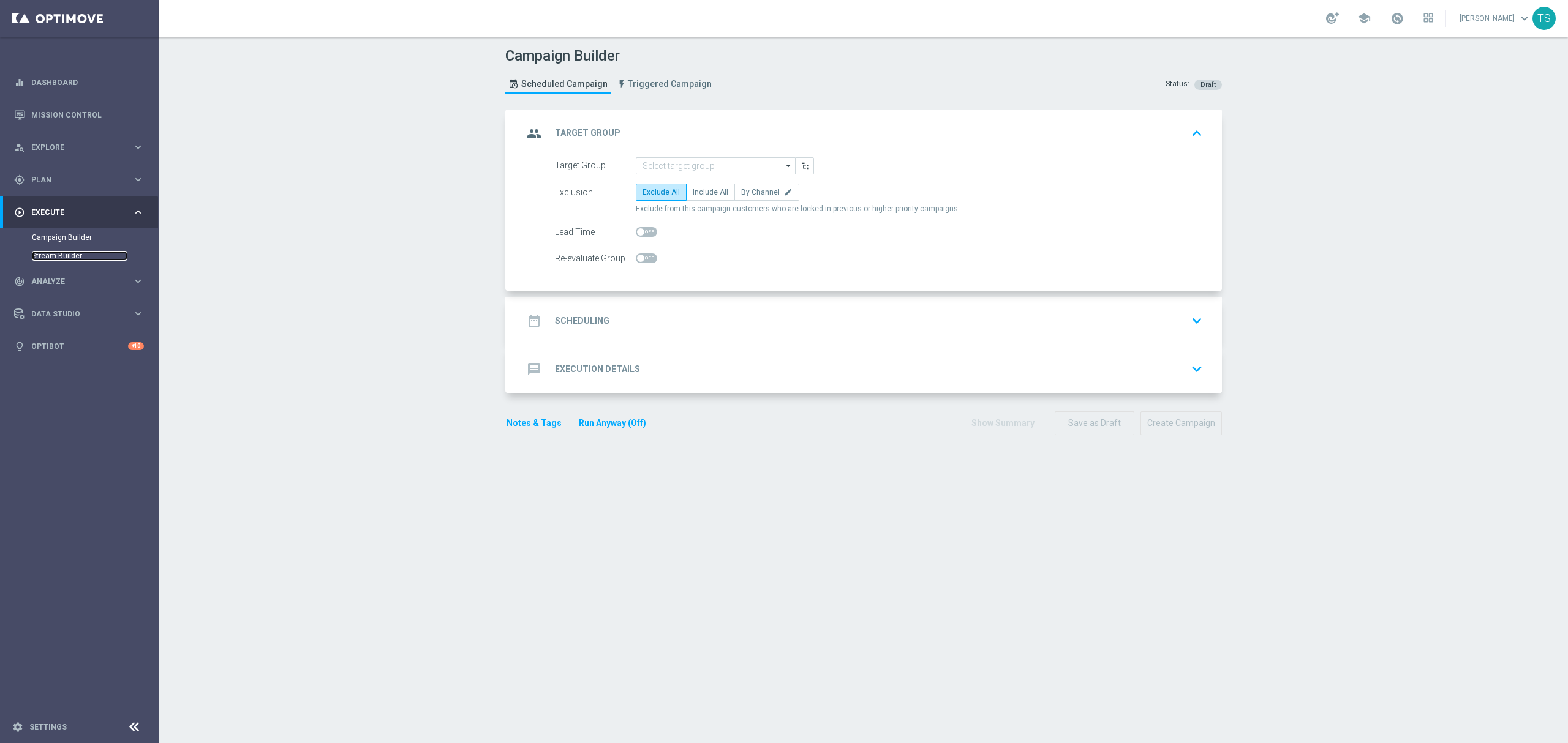
click at [44, 261] on link "Stream Builder" at bounding box center [79, 256] width 95 height 10
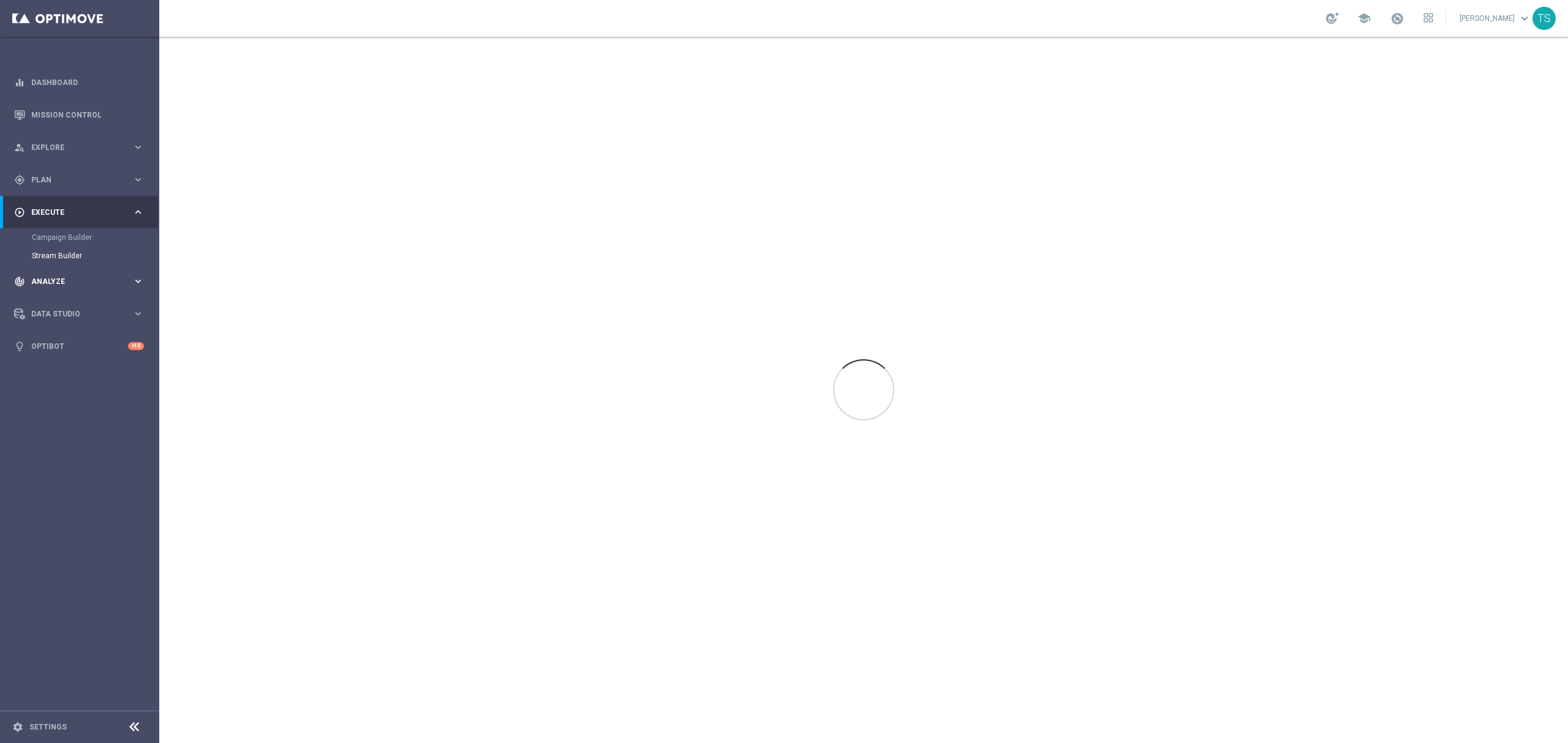
click at [29, 283] on div "track_changes Analyze" at bounding box center [73, 282] width 118 height 11
click at [57, 250] on div "track_changes Analyze keyboard_arrow_right" at bounding box center [79, 244] width 158 height 32
click at [80, 212] on span "Execute" at bounding box center [82, 213] width 101 height 8
click at [58, 291] on div "track_changes Analyze keyboard_arrow_right" at bounding box center [79, 282] width 158 height 32
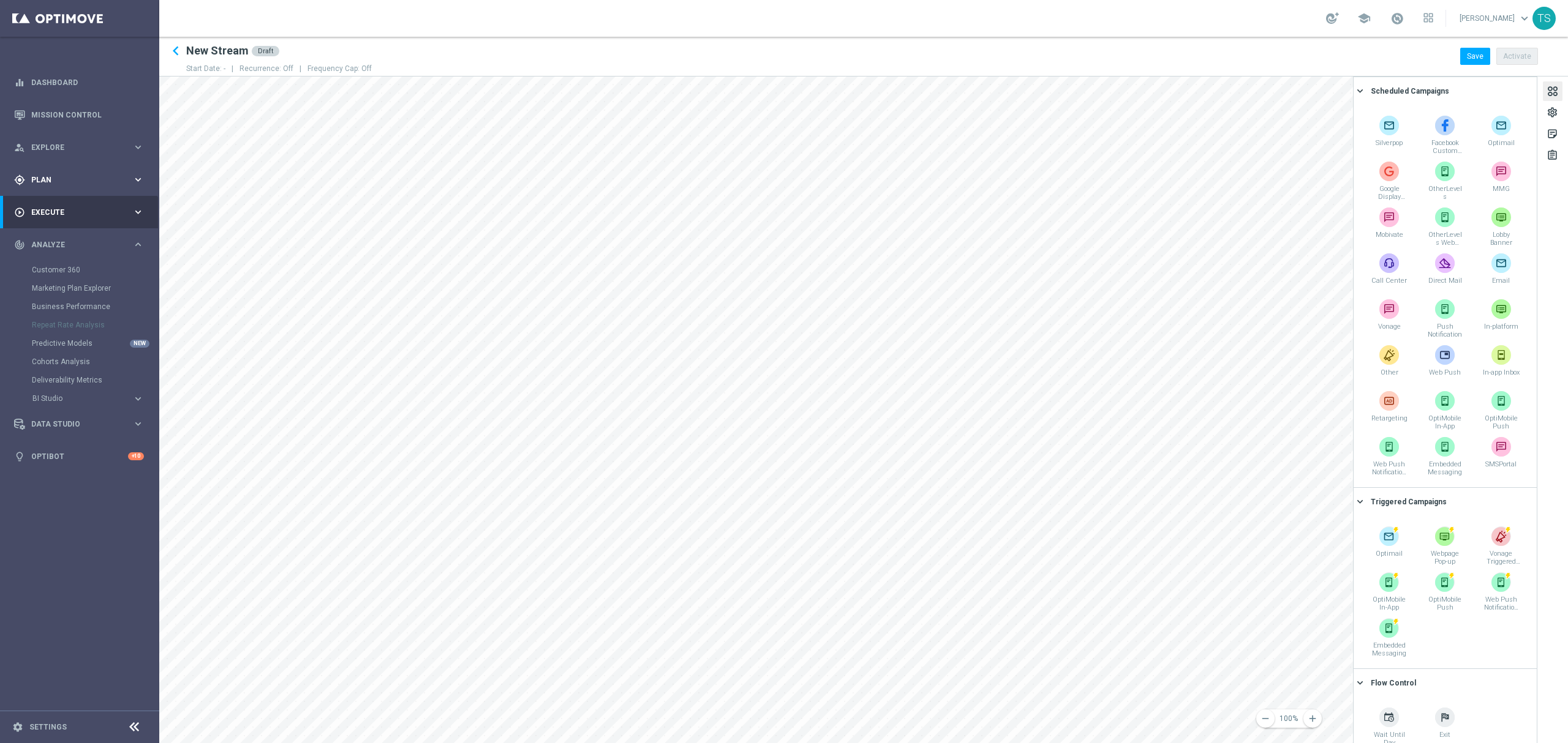
click at [87, 169] on div "gps_fixed Plan keyboard_arrow_right" at bounding box center [79, 180] width 158 height 32
click at [52, 387] on link "Streams" at bounding box center [79, 389] width 95 height 10
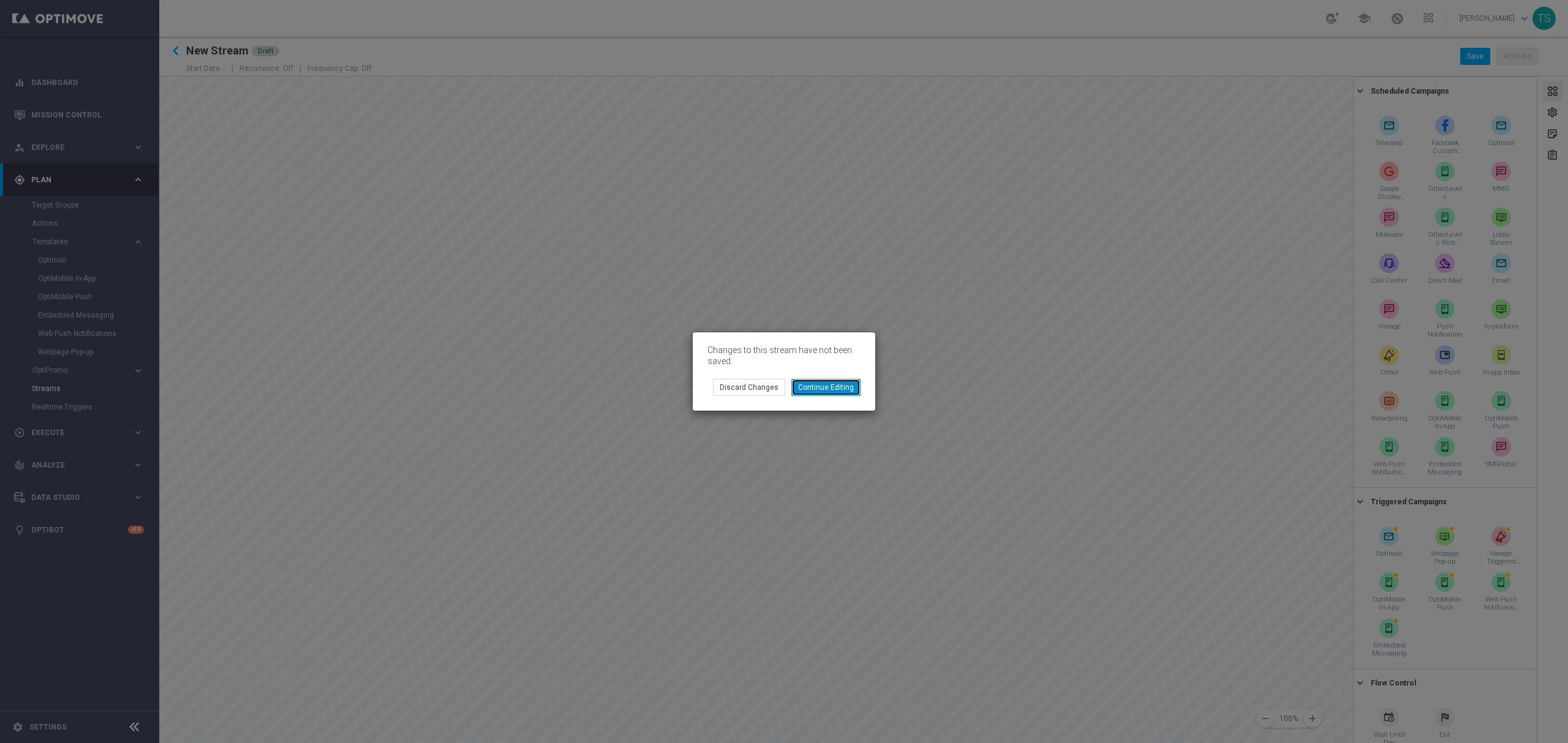
click at [826, 392] on button "Continue Editing" at bounding box center [826, 387] width 69 height 17
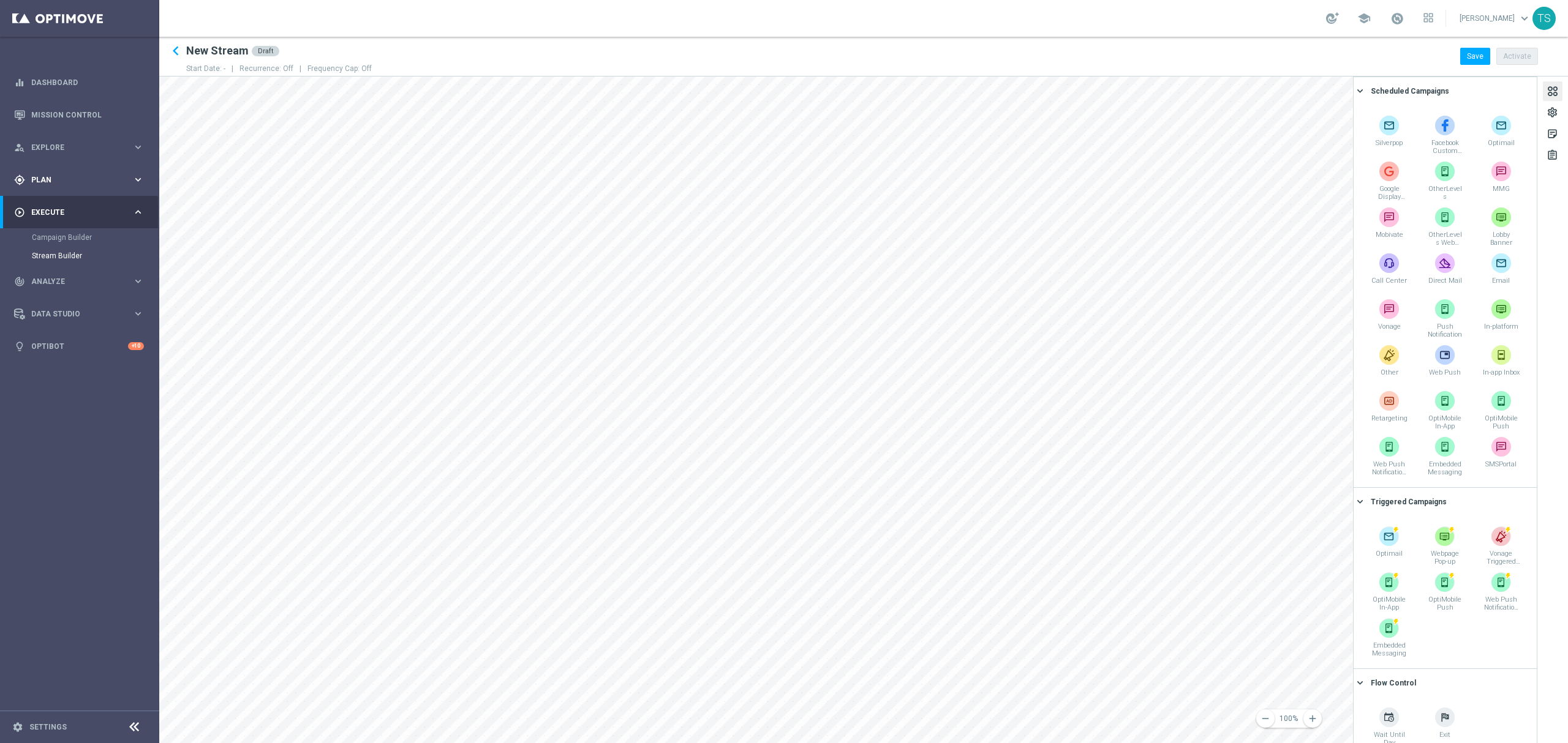
click at [71, 174] on div "gps_fixed Plan" at bounding box center [73, 180] width 118 height 11
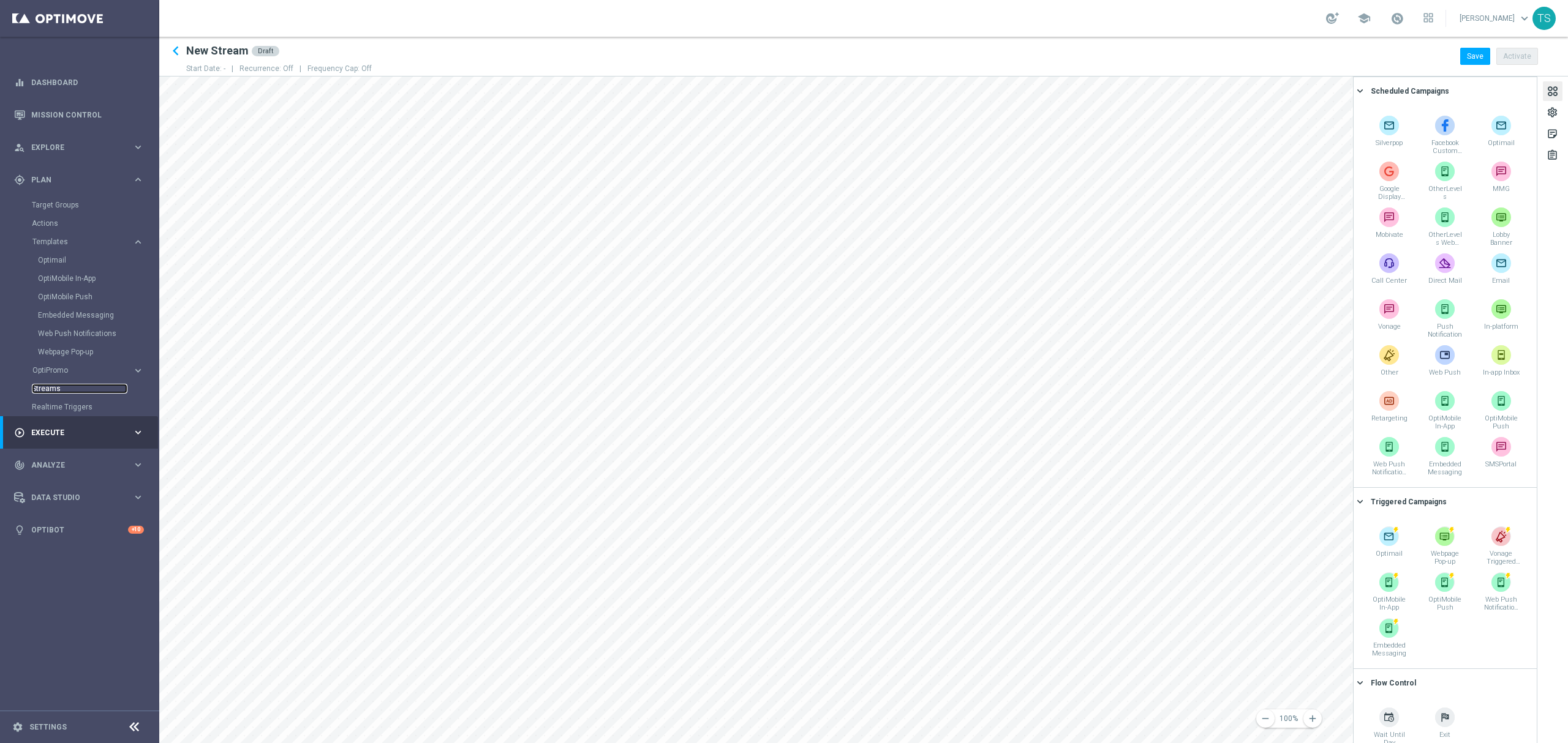
click at [46, 393] on link "Streams" at bounding box center [79, 389] width 95 height 10
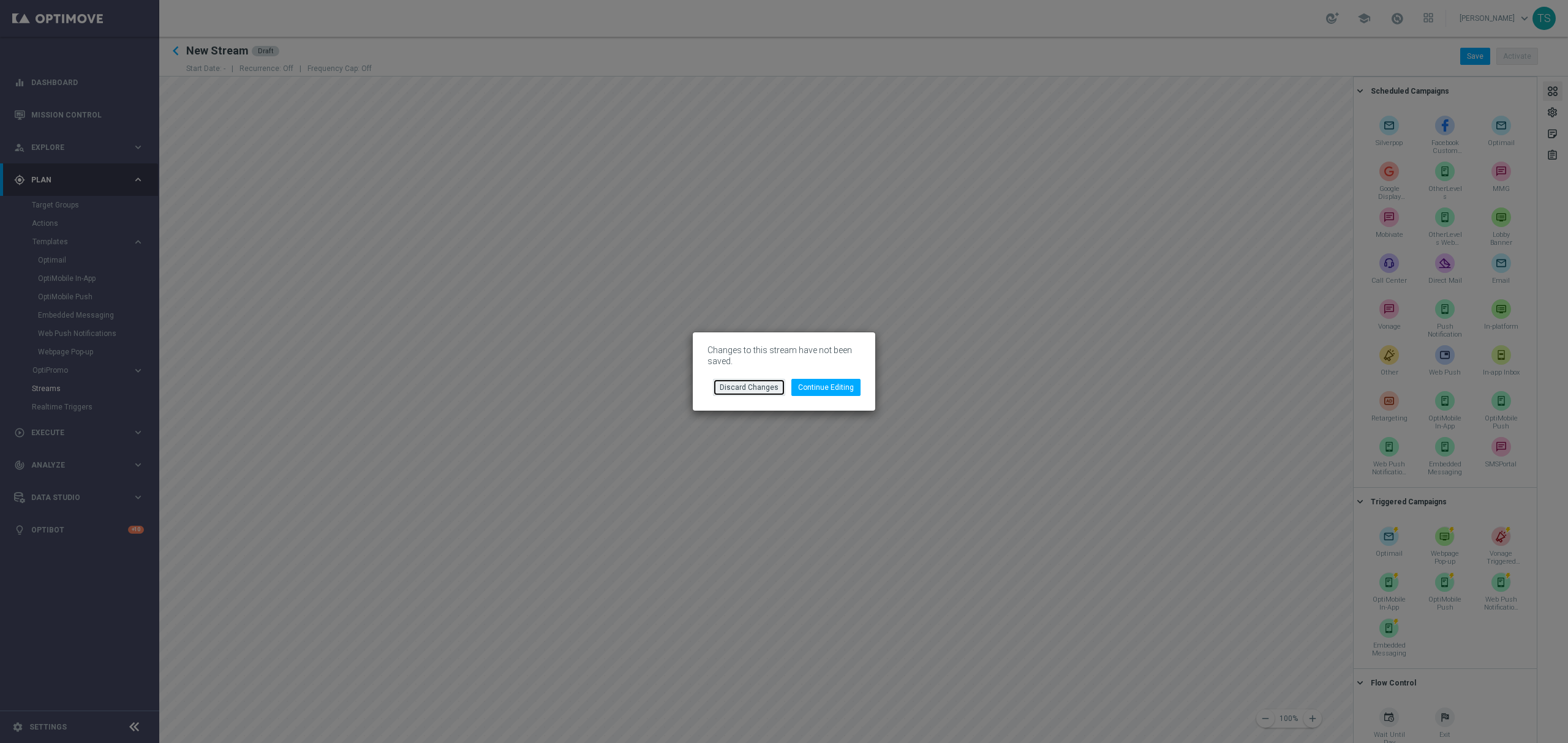
click at [749, 390] on button "Discard Changes" at bounding box center [749, 387] width 72 height 17
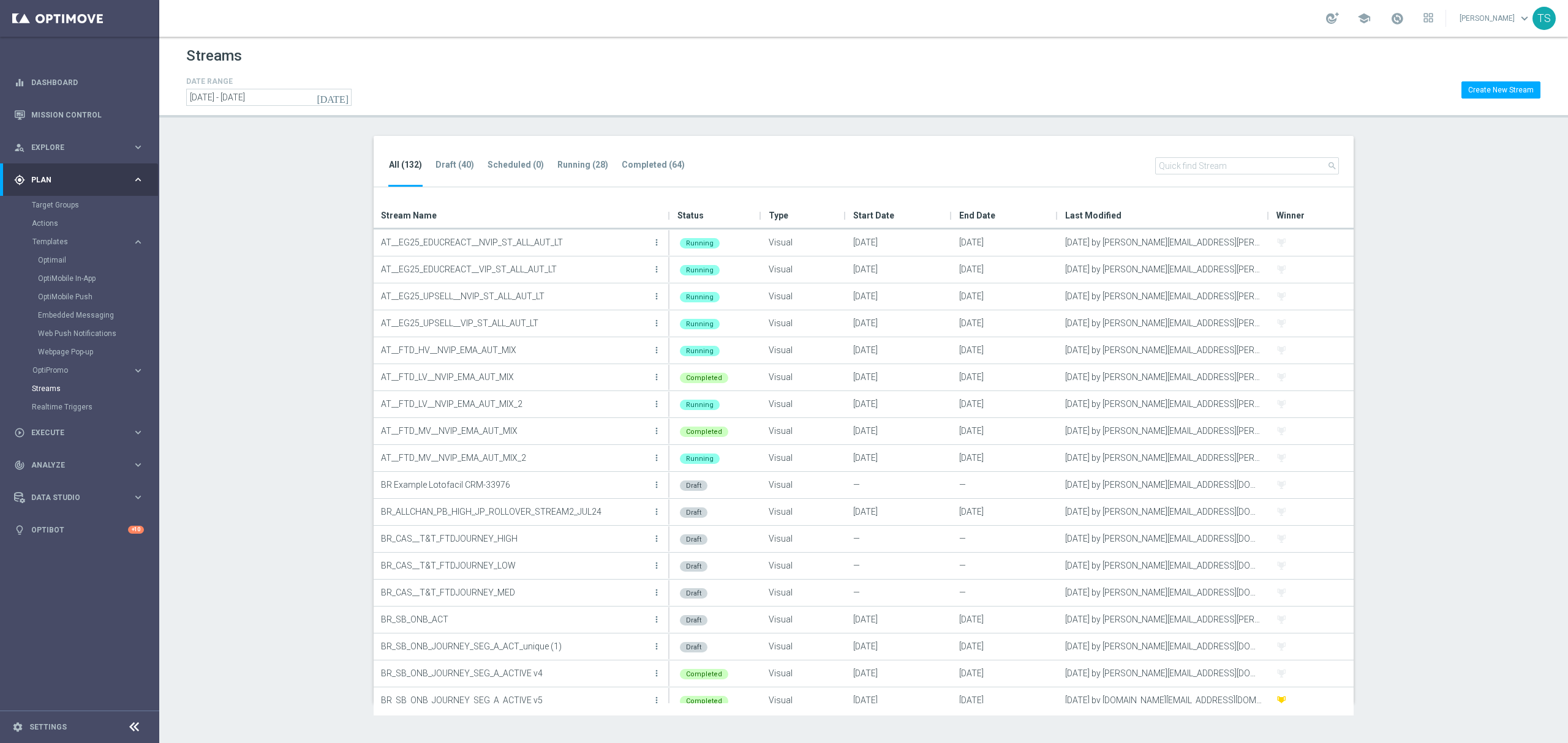
type input "120499"
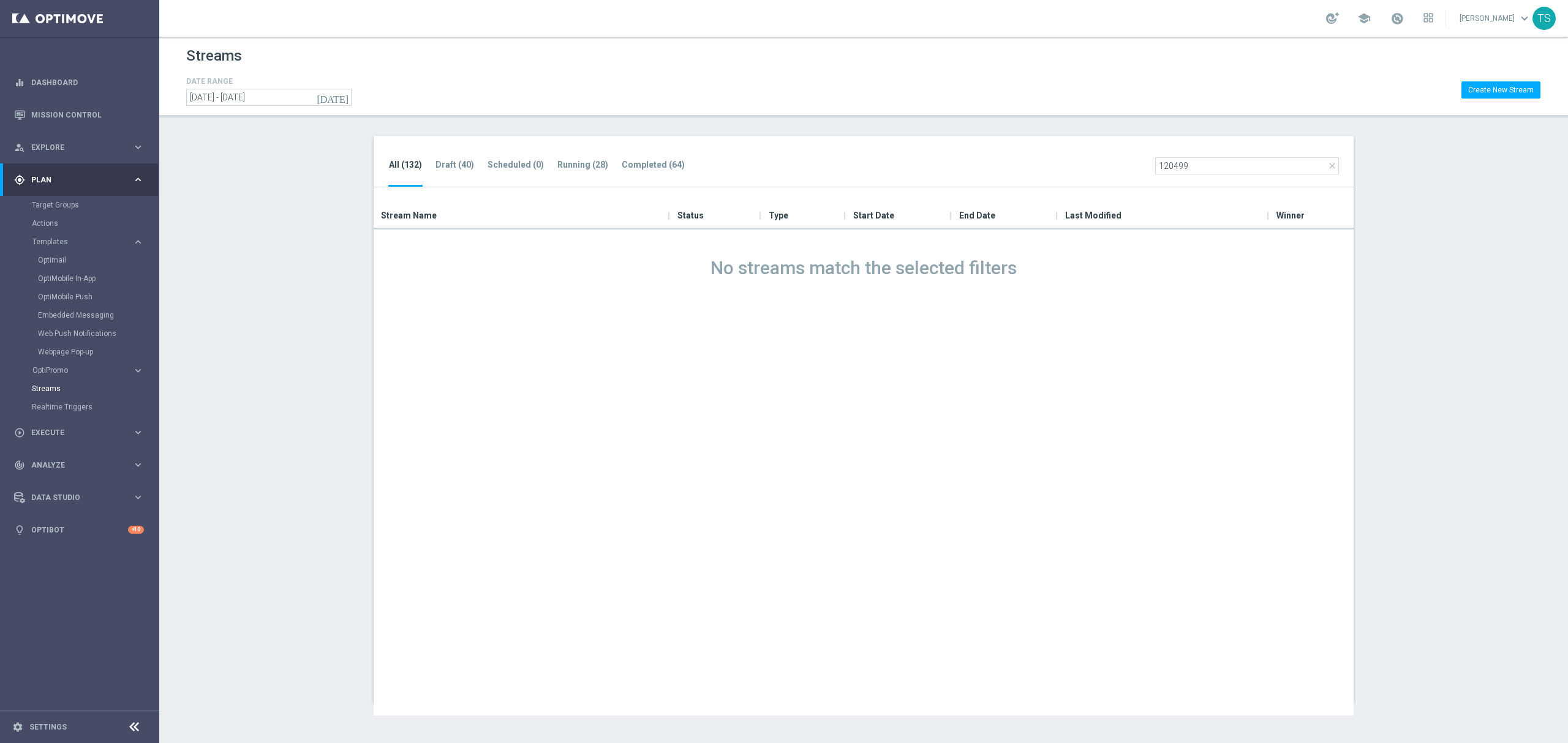
drag, startPoint x: 1250, startPoint y: 171, endPoint x: 456, endPoint y: 188, distance: 794.2
click at [479, 188] on div "All (132) Draft (40) Scheduled (0) Running (28) Completed (64) close 120499 Dra…" at bounding box center [864, 420] width 980 height 568
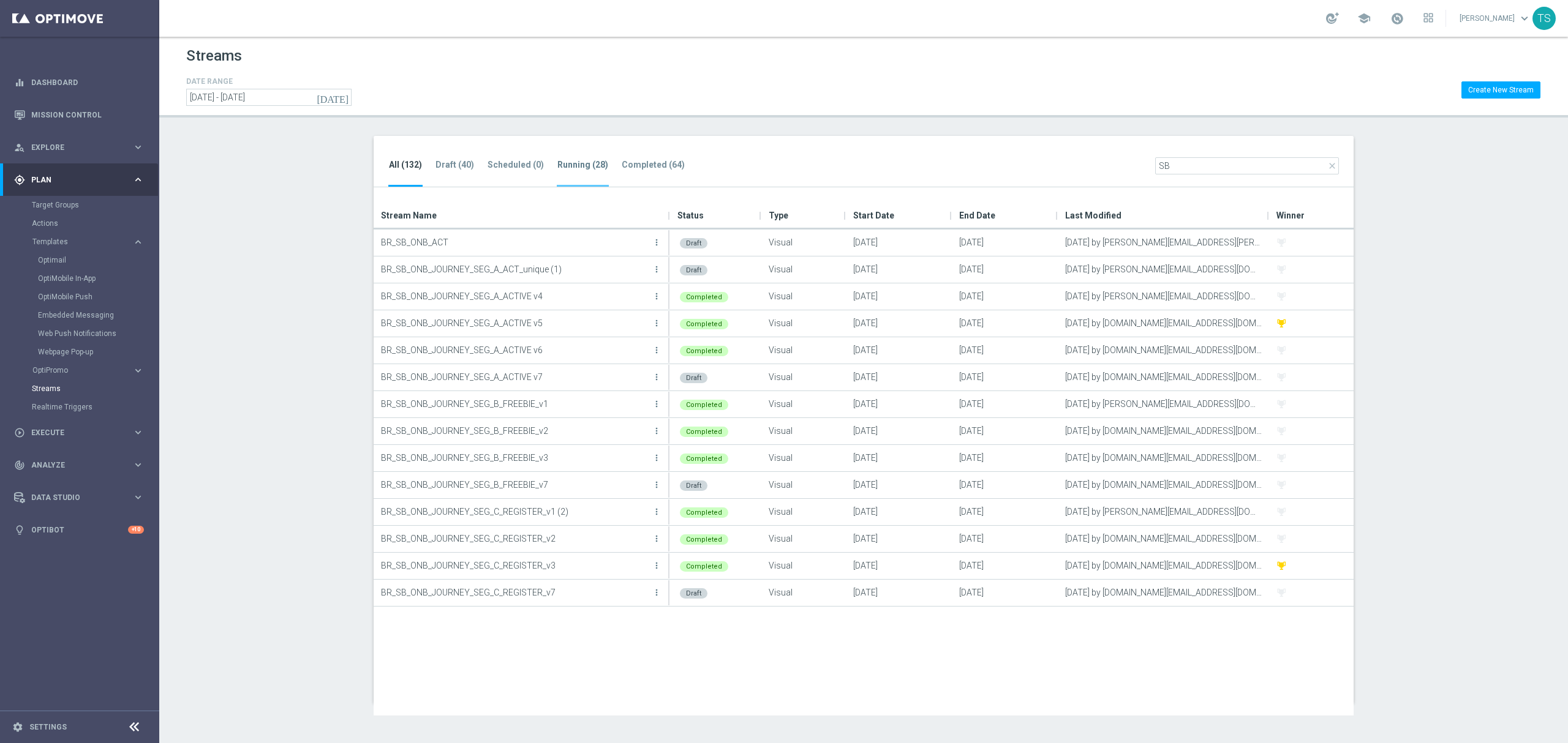
type input "SB"
click at [578, 172] on li "Running (28)" at bounding box center [582, 172] width 52 height 29
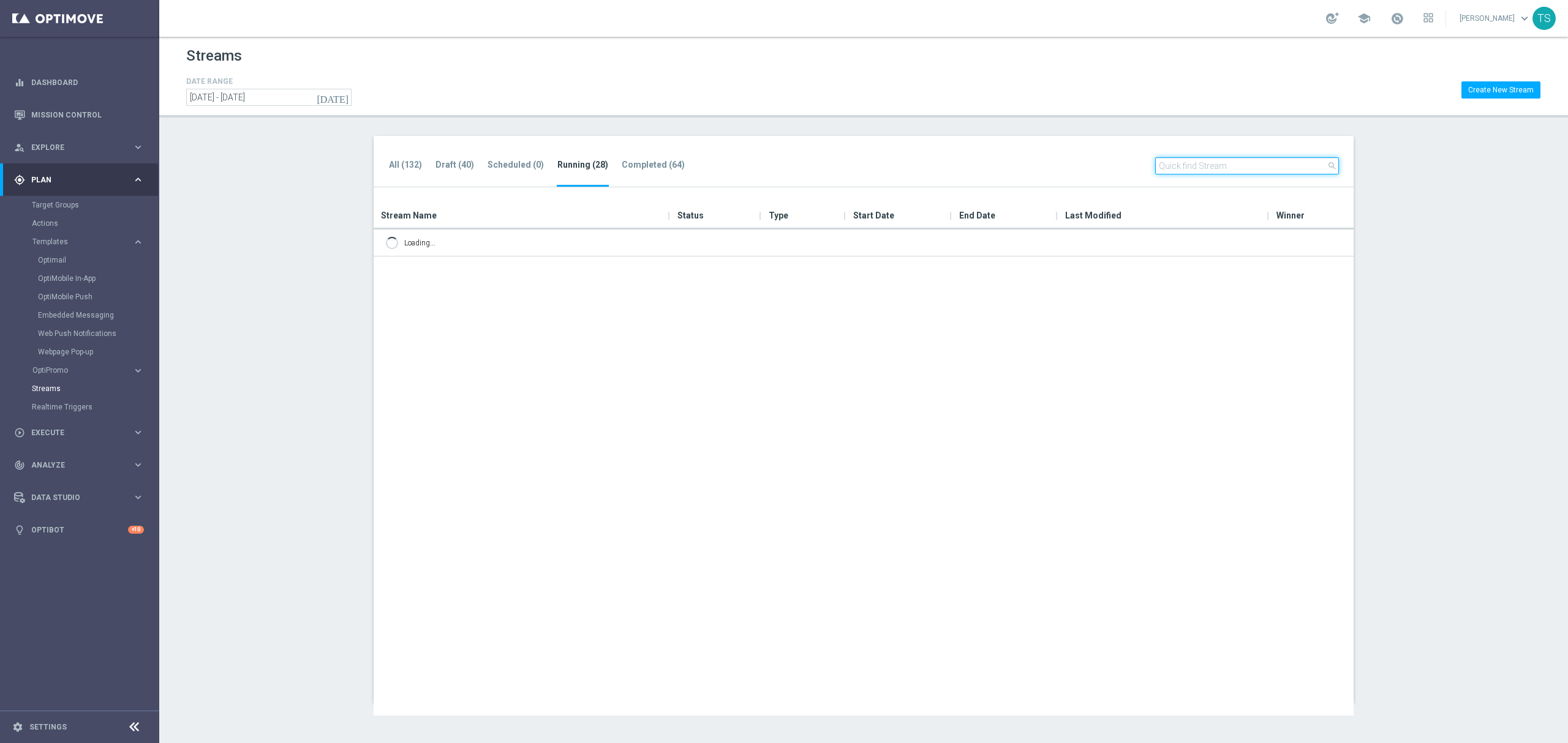
click at [1244, 169] on input "text" at bounding box center [1246, 166] width 184 height 17
type input "S"
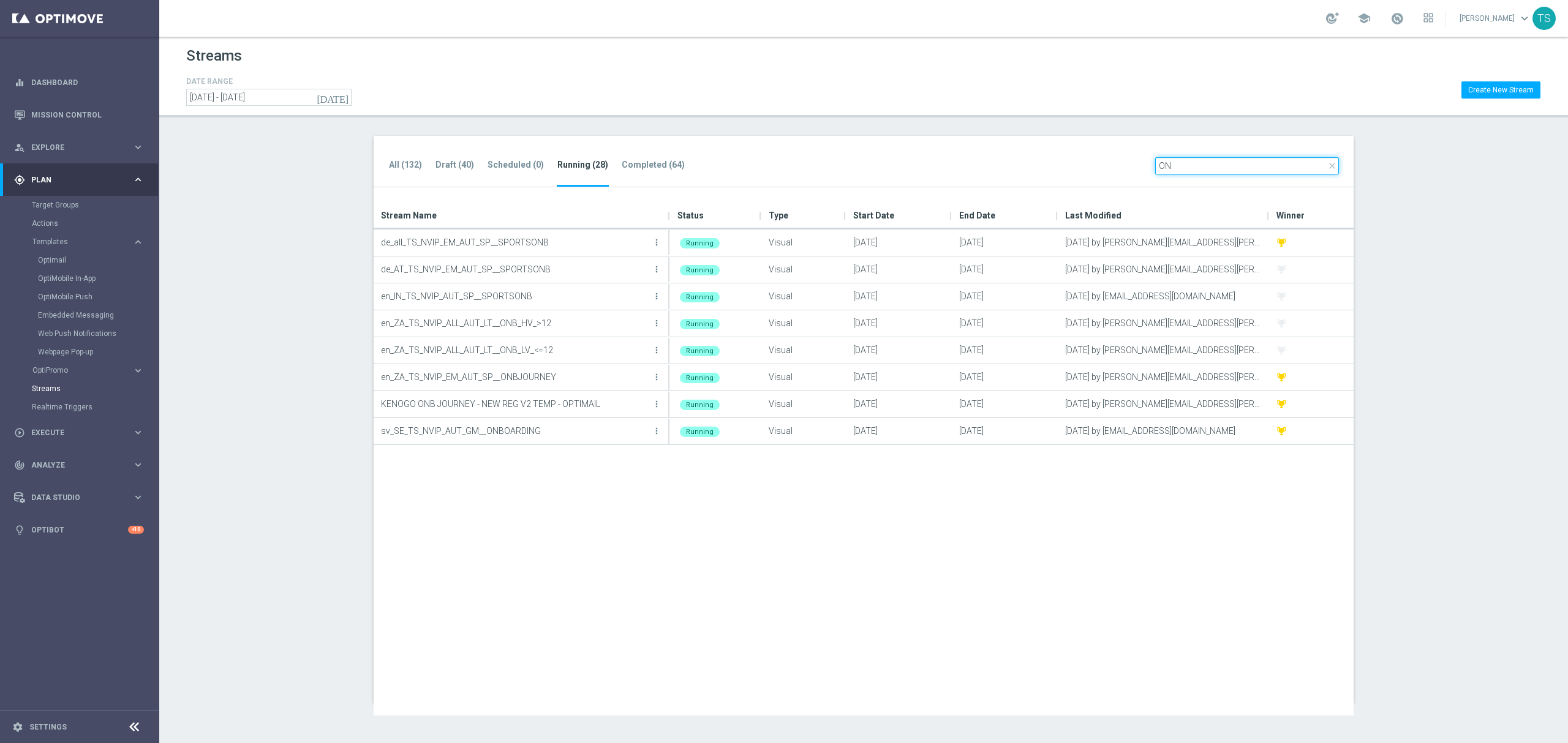
type input "O"
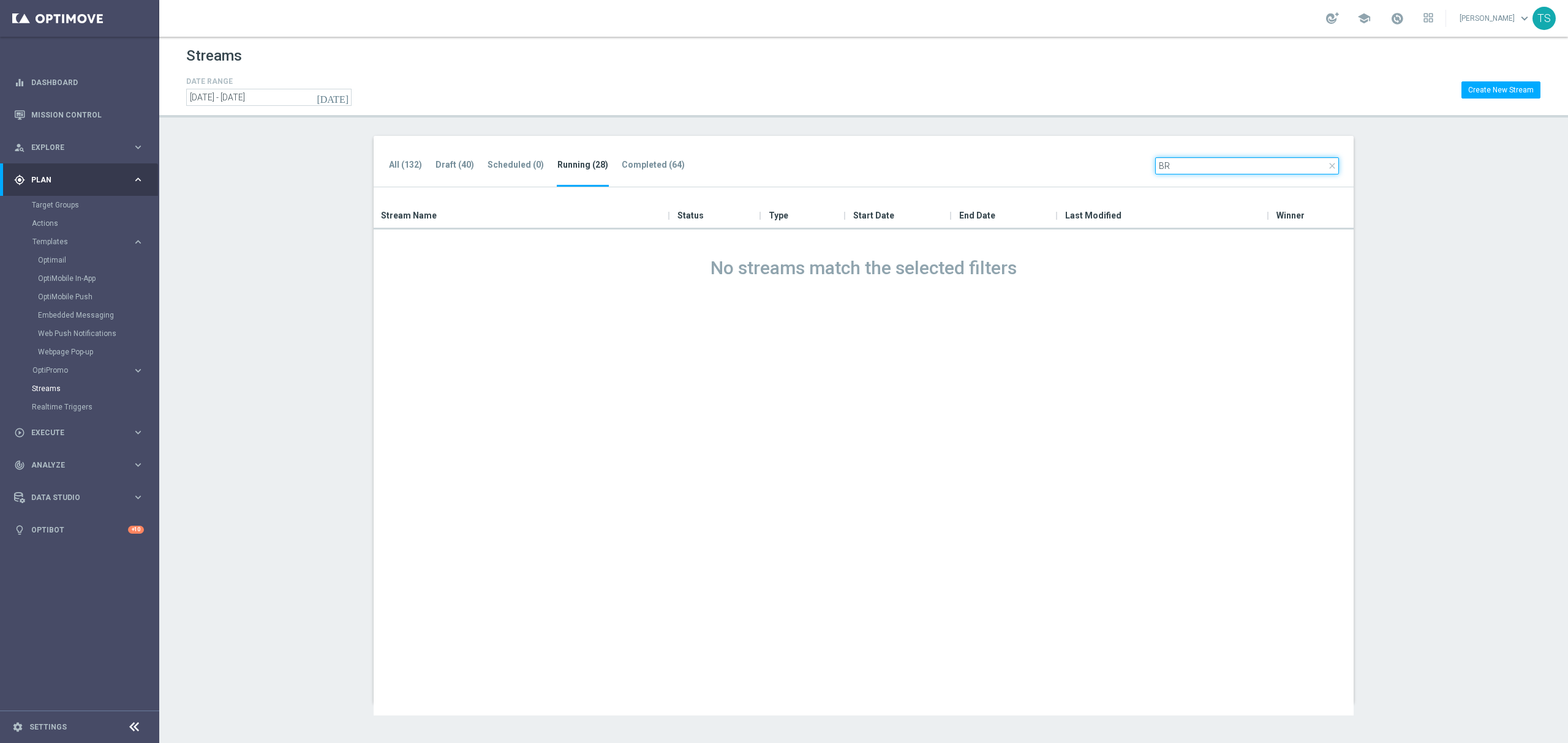
type input "BR"
click at [426, 174] on ul "All (132) Draft (40) Scheduled (0) Running (28) Completed (64)" at bounding box center [542, 172] width 309 height 30
click at [392, 160] on tab-header "All (132)" at bounding box center [405, 165] width 33 height 10
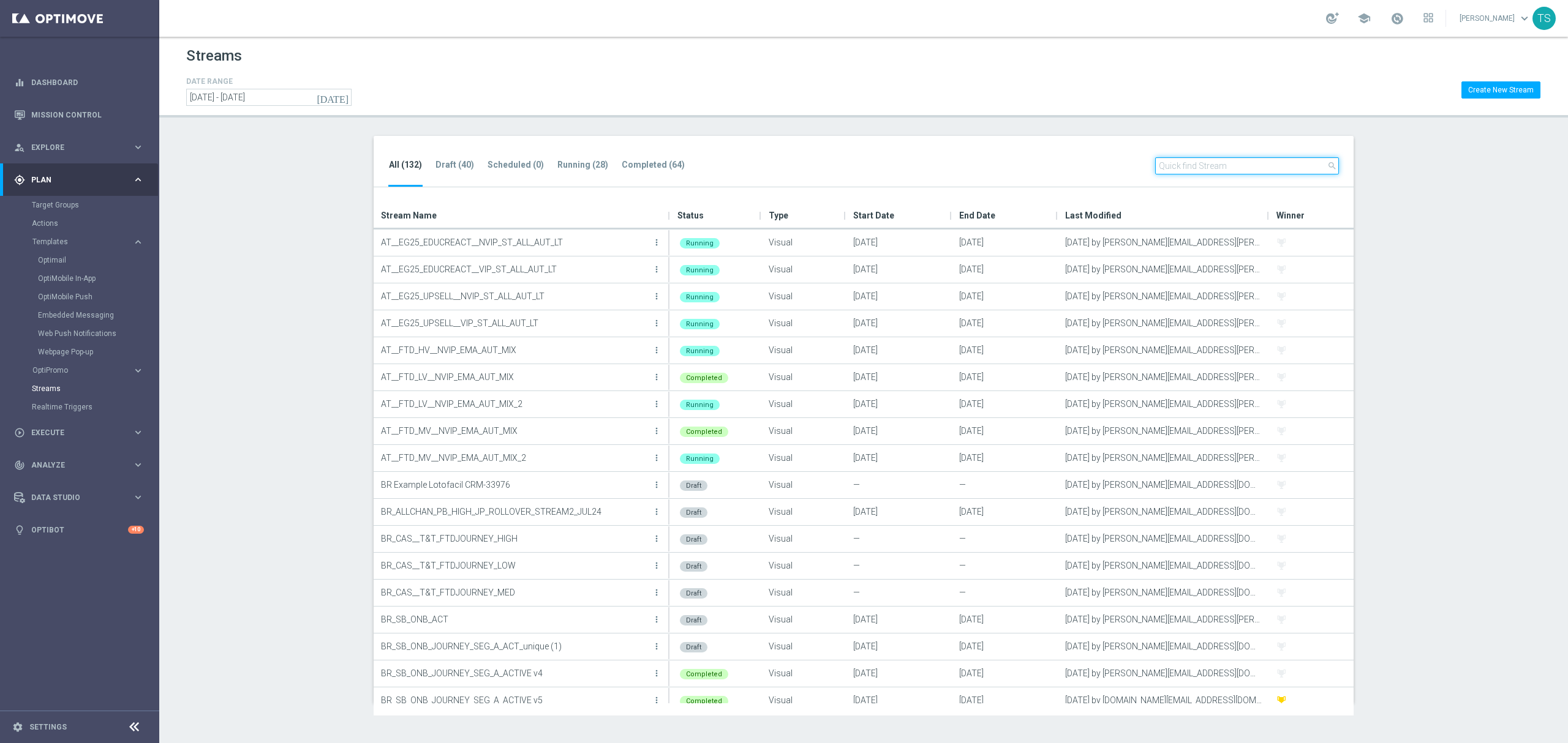
click at [1192, 167] on input "text" at bounding box center [1246, 166] width 184 height 17
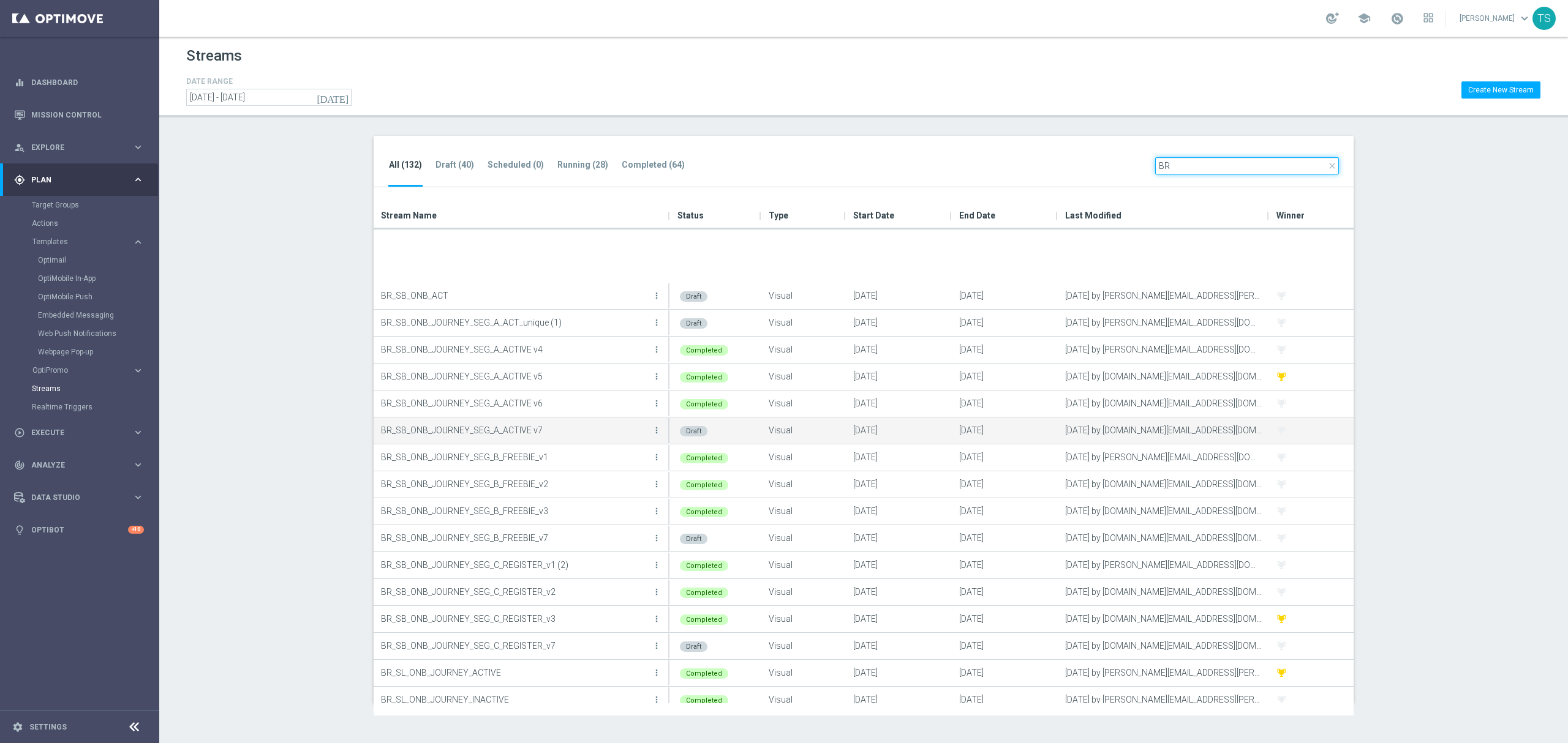
scroll to position [163, 0]
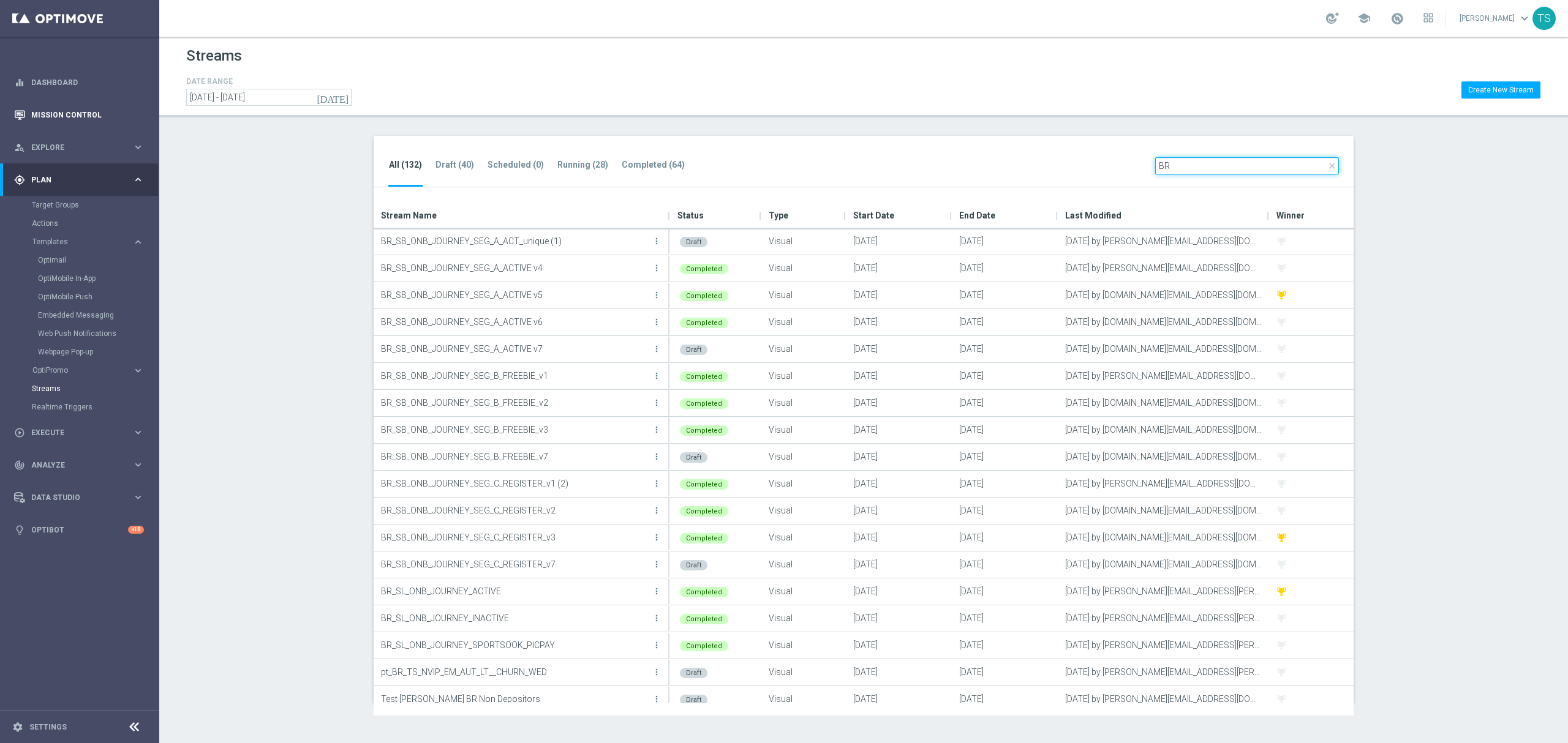
type input "BR"
click at [64, 119] on link "Mission Control" at bounding box center [88, 115] width 112 height 32
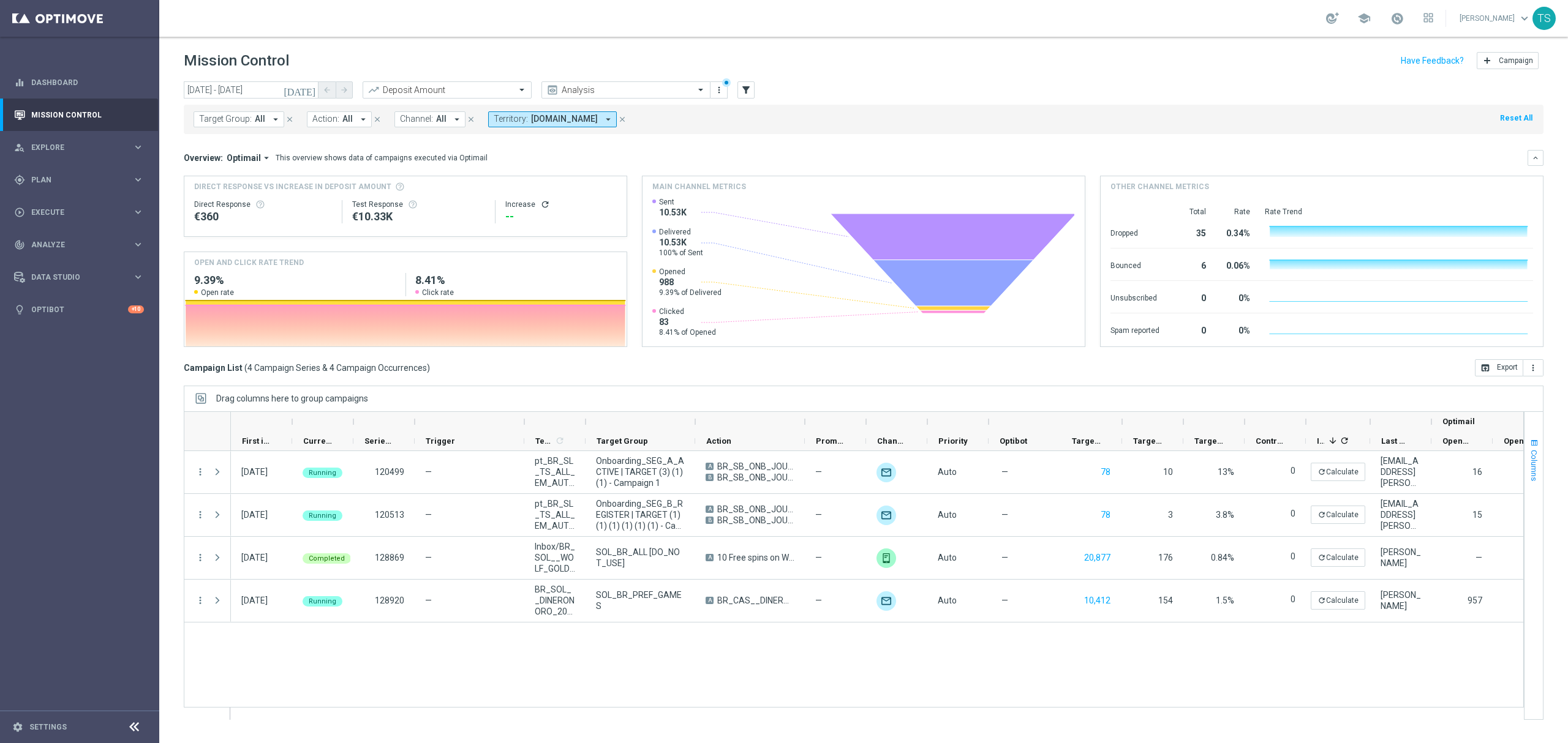
click at [1535, 435] on button "Columns" at bounding box center [1533, 460] width 18 height 67
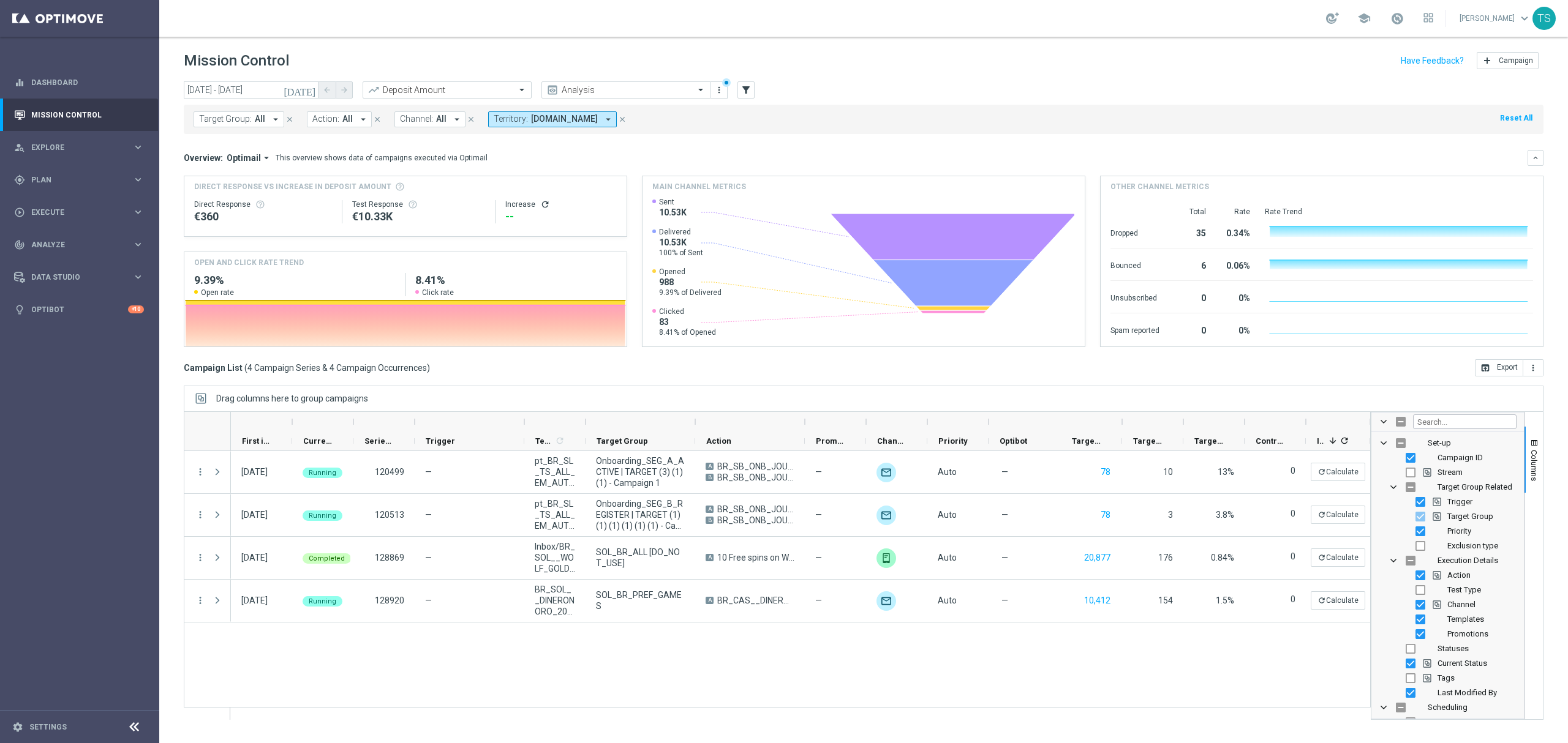
click at [1476, 412] on div "Set-up Campaign ID Stream Target Group Related Trigger" at bounding box center [1447, 565] width 152 height 307
click at [1475, 419] on input "Filter Columns Input" at bounding box center [1464, 421] width 104 height 14
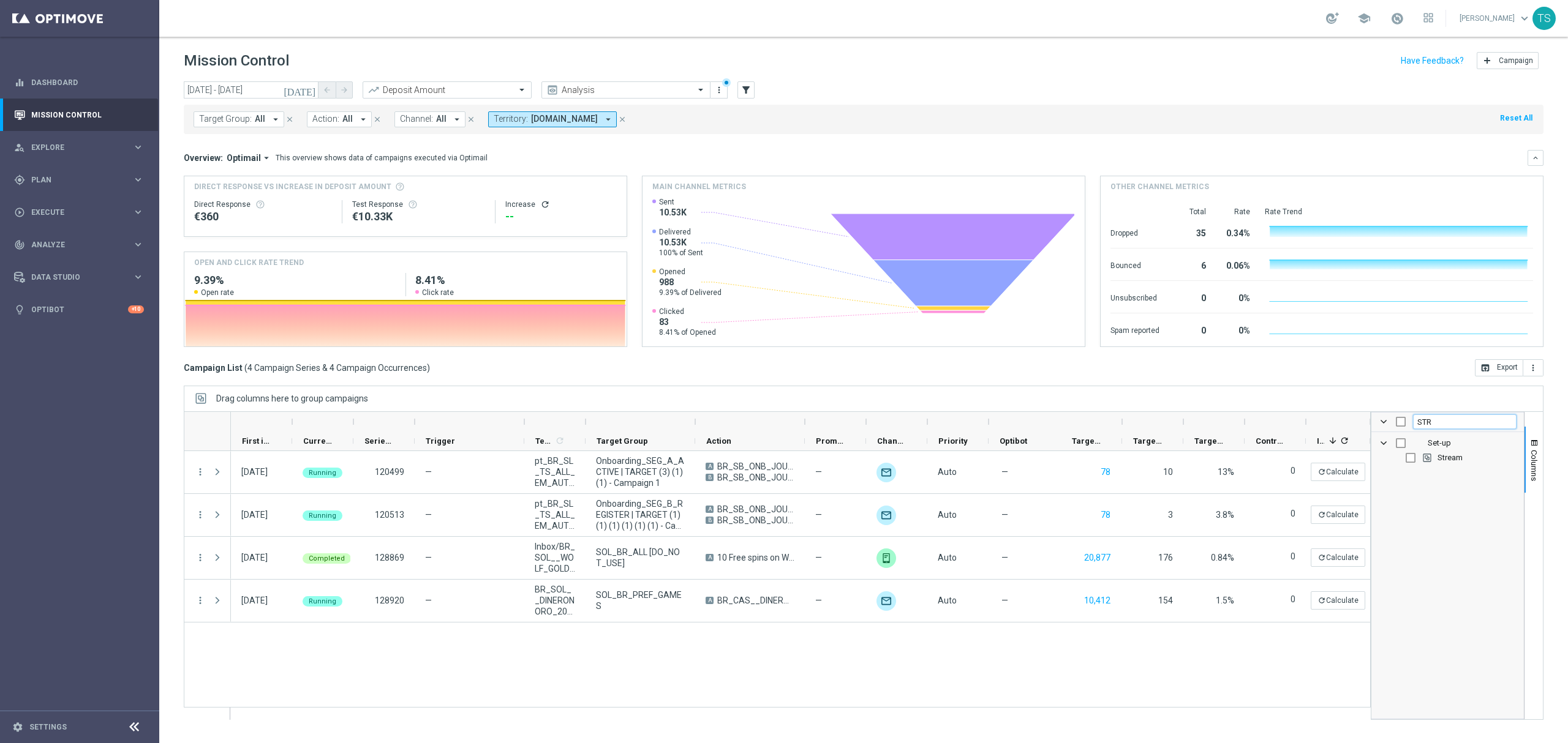
type input "STR"
click at [1407, 463] on input "Press SPACE to toggle visibility (hidden)" at bounding box center [1410, 458] width 10 height 10
checkbox input "true"
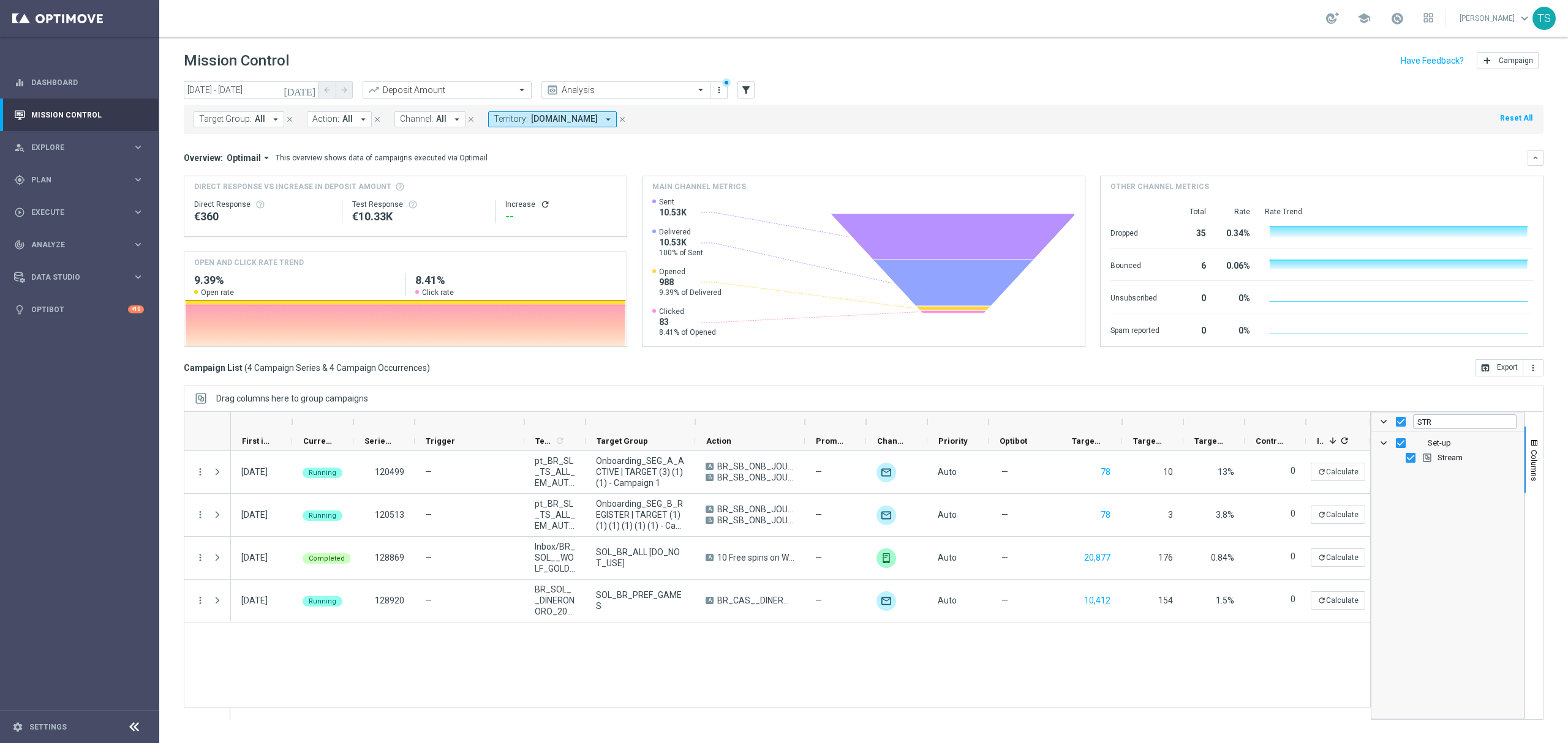
click at [1269, 395] on div "Drag columns here to group campaigns" at bounding box center [863, 399] width 1360 height 26
click at [1529, 444] on span "button" at bounding box center [1534, 443] width 10 height 10
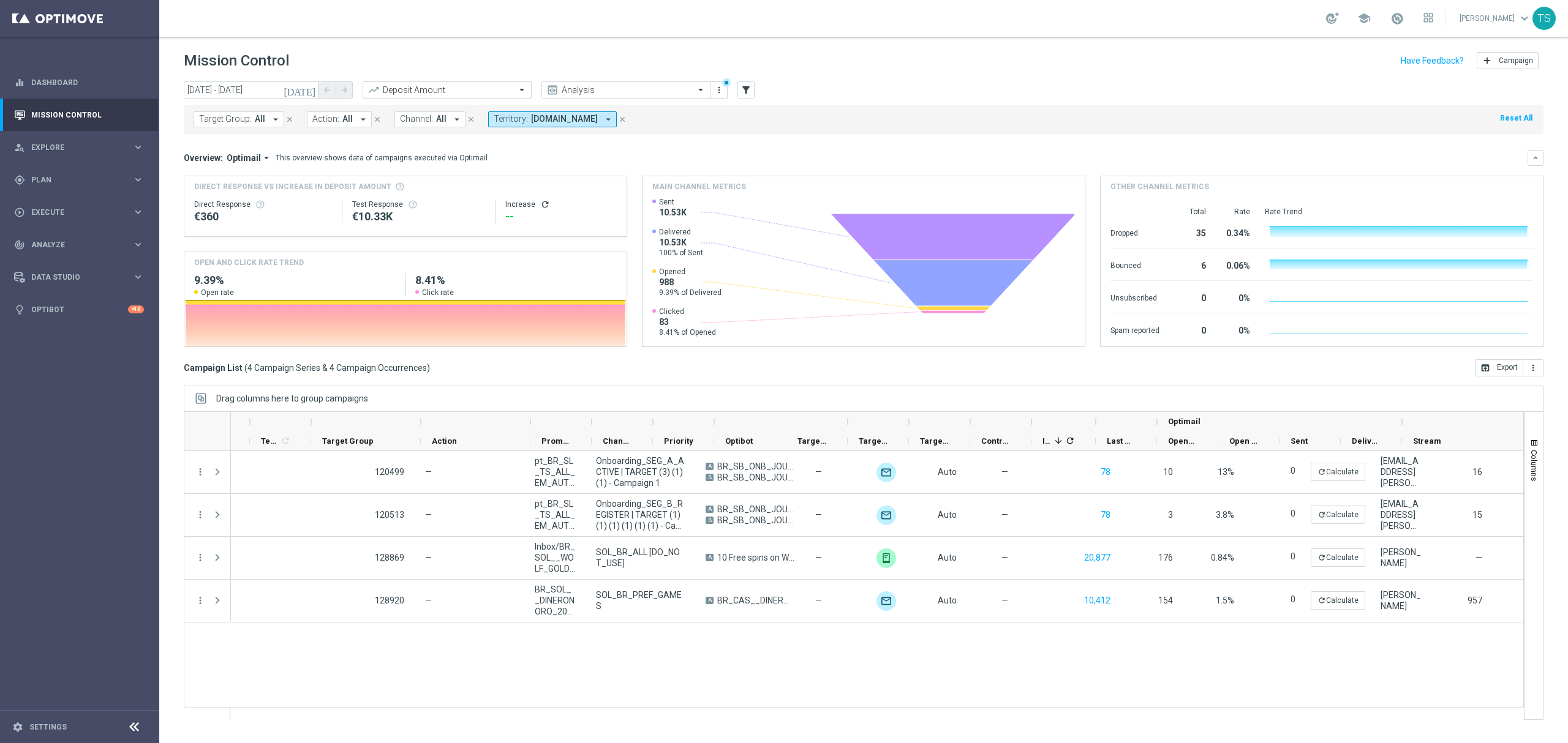
scroll to position [0, 274]
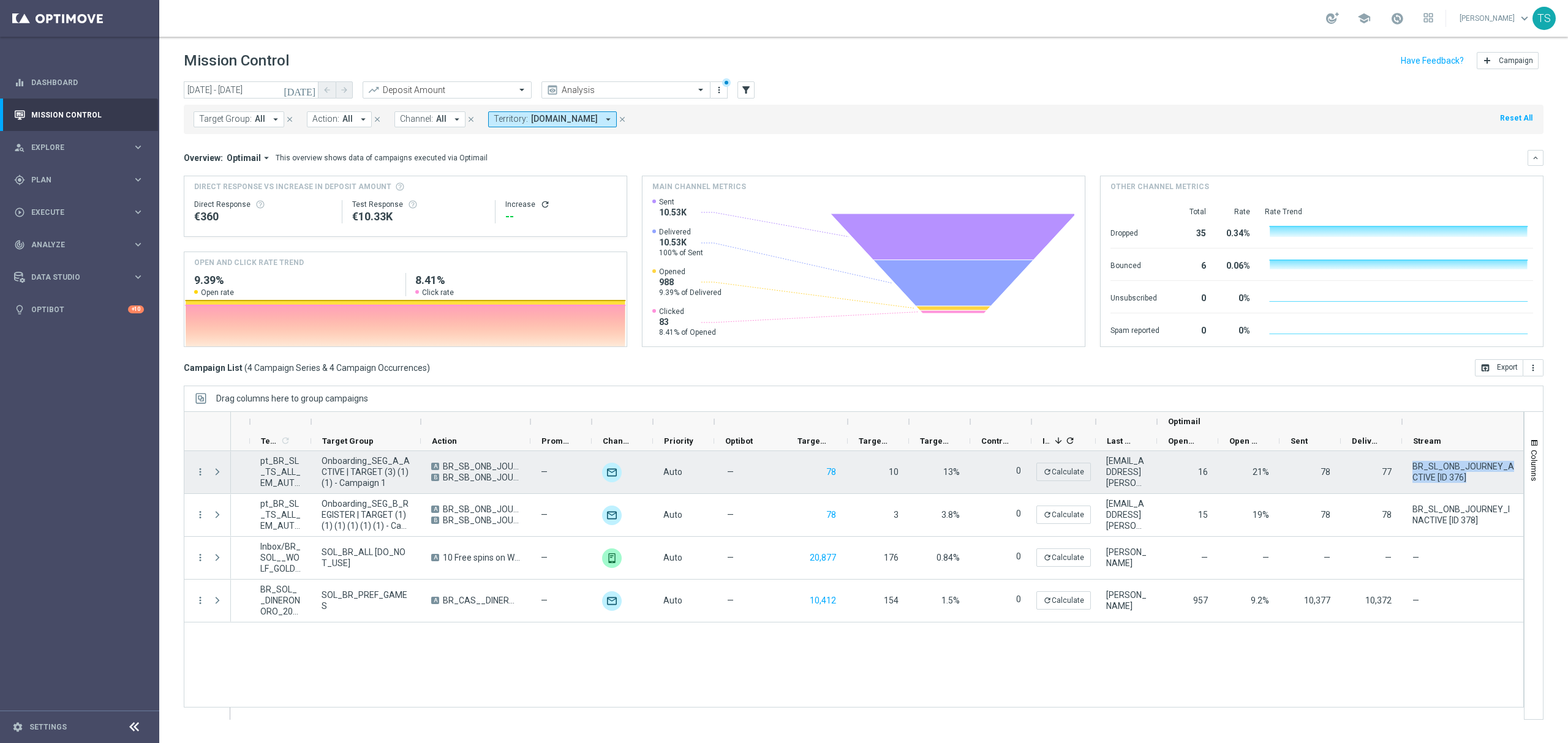
drag, startPoint x: 1474, startPoint y: 479, endPoint x: 1407, endPoint y: 466, distance: 68.2
click at [1407, 466] on div "BR_SL_ONB_JOURNEY_ACTIVE [ID 376]" at bounding box center [1463, 472] width 123 height 42
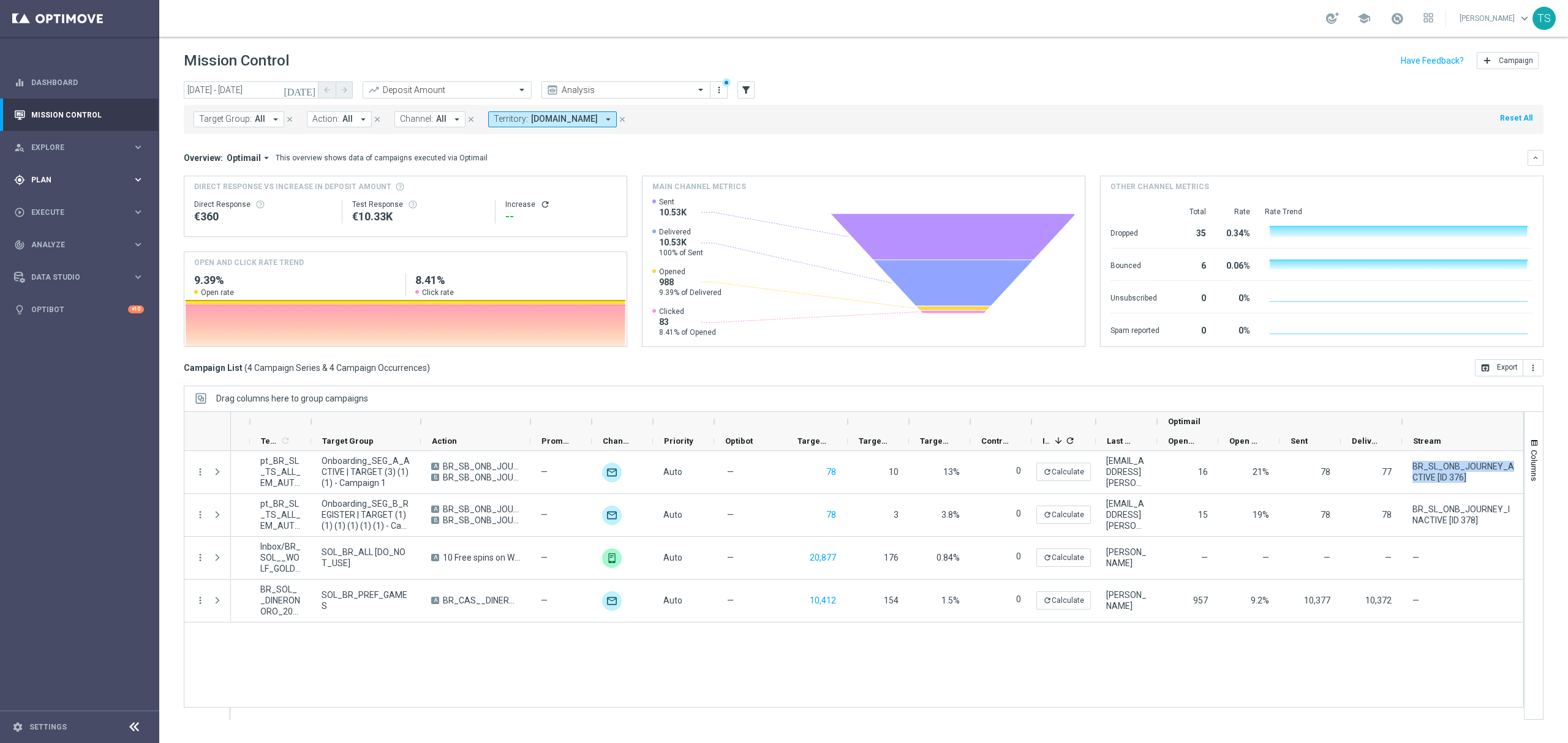
click at [52, 182] on span "Plan" at bounding box center [82, 180] width 101 height 8
click at [59, 385] on link "Streams" at bounding box center [79, 389] width 95 height 10
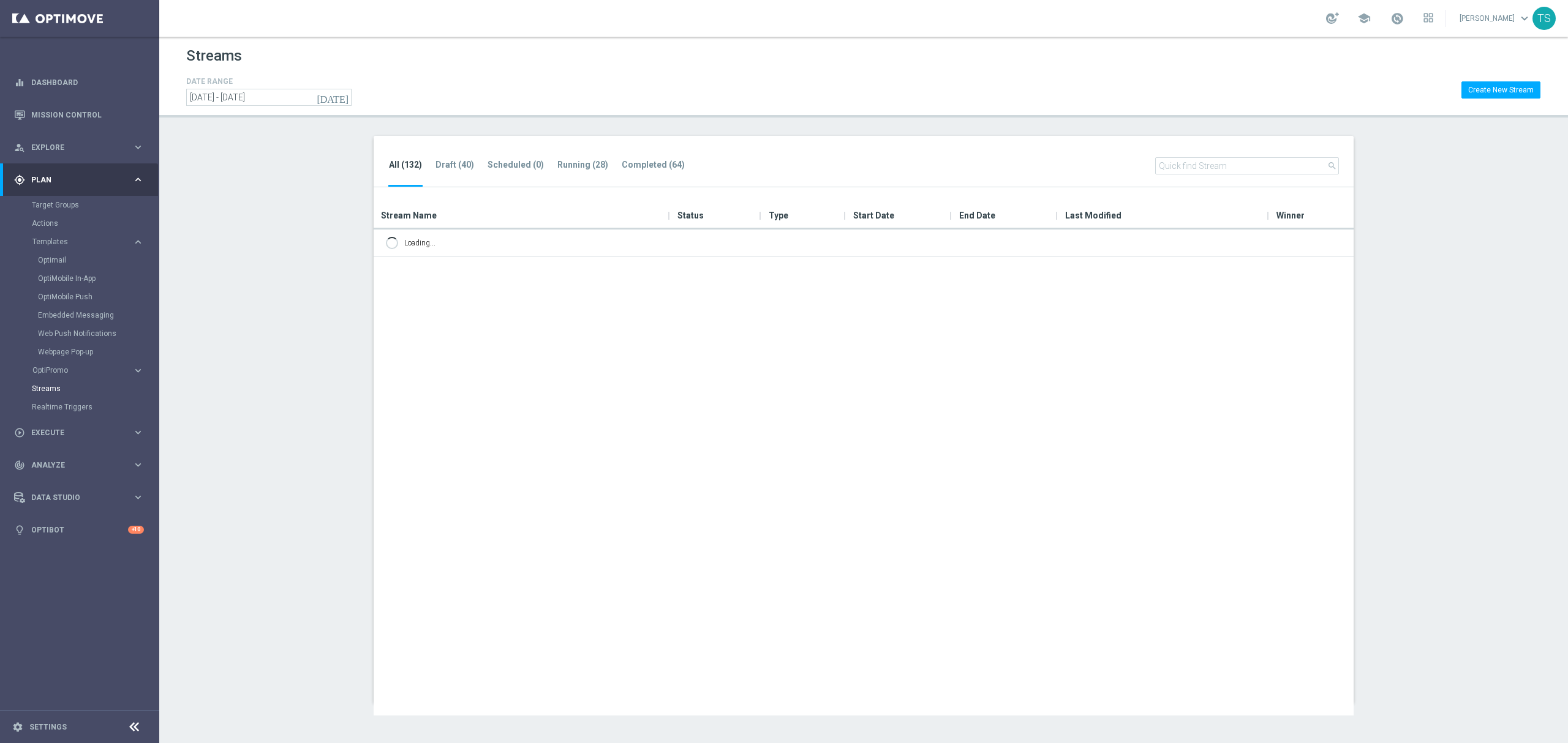
click at [1222, 150] on div "All (132) Draft (40) Scheduled (0) Running (28) Completed (64) search" at bounding box center [864, 162] width 980 height 52
click at [1219, 161] on input "text" at bounding box center [1246, 166] width 184 height 17
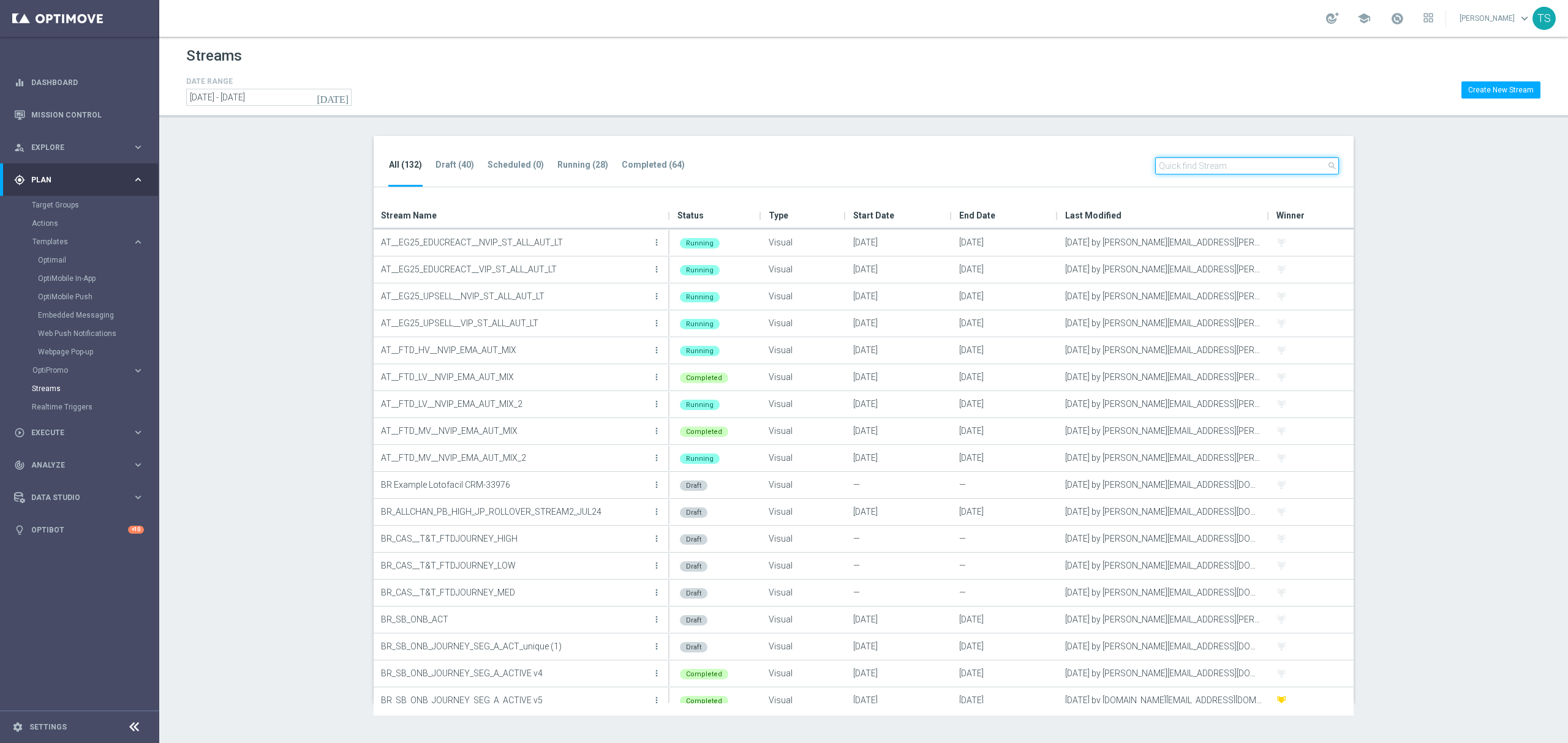
paste input "BR_SL_ONB_JOURNEY_ACTIVE [ID 376]"
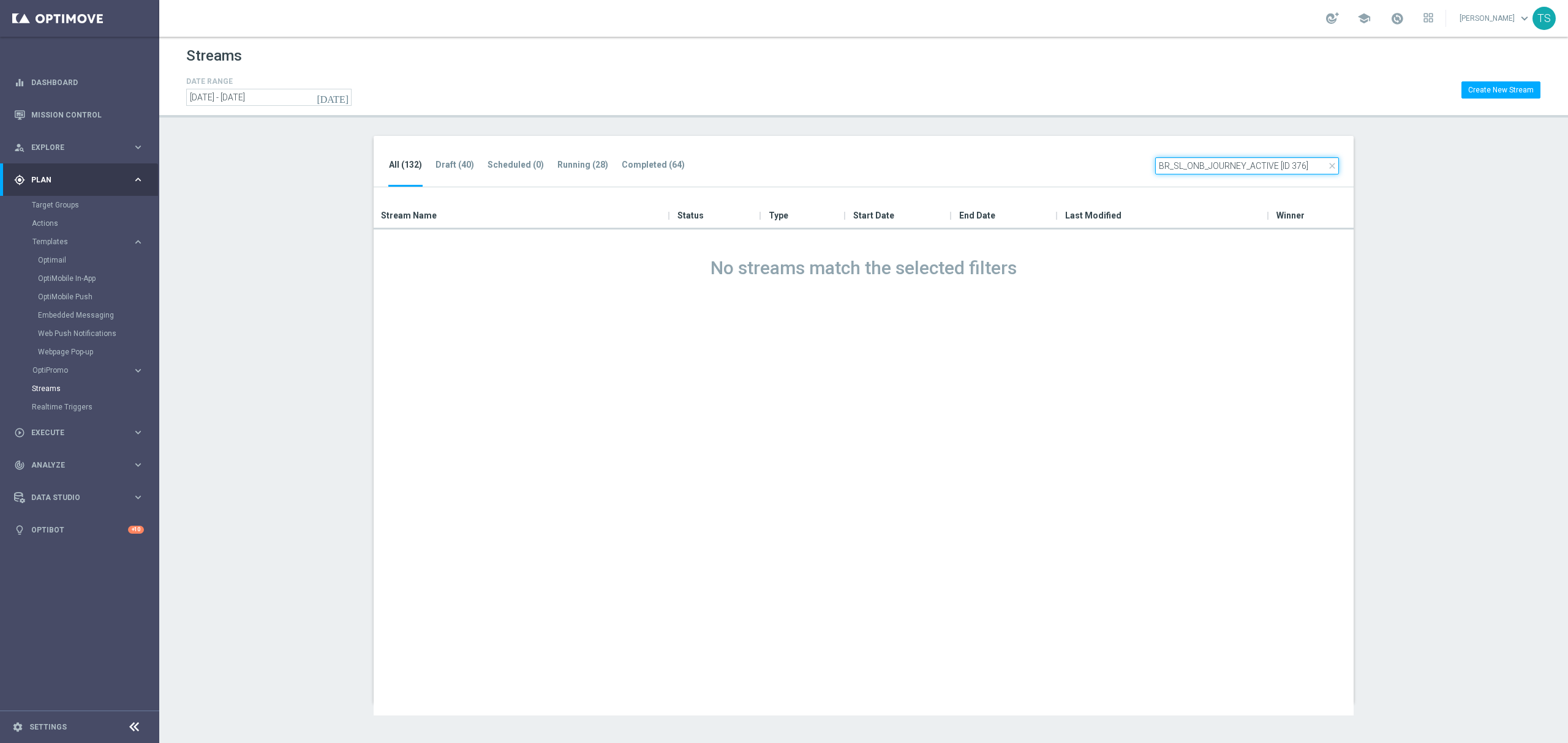
type input "BR_SL_ONB_JOURNEY_ACTIVE [ID 376]"
click at [348, 107] on header "Streams DATE RANGE today 19 Sep 2024 - 19 Sep 2026 Create New Stream" at bounding box center [863, 77] width 1409 height 81
click at [343, 94] on icon "today" at bounding box center [333, 98] width 33 height 11
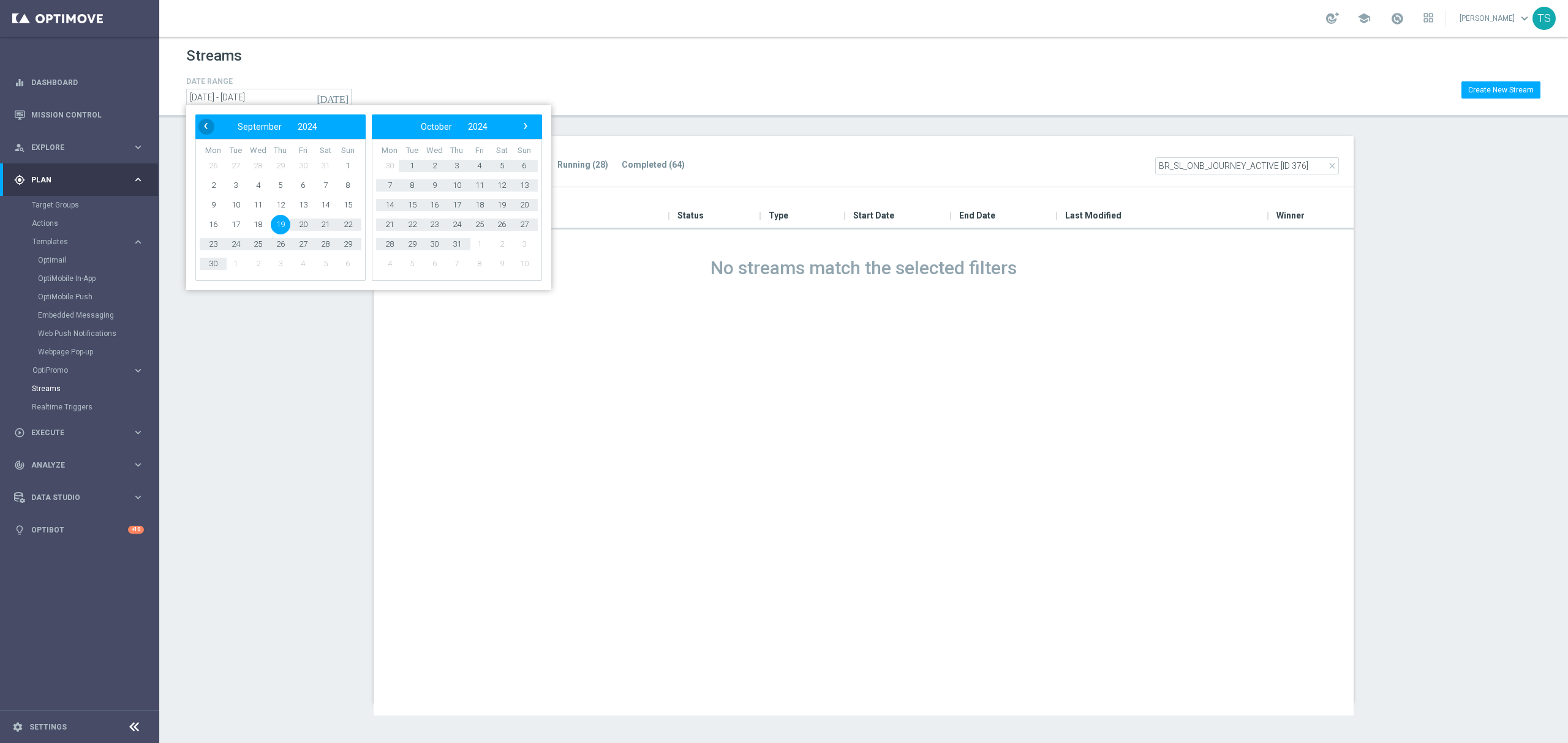
click at [208, 121] on span "‹" at bounding box center [206, 126] width 16 height 16
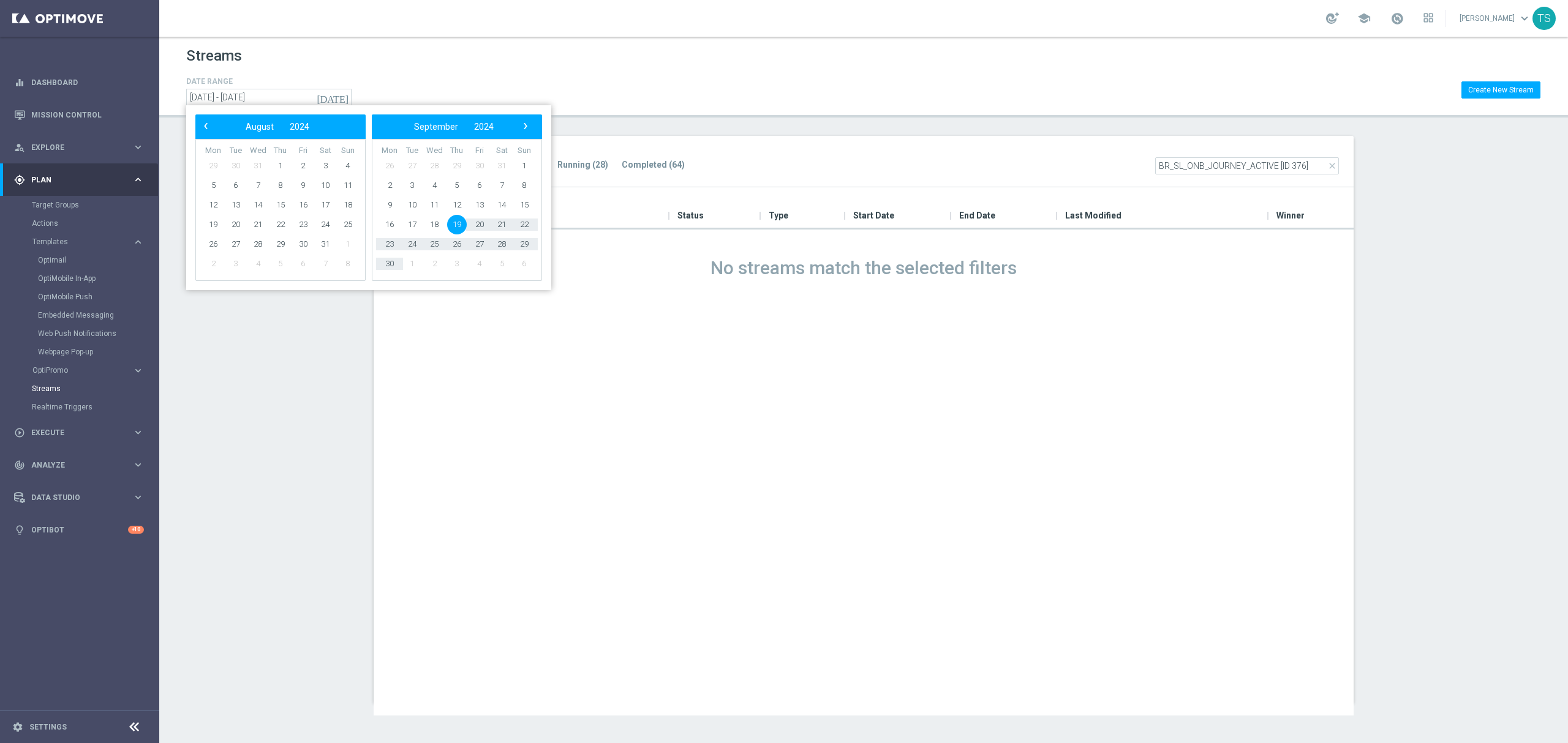
click at [208, 121] on span "‹" at bounding box center [206, 126] width 16 height 16
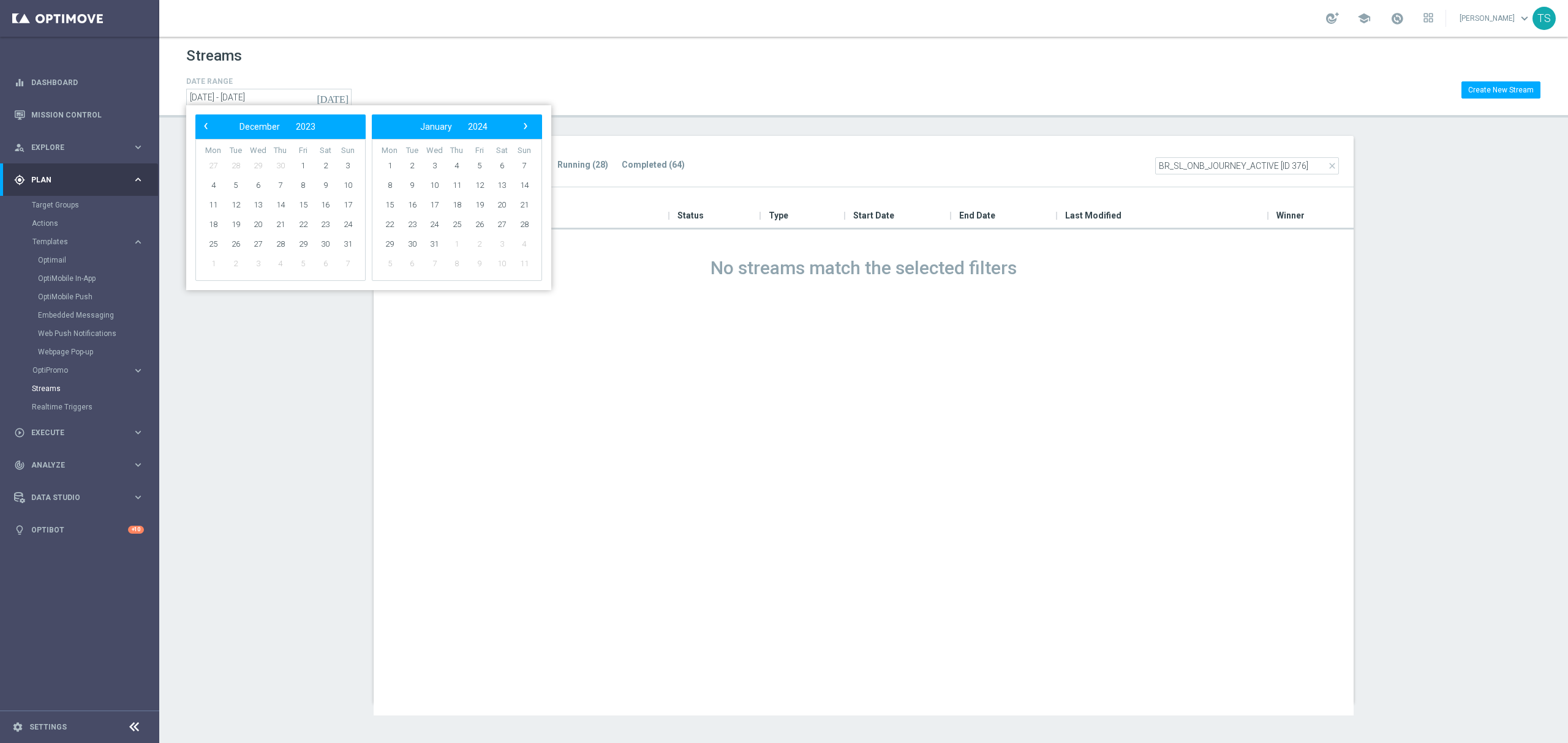
click at [208, 121] on span "‹" at bounding box center [206, 126] width 16 height 16
click at [324, 163] on span "1" at bounding box center [325, 166] width 20 height 20
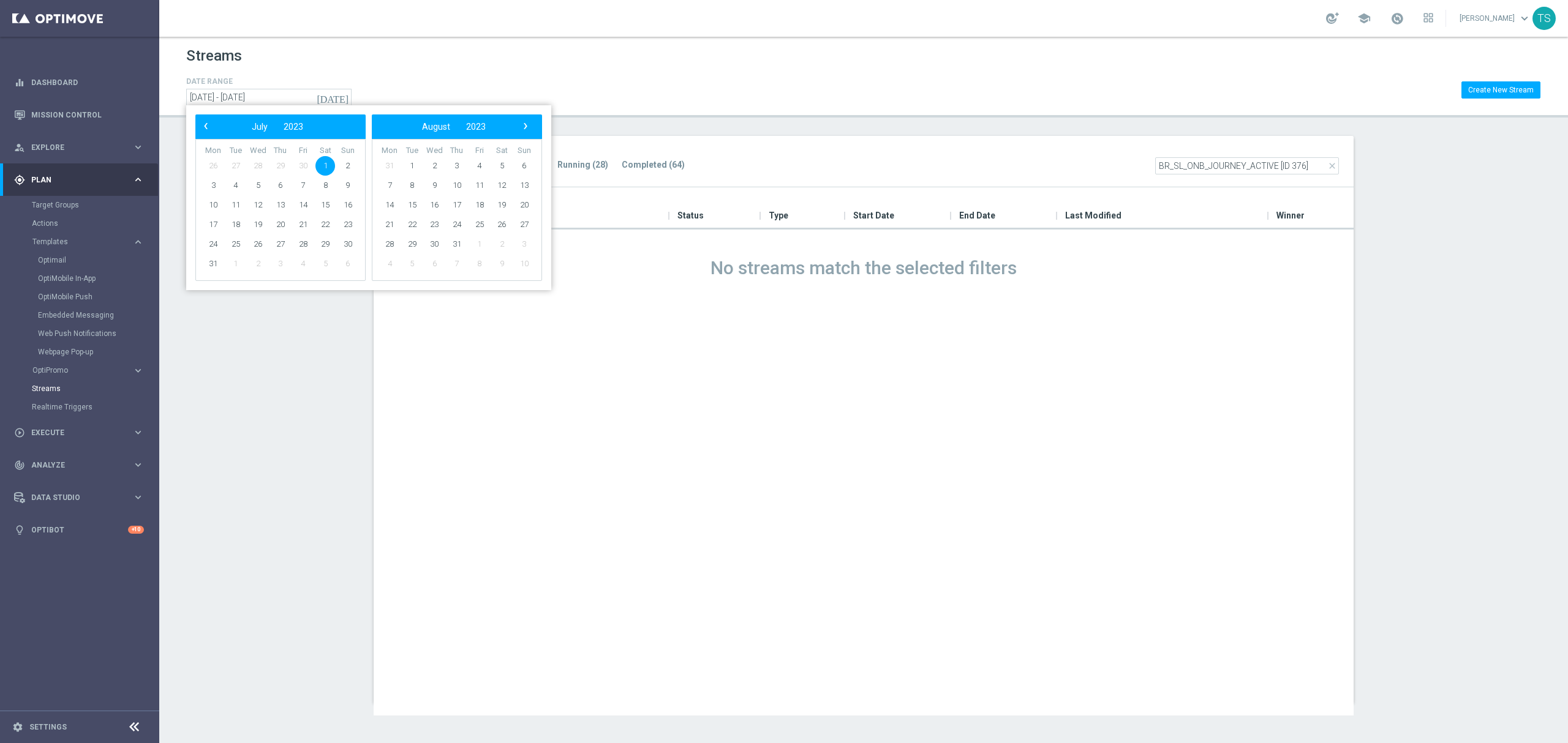
click at [327, 169] on span "1" at bounding box center [325, 166] width 20 height 20
type input "01 Jul 2023 - 01 Jul 2023"
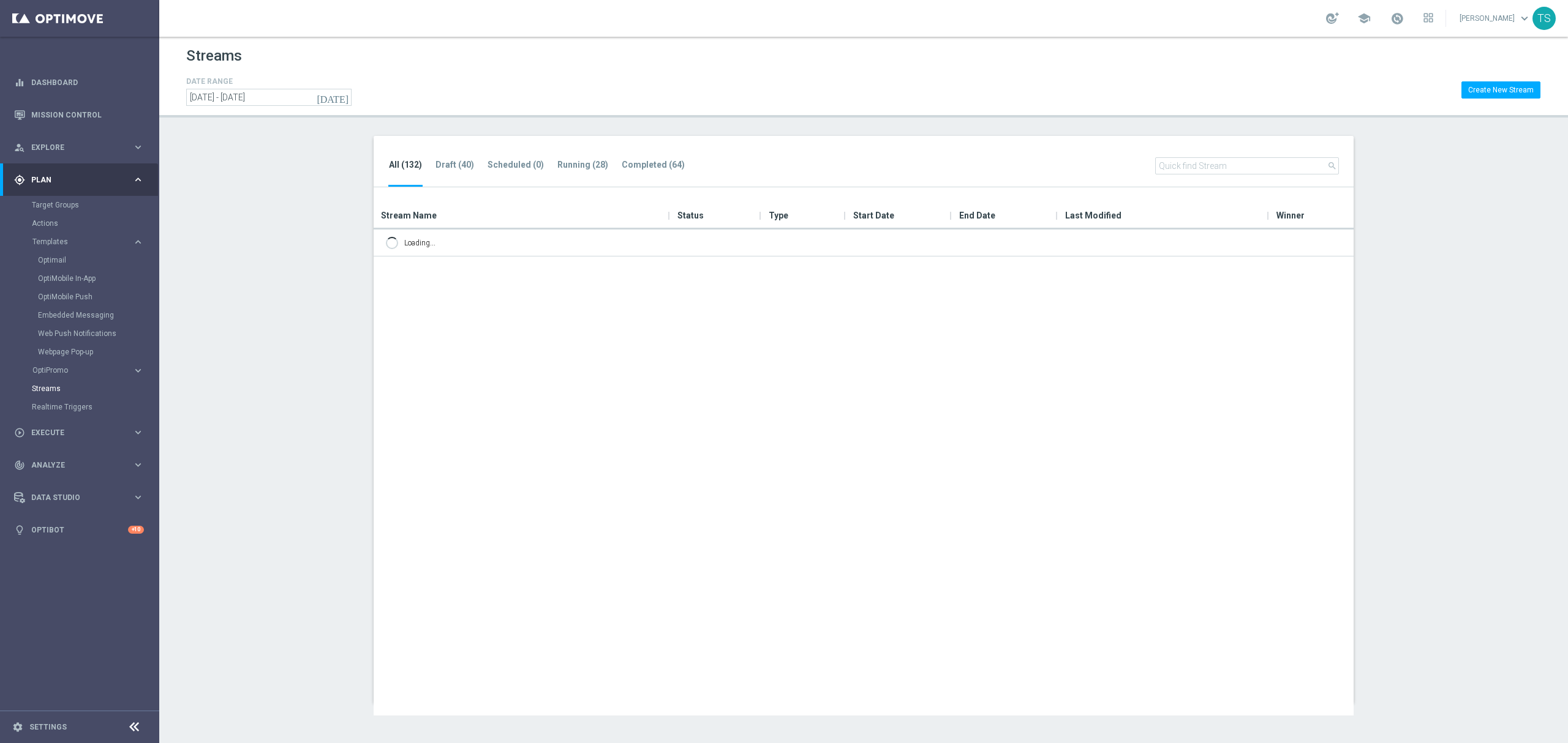
click at [340, 99] on icon "today" at bounding box center [333, 98] width 33 height 11
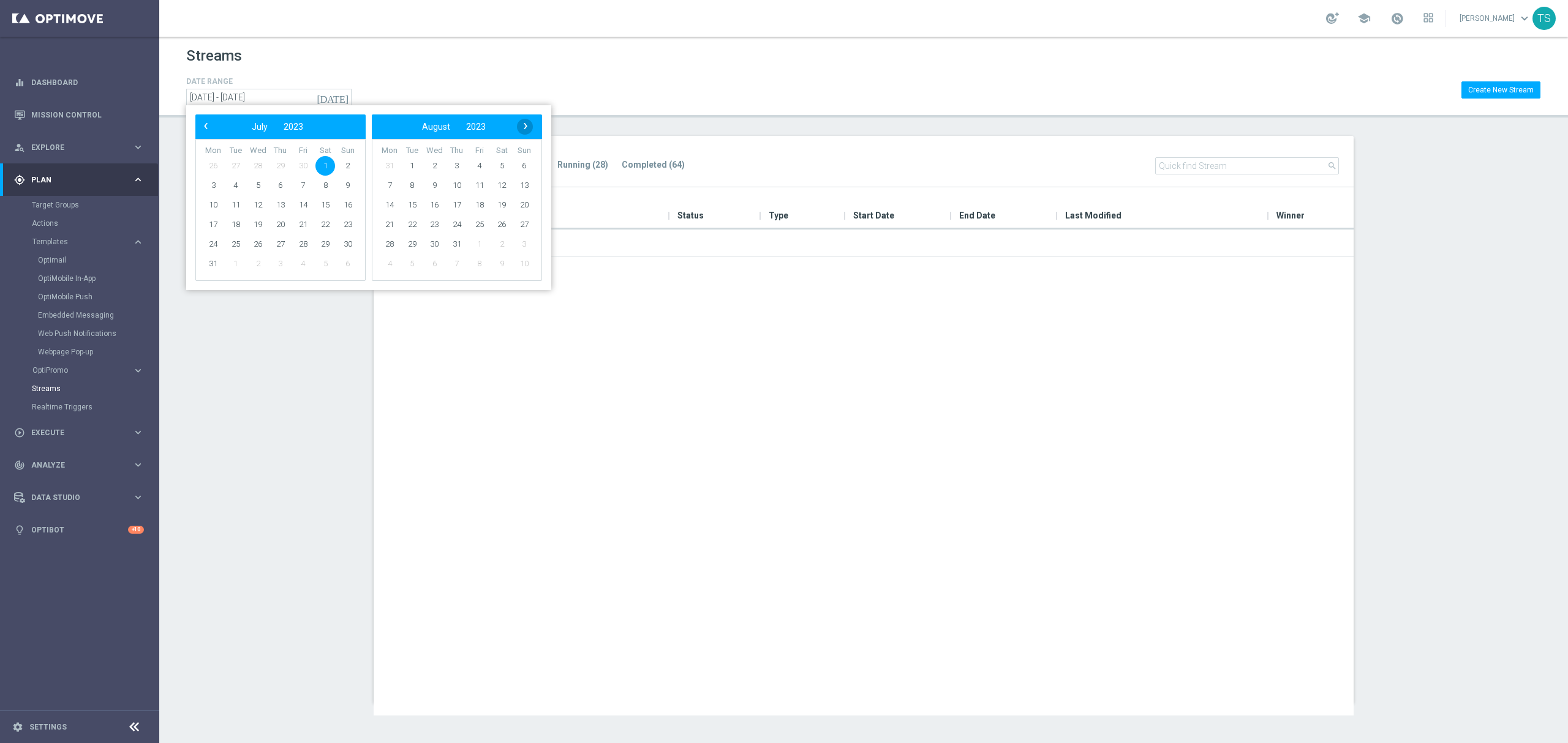
click at [522, 124] on span "›" at bounding box center [525, 126] width 16 height 16
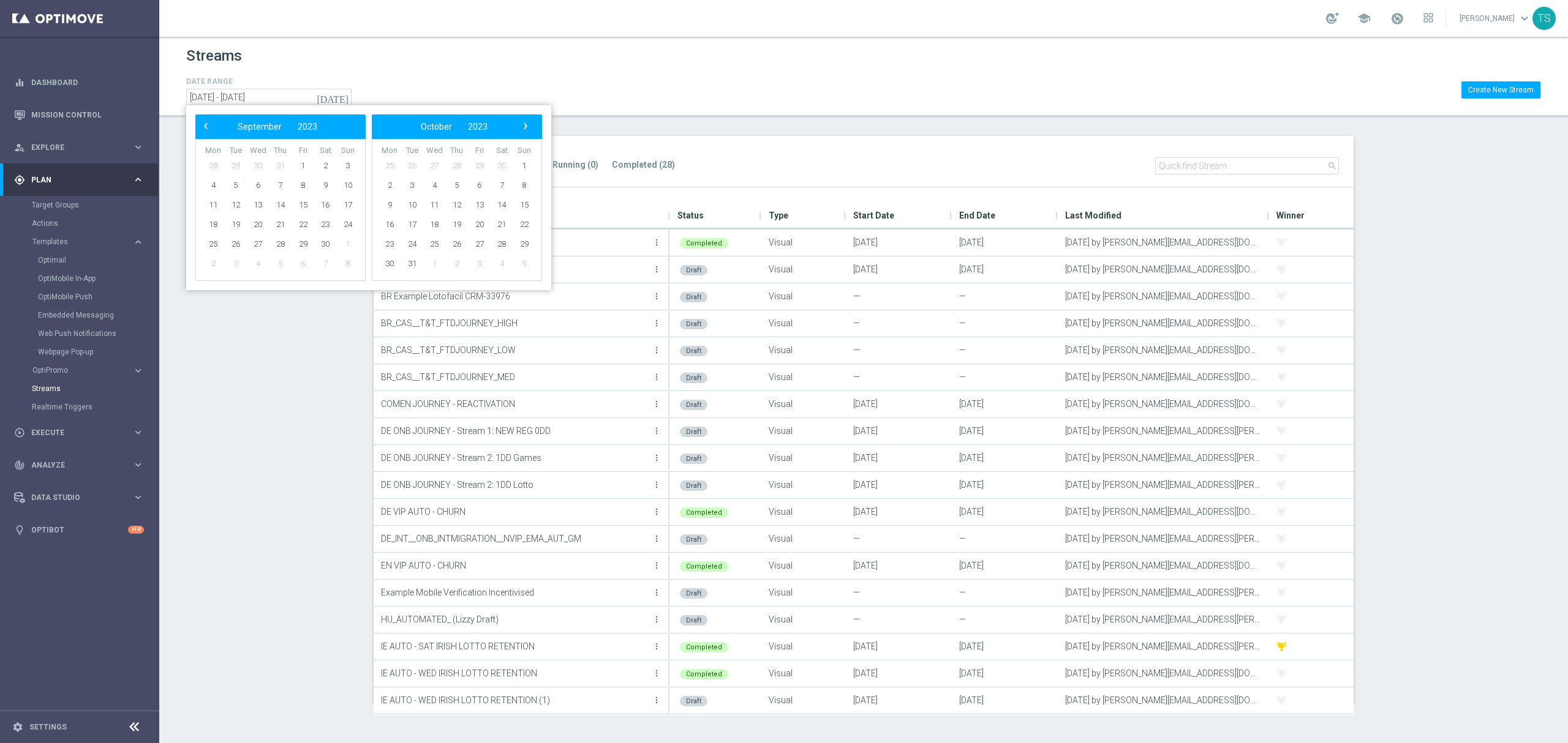
click at [522, 124] on span "›" at bounding box center [525, 126] width 16 height 16
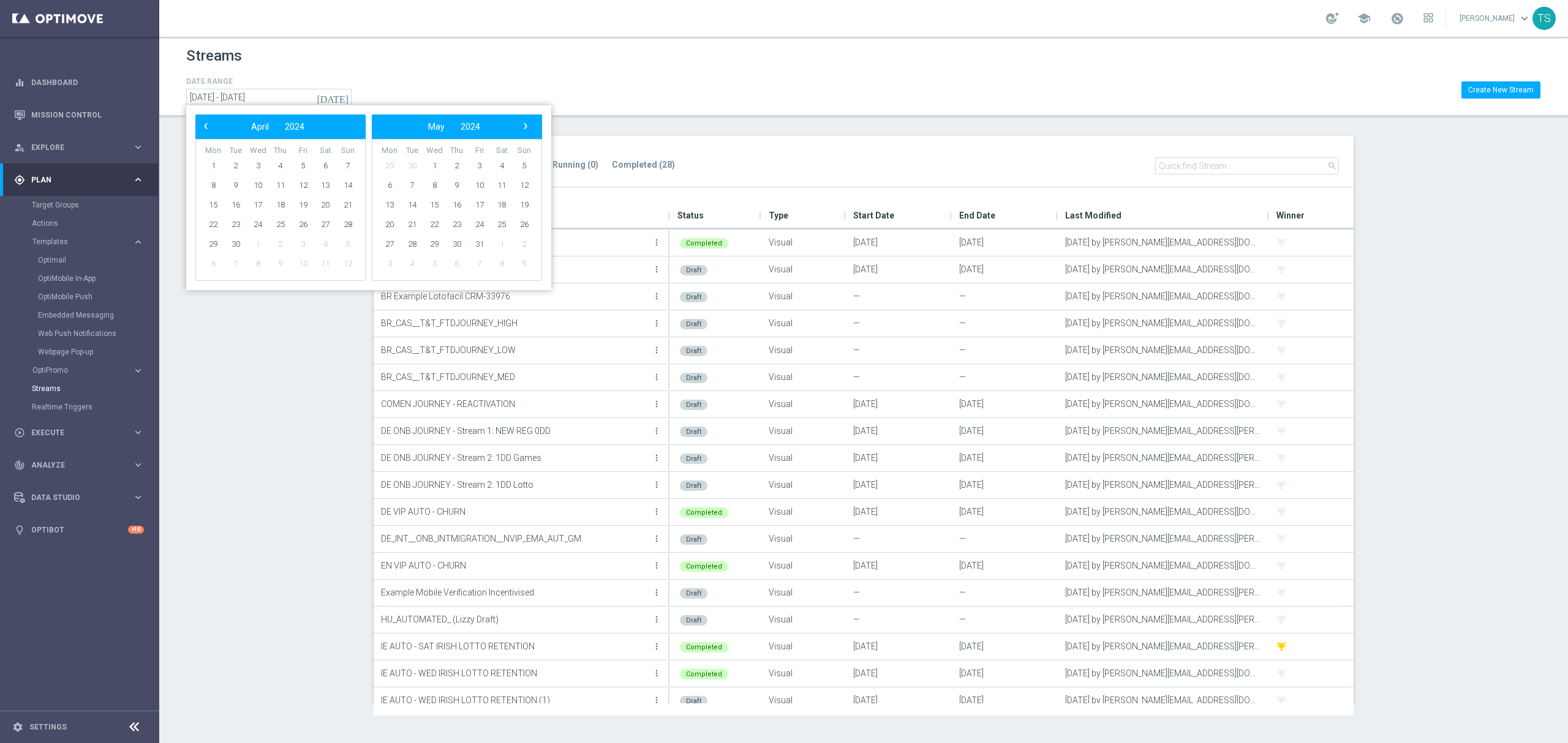
click at [522, 124] on span "›" at bounding box center [525, 126] width 16 height 16
click at [532, 127] on span "›" at bounding box center [525, 126] width 16 height 16
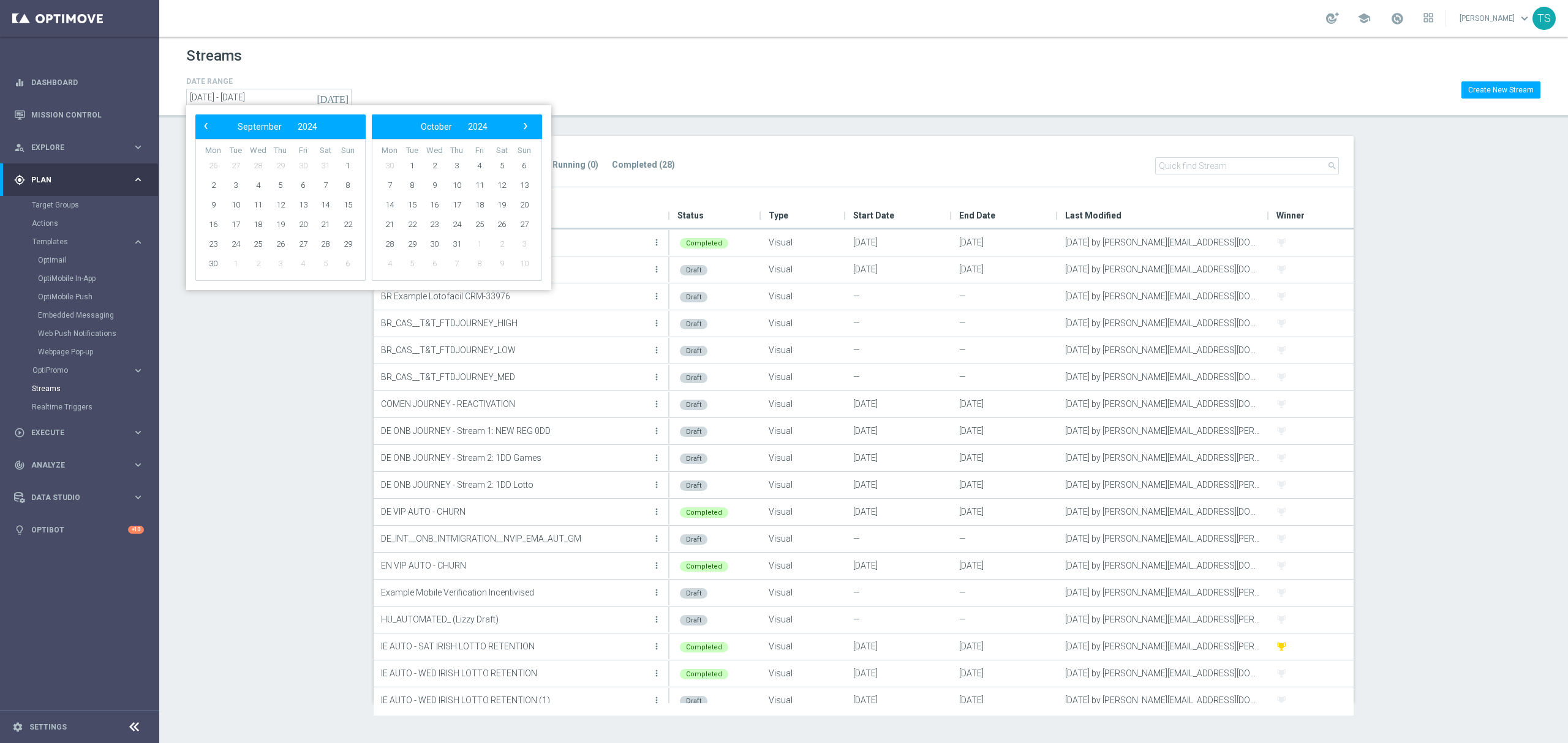
click at [532, 127] on span "›" at bounding box center [525, 126] width 16 height 16
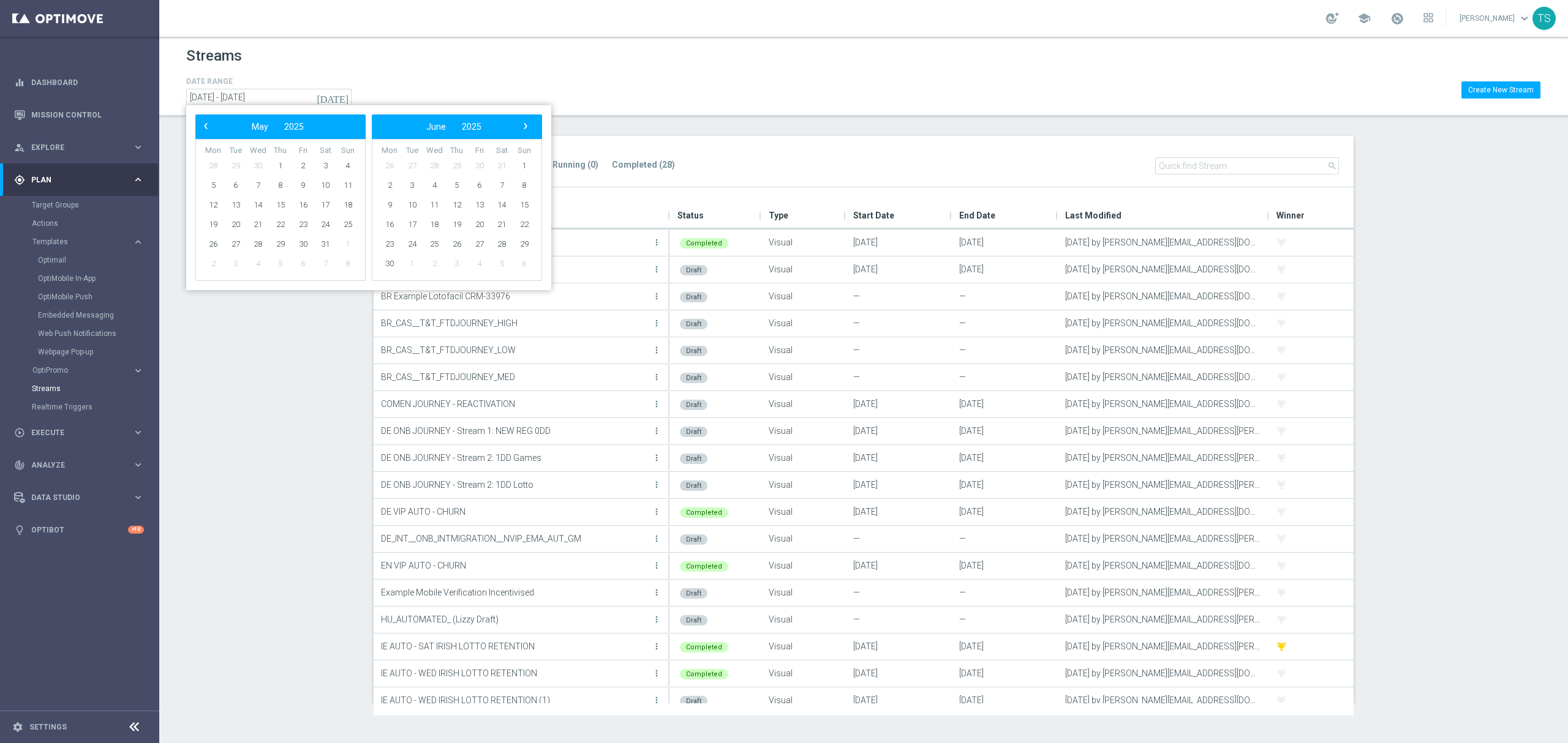
click at [532, 127] on span "›" at bounding box center [525, 126] width 16 height 16
click at [227, 244] on span "30" at bounding box center [236, 244] width 20 height 20
click at [742, 91] on div "DATE RANGE today 01 Jul 2023 - 01 Jul 2023 Create New Stream" at bounding box center [864, 89] width 1355 height 31
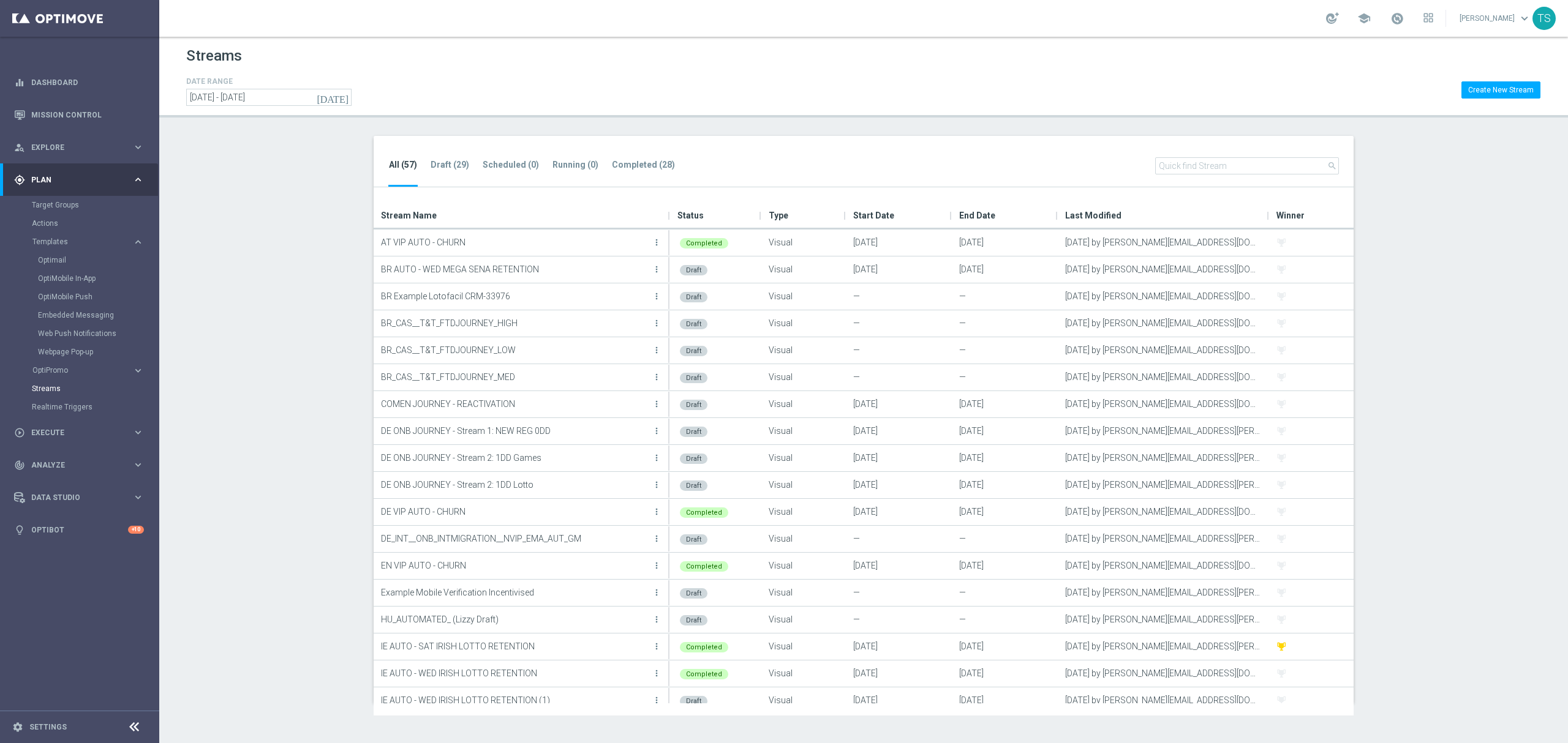
click at [345, 92] on icon "today" at bounding box center [333, 98] width 33 height 11
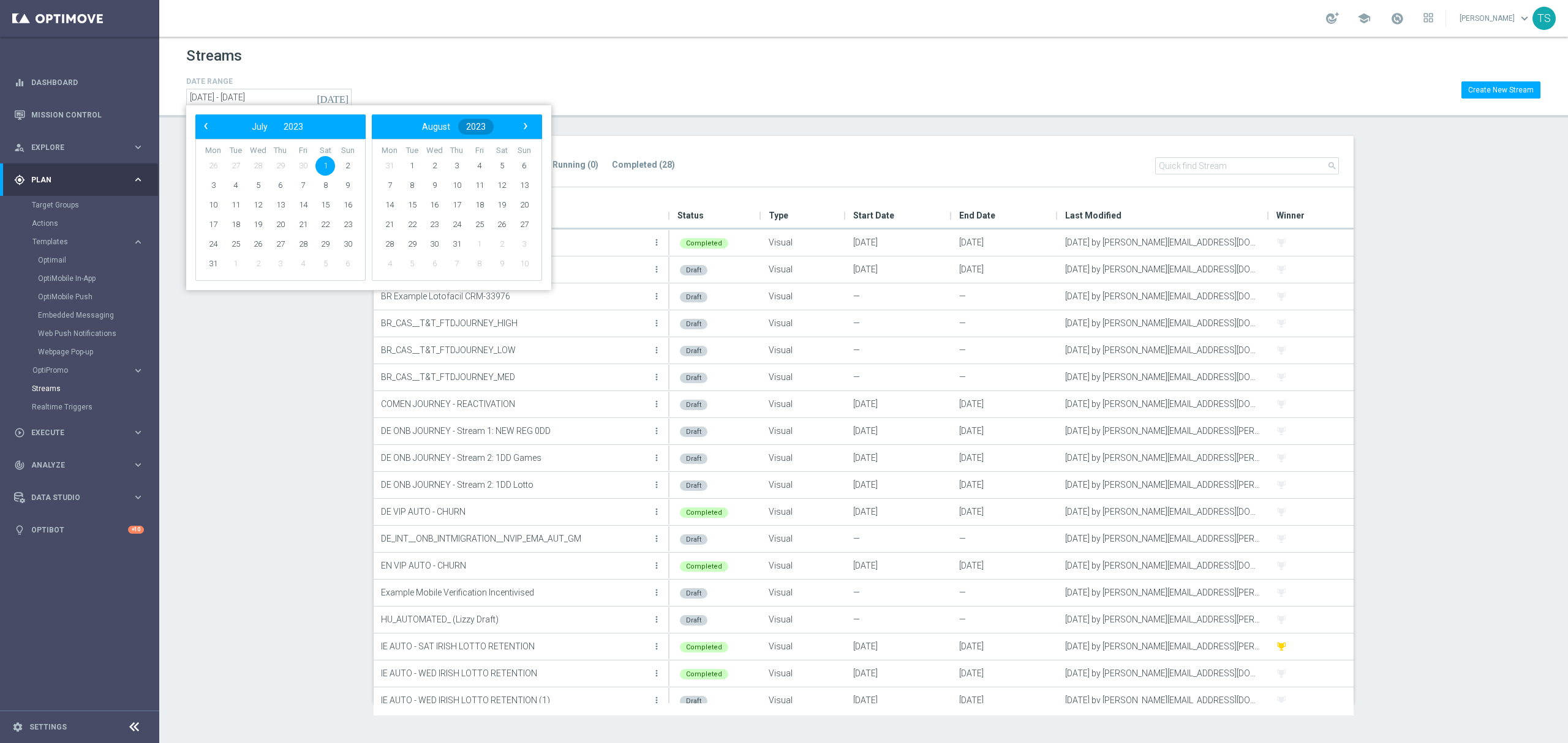
click at [470, 124] on span "2023" at bounding box center [476, 127] width 20 height 10
click at [258, 224] on span "2025" at bounding box center [261, 226] width 29 height 29
click at [323, 224] on span "September" at bounding box center [330, 225] width 57 height 18
click at [236, 238] on span "30" at bounding box center [236, 244] width 20 height 20
click at [202, 121] on span "‹" at bounding box center [206, 126] width 16 height 16
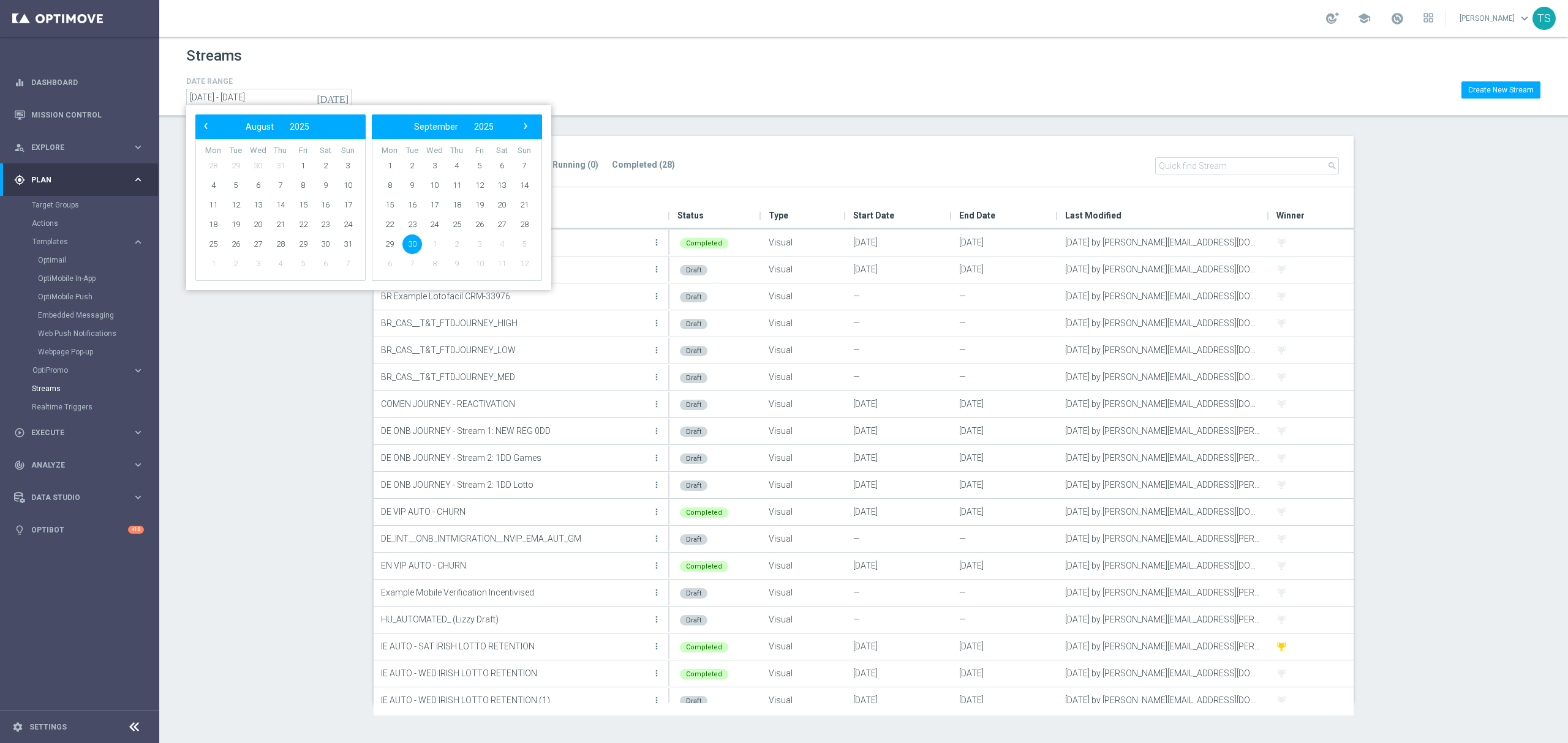
click at [202, 121] on span "‹" at bounding box center [206, 126] width 16 height 16
click at [297, 128] on span "2025" at bounding box center [295, 127] width 20 height 10
click at [289, 192] on span "2024" at bounding box center [301, 193] width 29 height 29
click at [216, 153] on span "January" at bounding box center [225, 162] width 47 height 18
click at [219, 166] on span "1" at bounding box center [213, 166] width 20 height 20
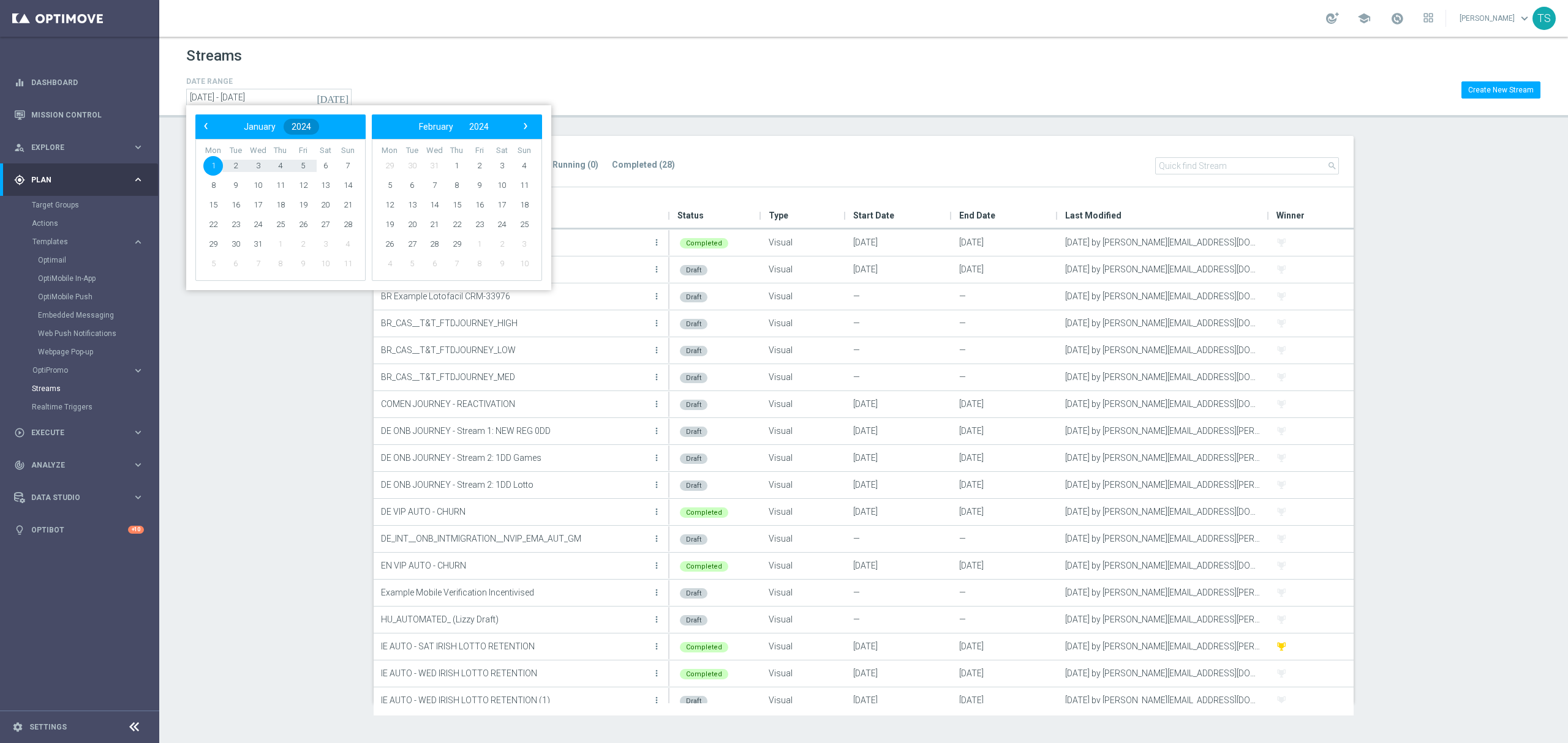
click at [302, 123] on span "2024" at bounding box center [301, 127] width 20 height 10
click at [329, 193] on span "2024" at bounding box center [340, 193] width 29 height 29
click at [238, 154] on span "January" at bounding box center [225, 162] width 47 height 18
click at [483, 124] on span "2024" at bounding box center [479, 127] width 20 height 10
click at [213, 229] on span "2025" at bounding box center [222, 226] width 29 height 29
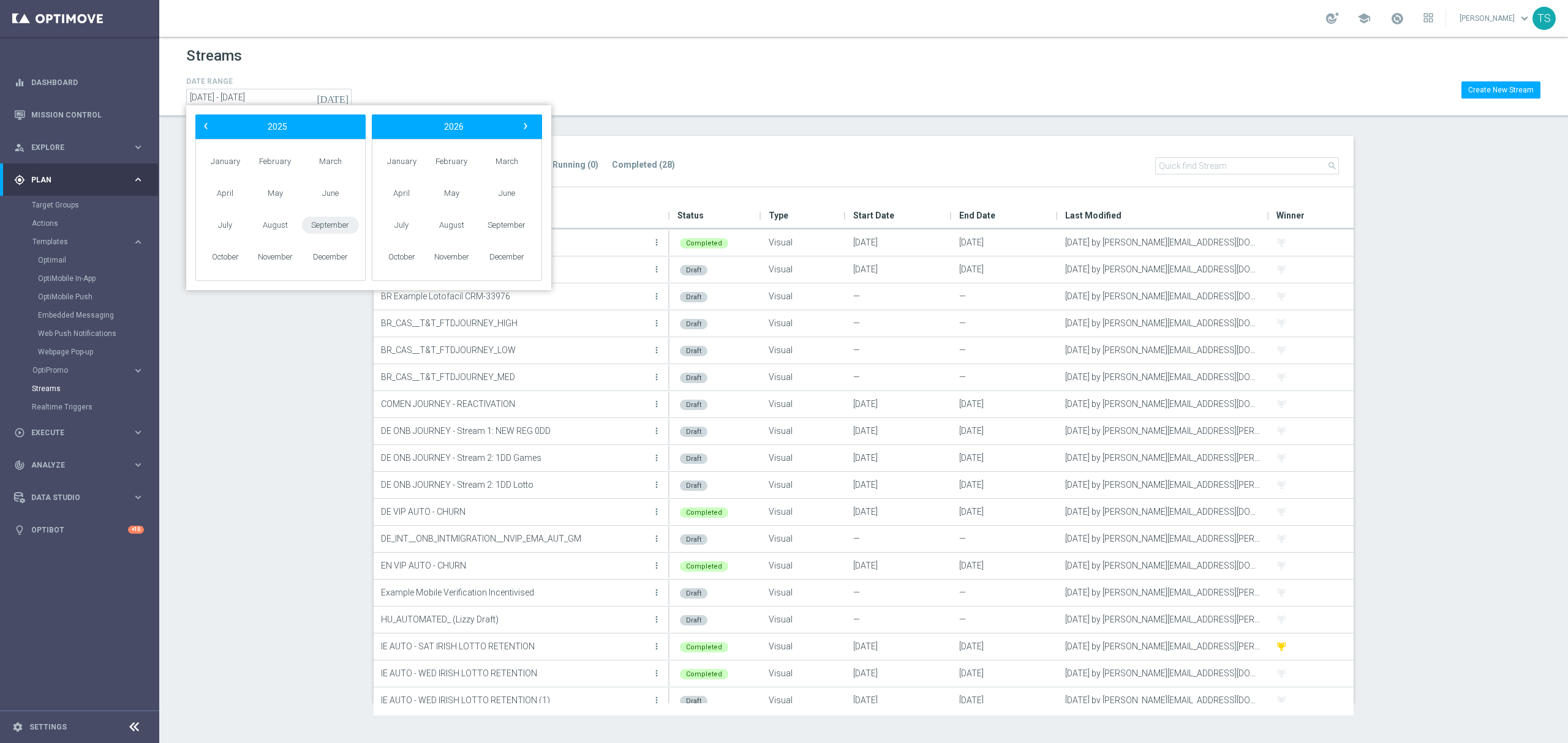
click at [314, 225] on span "September" at bounding box center [330, 225] width 57 height 18
click at [240, 236] on span "30" at bounding box center [236, 244] width 20 height 20
type input "01 Jan 2024 - 30 Sep 2025"
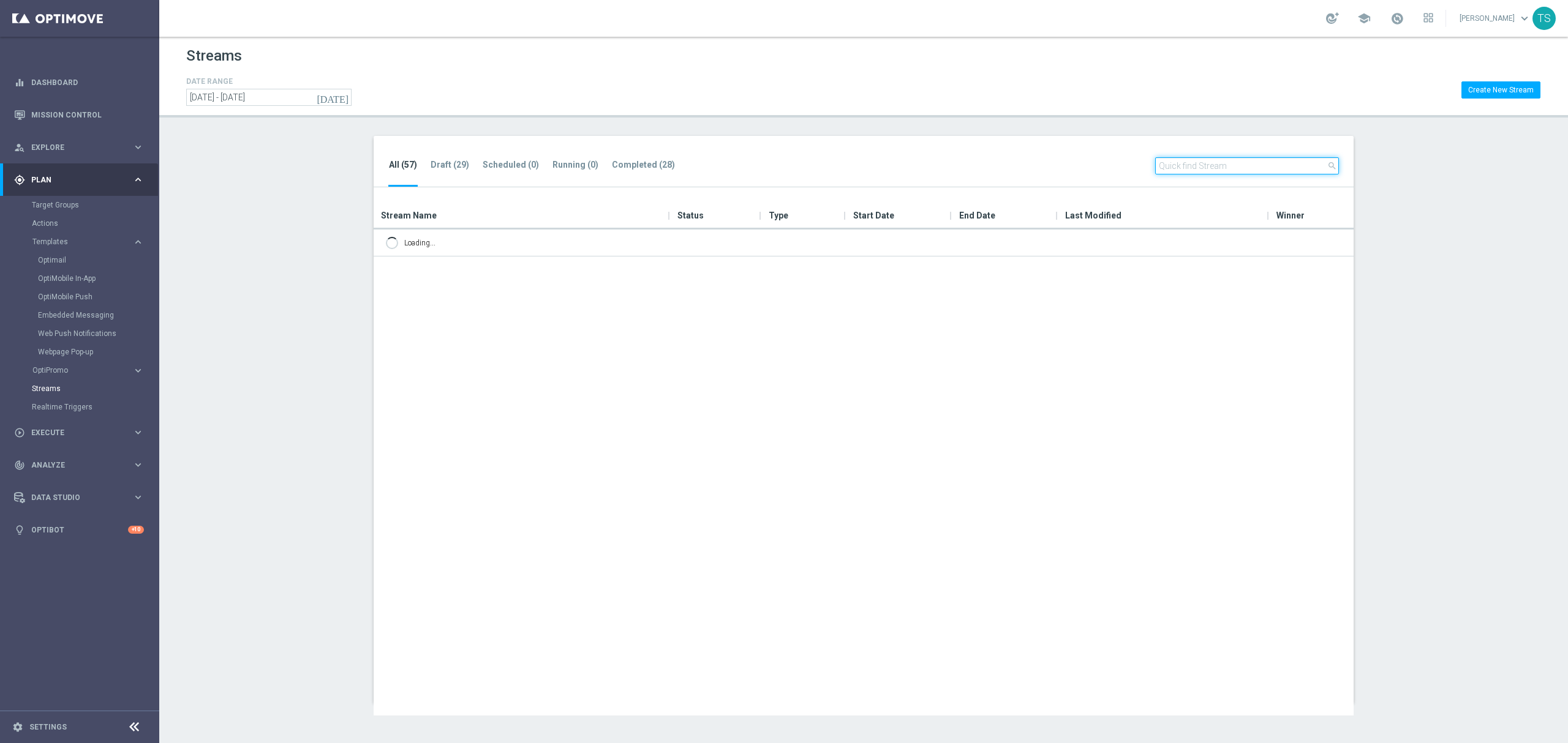
click at [1188, 167] on input "text" at bounding box center [1246, 166] width 184 height 17
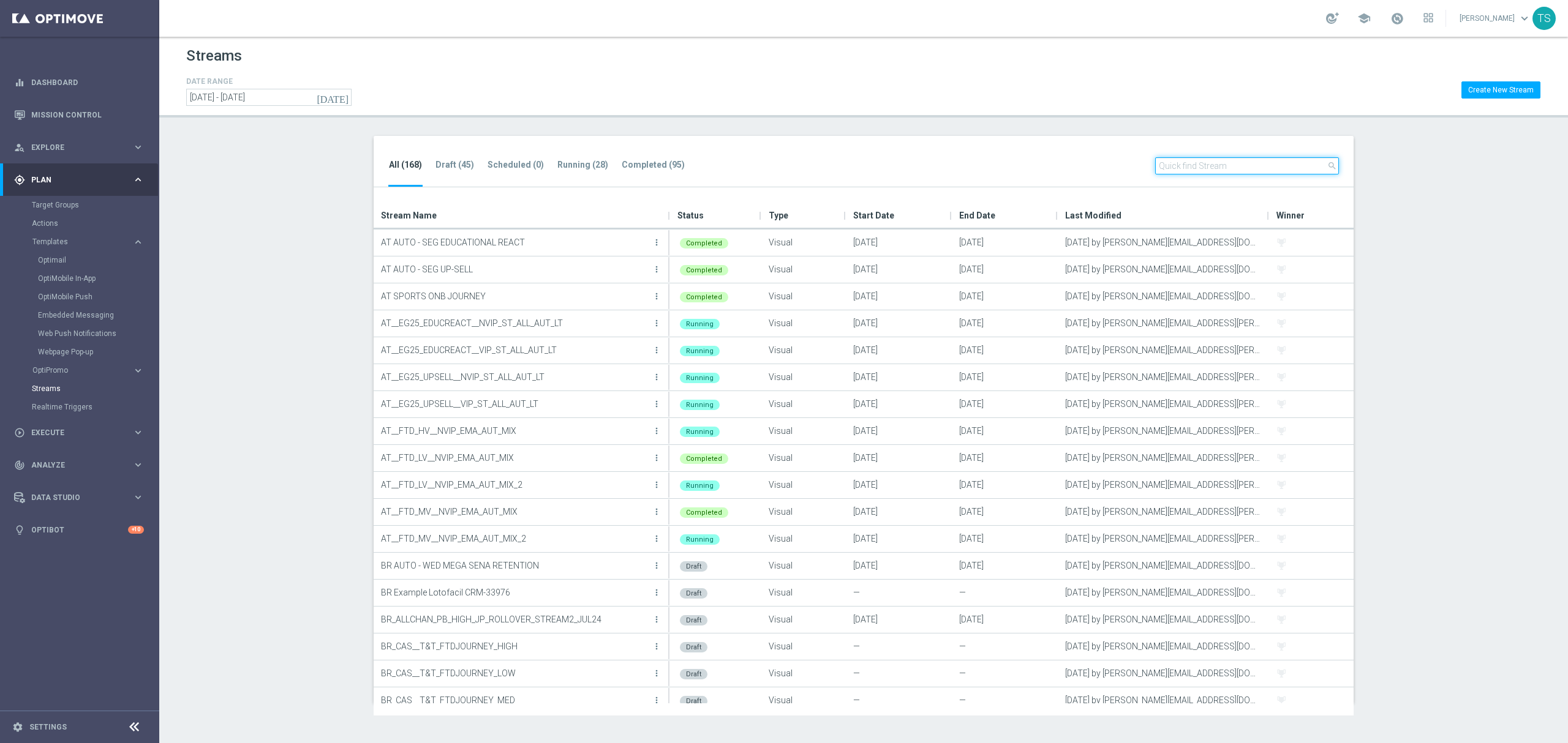
paste input "BR_SL_ONB_JOURNEY_ACTIVE [ID 376]"
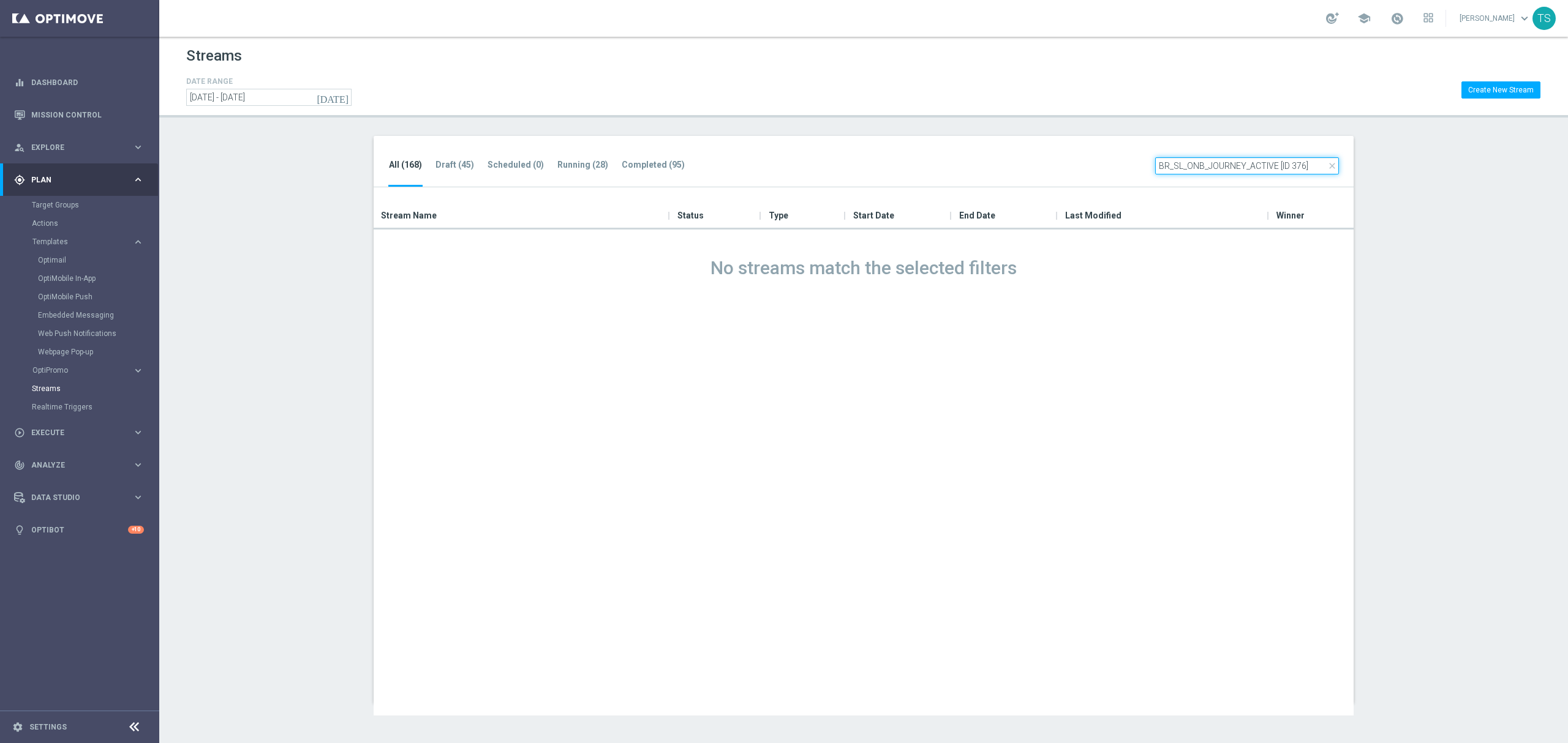
drag, startPoint x: 1205, startPoint y: 166, endPoint x: 1502, endPoint y: 163, distance: 297.0
click at [1502, 163] on section "All (168) Draft (45) Scheduled (0) Running (28) Completed (95) close BR_SL_ONB_…" at bounding box center [863, 420] width 1409 height 568
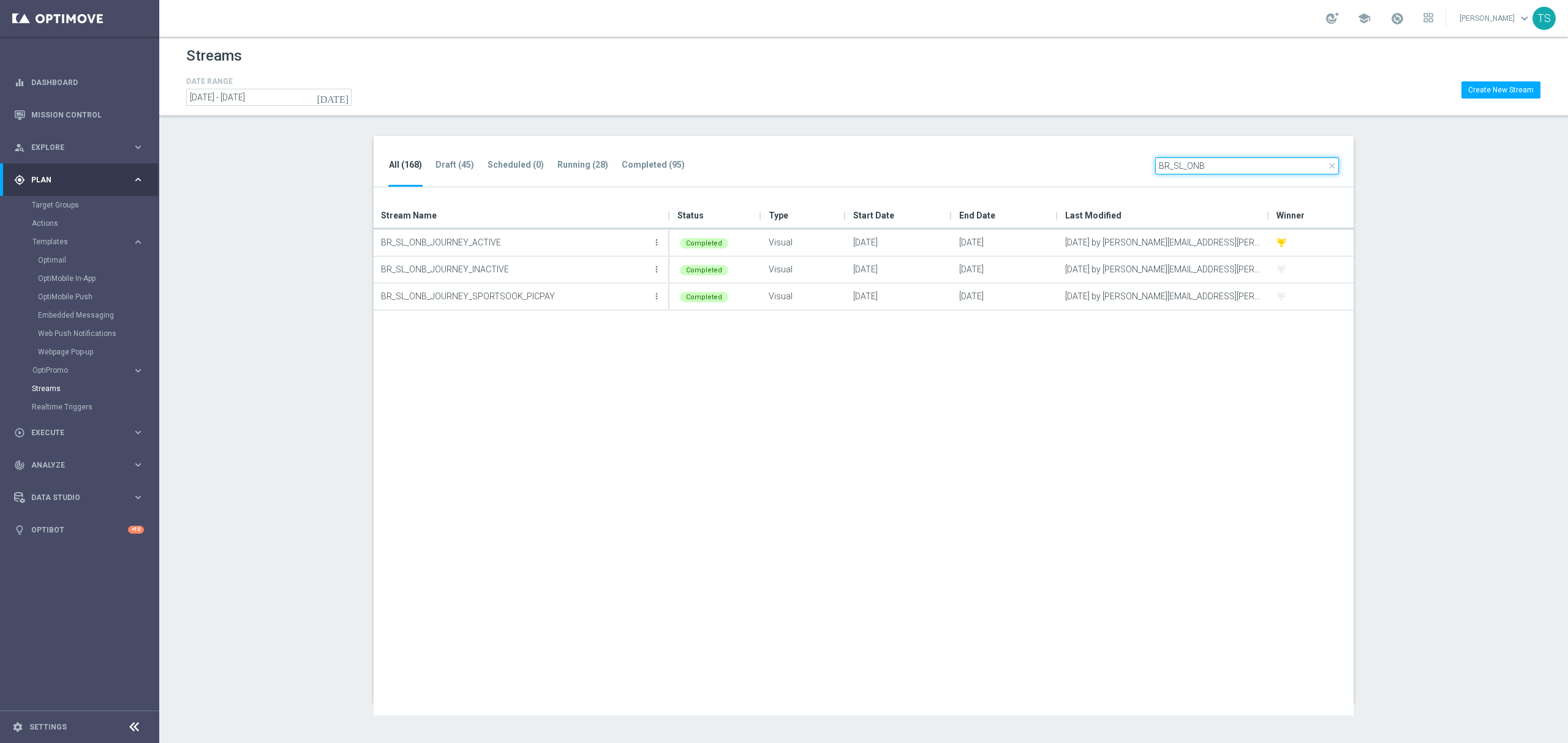
drag, startPoint x: 1218, startPoint y: 163, endPoint x: 778, endPoint y: 163, distance: 440.0
click at [794, 163] on div "All (168) Draft (45) Scheduled (0) Running (28) Completed (95) close BR_SL_ONB" at bounding box center [864, 162] width 980 height 52
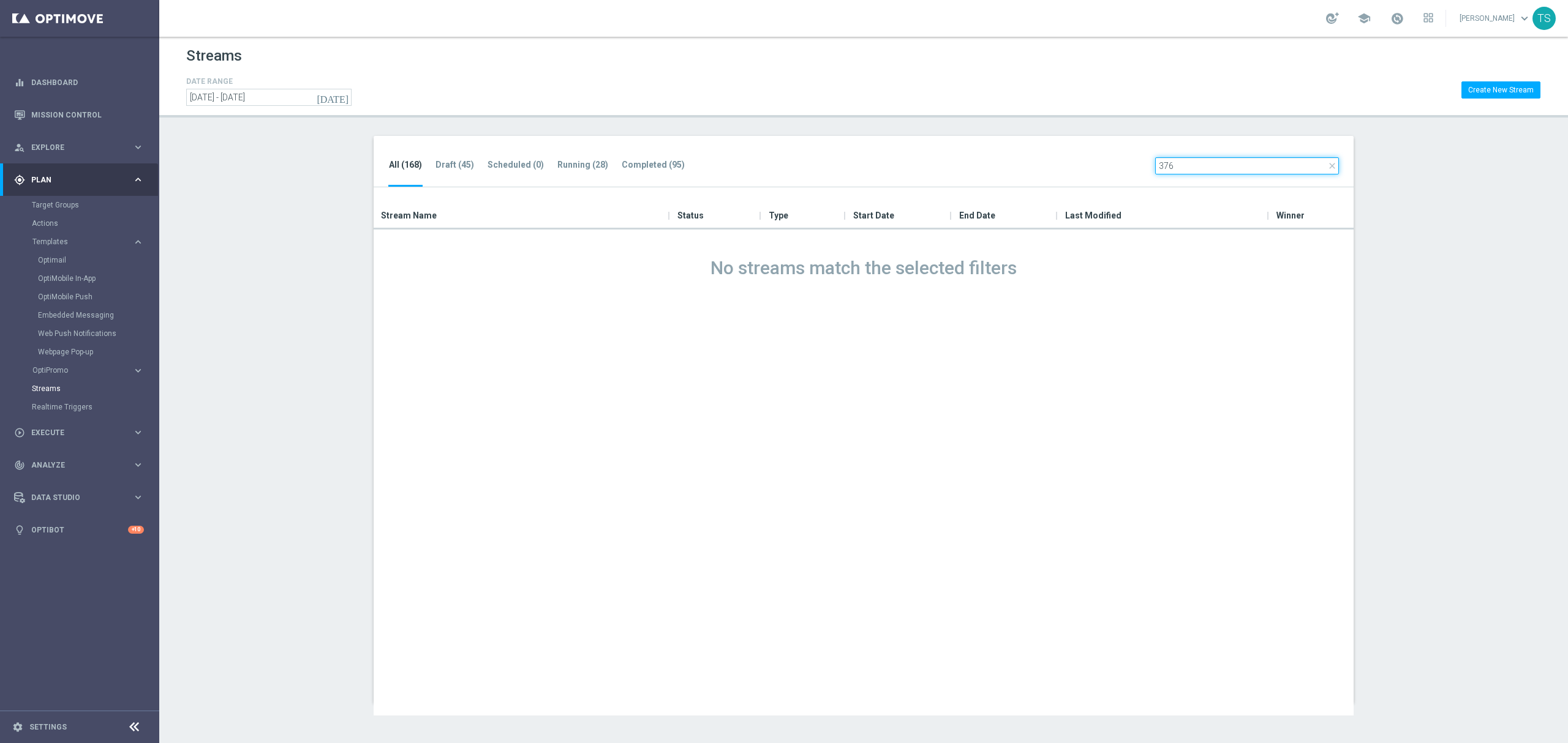
type input "376"
click at [69, 209] on link "Target Groups" at bounding box center [79, 205] width 95 height 10
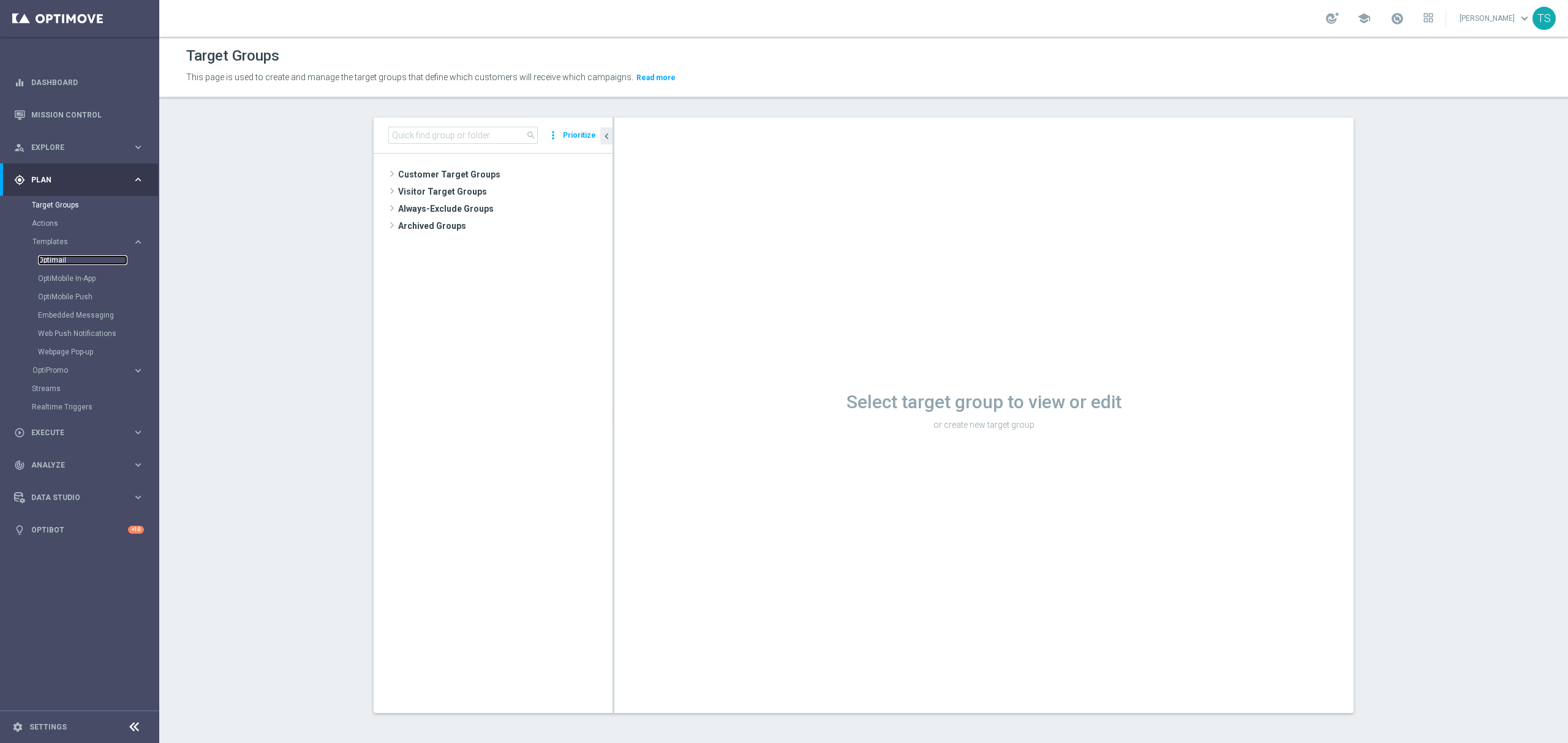
drag, startPoint x: 60, startPoint y: 261, endPoint x: 94, endPoint y: 261, distance: 34.0
click at [60, 261] on link "Optimail" at bounding box center [83, 260] width 89 height 10
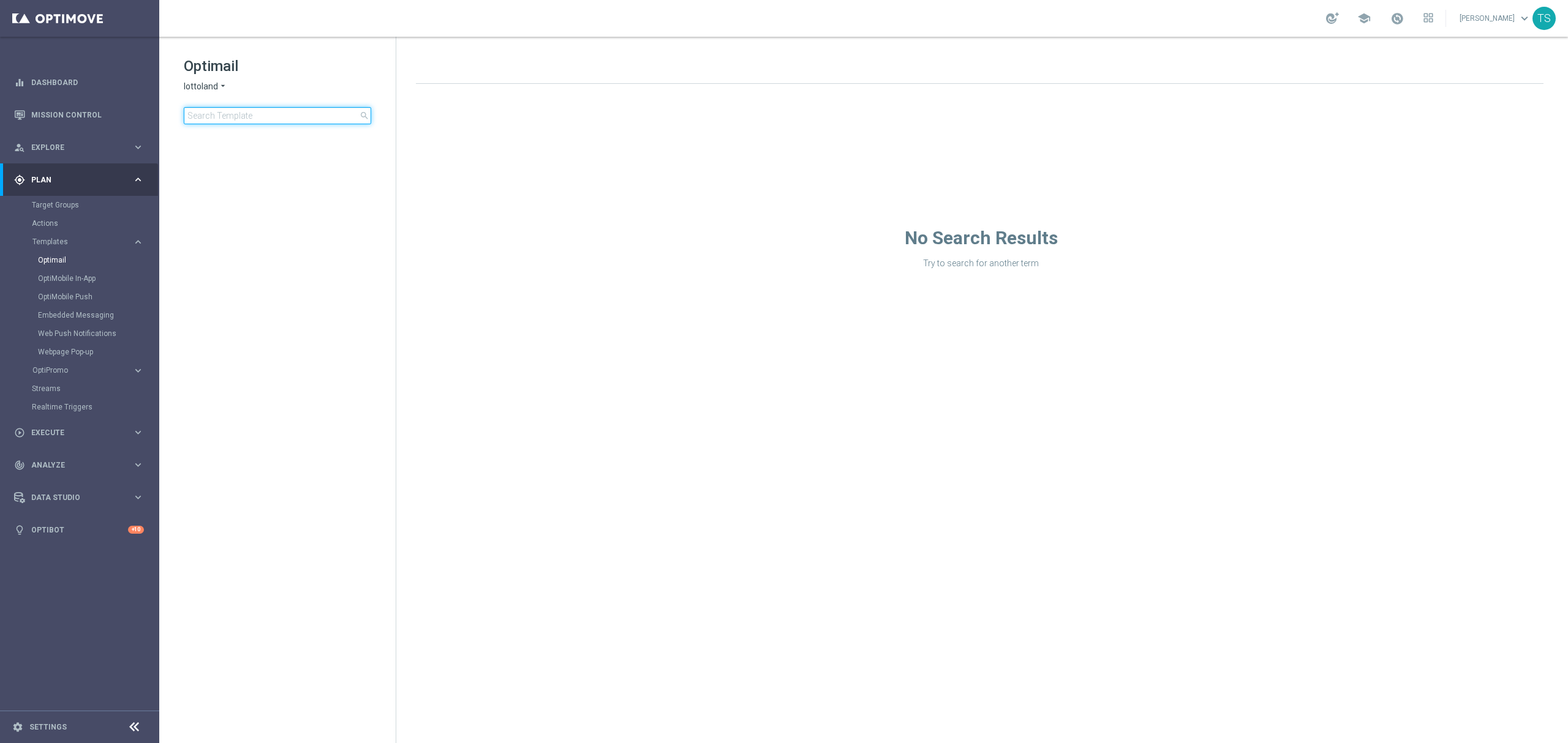
click at [231, 113] on input at bounding box center [277, 116] width 187 height 17
type input "fute"
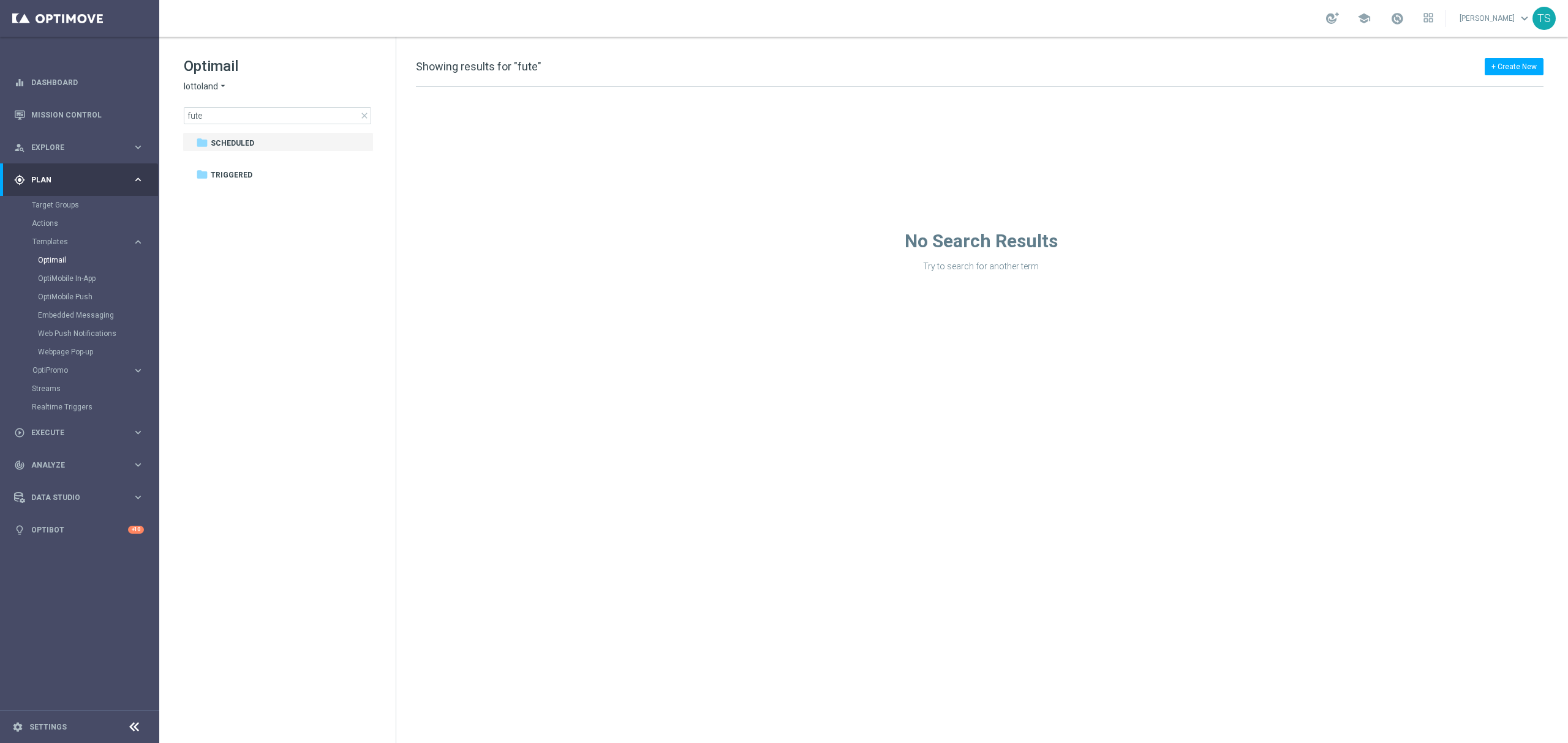
click at [214, 76] on div "Optimail lottoland arrow_drop_down × lottoland fute close" at bounding box center [289, 89] width 212 height 68
click at [211, 77] on div "Optimail lottoland arrow_drop_down × lottoland fute close" at bounding box center [289, 89] width 212 height 68
click at [209, 82] on span "lottoland" at bounding box center [201, 87] width 34 height 11
click at [0, 0] on span "Sorteonline.bet.br" at bounding box center [0, 0] width 0 height 0
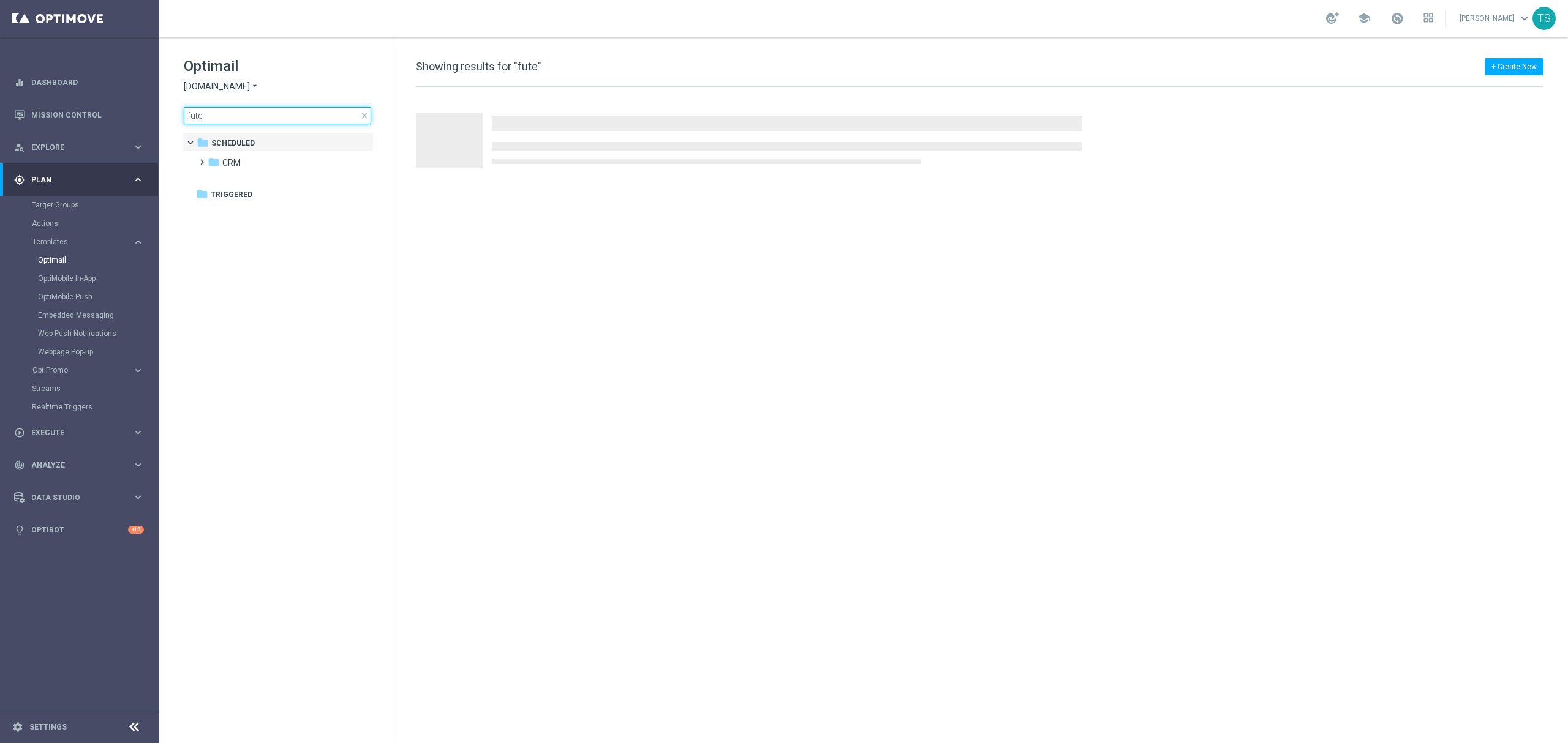
click at [247, 114] on input "fute" at bounding box center [277, 116] width 187 height 17
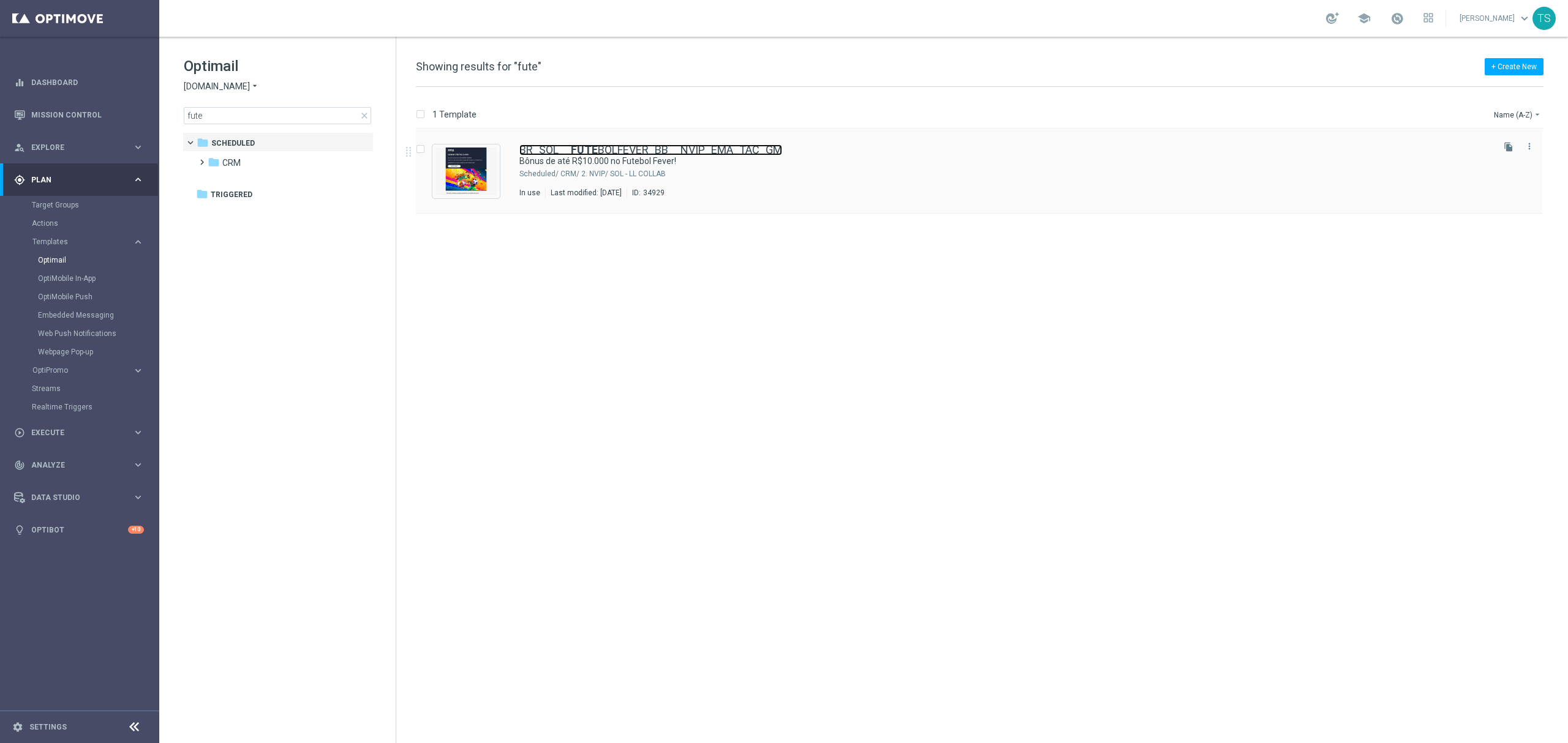
click at [571, 148] on b "FUTE" at bounding box center [584, 150] width 27 height 13
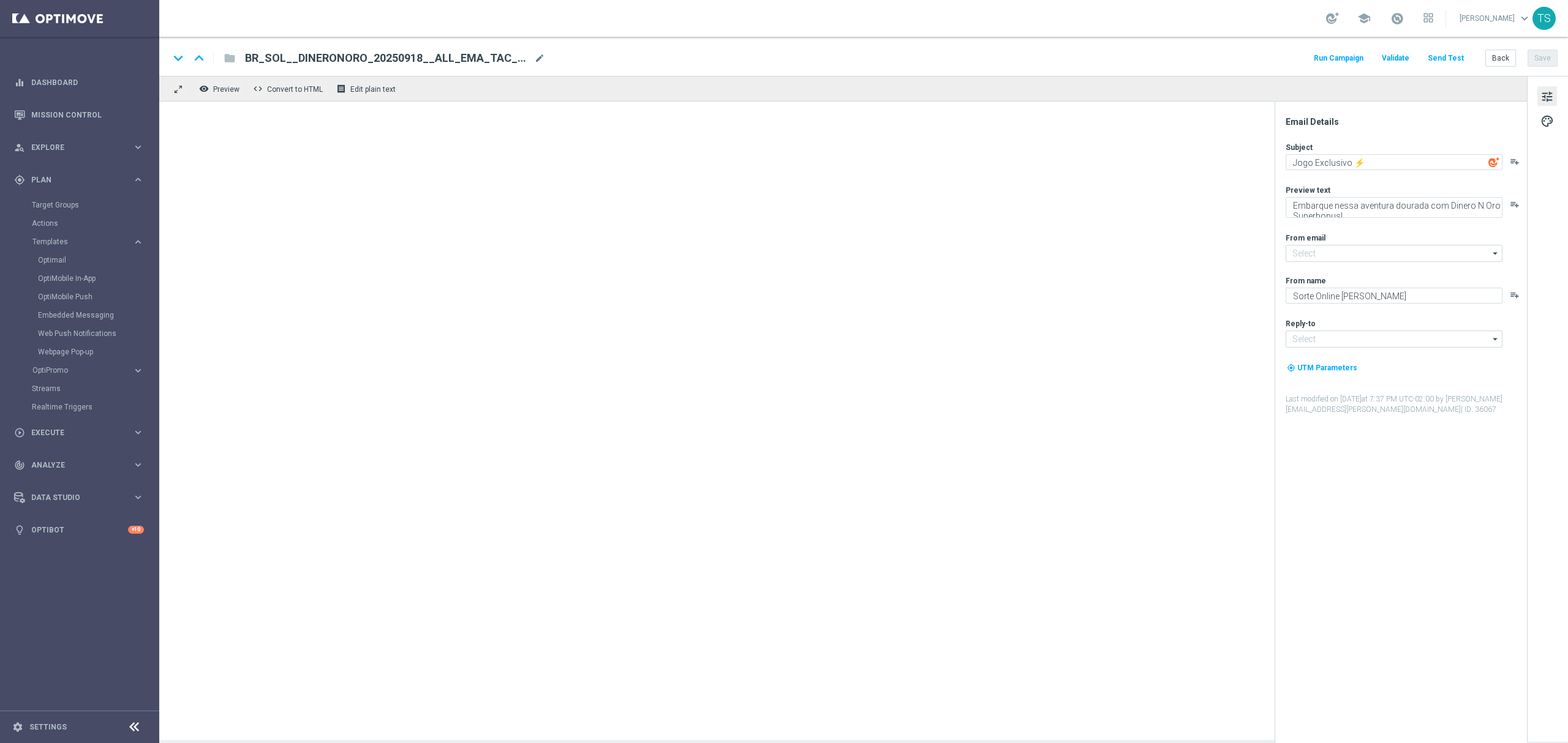
type input "[EMAIL_ADDRESS][DOMAIN_NAME]"
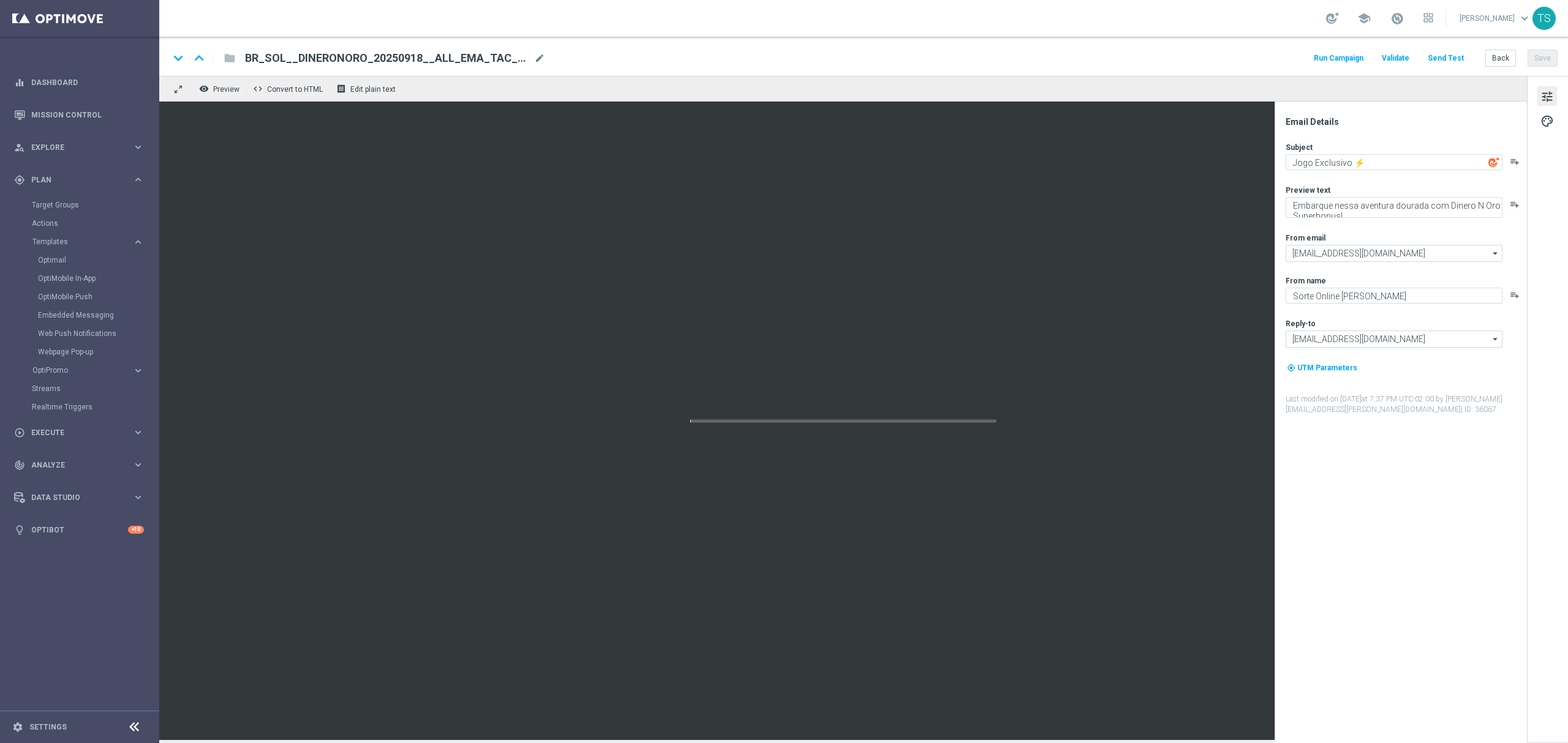
type textarea "Bônus de até R$10.000 no Futebol Fever!"
type textarea "Aposte nos jogos selecionados e garanta até 30% em bônus!"
click at [65, 259] on link "Optimail" at bounding box center [83, 260] width 89 height 10
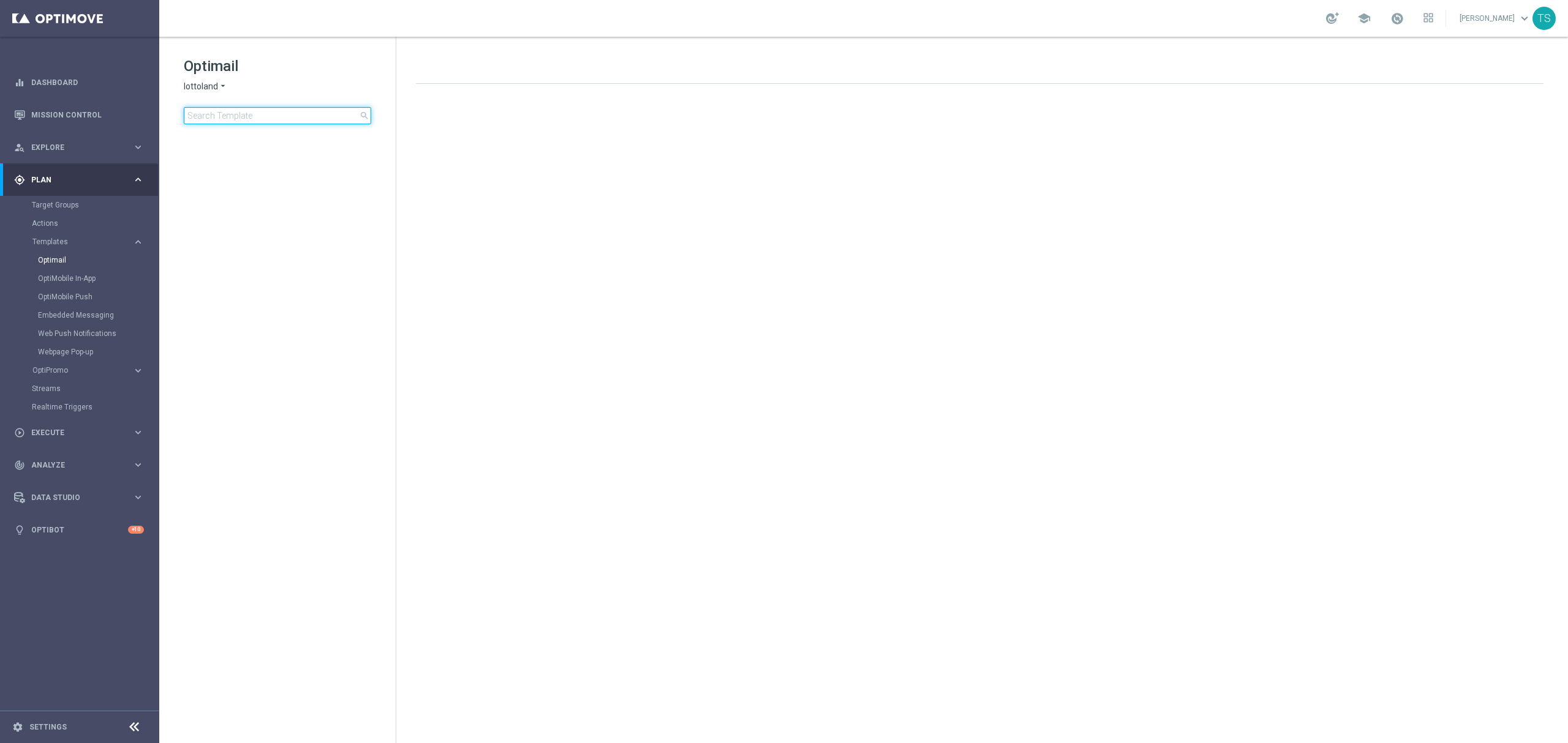
click at [316, 109] on input at bounding box center [277, 116] width 187 height 17
click at [219, 73] on h1 "Optimail" at bounding box center [277, 66] width 187 height 20
click at [214, 93] on div "Optimail lottoland arrow_drop_down × lottoland search" at bounding box center [289, 89] width 212 height 68
click at [216, 87] on span "lottoland" at bounding box center [201, 87] width 34 height 11
click at [0, 0] on span "Sorte Online" at bounding box center [0, 0] width 0 height 0
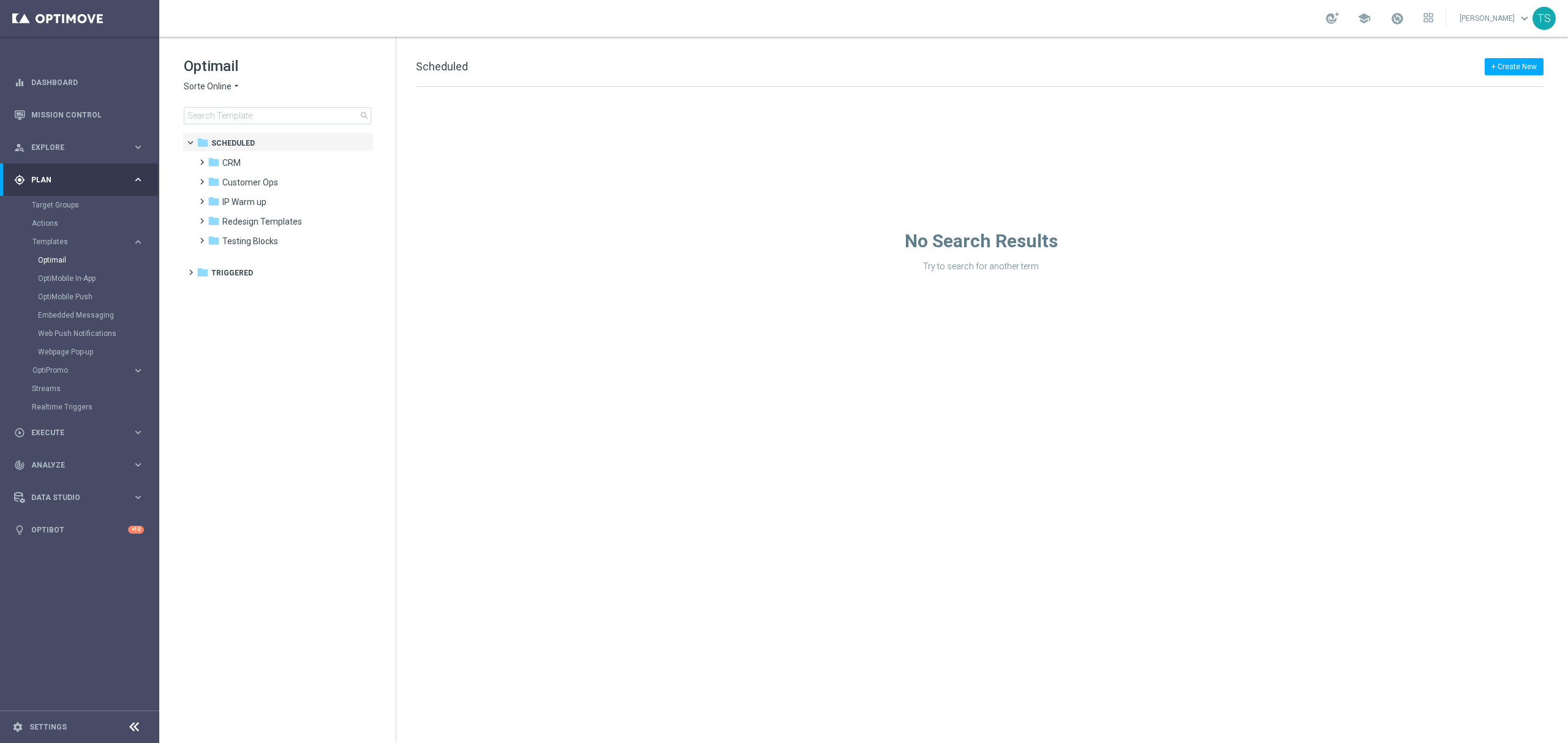
click at [219, 89] on span "Sorte Online" at bounding box center [207, 87] width 48 height 11
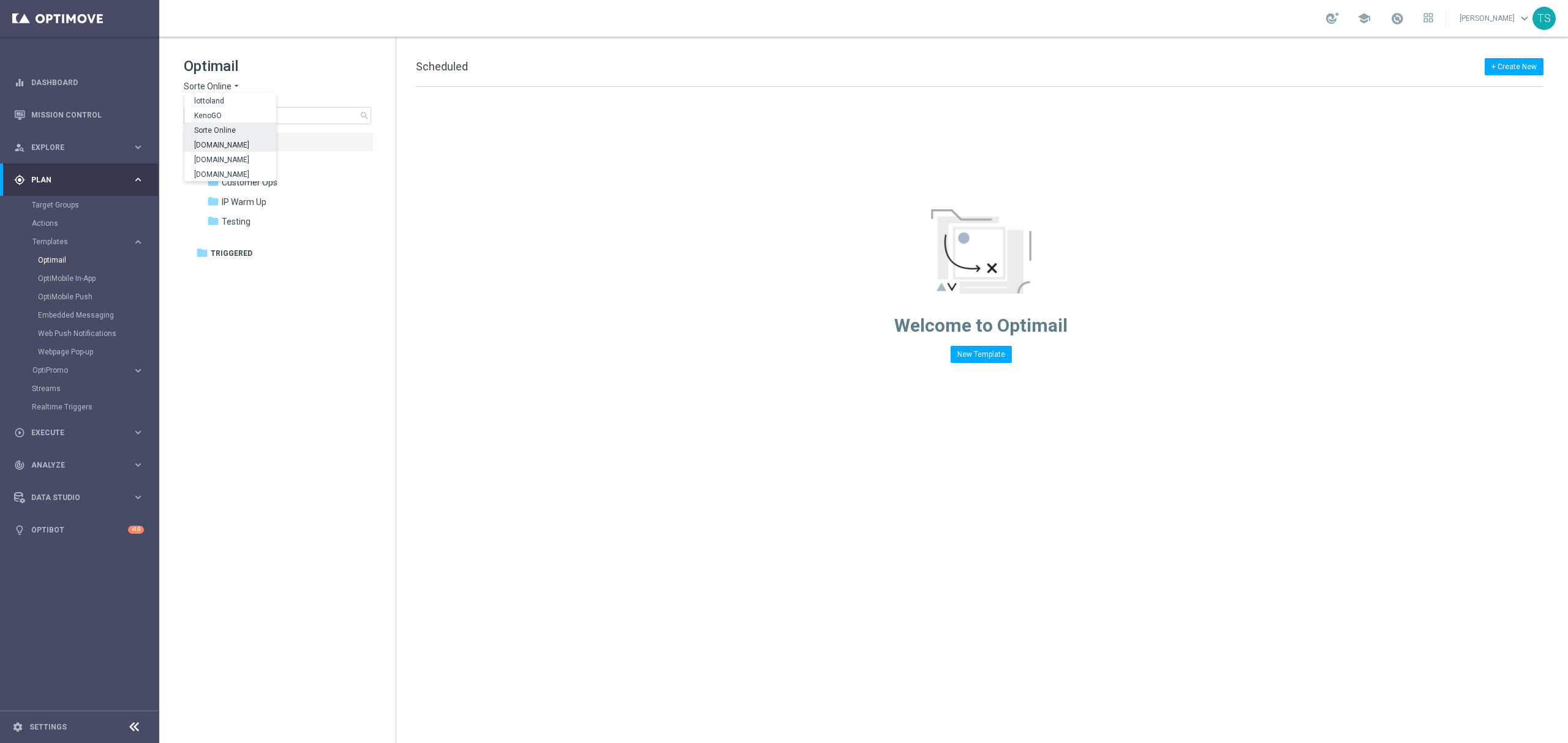
click at [248, 149] on div "Sorteonline.bet.br" at bounding box center [230, 144] width 92 height 14
click at [259, 108] on input at bounding box center [277, 116] width 187 height 17
click at [247, 118] on input at bounding box center [277, 116] width 187 height 17
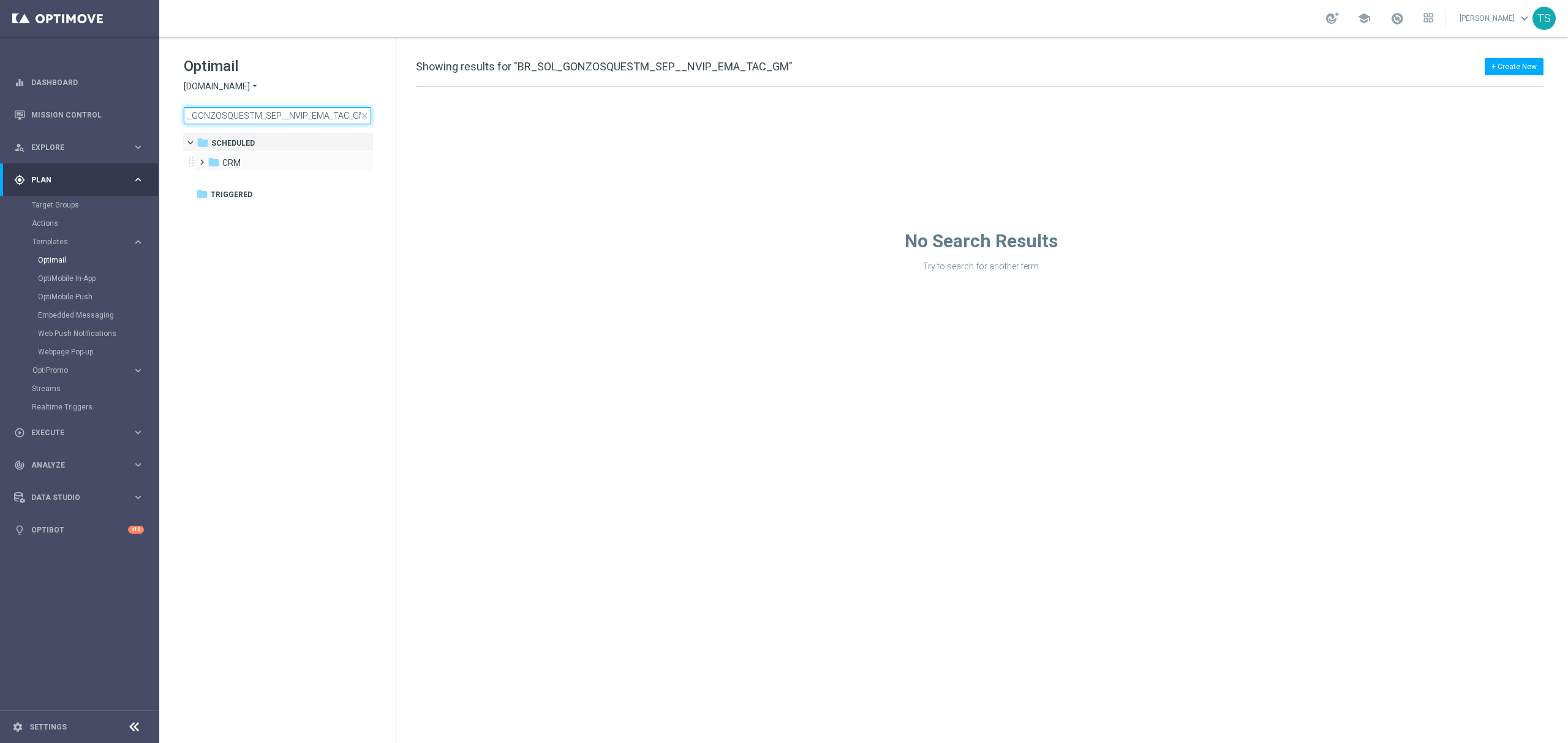
type input "BR_SOL_GONZOSQUESTM_SEP__NVIP_EMA_TAC_GM"
click at [202, 159] on span at bounding box center [200, 156] width 6 height 5
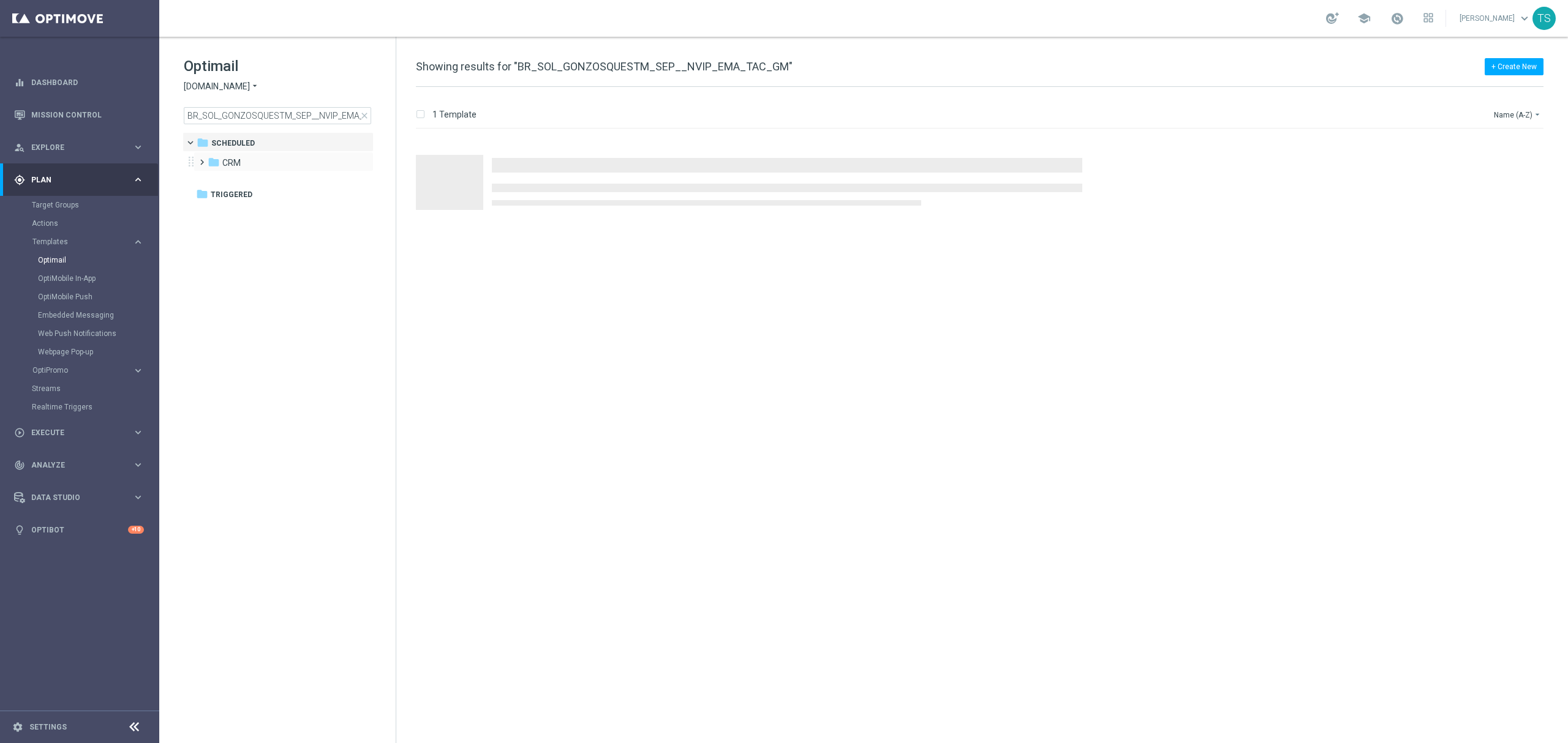
click at [201, 159] on span at bounding box center [200, 156] width 6 height 5
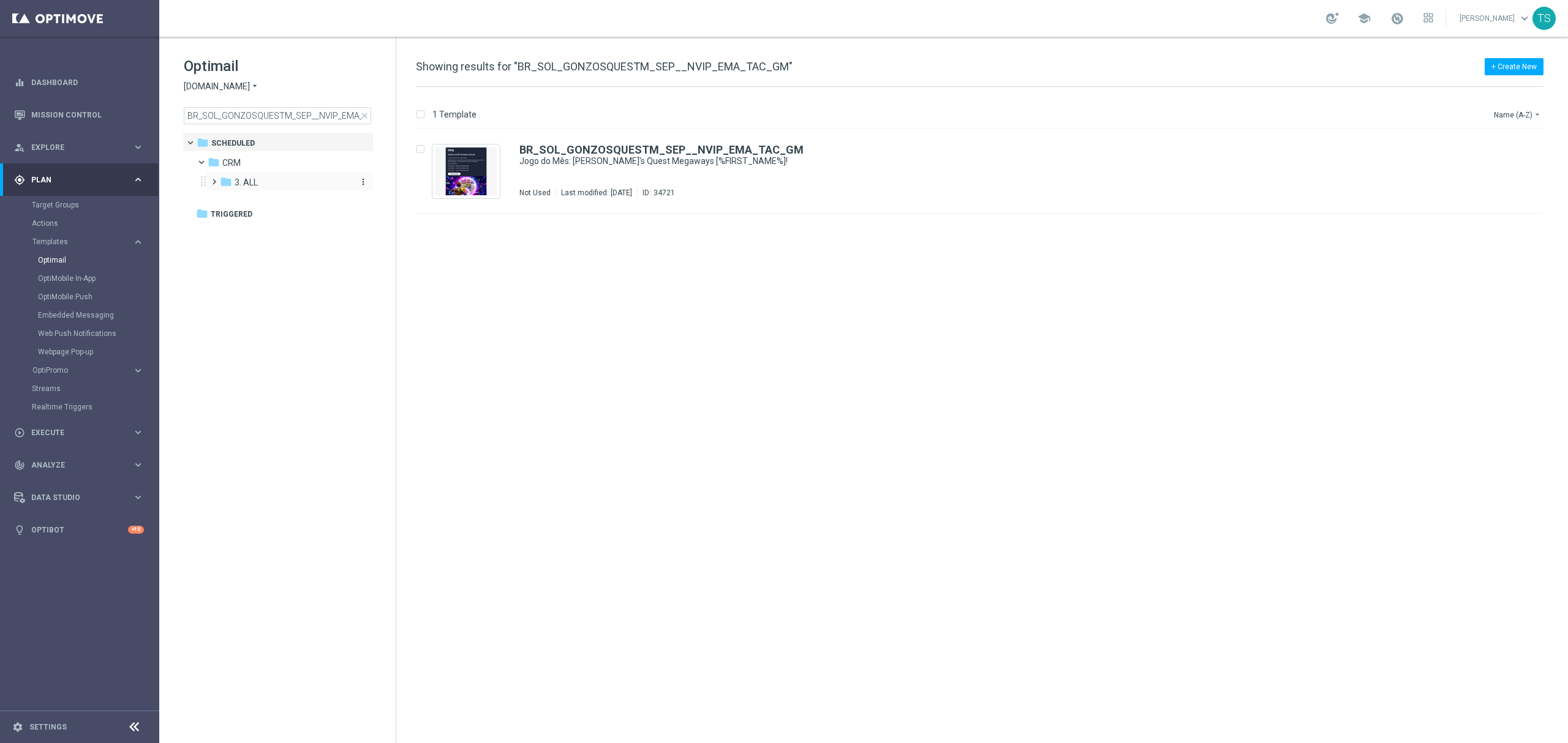
click at [222, 177] on icon "folder" at bounding box center [225, 182] width 12 height 12
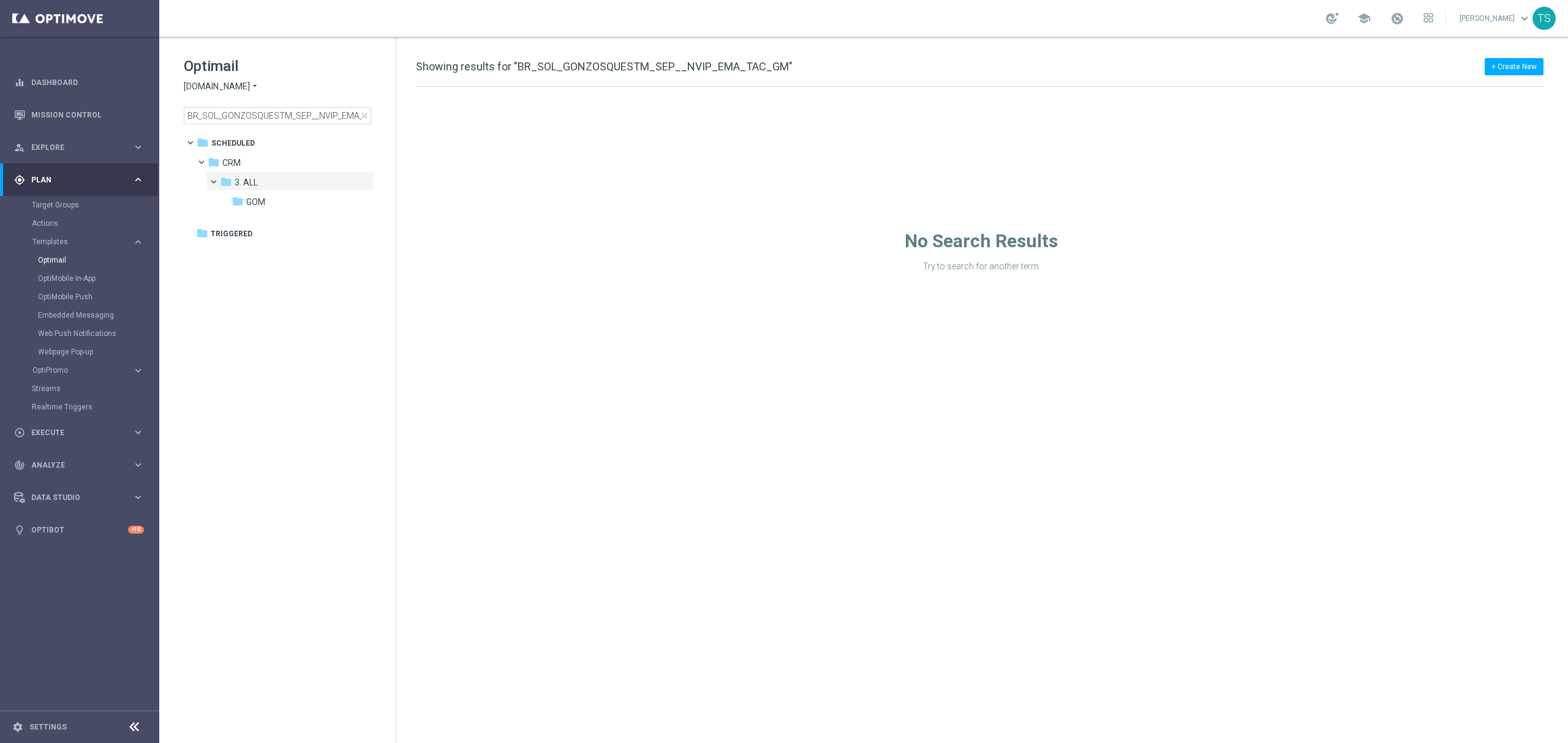
click at [247, 199] on span "GOM" at bounding box center [256, 203] width 19 height 11
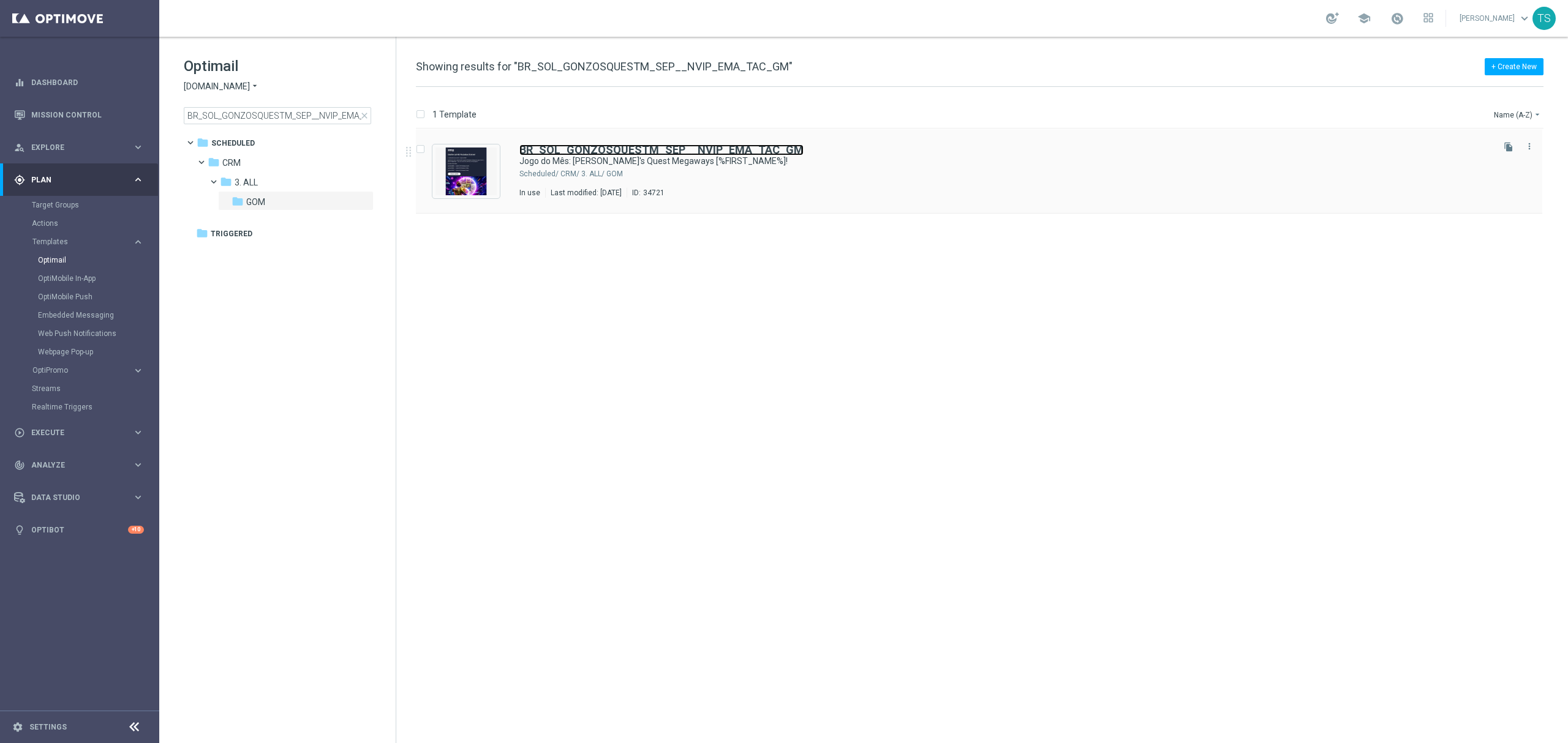
click at [706, 146] on b "BR_SOL_GONZOSQUESTM_SEP__NVIP_EMA_TAC_GM" at bounding box center [661, 150] width 284 height 13
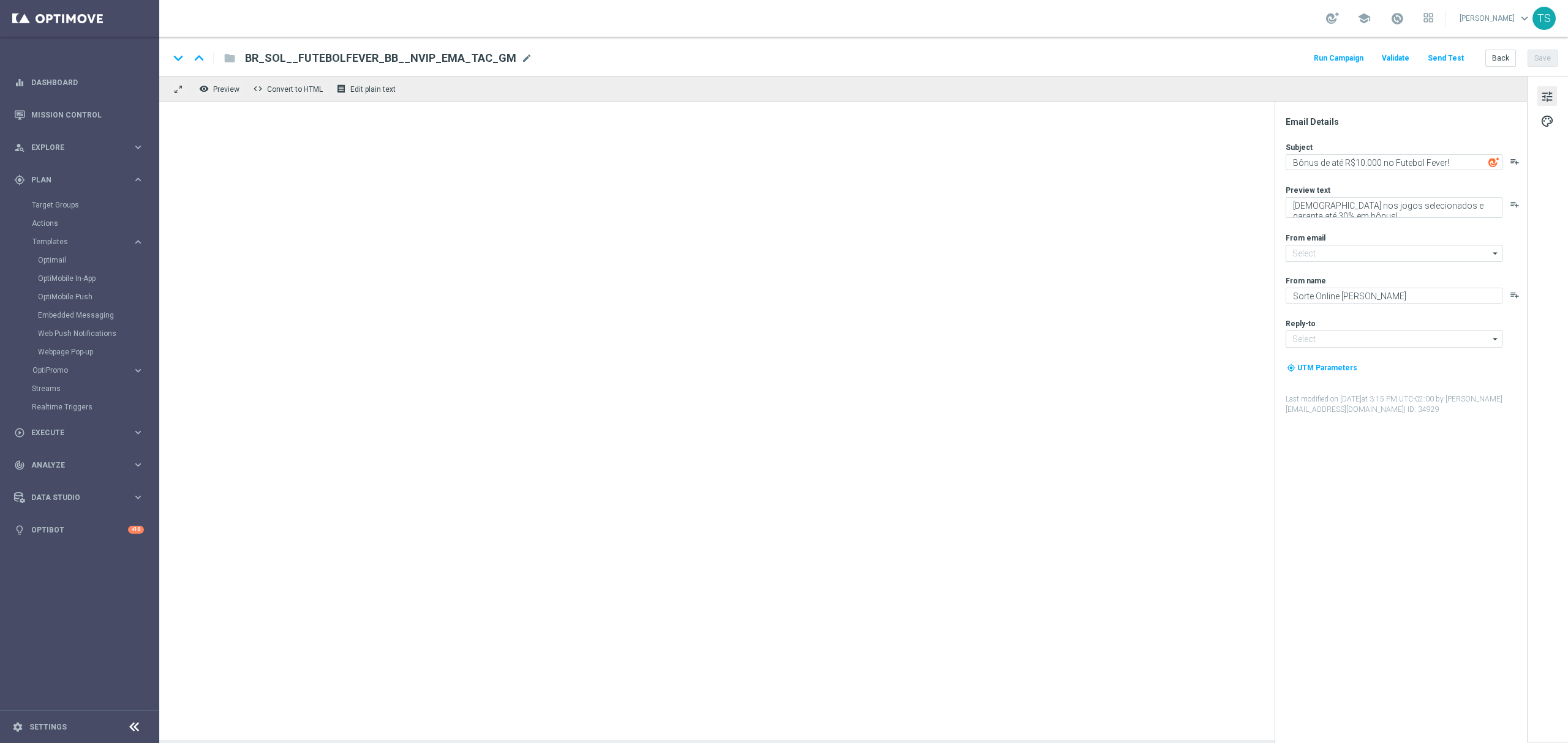
type input "[EMAIL_ADDRESS][DOMAIN_NAME]"
type textarea "Jogo do Mês: Gonzo's Quest Megaways [%FIRST_NAME%]!"
type textarea "Garanta rodadas extras e muita diversão!"
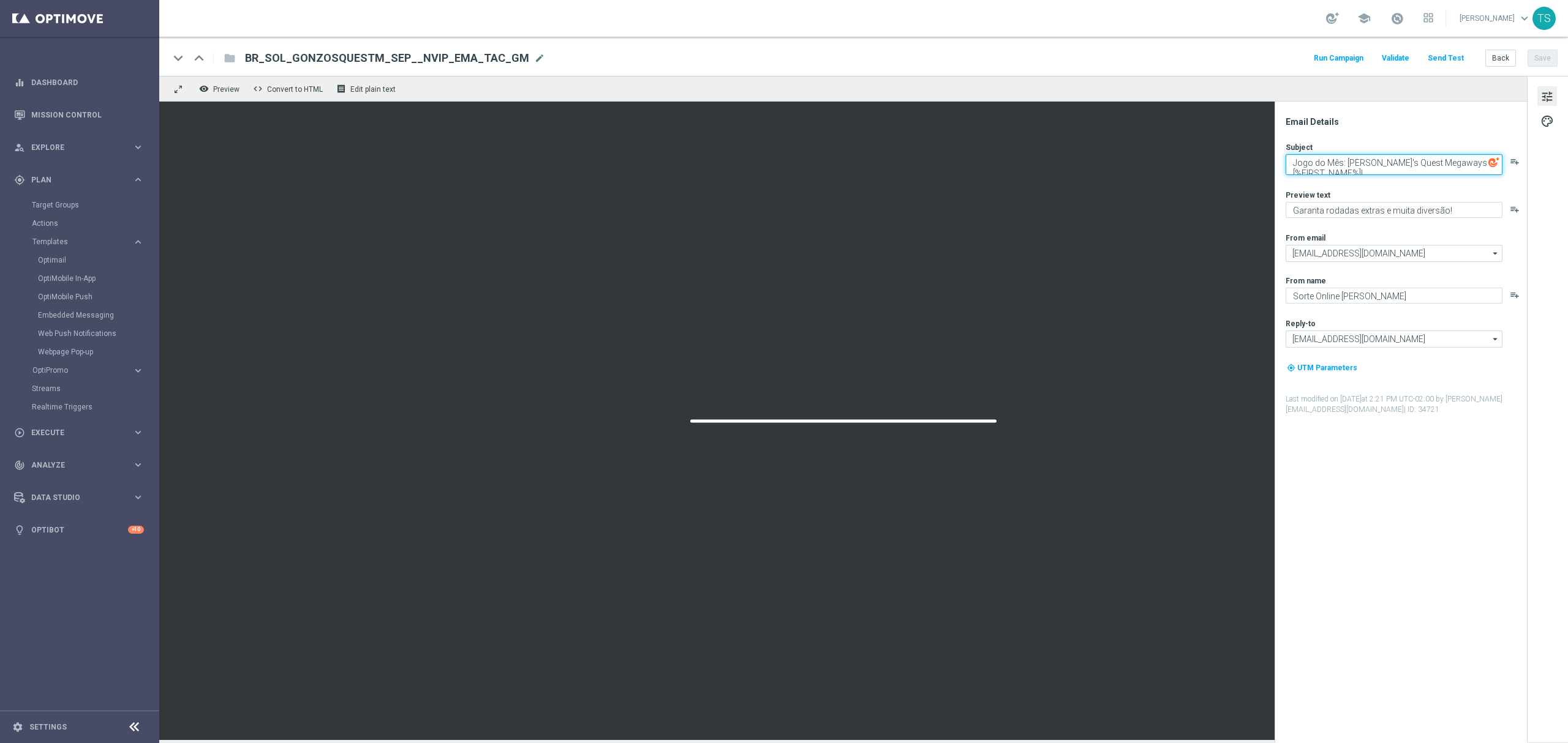
drag, startPoint x: 1345, startPoint y: 157, endPoint x: 1115, endPoint y: 165, distance: 230.1
click at [1115, 165] on div "remove_red_eye Preview code Convert to HTML receipt Edit plain text Email Detai…" at bounding box center [863, 408] width 1409 height 664
drag, startPoint x: 1398, startPoint y: 161, endPoint x: 1302, endPoint y: 155, distance: 96.2
click at [1302, 155] on textarea "Ei,Gonzo's Quest Megaways [%FIRST_NAME%]!" at bounding box center [1394, 162] width 217 height 16
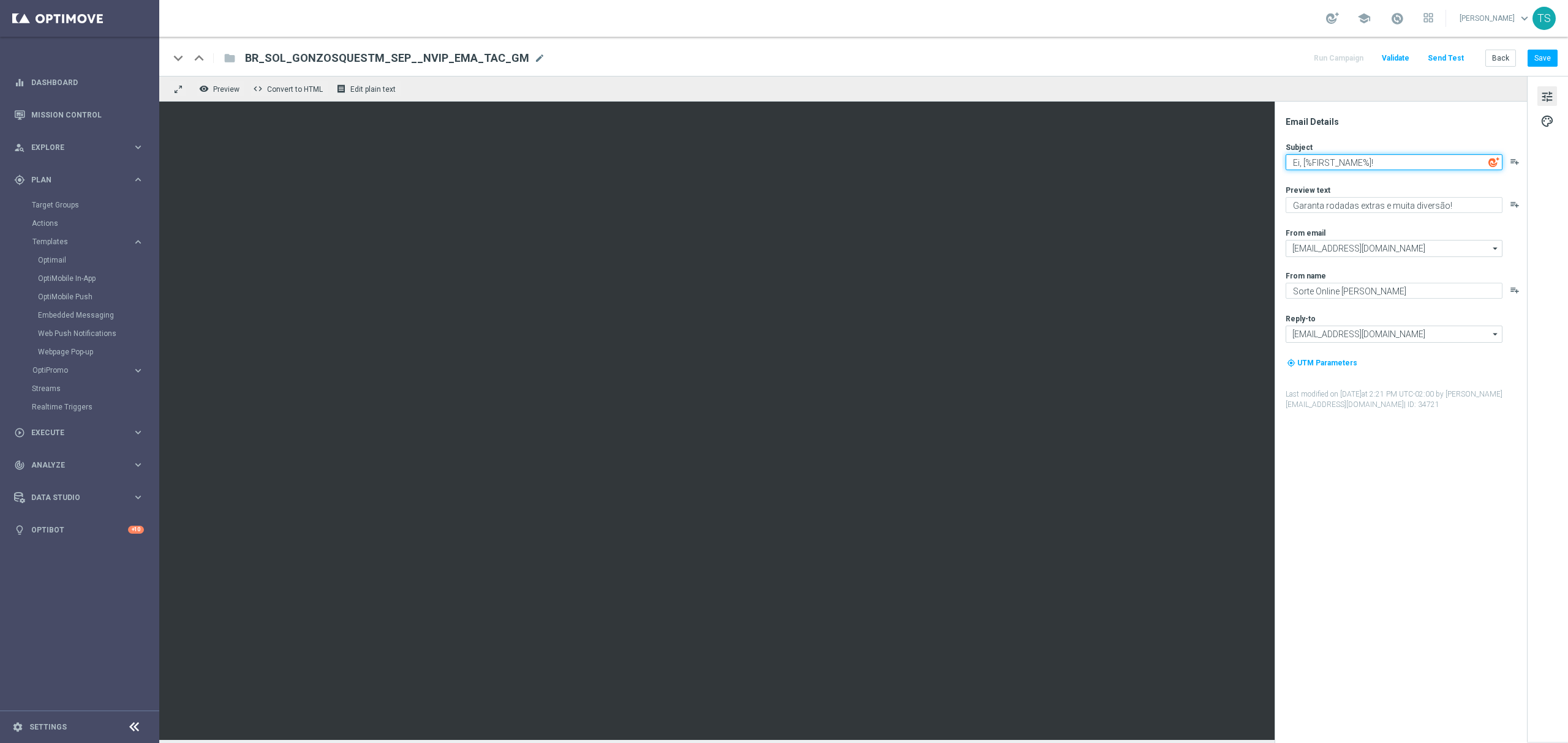
click at [1397, 166] on textarea "Ei, [%FIRST_NAME%]!" at bounding box center [1394, 162] width 217 height 16
type textarea "Ei, [%FIRST_NAME%] !"
click at [1312, 205] on textarea "Garanta rodadas extras e muita diversão!" at bounding box center [1394, 205] width 217 height 16
click at [1311, 204] on textarea "Garanta rodadas extras e muita diversão!" at bounding box center [1394, 205] width 217 height 16
type textarea "Aqui tem rodadas extras e muita diversão!"
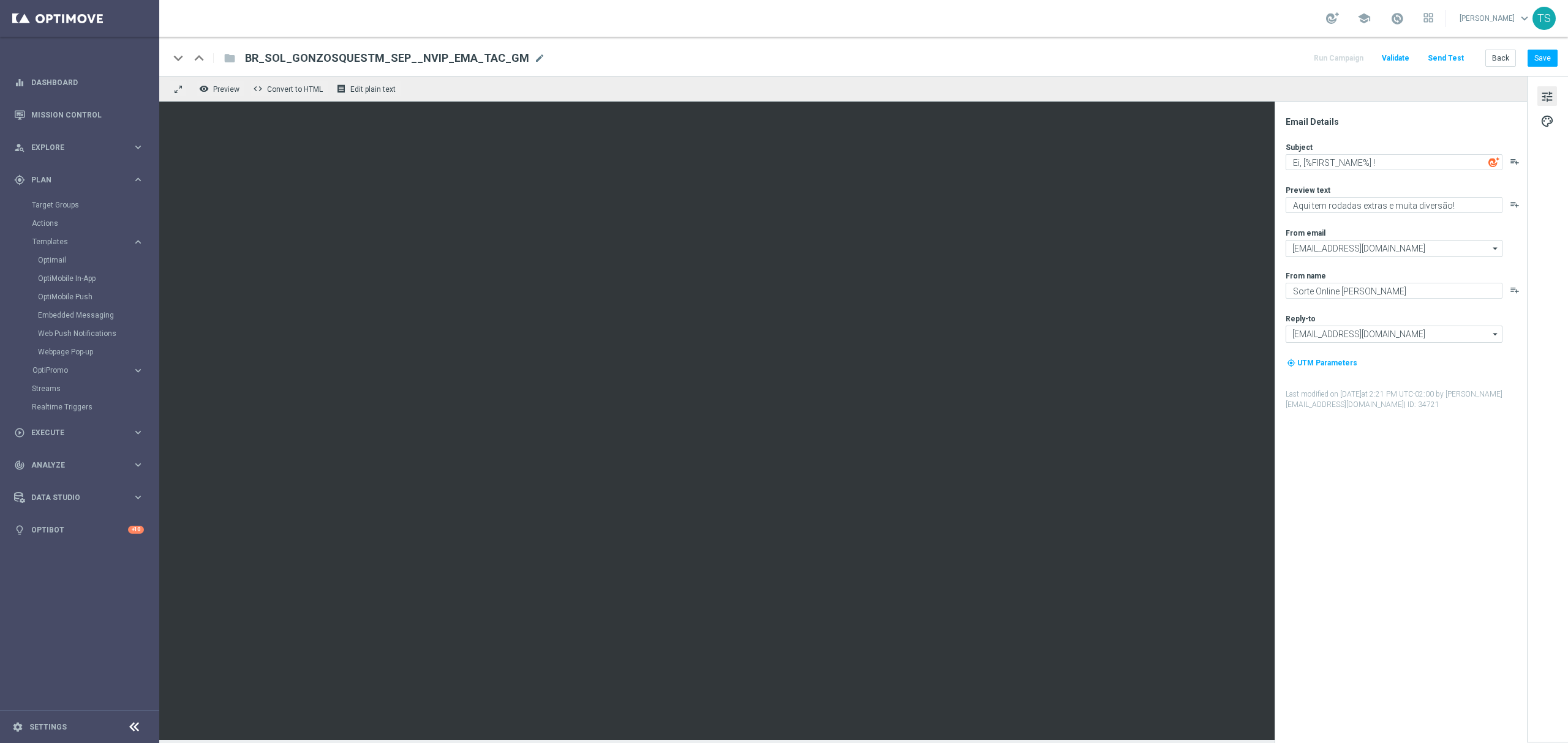
click at [1409, 499] on div "Email Details Subject Ei, [%FIRST_NAME%] ! playlist_add Preview text Aqui tem r…" at bounding box center [1403, 429] width 244 height 627
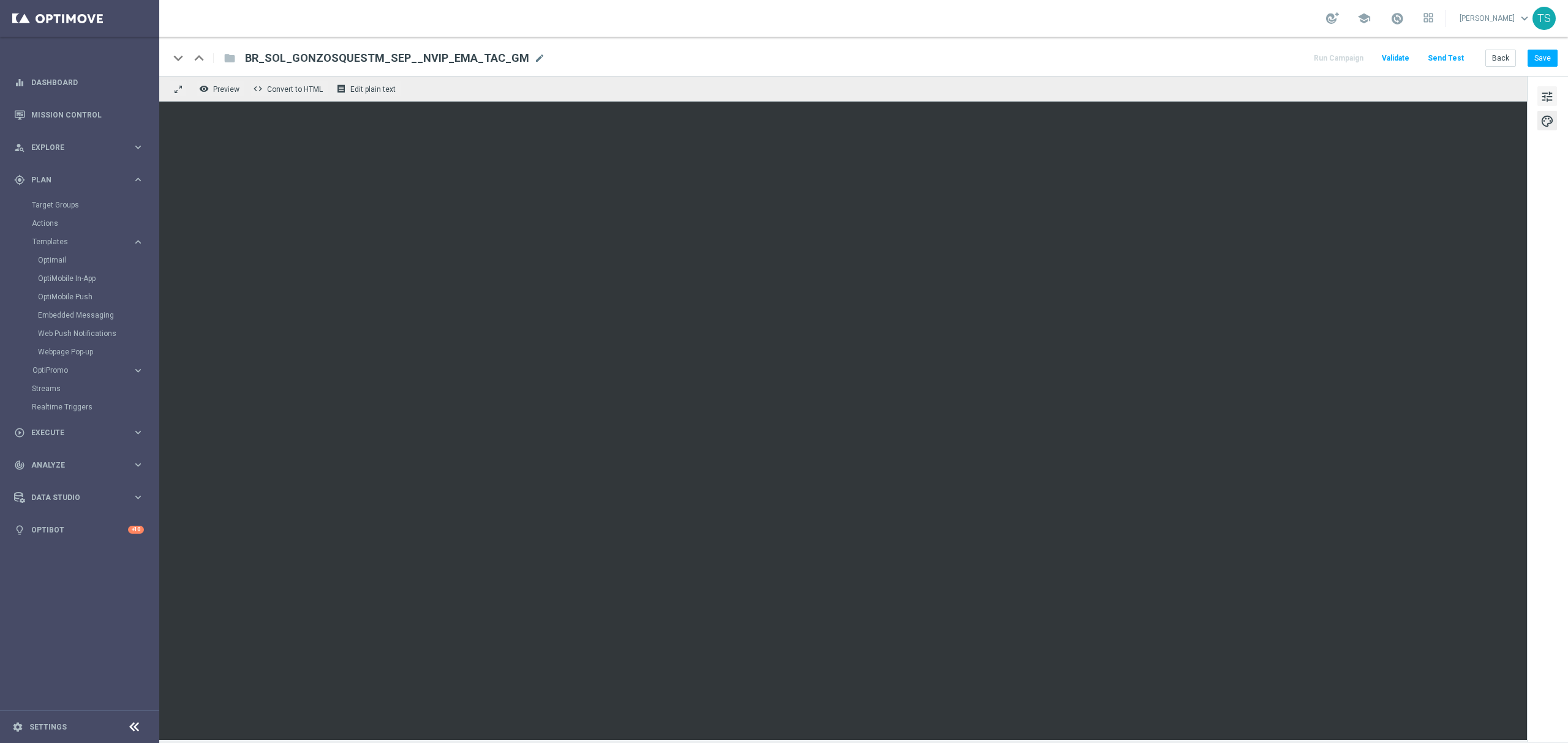
click at [1554, 101] on button "tune" at bounding box center [1547, 96] width 20 height 20
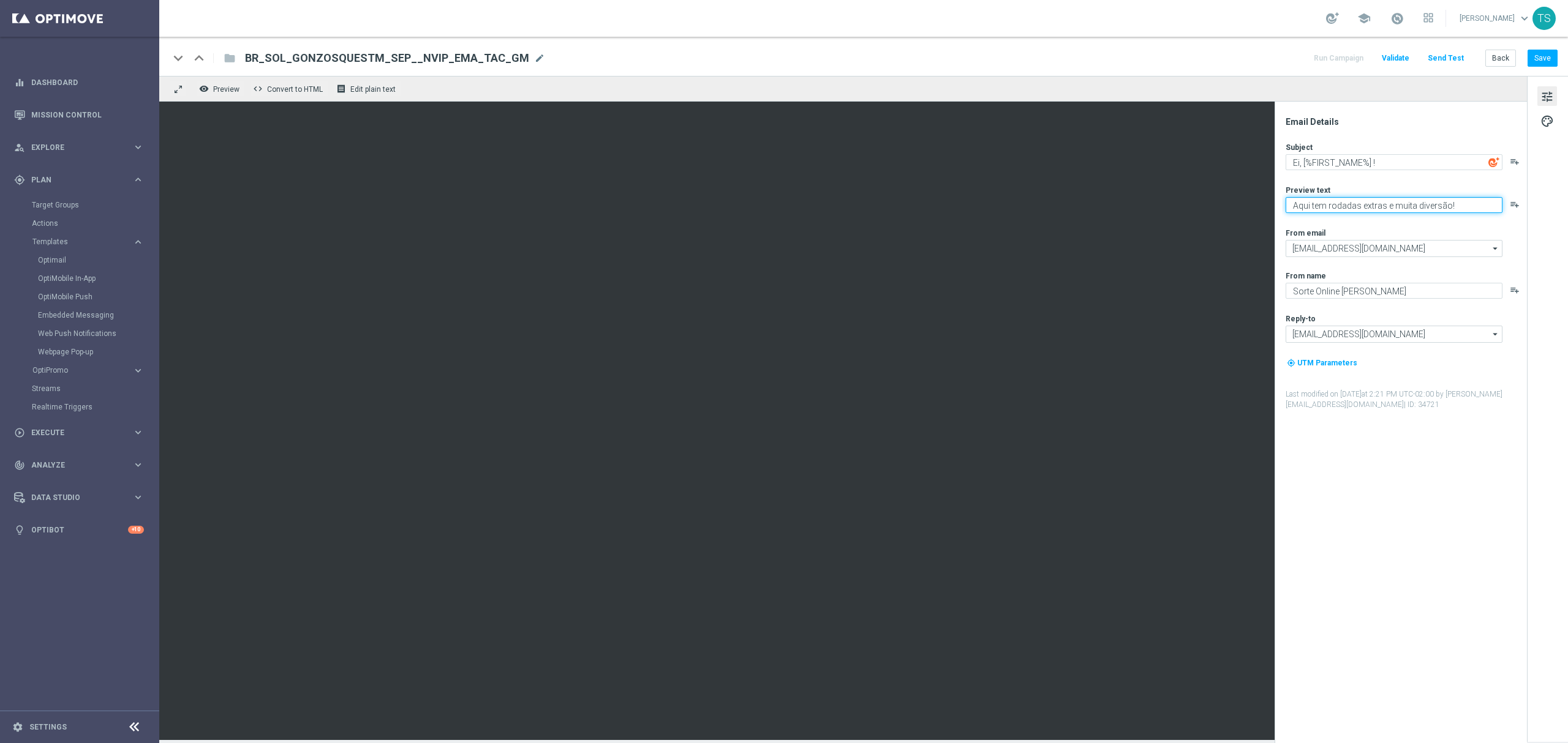
click at [1417, 201] on textarea "Aqui tem rodadas extras e muita diversão!" at bounding box center [1394, 205] width 217 height 16
click at [1418, 201] on textarea "Aqui tem rodadas extras e muita diversão!" at bounding box center [1394, 205] width 217 height 16
click at [461, 58] on span "BR_SOL_GONZOSQUESTM_SEP__NVIP_EMA_TAC_GM" at bounding box center [386, 57] width 284 height 14
click at [0, 0] on input "BR_SOL_GONZOSQUESTM_SEP__NVIP_EMA_TAC_GM" at bounding box center [0, 0] width 0 height 0
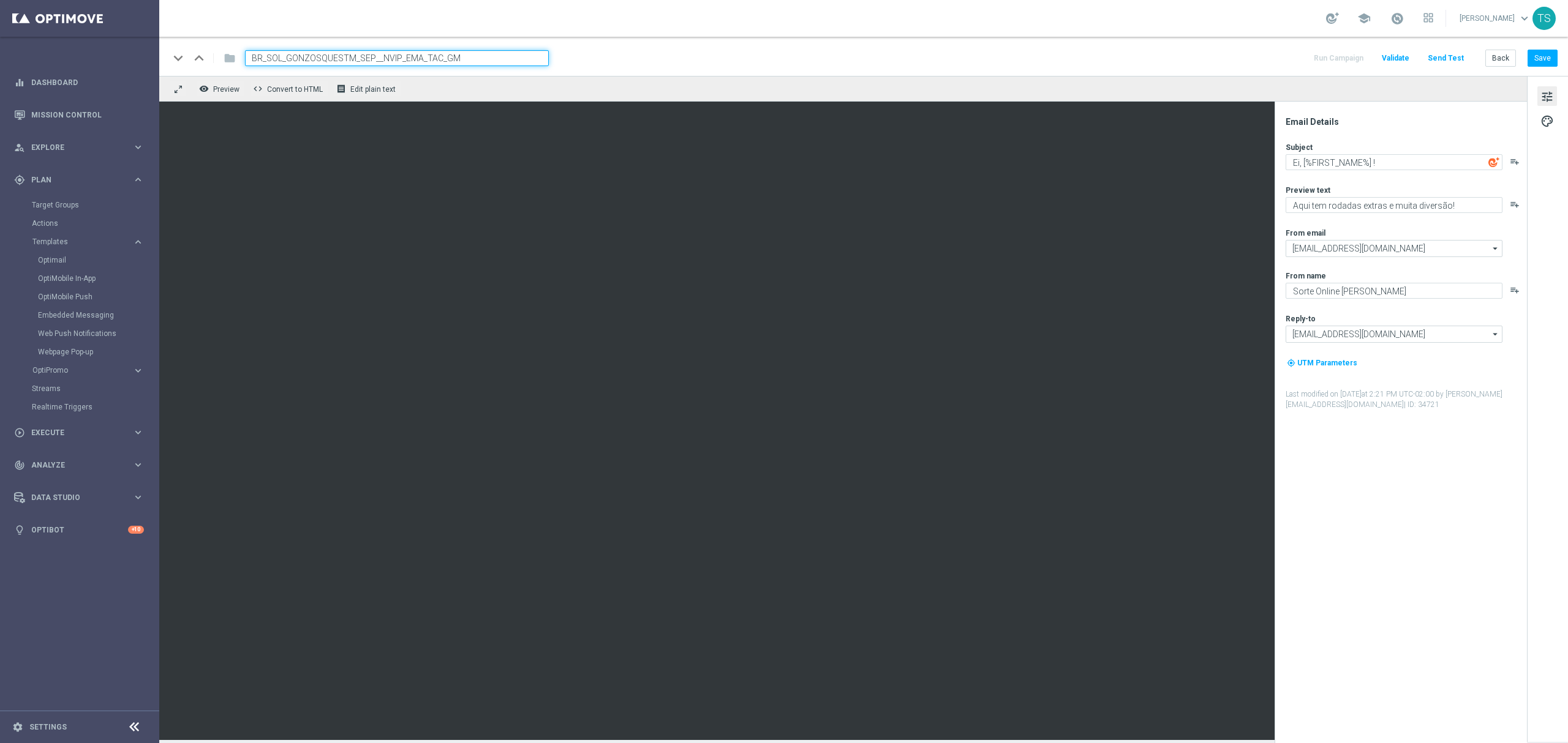
click at [461, 58] on input "BR_SOL_GONZOSQUESTM_SEP__NVIP_EMA_TAC_GM" at bounding box center [396, 58] width 304 height 16
click at [1529, 62] on button "Save" at bounding box center [1542, 58] width 30 height 17
click at [1365, 55] on button "Run Campaign" at bounding box center [1339, 58] width 53 height 16
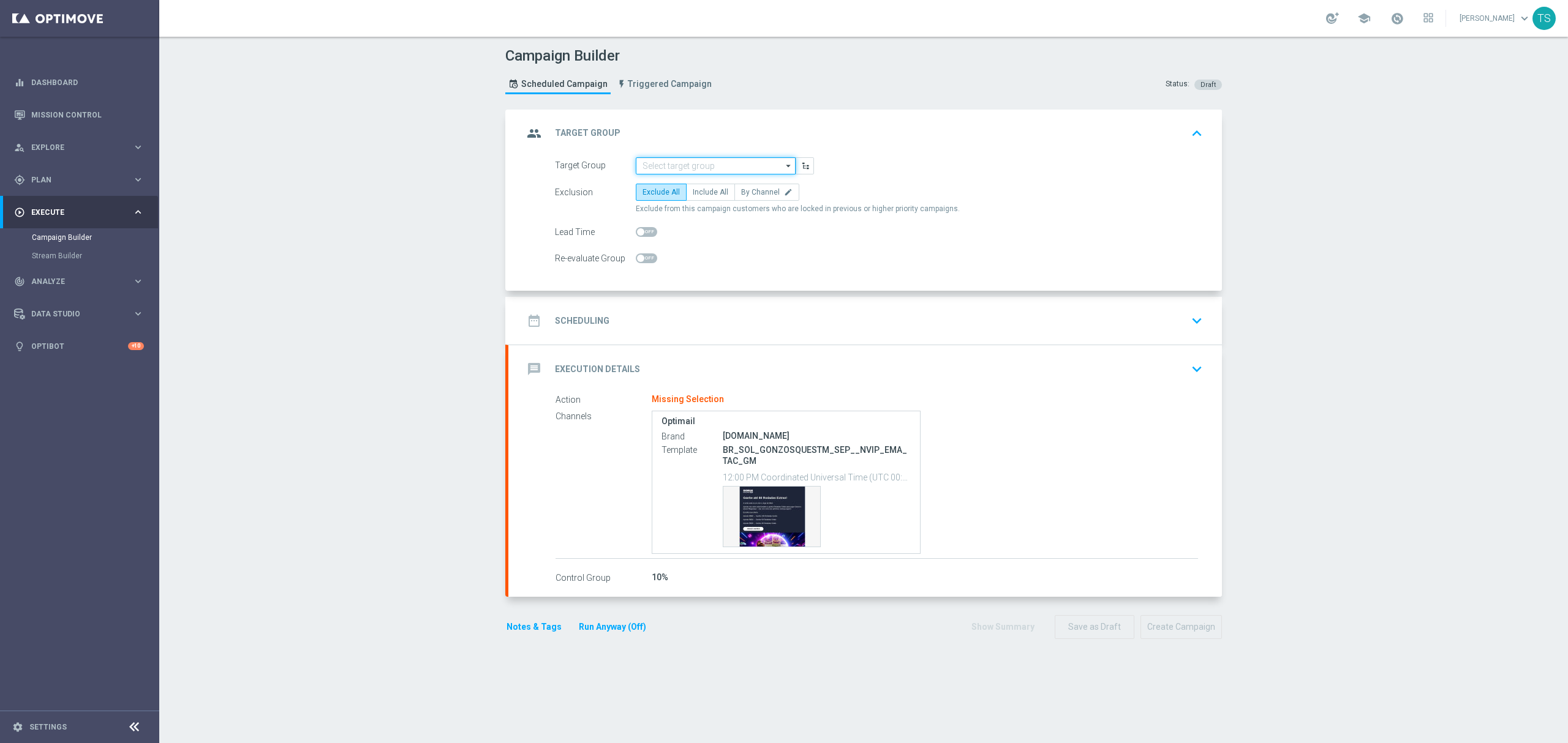
click at [757, 167] on input at bounding box center [715, 166] width 160 height 17
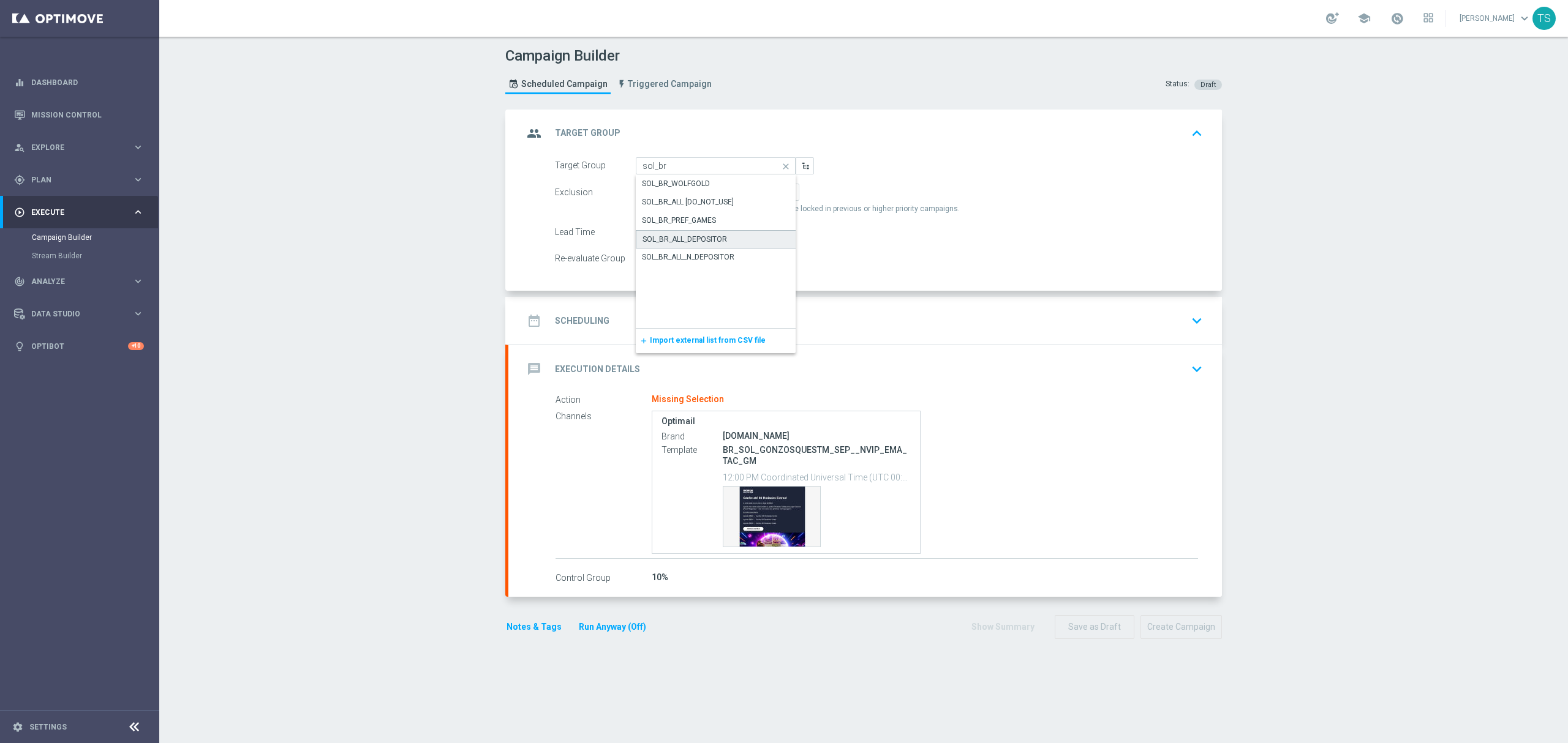
click at [748, 240] on div "SOL_BR_ALL_DEPOSITOR" at bounding box center [715, 239] width 161 height 18
type input "SOL_BR_ALL_DEPOSITOR"
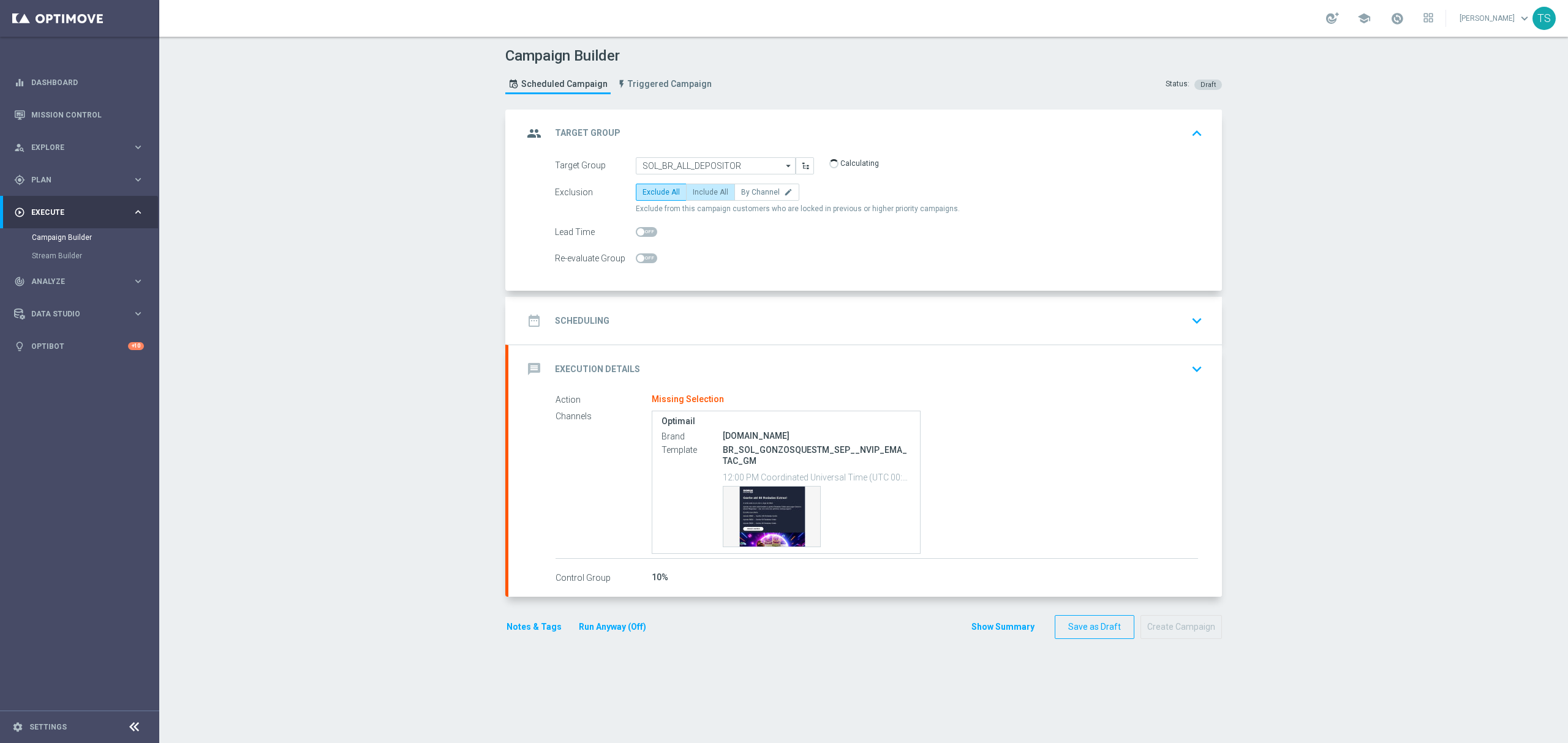
click at [703, 199] on label "Include All" at bounding box center [710, 192] width 49 height 17
click at [700, 199] on input "Include All" at bounding box center [696, 194] width 8 height 8
radio input "true"
click at [1187, 325] on icon "keyboard_arrow_down" at bounding box center [1196, 321] width 18 height 18
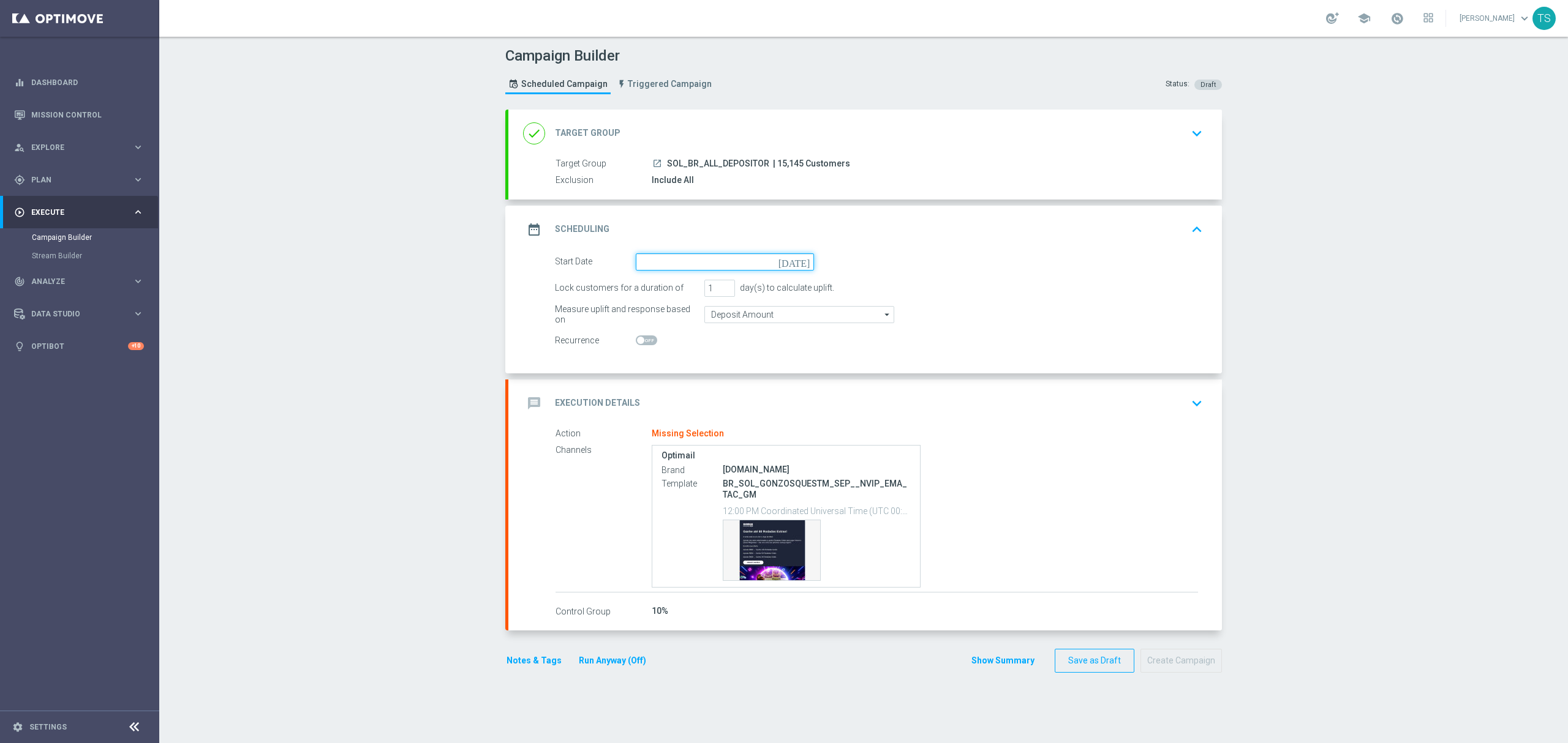
click at [796, 268] on input at bounding box center [724, 263] width 178 height 17
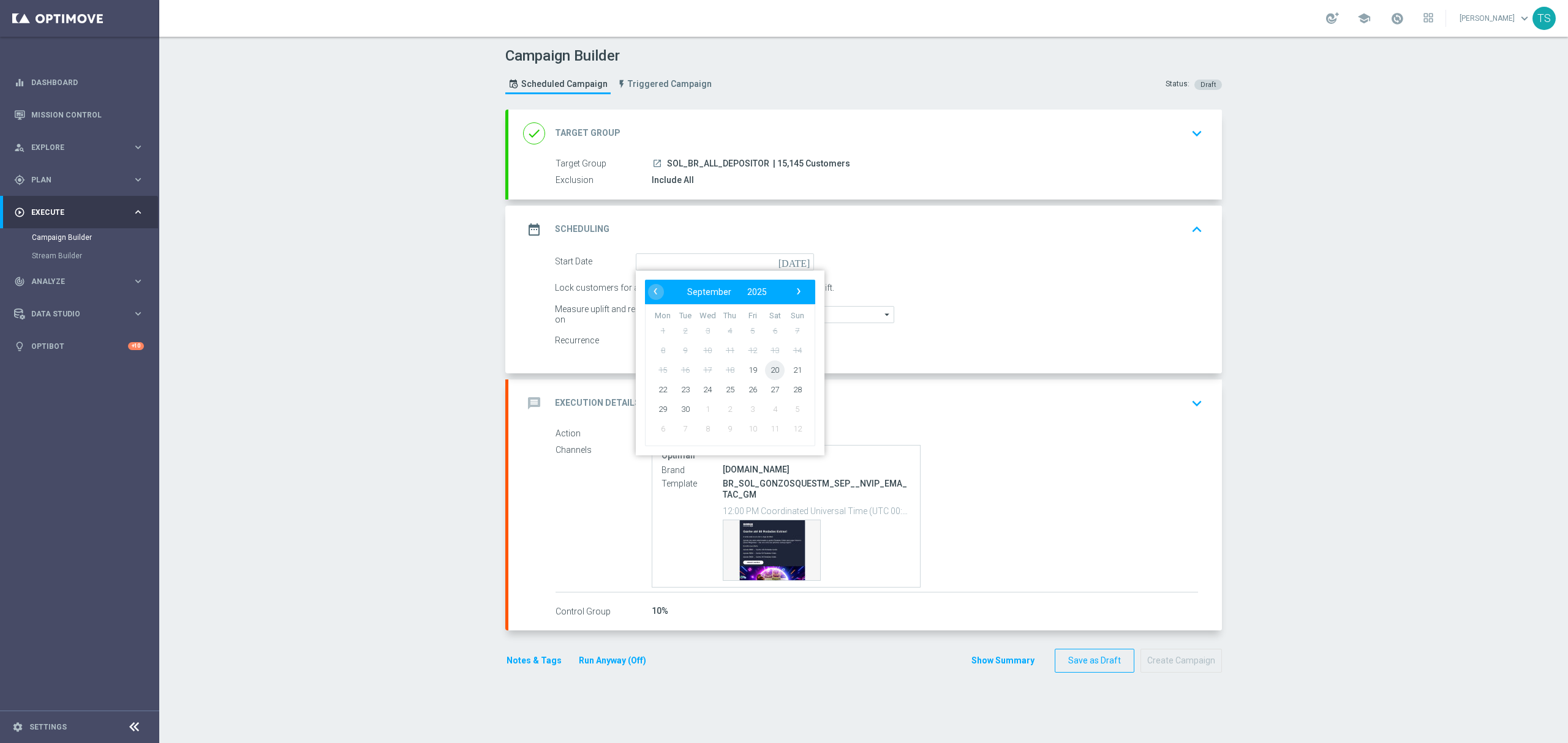
click at [770, 365] on span "20" at bounding box center [774, 370] width 20 height 20
type input "20 Sep 2025"
click at [851, 312] on input "Deposit Amount" at bounding box center [799, 315] width 190 height 17
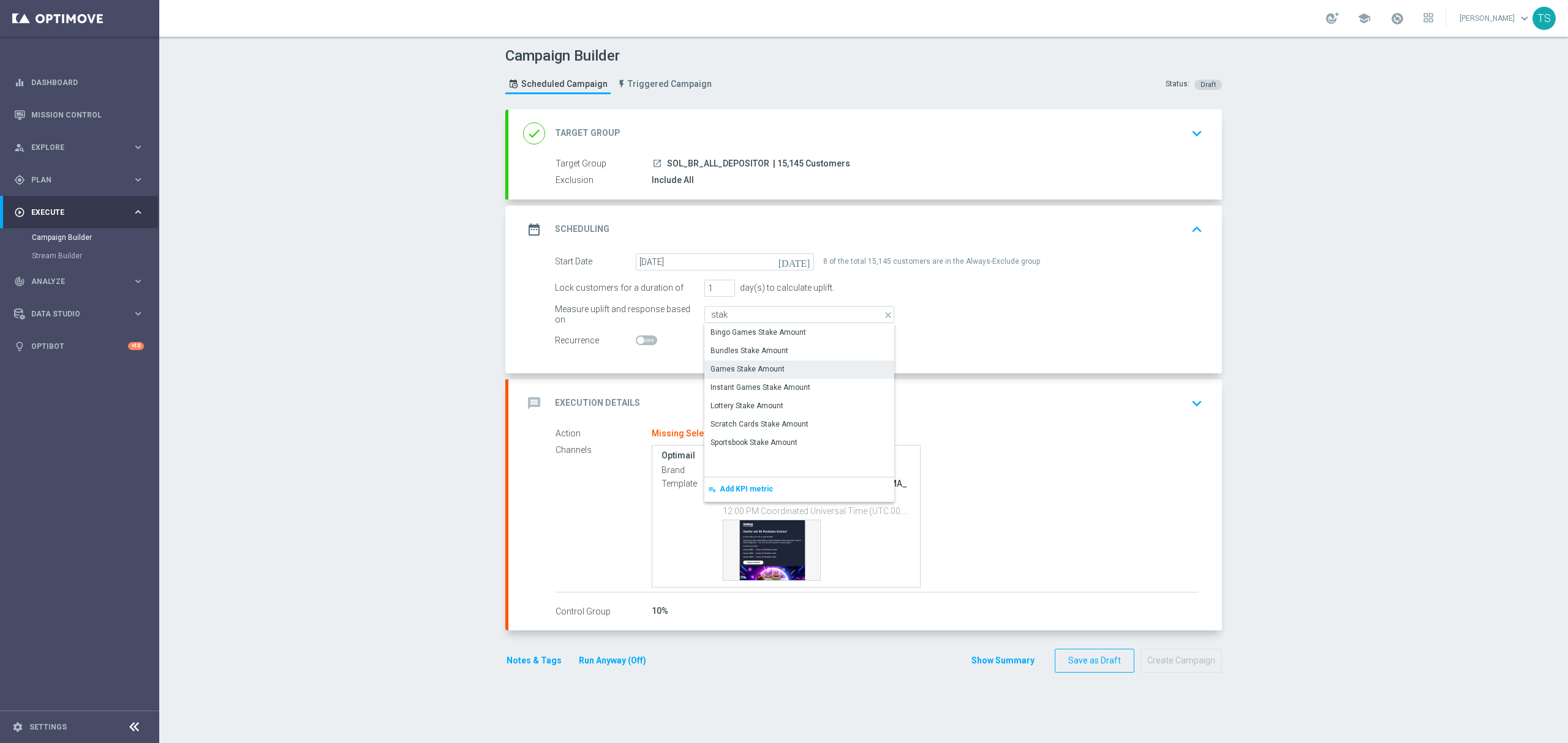
click at [780, 373] on div "Games Stake Amount" at bounding box center [799, 369] width 190 height 17
type input "Games Stake Amount"
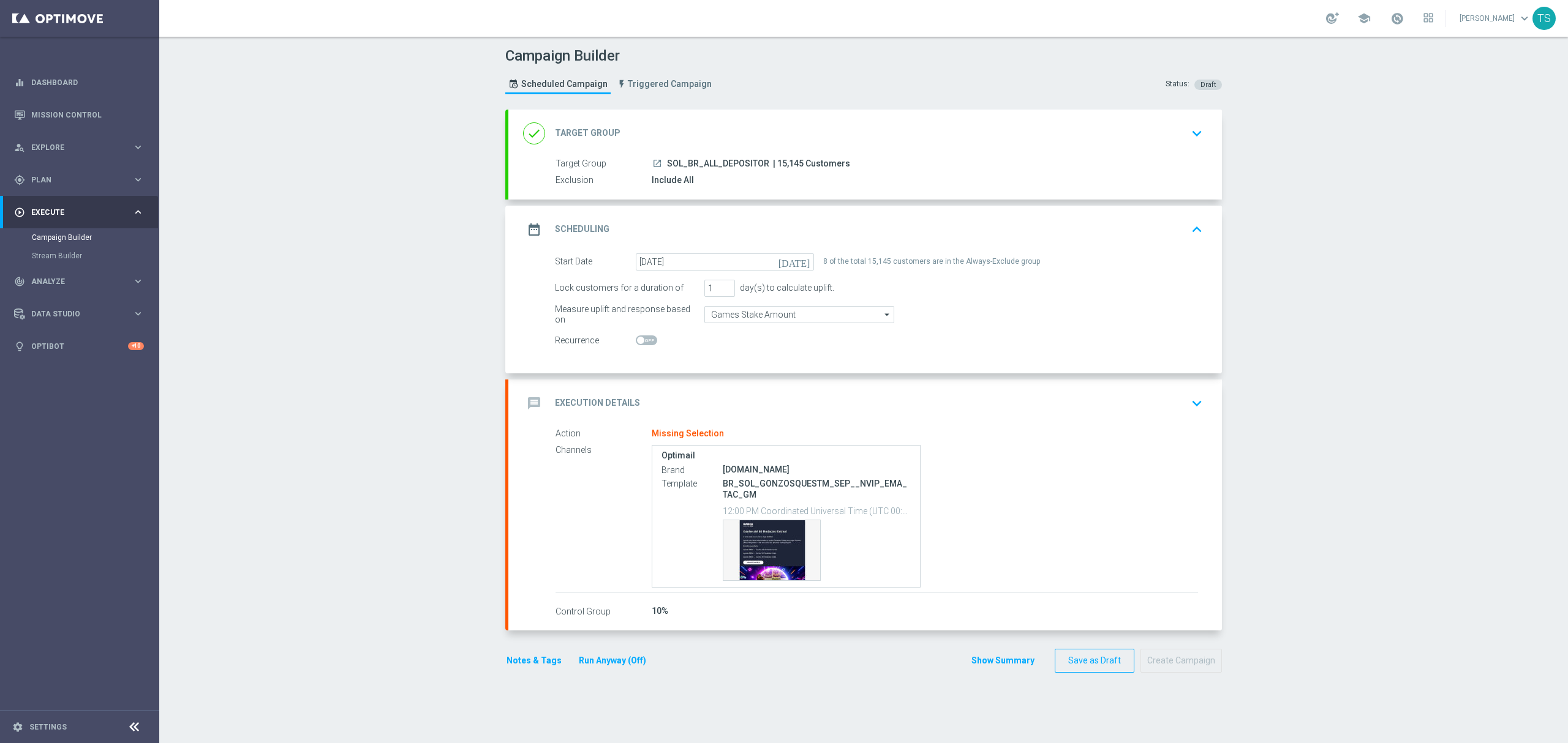
click at [1187, 228] on icon "keyboard_arrow_up" at bounding box center [1196, 229] width 18 height 18
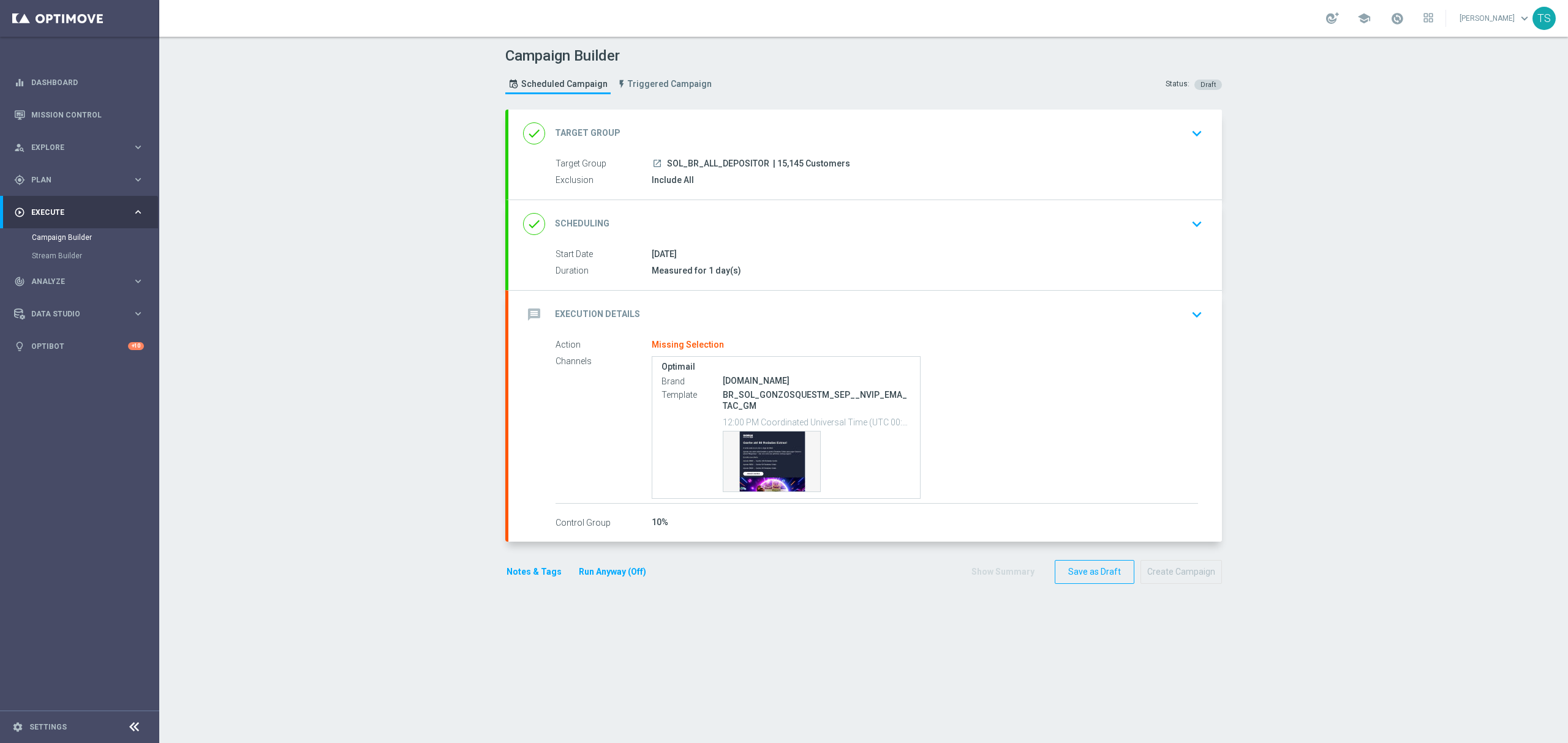
click at [1187, 310] on icon "keyboard_arrow_down" at bounding box center [1196, 314] width 18 height 18
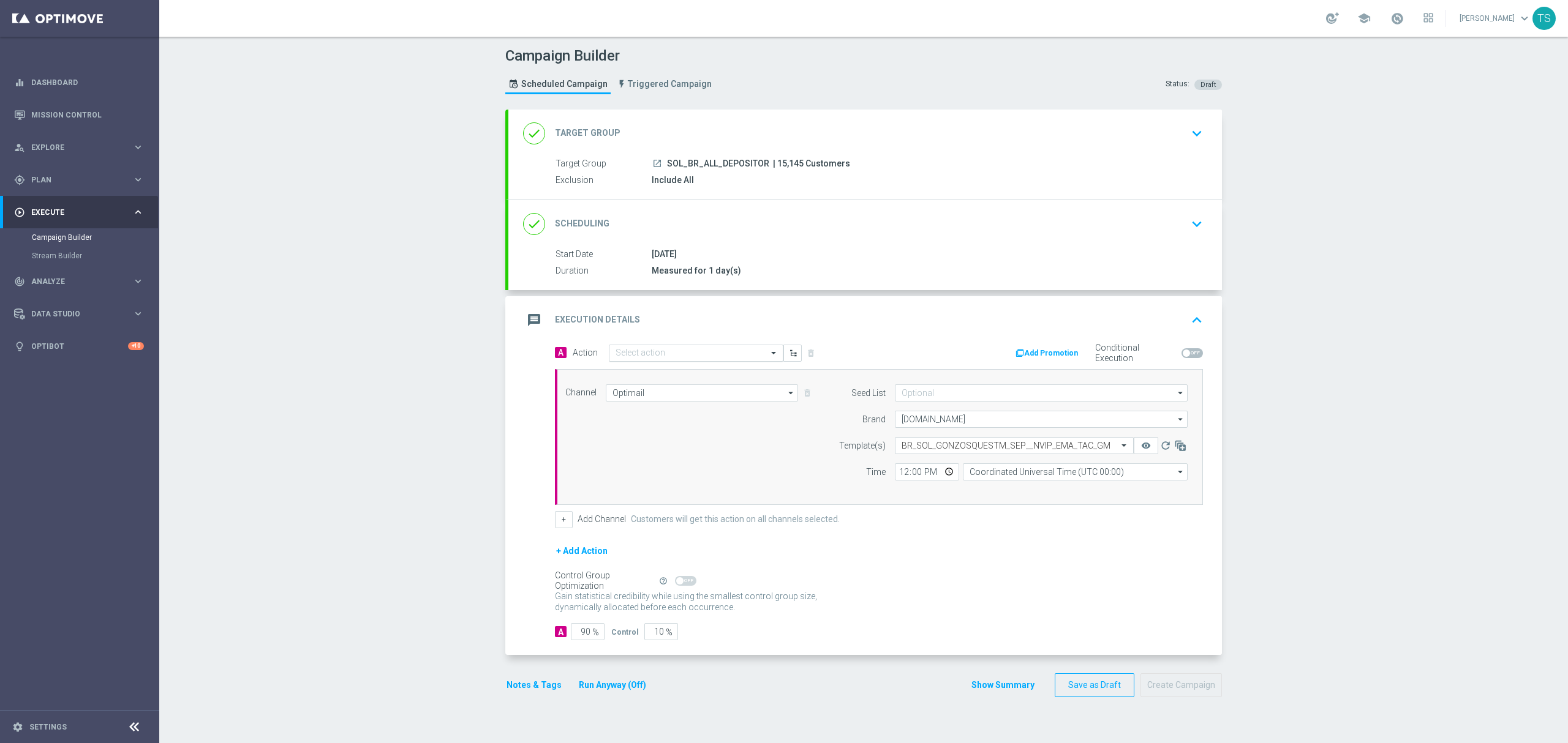
click at [729, 351] on input "text" at bounding box center [684, 353] width 137 height 10
type input "gonzo"
click at [731, 472] on label "BR_SOL_GONZOSQUESTM_SEP__NVIP_EMA_TAC_GM" at bounding box center [705, 473] width 180 height 10
click at [939, 471] on input "12:00" at bounding box center [927, 472] width 65 height 17
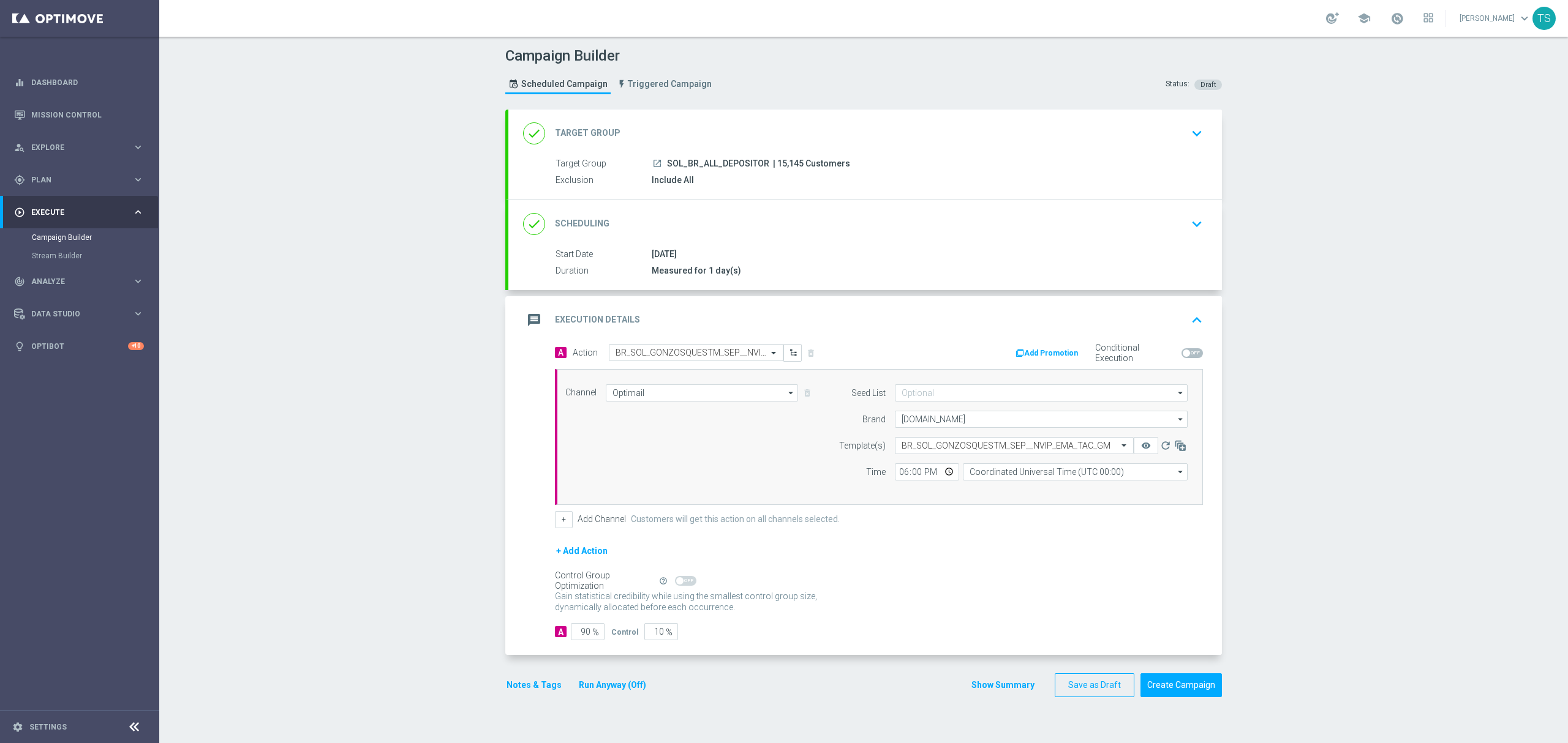
type input "18:00"
click at [1009, 565] on div "+ Add Action" at bounding box center [878, 559] width 648 height 30
click at [1045, 466] on input "Coordinated Universal Time (UTC 00:00)" at bounding box center [1075, 472] width 225 height 17
click at [1036, 490] on div "Brasilia Standard Time (Sao Paulo) (UTC -03:00)" at bounding box center [1068, 490] width 198 height 11
type input "Brasilia Standard Time (Sao Paulo) (UTC -03:00)"
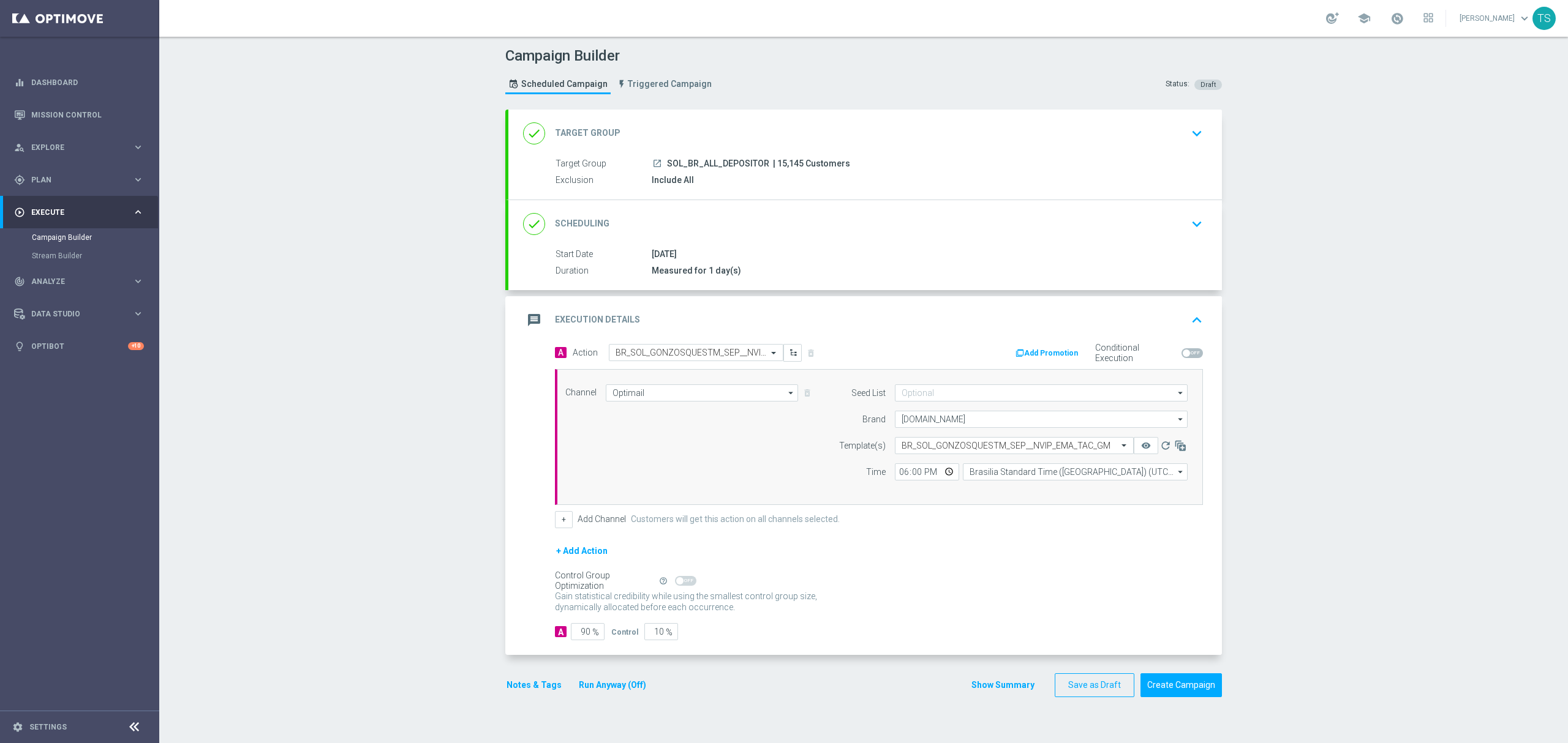
click at [1017, 582] on div "Control Group Optimization Self Optimizing Campaign help_outline" at bounding box center [878, 581] width 648 height 13
click at [559, 525] on button "+" at bounding box center [563, 520] width 18 height 17
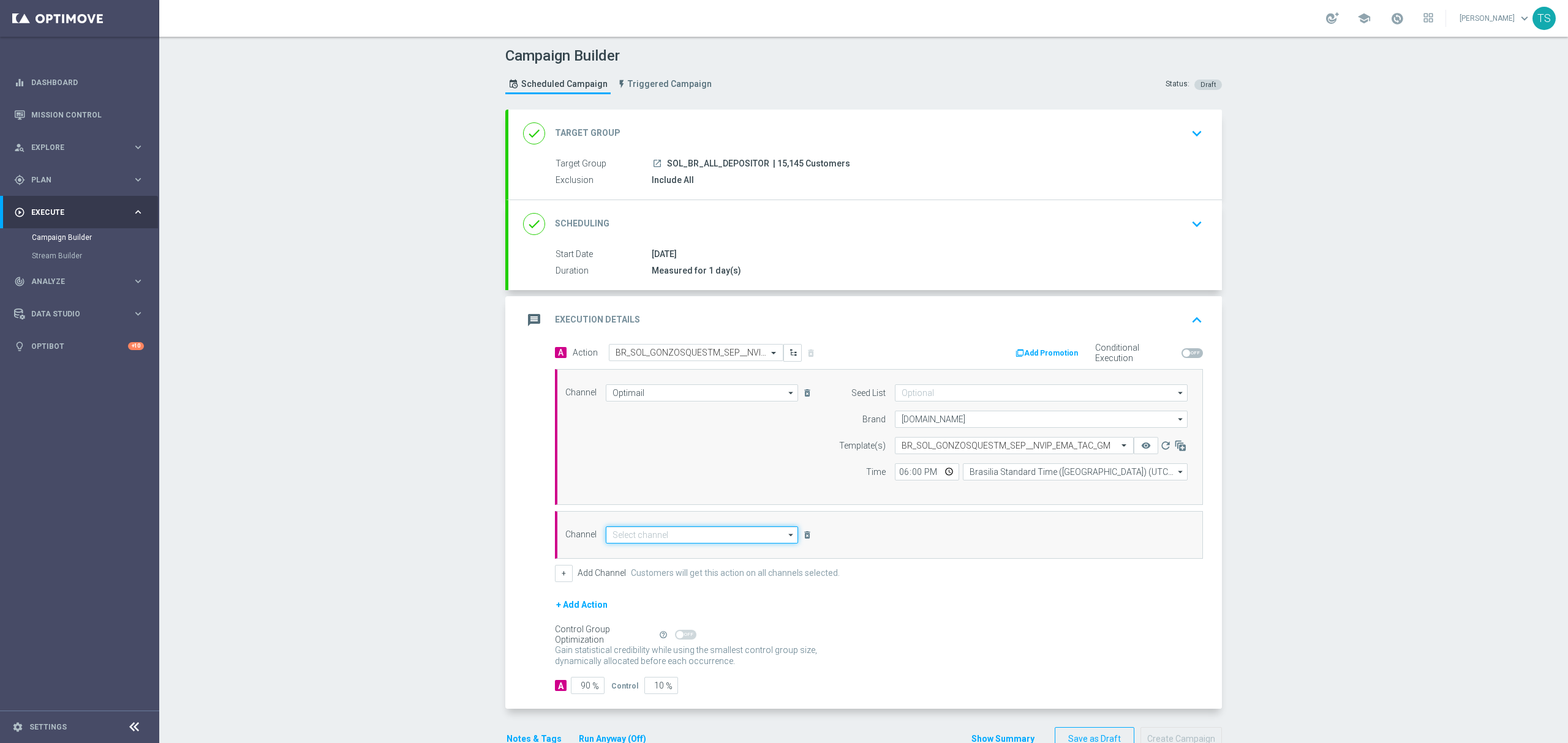
click at [655, 532] on input at bounding box center [702, 536] width 192 height 17
click at [665, 575] on div "Embedded Messaging" at bounding box center [651, 572] width 76 height 11
type input "Embedded Messaging"
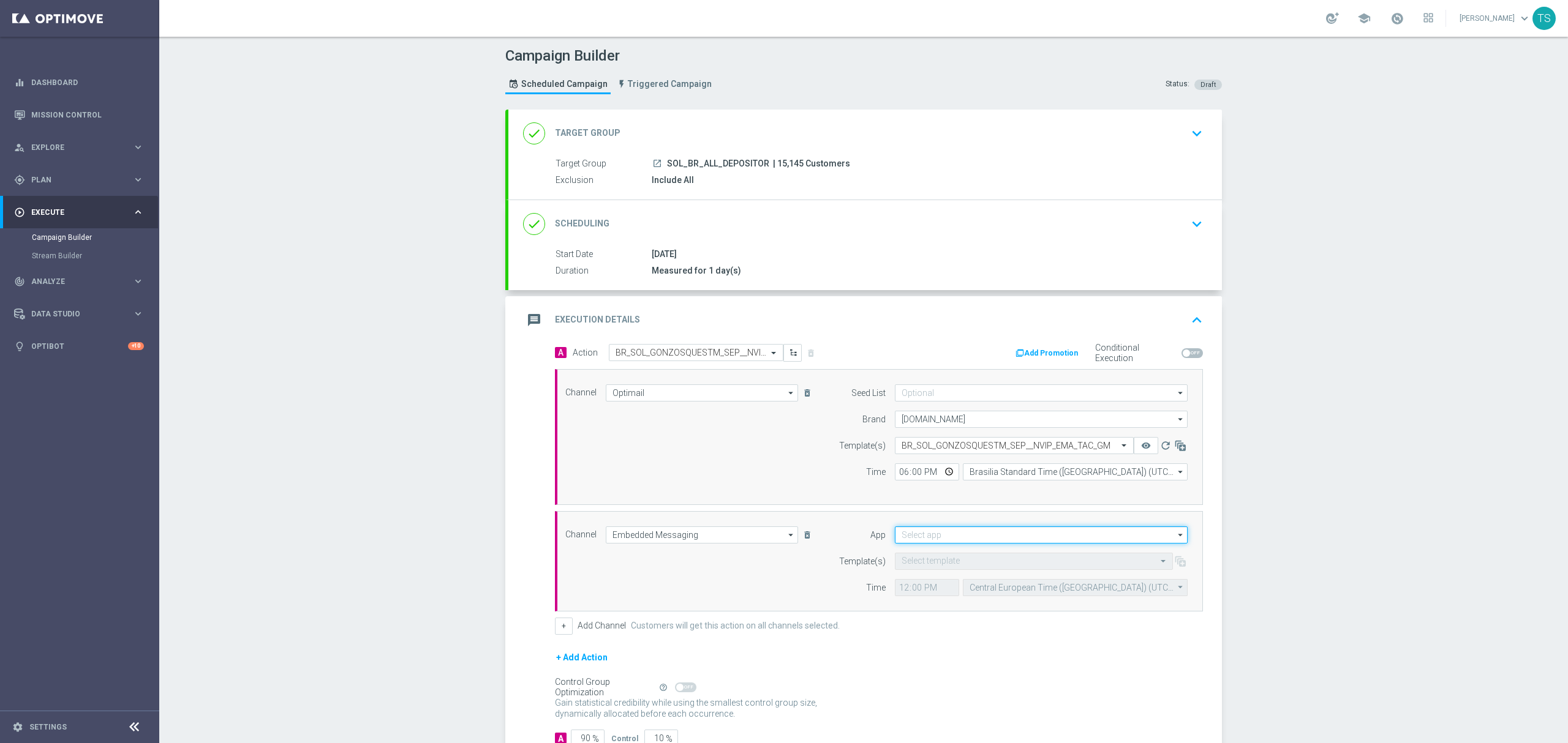
click at [941, 538] on input at bounding box center [1041, 536] width 293 height 17
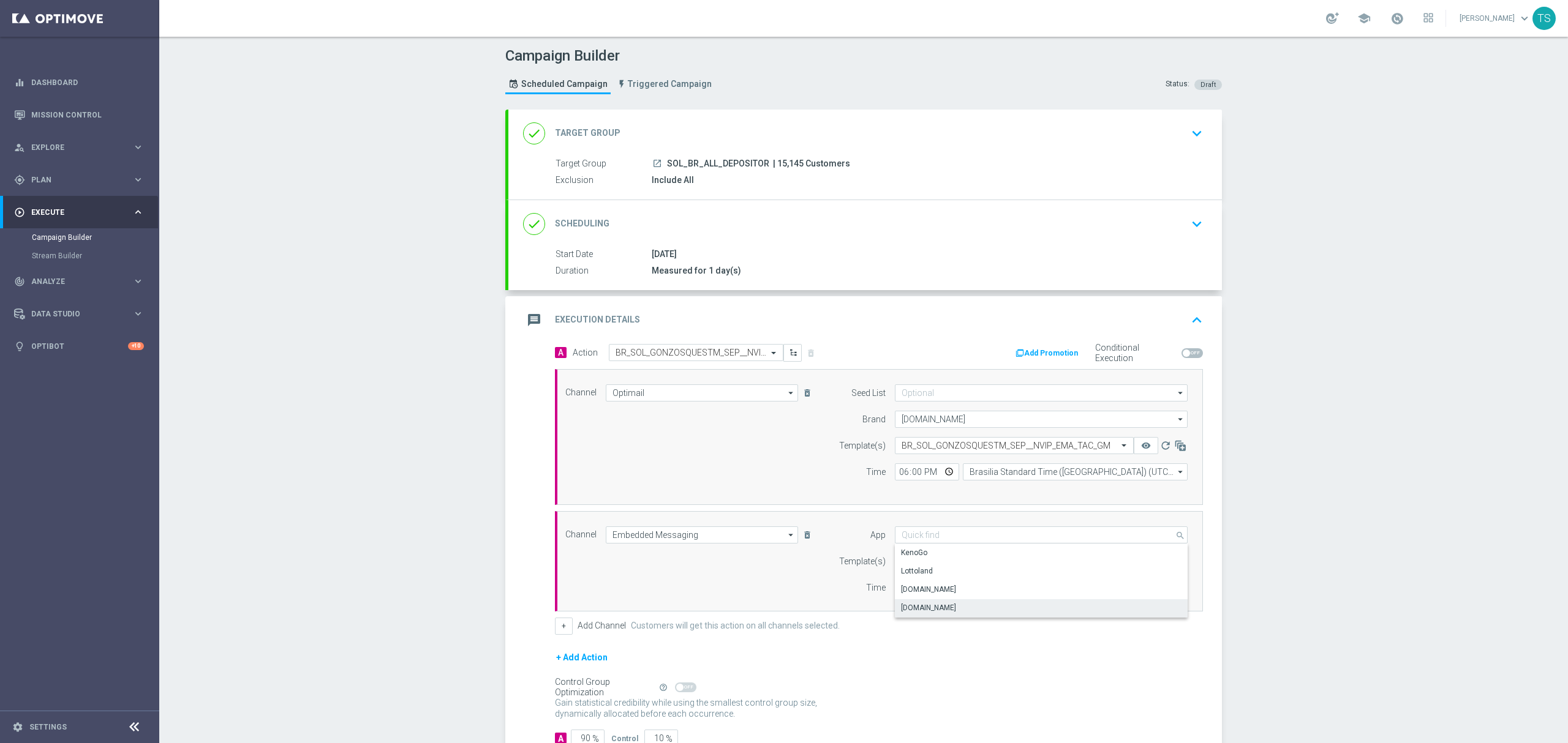
click at [936, 613] on div "Sorteonline.bet.br" at bounding box center [929, 608] width 55 height 11
type input "Sorteonline.bet.br"
click at [934, 566] on input "text" at bounding box center [1022, 561] width 240 height 10
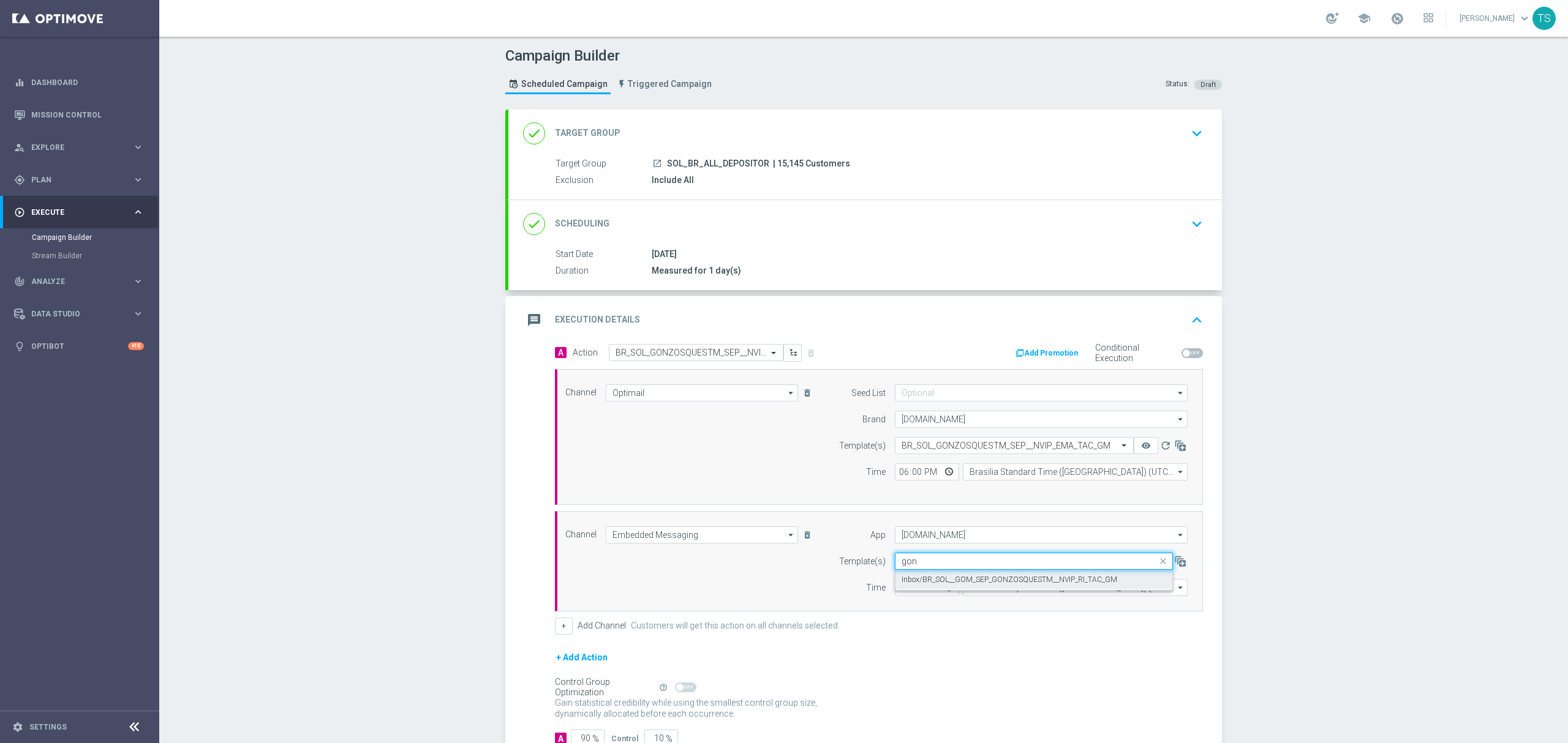
click at [953, 588] on div "Inbox/BR_SOL__GOM_SEP_GONZOSQUESTM__NVIP_RI_TAC_GM" at bounding box center [1034, 579] width 265 height 20
type input "gon"
click at [944, 596] on input "12:00" at bounding box center [927, 588] width 65 height 17
type input "18:00"
click at [1049, 585] on input "Central European Time (Budapest) (UTC +02:00)" at bounding box center [1075, 588] width 225 height 17
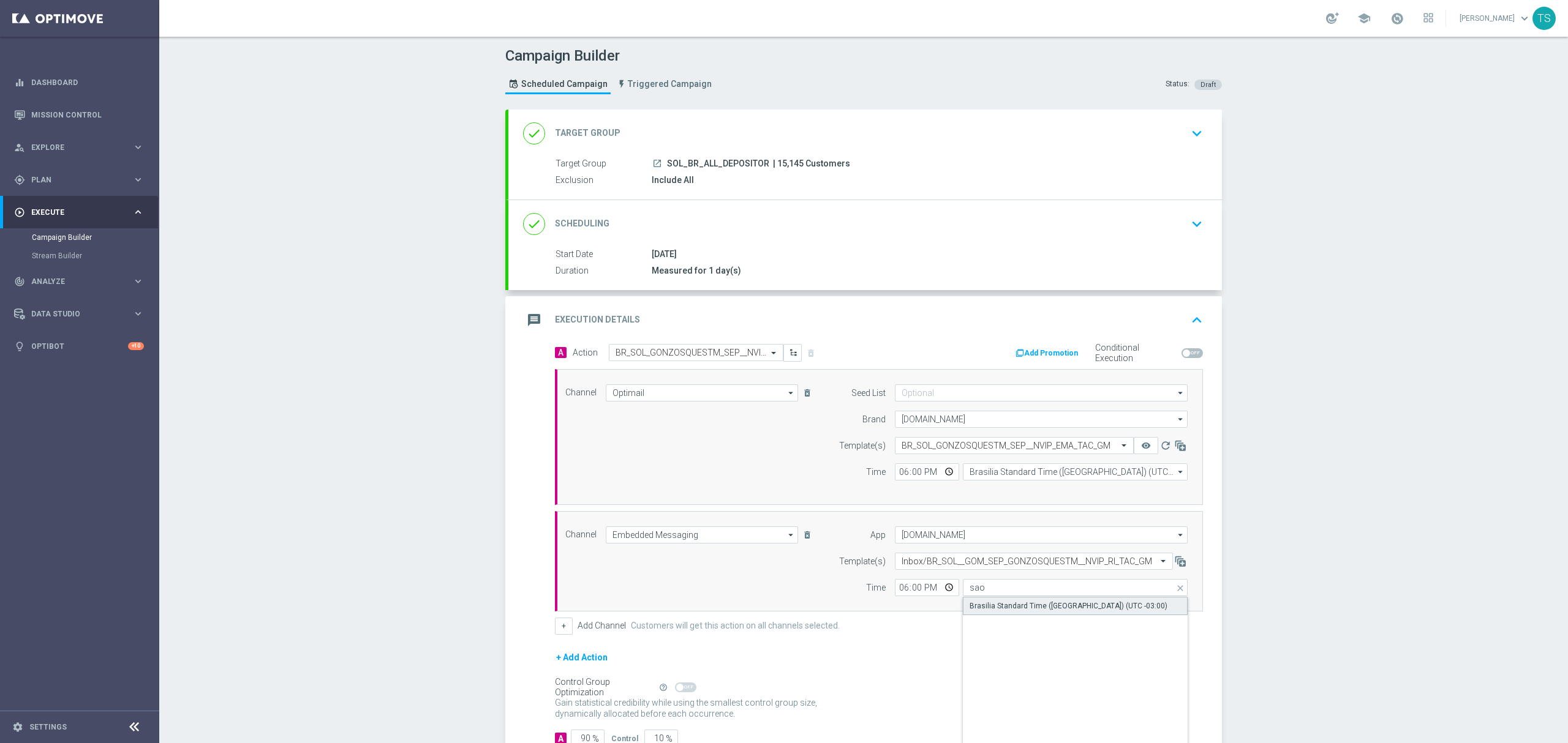
click at [1047, 604] on div "Brasilia Standard Time (Sao Paulo) (UTC -03:00)" at bounding box center [1068, 607] width 198 height 11
type input "Brasilia Standard Time (Sao Paulo) (UTC -03:00)"
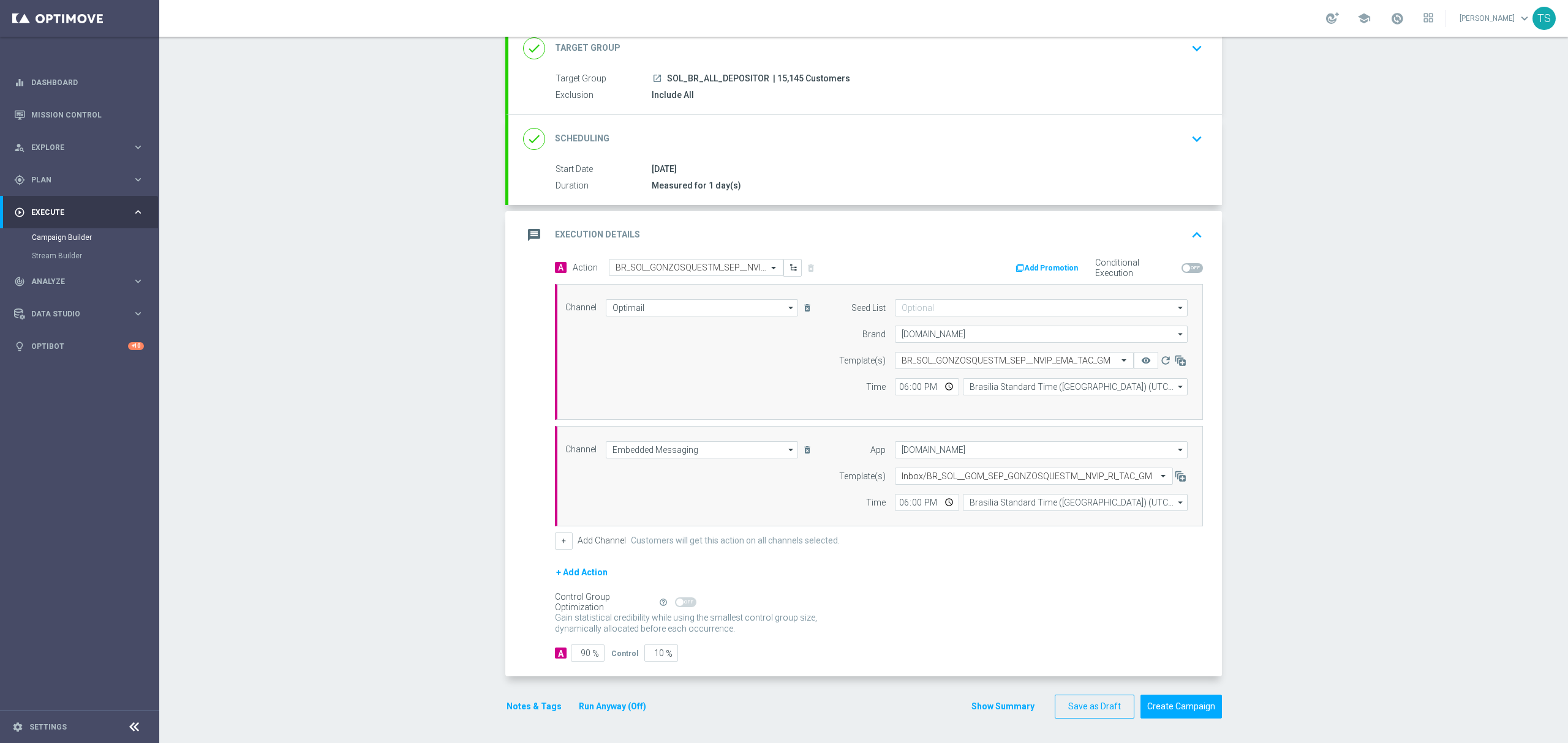
scroll to position [88, 0]
click at [584, 655] on input "90" at bounding box center [587, 654] width 33 height 17
click at [584, 655] on input "90" at bounding box center [587, 654] width 33 height 17
drag, startPoint x: 583, startPoint y: 656, endPoint x: 575, endPoint y: 656, distance: 8.0
click at [576, 656] on input "90" at bounding box center [587, 654] width 33 height 17
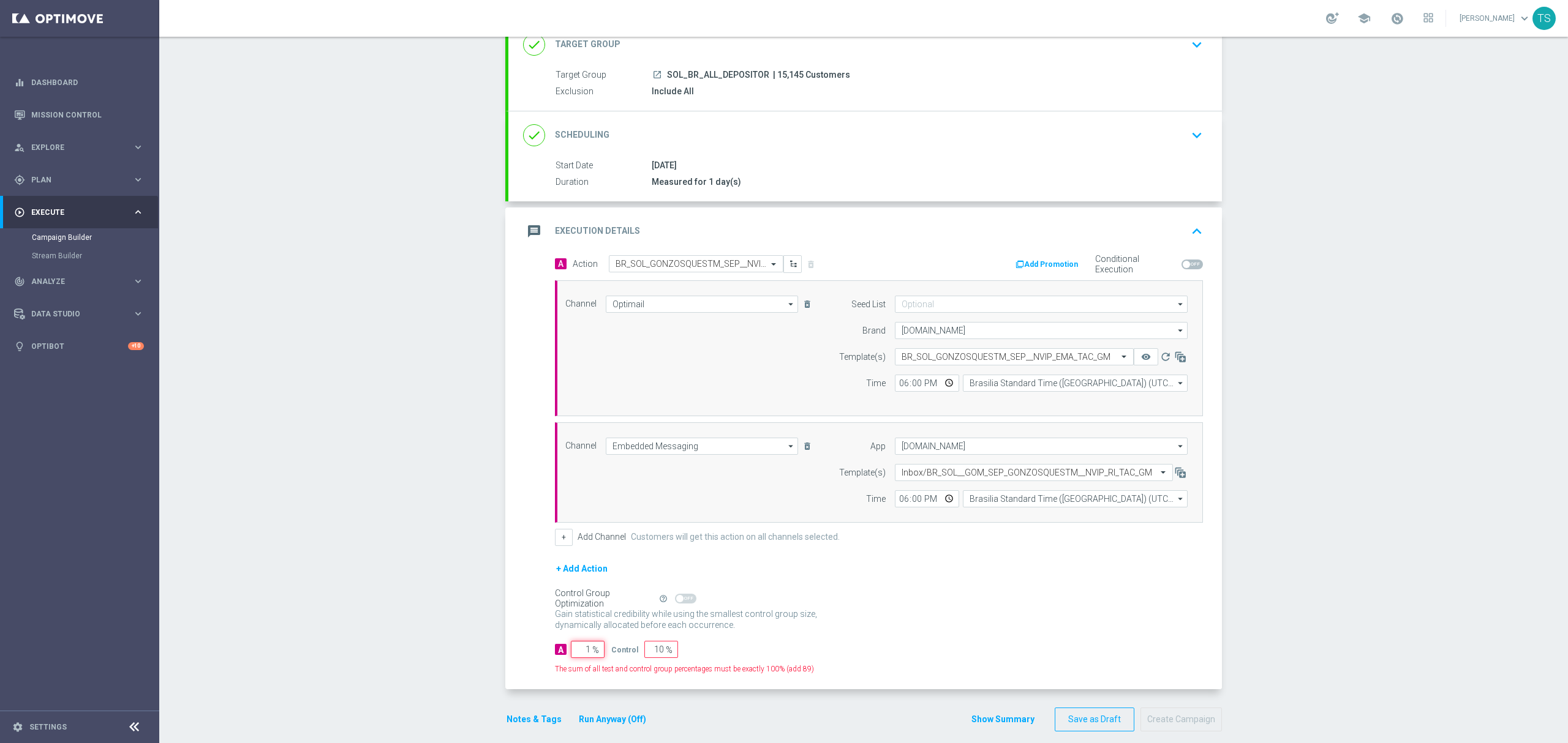
type input "10"
type input "90"
type input "100"
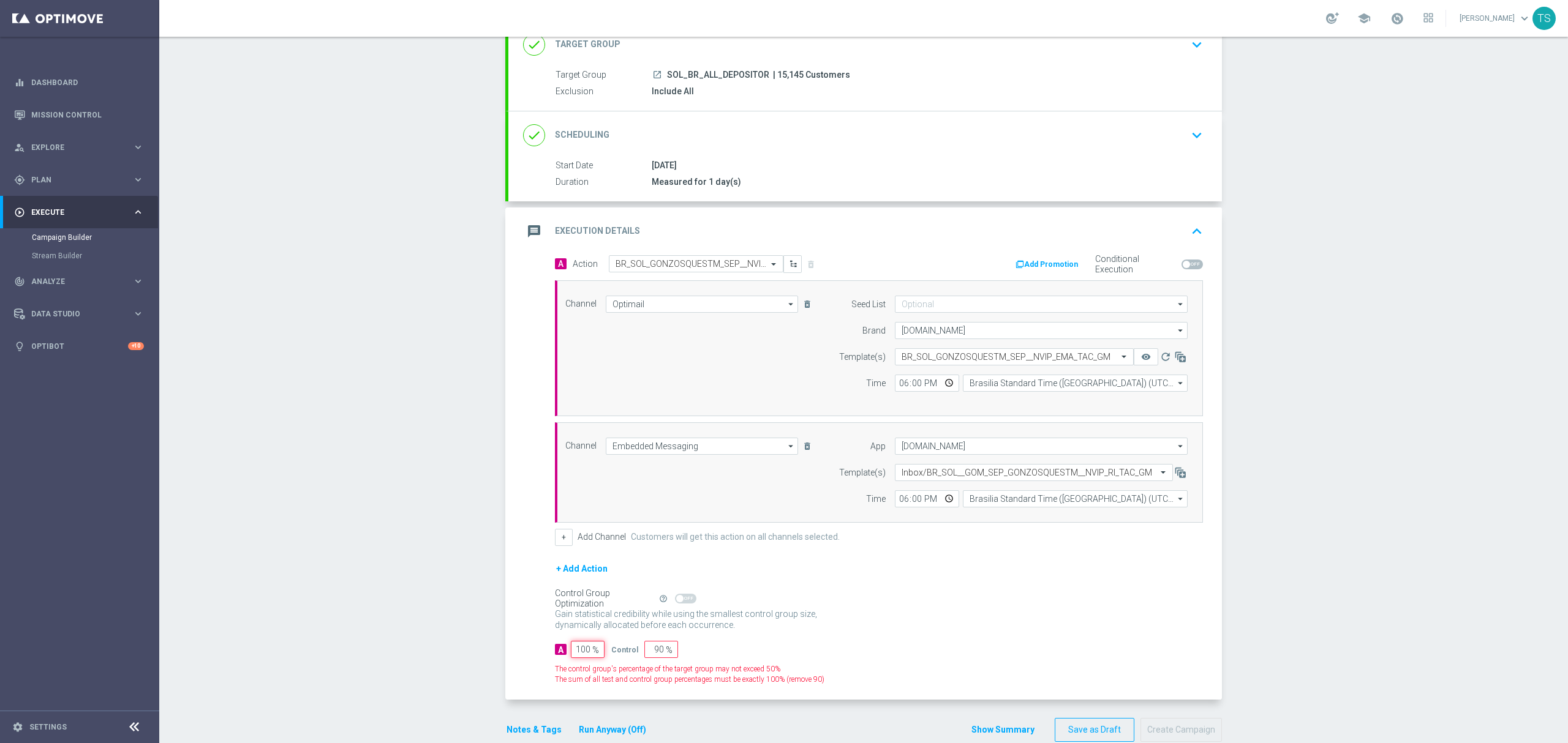
type input "0"
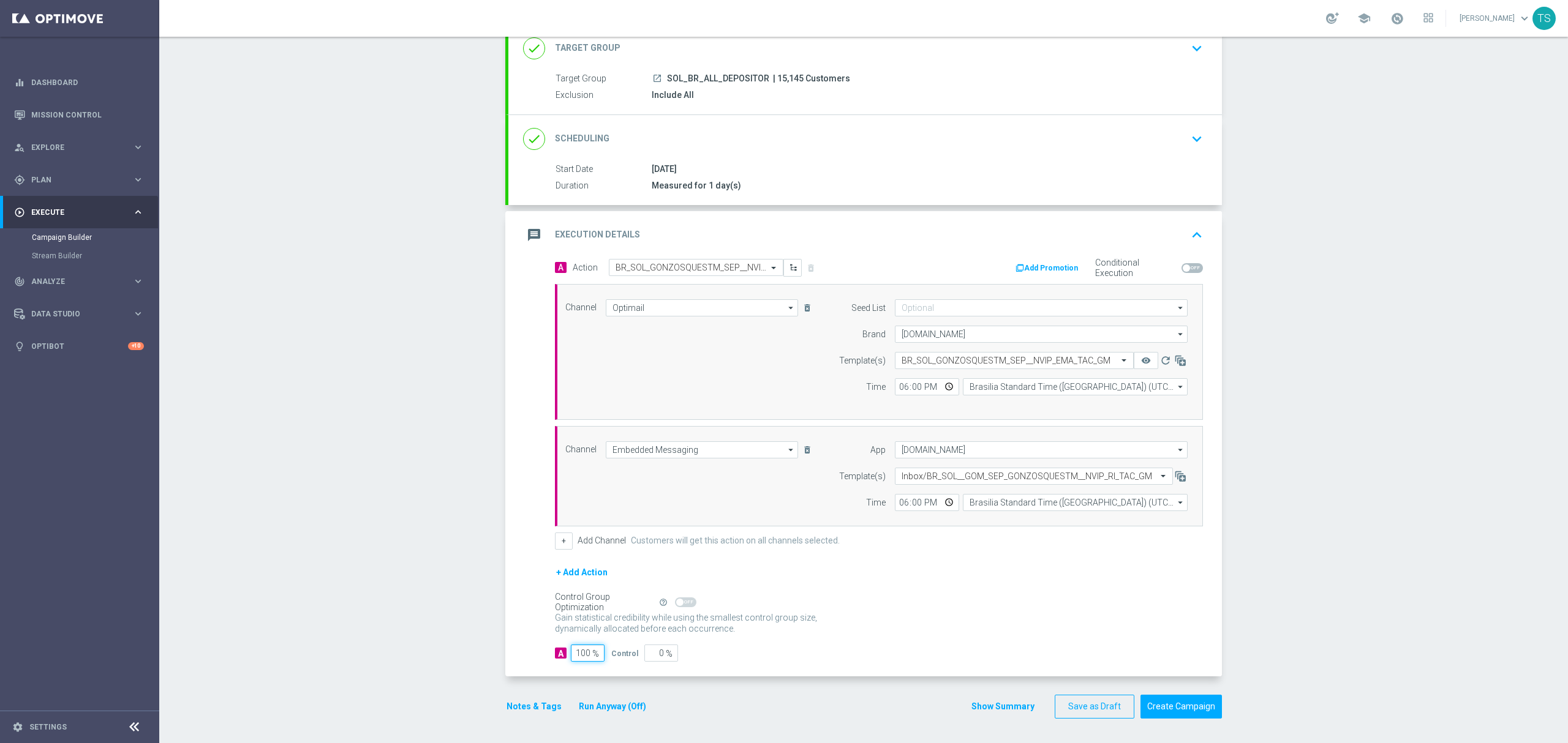
type input "100"
click at [1011, 615] on div "Gain statistical credibility while using the smallest control group size, dynam…" at bounding box center [878, 624] width 648 height 29
click at [1182, 715] on button "Create Campaign" at bounding box center [1182, 707] width 82 height 24
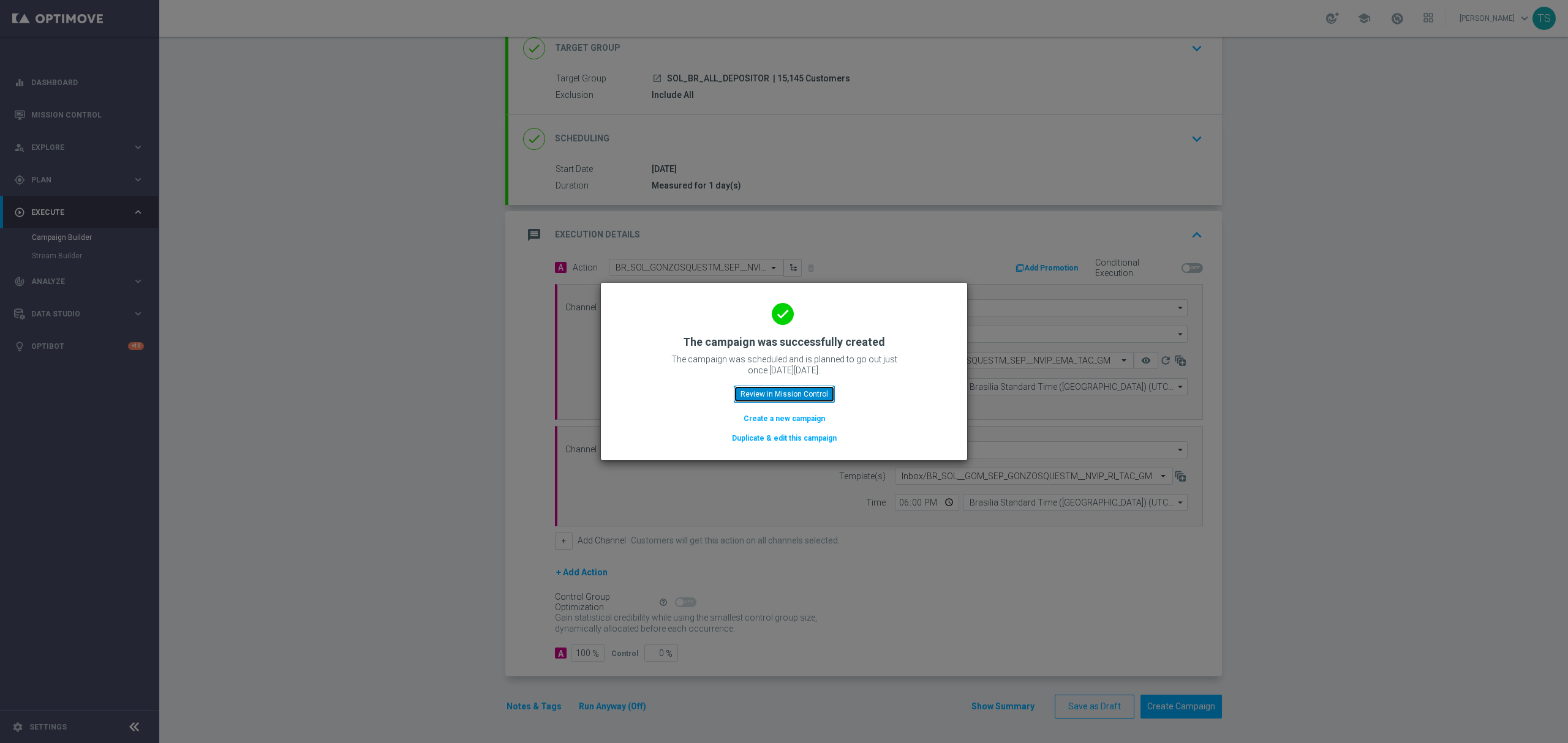
click at [781, 396] on button "Review in Mission Control" at bounding box center [784, 395] width 101 height 17
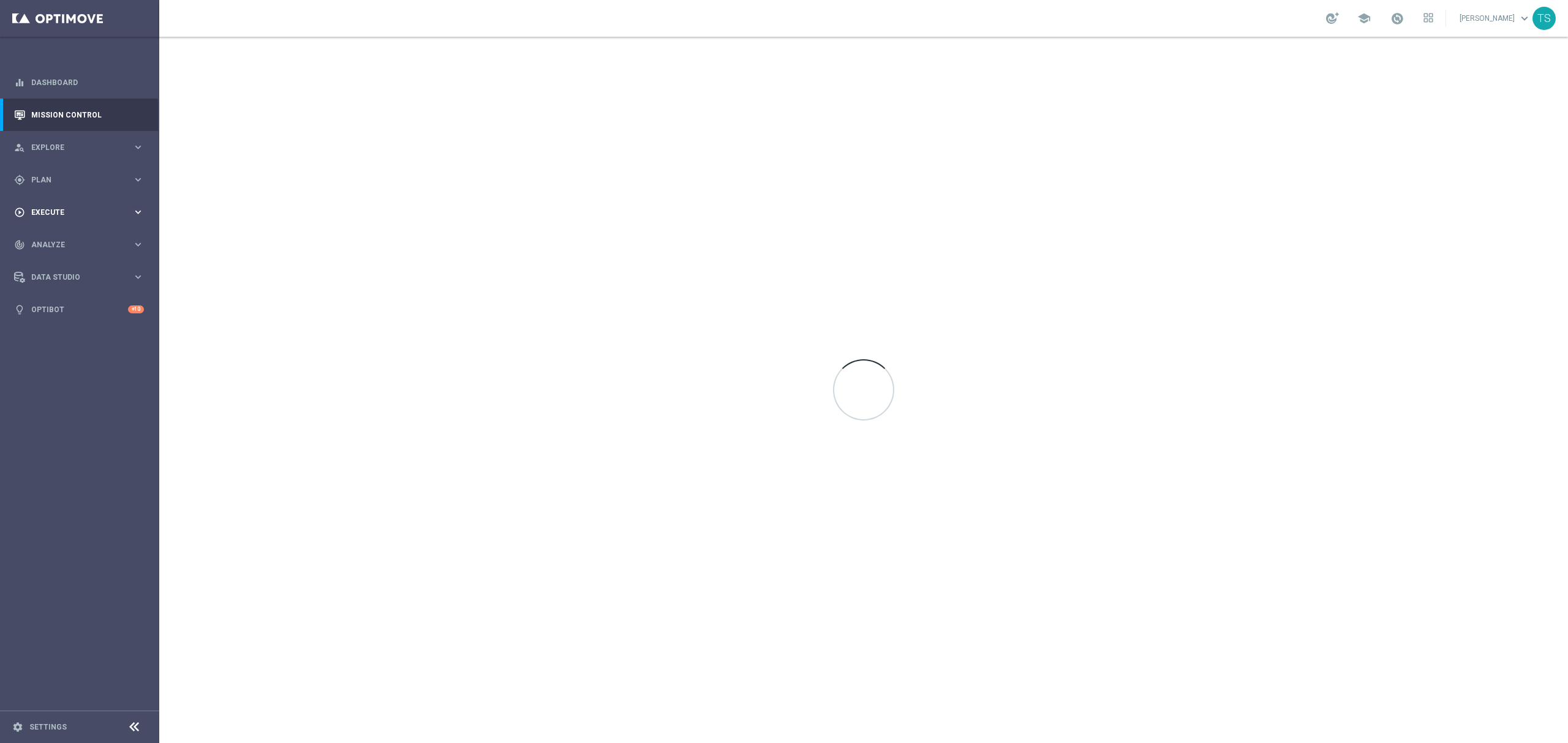
click at [58, 225] on div "play_circle_outline Execute keyboard_arrow_right" at bounding box center [79, 212] width 158 height 32
click at [65, 174] on div "gps_fixed Plan" at bounding box center [73, 180] width 118 height 11
click at [57, 261] on link "Optimail" at bounding box center [83, 260] width 89 height 10
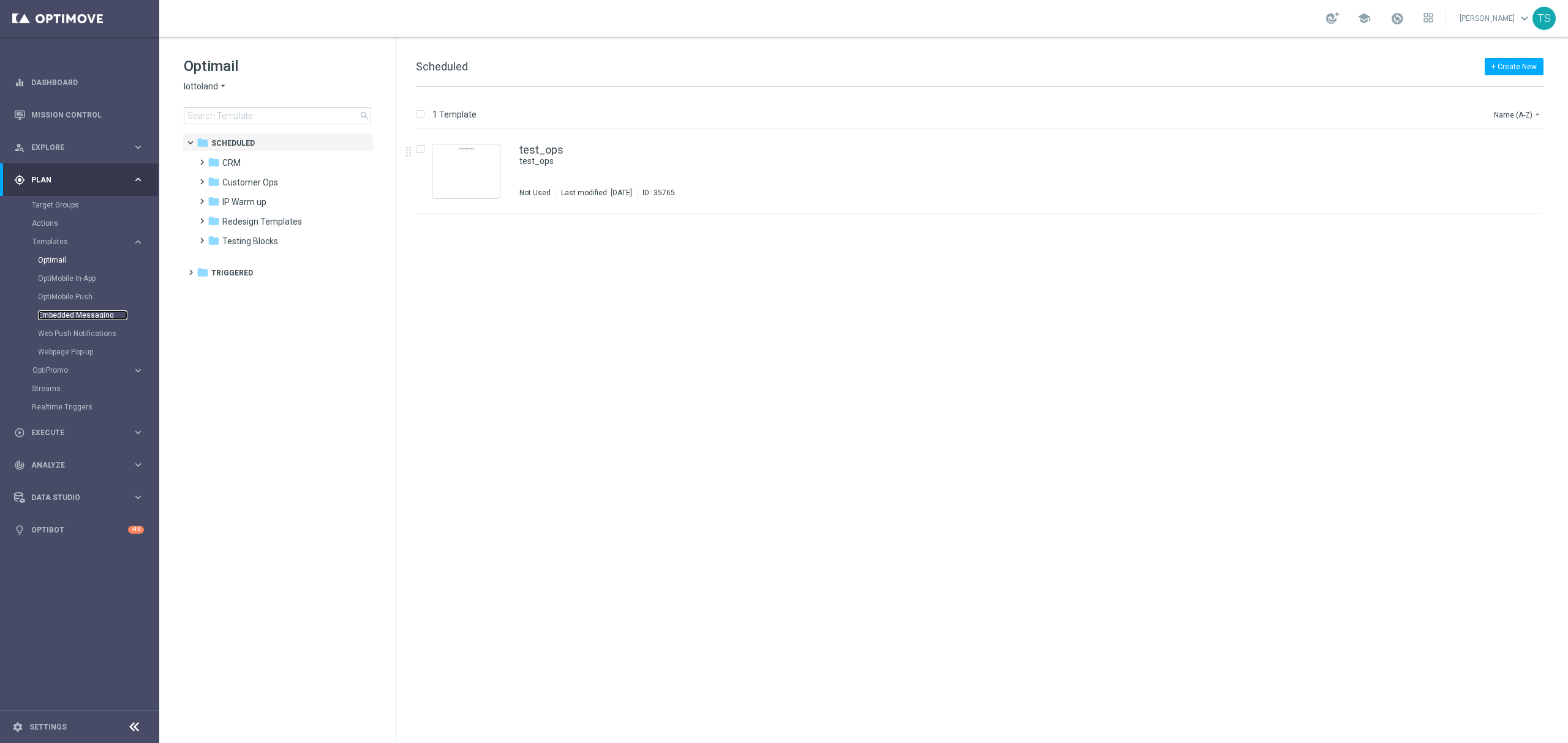
click at [69, 319] on link "Embedded Messaging" at bounding box center [83, 315] width 89 height 10
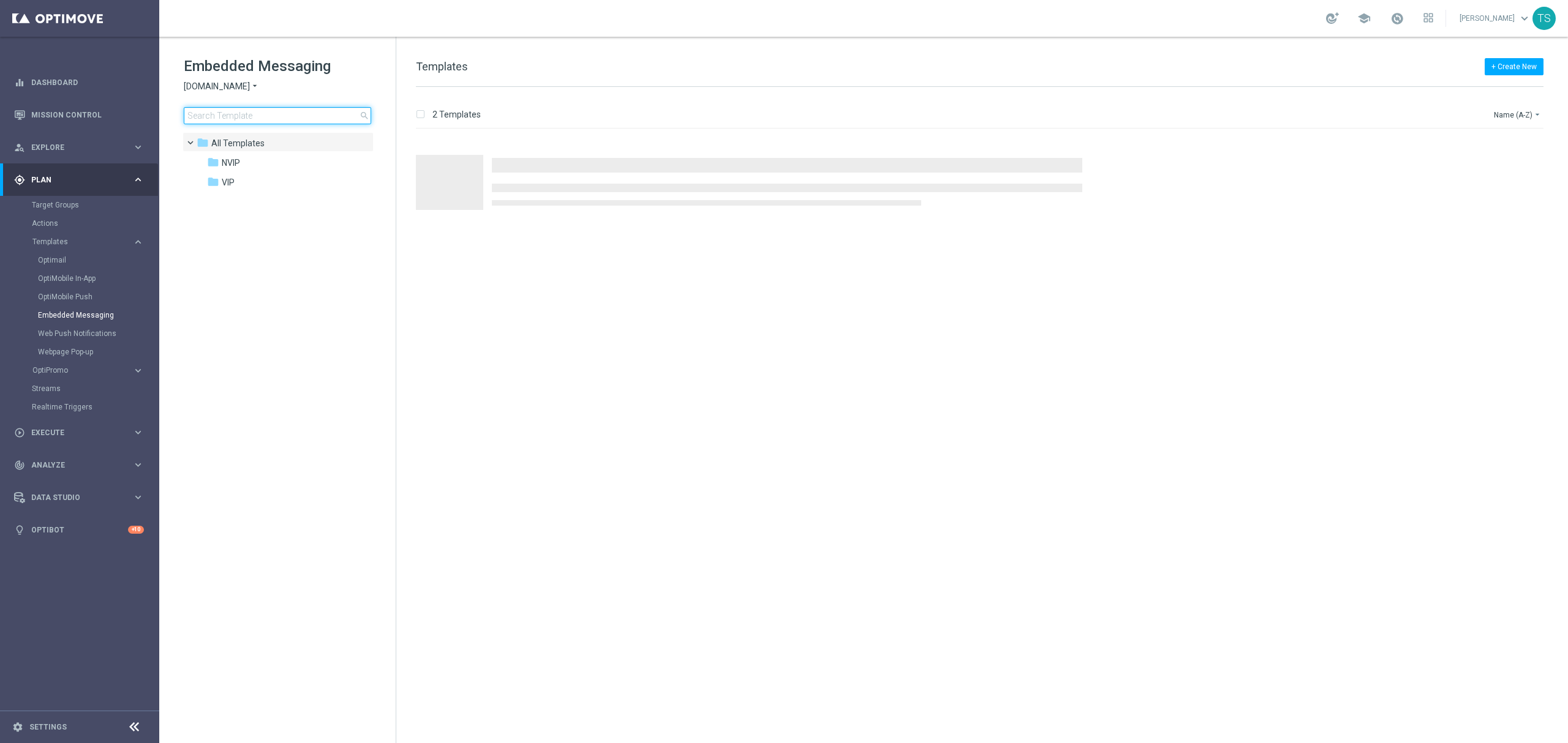
click at [289, 110] on input at bounding box center [277, 116] width 187 height 17
type input "gonzo"
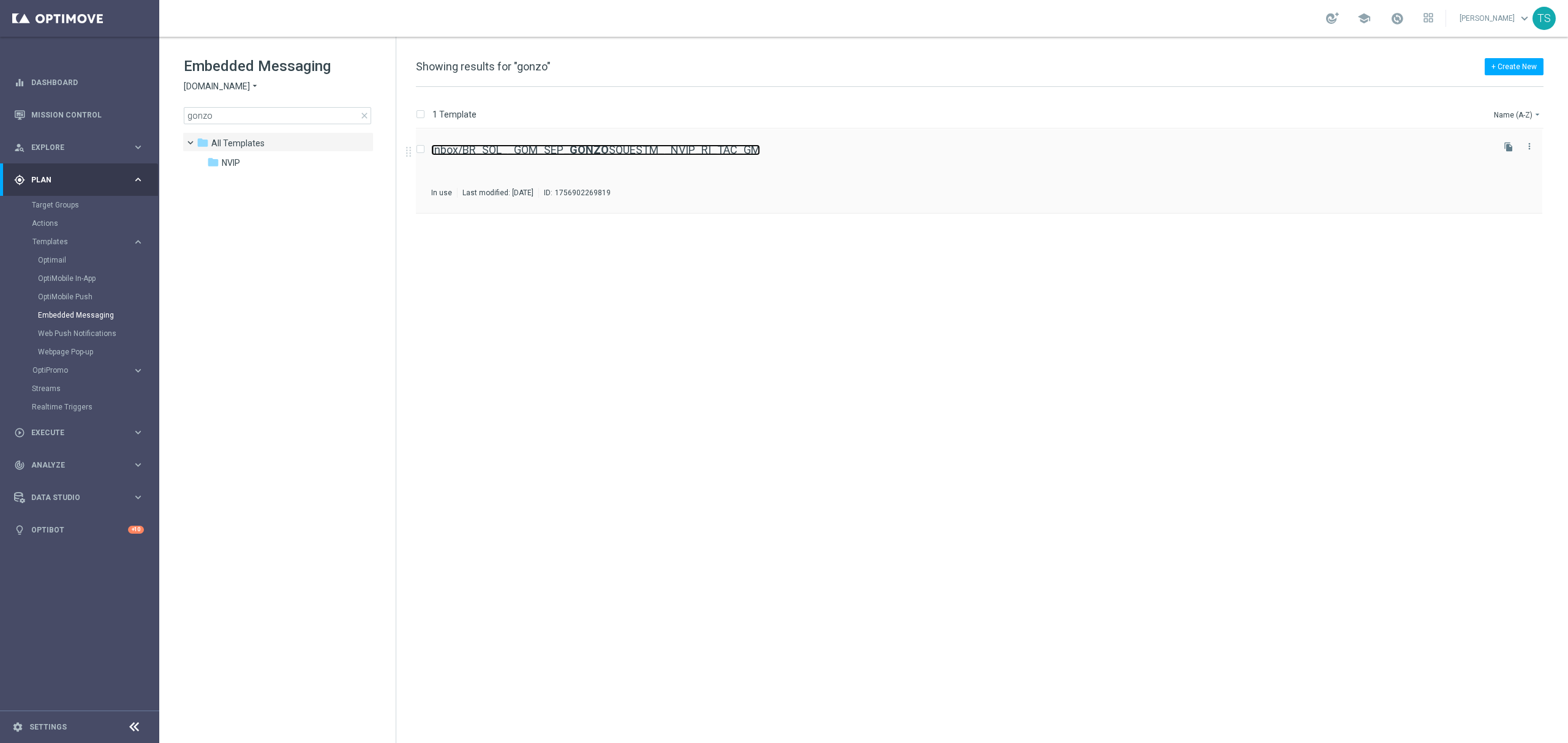
click at [642, 148] on link "Inbox/BR_SOL__GOM_SEP_ GONZO SQUESTM__NVIP_RI_TAC_GM" at bounding box center [596, 150] width 329 height 11
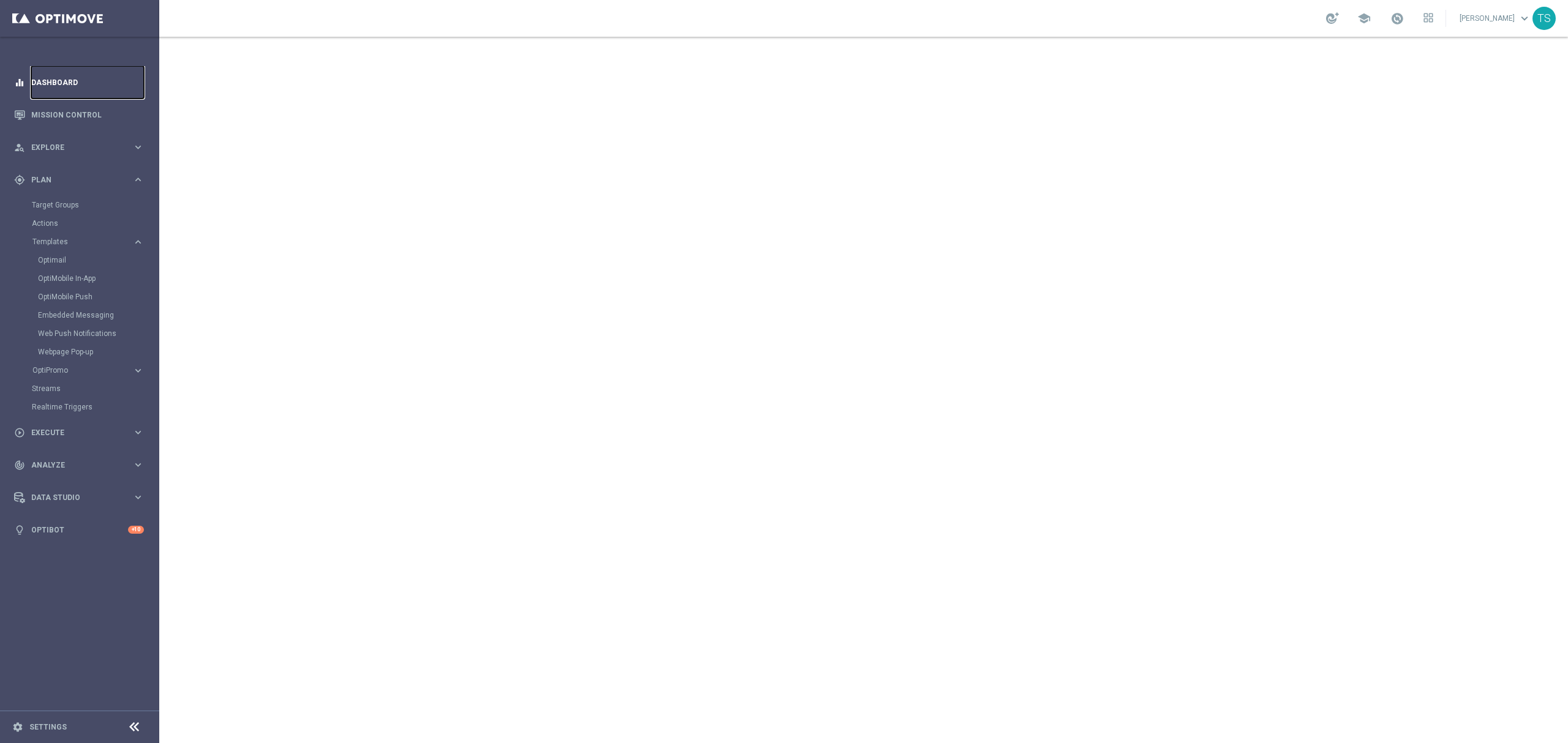
click at [65, 84] on link "Dashboard" at bounding box center [88, 83] width 112 height 32
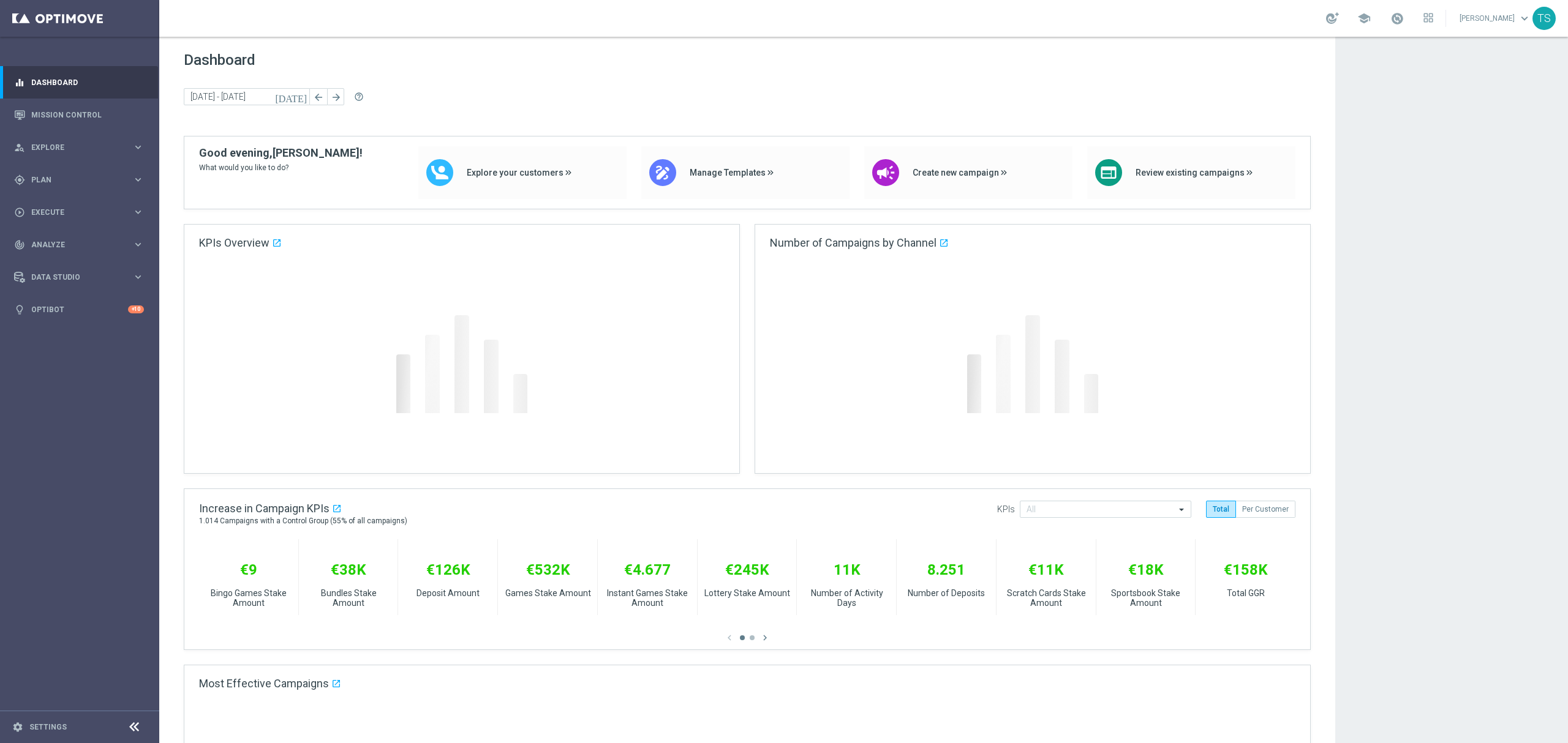
click at [302, 96] on icon "today" at bounding box center [291, 97] width 33 height 11
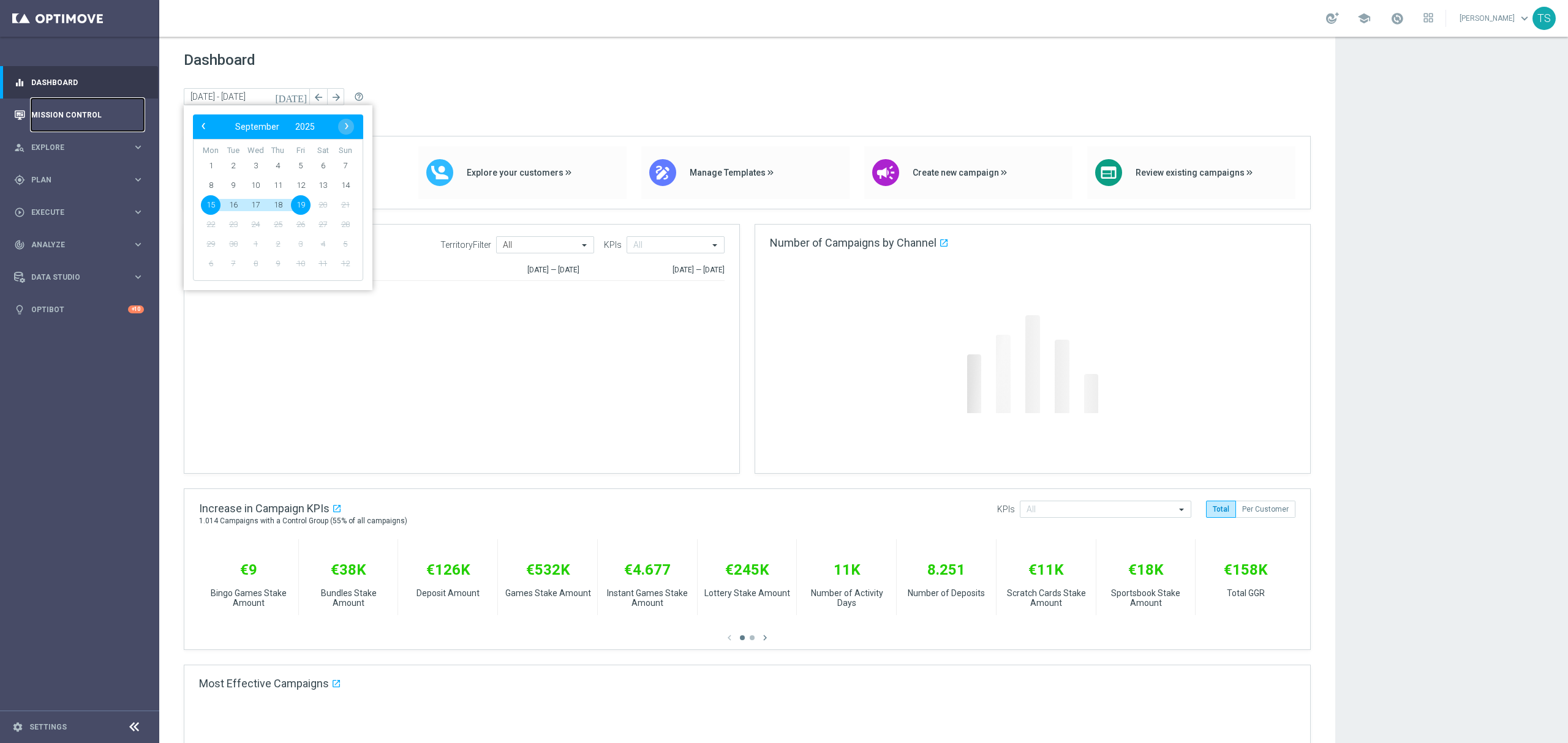
click at [104, 118] on link "Mission Control" at bounding box center [88, 115] width 112 height 32
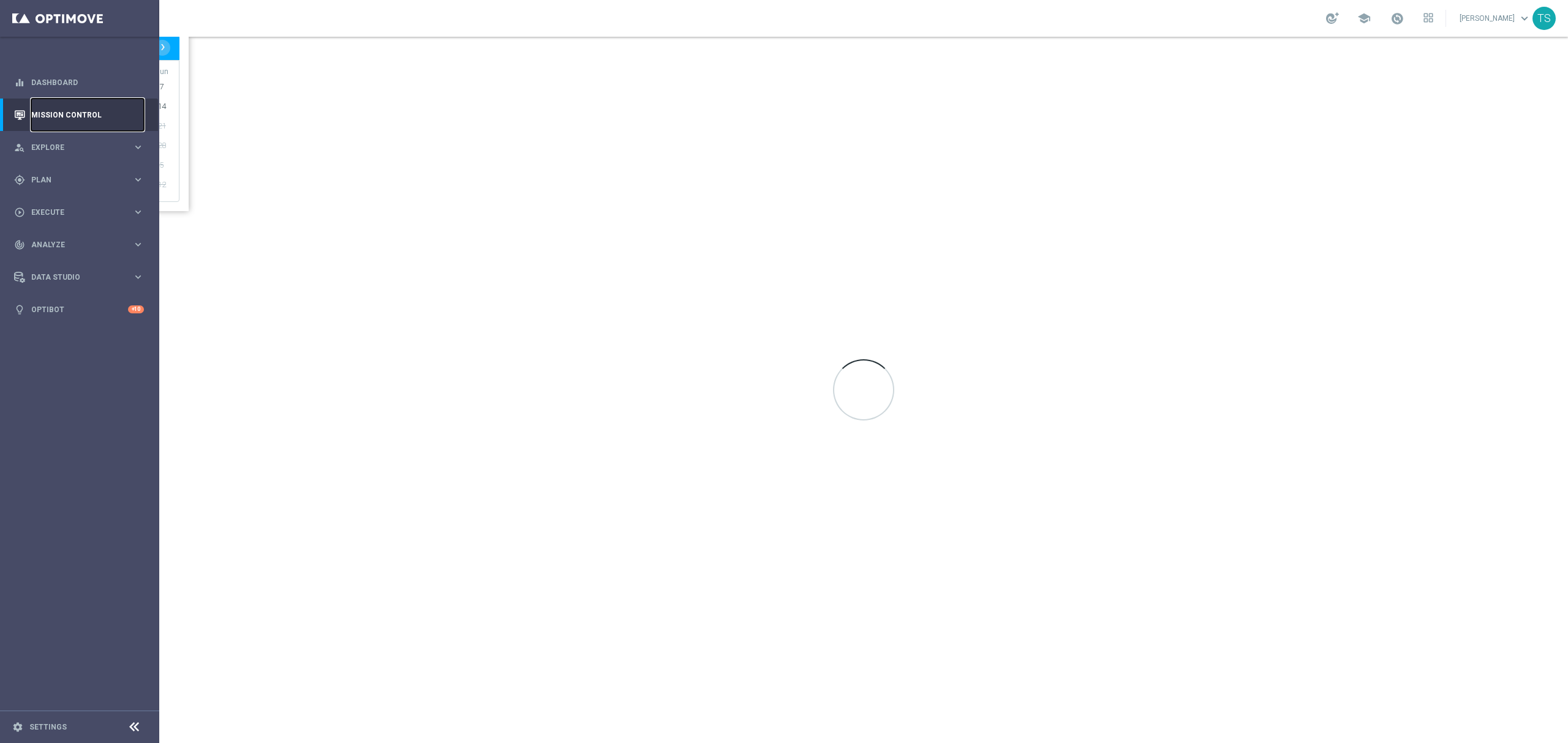
click at [92, 111] on link "Mission Control" at bounding box center [88, 115] width 112 height 32
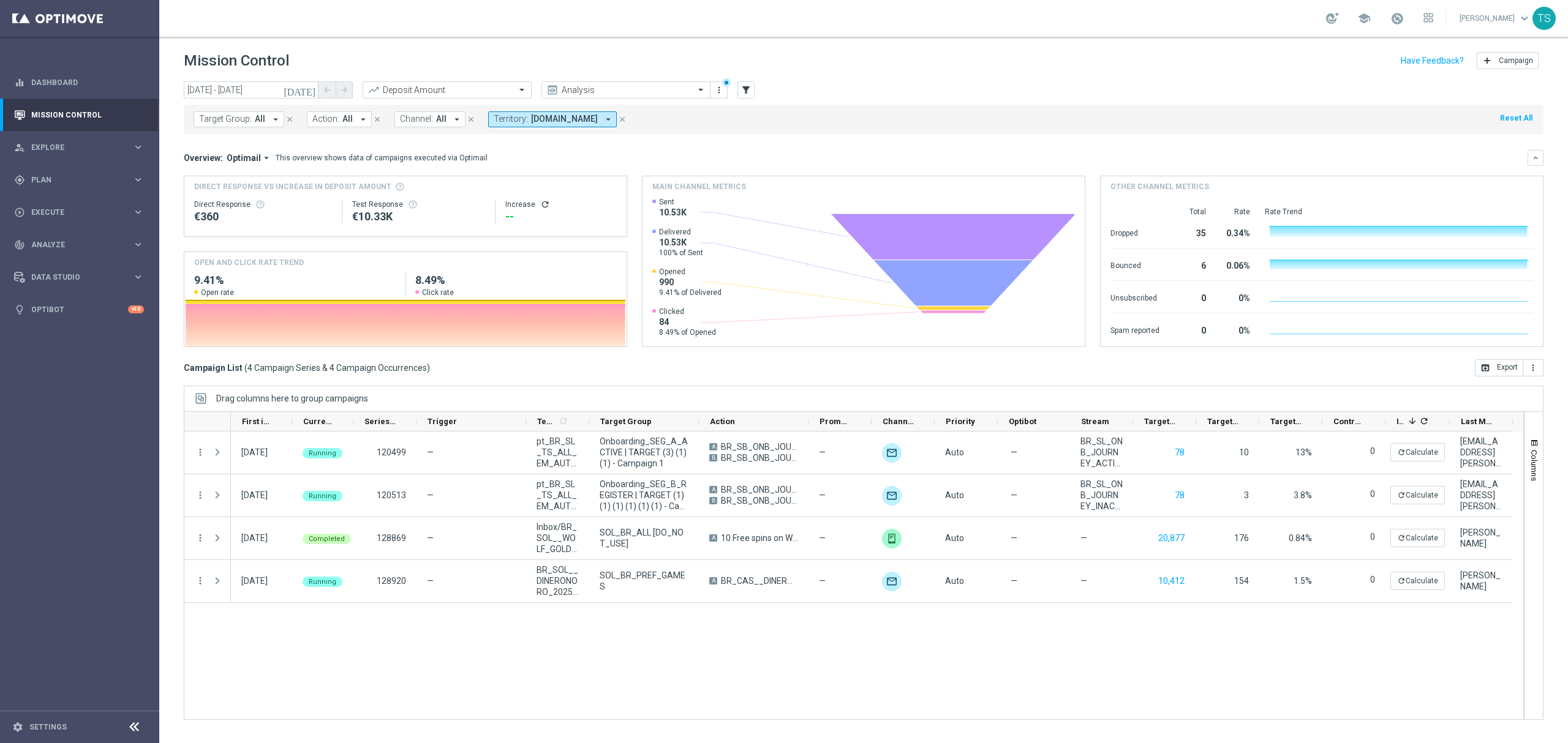
click at [315, 88] on icon "today" at bounding box center [300, 90] width 33 height 11
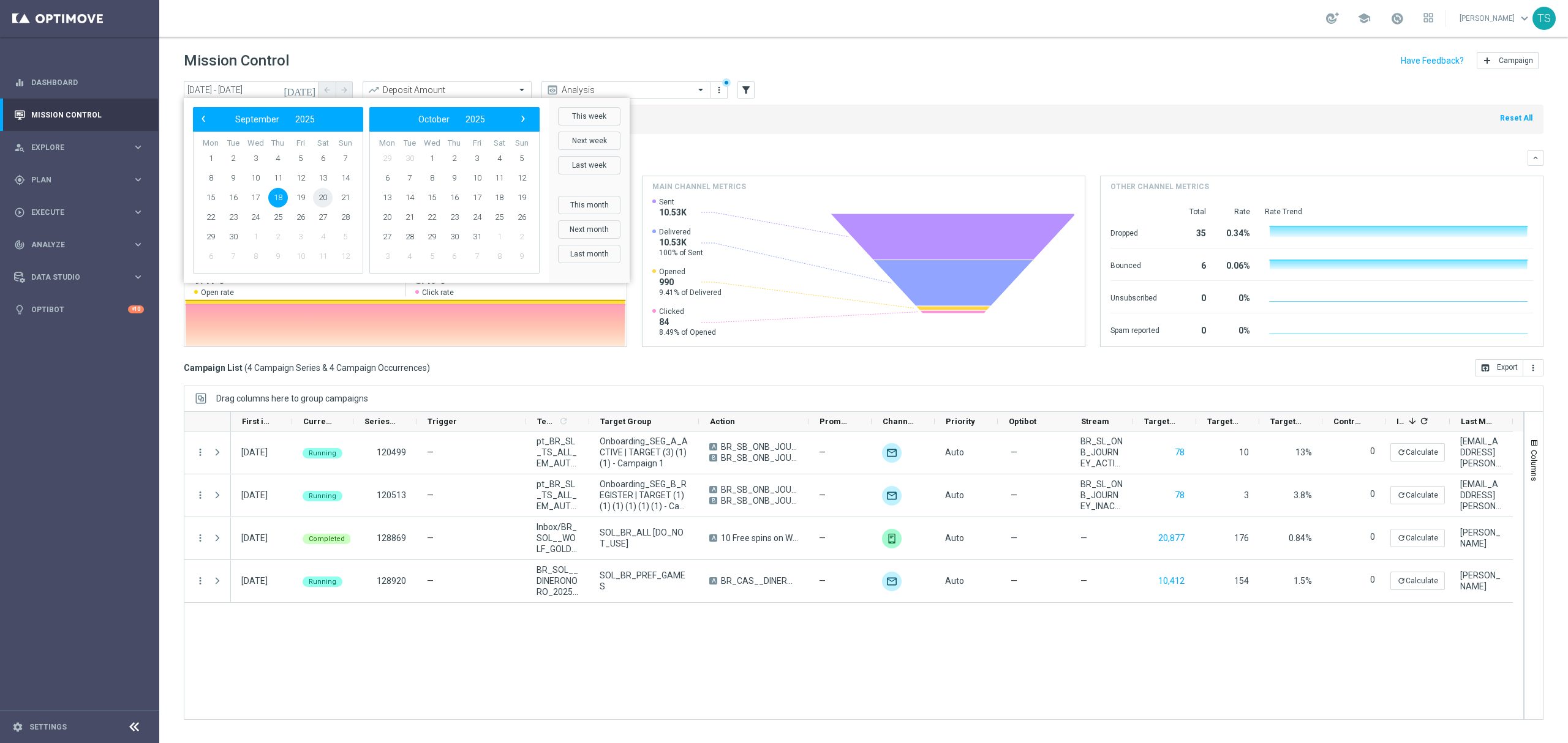
click at [317, 196] on span "20" at bounding box center [323, 198] width 20 height 20
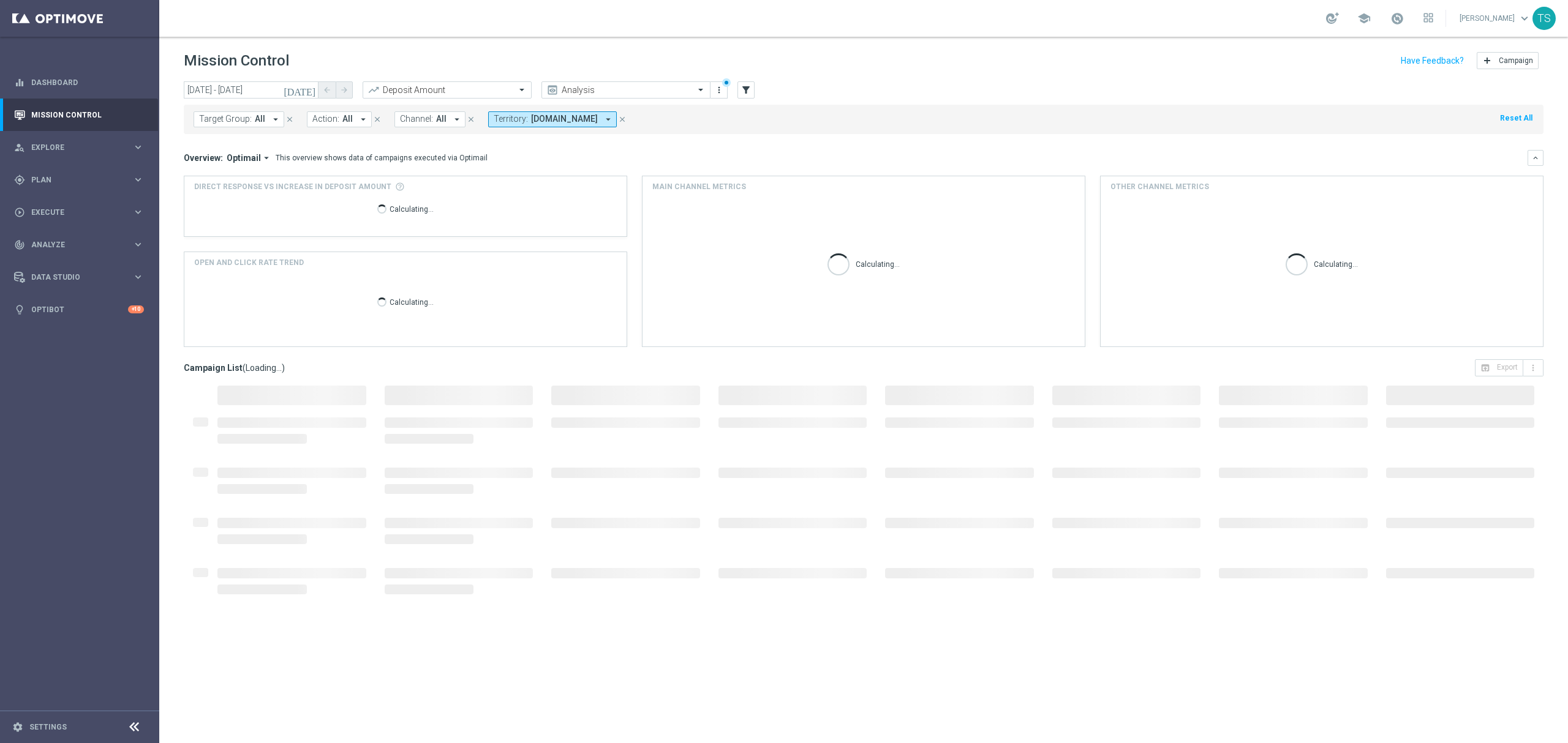
type input "20 Sep 2025 - 20 Sep 2025"
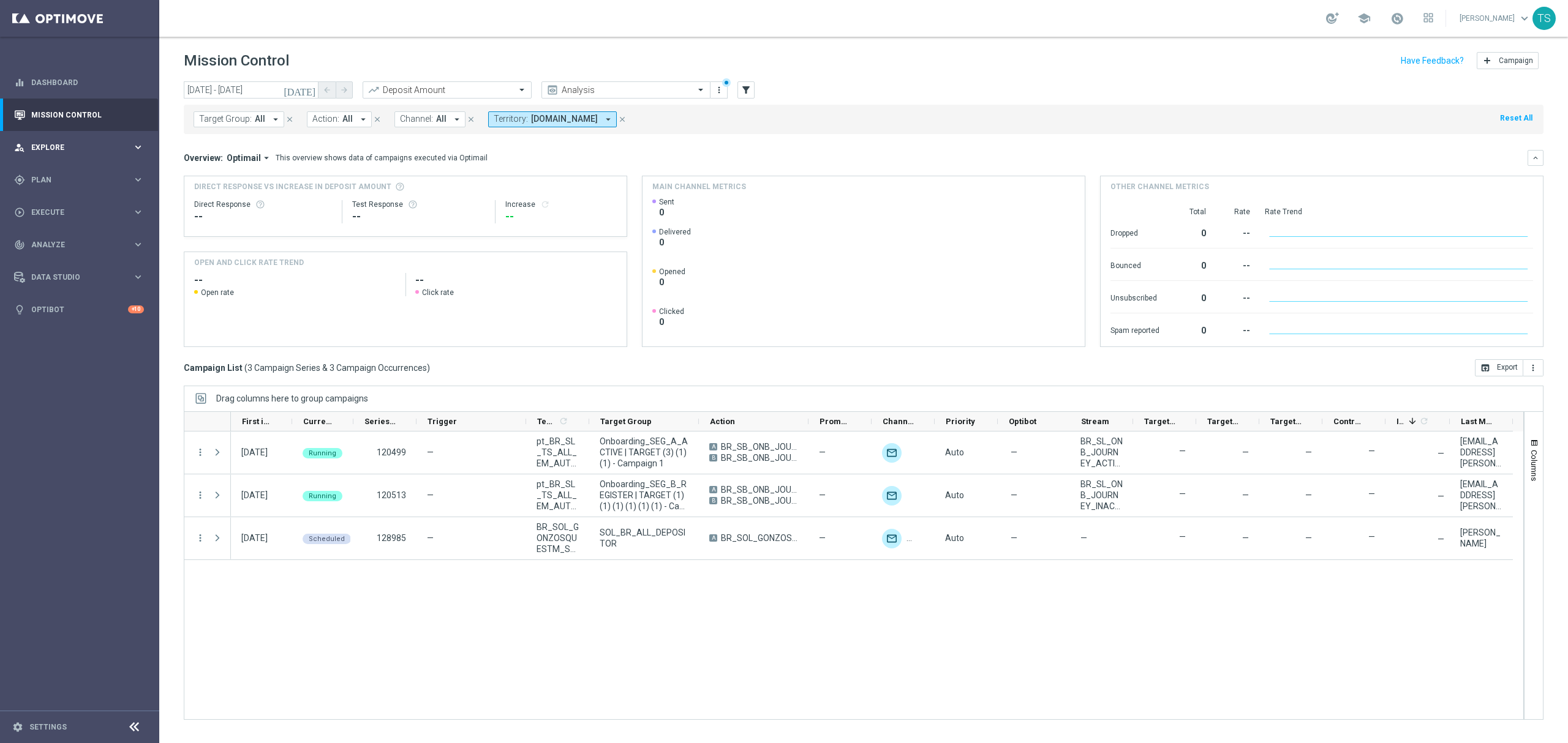
click at [75, 154] on div "person_search Explore keyboard_arrow_right" at bounding box center [79, 147] width 158 height 32
click at [67, 179] on div "Customer Explorer" at bounding box center [94, 172] width 127 height 18
click at [73, 154] on div "person_search Explore keyboard_arrow_right" at bounding box center [79, 147] width 158 height 32
click at [65, 174] on div "gps_fixed Plan" at bounding box center [73, 180] width 118 height 11
click at [76, 210] on div "Target Groups" at bounding box center [94, 205] width 127 height 18
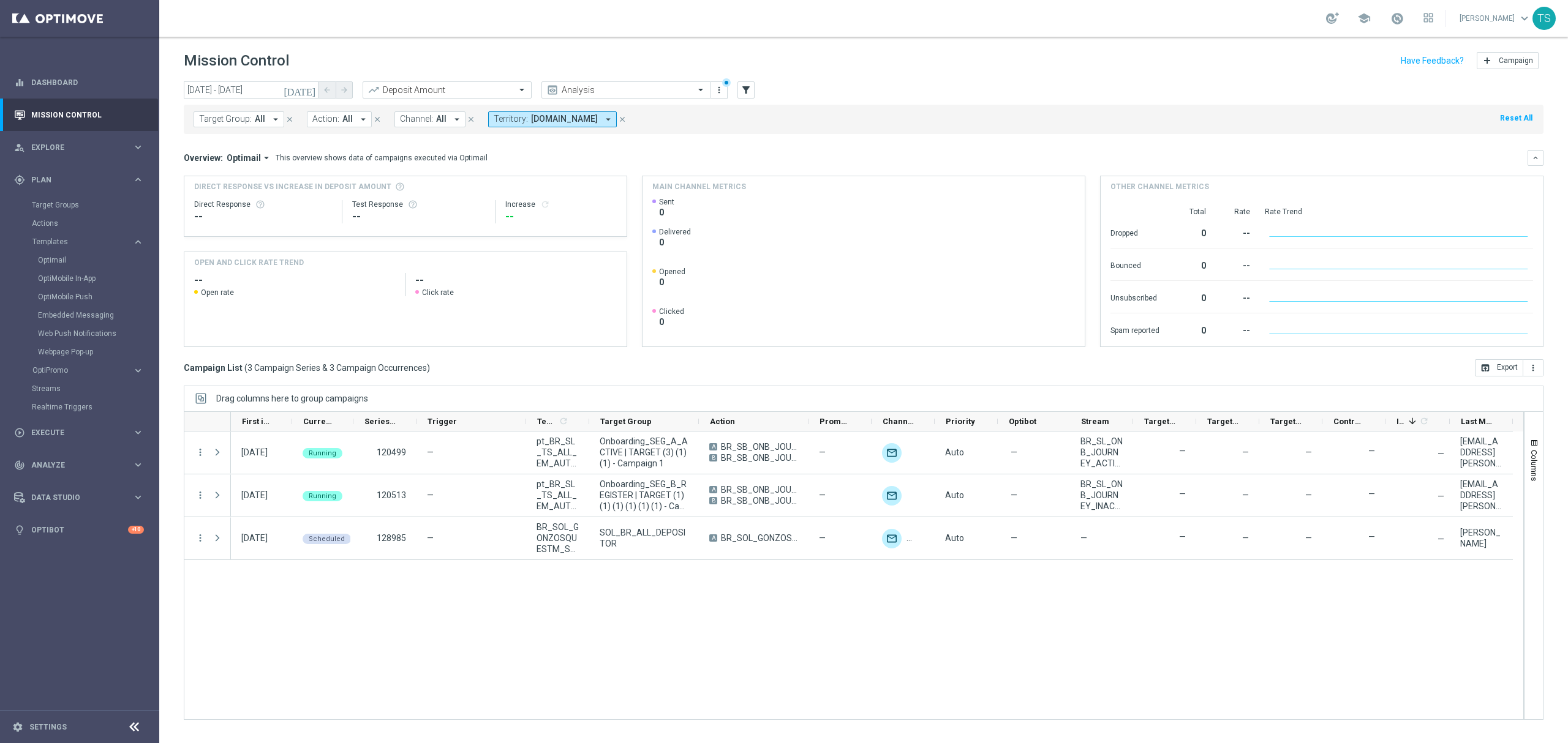
click at [65, 199] on div "Target Groups" at bounding box center [94, 205] width 127 height 18
click at [63, 255] on link "Optimail" at bounding box center [83, 260] width 89 height 10
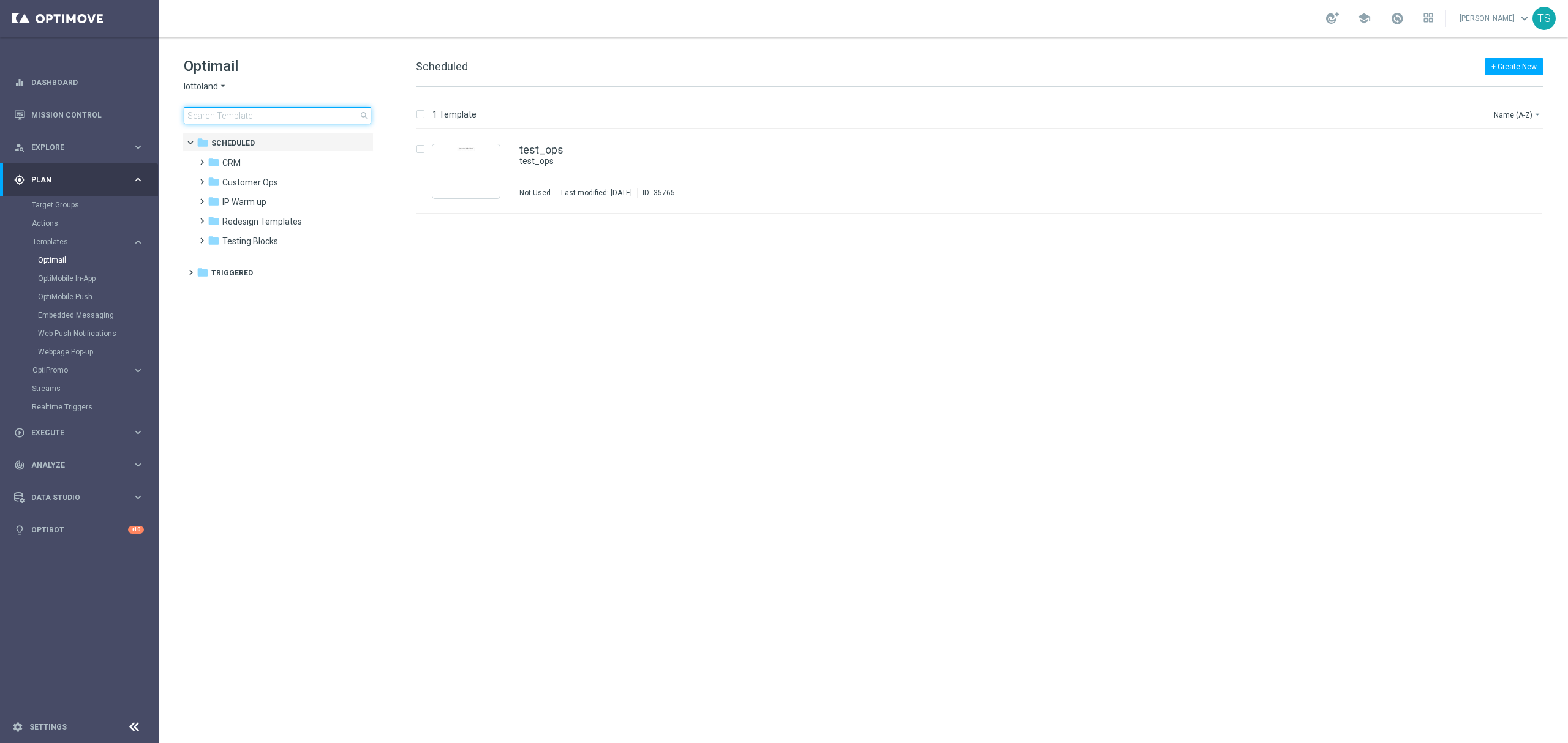
click at [272, 118] on input at bounding box center [277, 116] width 187 height 17
click at [219, 81] on icon "arrow_drop_down" at bounding box center [223, 87] width 10 height 11
click at [0, 0] on span "Sorteonline.bet.br" at bounding box center [0, 0] width 0 height 0
click at [285, 108] on input at bounding box center [277, 116] width 187 height 17
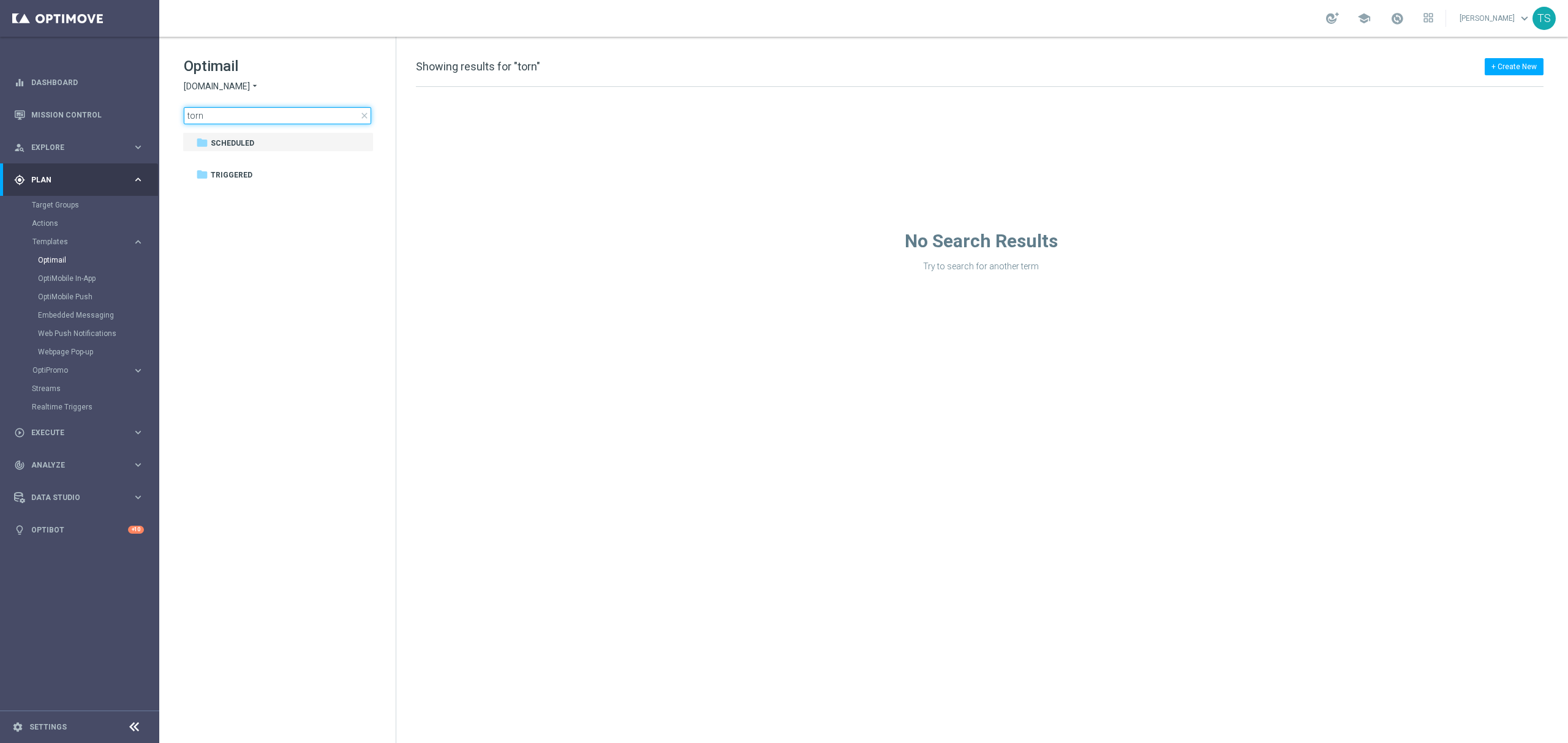
drag, startPoint x: 285, startPoint y: 108, endPoint x: -21, endPoint y: 90, distance: 306.5
click at [0, 90] on html "equalizer Dashboard Mission Control" at bounding box center [784, 371] width 1568 height 743
type input "lead"
drag, startPoint x: 238, startPoint y: 120, endPoint x: 12, endPoint y: 124, distance: 226.0
click at [68, 124] on main "equalizer Dashboard Mission Control" at bounding box center [784, 371] width 1568 height 743
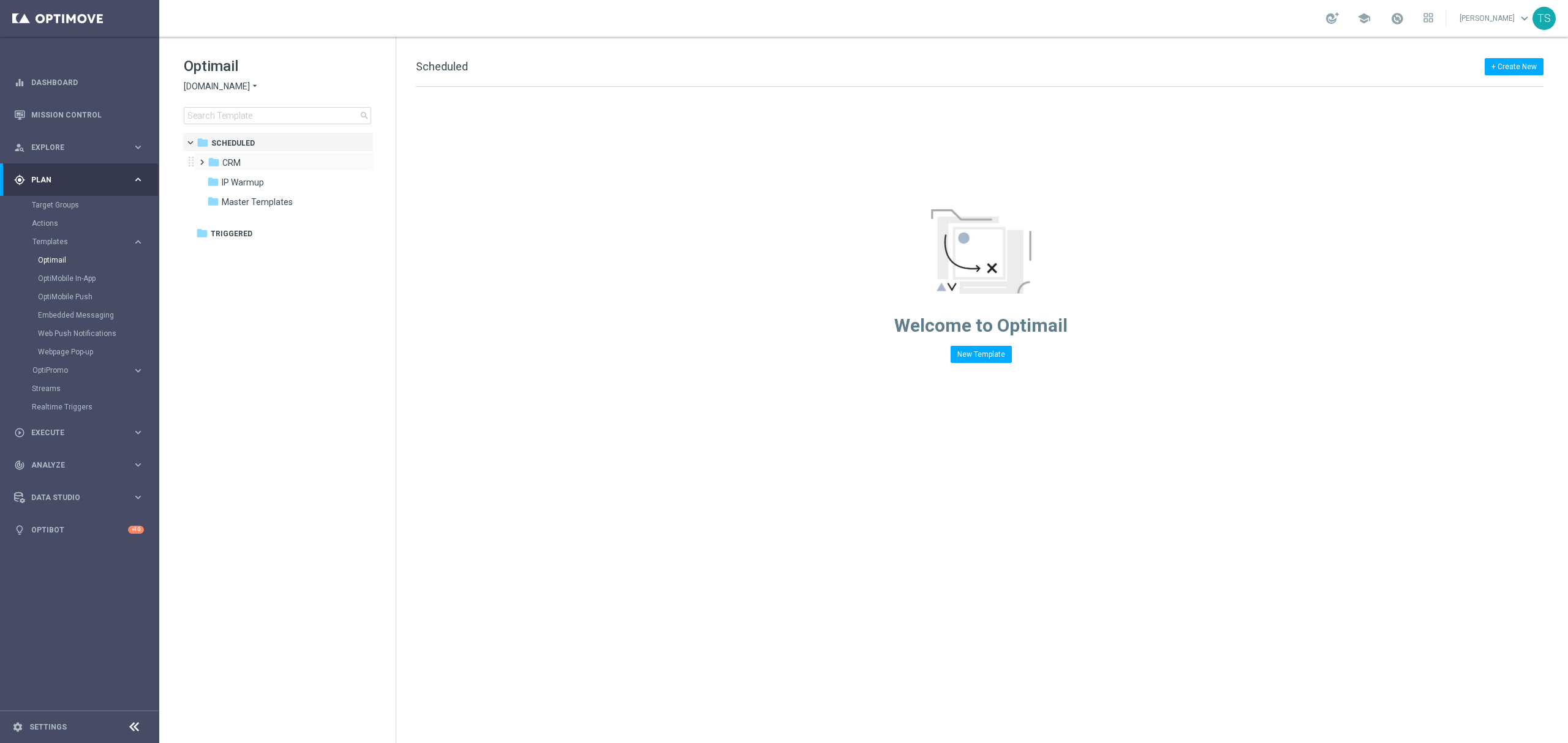
click at [202, 159] on span at bounding box center [200, 156] width 6 height 5
click at [255, 184] on span "1. VIP" at bounding box center [245, 183] width 22 height 11
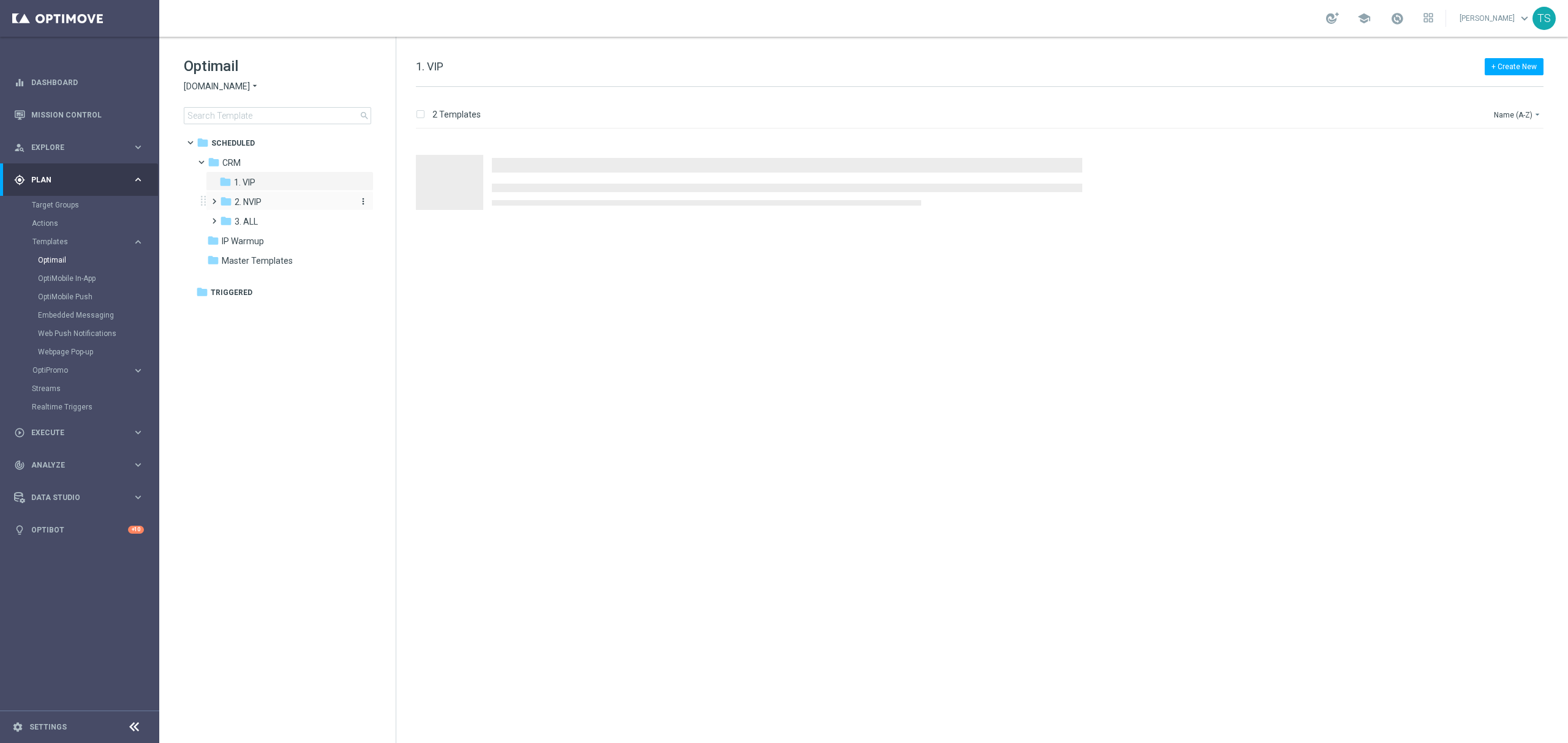
click at [261, 200] on span "2. NVIP" at bounding box center [248, 203] width 27 height 11
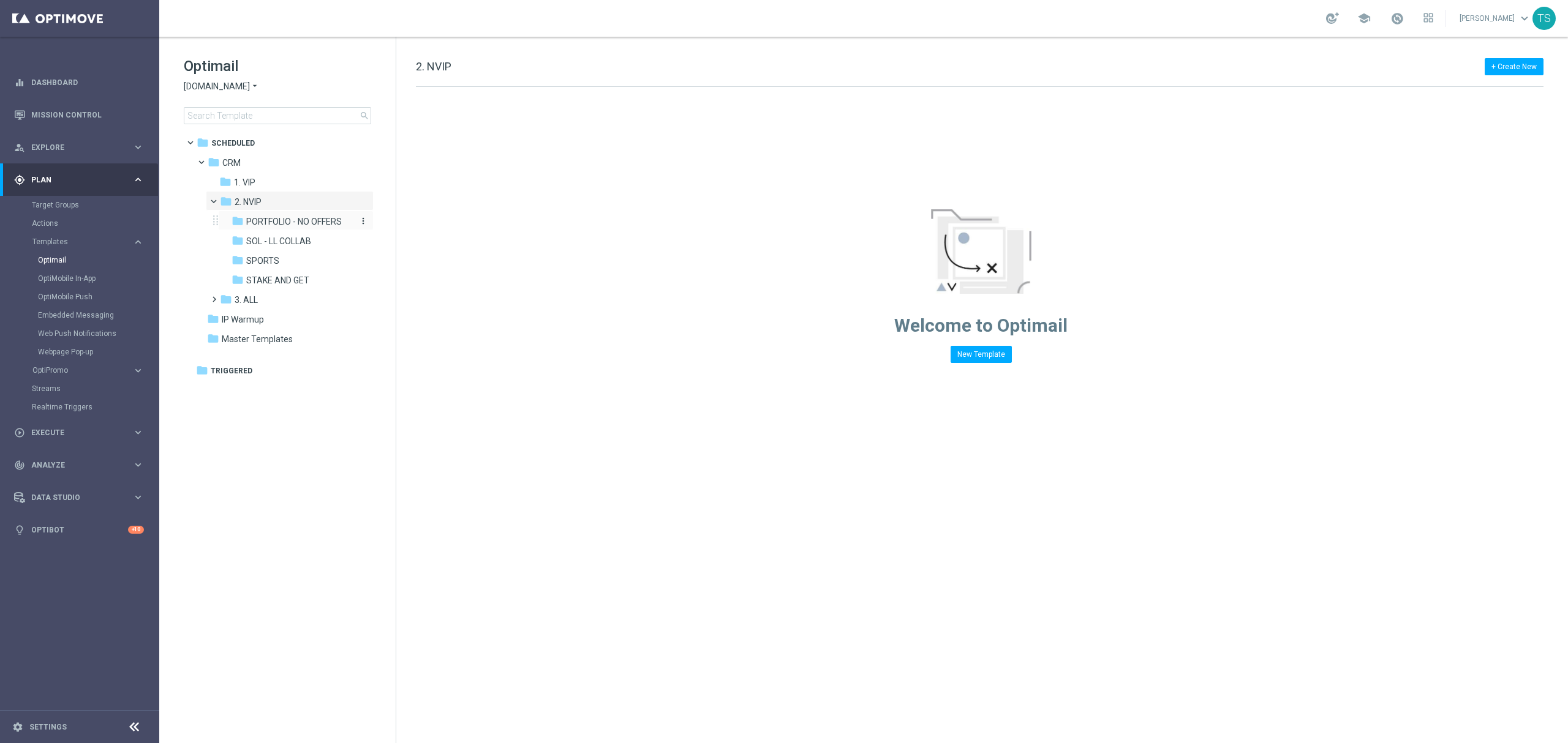
click at [284, 222] on span "PORTFOLIO - NO OFFERS" at bounding box center [294, 222] width 95 height 11
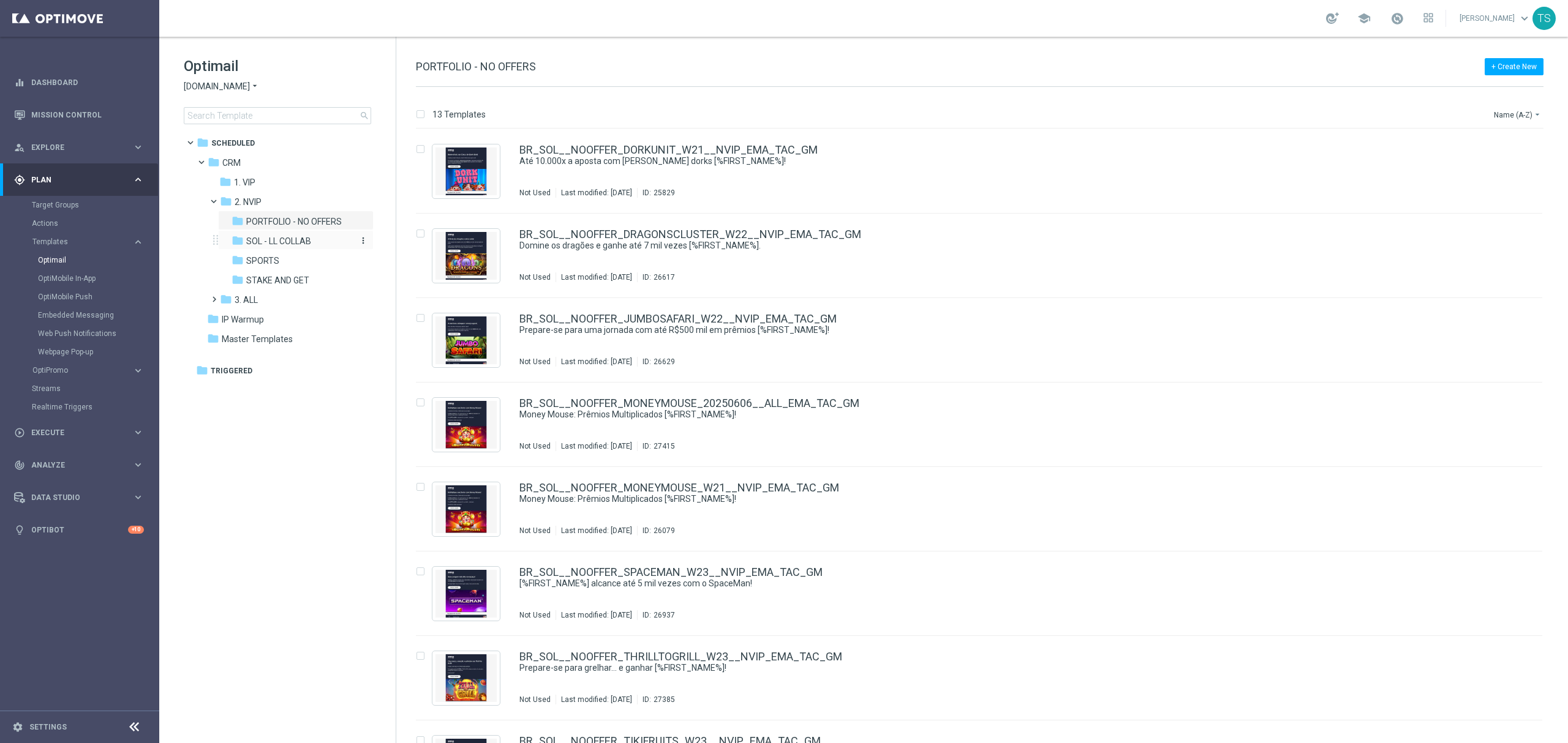
click at [307, 245] on span "SOL - LL COLLAB" at bounding box center [279, 242] width 65 height 11
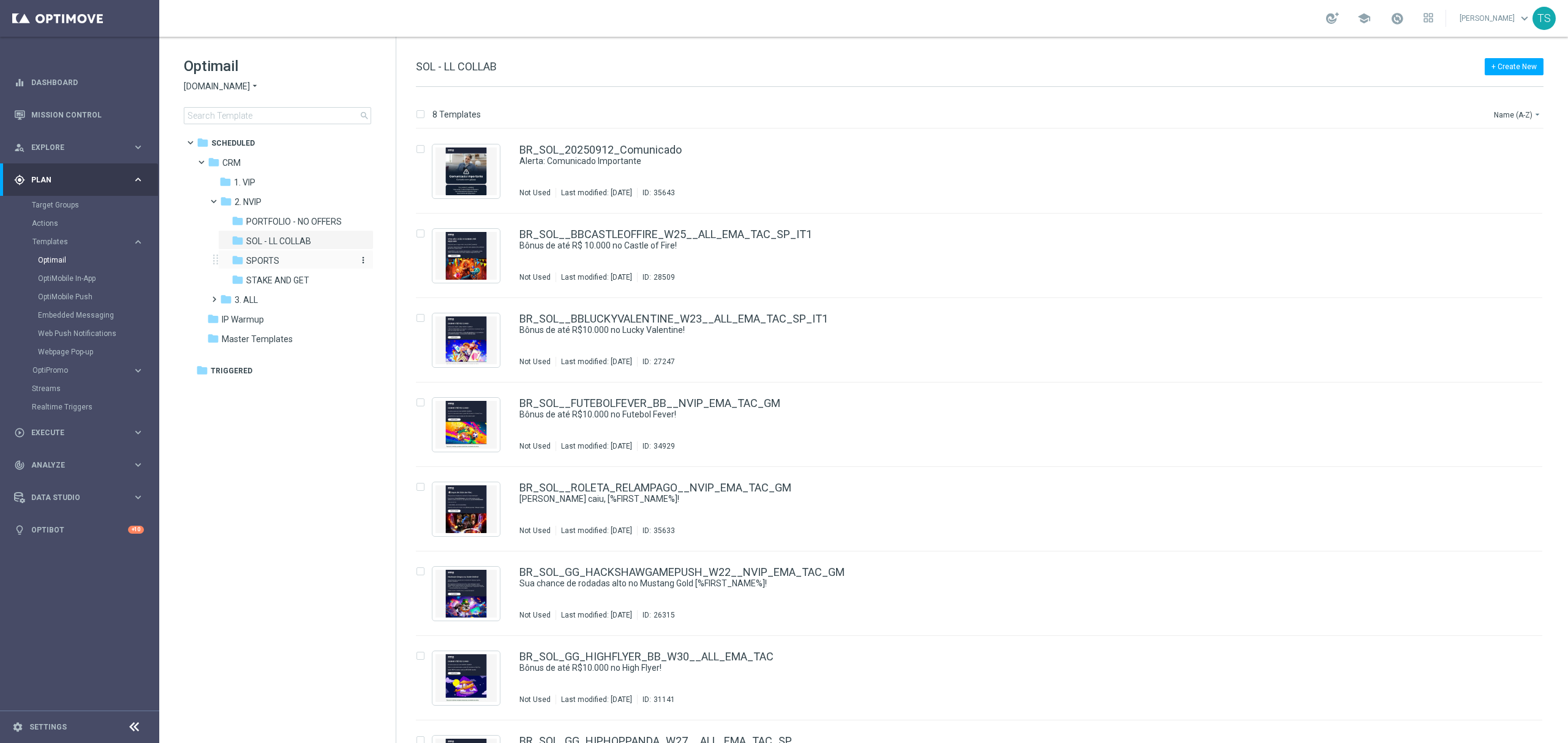
click at [282, 261] on div "folder SPORTS" at bounding box center [291, 261] width 121 height 14
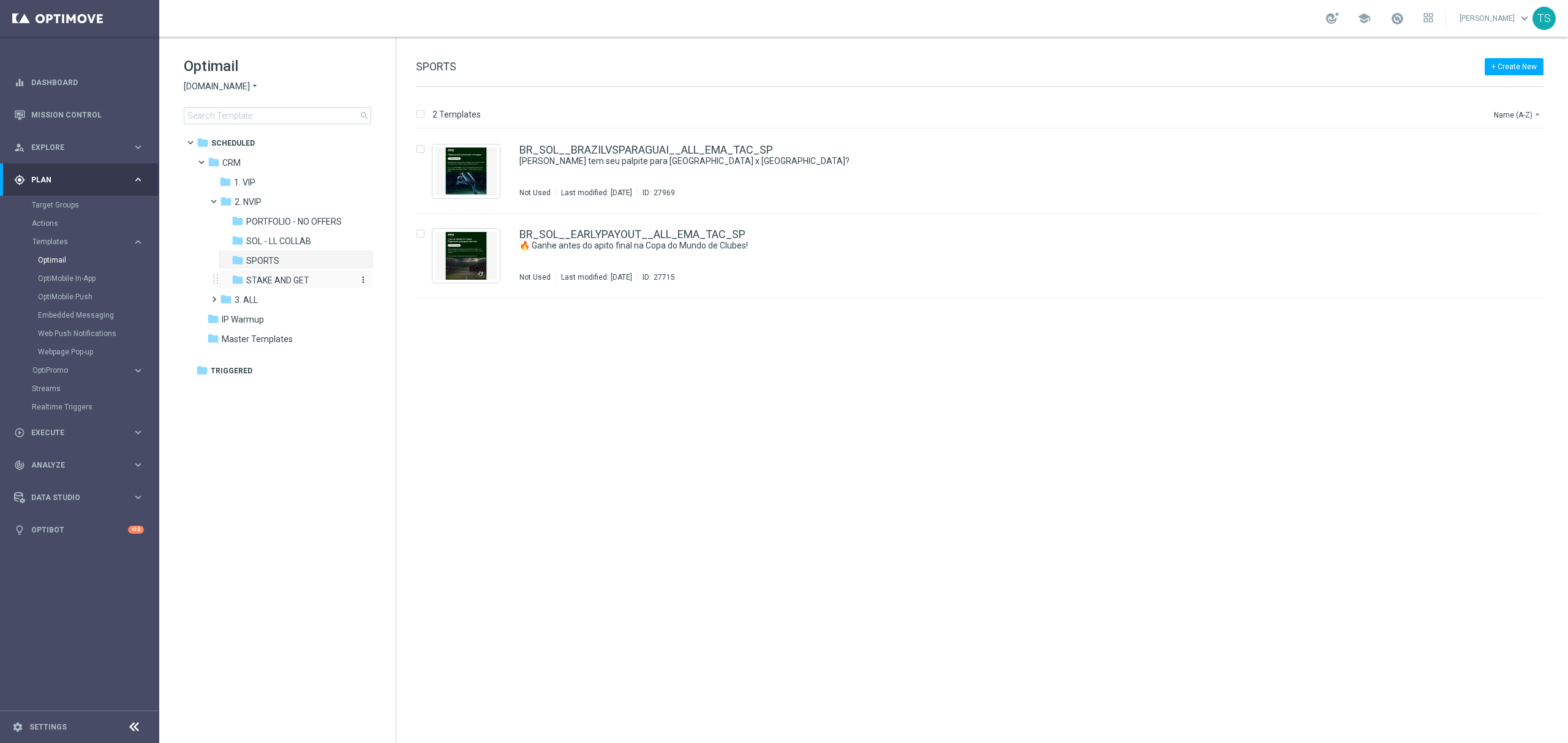
click at [289, 276] on span "STAKE AND GET" at bounding box center [278, 281] width 63 height 11
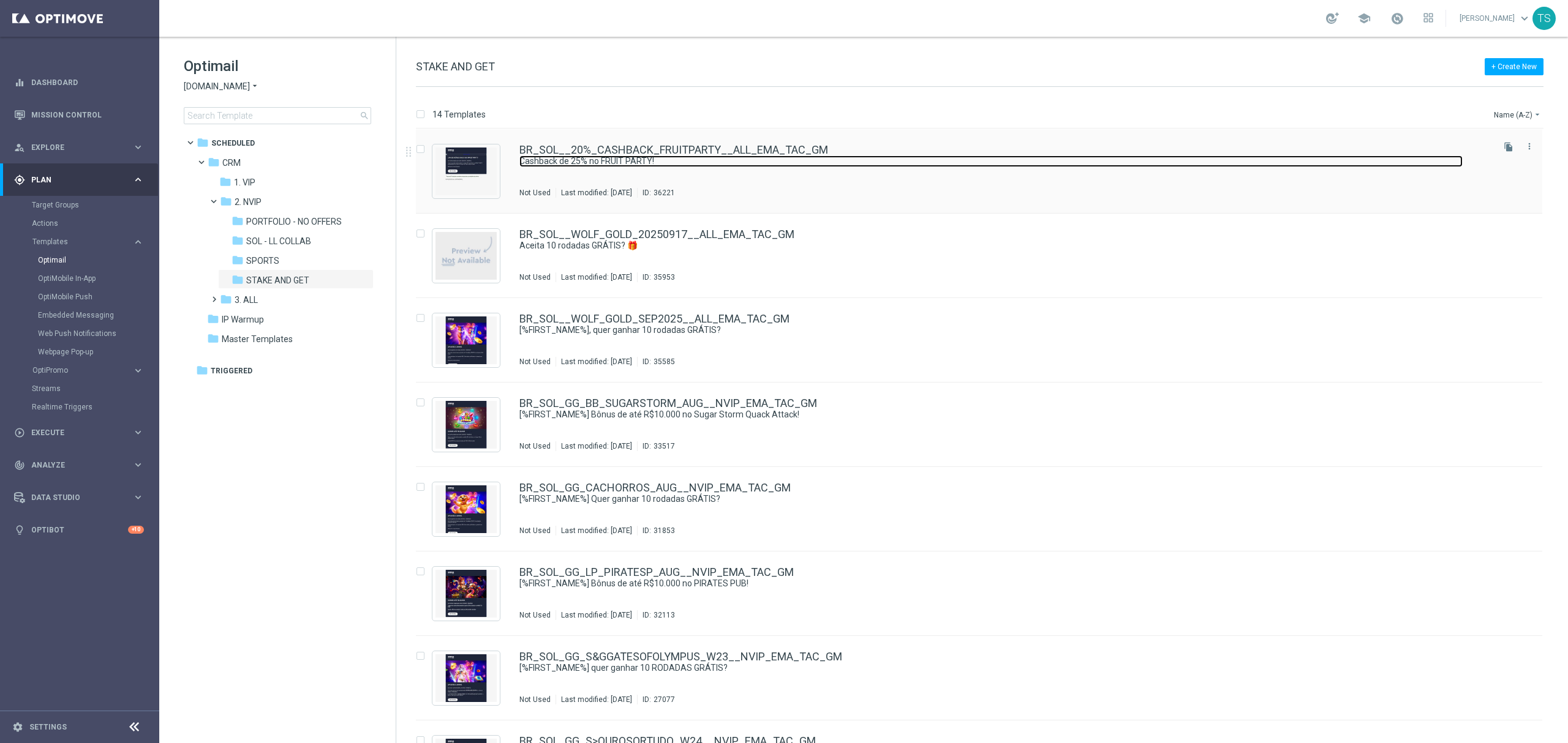
click at [544, 166] on link "Cashback de 25% no FRUIT PARTY!" at bounding box center [990, 162] width 943 height 11
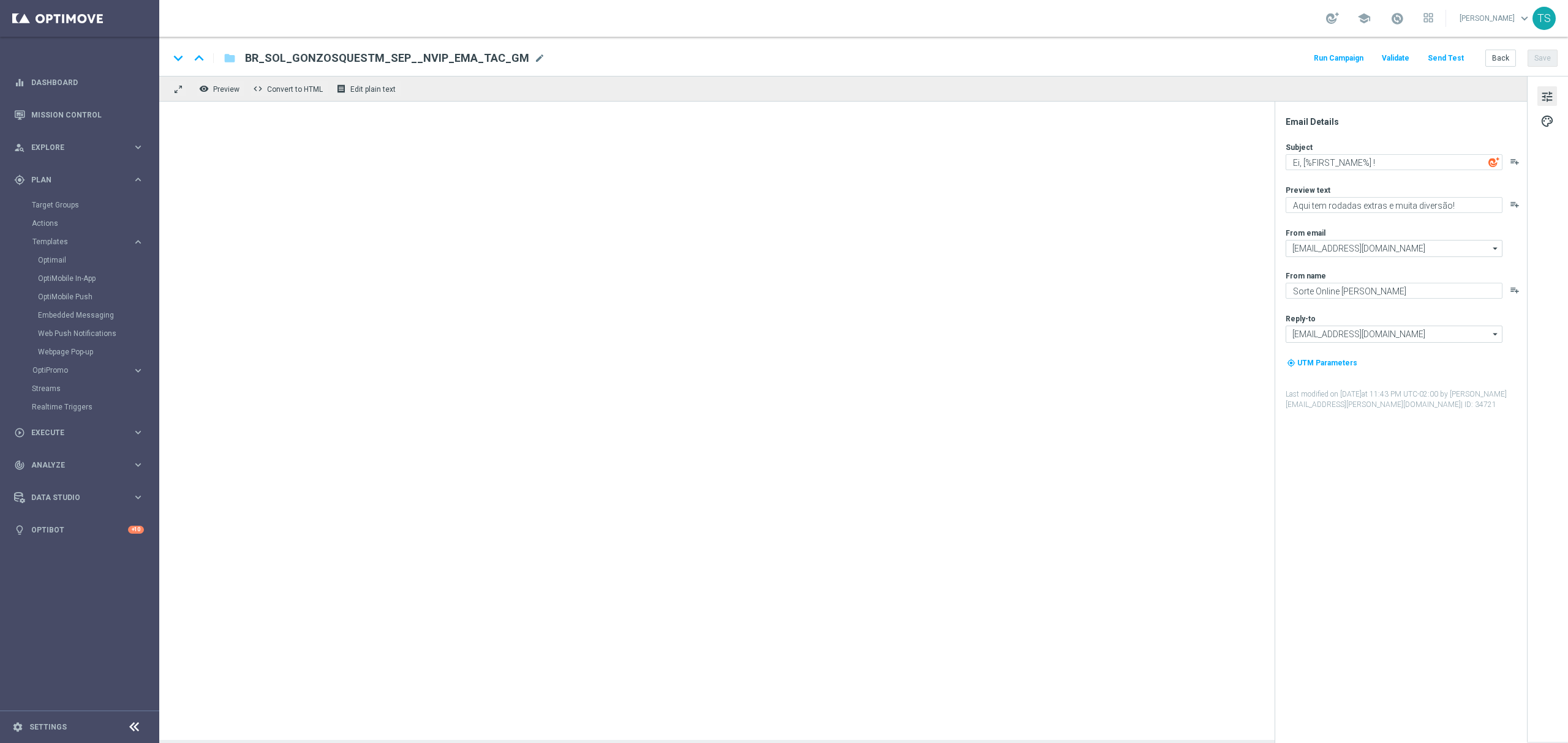
type textarea "Cashback de 25% no FRUIT PARTY!"
type textarea "Aposte nos jogos selecionados e garanta até 25% em bônus!"
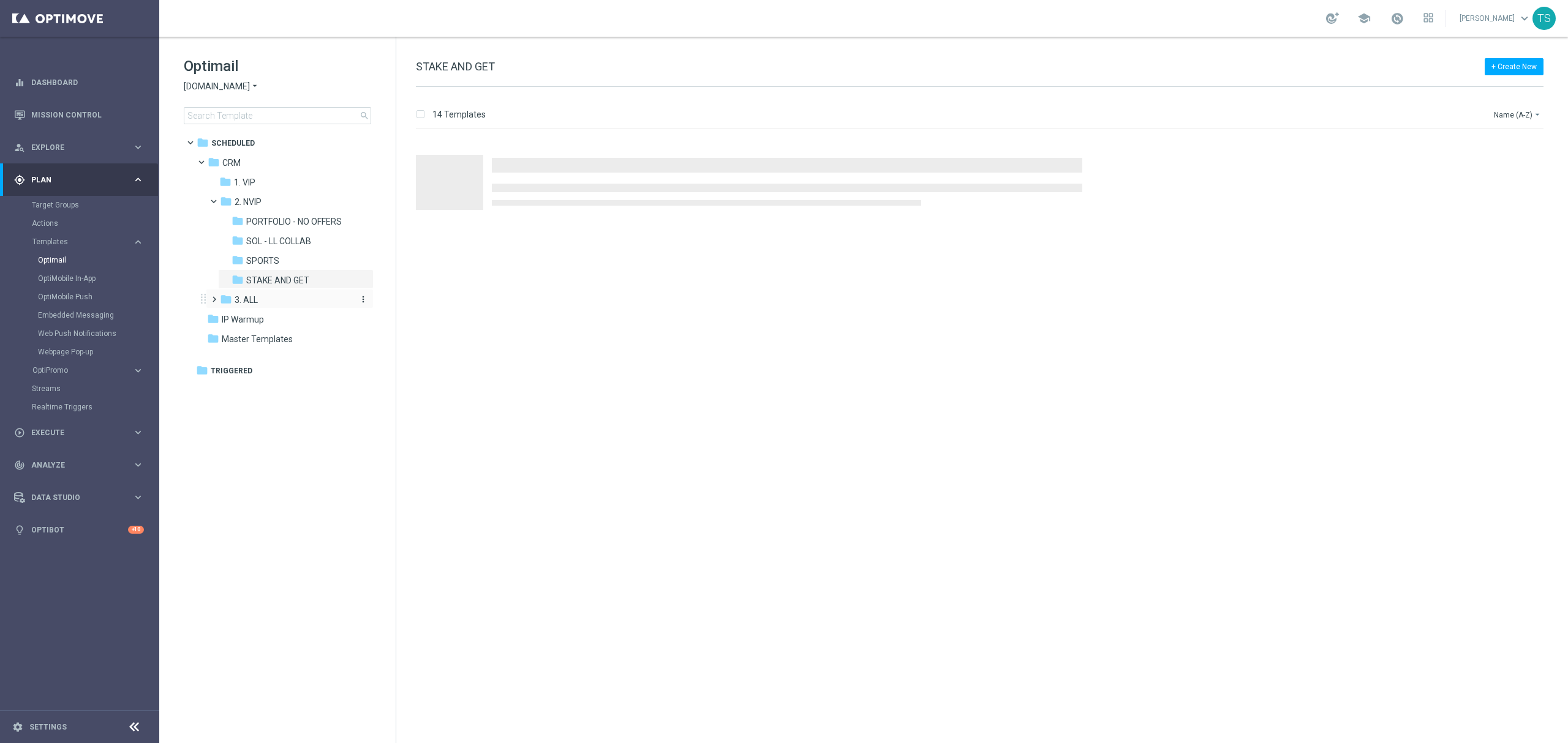
click at [259, 305] on div "folder 3. ALL" at bounding box center [284, 300] width 130 height 14
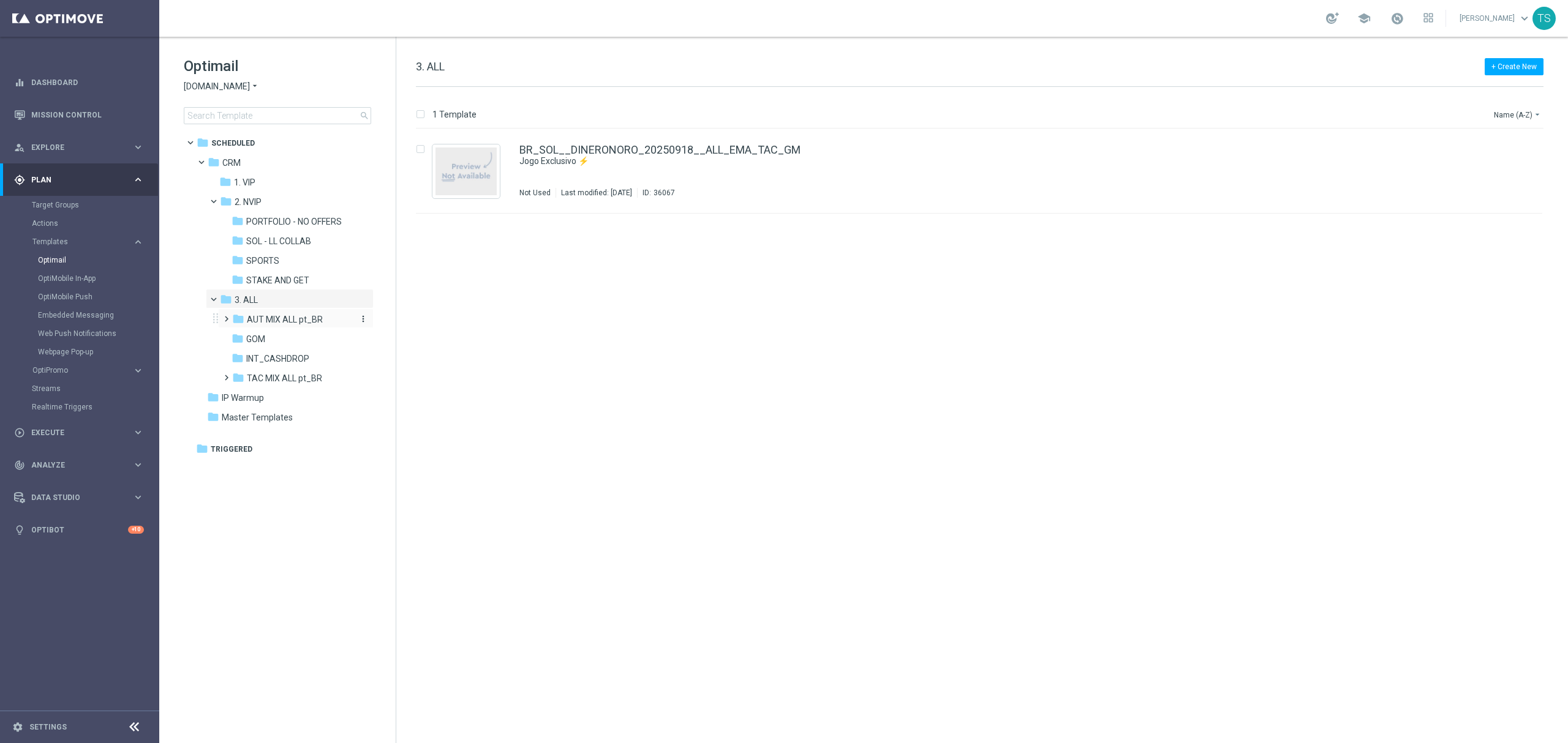
click at [261, 317] on span "AUT MIX ALL pt_BR" at bounding box center [284, 320] width 76 height 11
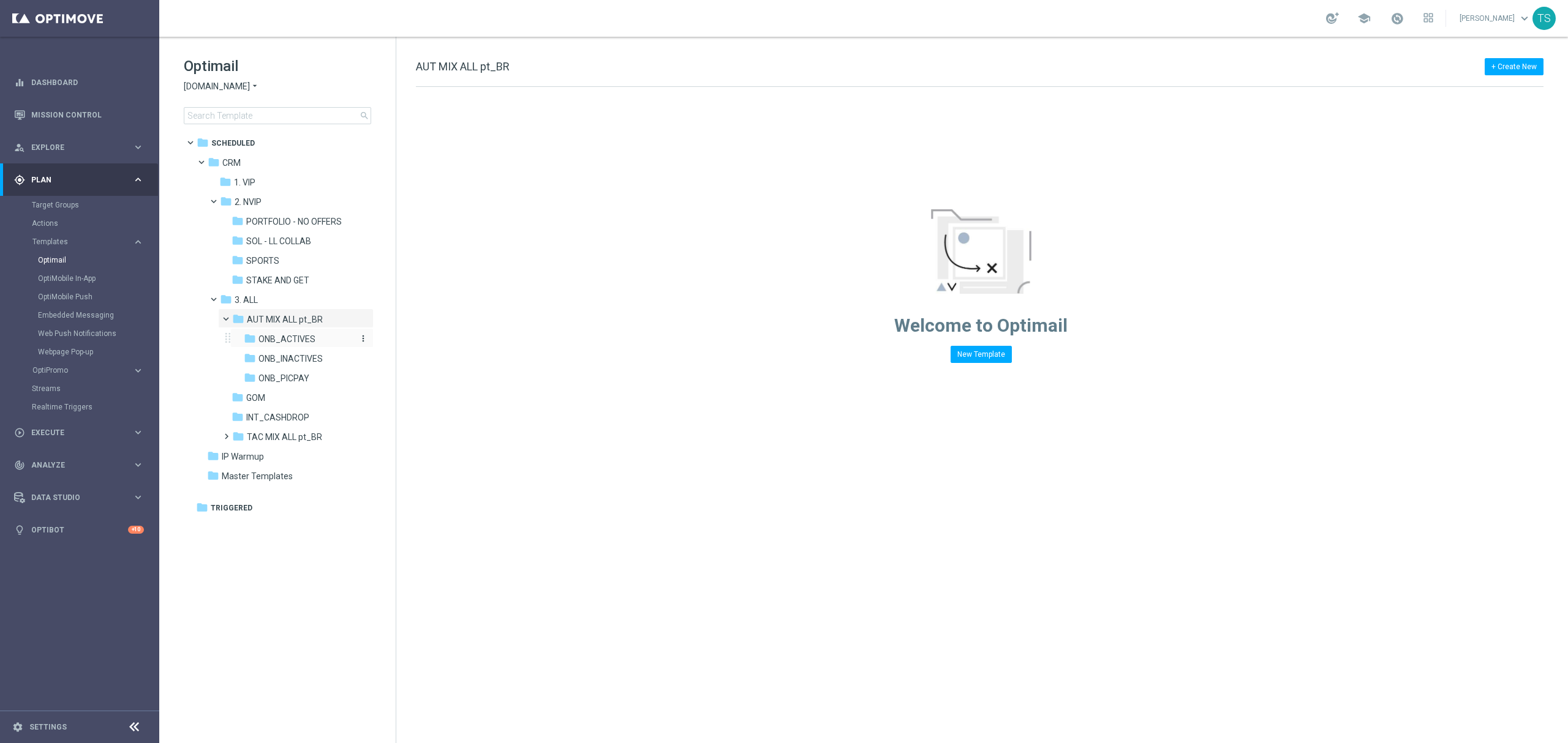
click at [273, 334] on span "ONB_ACTIVES" at bounding box center [287, 340] width 57 height 11
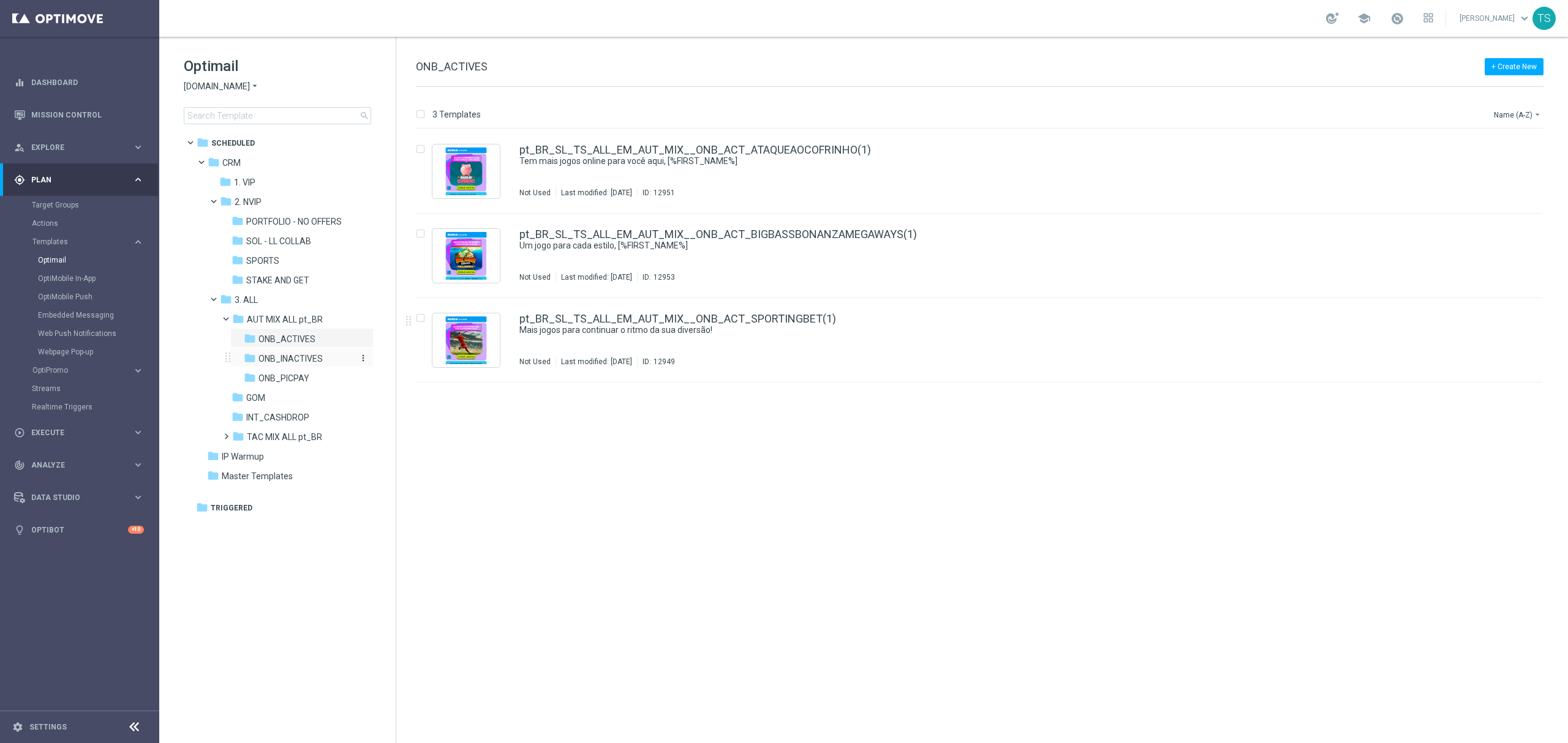
click at [297, 361] on span "ONB_INACTIVES" at bounding box center [291, 359] width 65 height 11
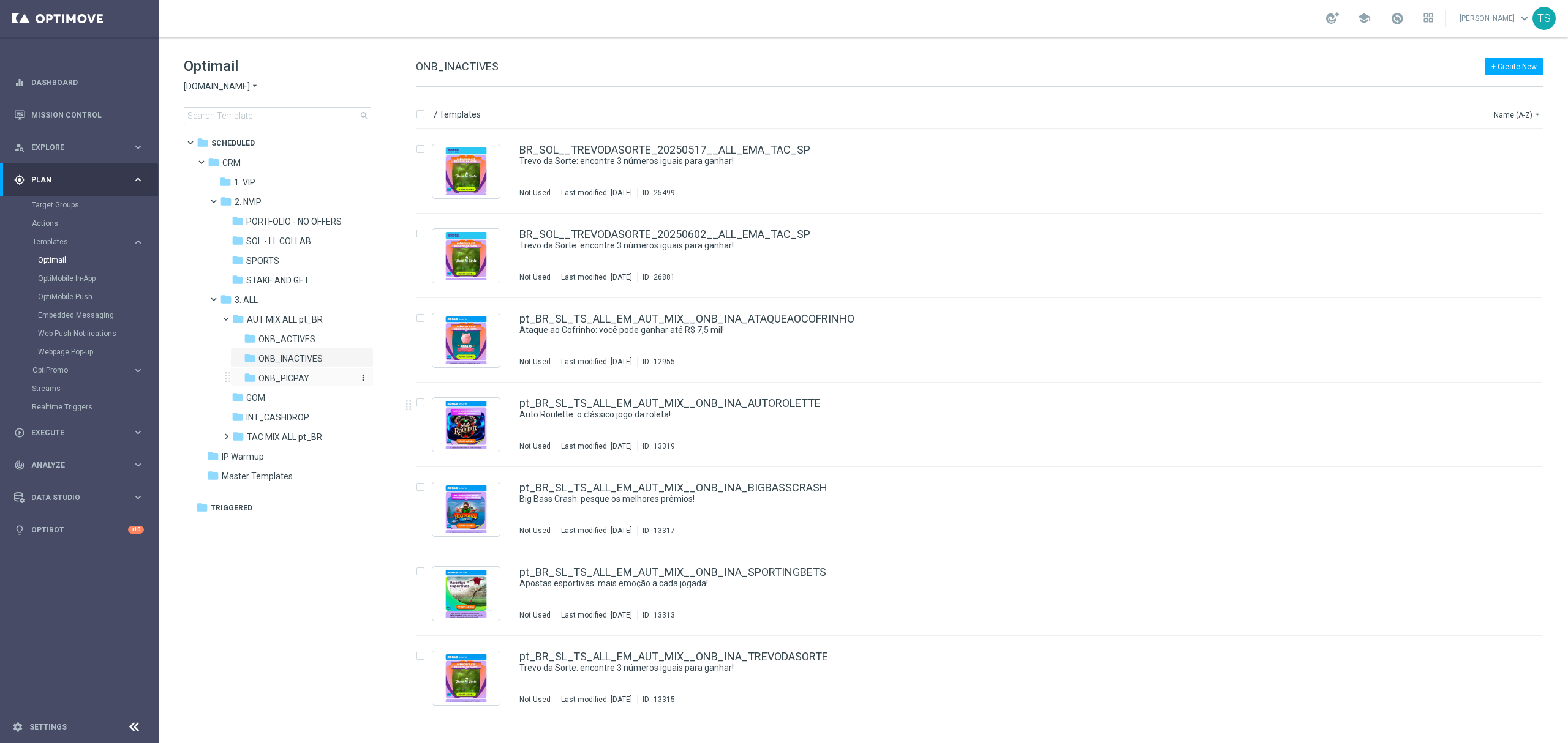
click at [278, 375] on span "ONB_PICPAY" at bounding box center [284, 379] width 50 height 11
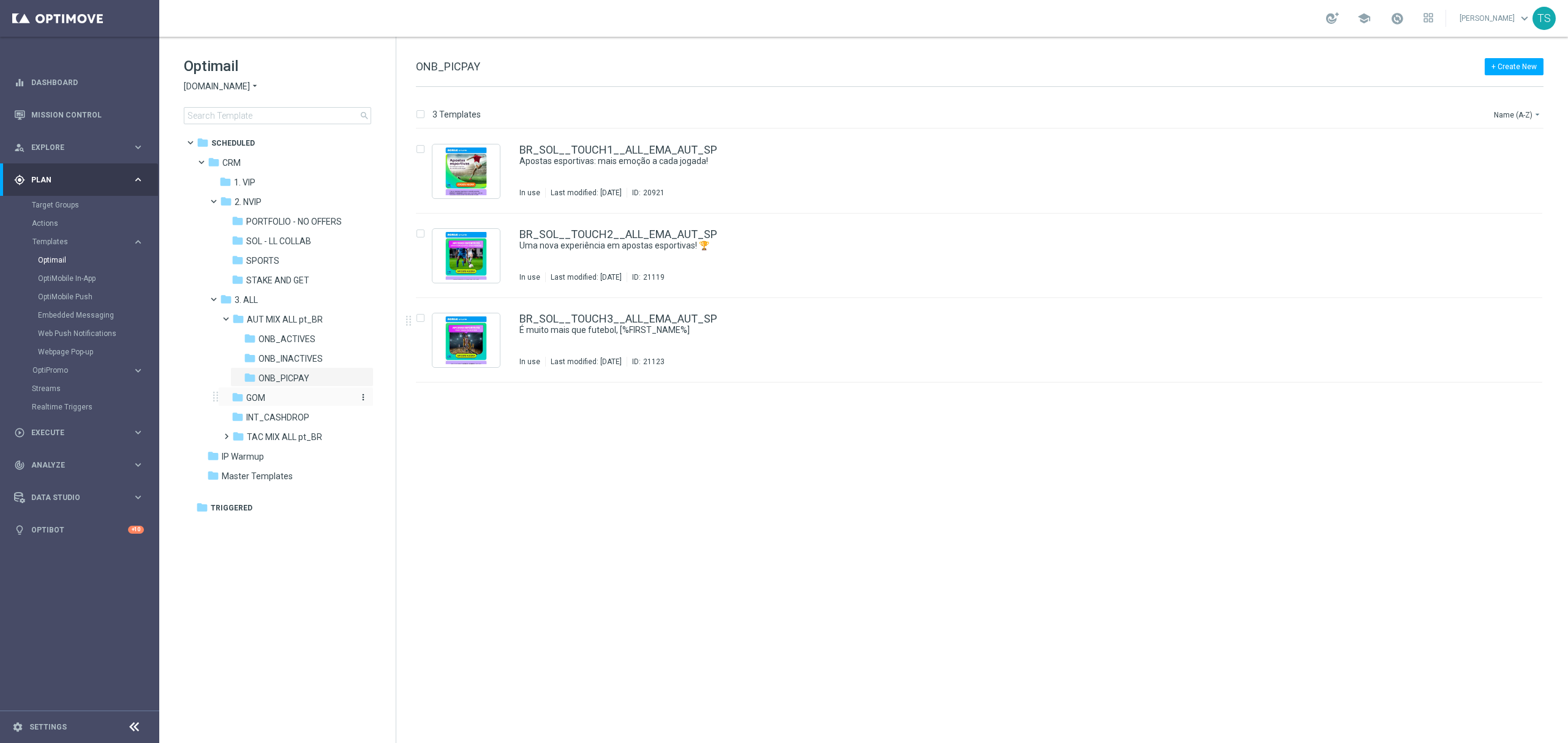
click at [280, 401] on div "folder GOM" at bounding box center [291, 398] width 121 height 14
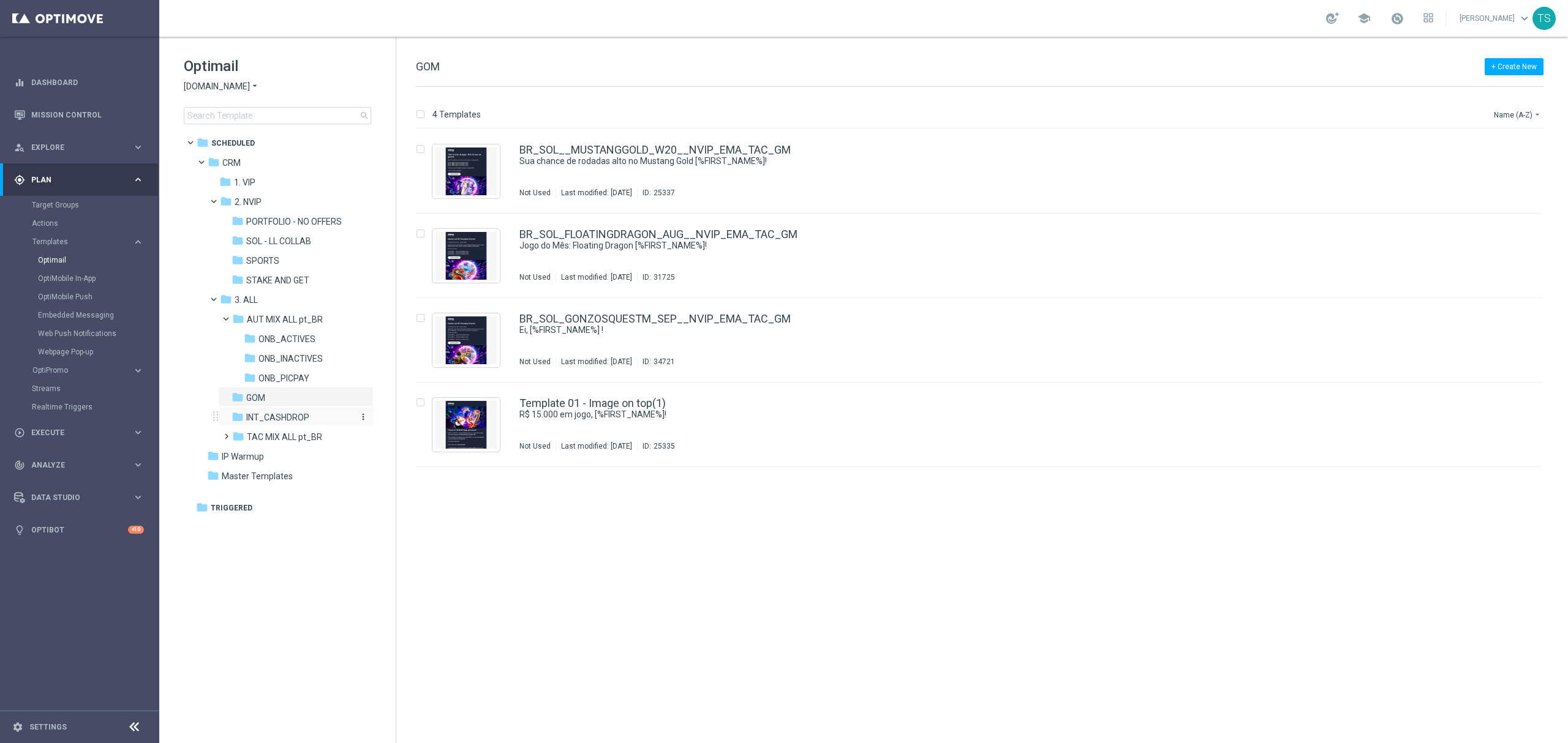
click at [295, 415] on span "INT_CASHDROP" at bounding box center [278, 418] width 63 height 11
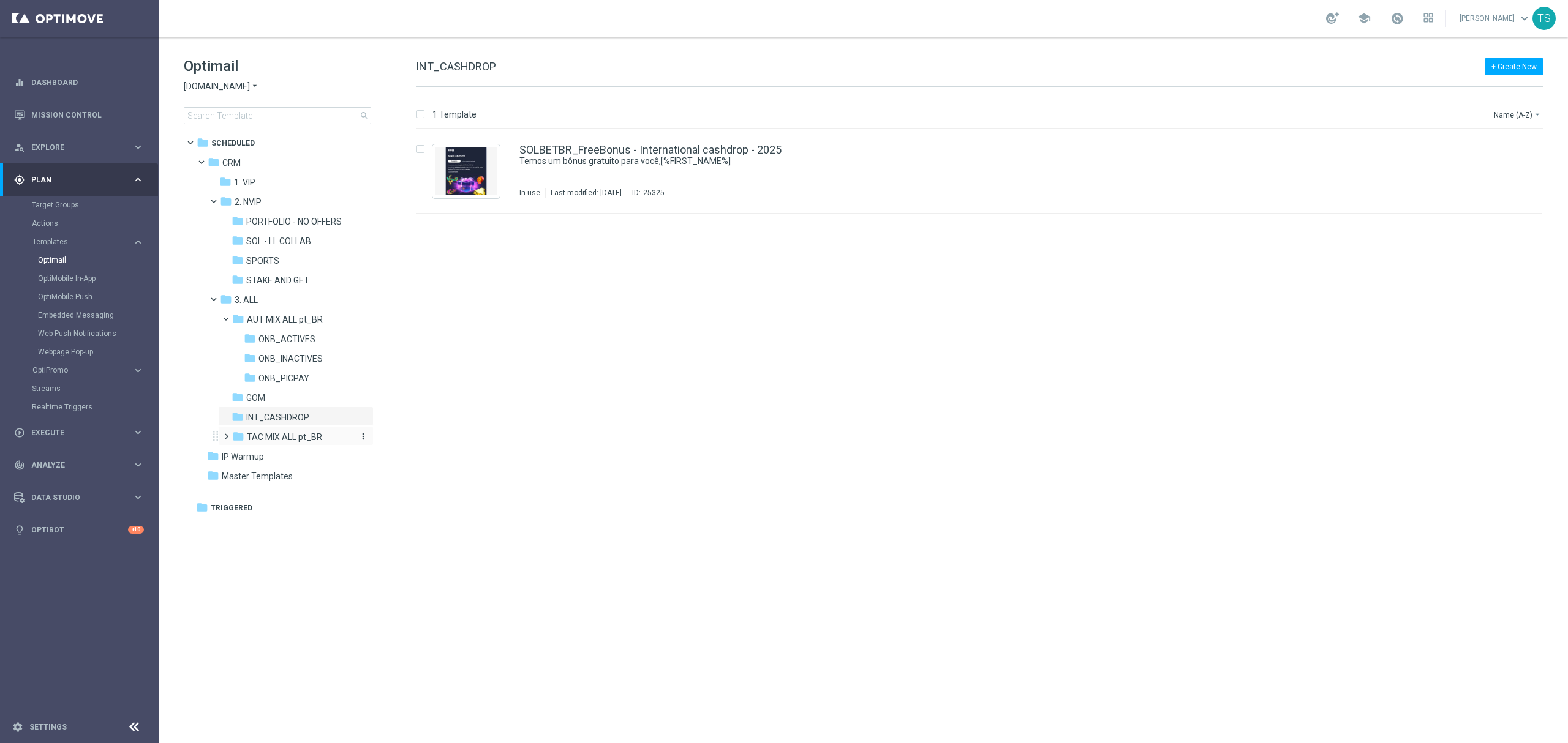
click at [288, 435] on span "TAC MIX ALL pt_BR" at bounding box center [284, 438] width 75 height 11
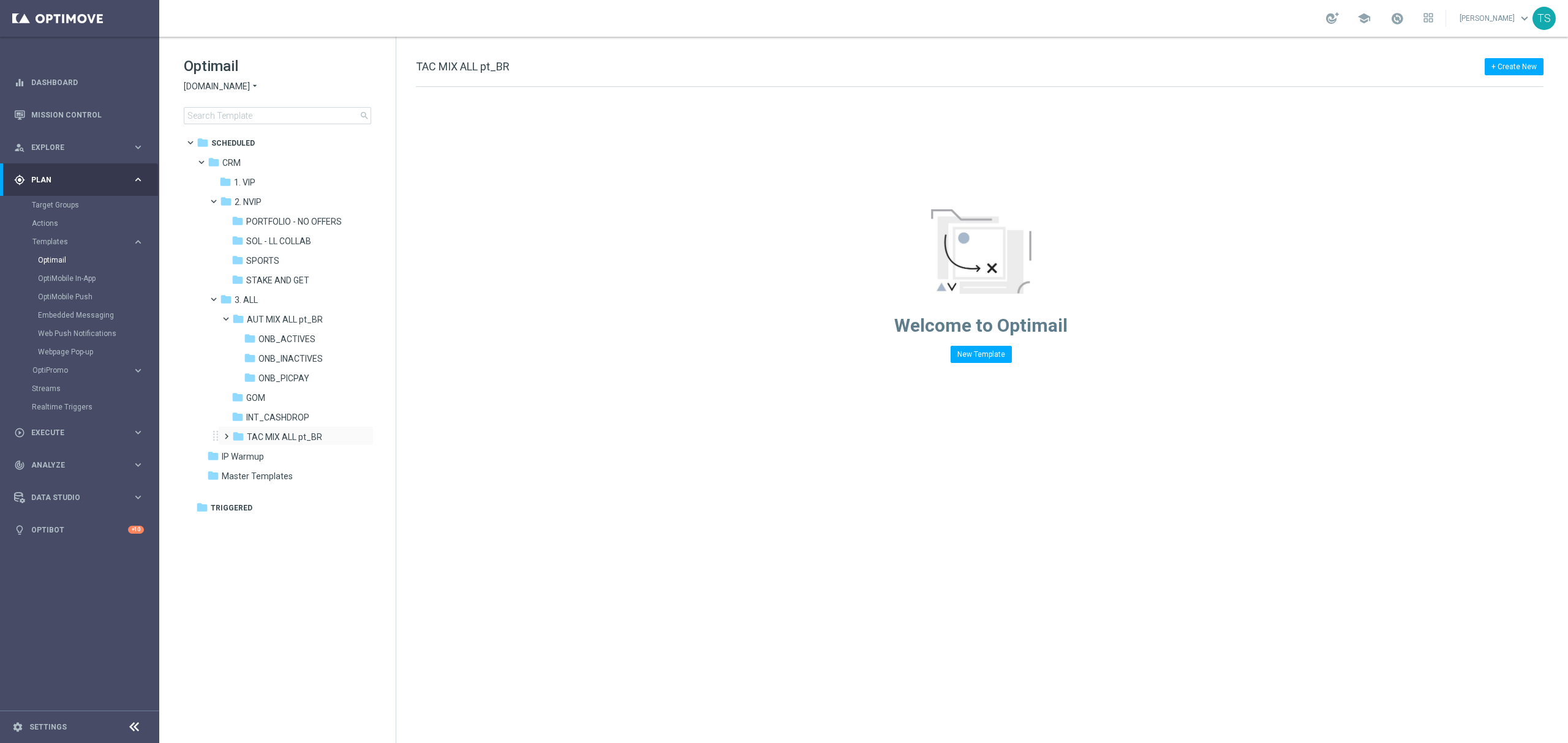
click at [226, 434] on span at bounding box center [224, 431] width 6 height 5
click at [282, 451] on div "folder GOM SOL" at bounding box center [299, 457] width 110 height 14
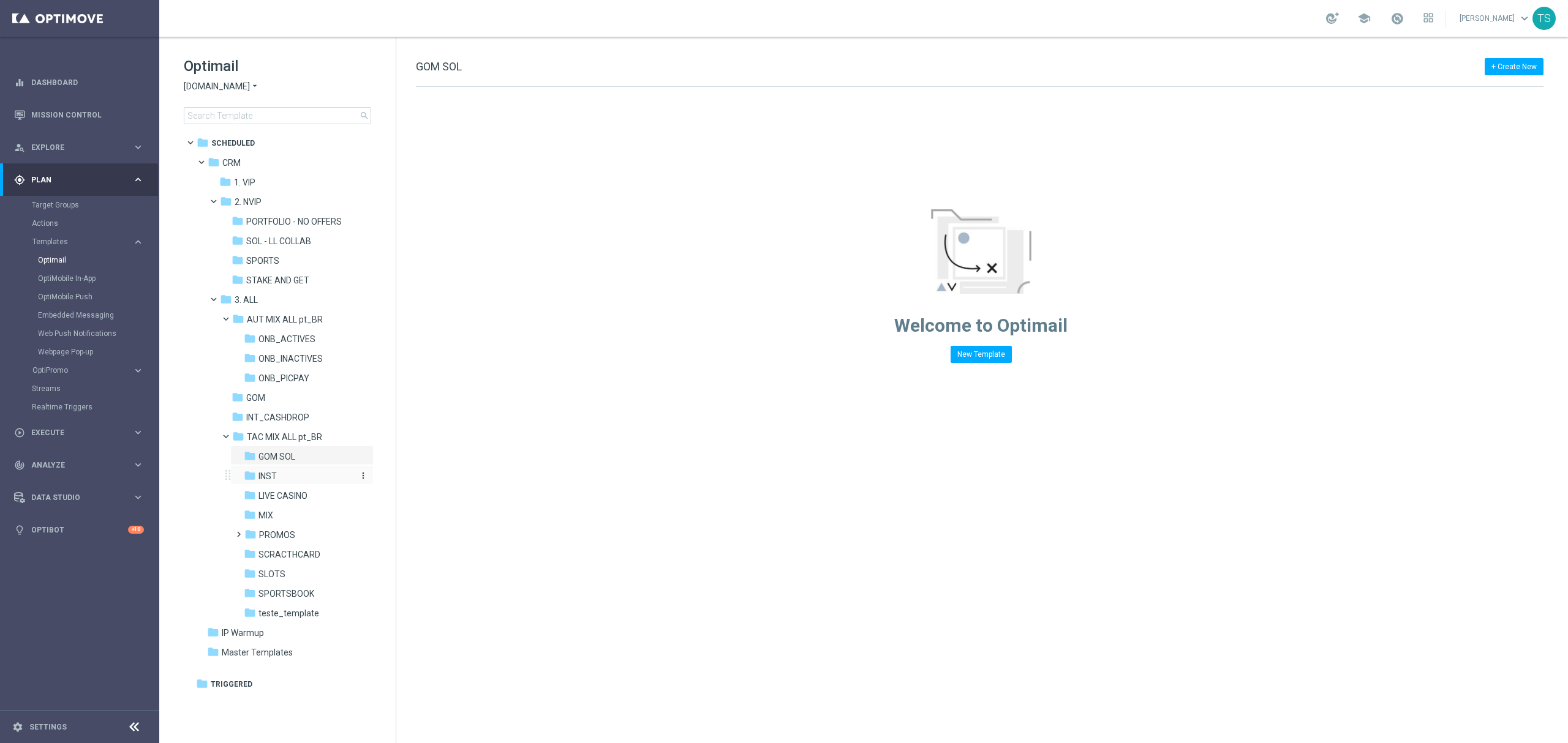
click at [284, 473] on div "folder INST" at bounding box center [299, 477] width 110 height 14
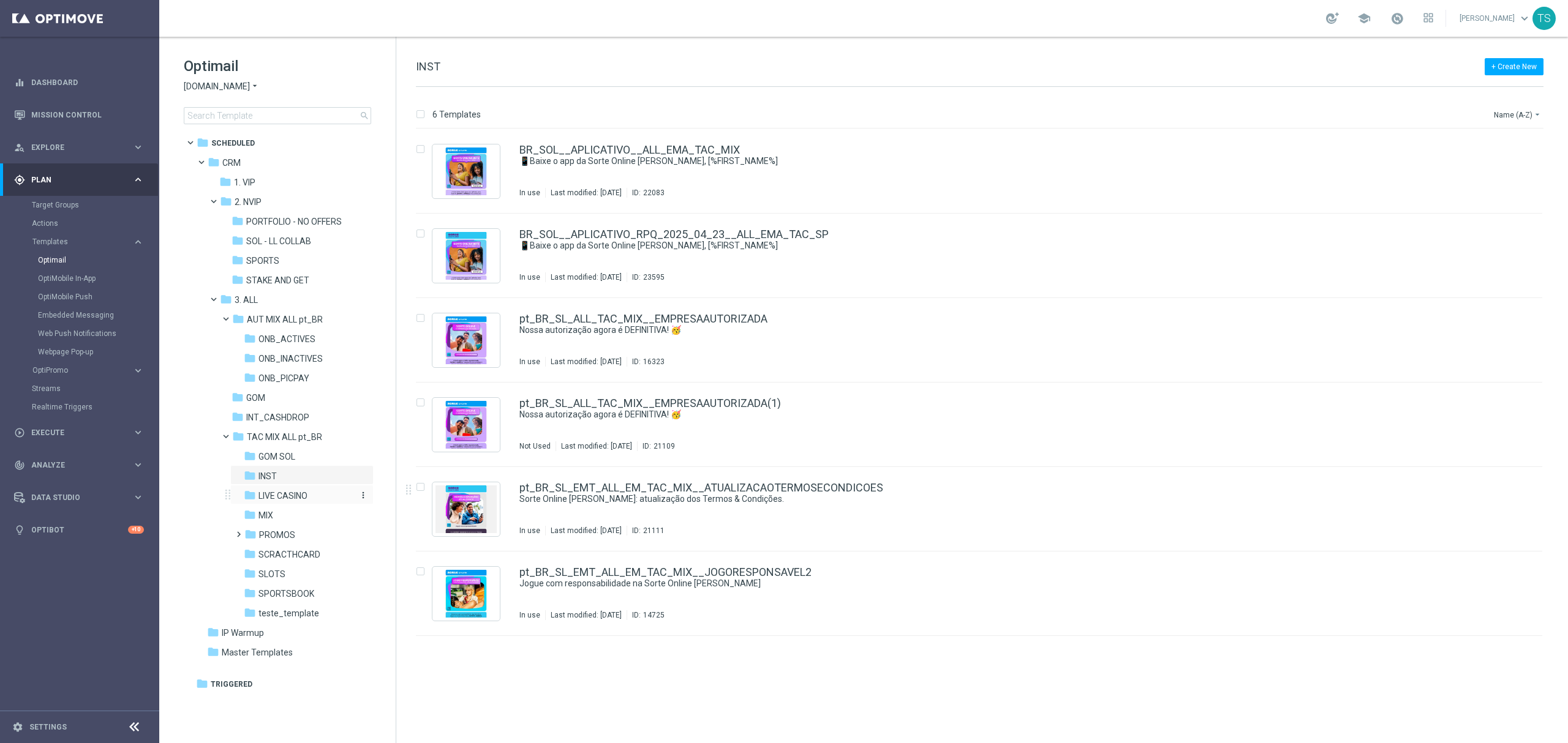
click at [310, 491] on div "folder LIVE CASINO" at bounding box center [299, 496] width 110 height 14
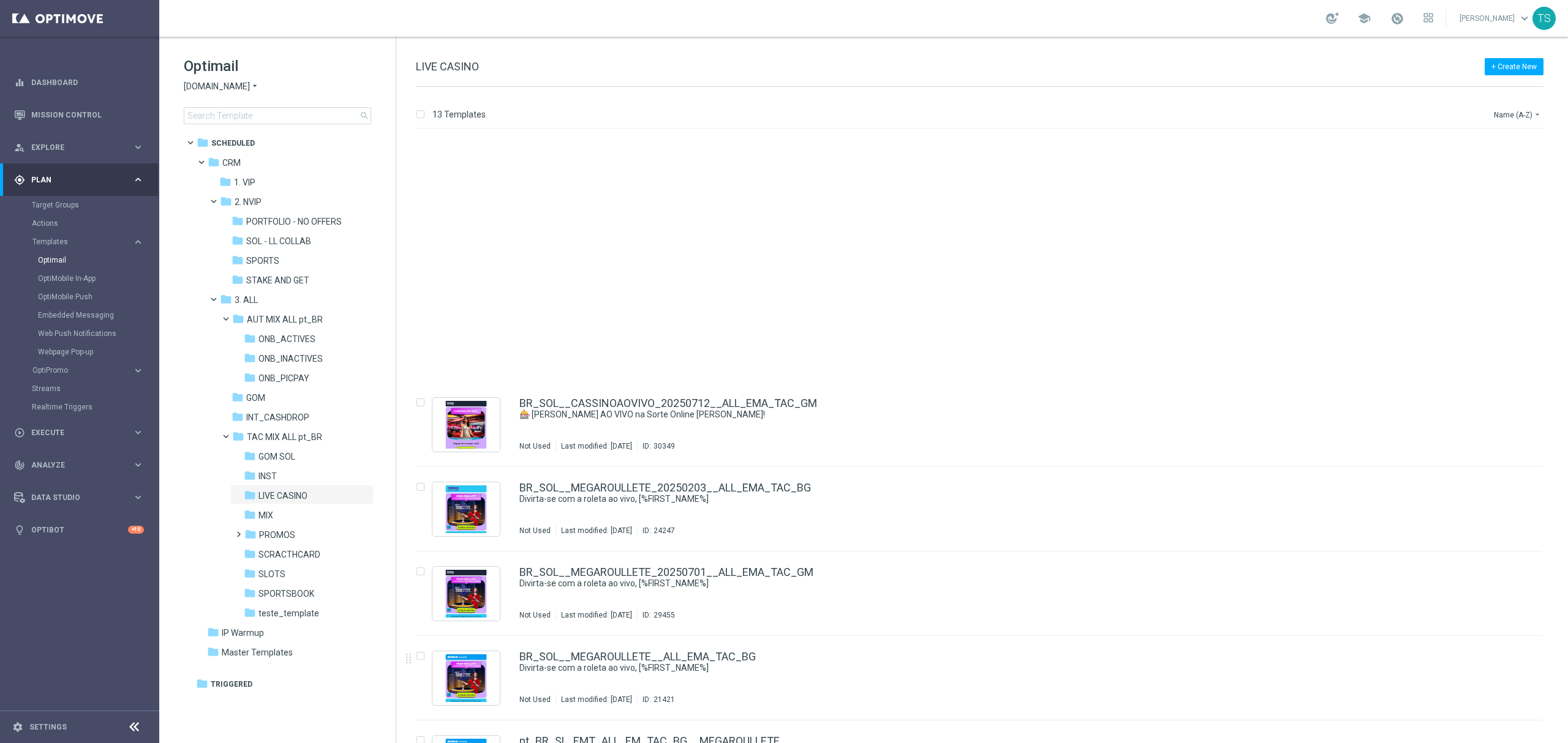
scroll to position [484, 0]
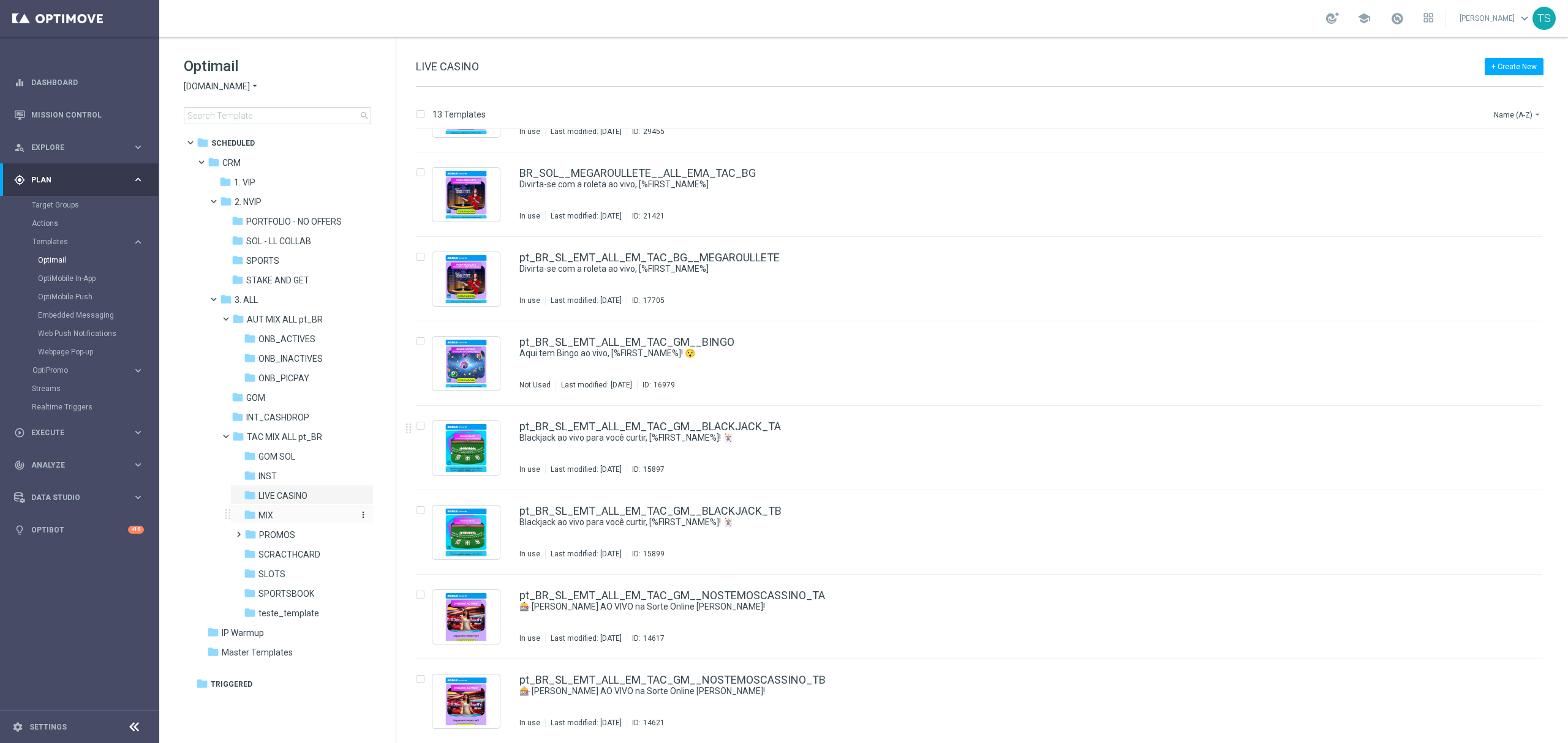
click at [317, 516] on div "folder MIX" at bounding box center [299, 516] width 110 height 14
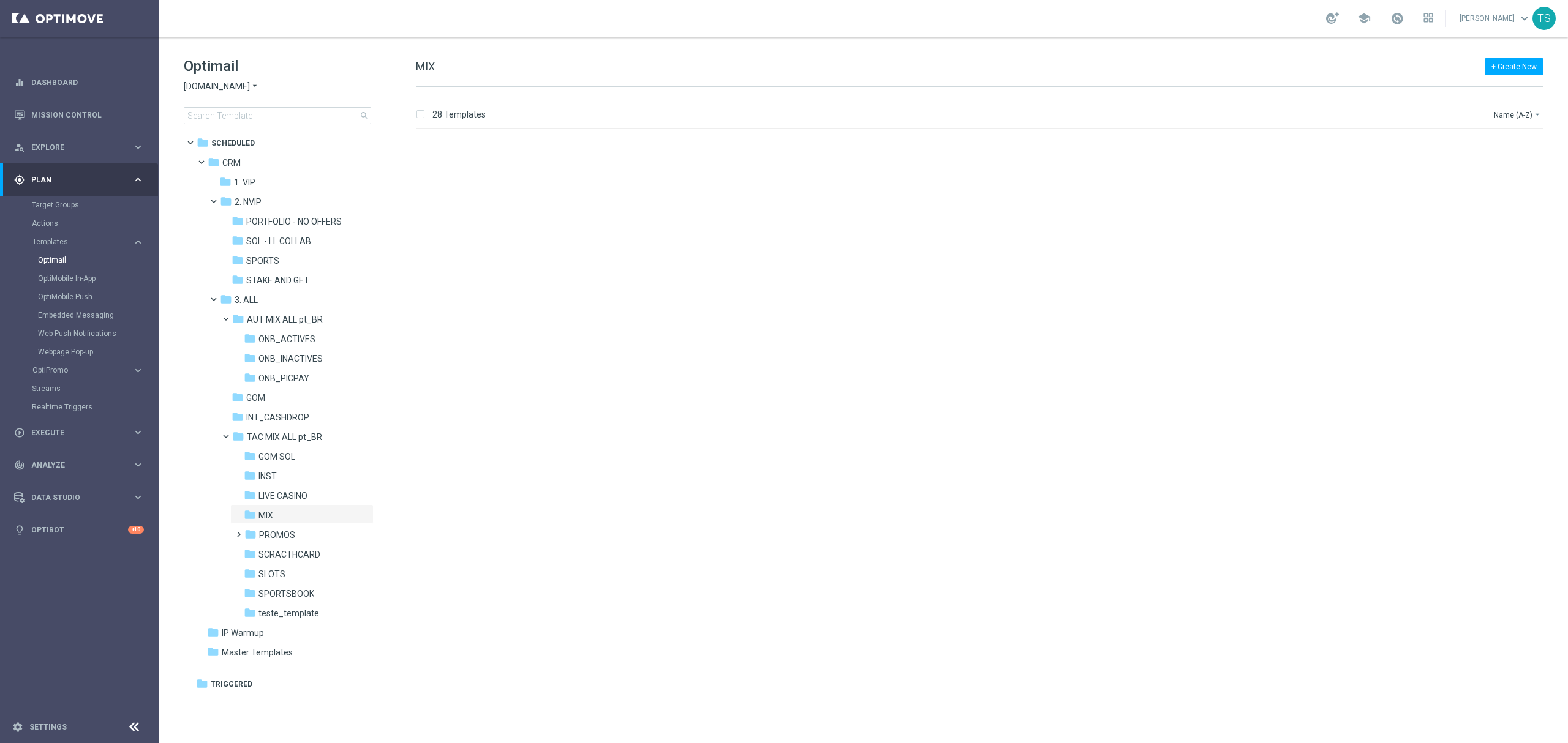
scroll to position [1752, 0]
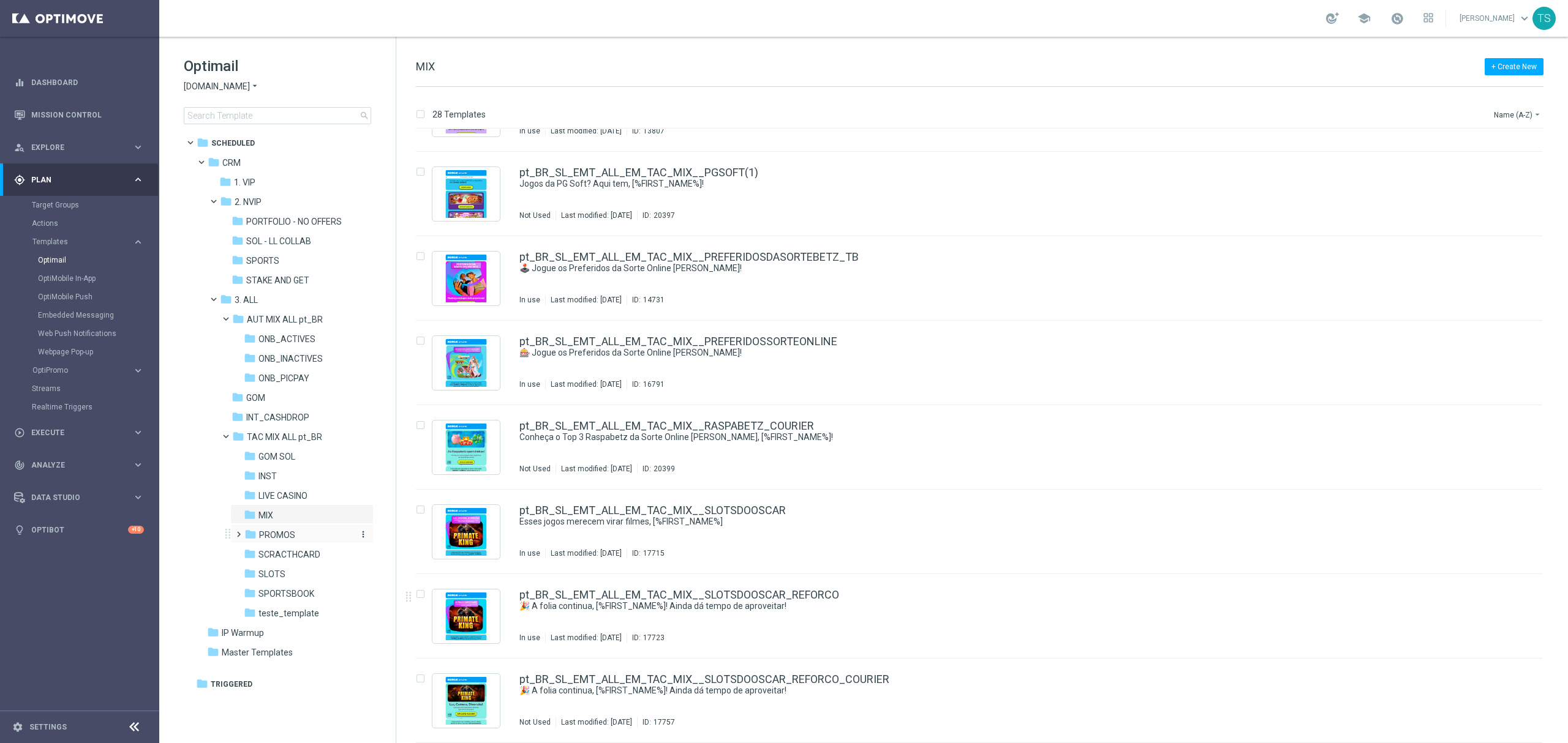
click at [293, 538] on span "PROMOS" at bounding box center [277, 536] width 36 height 11
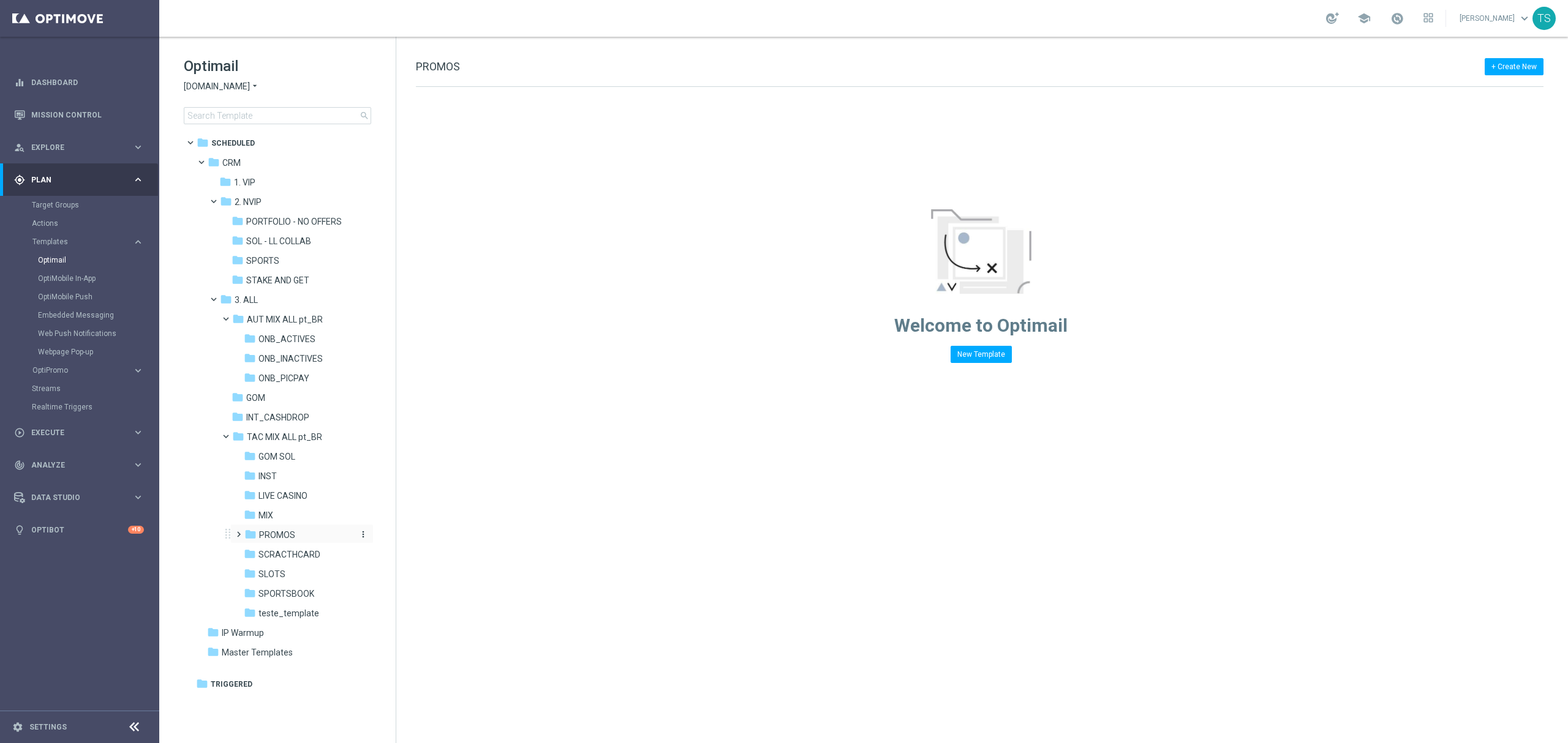
click at [291, 530] on span "PROMOS" at bounding box center [277, 536] width 36 height 11
click at [239, 532] on span at bounding box center [236, 529] width 6 height 5
click at [304, 596] on span "MEGA-SLOTS" at bounding box center [298, 595] width 54 height 11
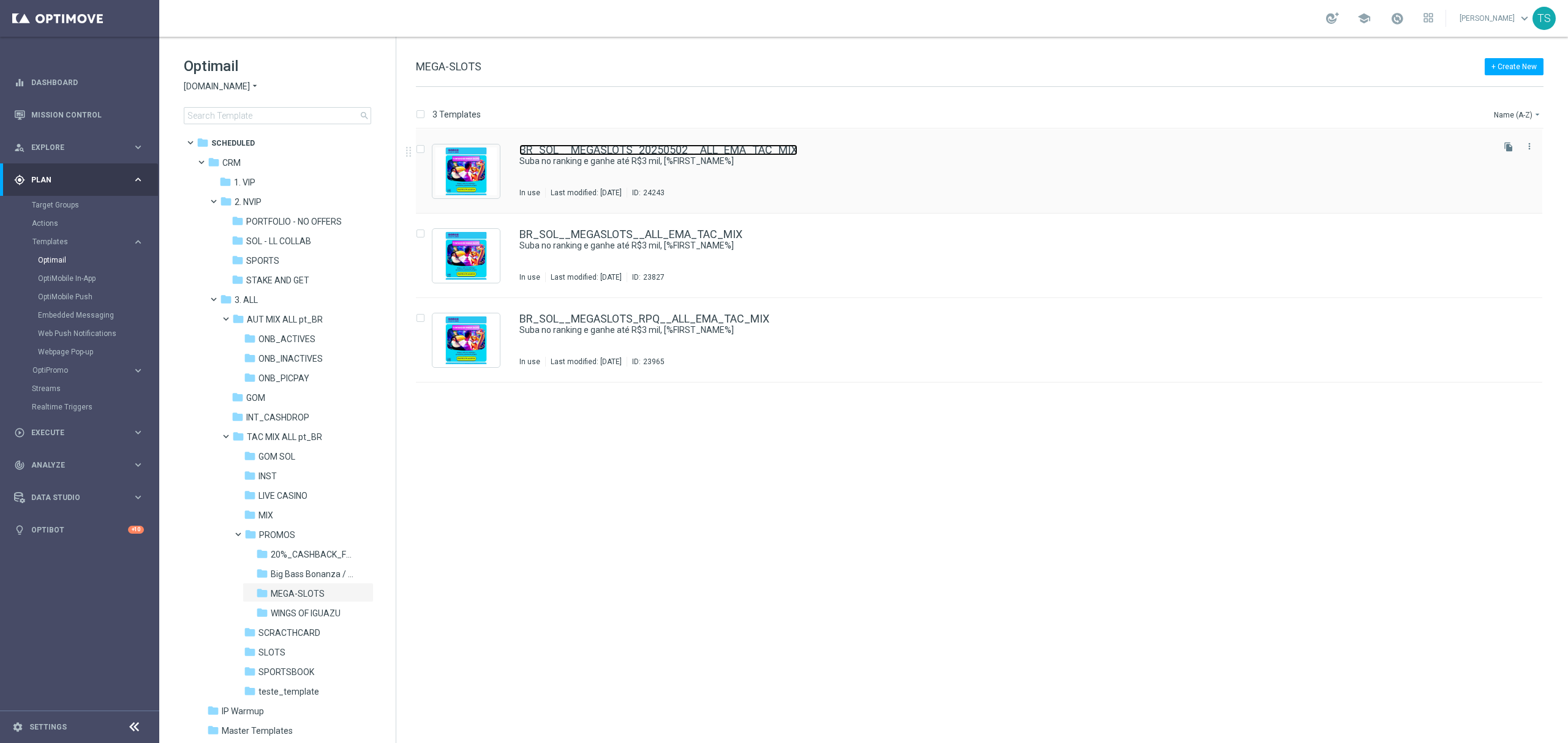
click at [677, 150] on link "BR_SOL__MEGASLOTS_20250502__ALL_EMA_TAC_MIX" at bounding box center [658, 150] width 278 height 11
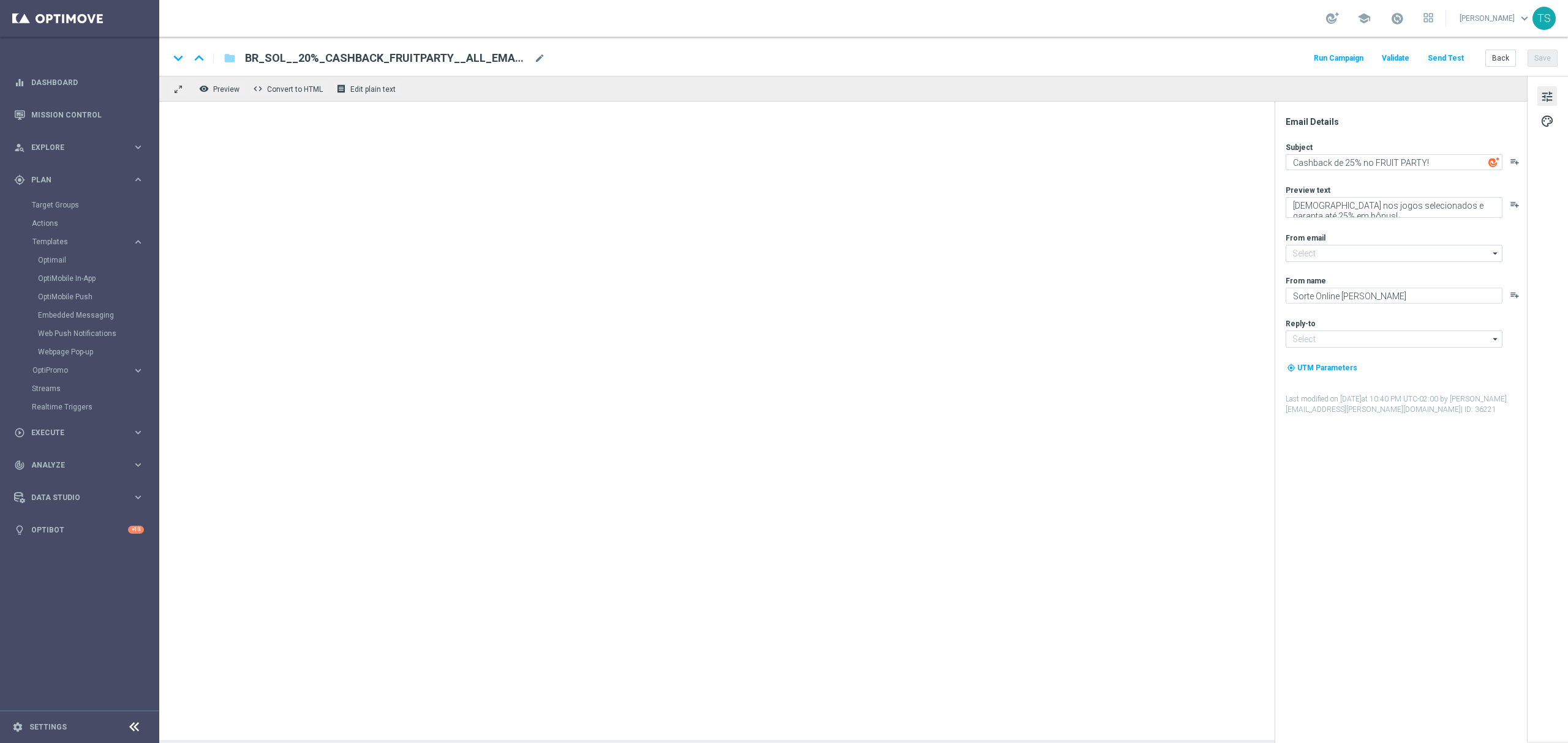
type input "[EMAIL_ADDRESS][DOMAIN_NAME]"
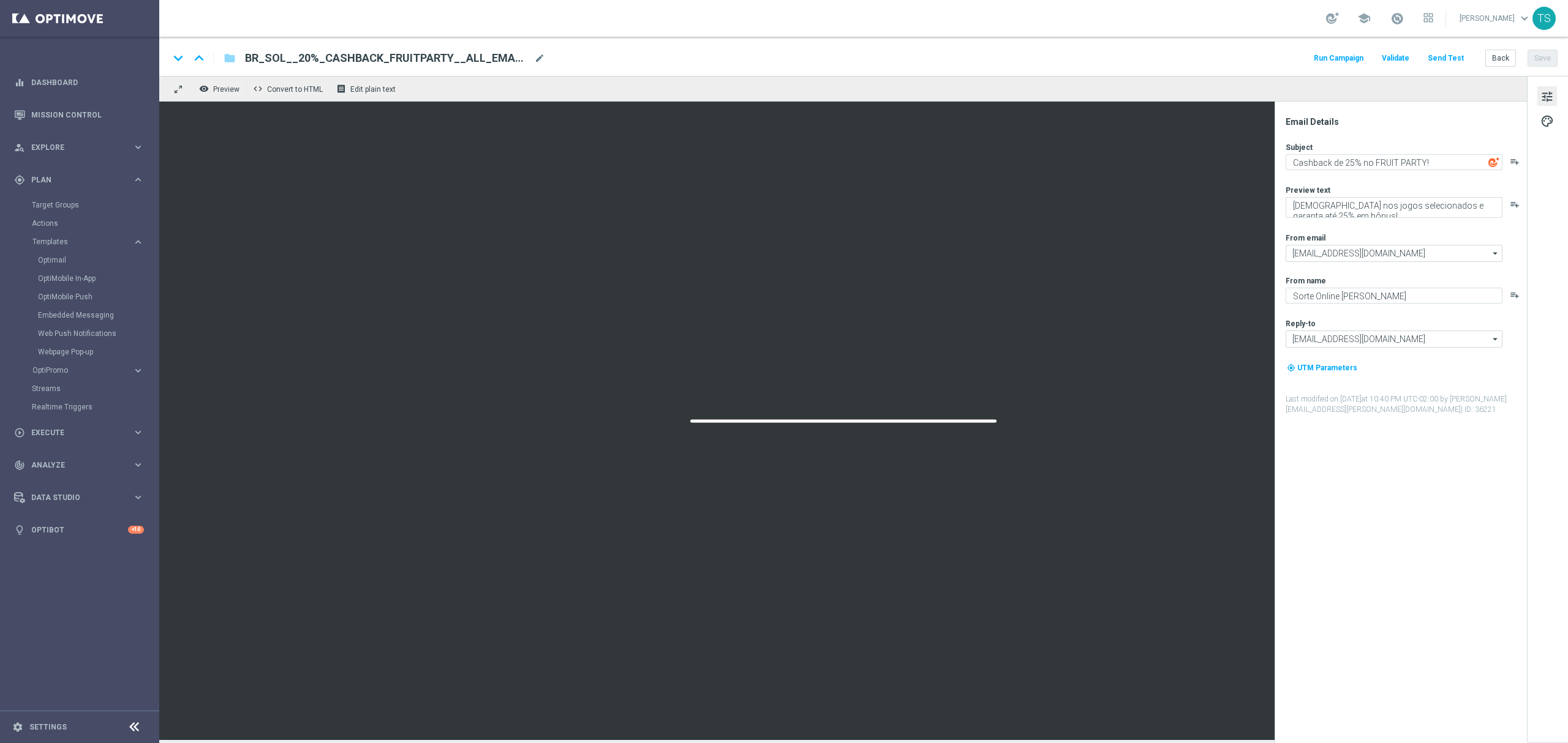
type textarea "Suba no ranking e ganhe até R$3 mil, [%FIRST_NAME%]"
type textarea "Participe do torneio de Mega Slots e ganhe prêmios incríveis!"
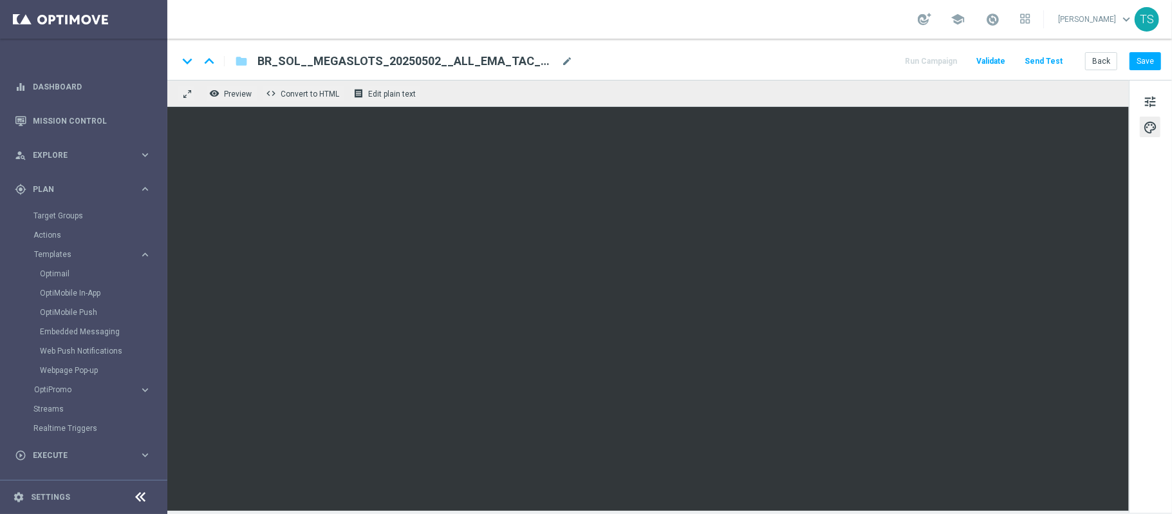
click at [328, 61] on span "BR_SOL__MEGASLOTS_20250502__ALL_EMA_TAC_MIX" at bounding box center [406, 60] width 299 height 15
click at [0, 0] on input "BR_SOL__MEGASLOTS_20250502__ALL_EMA_TAC_MIX" at bounding box center [0, 0] width 0 height 0
click at [328, 61] on input "BR_SOL__MEGASLOTS_20250502__ALL_EMA_TAC_MIX" at bounding box center [416, 61] width 319 height 17
click at [68, 276] on link "Optimail" at bounding box center [87, 273] width 94 height 10
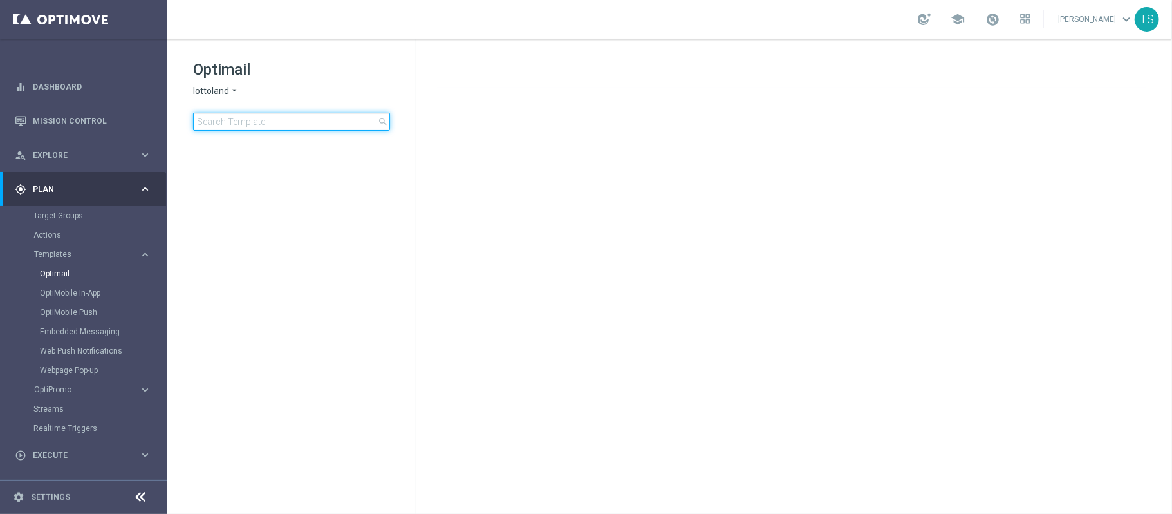
click at [299, 125] on input at bounding box center [291, 122] width 197 height 18
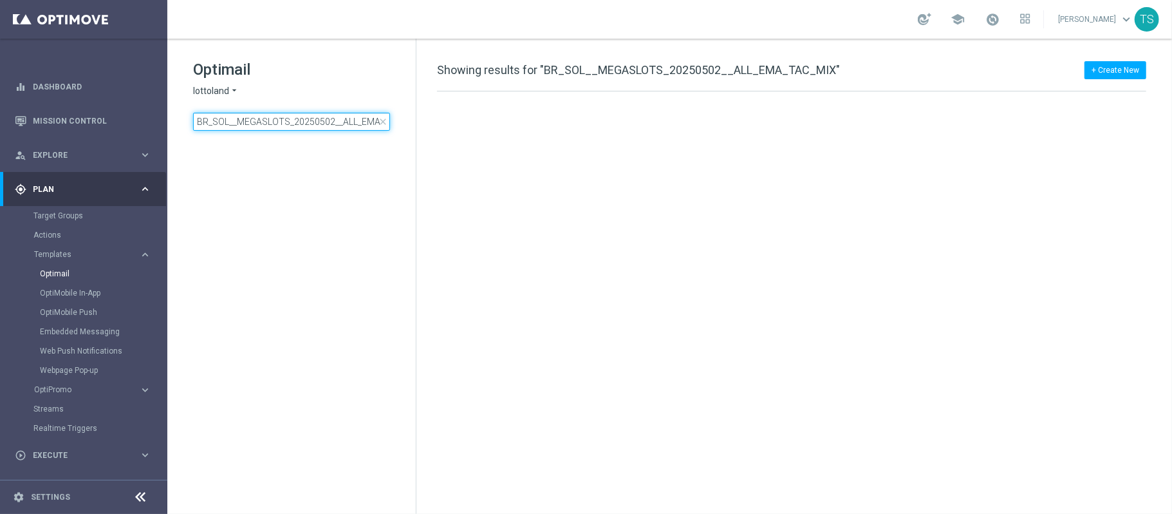
scroll to position [0, 37]
type input "BR_SOL__MEGASLOTS_20250502__ALL_EMA_TAC_MIX"
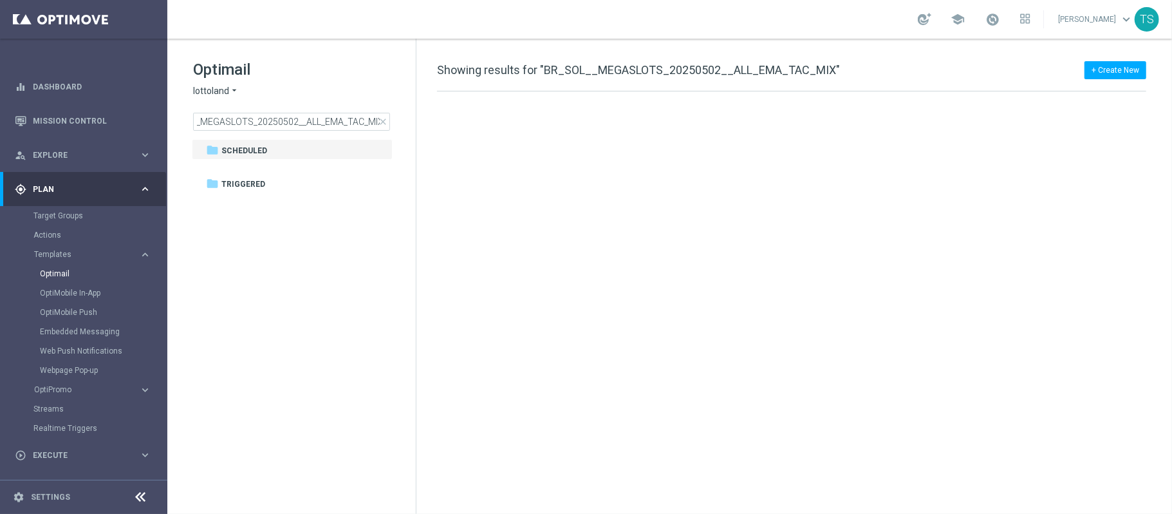
click at [225, 88] on span "lottoland" at bounding box center [211, 91] width 36 height 12
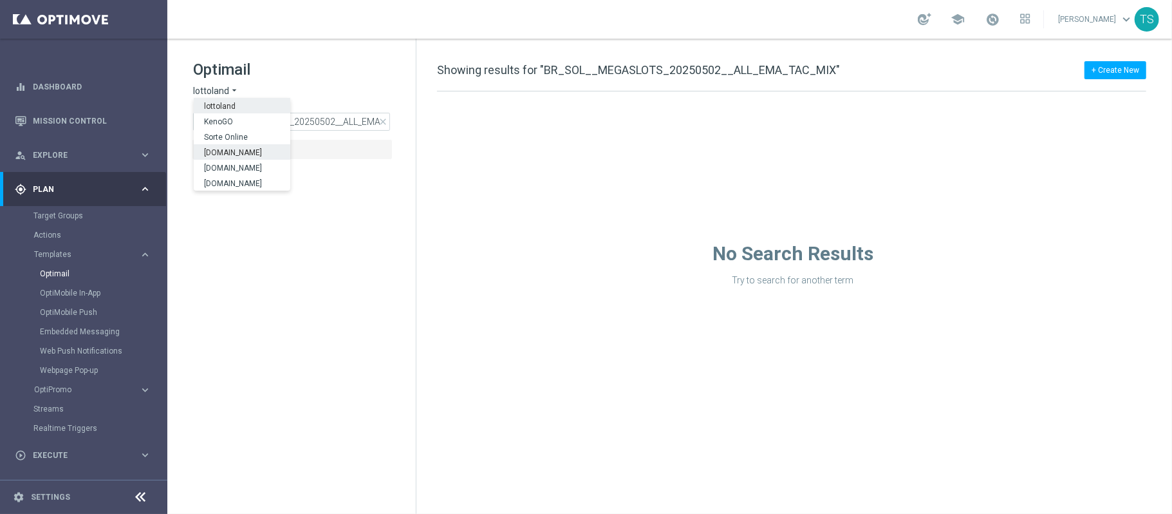
click at [0, 0] on span "Sorteonline.bet.br" at bounding box center [0, 0] width 0 height 0
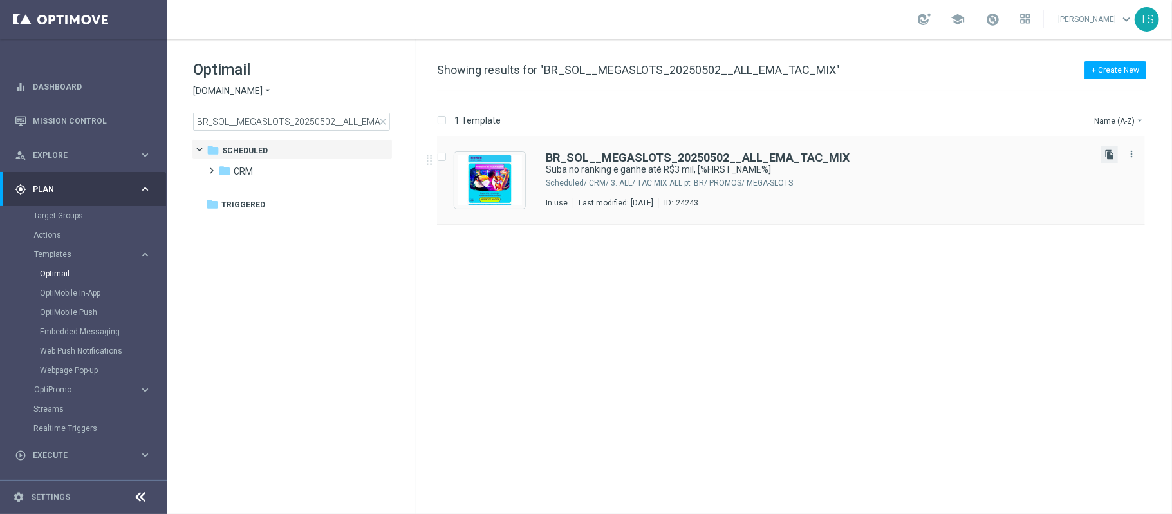
click at [1108, 150] on icon "file_copy" at bounding box center [1110, 154] width 10 height 10
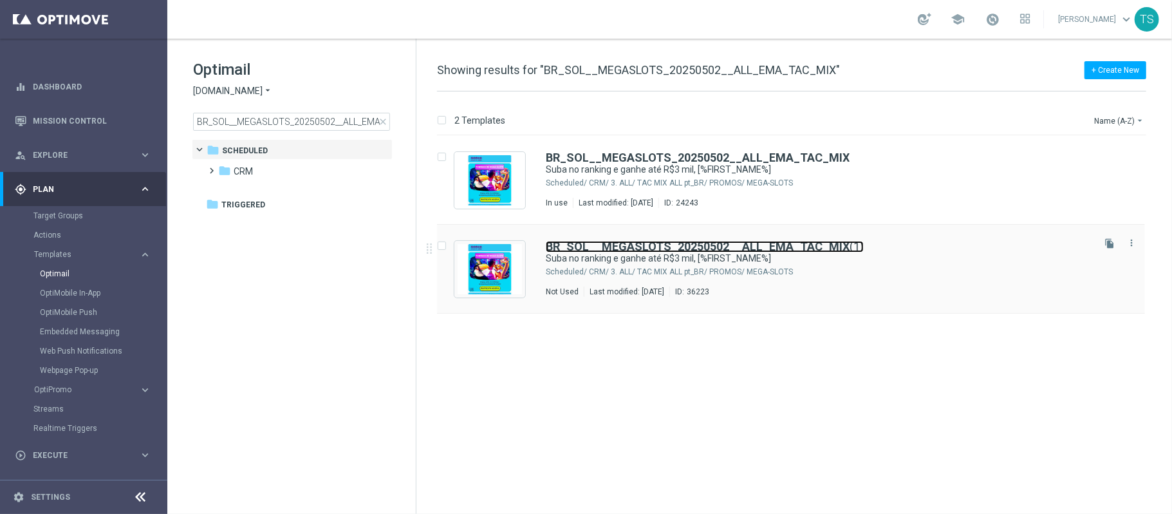
click at [818, 245] on b "BR_SOL__MEGASLOTS_20250502__ALL_EMA_TAC_MIX" at bounding box center [698, 246] width 304 height 14
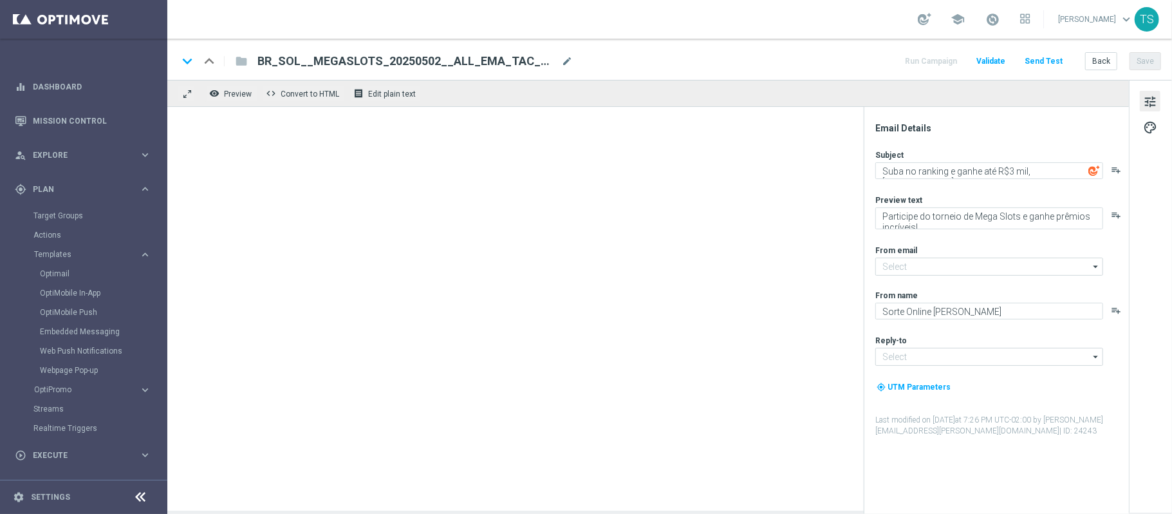
type input "[EMAIL_ADDRESS][DOMAIN_NAME]"
click at [370, 59] on span "BR_SOL__MEGASLOTS_20250502__ALL_EMA_TAC_MIX" at bounding box center [406, 60] width 299 height 15
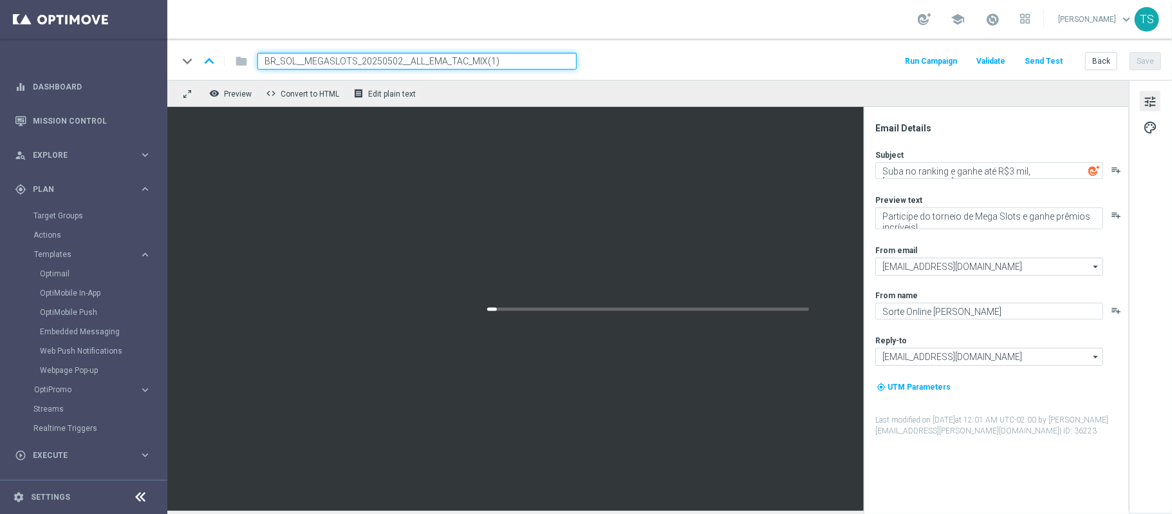
click at [385, 59] on input "BR_SOL__MEGASLOTS_20250502__ALL_EMA_TAC_MIX(1)" at bounding box center [416, 61] width 319 height 17
click at [506, 57] on input "BR_SOL__MEGASLOTS_20250919__ALL_EMA_TAC_MIX(1)" at bounding box center [416, 61] width 319 height 17
type input "BR_SOL__MEGASLOTS_20250919__ALL_EMA_TAC_MIX"
click at [652, 73] on div "keyboard_arrow_down keyboard_arrow_up folder BR_SOL__MEGASLOTS_20250919__ALL_EM…" at bounding box center [669, 59] width 1005 height 41
click at [652, 68] on div "keyboard_arrow_down keyboard_arrow_up folder BR_SOL__MEGASLOTS_20250919__ALL_EM…" at bounding box center [670, 61] width 984 height 17
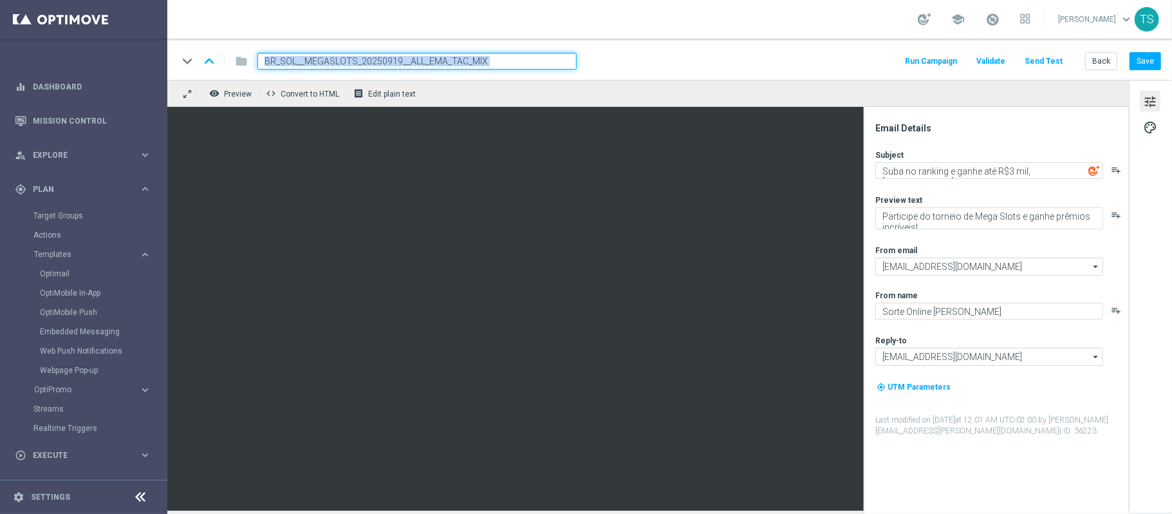
click at [652, 68] on div "keyboard_arrow_down keyboard_arrow_up folder BR_SOL__MEGASLOTS_20250919__ALL_EM…" at bounding box center [670, 61] width 984 height 17
click at [653, 68] on div "keyboard_arrow_down keyboard_arrow_up folder BR_SOL__MEGASLOTS_20250919__ALL_EM…" at bounding box center [670, 61] width 984 height 17
click at [631, 53] on div "keyboard_arrow_down keyboard_arrow_up folder BR_SOL__MEGASLOTS_20250919__ALL_EM…" at bounding box center [670, 61] width 984 height 17
click at [474, 57] on input "BR_SOL__MEGASLOTS_20250919__ALL_EMA_TAC_MIX" at bounding box center [416, 61] width 319 height 17
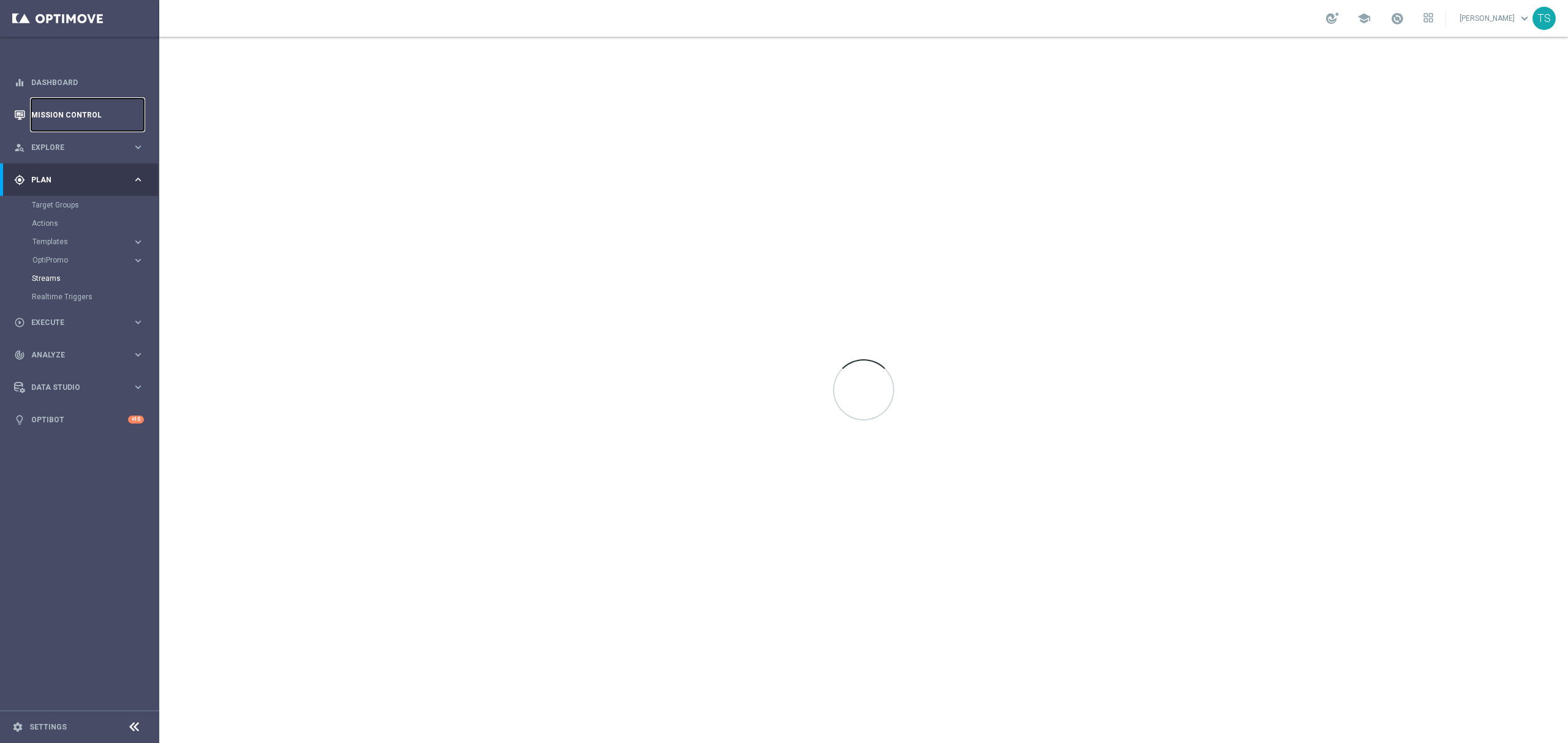
click at [84, 110] on link "Mission Control" at bounding box center [88, 115] width 112 height 32
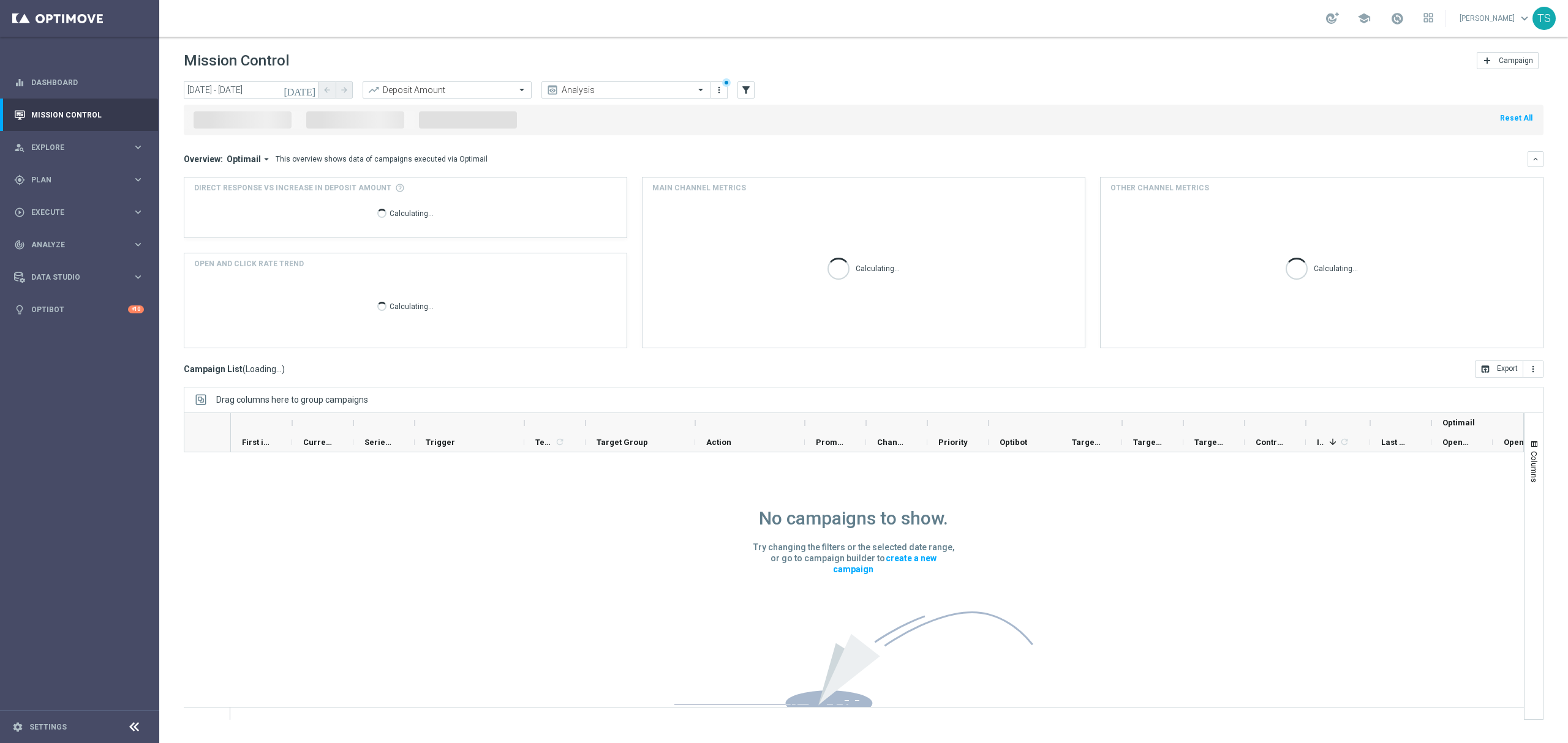
click at [311, 85] on icon "[DATE]" at bounding box center [300, 90] width 33 height 11
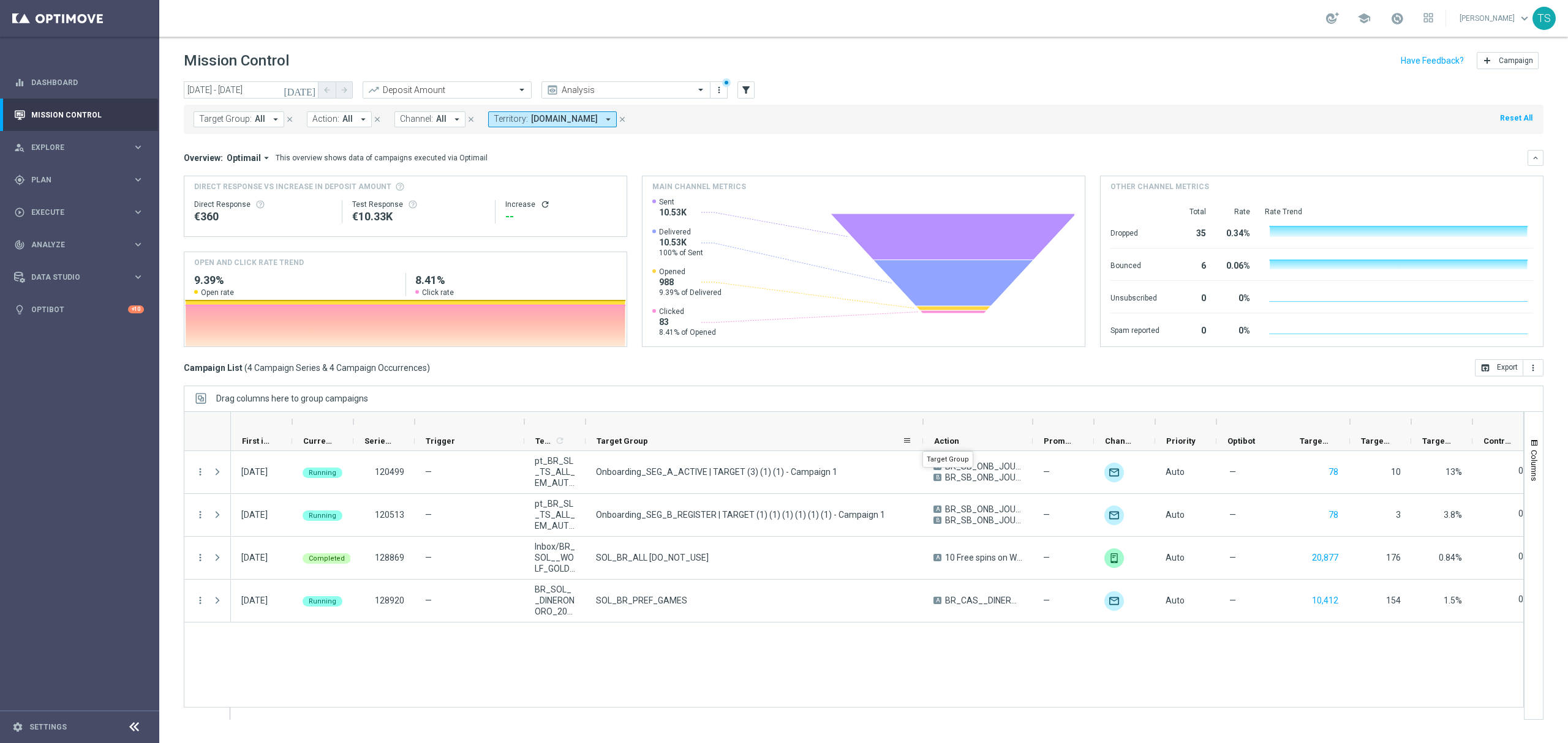
drag, startPoint x: 695, startPoint y: 429, endPoint x: 922, endPoint y: 440, distance: 227.3
click at [922, 440] on div at bounding box center [1098, 431] width 1735 height 39
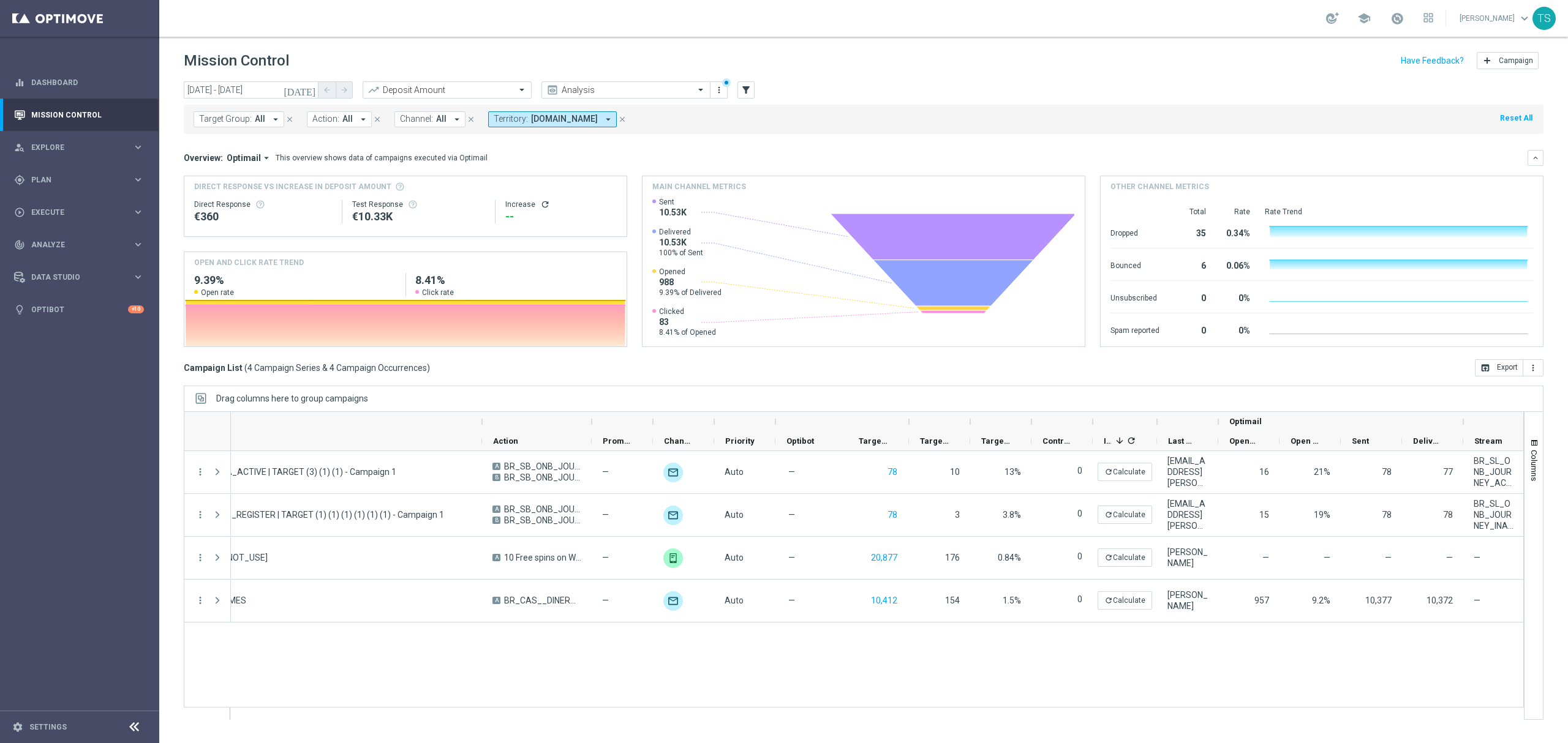
drag, startPoint x: 1463, startPoint y: 422, endPoint x: 1325, endPoint y: 440, distance: 139.2
click at [1328, 439] on div "Optimail" at bounding box center [657, 431] width 1735 height 39
drag, startPoint x: 1463, startPoint y: 420, endPoint x: 1323, endPoint y: 434, distance: 140.7
click at [1323, 434] on div "Optimail" at bounding box center [657, 431] width 1735 height 39
drag, startPoint x: 1461, startPoint y: 424, endPoint x: 1418, endPoint y: 424, distance: 43.0
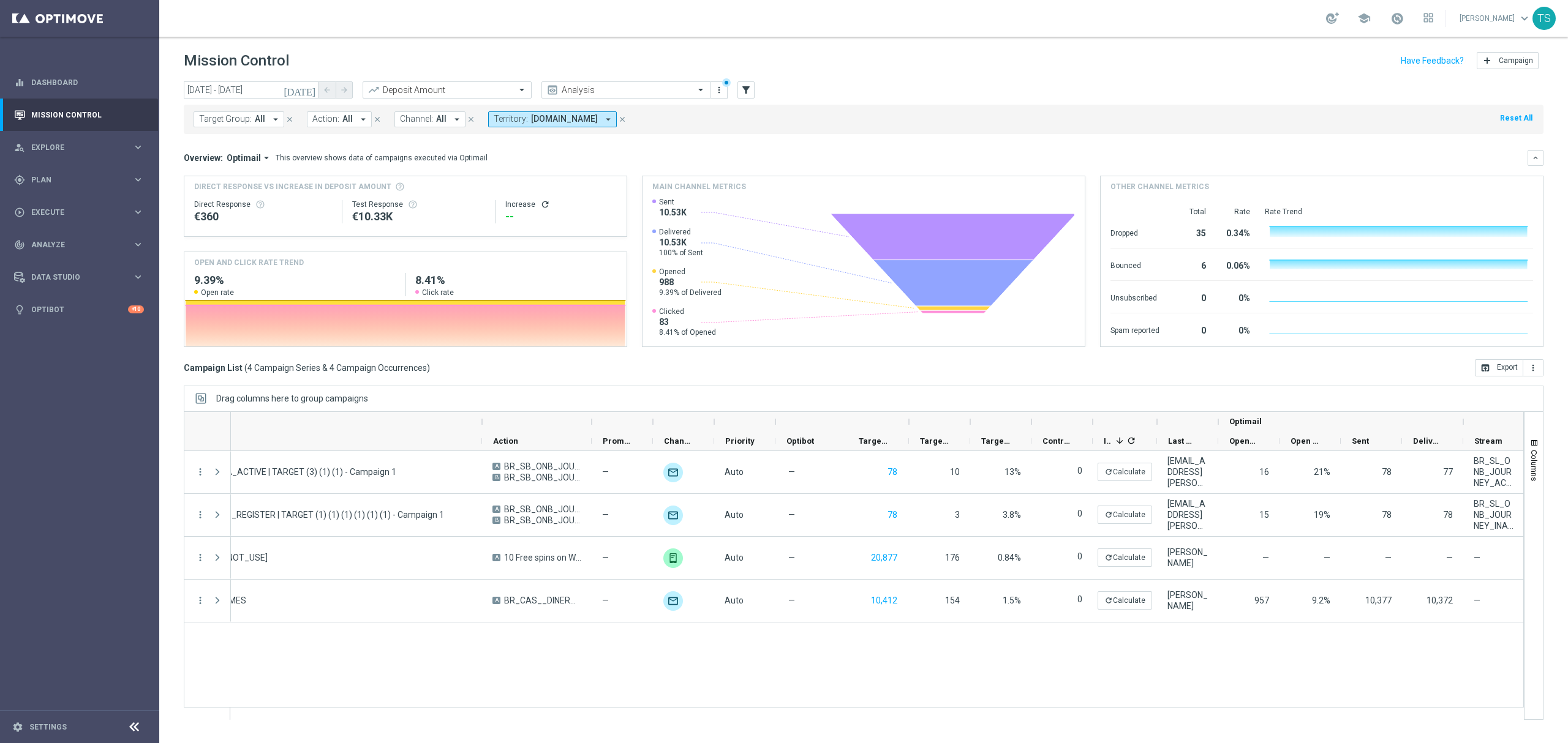
click at [1418, 424] on div "Optimail" at bounding box center [1340, 421] width 245 height 20
drag, startPoint x: 1461, startPoint y: 446, endPoint x: 1446, endPoint y: 444, distance: 15.1
click at [1411, 446] on div "Delivered" at bounding box center [1433, 441] width 61 height 20
click at [1539, 450] on button "Columns" at bounding box center [1533, 460] width 18 height 67
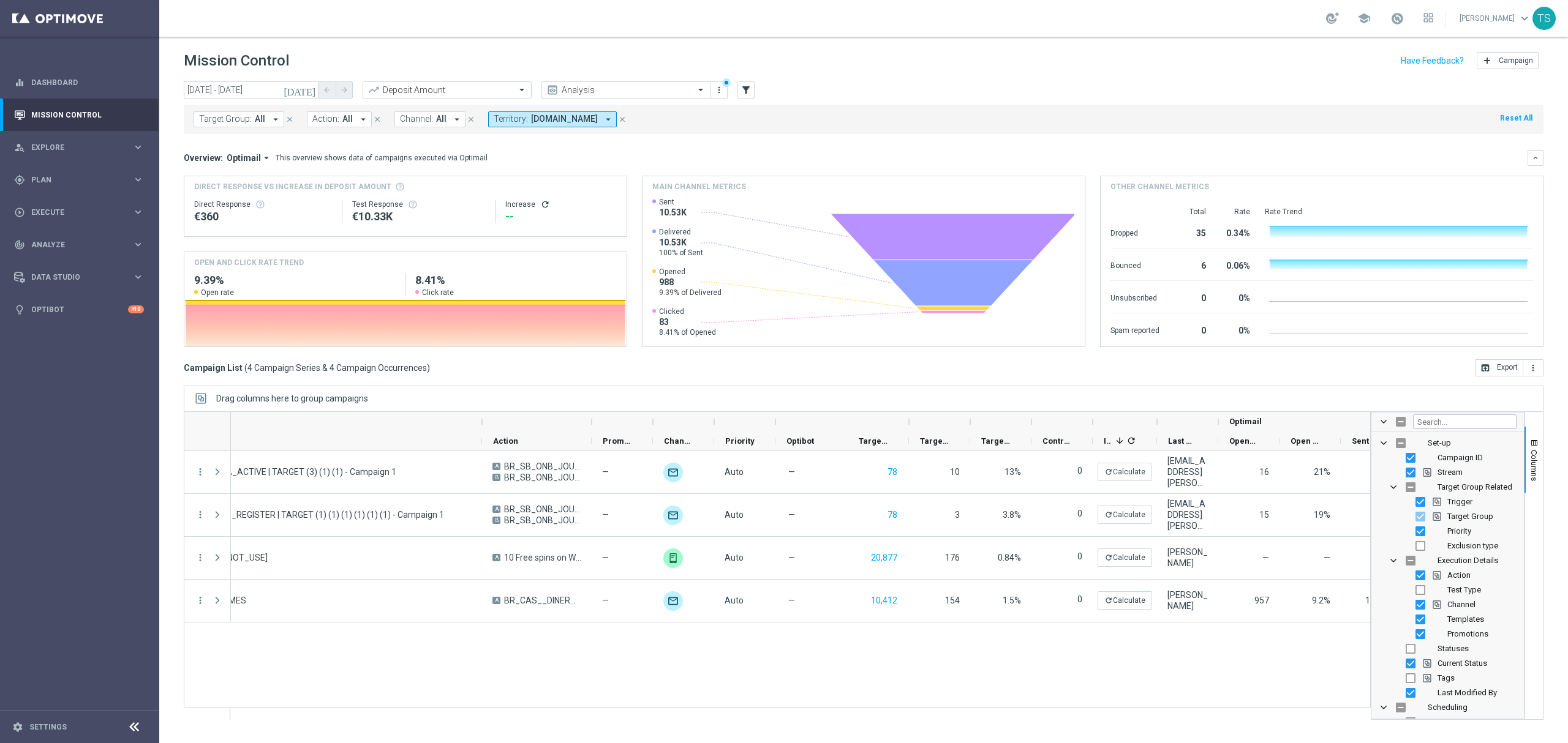
click at [1452, 413] on div at bounding box center [1447, 422] width 152 height 20
click at [1456, 417] on input "Filter Columns Input" at bounding box center [1464, 421] width 104 height 14
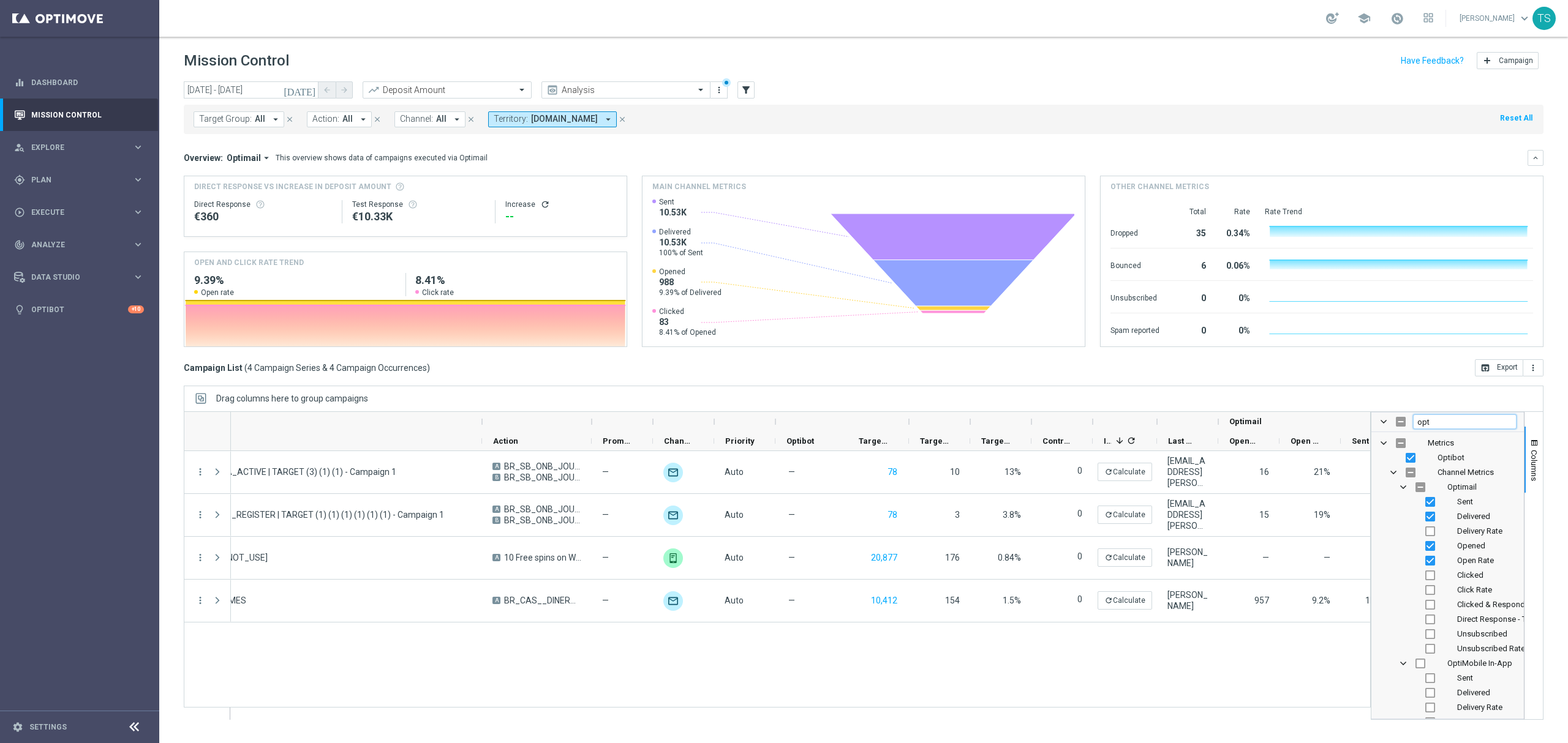
type input "opt"
click at [1432, 500] on input "Press SPACE to toggle visibility (visible)" at bounding box center [1430, 502] width 10 height 10
checkbox input "false"
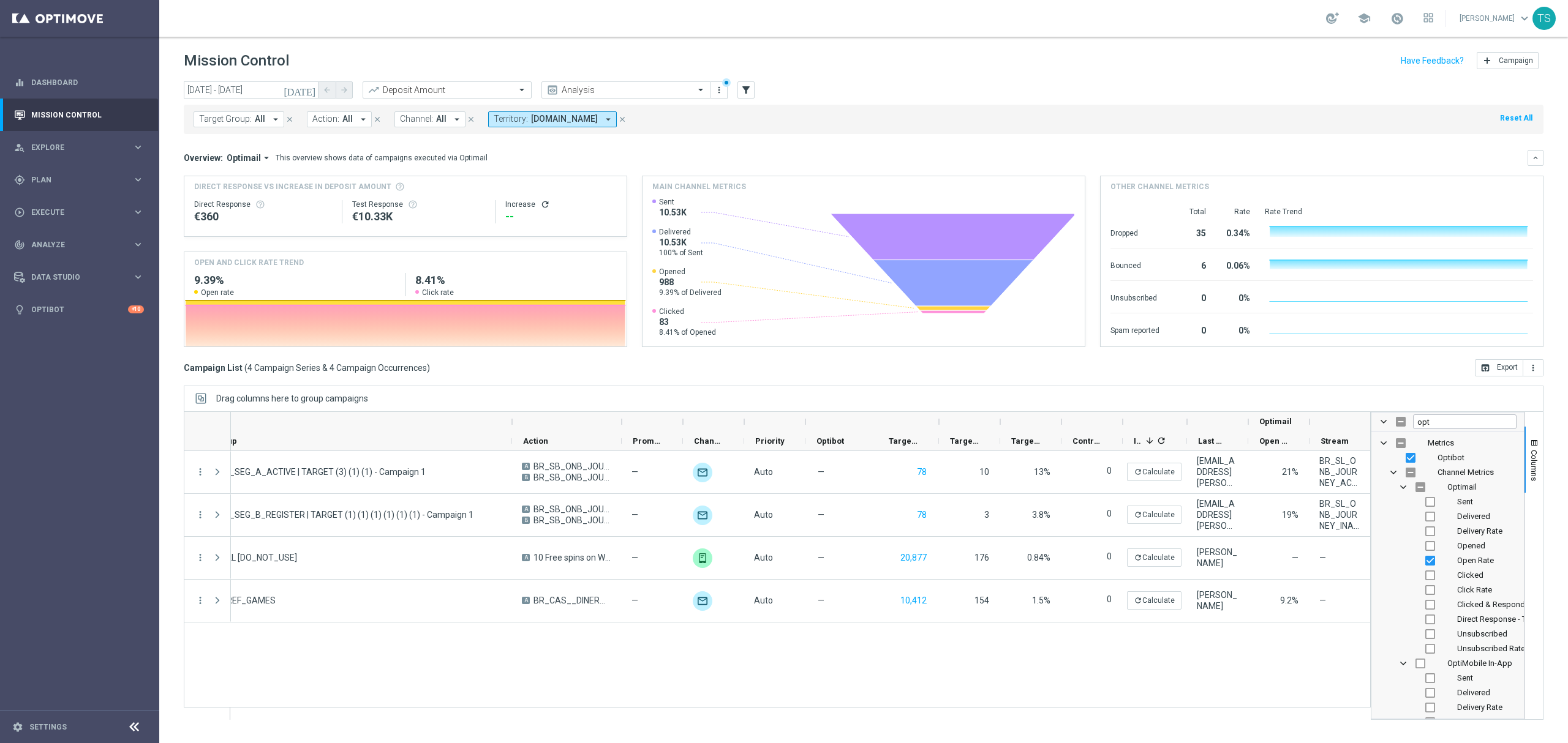
click at [1432, 561] on input "Press SPACE to toggle visibility (visible)" at bounding box center [1430, 561] width 10 height 10
checkbox input "false"
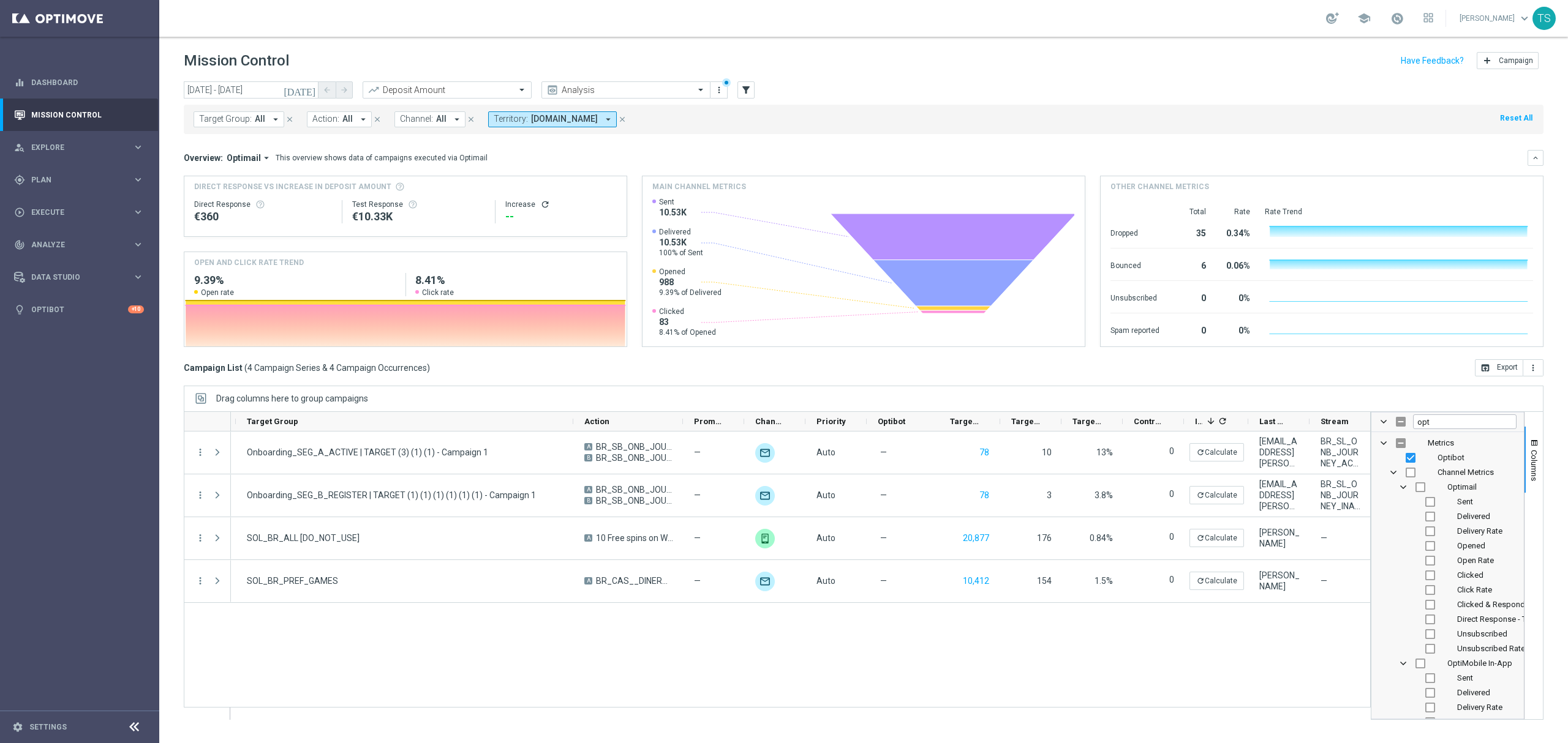
click at [1378, 381] on div "today 18 Sep 2025 - 18 Sep 2025 arrow_back arrow_forward Deposit Amount trendin…" at bounding box center [863, 407] width 1409 height 651
click at [1527, 440] on button "Columns" at bounding box center [1533, 460] width 18 height 67
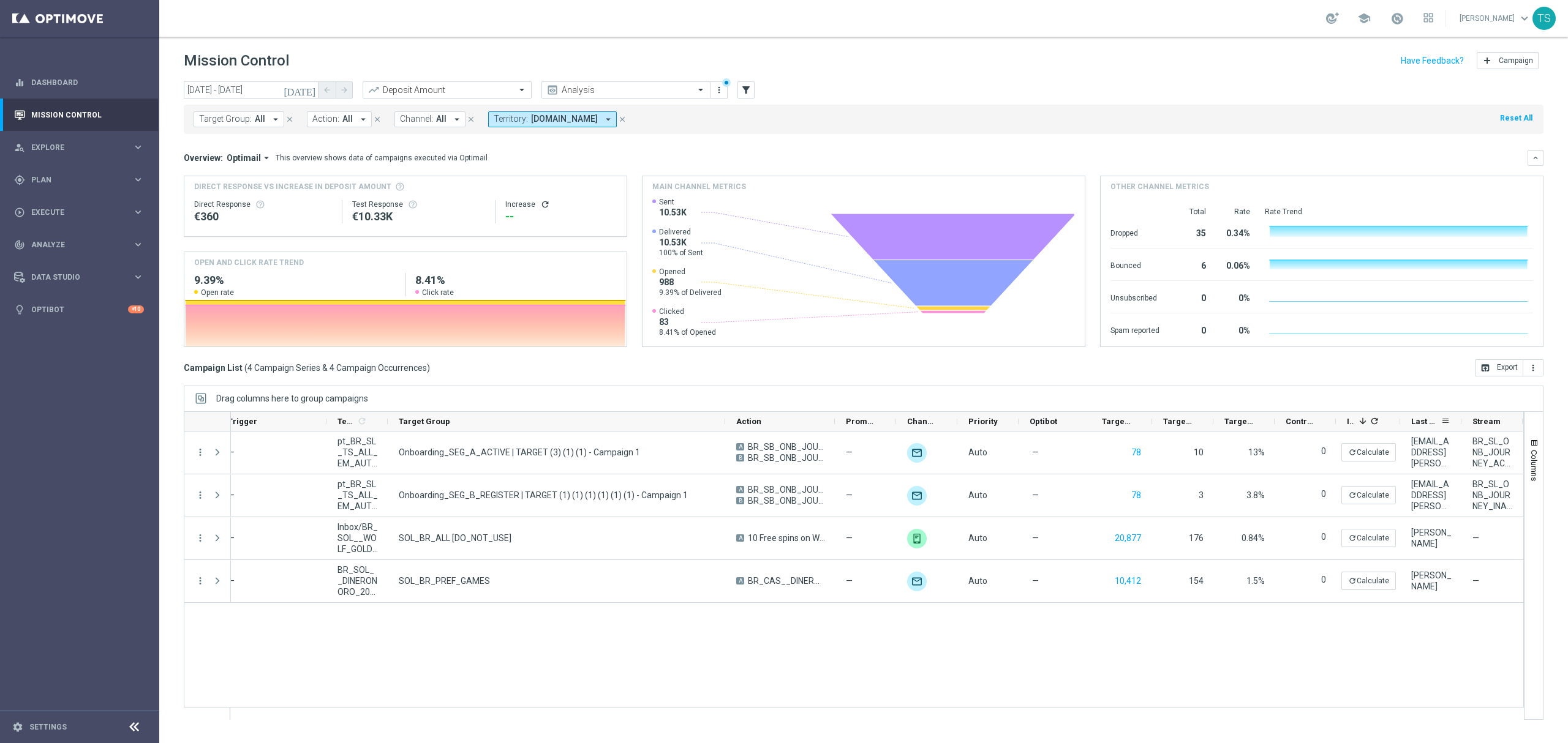
drag, startPoint x: 1460, startPoint y: 422, endPoint x: 1402, endPoint y: 422, distance: 58.0
click at [1402, 422] on div "Last Modified By" at bounding box center [1431, 421] width 61 height 20
drag, startPoint x: 1397, startPoint y: 420, endPoint x: 1339, endPoint y: 427, distance: 58.4
click at [1339, 427] on div "Increase 1 refresh" at bounding box center [1368, 421] width 65 height 20
drag, startPoint x: 1331, startPoint y: 422, endPoint x: 1215, endPoint y: 425, distance: 116.0
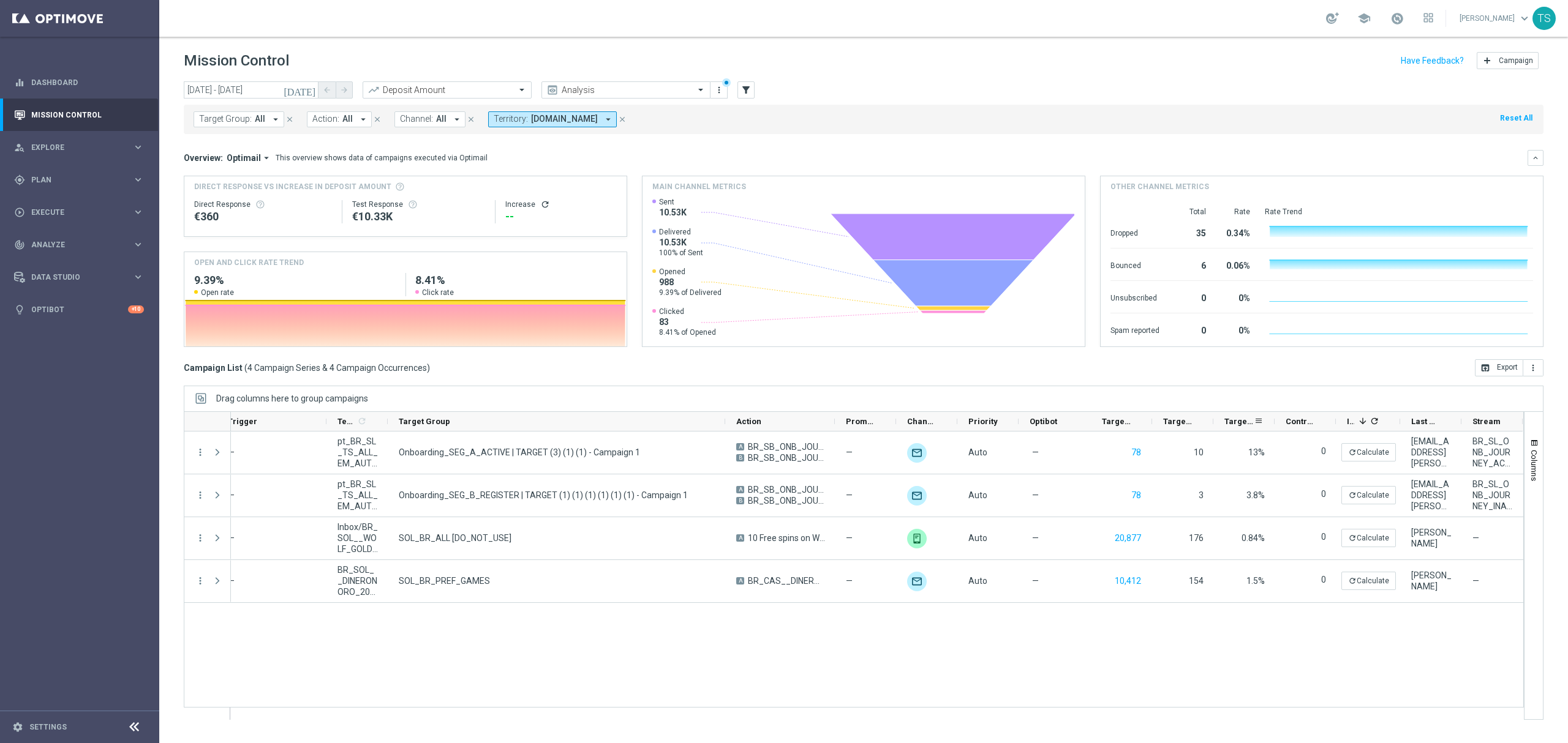
click at [1215, 425] on div "Templates 1 refresh Target Group Action Promotions" at bounding box center [778, 421] width 1490 height 20
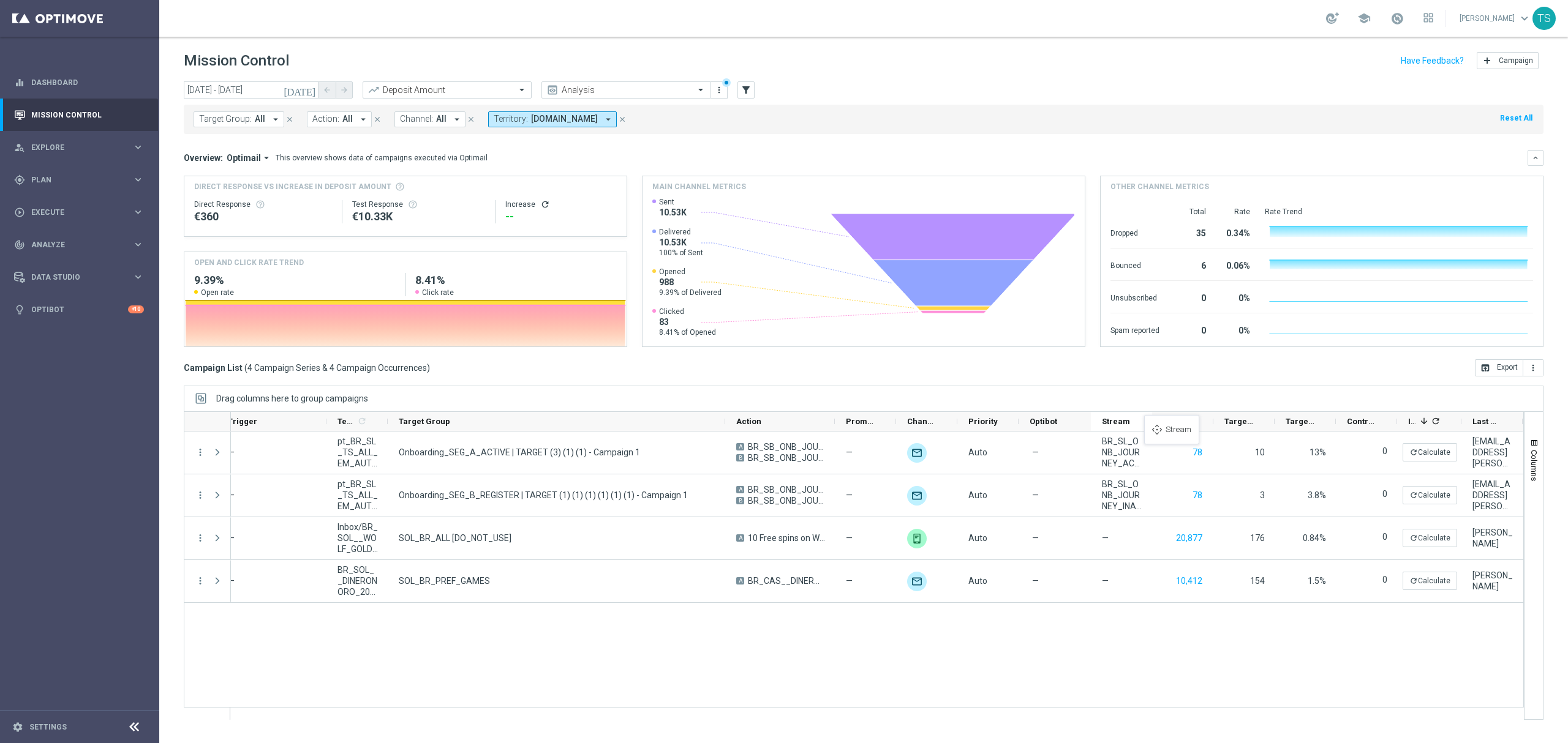
drag, startPoint x: 1476, startPoint y: 422, endPoint x: 1150, endPoint y: 422, distance: 326.0
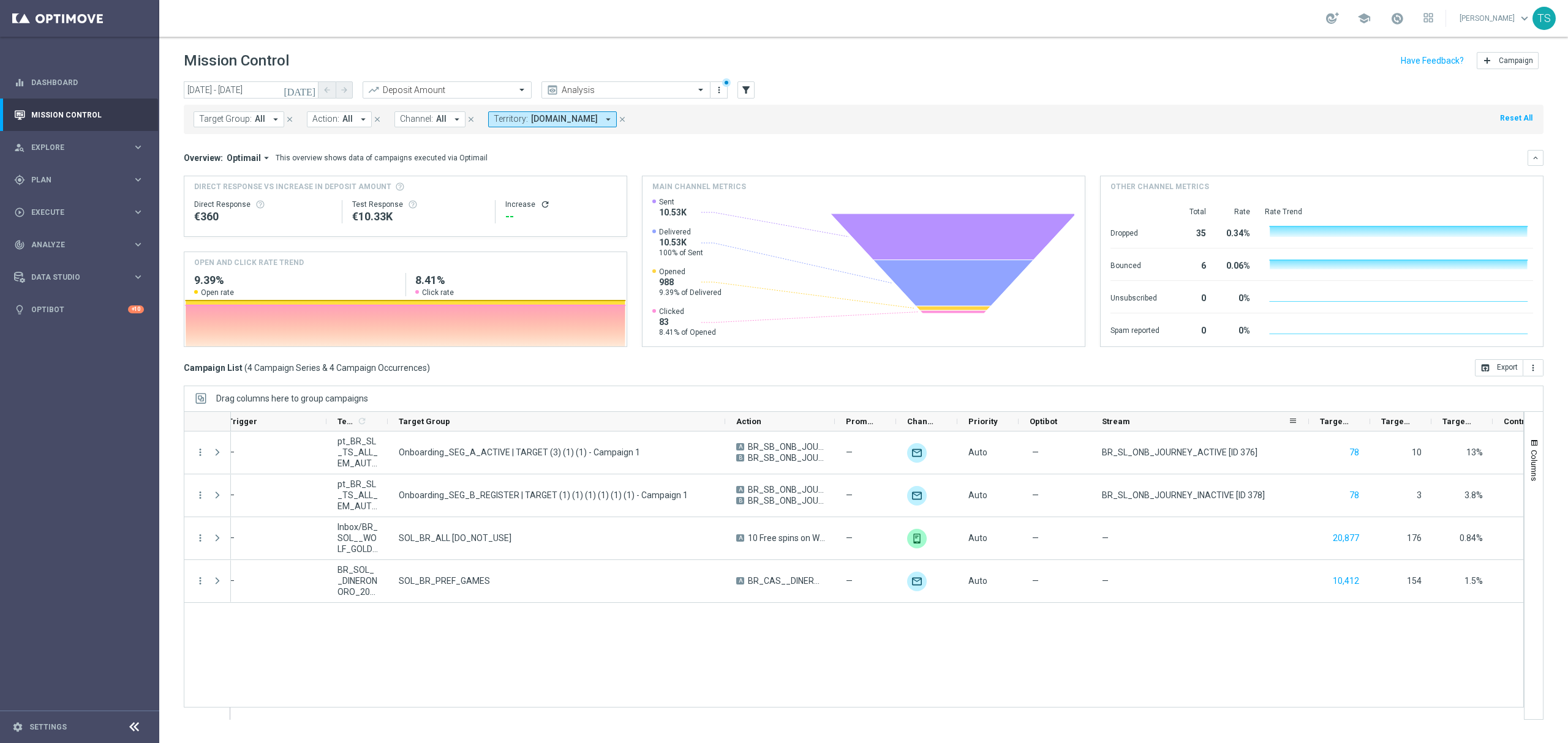
drag, startPoint x: 1151, startPoint y: 419, endPoint x: 1308, endPoint y: 420, distance: 157.0
click at [1308, 420] on div at bounding box center [1308, 421] width 5 height 19
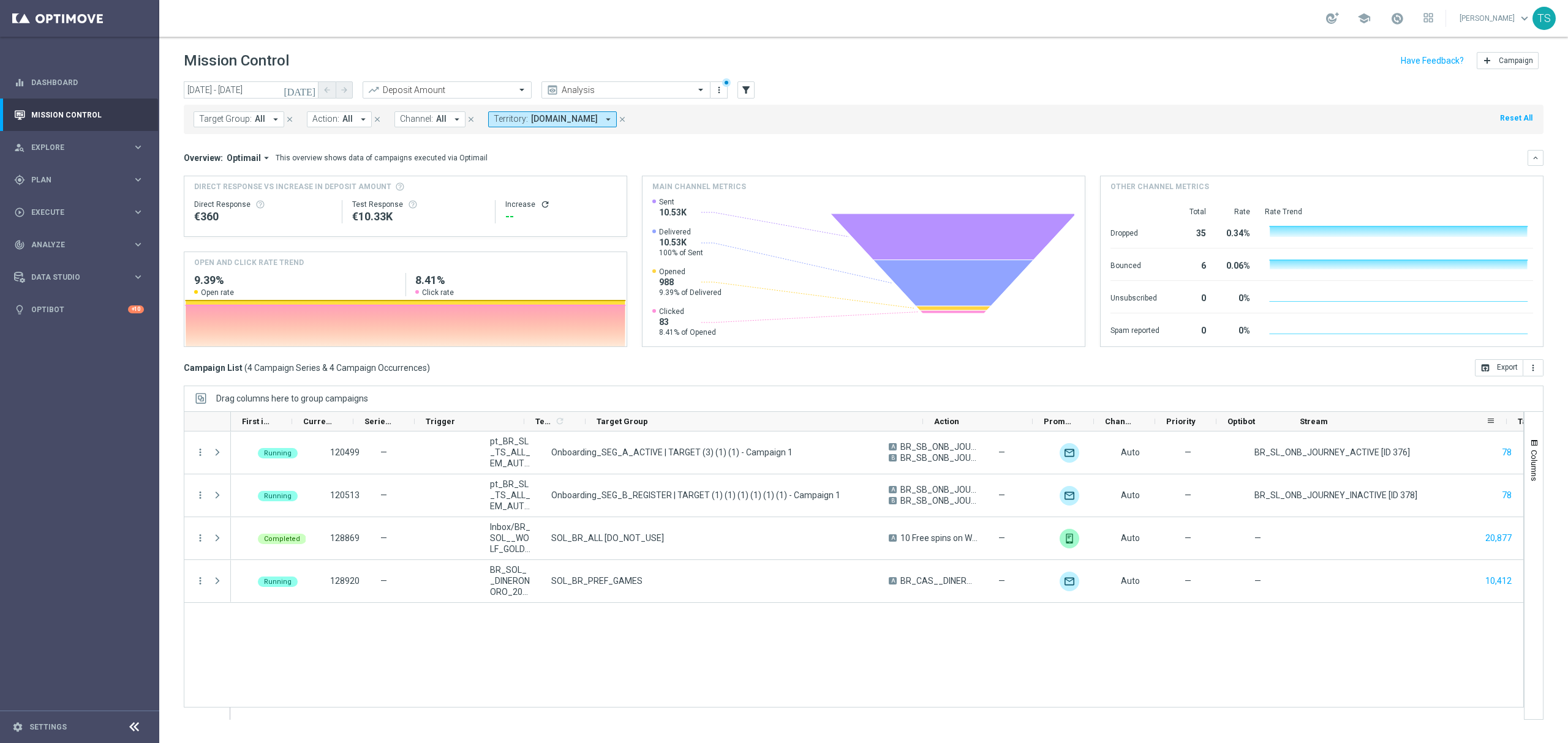
scroll to position [0, 0]
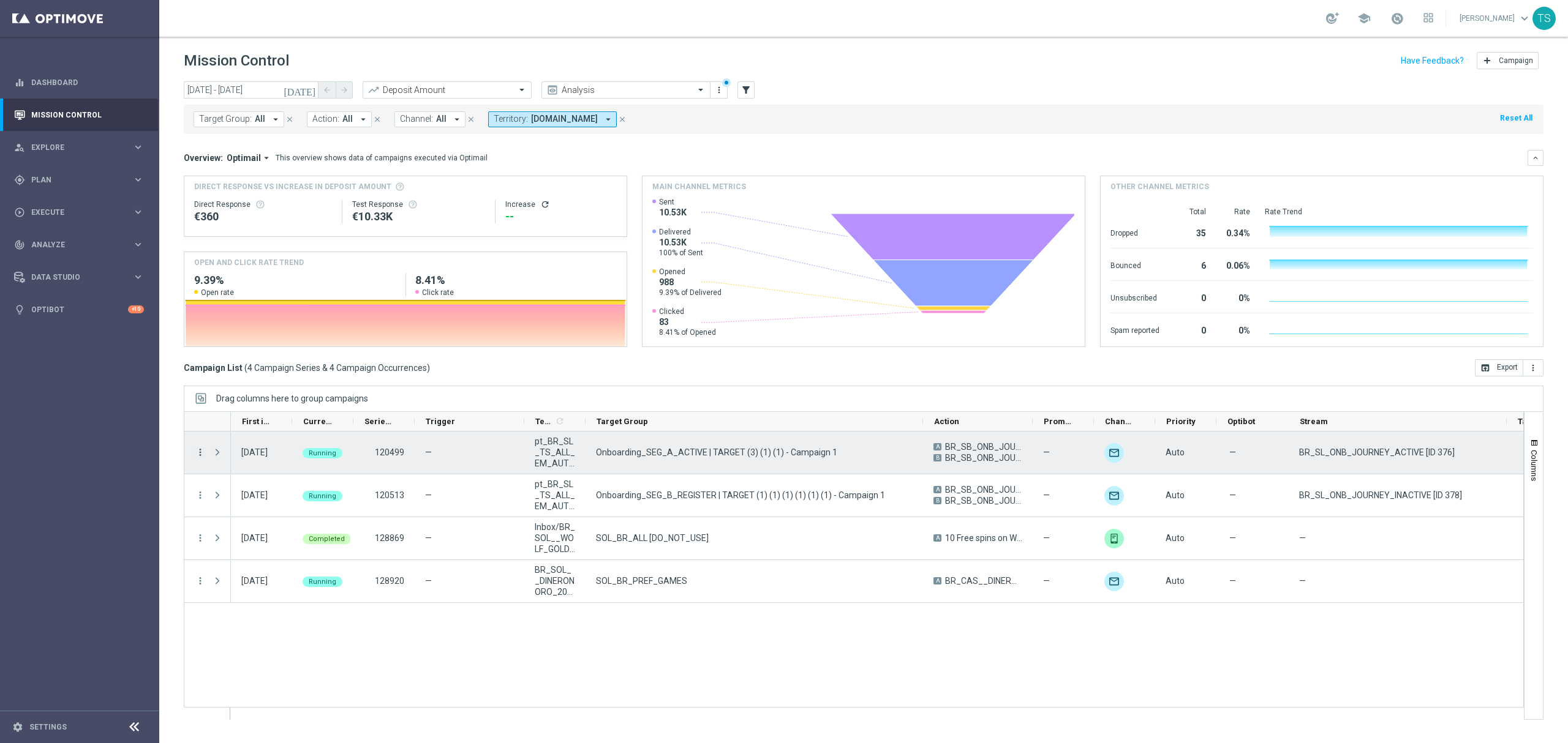
click at [205, 451] on icon "more_vert" at bounding box center [201, 453] width 11 height 11
click at [292, 464] on div "Campaign Details" at bounding box center [282, 460] width 114 height 9
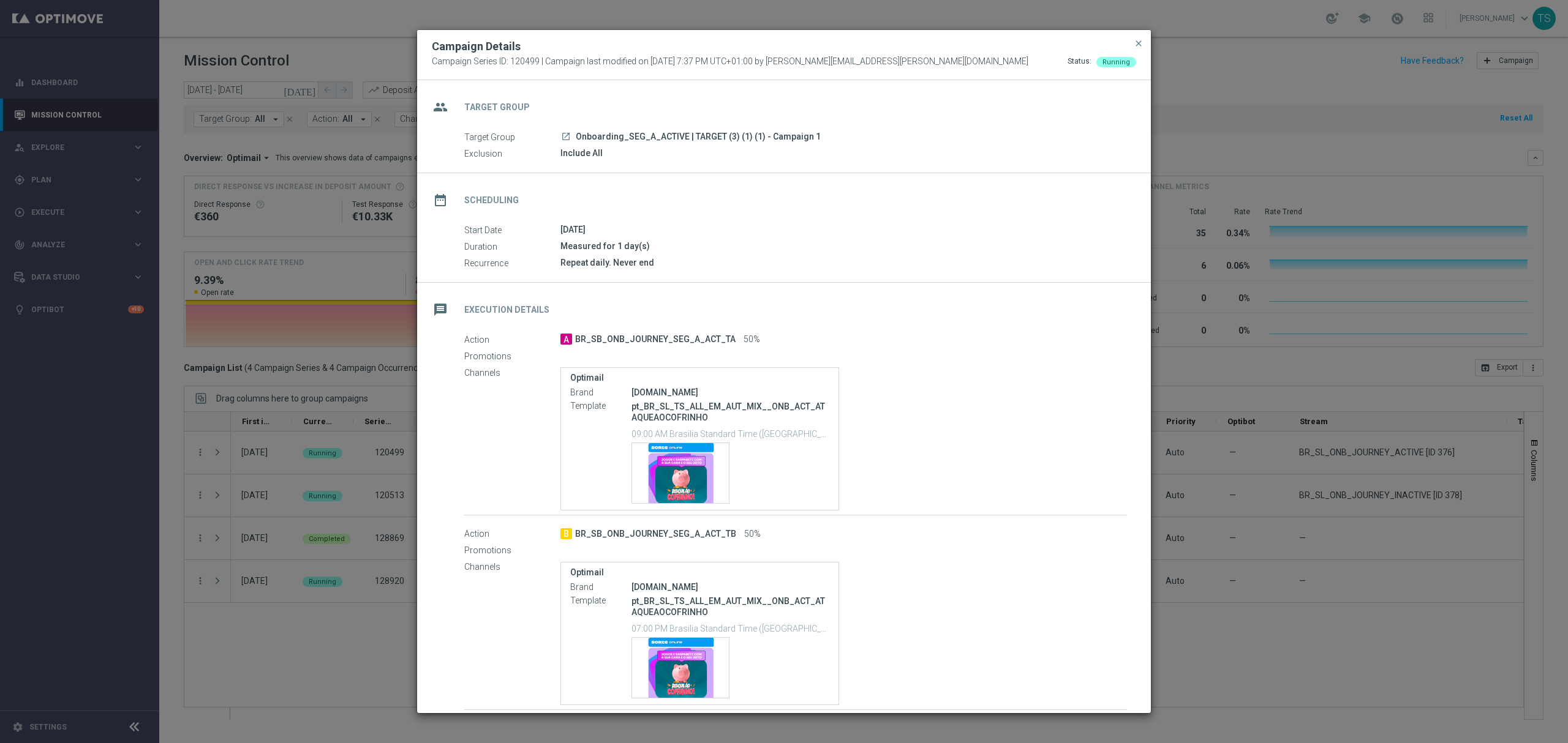
click at [617, 264] on div "Repeat daily. Never end" at bounding box center [843, 263] width 566 height 12
click at [617, 265] on div "Repeat daily. Never end" at bounding box center [843, 263] width 566 height 12
click at [790, 246] on div "Measured for 1 day(s)" at bounding box center [843, 245] width 566 height 12
click at [1141, 42] on span "close" at bounding box center [1139, 44] width 10 height 10
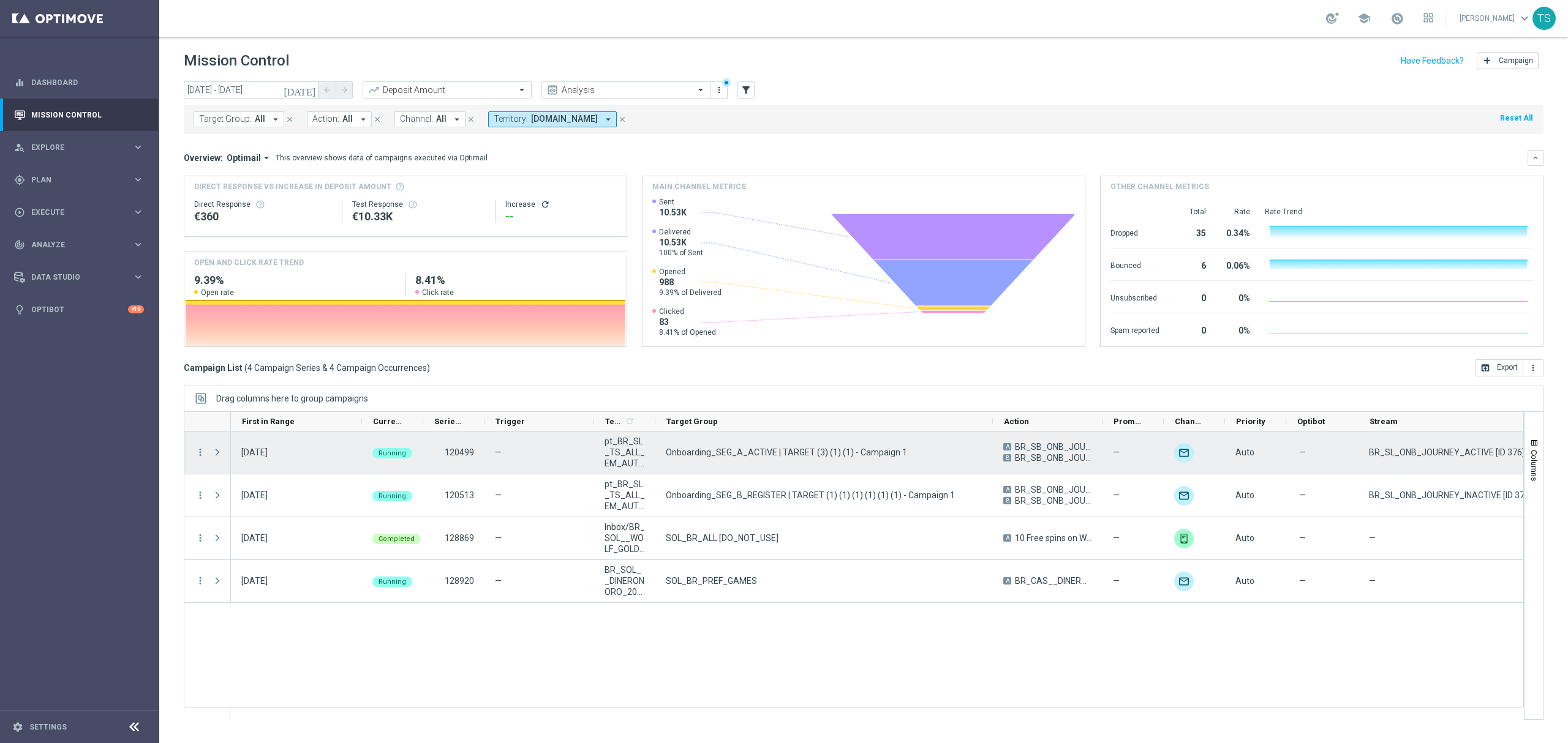
drag, startPoint x: 291, startPoint y: 424, endPoint x: 362, endPoint y: 435, distance: 71.8
click at [362, 435] on div at bounding box center [853, 566] width 1340 height 308
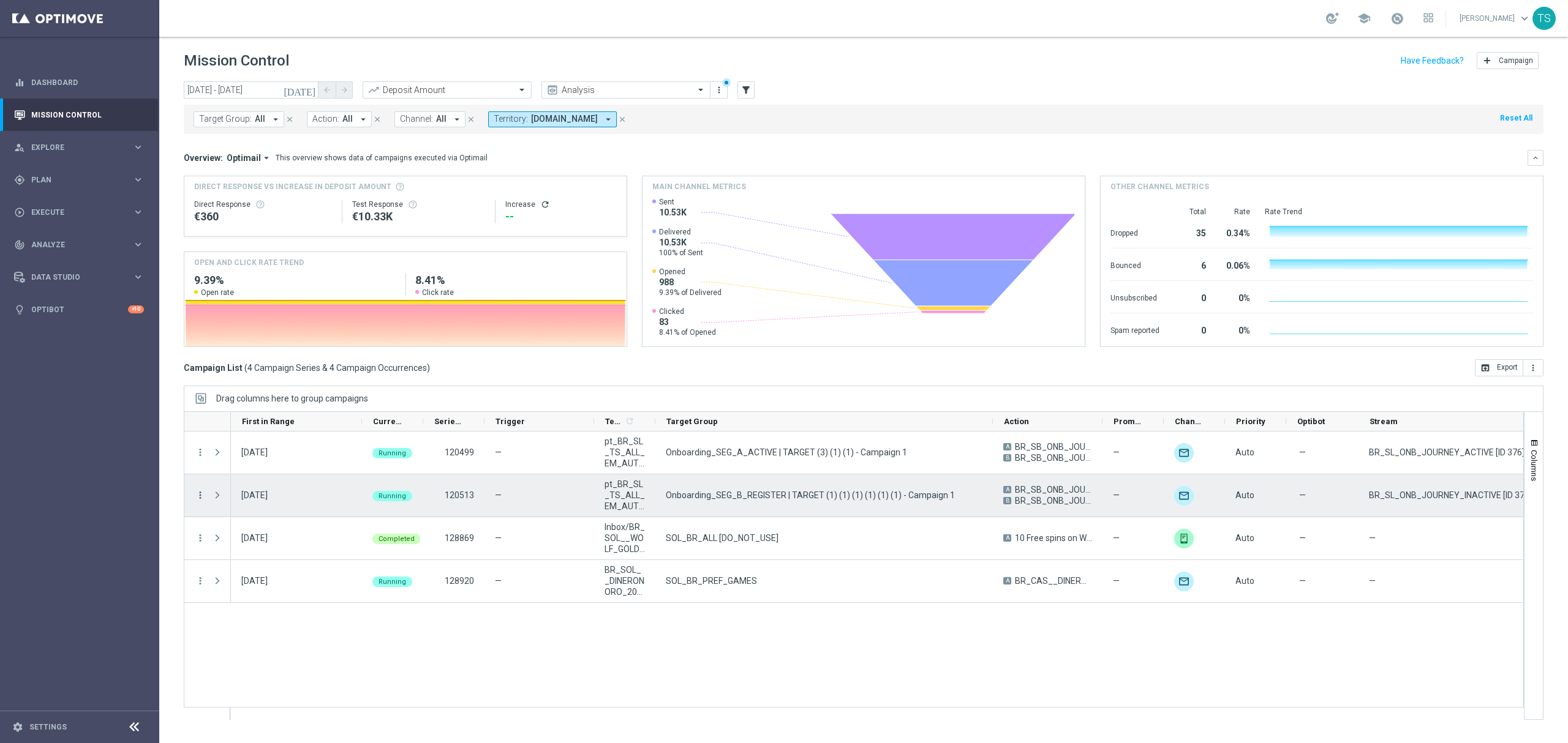
click at [196, 494] on icon "more_vert" at bounding box center [201, 496] width 11 height 11
click at [263, 500] on span "Campaign Details" at bounding box center [255, 503] width 62 height 9
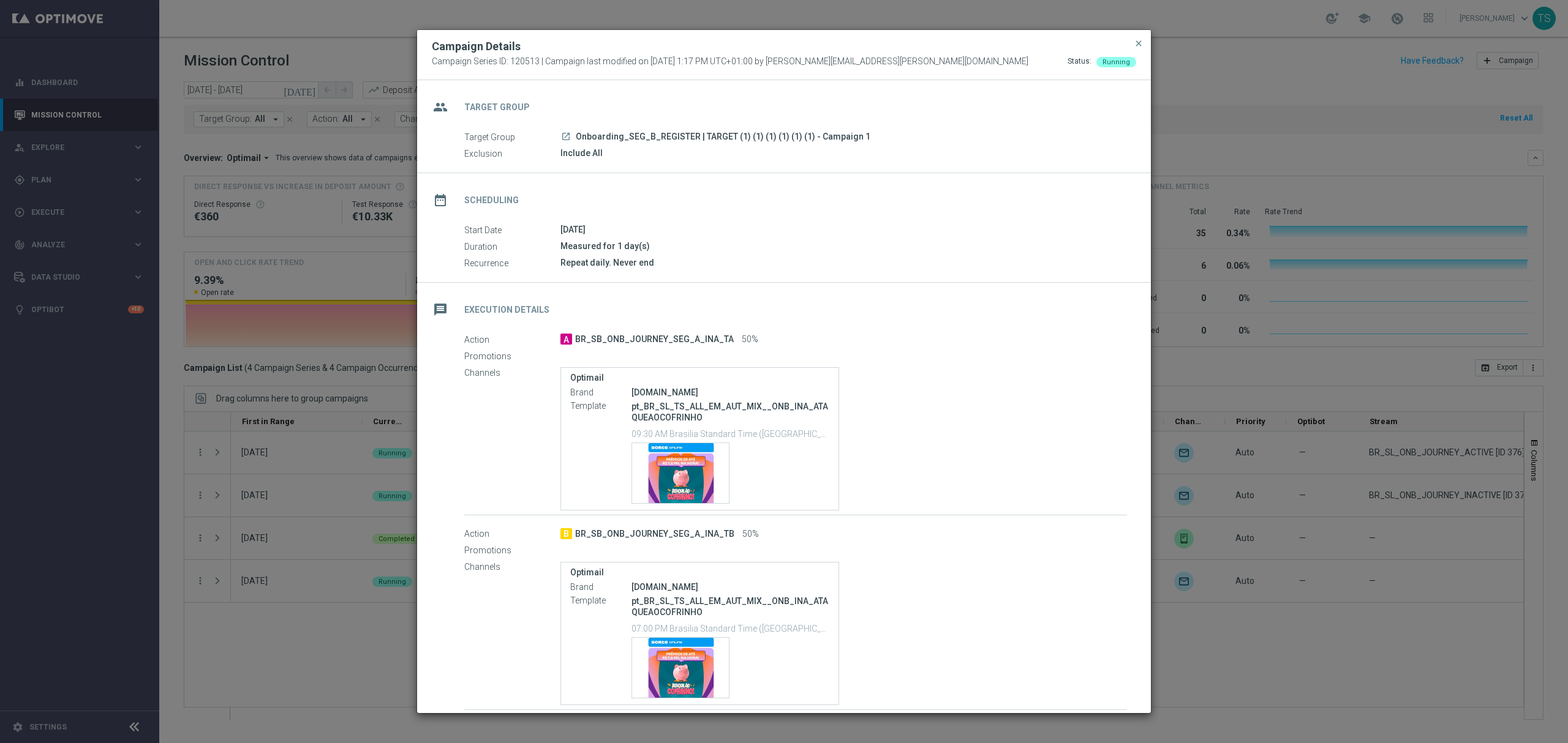
click at [1137, 43] on span "close" at bounding box center [1139, 44] width 10 height 10
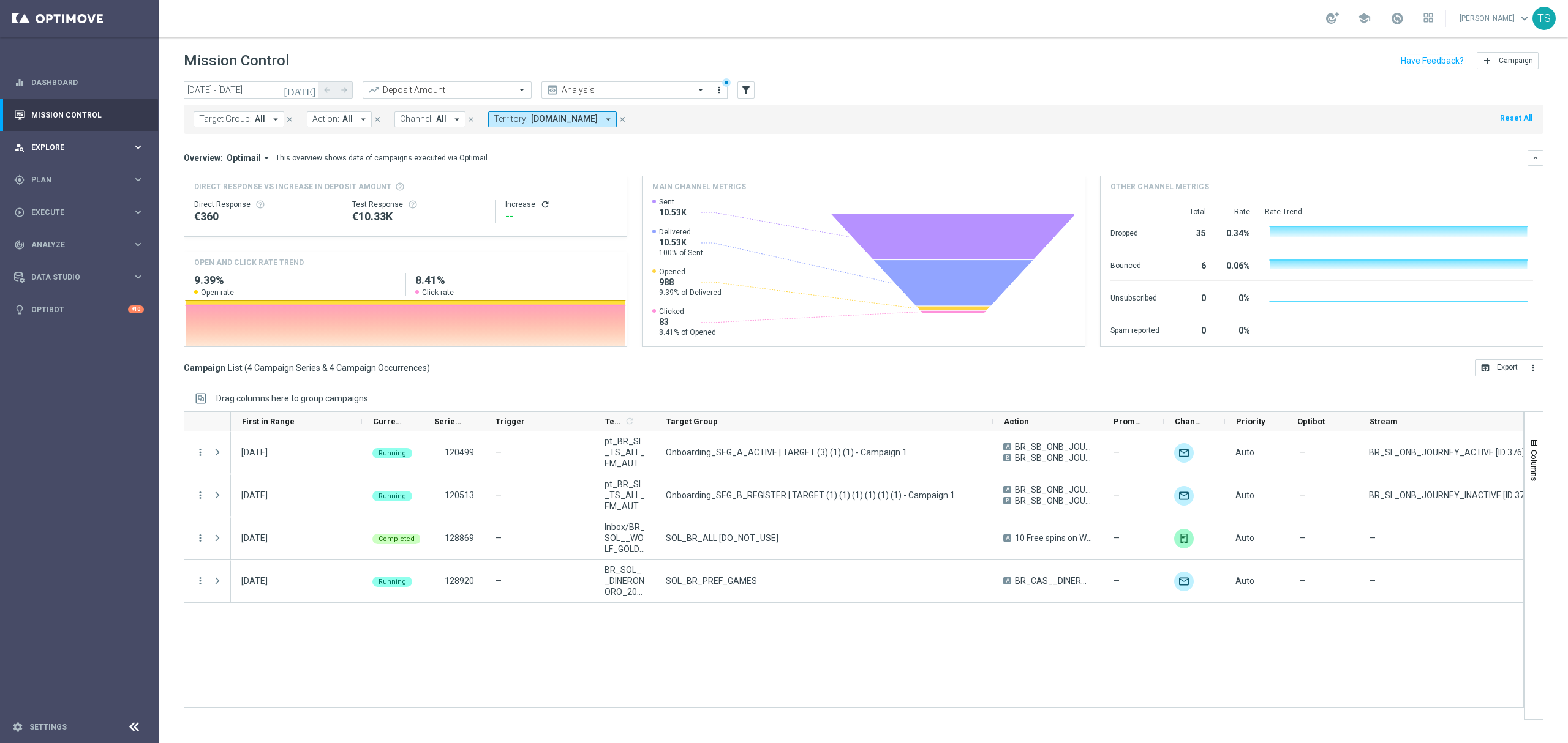
click at [108, 138] on div "person_search Explore keyboard_arrow_right" at bounding box center [79, 147] width 158 height 32
